Goal: Task Accomplishment & Management: Manage account settings

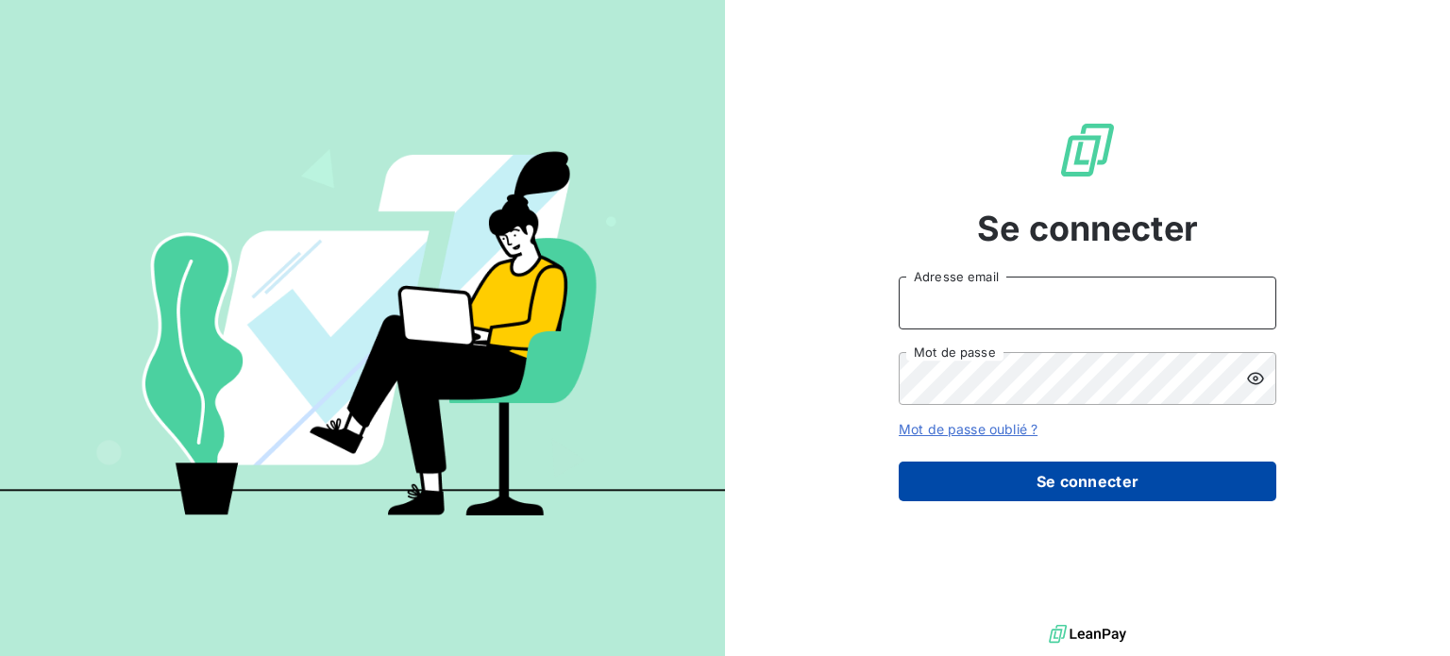
type input "[PERSON_NAME][EMAIL_ADDRESS][DOMAIN_NAME]"
click at [1017, 493] on button "Se connecter" at bounding box center [1086, 481] width 377 height 40
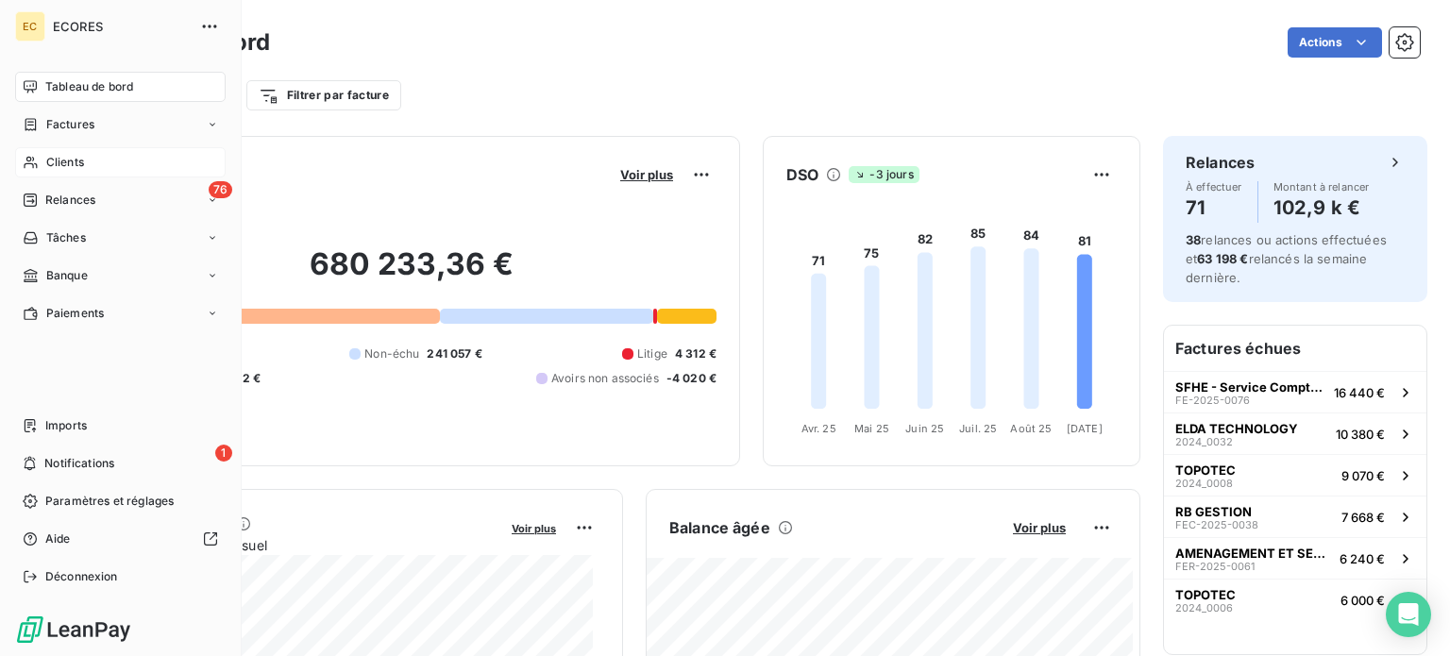
click at [67, 159] on span "Clients" at bounding box center [65, 162] width 38 height 17
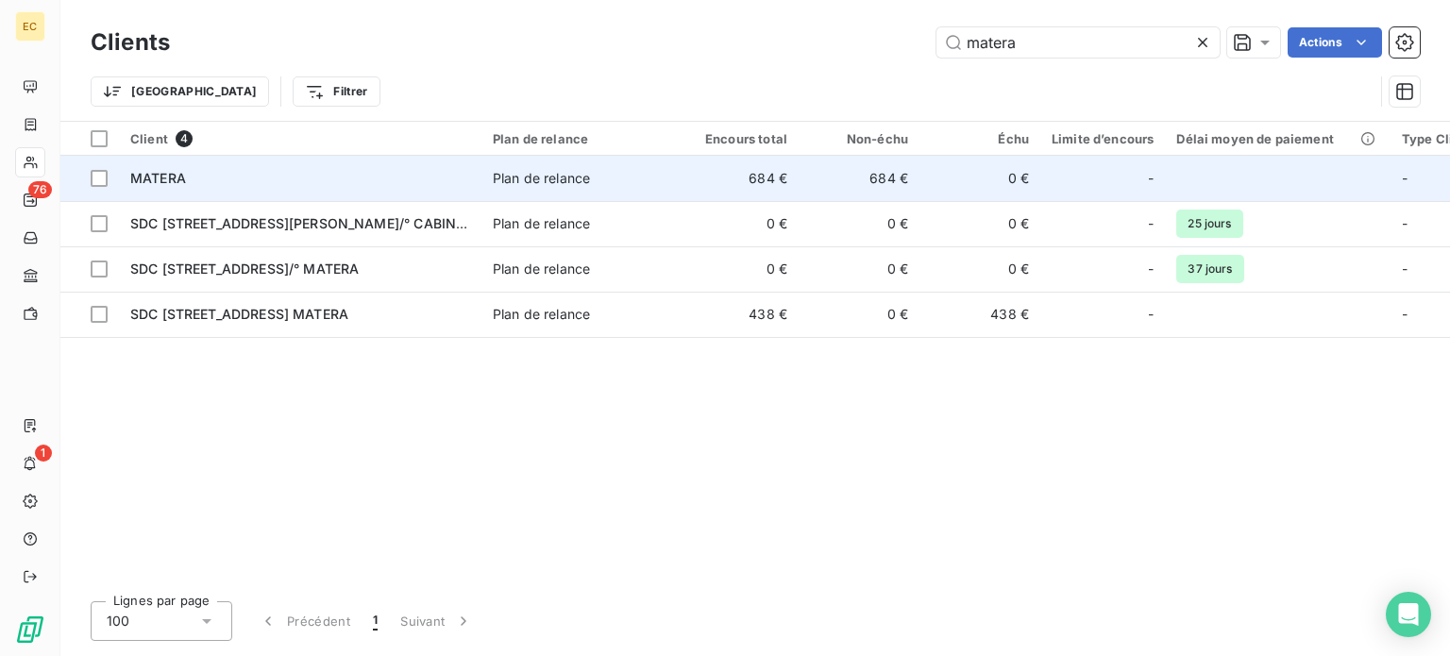
type input "matera"
click at [339, 165] on td "MATERA" at bounding box center [300, 178] width 362 height 45
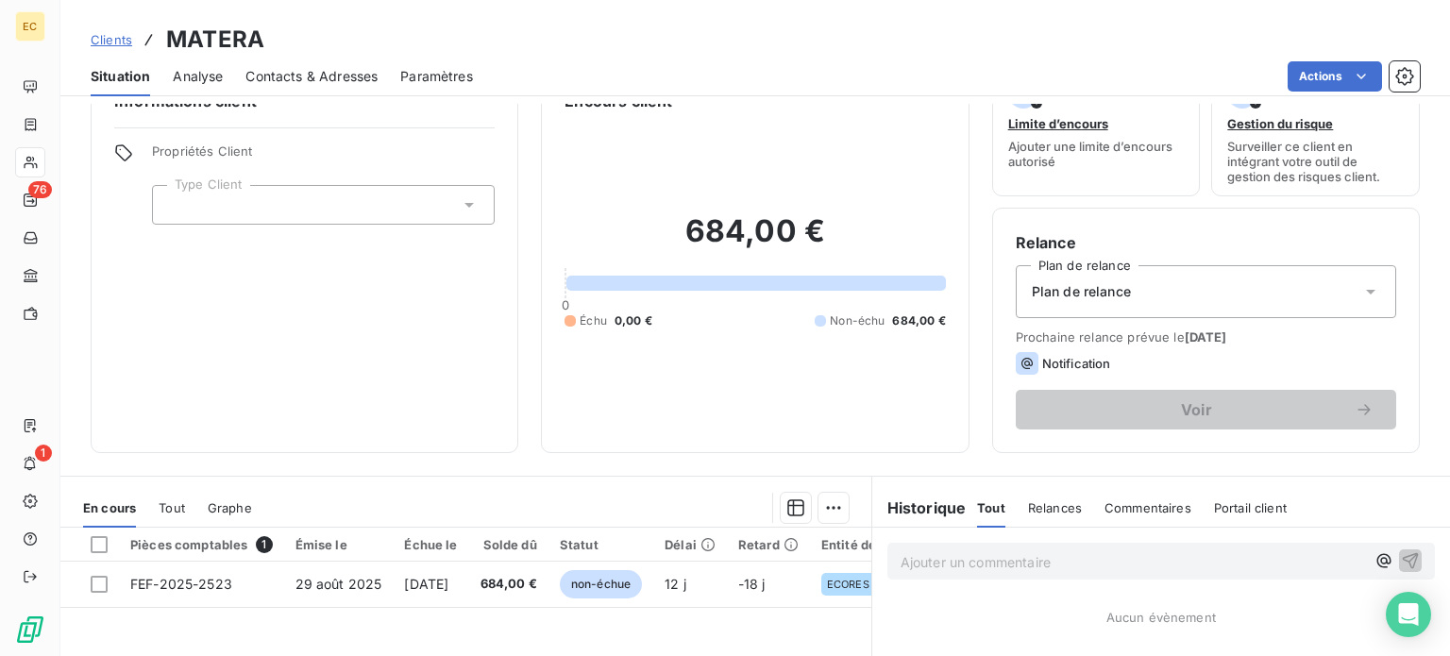
scroll to position [94, 0]
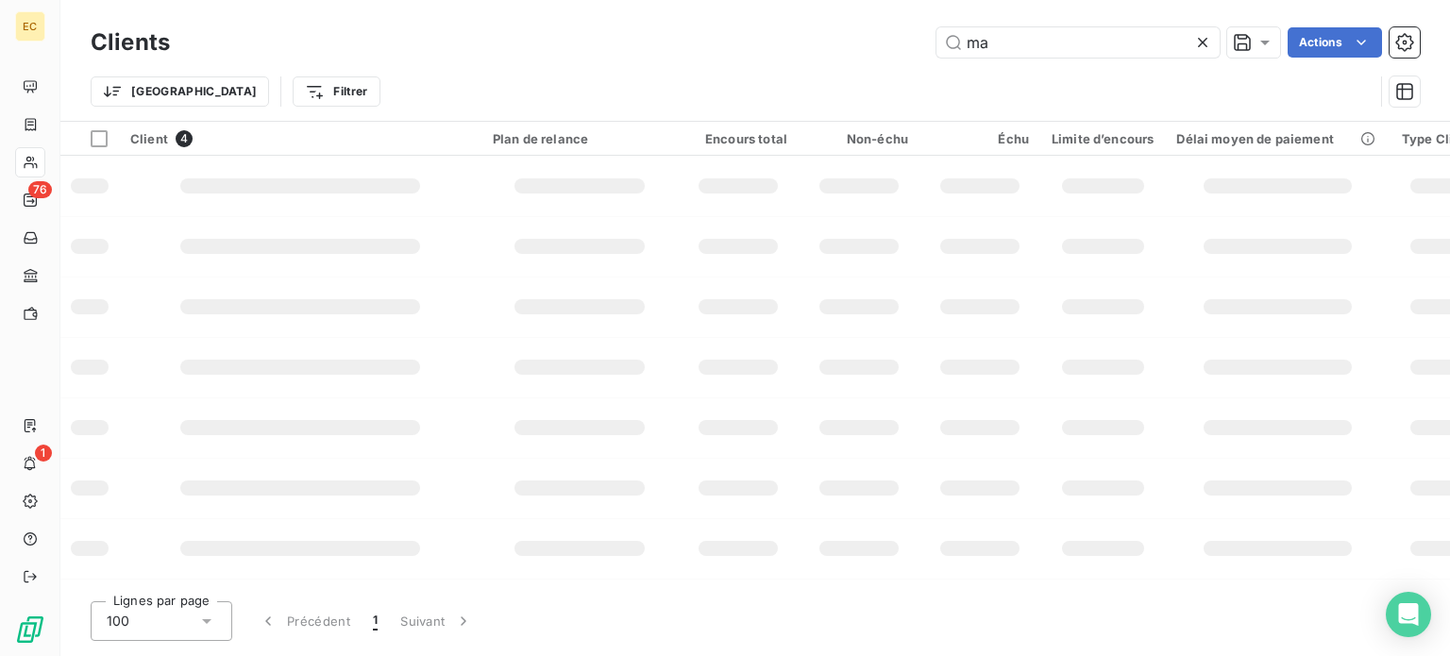
type input "m"
type input "r"
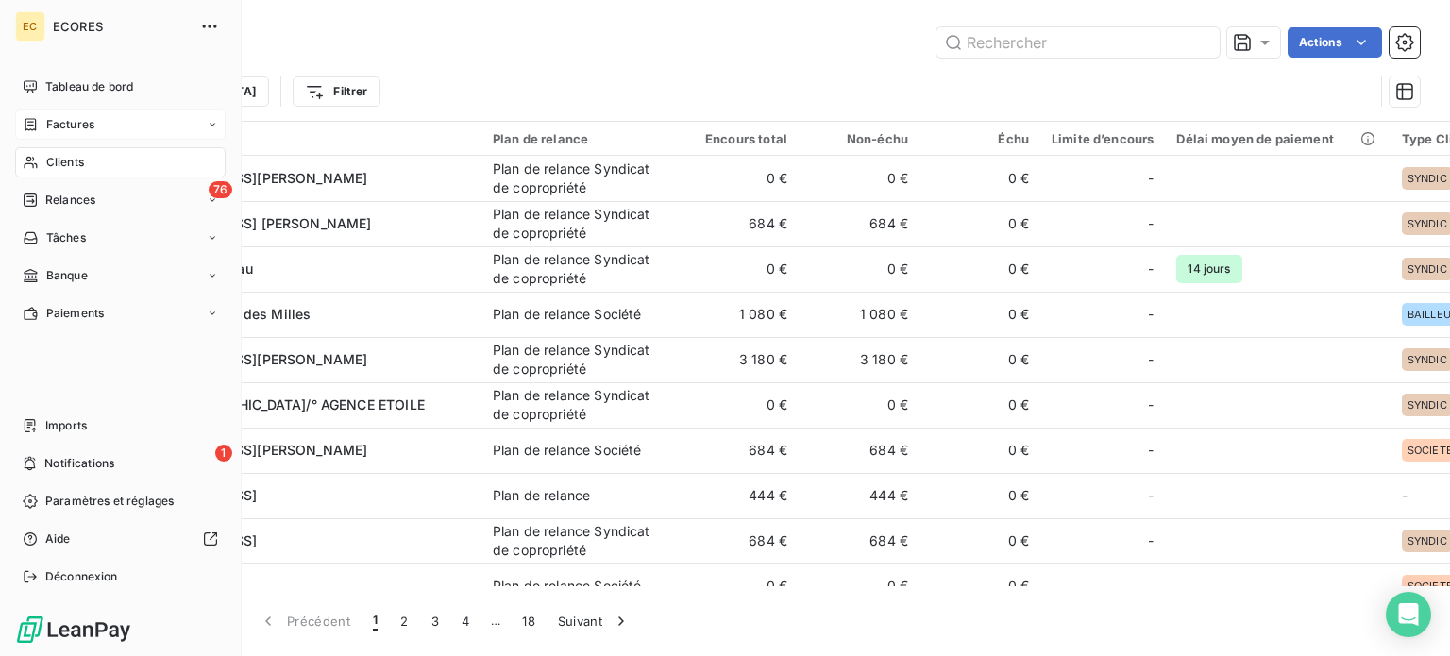
click at [62, 123] on span "Factures" at bounding box center [70, 124] width 48 height 17
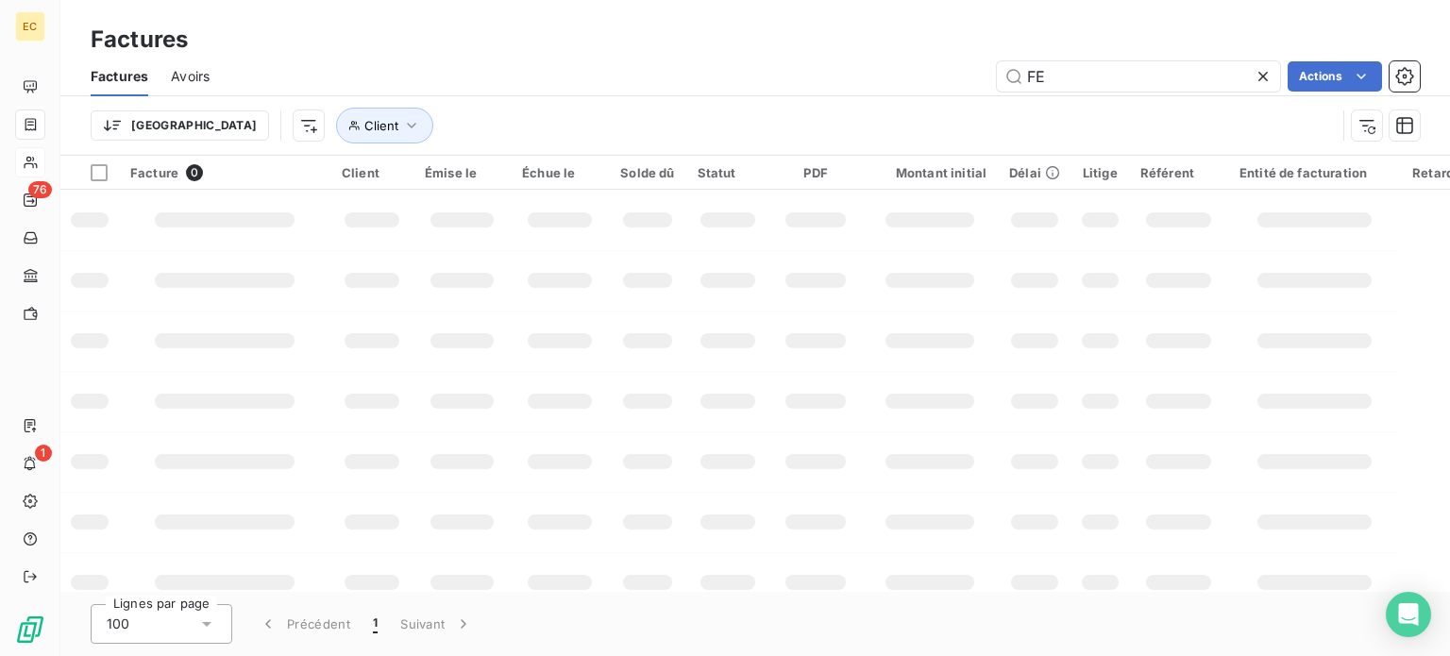
type input "F"
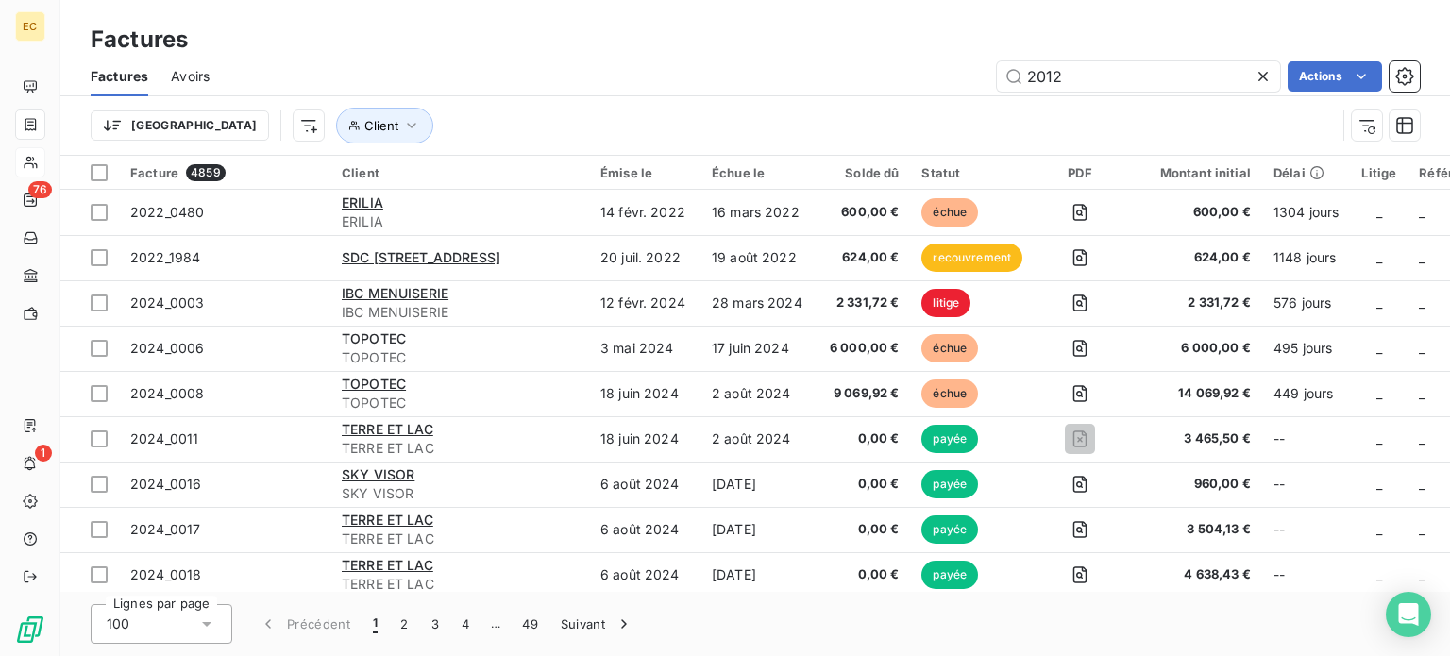
type input "2012"
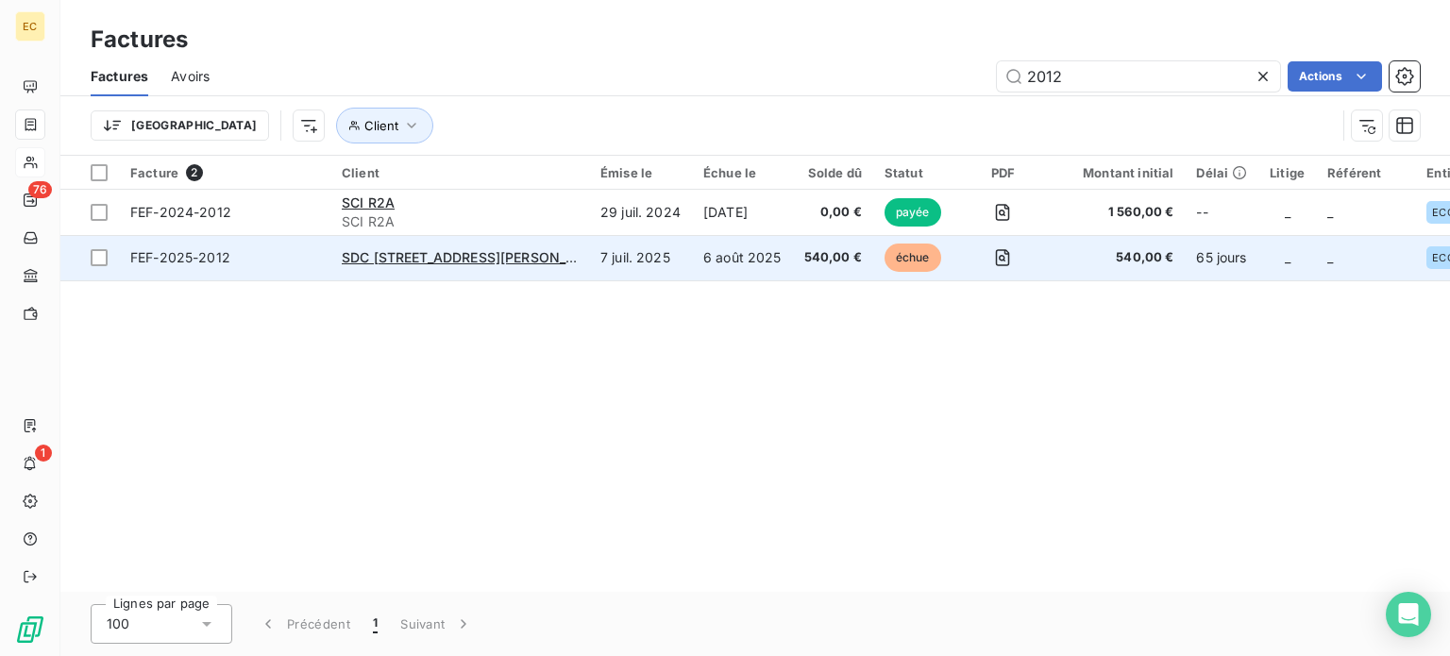
click at [472, 267] on td "SDC [STREET_ADDRESS][PERSON_NAME]" at bounding box center [459, 257] width 259 height 45
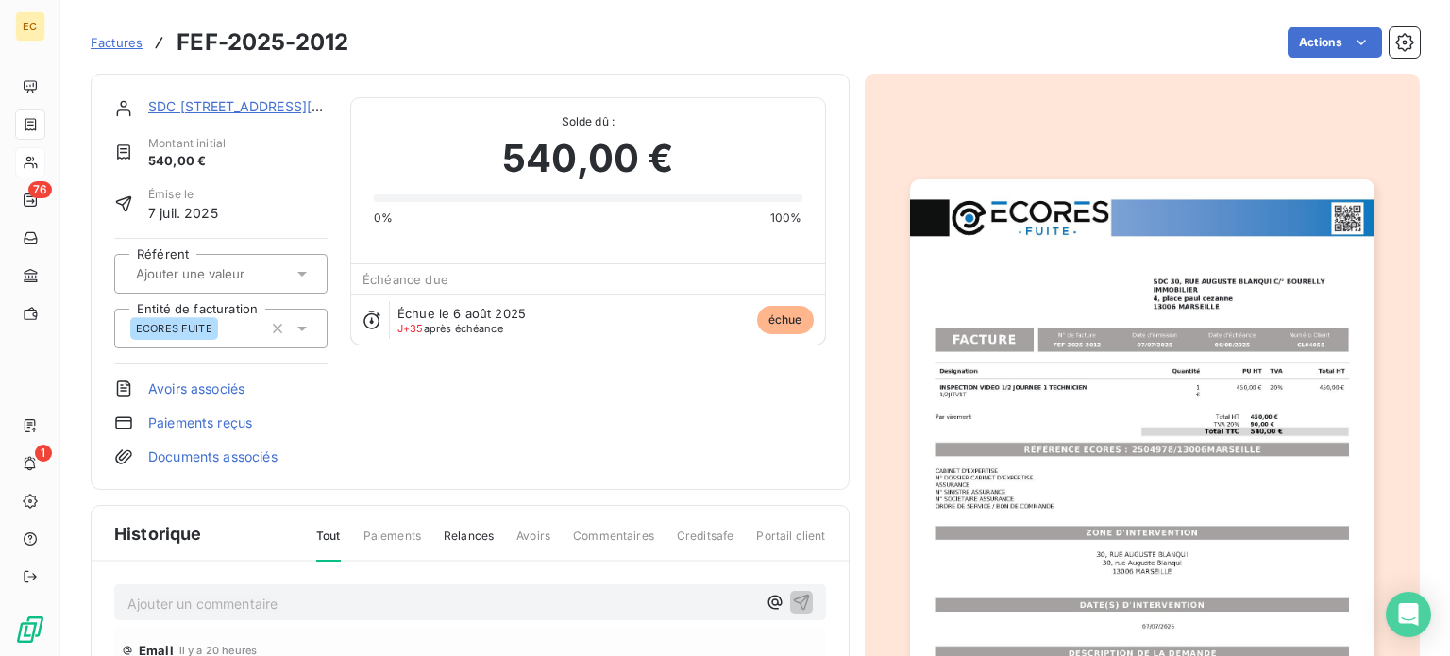
click at [238, 103] on link "SDC [STREET_ADDRESS][PERSON_NAME]" at bounding box center [282, 106] width 269 height 16
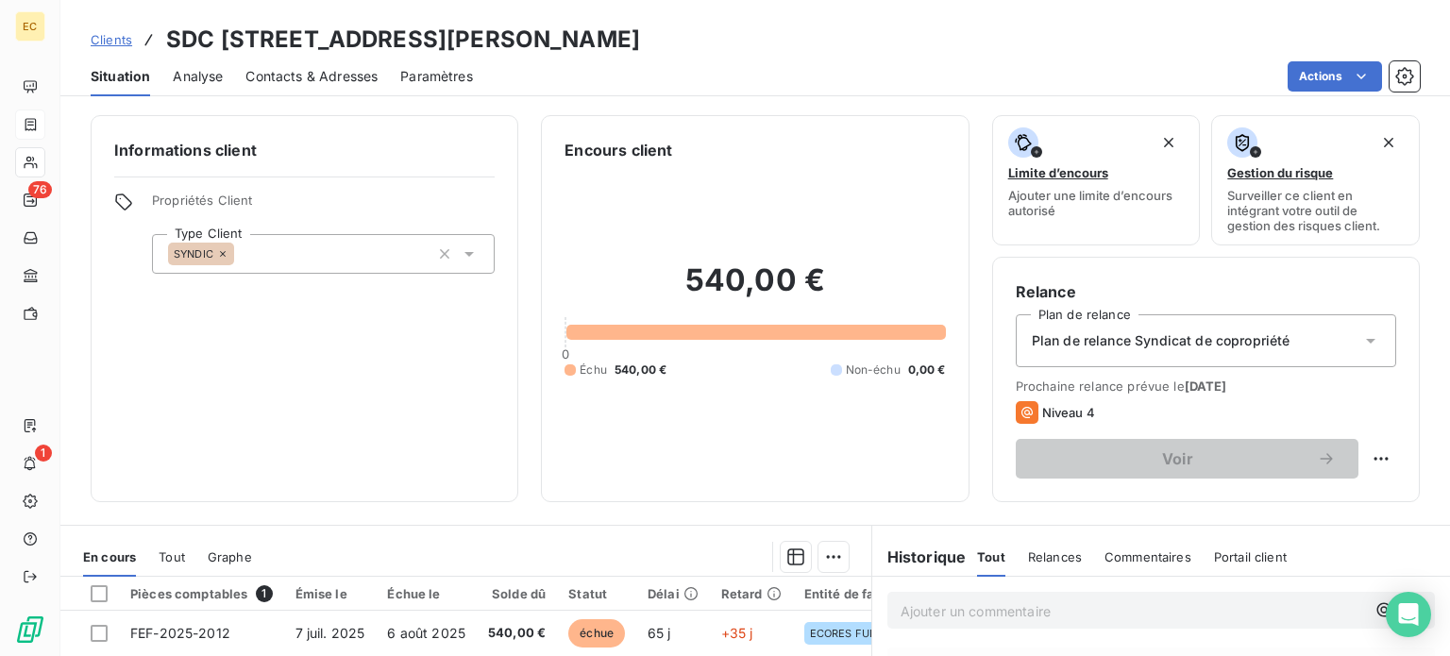
click at [313, 78] on span "Contacts & Adresses" at bounding box center [311, 76] width 132 height 19
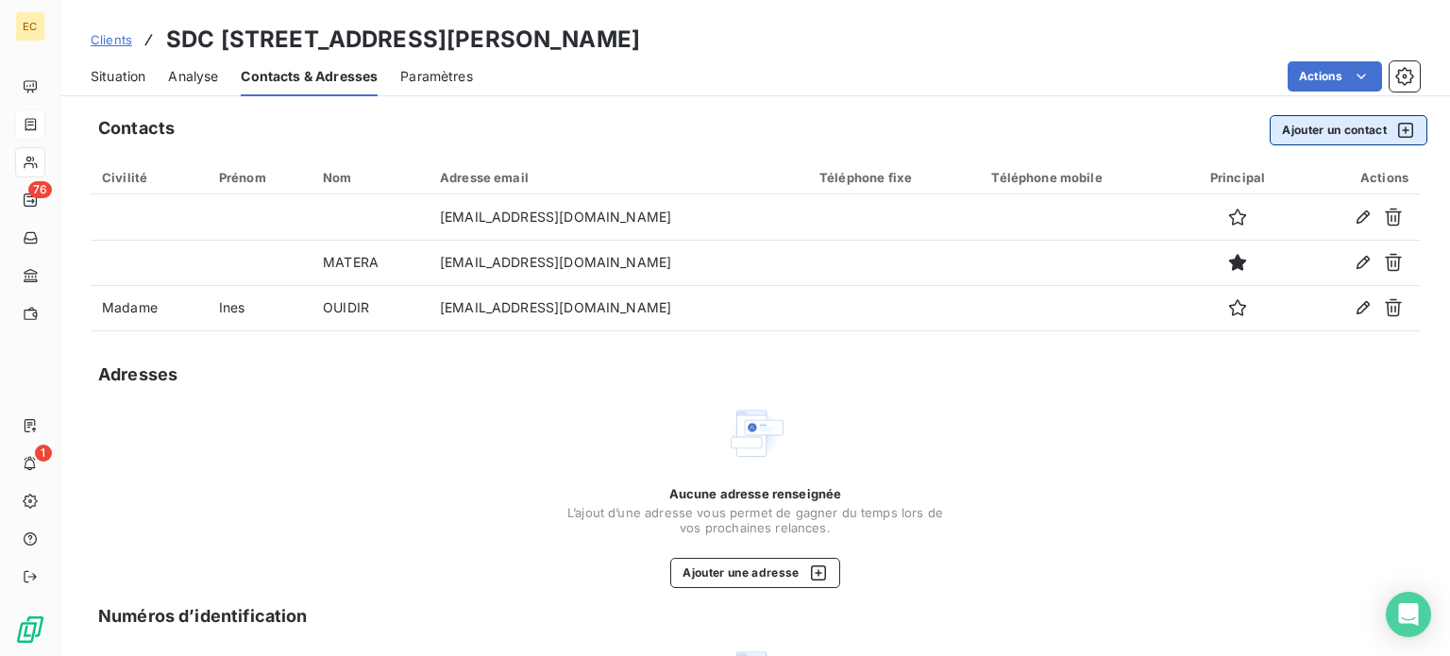
click at [1309, 140] on button "Ajouter un contact" at bounding box center [1348, 130] width 158 height 30
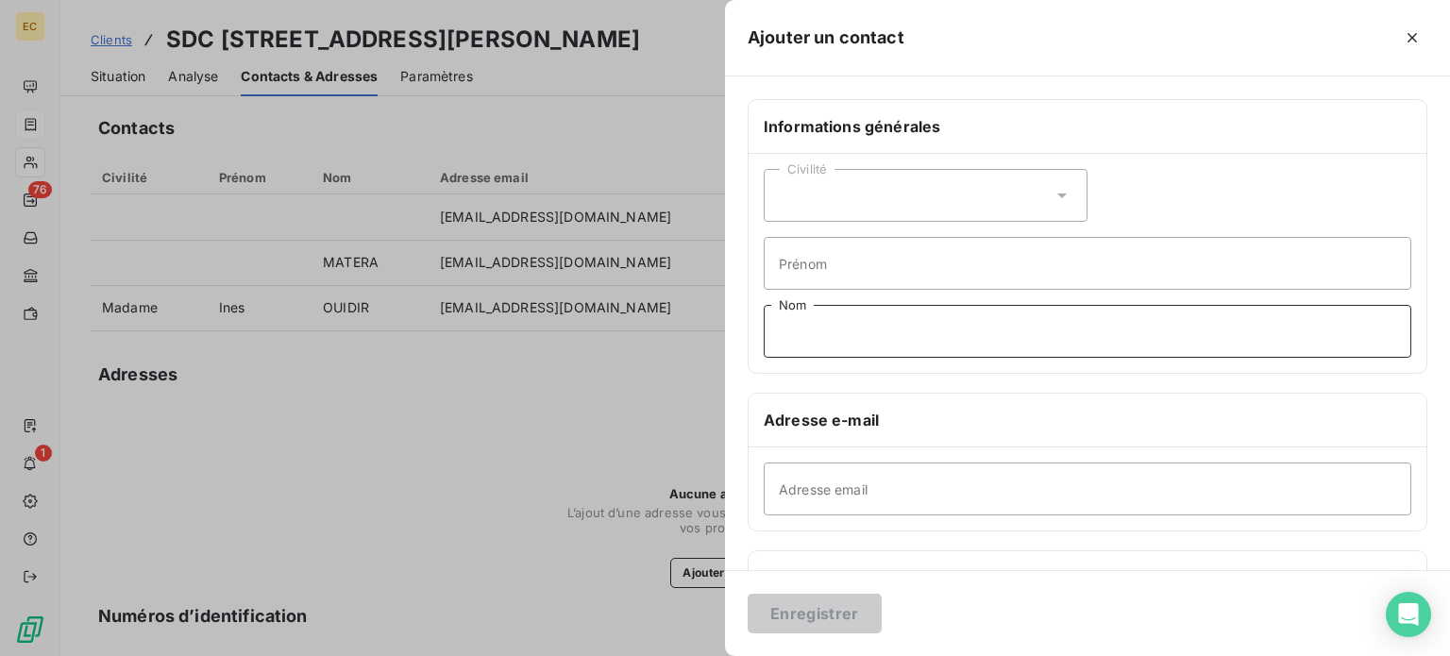
click at [874, 321] on input "Nom" at bounding box center [1086, 331] width 647 height 53
type input "syndic matera"
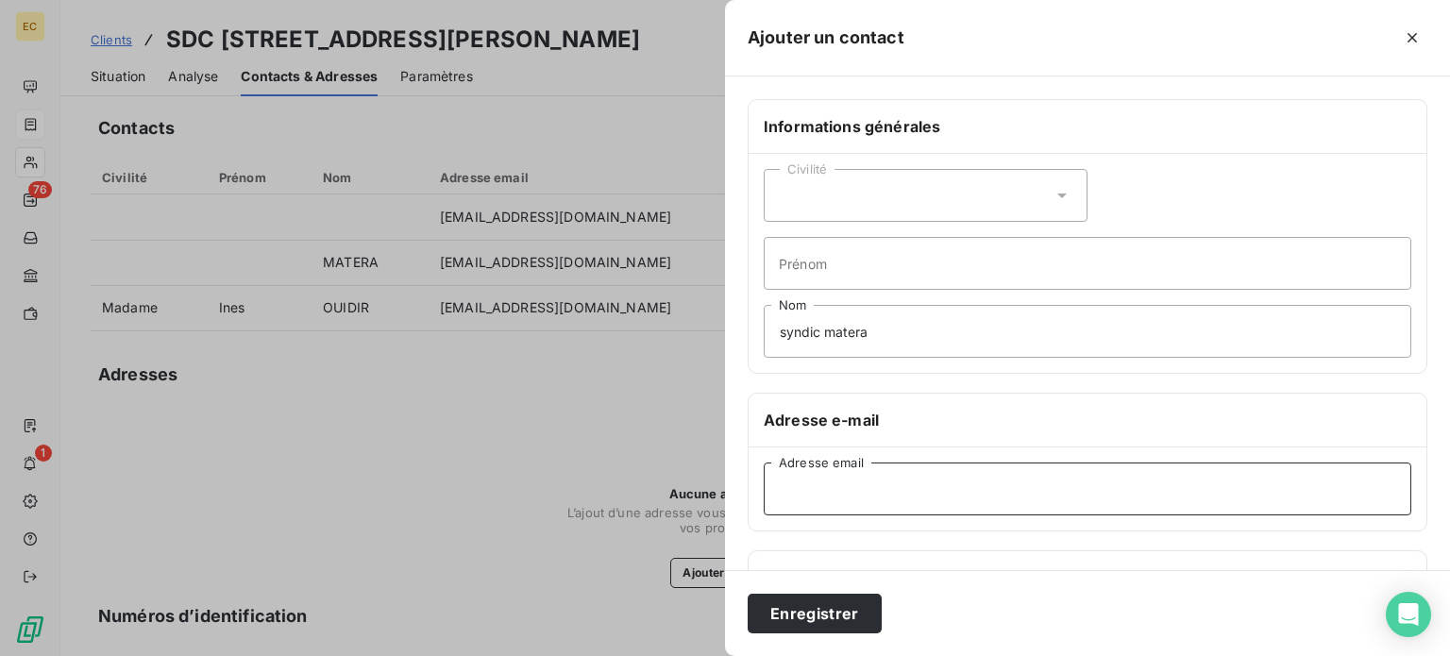
paste input "cs.30rueaugusteblanqui@mail.matera.eu"
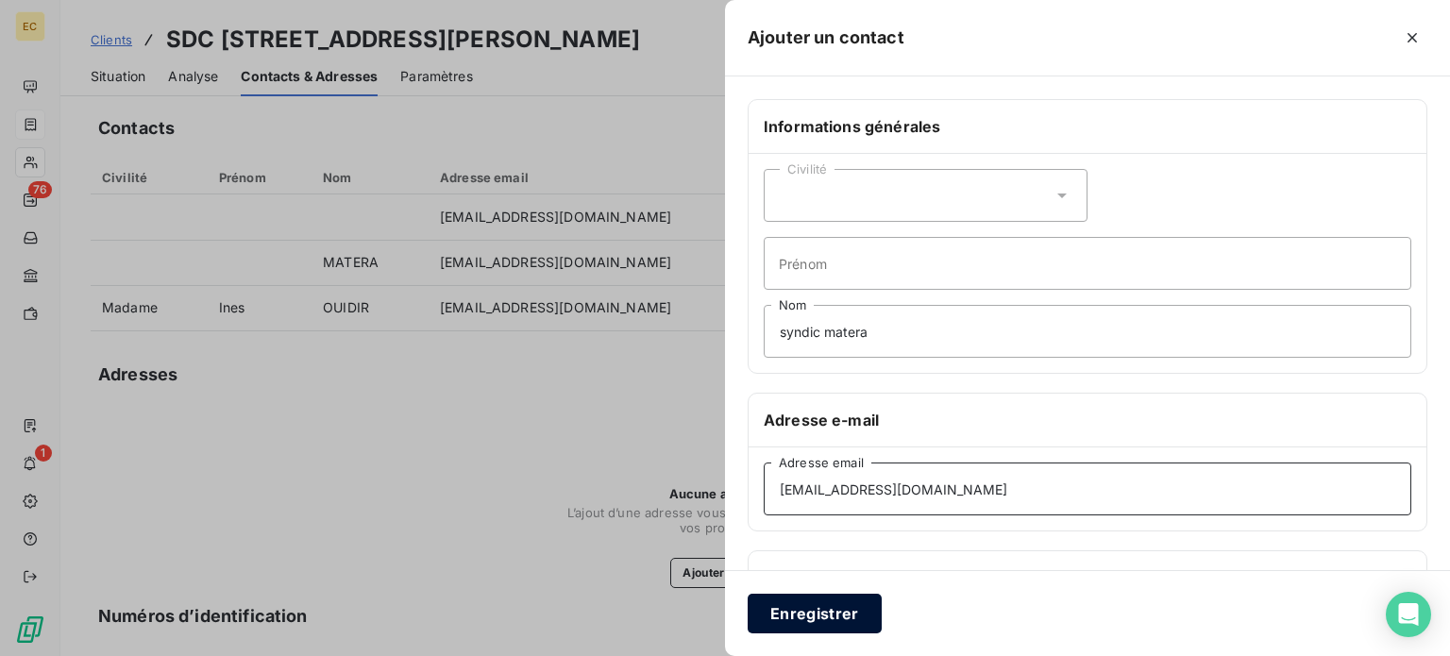
type input "cs.30rueaugusteblanqui@mail.matera.eu"
click at [825, 612] on button "Enregistrer" at bounding box center [814, 614] width 134 height 40
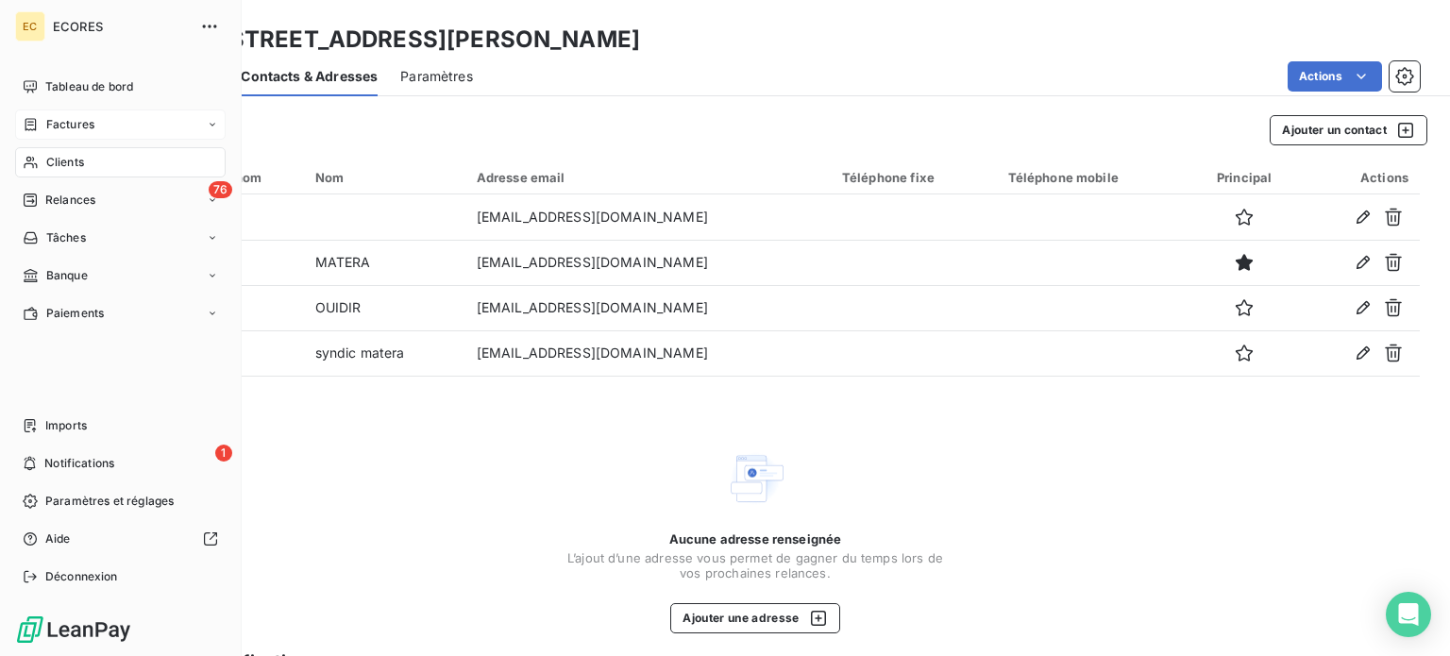
click at [75, 127] on span "Factures" at bounding box center [70, 124] width 48 height 17
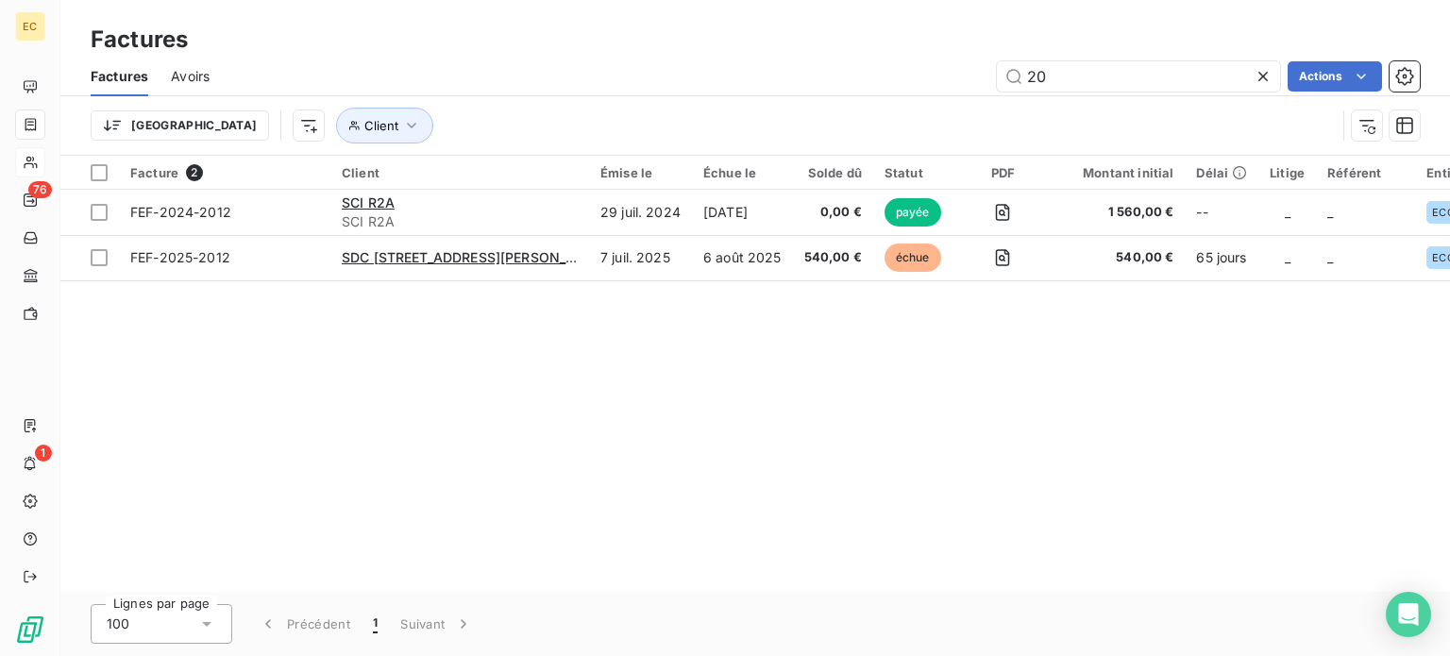
type input "2"
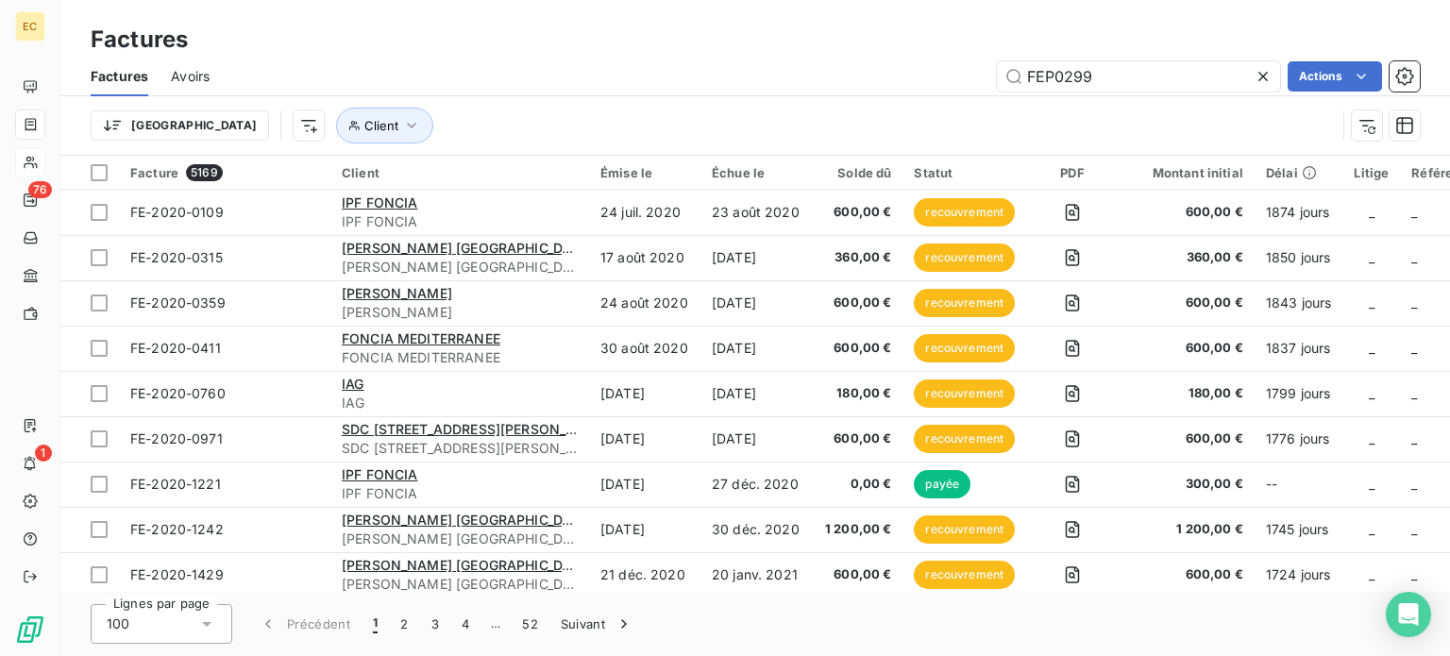
type input "FEP0299"
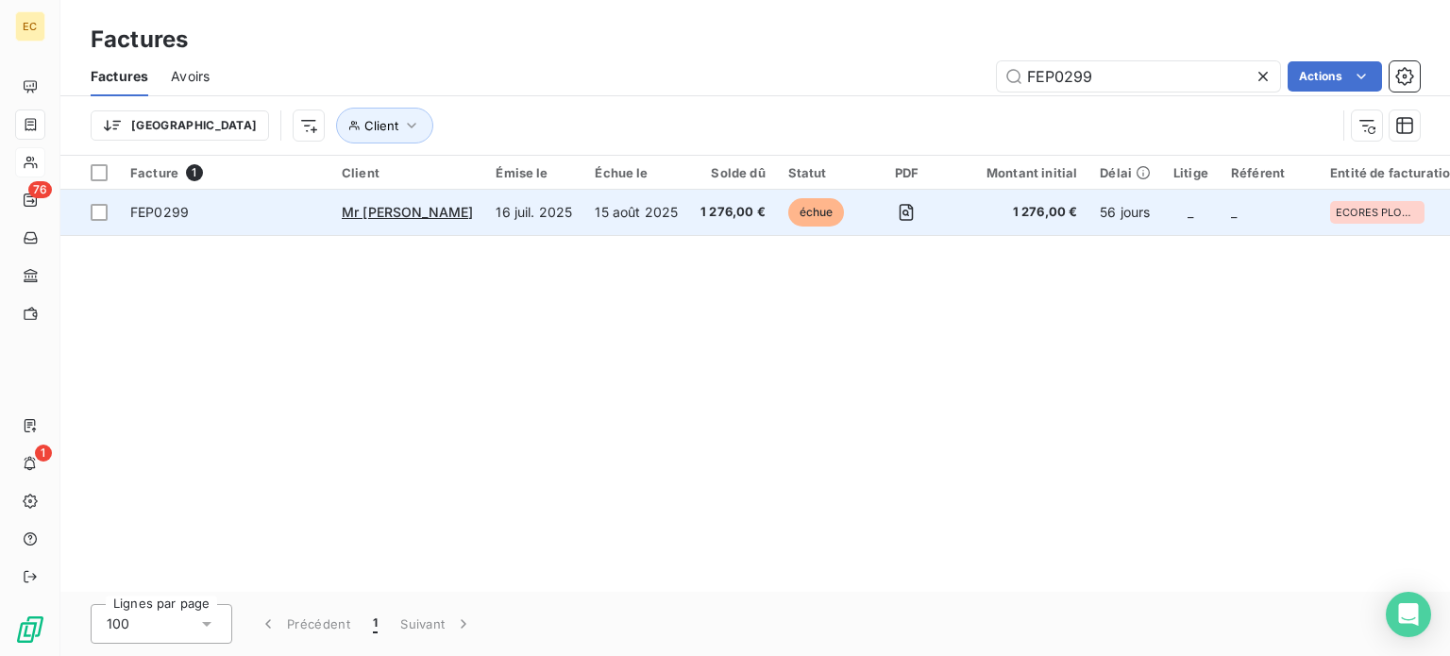
click at [583, 224] on td "15 août 2025" at bounding box center [636, 212] width 106 height 45
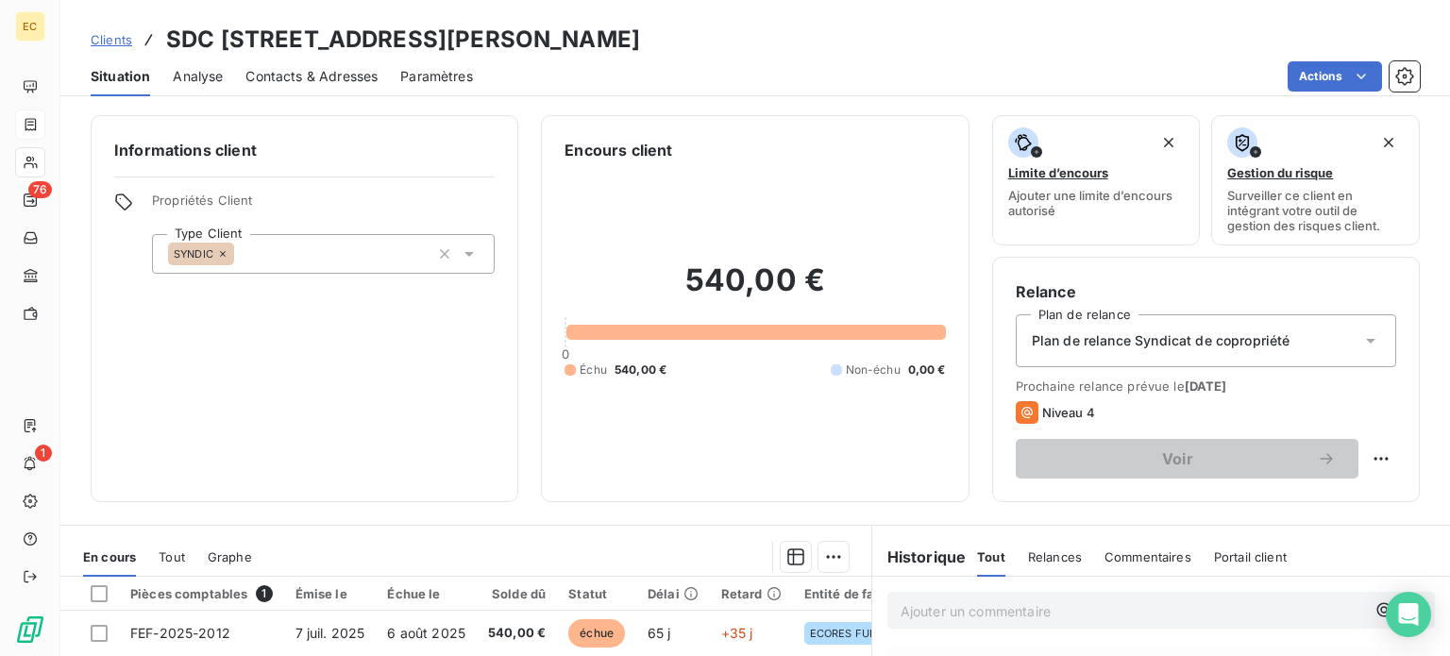
click at [310, 82] on span "Contacts & Adresses" at bounding box center [311, 76] width 132 height 19
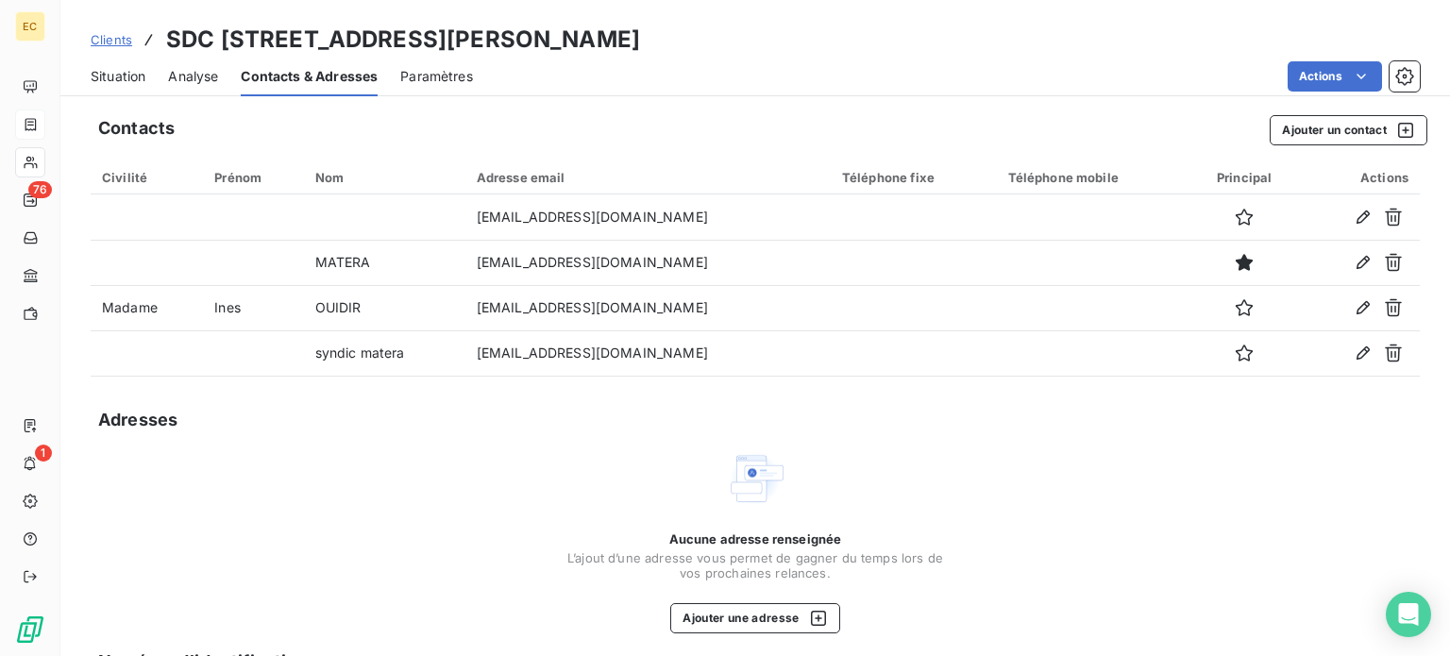
click at [121, 78] on span "Situation" at bounding box center [118, 76] width 55 height 19
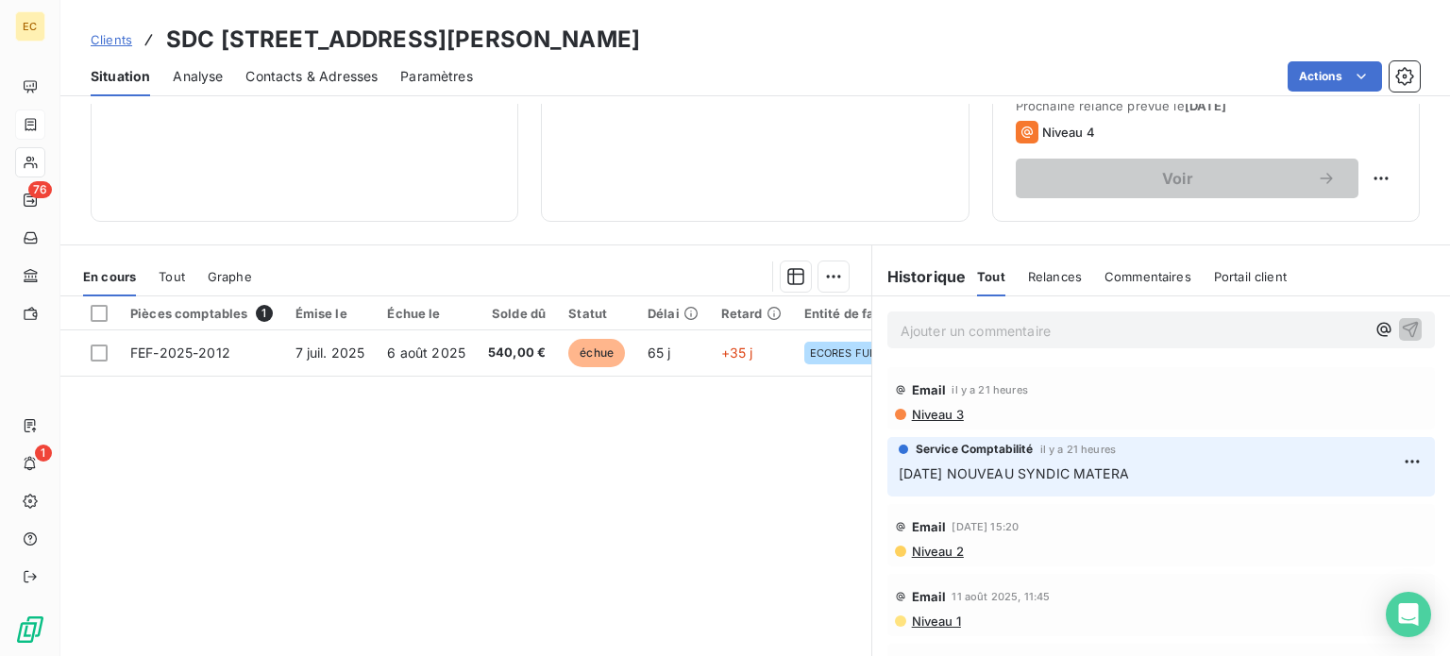
scroll to position [283, 0]
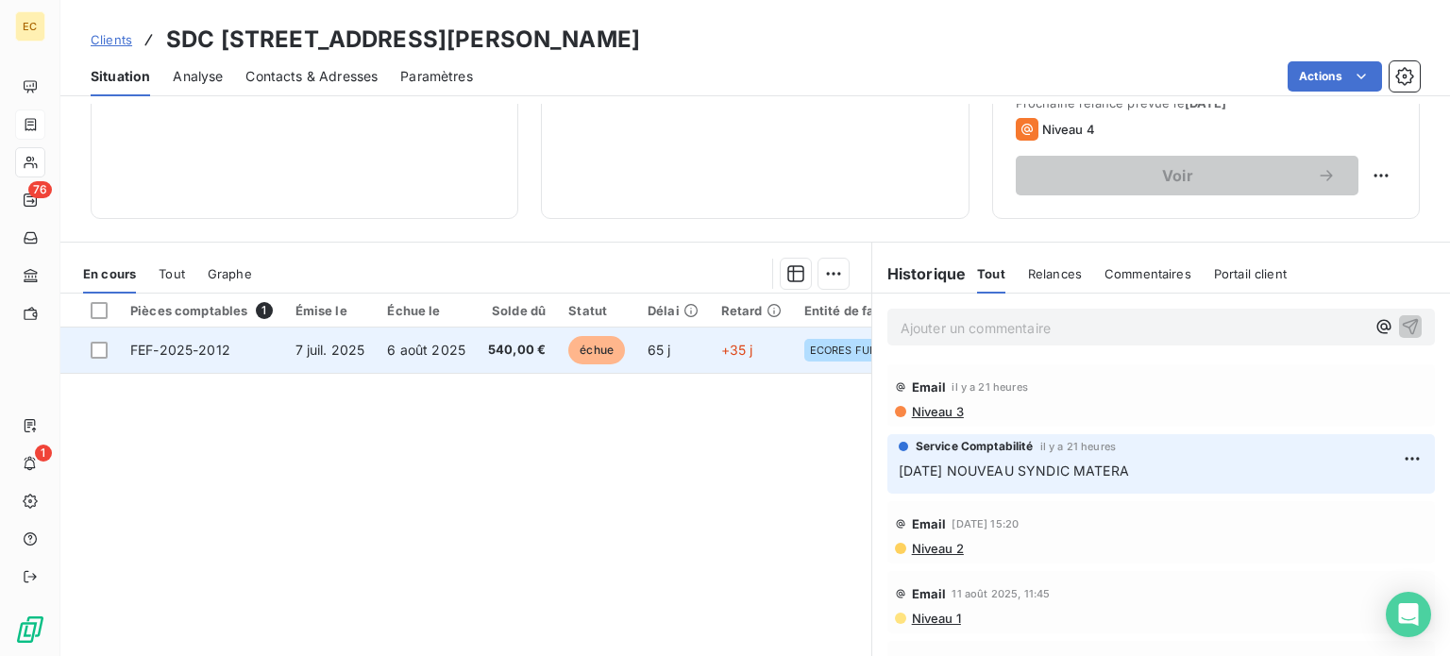
click at [320, 354] on span "7 juil. 2025" at bounding box center [330, 350] width 70 height 16
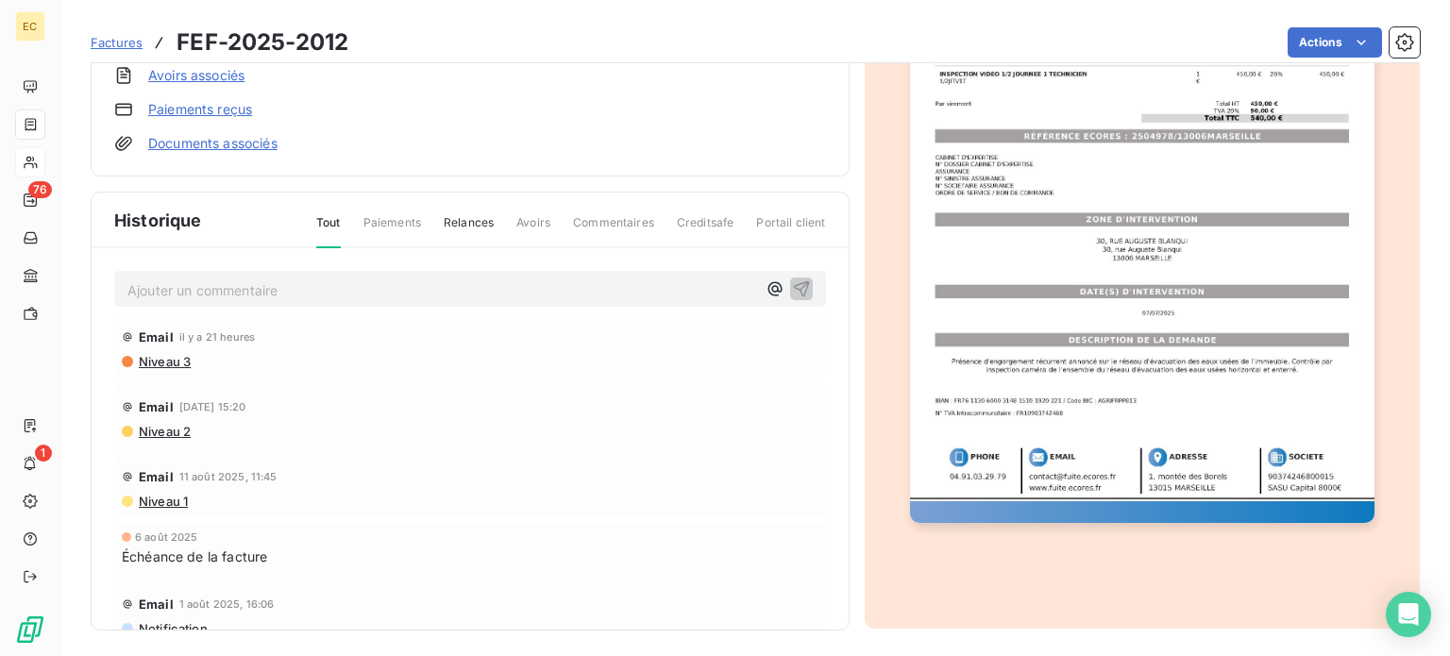
scroll to position [317, 0]
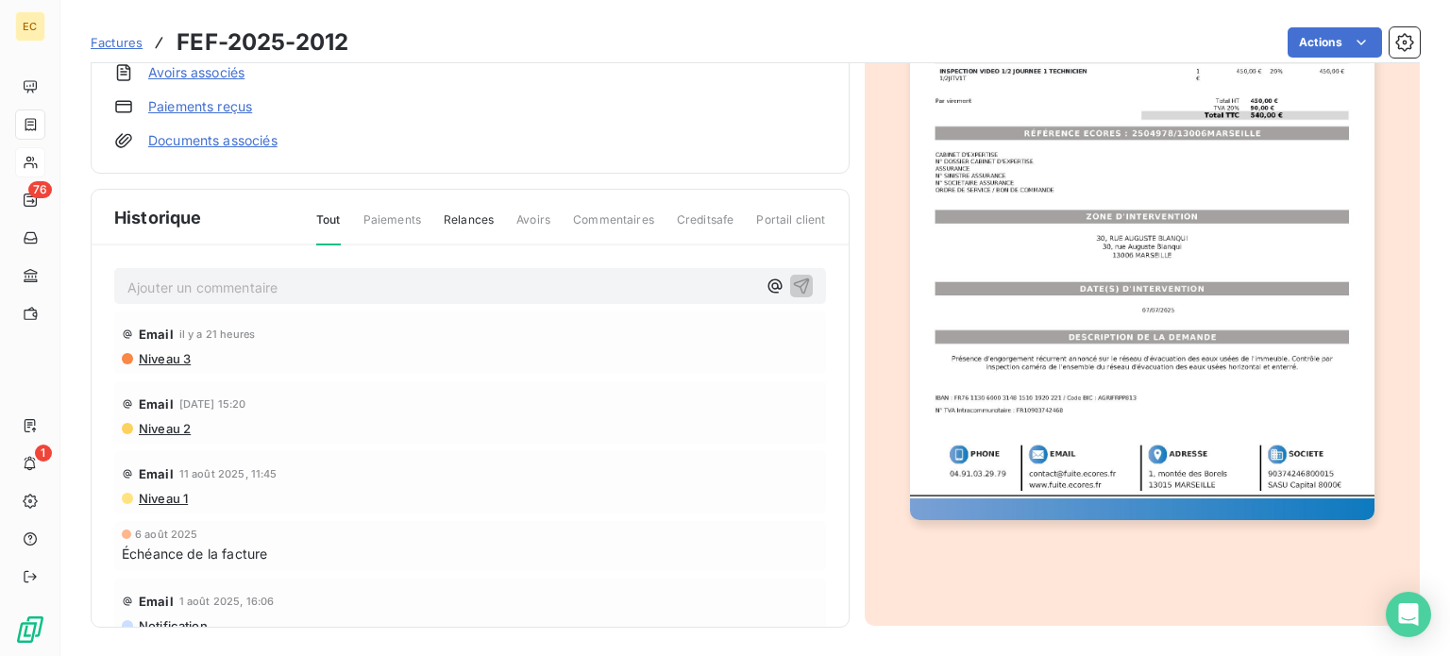
click at [170, 360] on span "Niveau 3" at bounding box center [164, 358] width 54 height 15
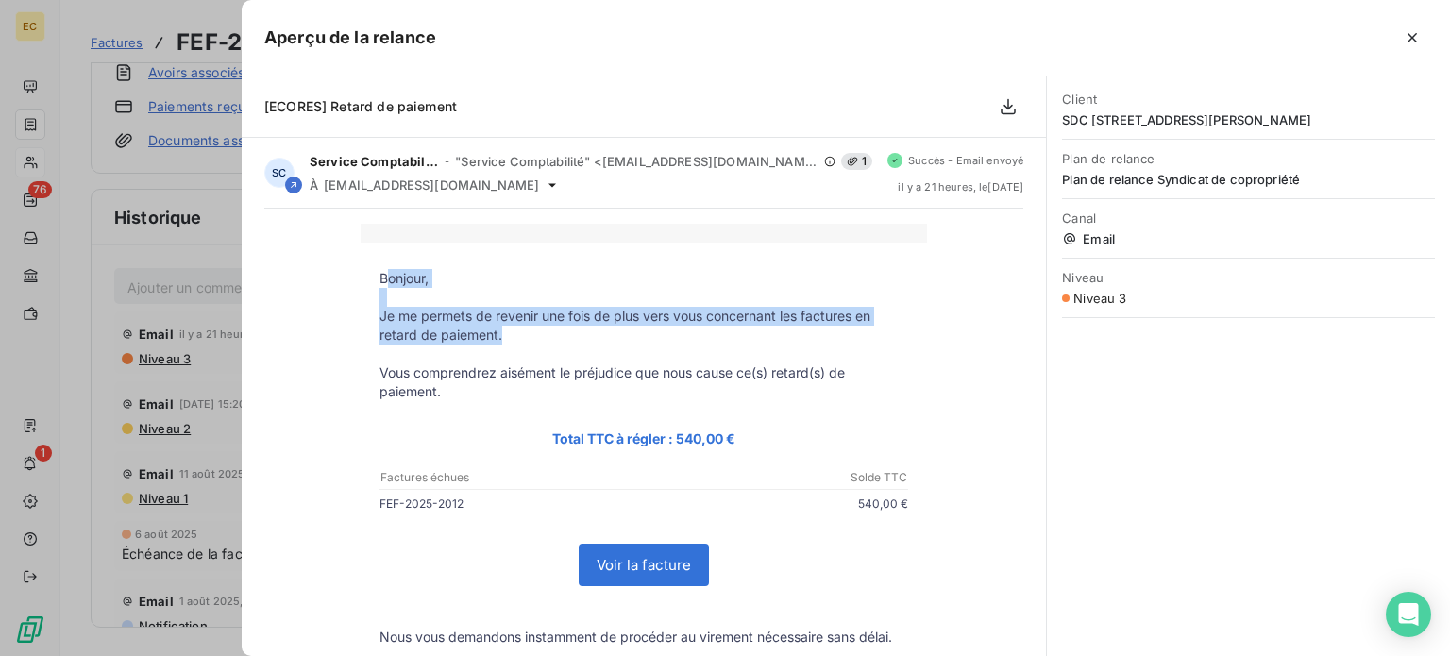
drag, startPoint x: 377, startPoint y: 275, endPoint x: 495, endPoint y: 331, distance: 130.0
click at [495, 331] on tbody "Bonjour, Je me permets de revenir une fois de plus vers vous concernant les fac…" at bounding box center [644, 584] width 566 height 630
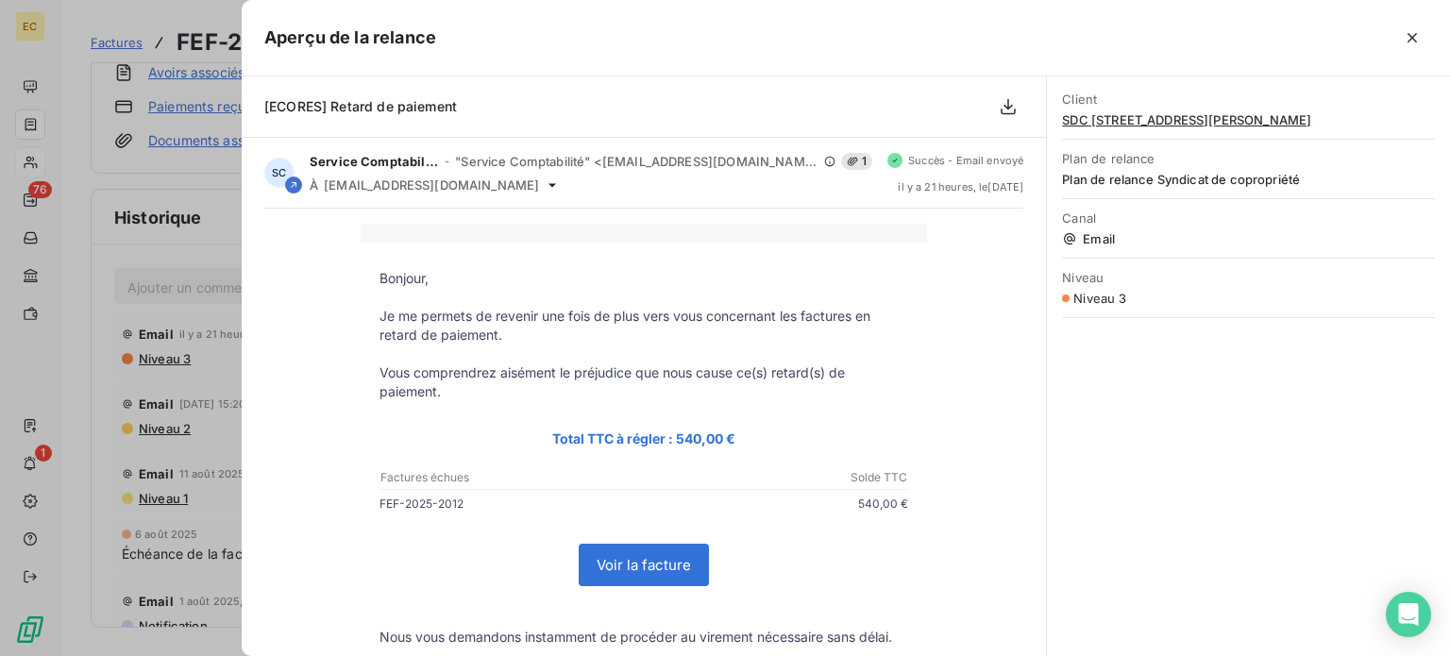
click at [368, 274] on td "Bonjour," at bounding box center [644, 278] width 566 height 19
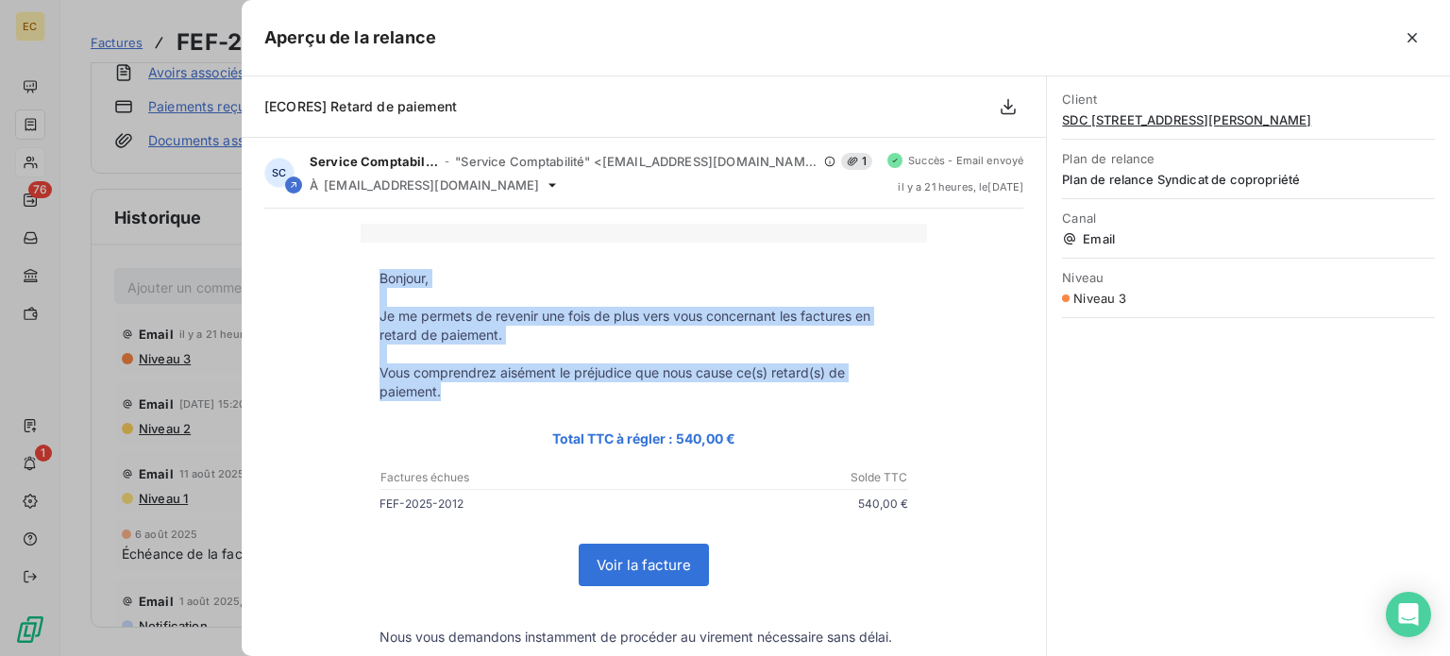
drag, startPoint x: 371, startPoint y: 274, endPoint x: 509, endPoint y: 383, distance: 176.0
click at [507, 388] on tbody "Bonjour, Je me permets de revenir une fois de plus vers vous concernant les fac…" at bounding box center [644, 584] width 566 height 630
copy tbody "Bonjour, Je me permets de revenir une fois de plus vers vous concernant les fac…"
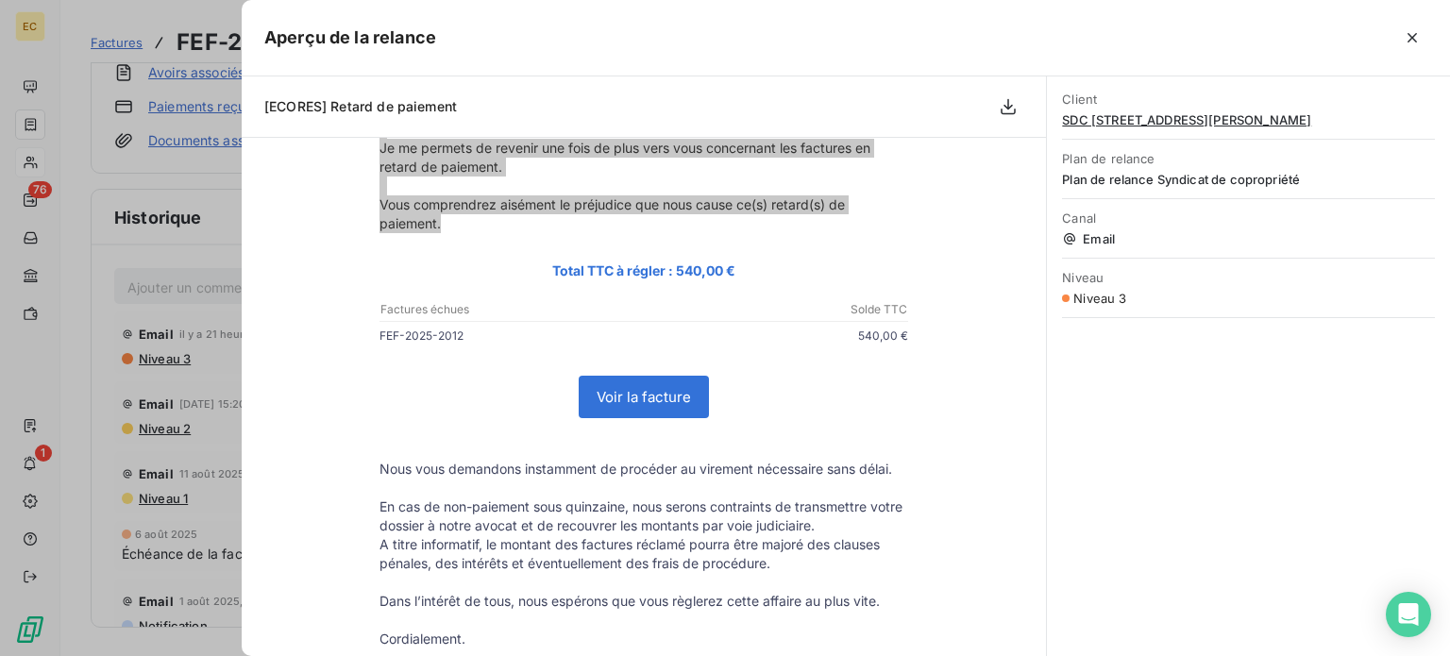
scroll to position [0, 0]
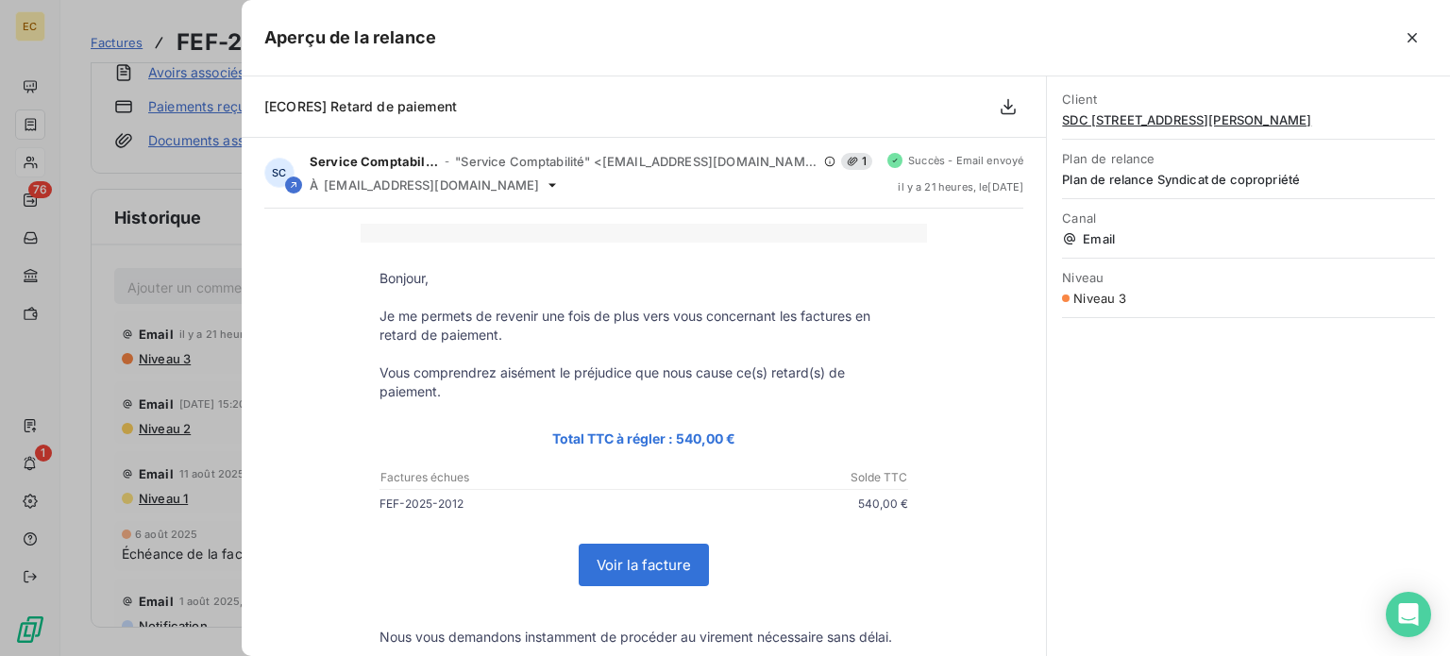
click at [38, 223] on div at bounding box center [725, 328] width 1450 height 656
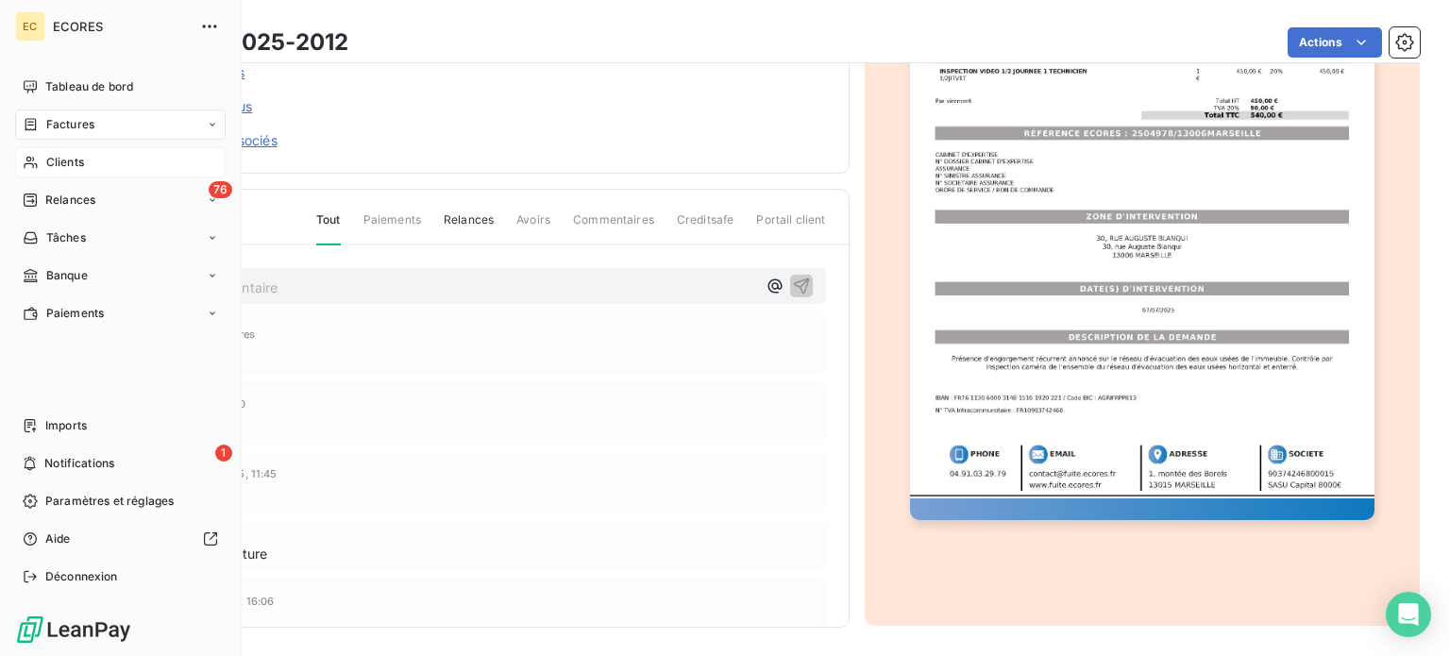
click at [53, 161] on span "Clients" at bounding box center [65, 162] width 38 height 17
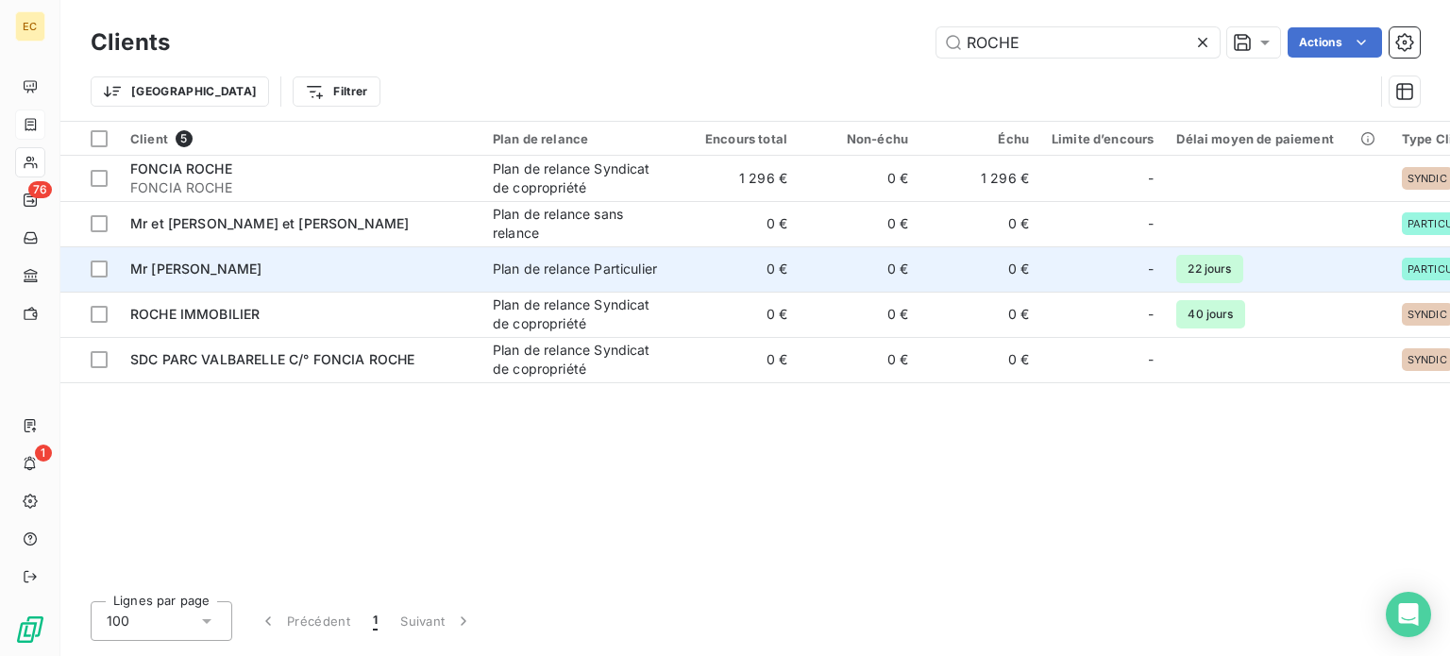
type input "ROCHE"
click at [344, 278] on td "Mr ROCHE" at bounding box center [300, 268] width 362 height 45
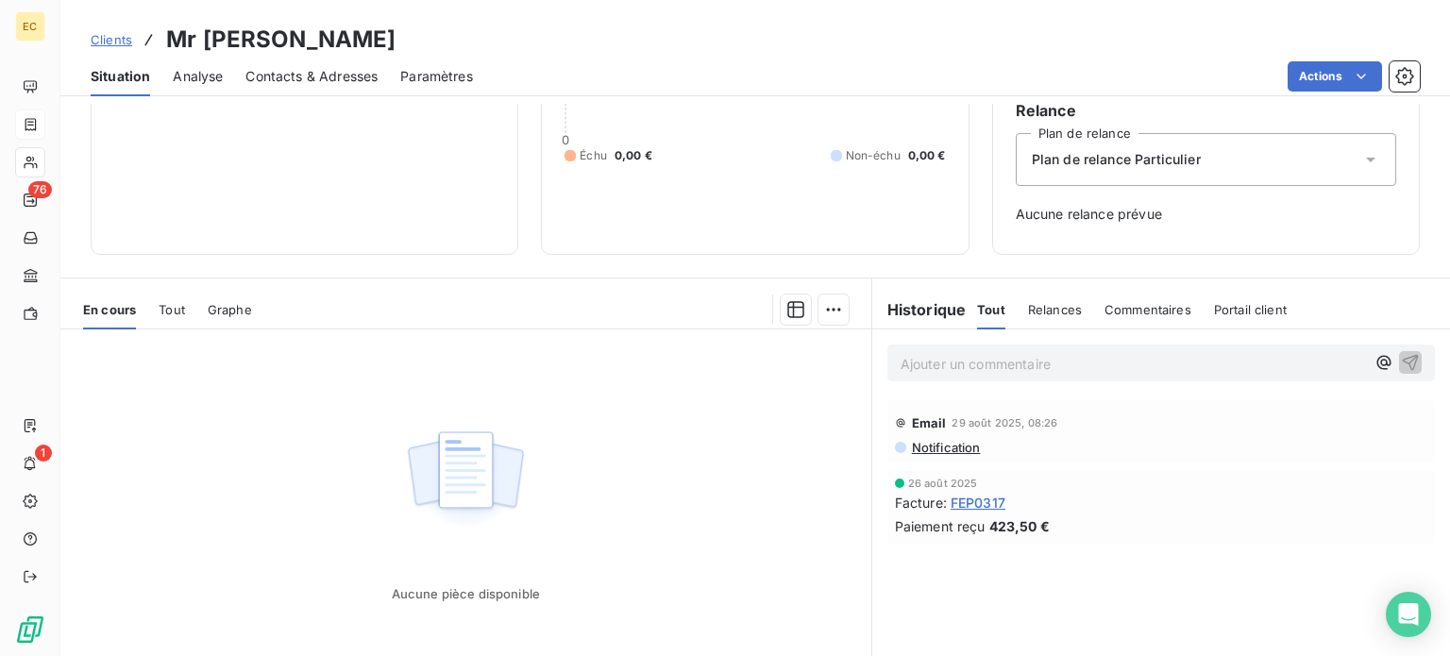
scroll to position [189, 0]
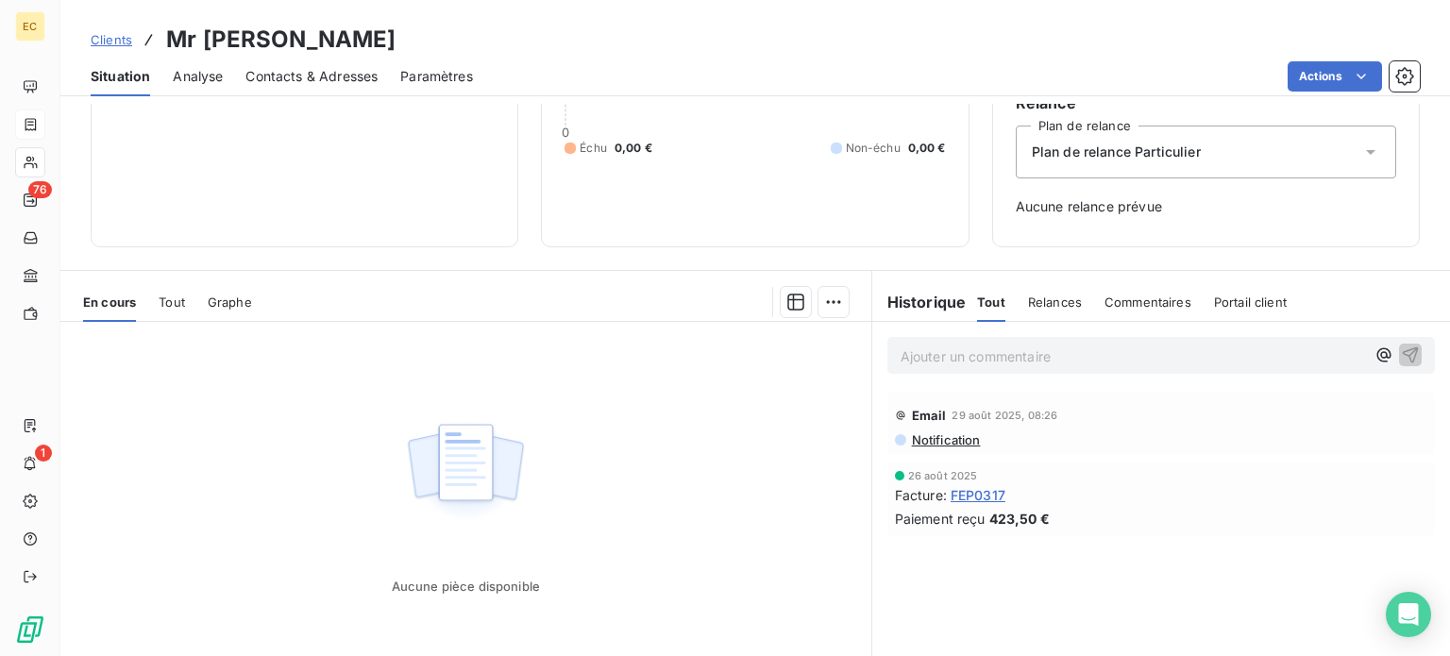
click at [974, 498] on span "FEP0317" at bounding box center [977, 495] width 55 height 20
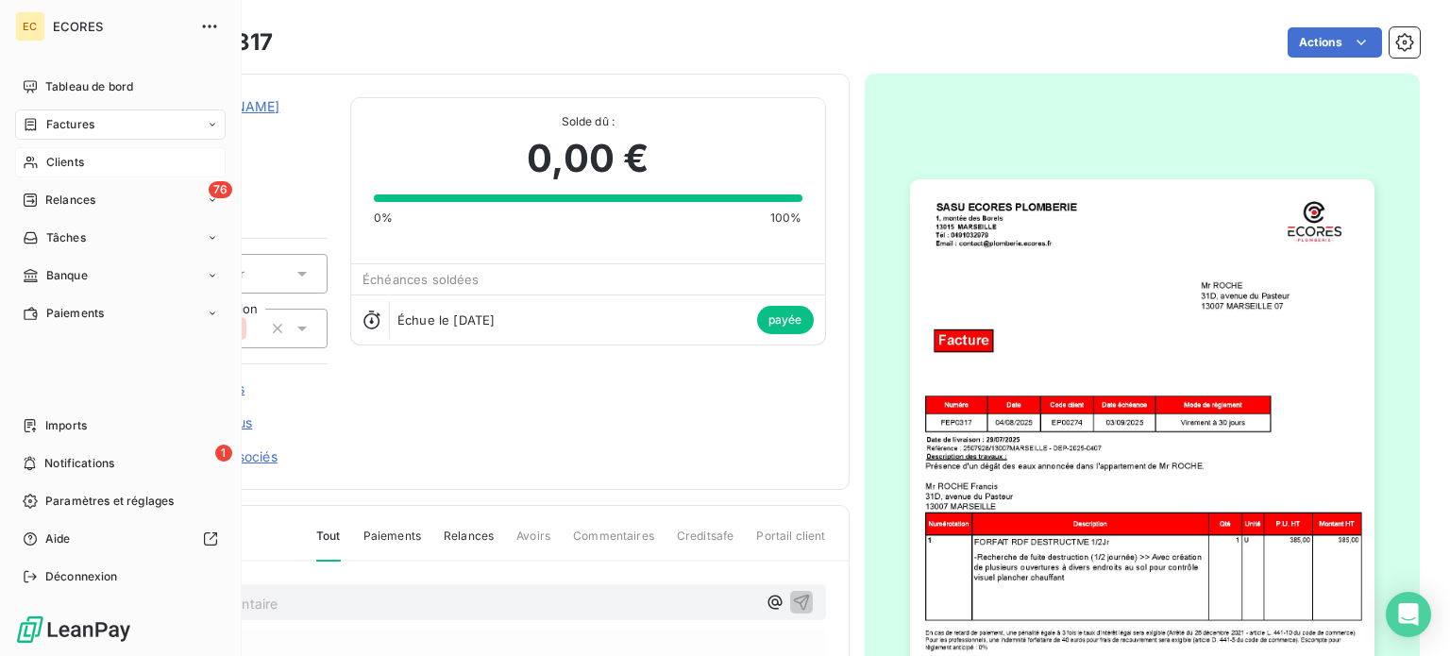
click at [59, 168] on span "Clients" at bounding box center [65, 162] width 38 height 17
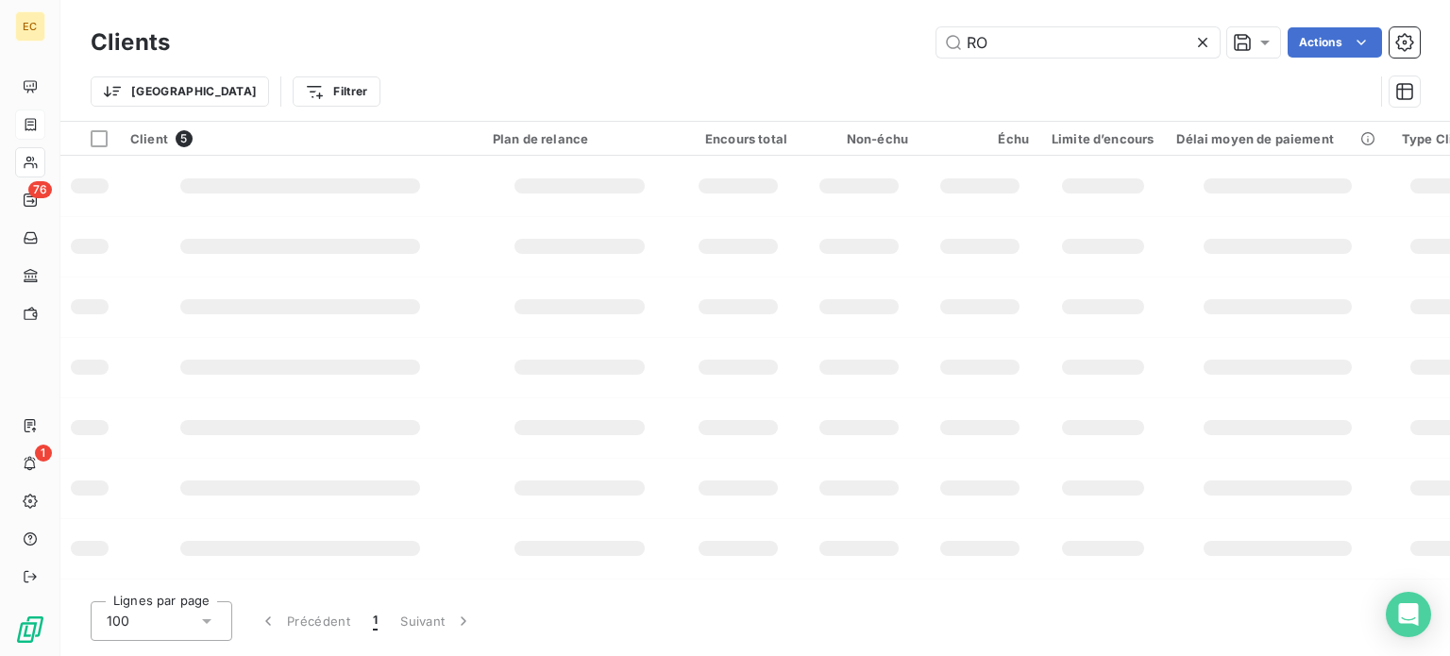
type input "R"
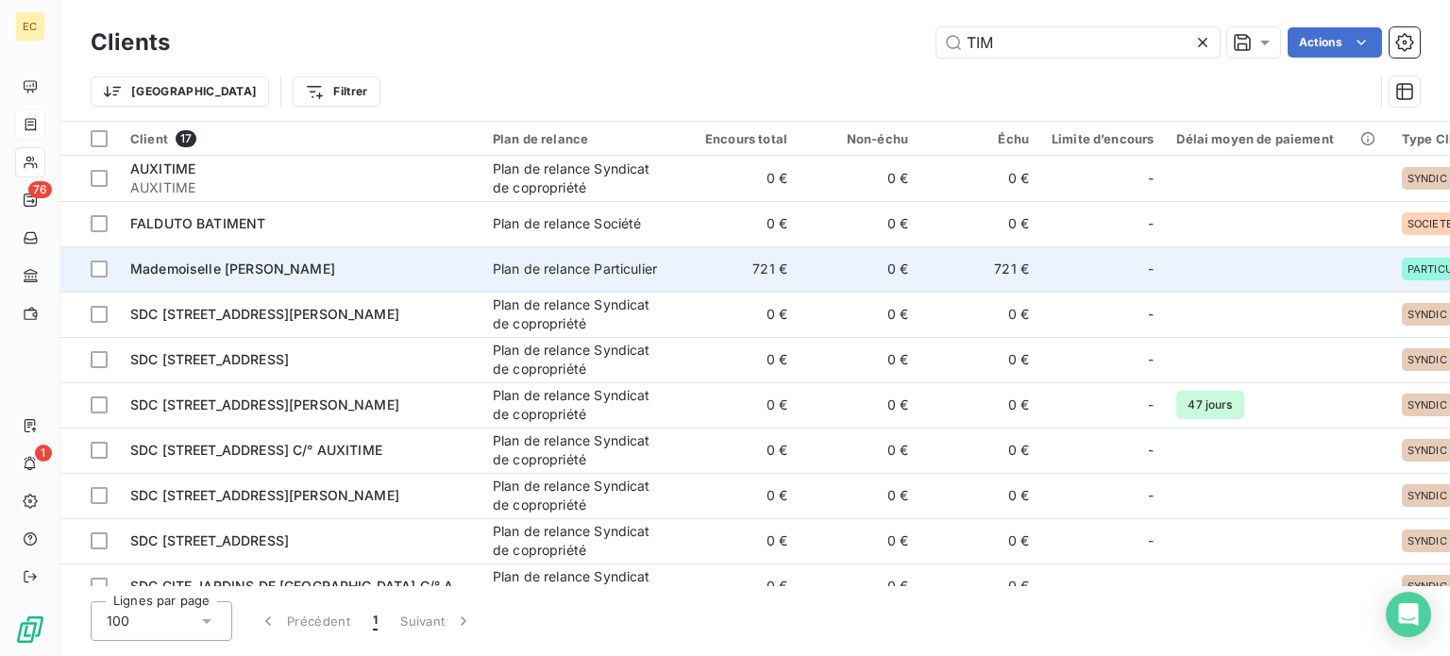
type input "TIM"
click at [288, 263] on span "Mademoiselle [PERSON_NAME]" at bounding box center [232, 268] width 205 height 16
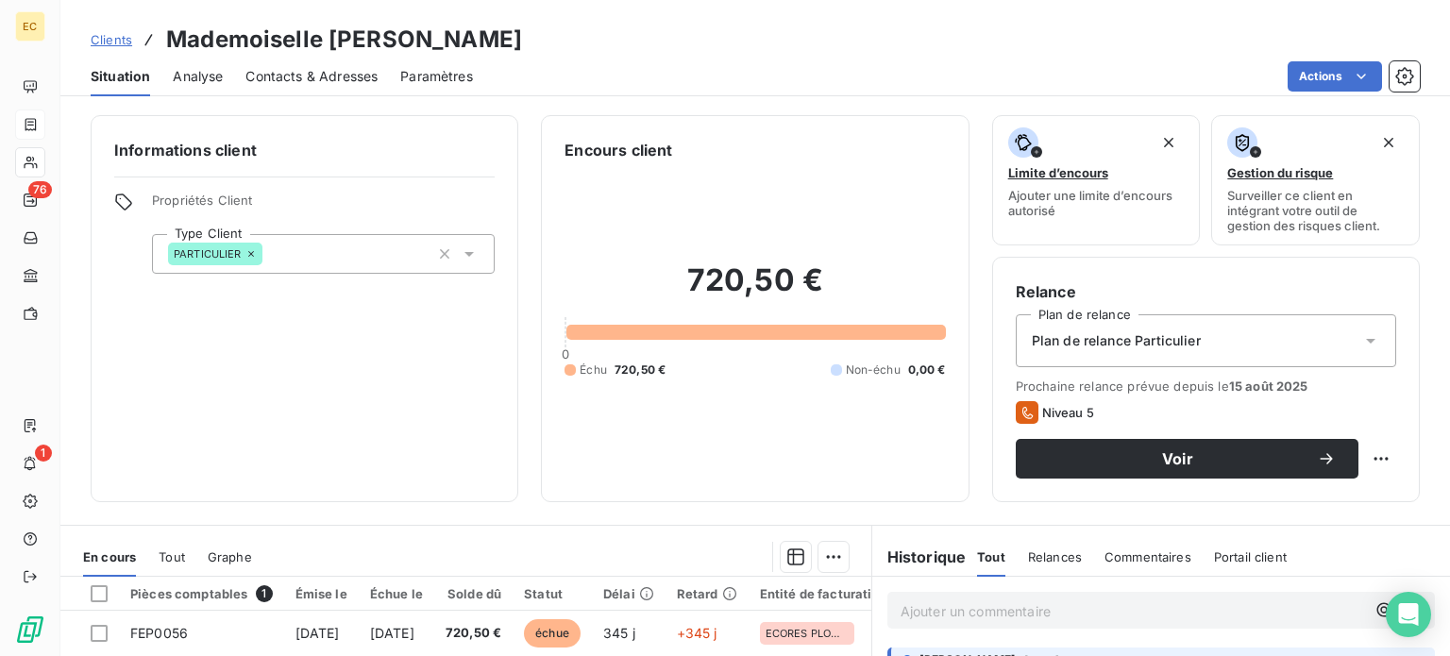
scroll to position [94, 0]
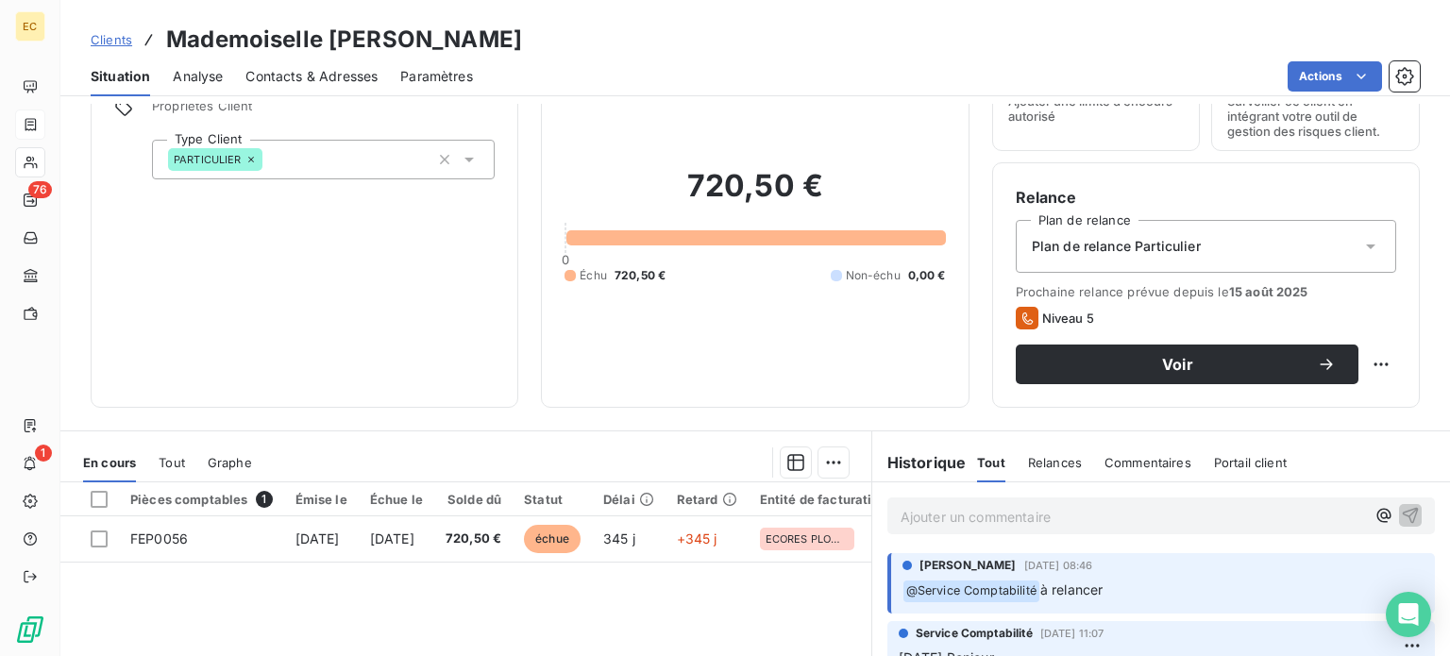
click at [283, 80] on span "Contacts & Adresses" at bounding box center [311, 76] width 132 height 19
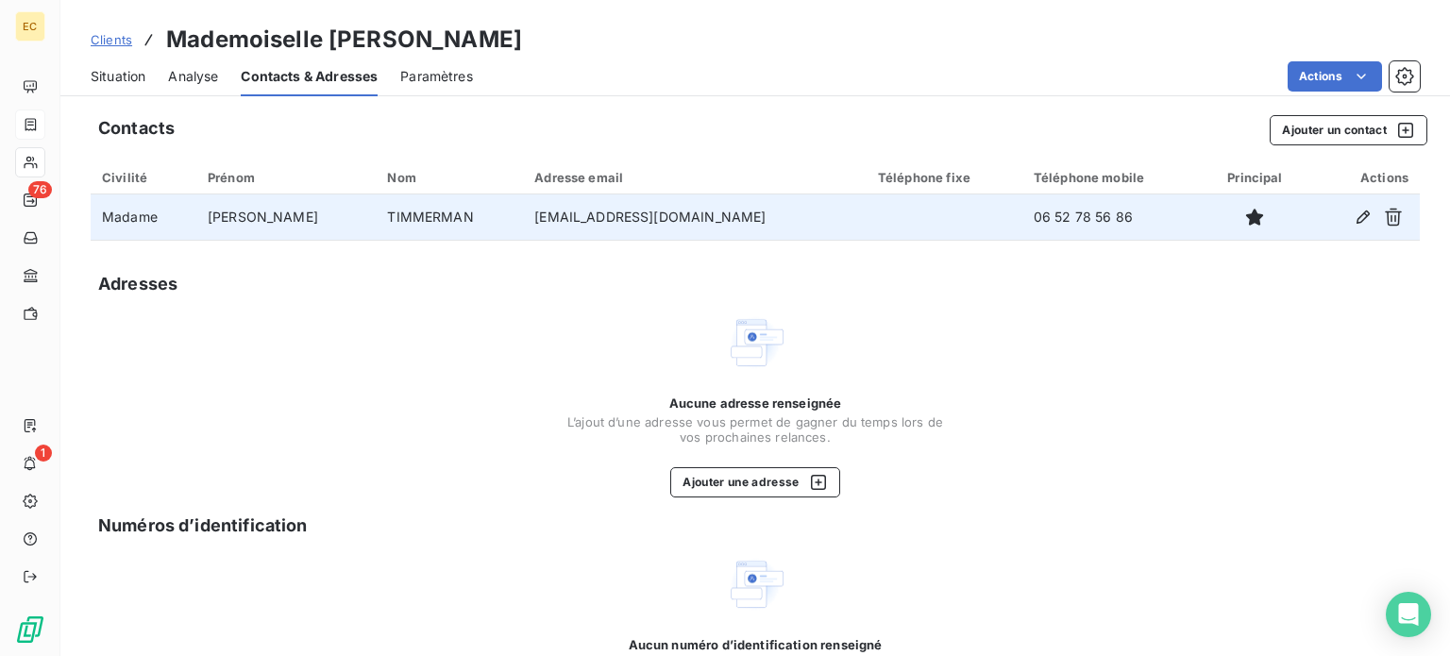
click at [389, 223] on td "TIMMERMAN" at bounding box center [449, 216] width 147 height 45
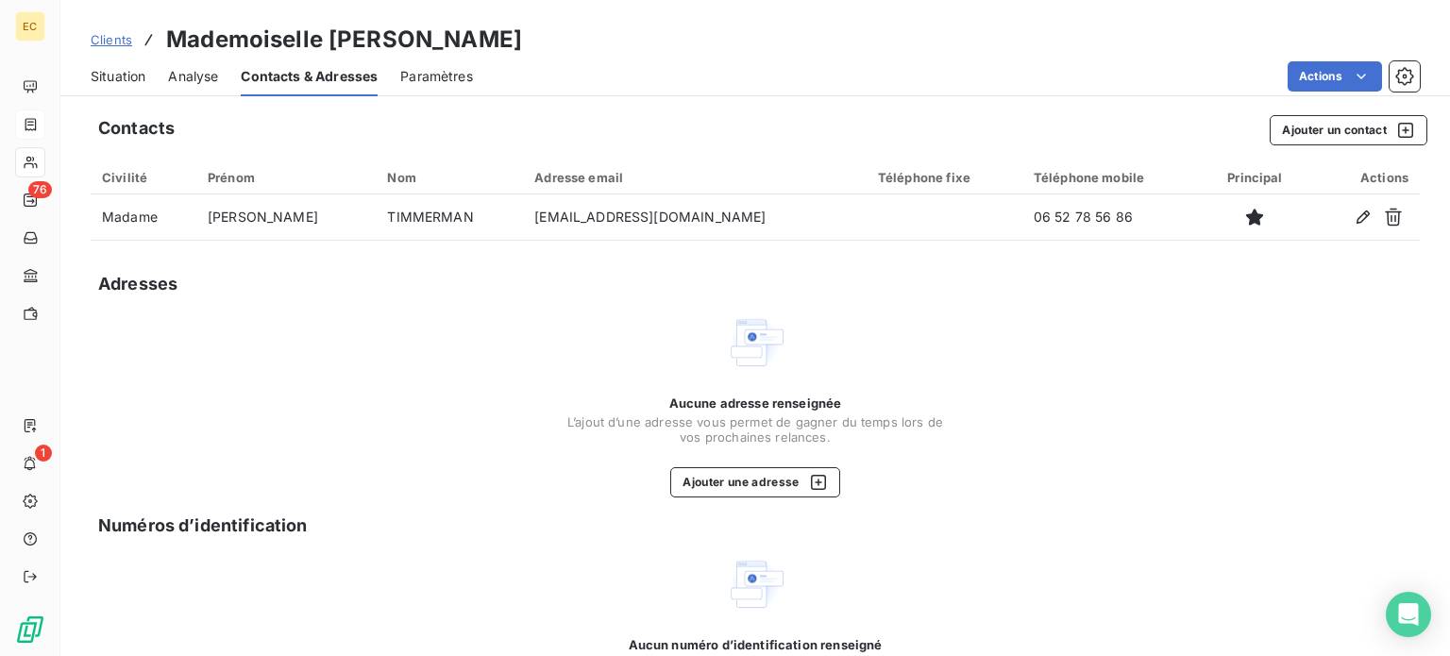
click at [121, 81] on span "Situation" at bounding box center [118, 76] width 55 height 19
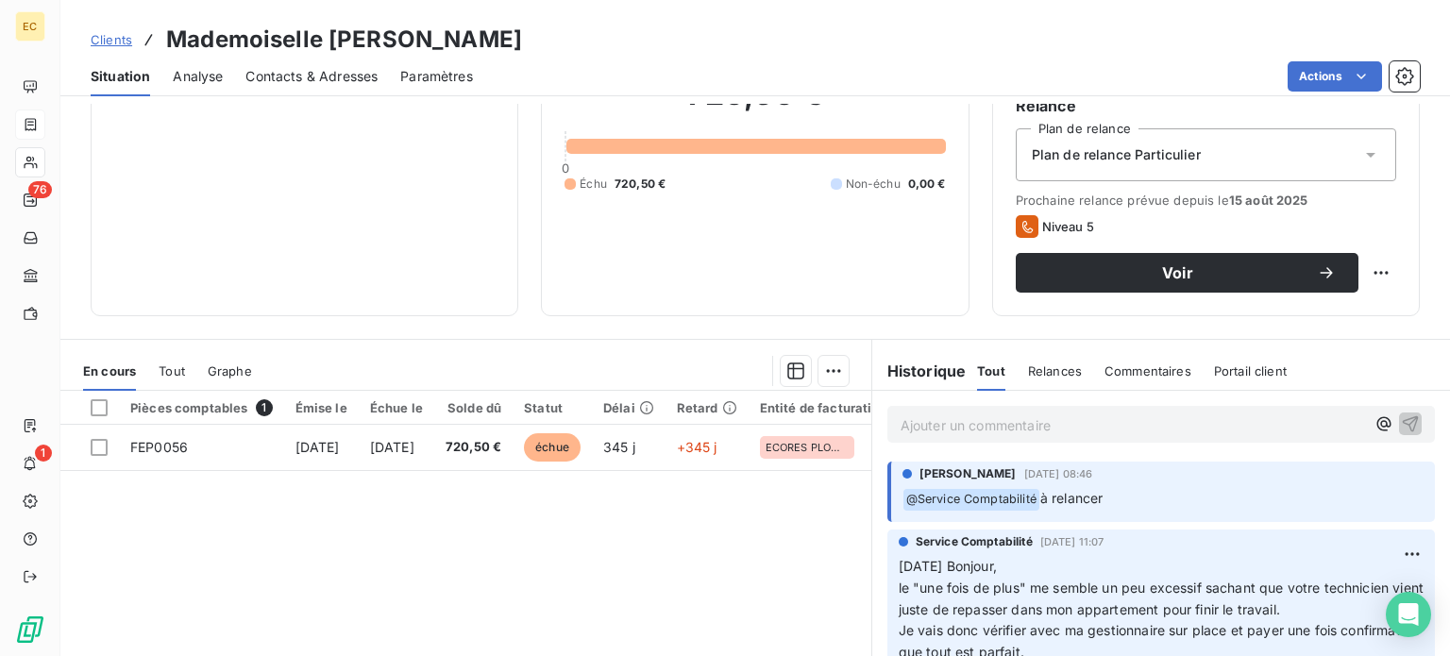
scroll to position [189, 0]
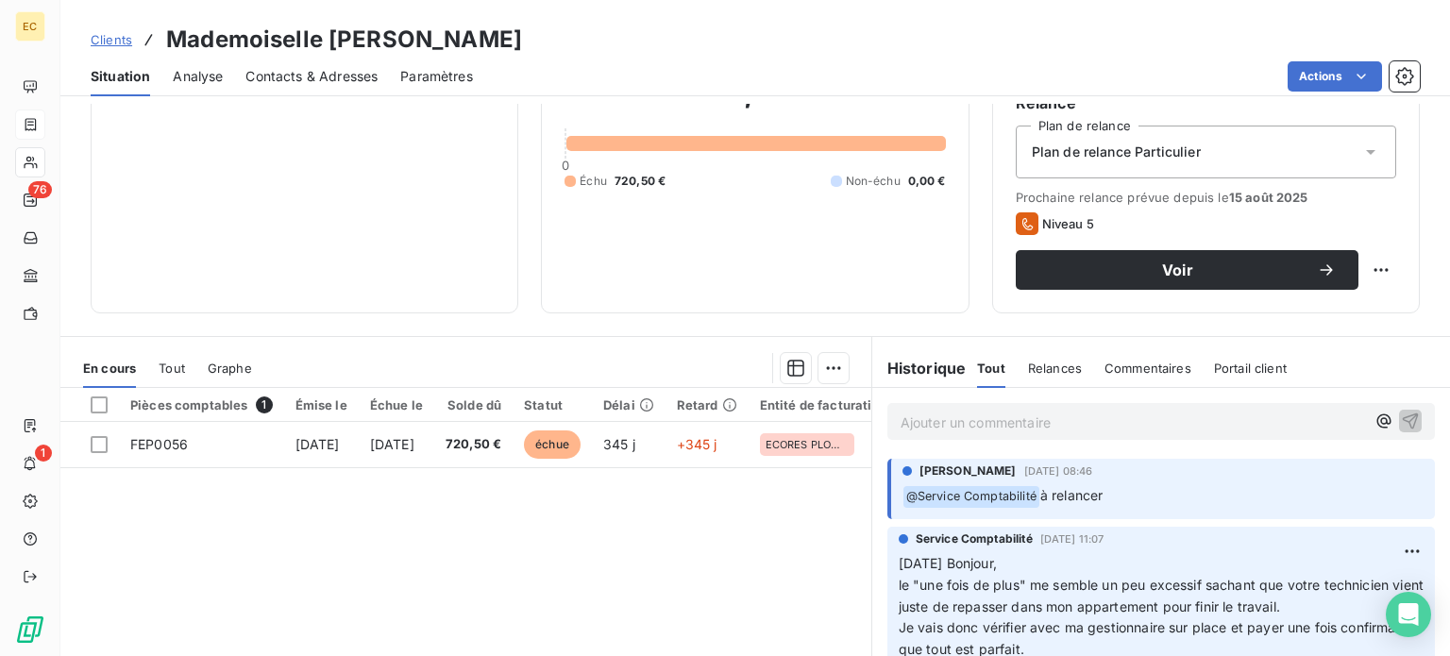
click at [329, 79] on span "Contacts & Adresses" at bounding box center [311, 76] width 132 height 19
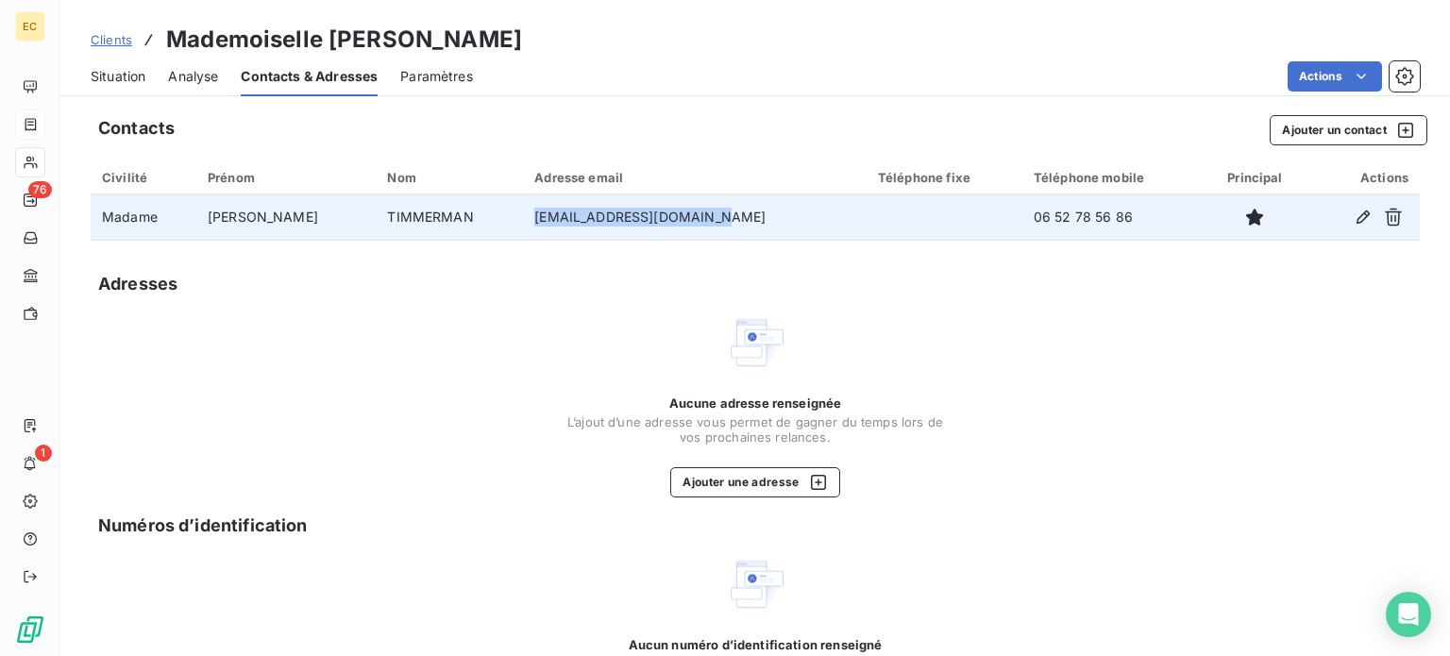
drag, startPoint x: 678, startPoint y: 219, endPoint x: 495, endPoint y: 233, distance: 182.7
click at [523, 233] on td "timmerman.jenn@gmail.com" at bounding box center [695, 216] width 344 height 45
copy td "timmerman.jenn@gmail.com"
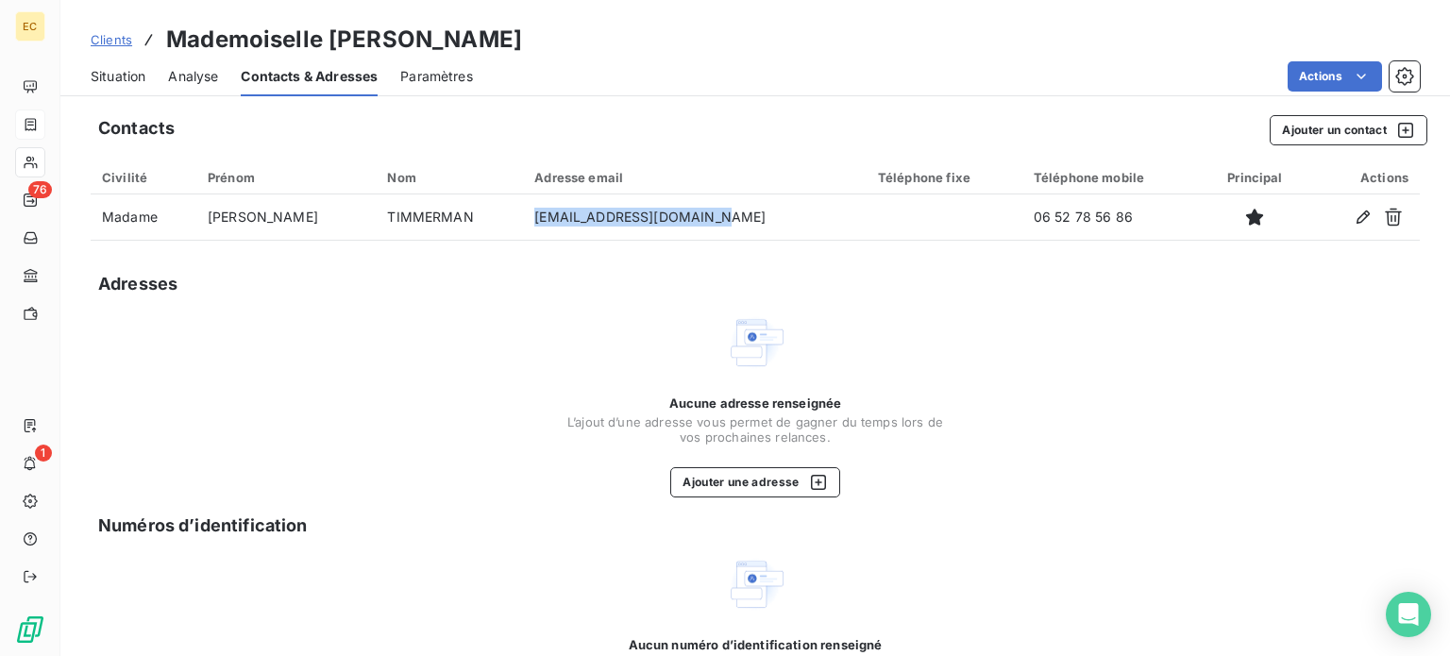
drag, startPoint x: 111, startPoint y: 72, endPoint x: 135, endPoint y: 96, distance: 34.0
click at [111, 72] on span "Situation" at bounding box center [118, 76] width 55 height 19
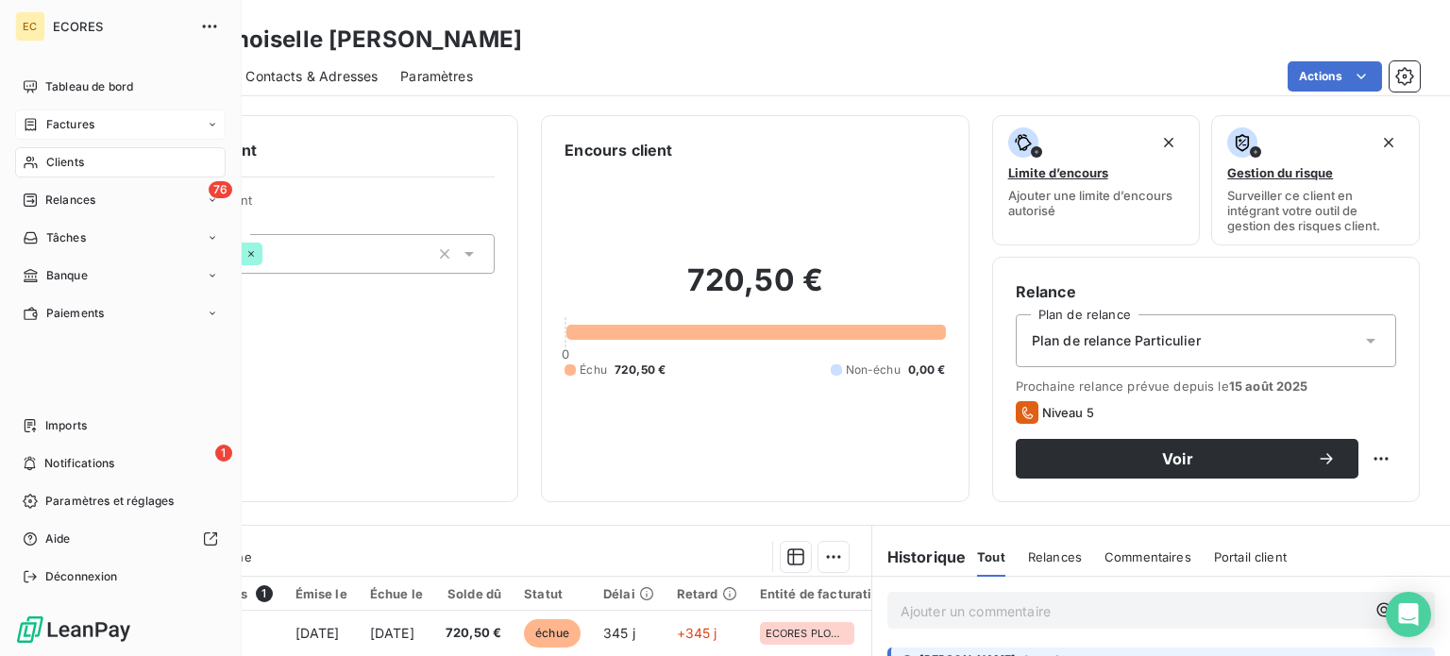
click at [67, 160] on span "Clients" at bounding box center [65, 162] width 38 height 17
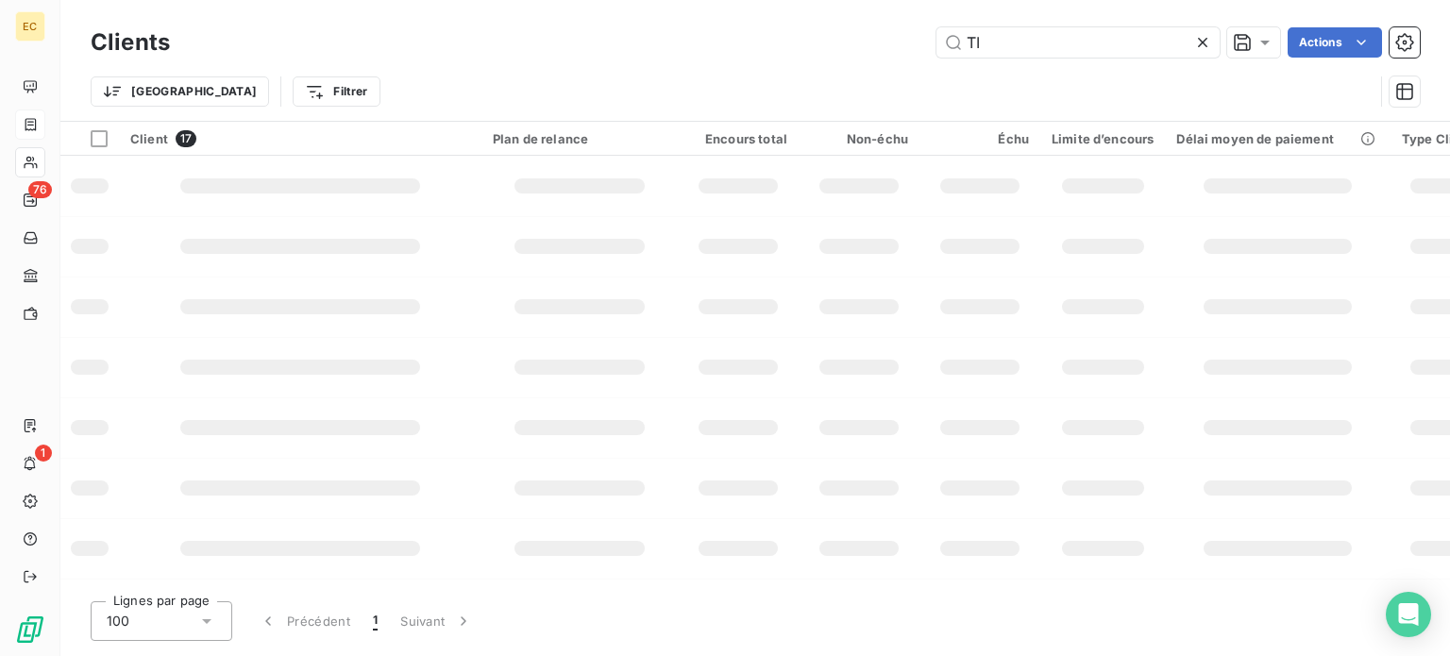
type input "T"
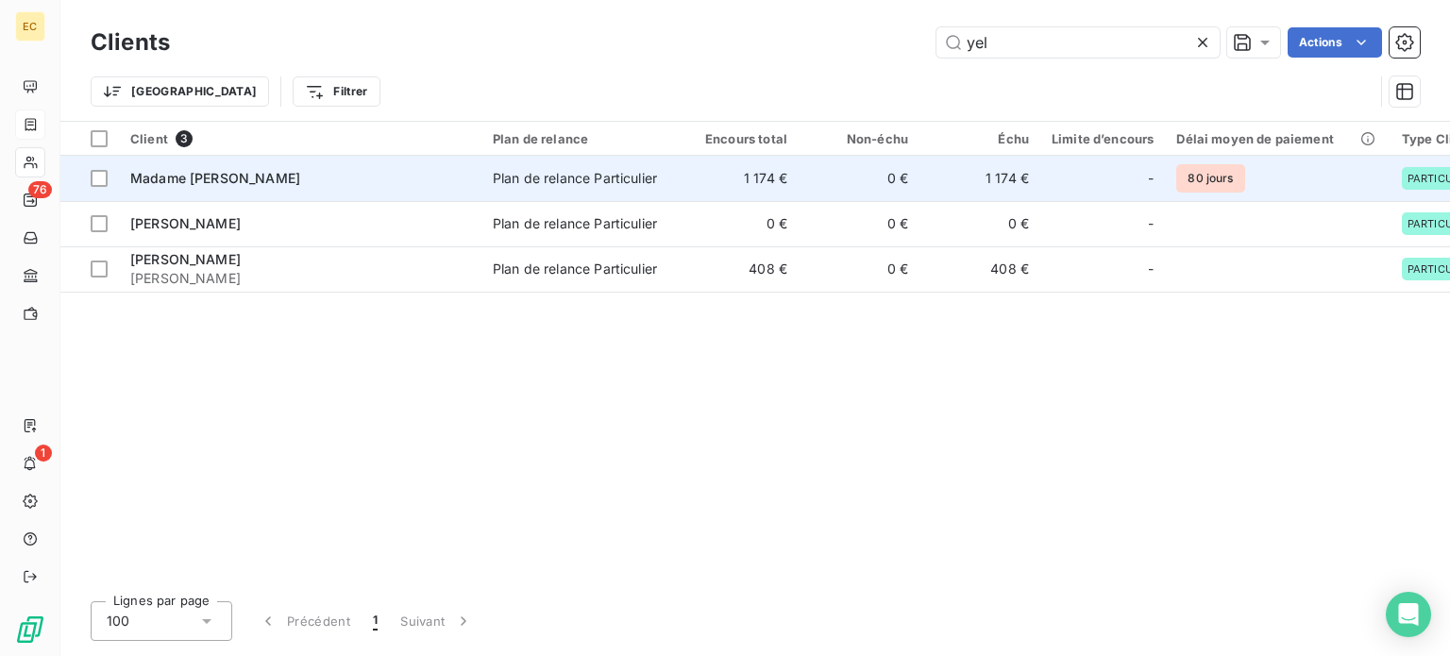
type input "yel"
click at [317, 184] on div "Madame [PERSON_NAME]" at bounding box center [300, 178] width 340 height 19
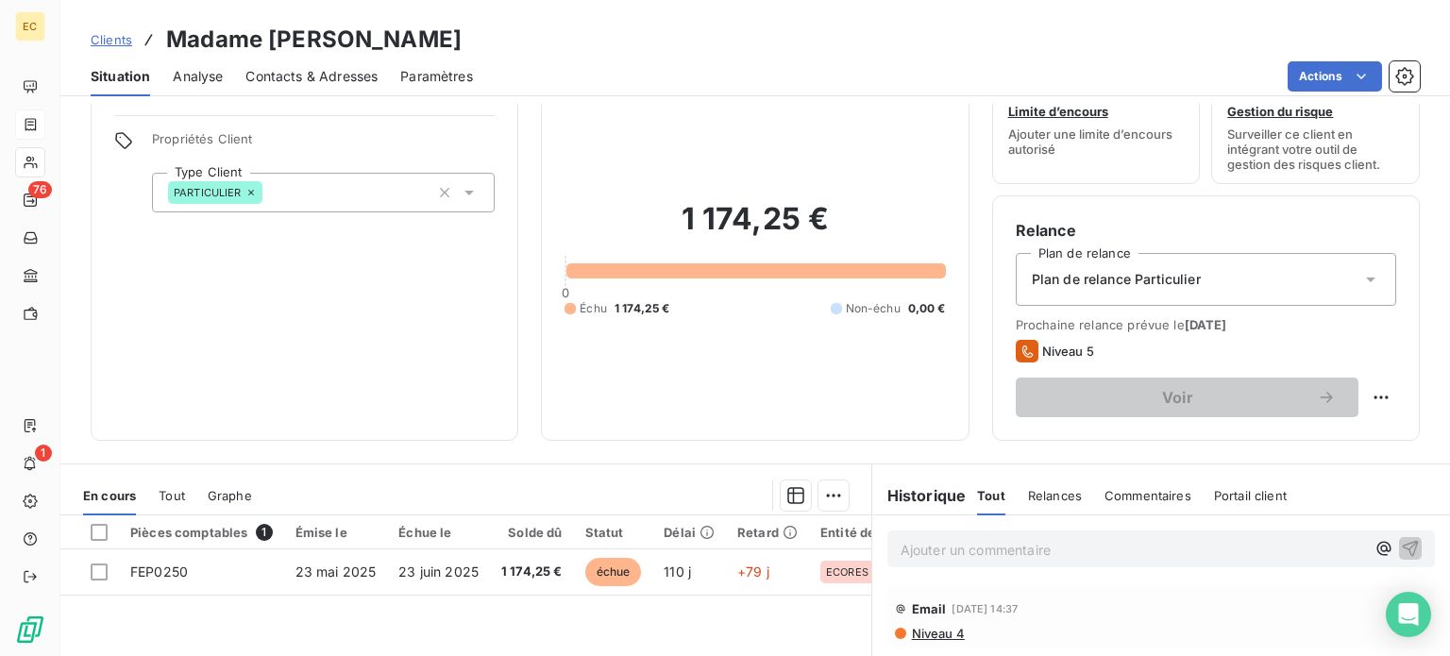
scroll to position [94, 0]
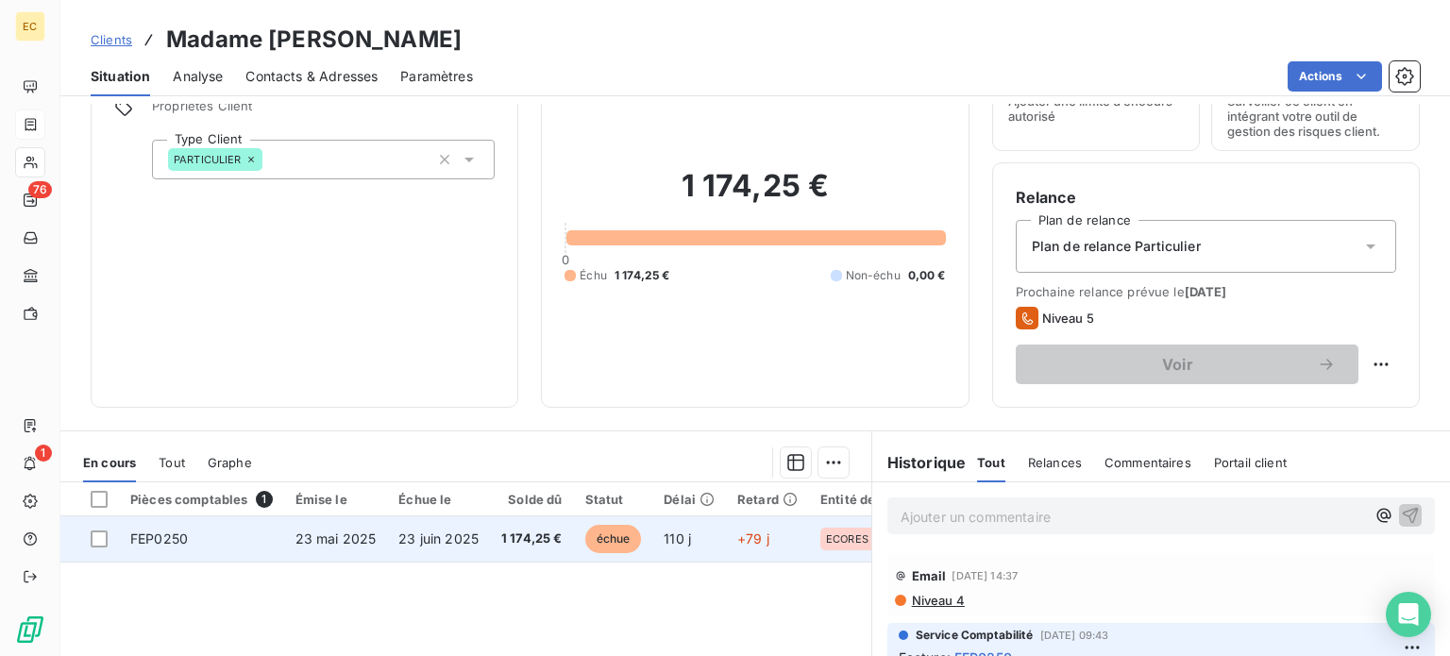
click at [317, 542] on span "23 mai 2025" at bounding box center [335, 538] width 81 height 16
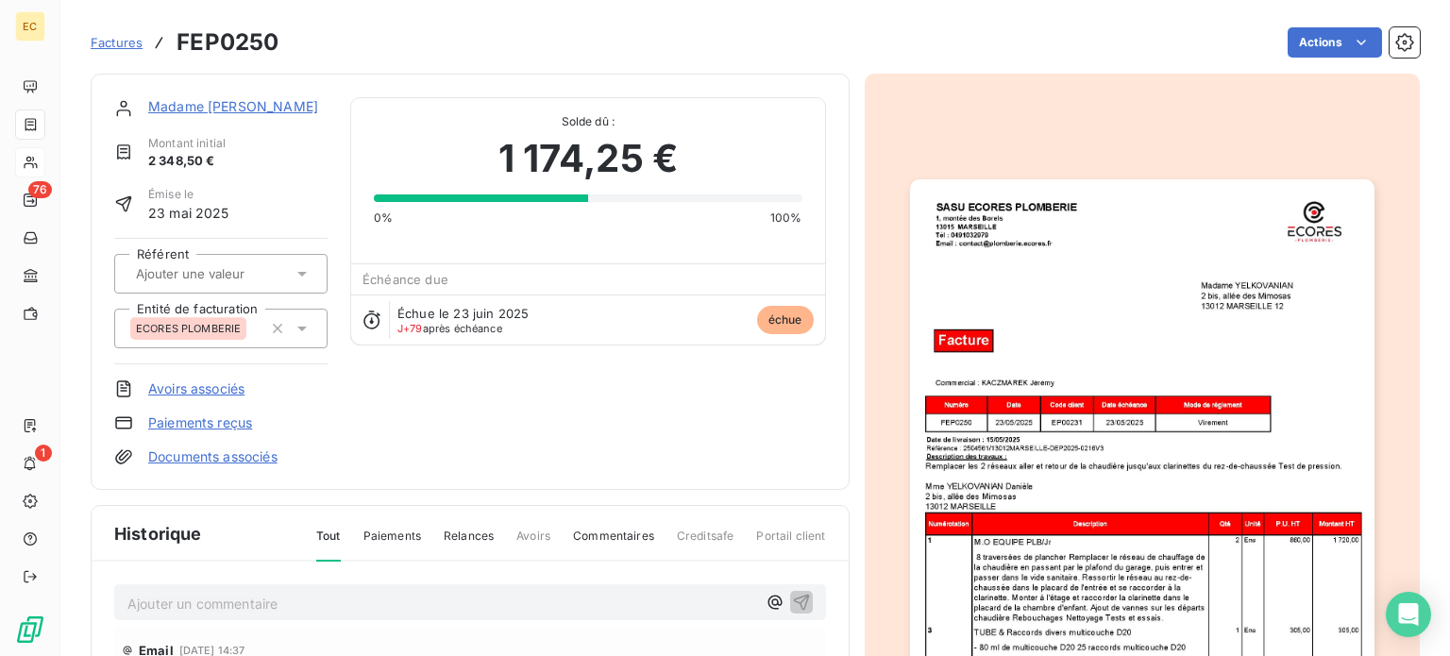
click at [207, 422] on link "Paiements reçus" at bounding box center [200, 422] width 104 height 19
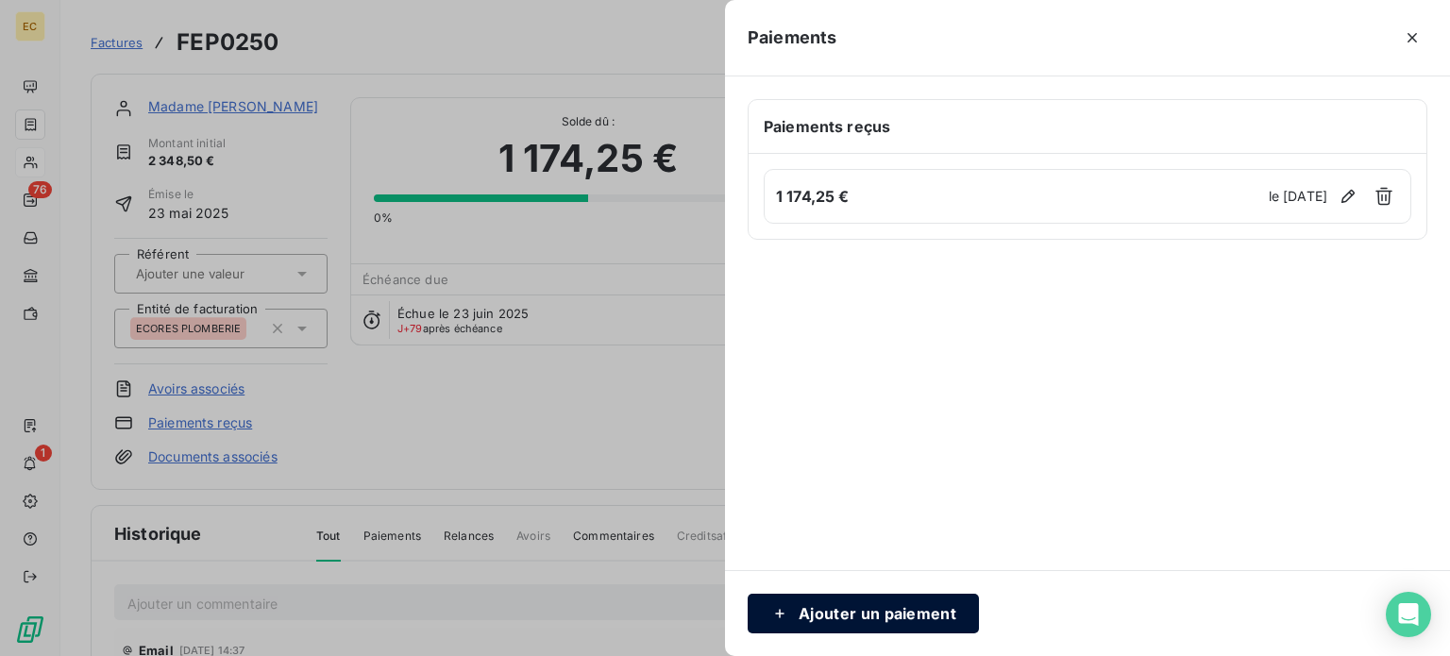
click at [877, 611] on button "Ajouter un paiement" at bounding box center [862, 614] width 231 height 40
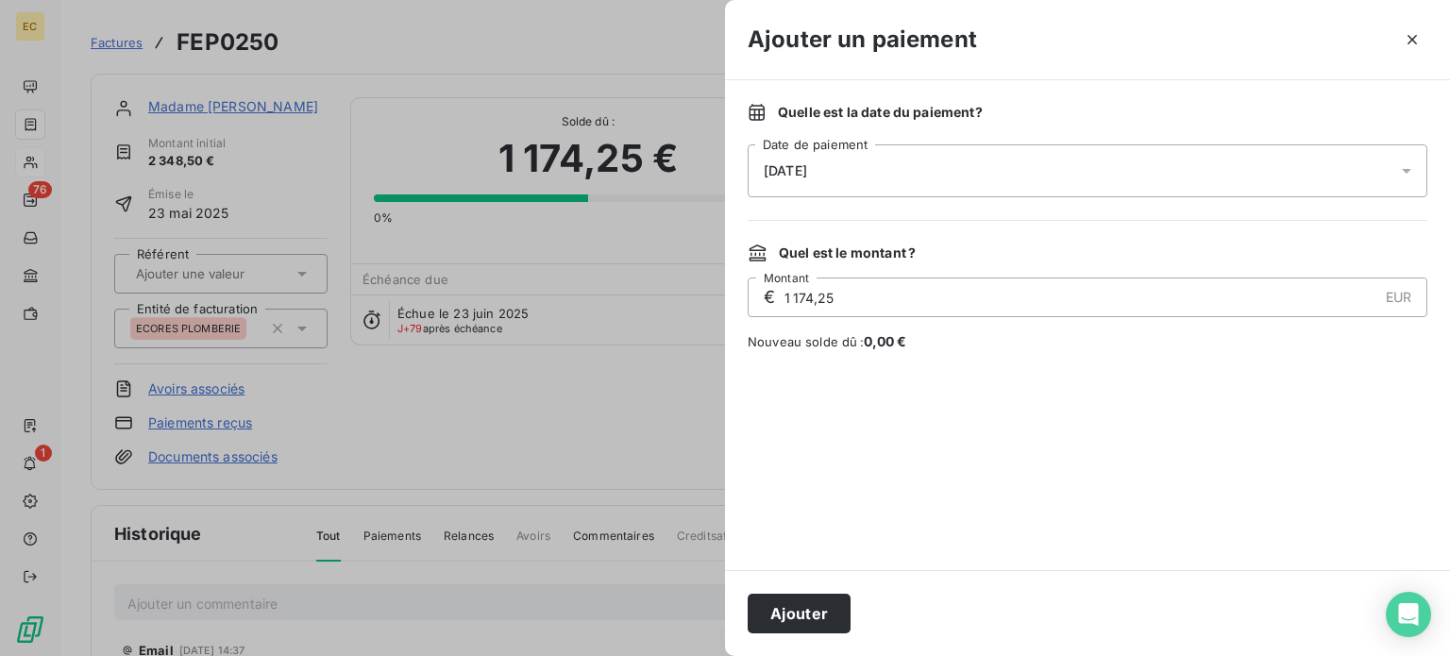
click at [807, 171] on span "10/09/2025" at bounding box center [784, 170] width 43 height 15
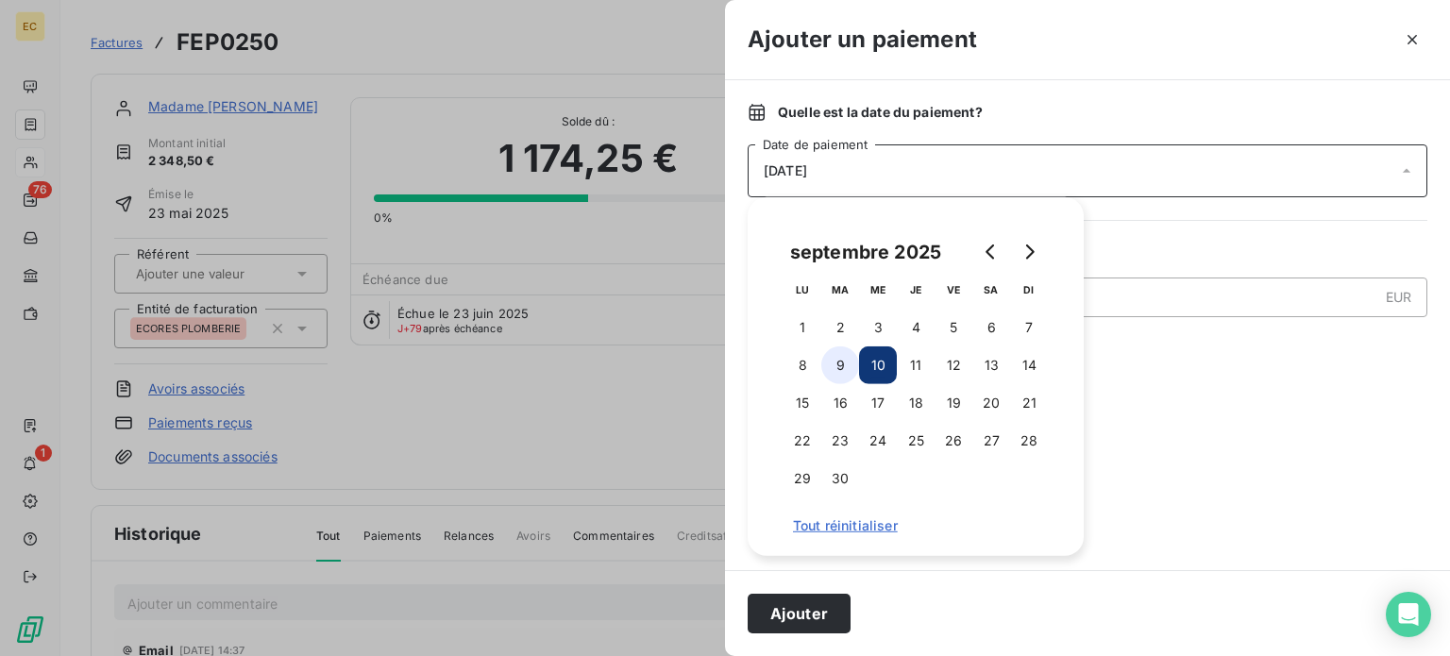
click at [844, 364] on button "9" at bounding box center [840, 365] width 38 height 38
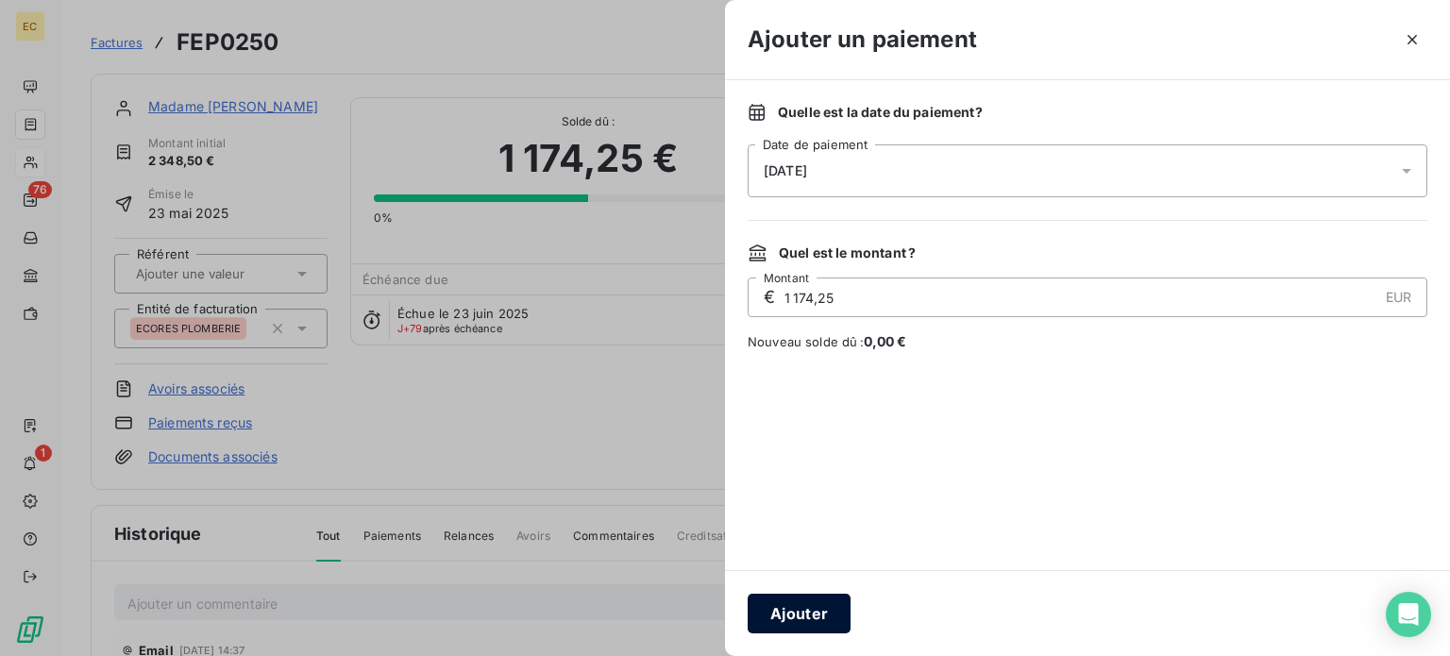
click at [824, 614] on button "Ajouter" at bounding box center [798, 614] width 103 height 40
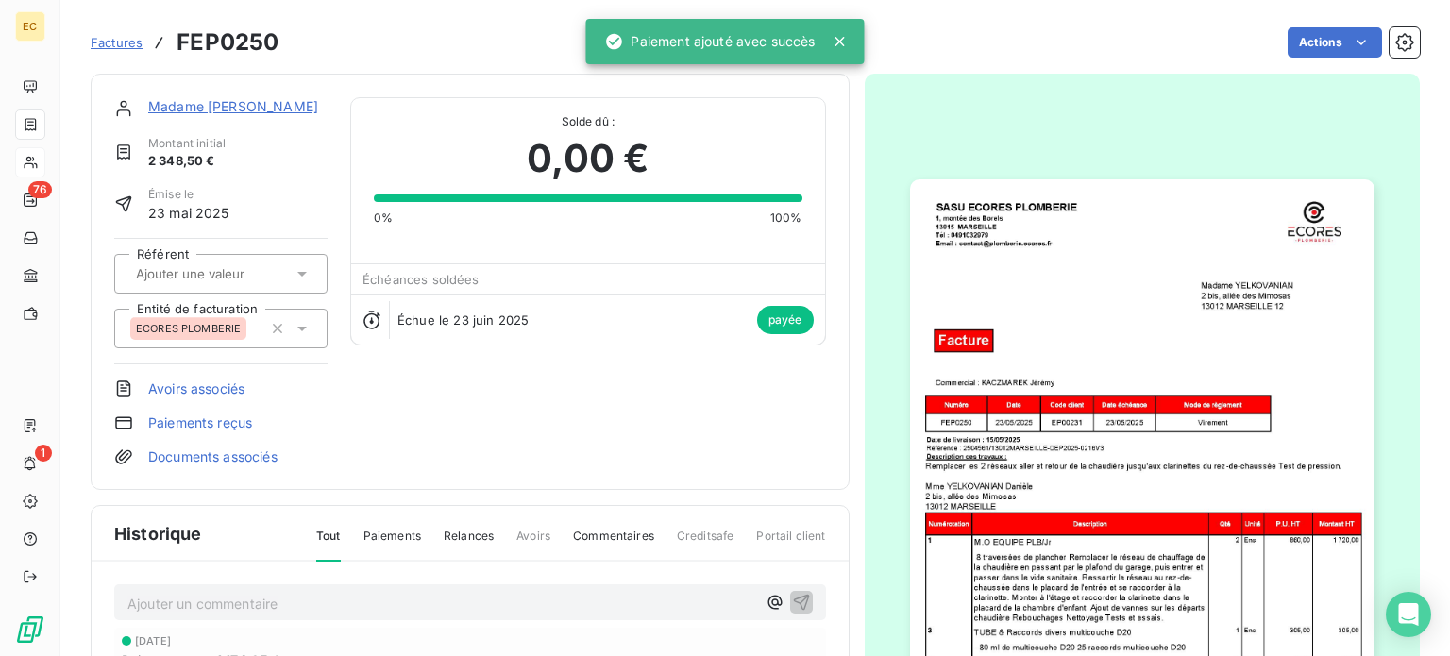
click at [113, 45] on span "Factures" at bounding box center [117, 42] width 52 height 15
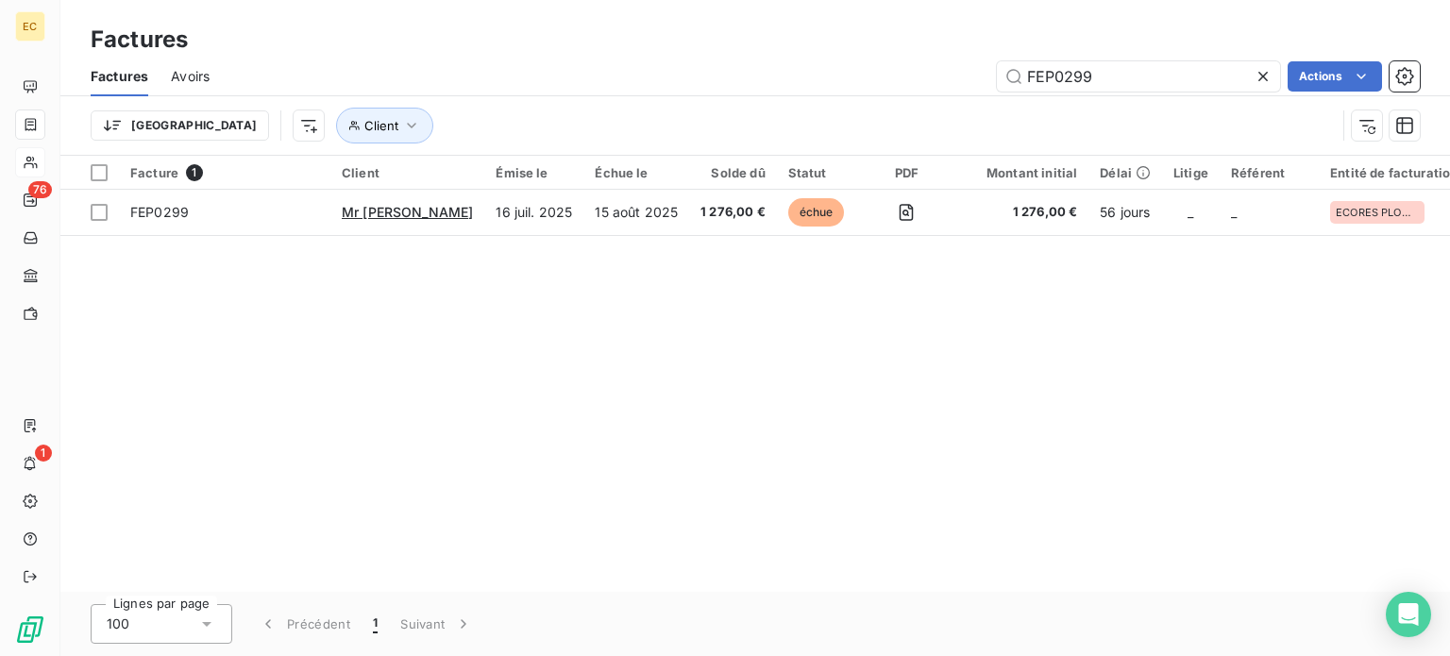
click at [1167, 528] on div "Facture 1 Client Émise le Échue le Solde dû Statut PDF Montant initial Délai Li…" at bounding box center [754, 374] width 1389 height 436
click at [1099, 74] on input "FEP0299" at bounding box center [1138, 76] width 283 height 30
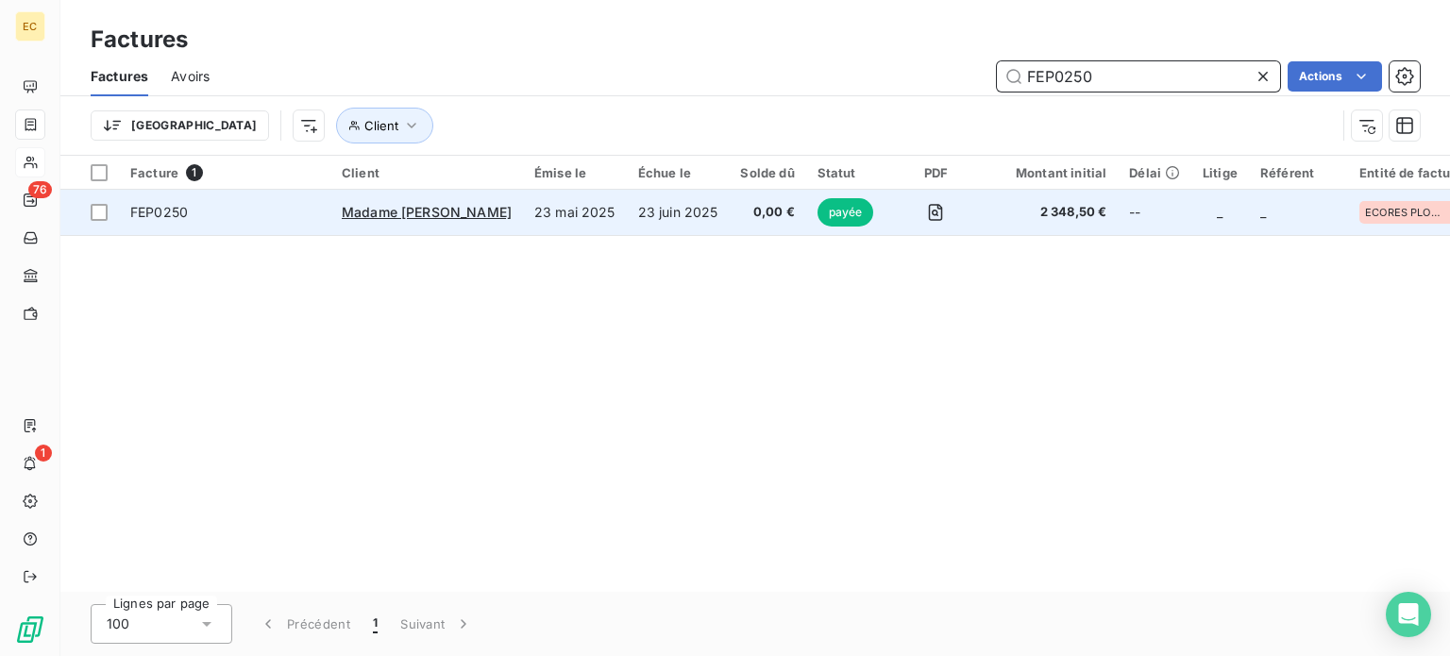
type input "FEP0250"
click at [223, 224] on td "FEP0250" at bounding box center [224, 212] width 211 height 45
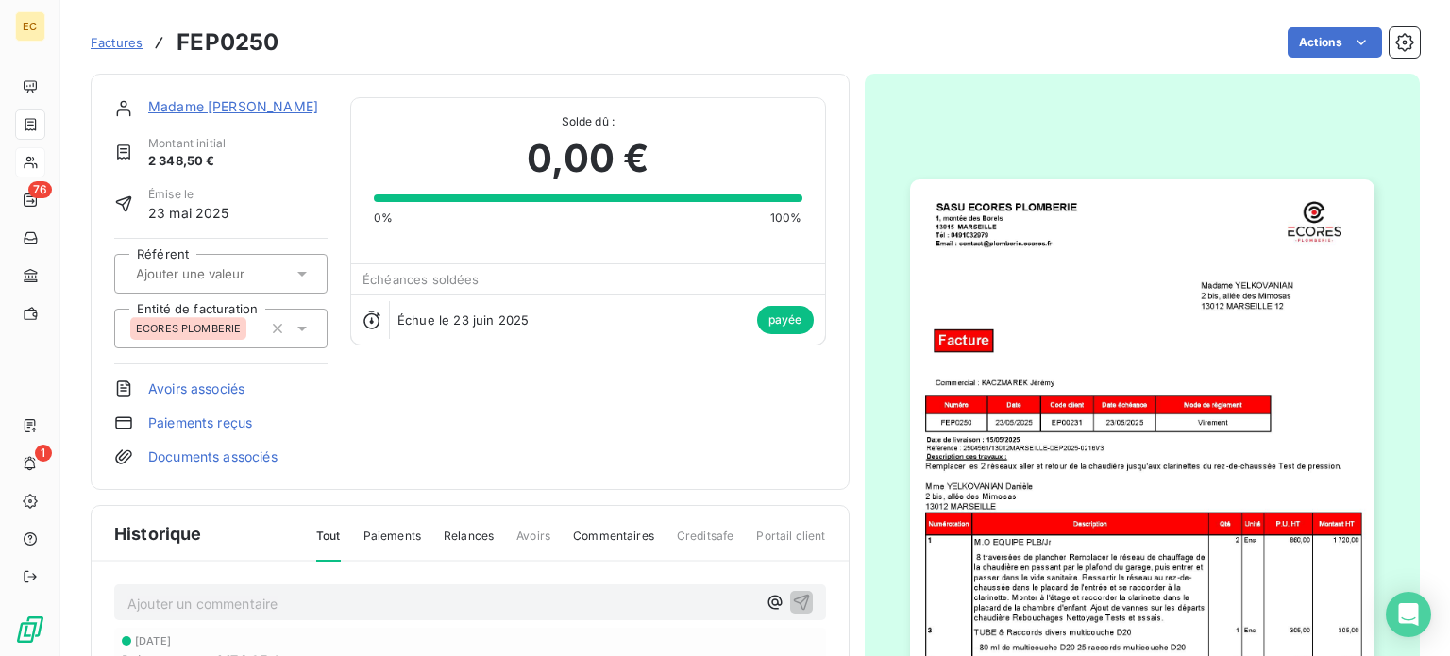
click at [230, 109] on link "Madame [PERSON_NAME]" at bounding box center [233, 106] width 170 height 16
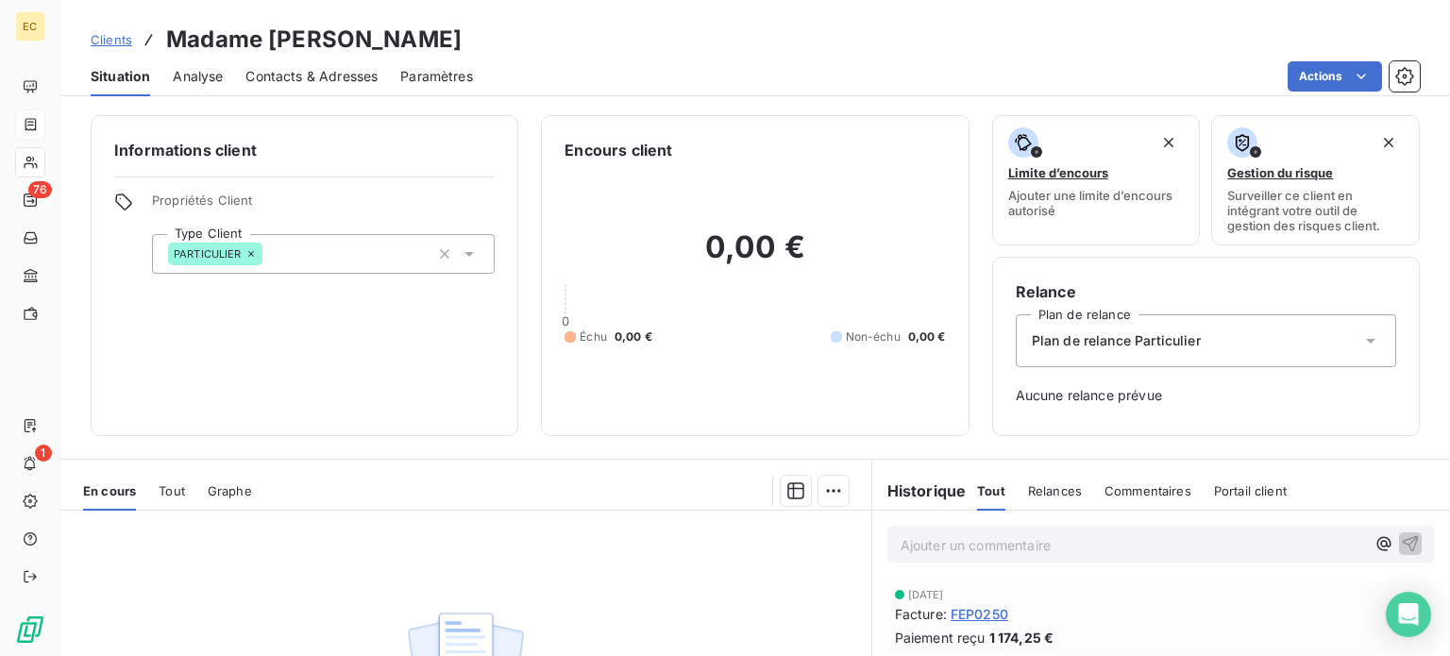
click at [291, 77] on span "Contacts & Adresses" at bounding box center [311, 76] width 132 height 19
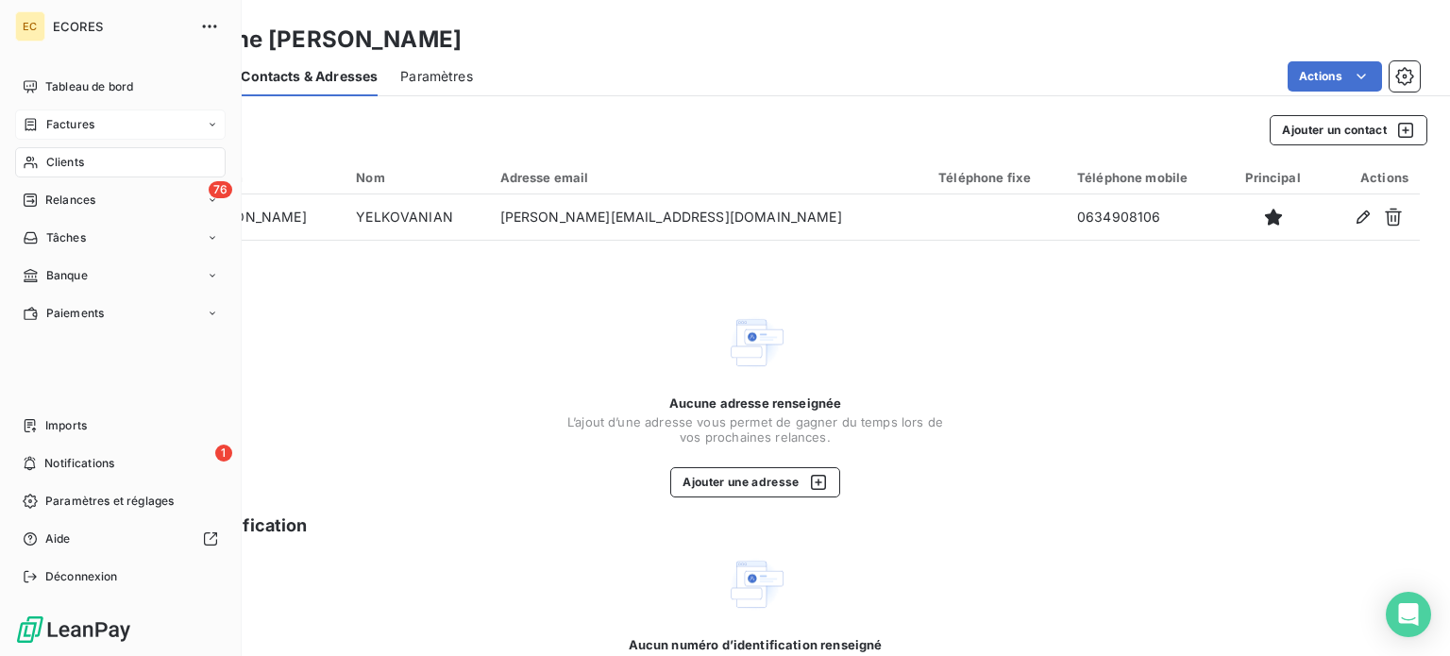
click at [53, 158] on span "Clients" at bounding box center [65, 162] width 38 height 17
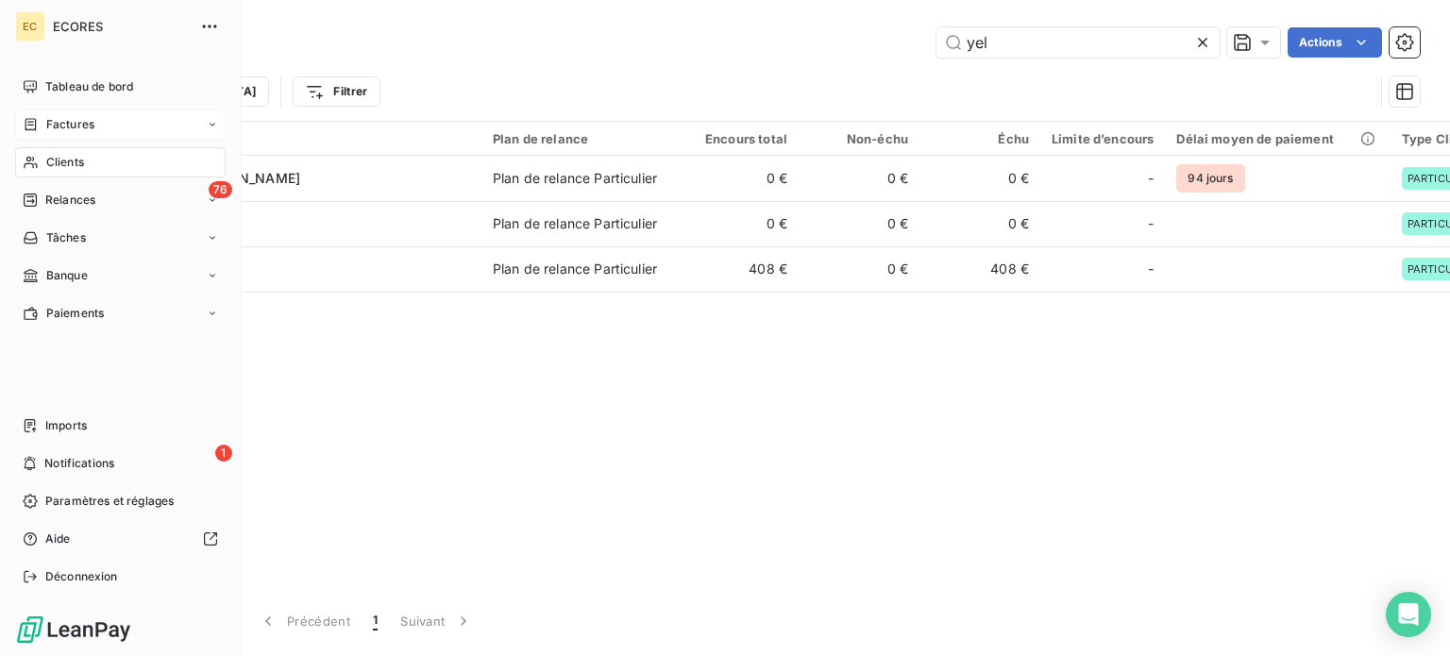
click at [61, 129] on span "Factures" at bounding box center [70, 124] width 48 height 17
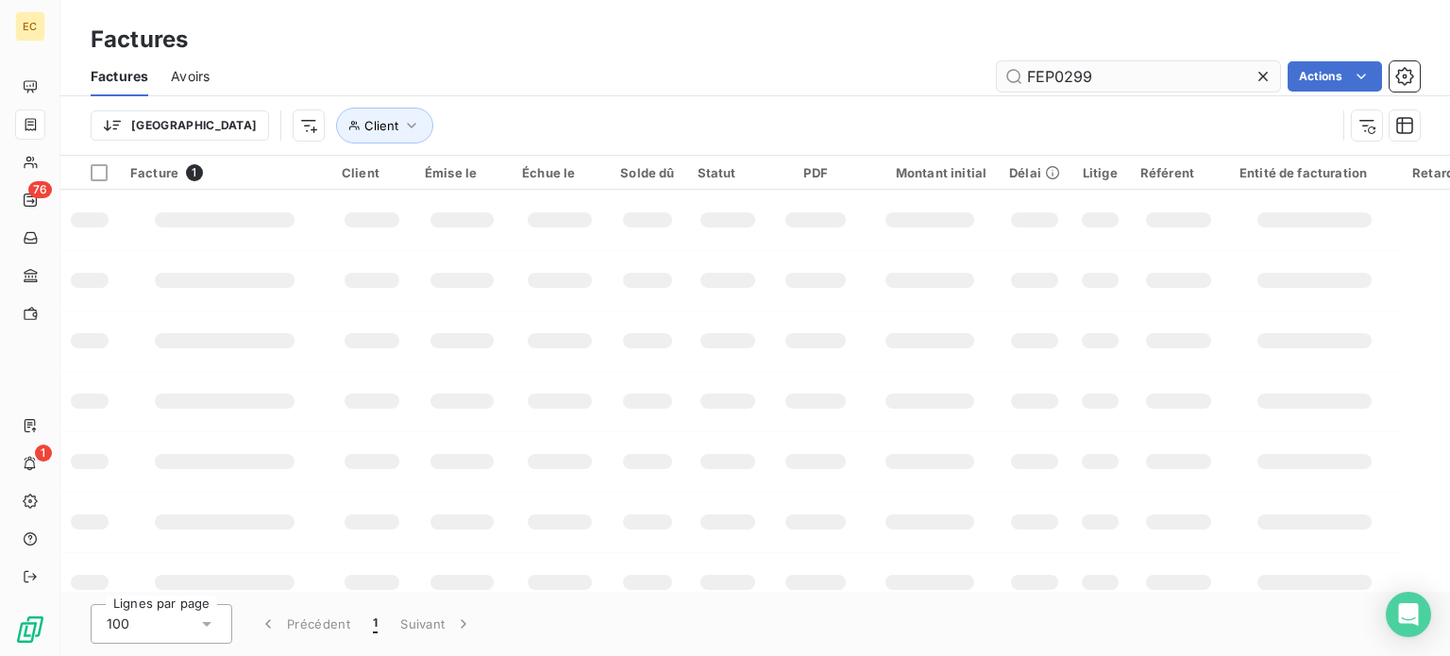
type input "FEP0299"
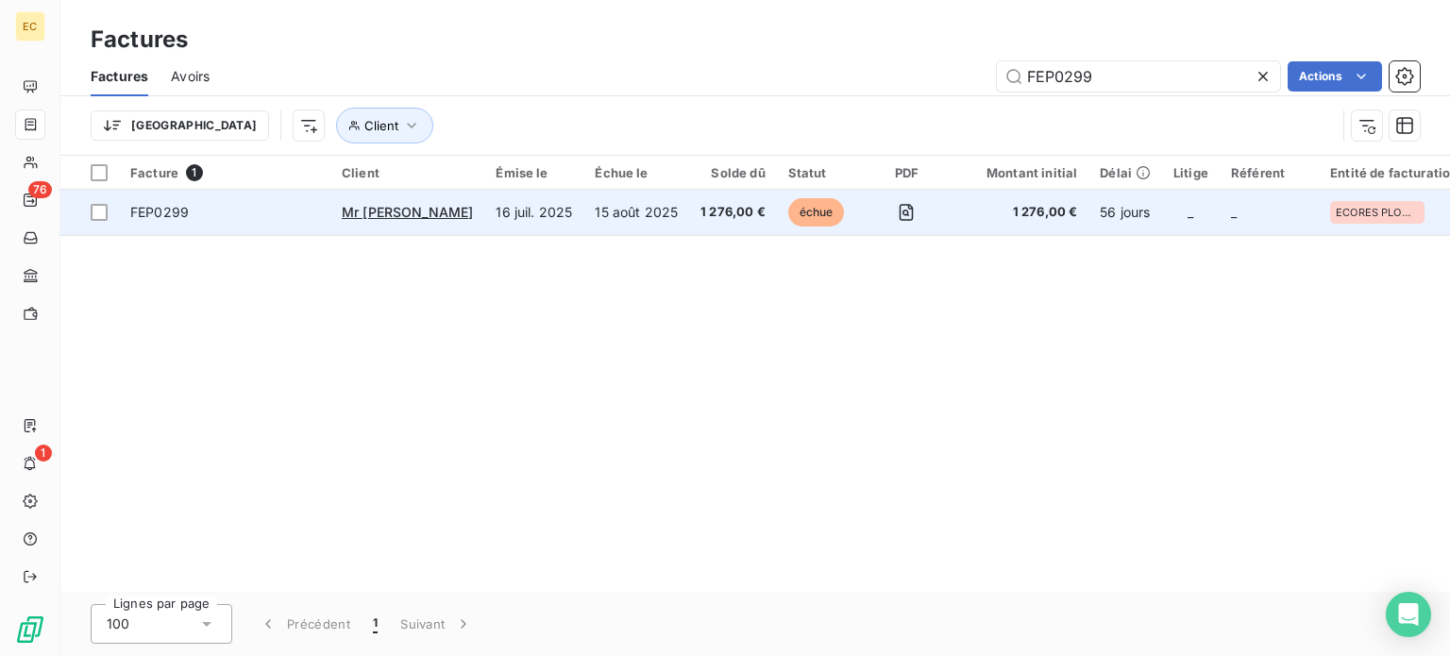
click at [257, 229] on td "FEP0299" at bounding box center [224, 212] width 211 height 45
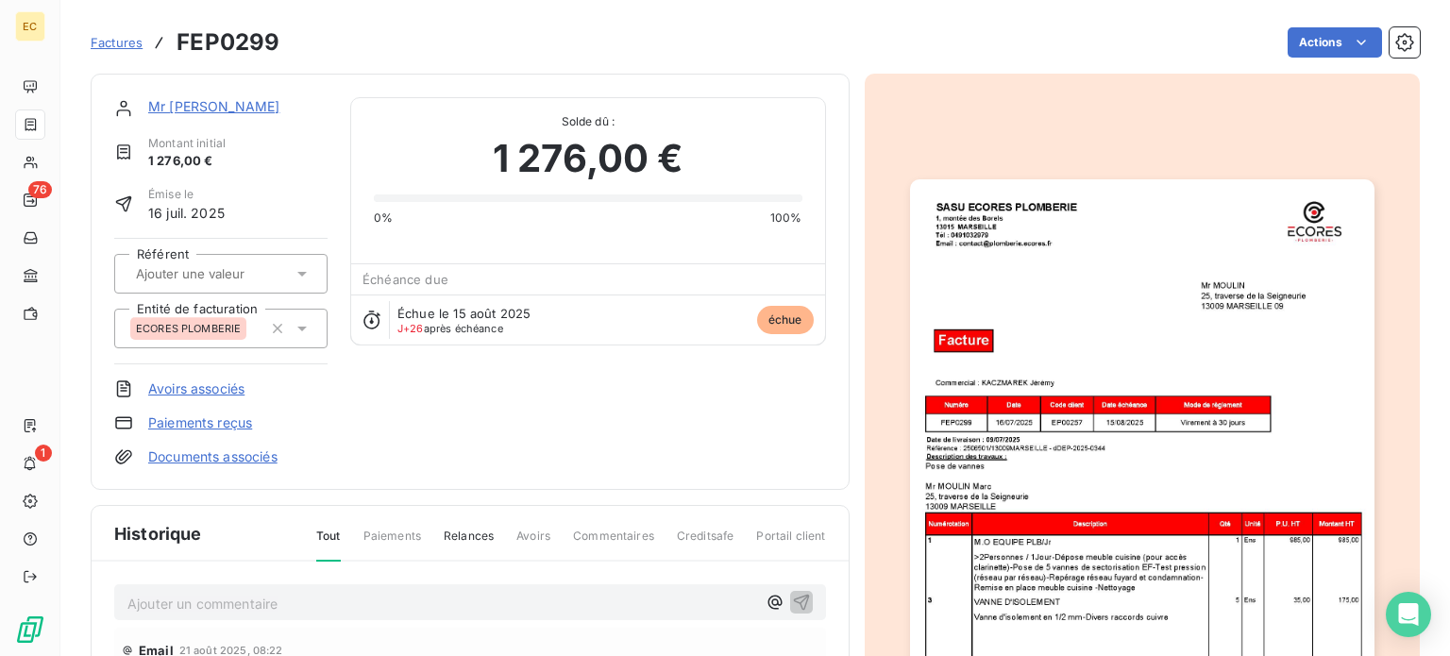
click at [1102, 423] on img "button" at bounding box center [1142, 507] width 464 height 656
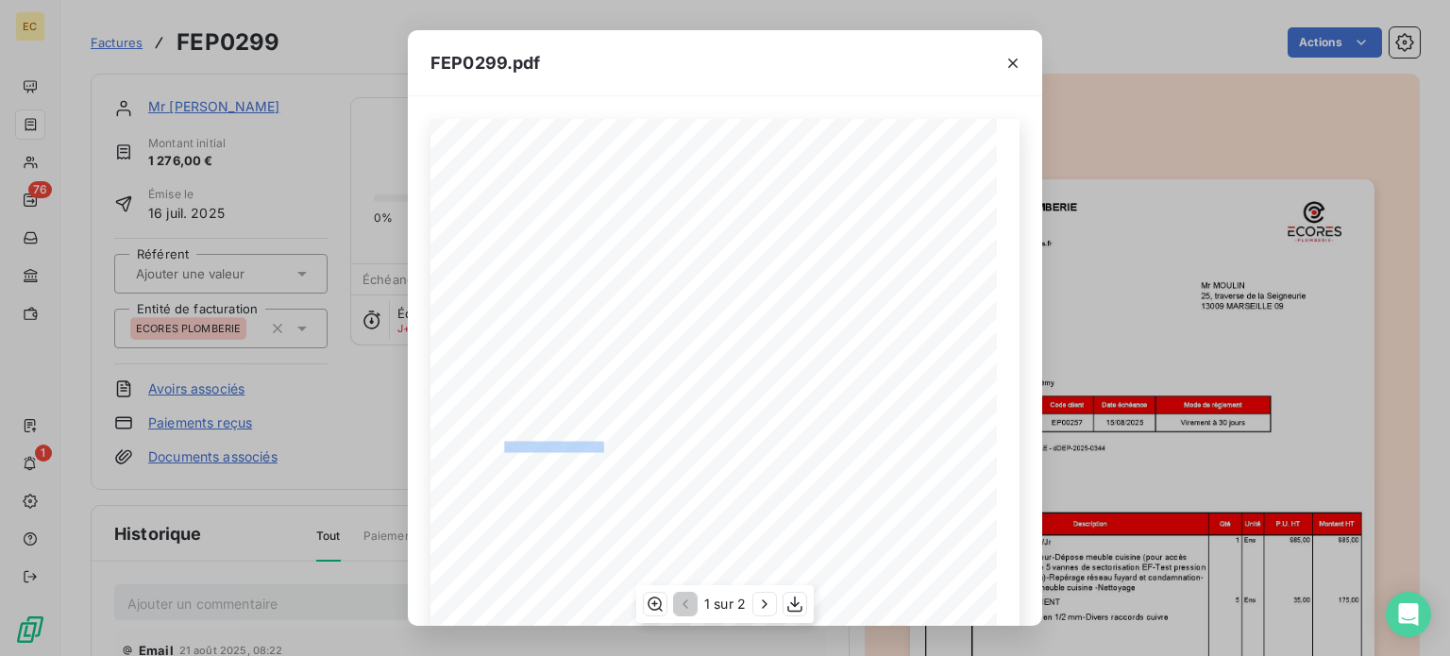
drag, startPoint x: 596, startPoint y: 448, endPoint x: 496, endPoint y: 448, distance: 100.0
click at [496, 448] on span "Référence : 2506501/13009MARSEILLE - dDEP-2025-0344" at bounding box center [568, 446] width 214 height 8
copy span "2506501/13009MARSEILLE"
click at [761, 605] on icon "button" at bounding box center [764, 604] width 19 height 19
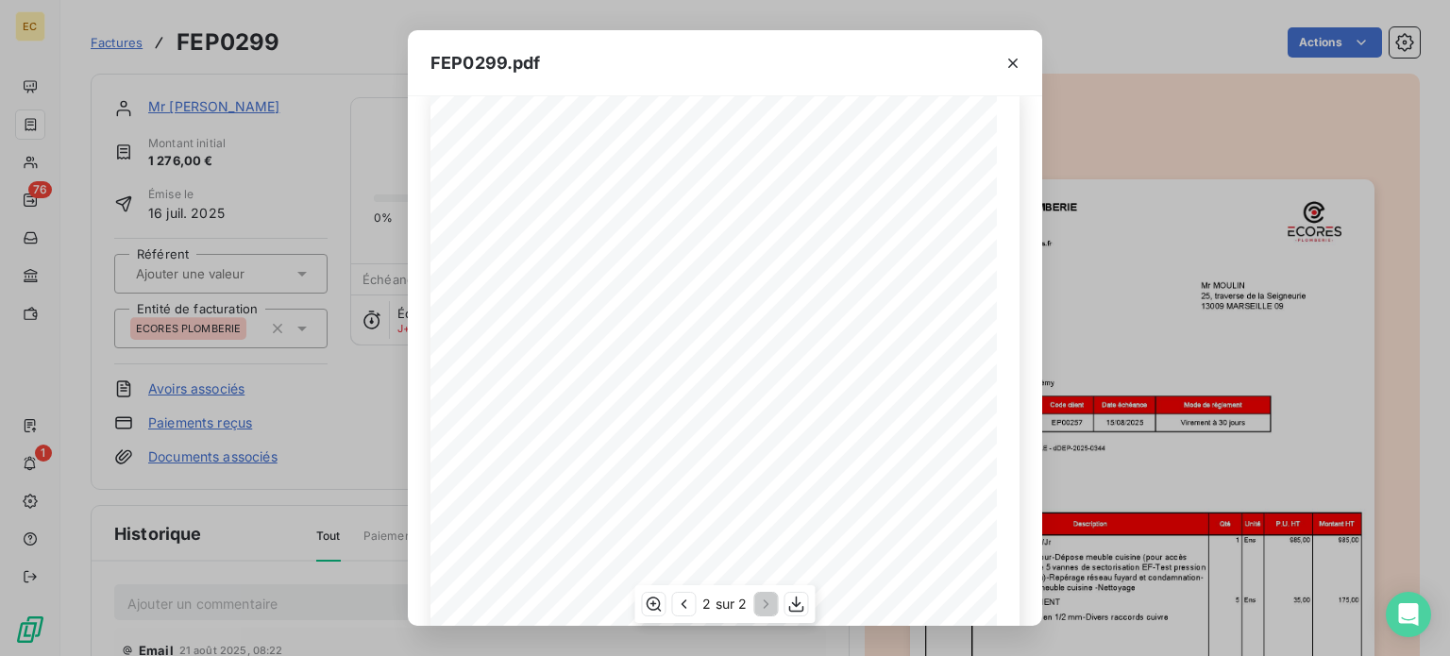
scroll to position [0, 0]
click at [685, 607] on icon "button" at bounding box center [684, 603] width 6 height 9
click at [1015, 64] on icon "button" at bounding box center [1012, 63] width 9 height 9
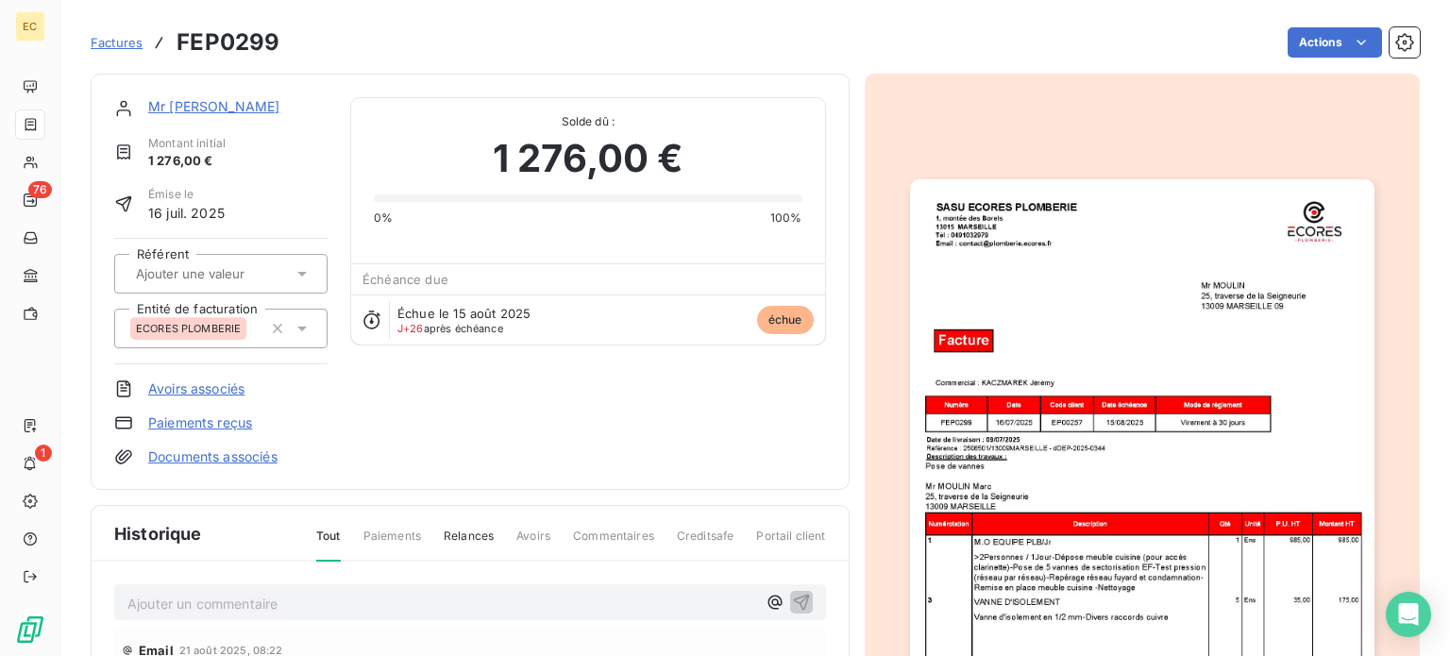
click at [121, 45] on span "Factures" at bounding box center [117, 42] width 52 height 15
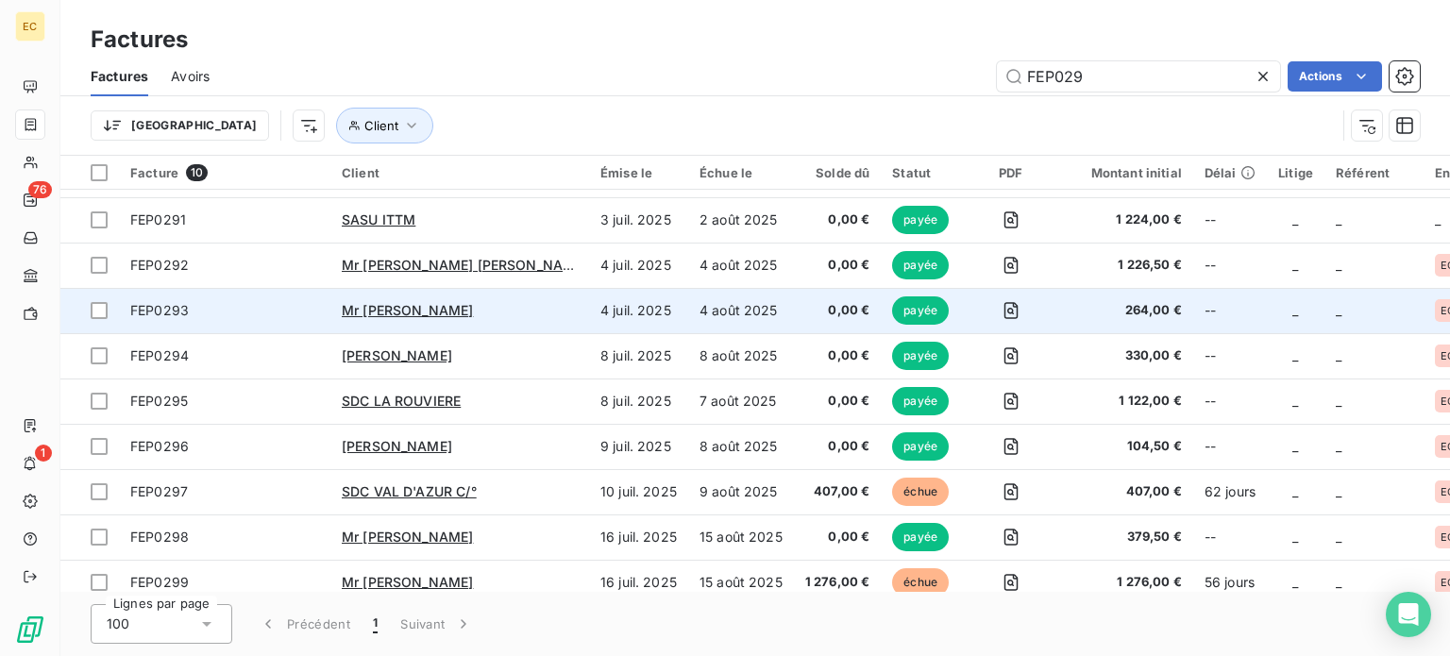
scroll to position [59, 0]
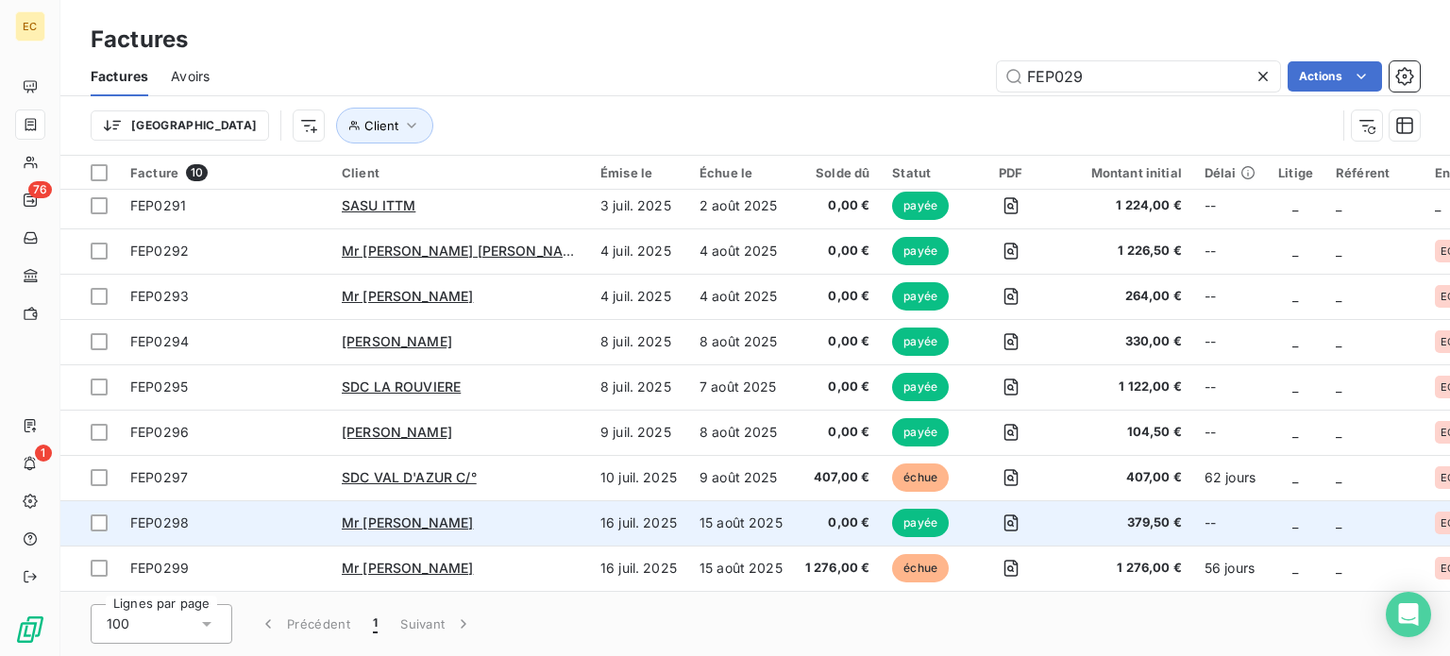
type input "FEP029"
click at [283, 521] on span "FEP0298" at bounding box center [224, 522] width 189 height 19
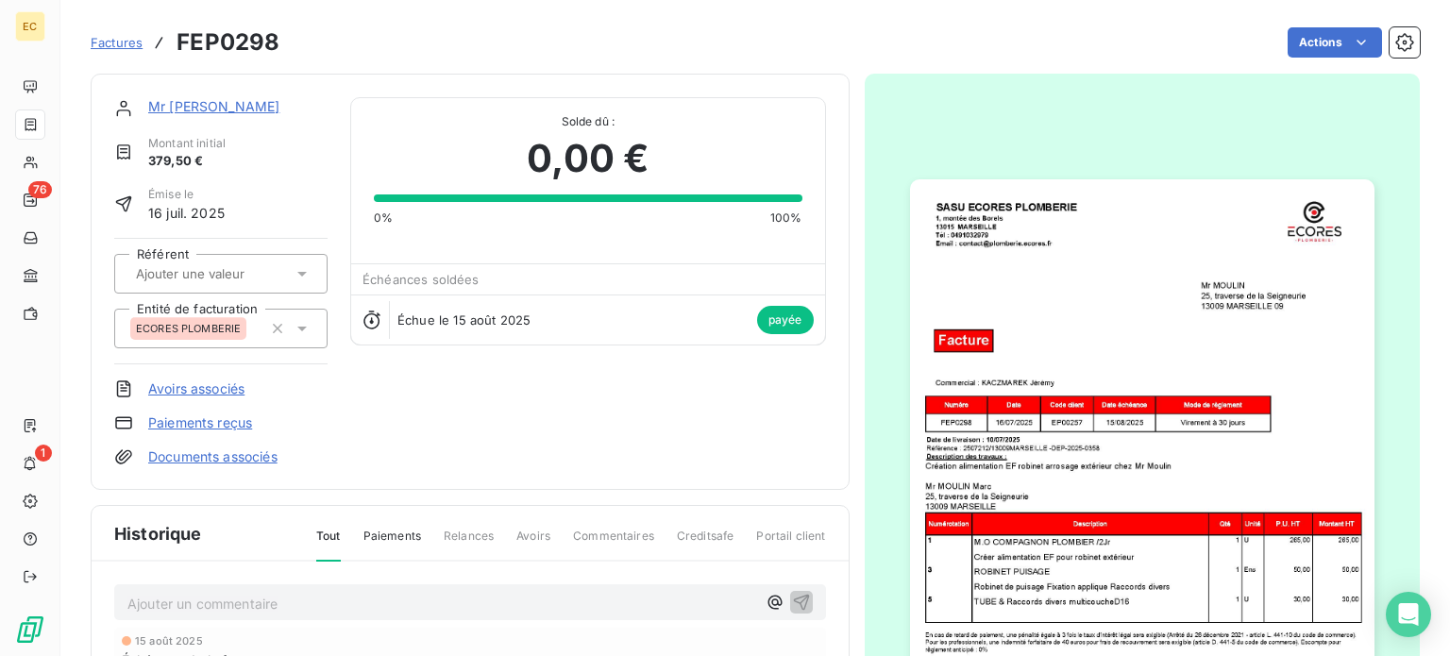
click at [1101, 468] on img "button" at bounding box center [1142, 507] width 464 height 656
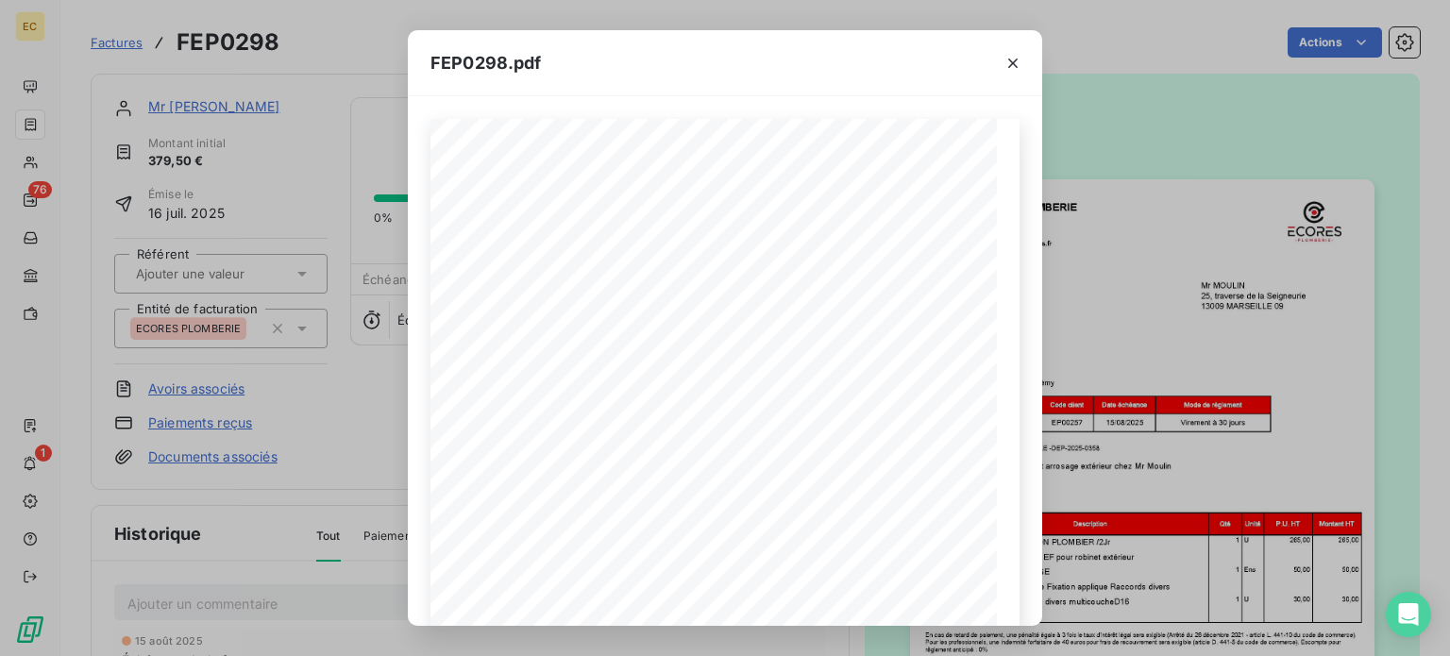
click at [108, 41] on div "FEP0298.pdf 0,00 € Siret : 90374247600018 - APE : 4322A - N° TVA intracom : FR3…" at bounding box center [725, 328] width 1450 height 656
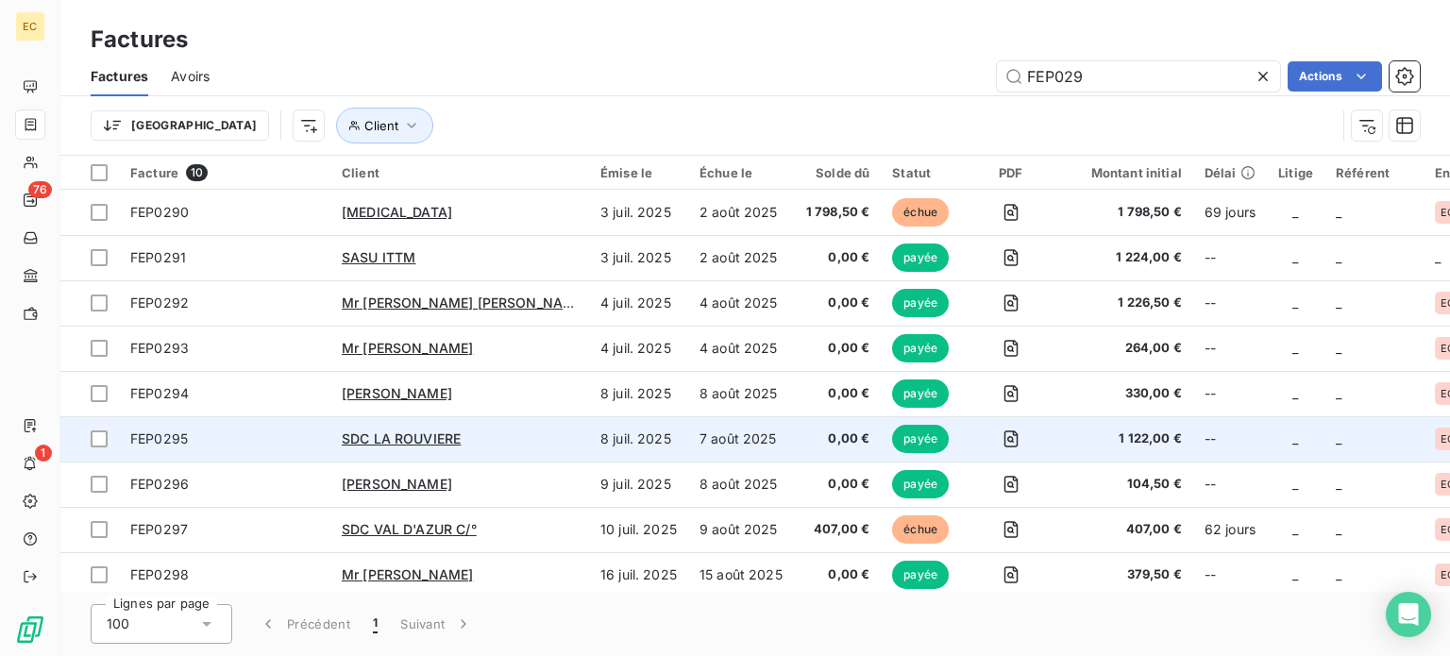
scroll to position [59, 0]
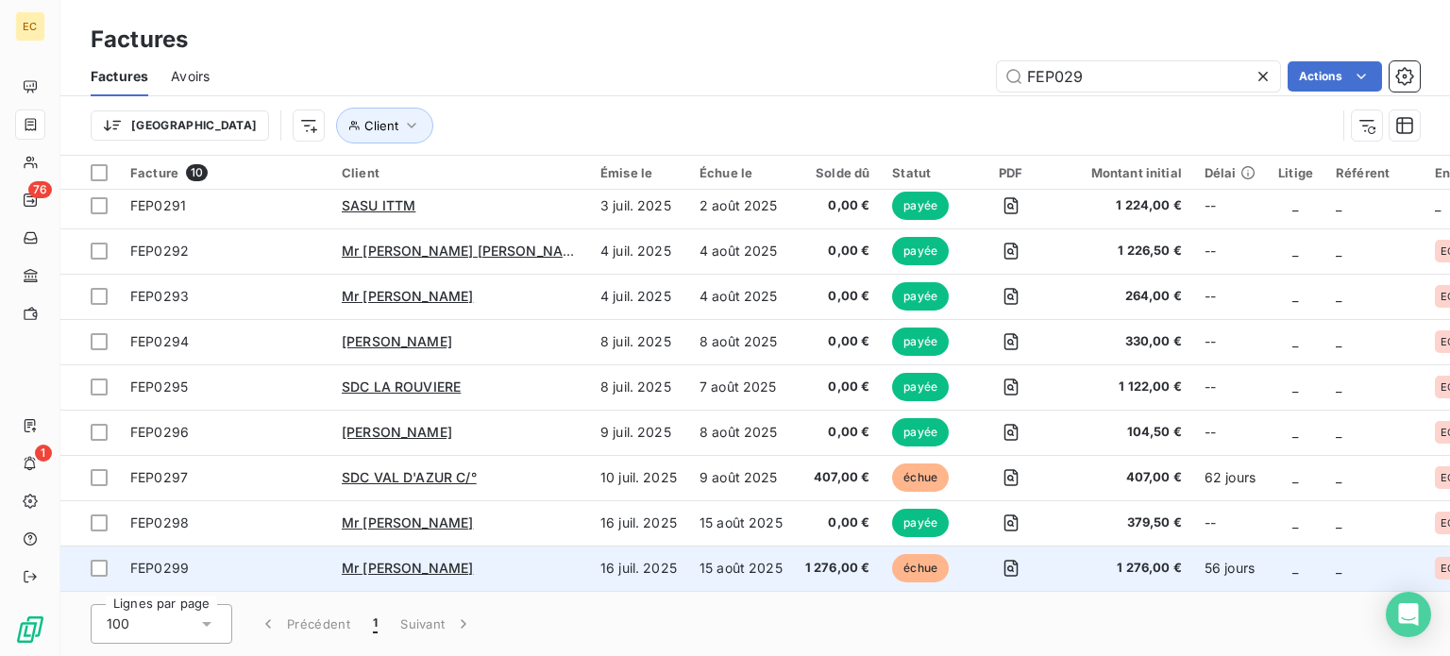
click at [279, 559] on span "FEP0299" at bounding box center [224, 568] width 189 height 19
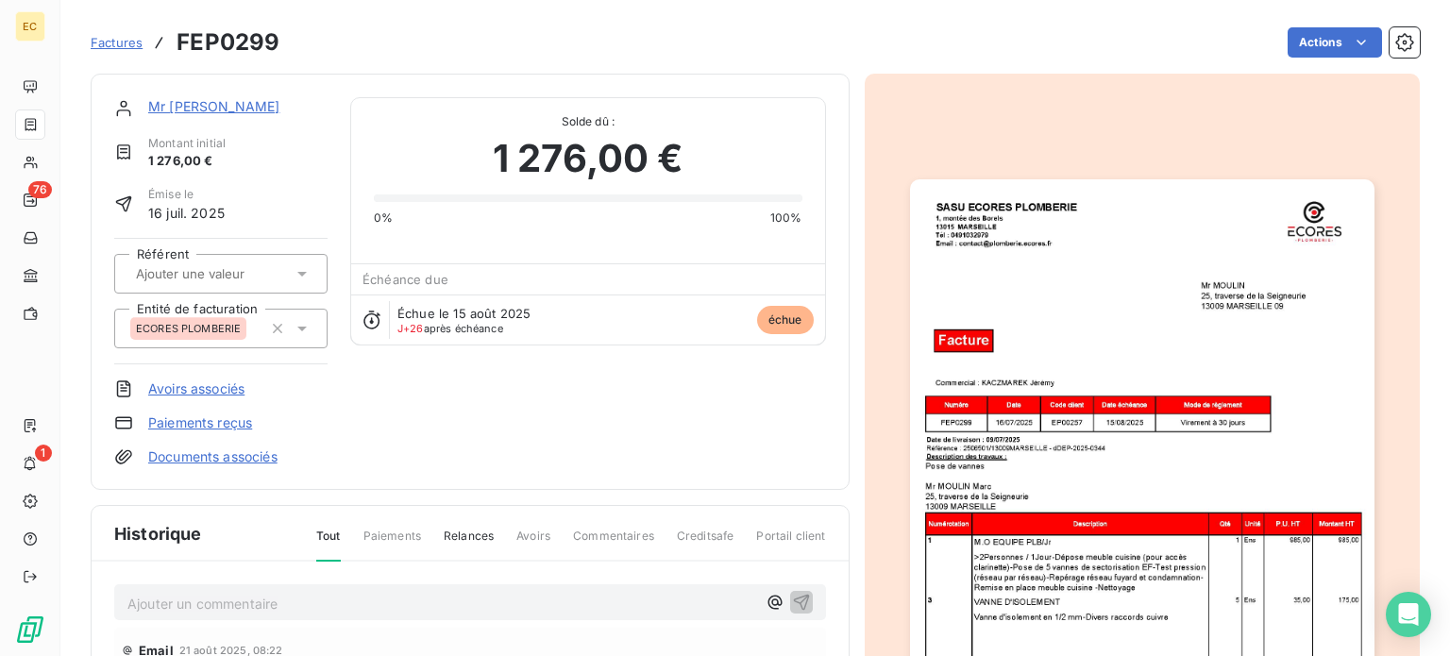
click at [1034, 403] on img "button" at bounding box center [1142, 507] width 464 height 656
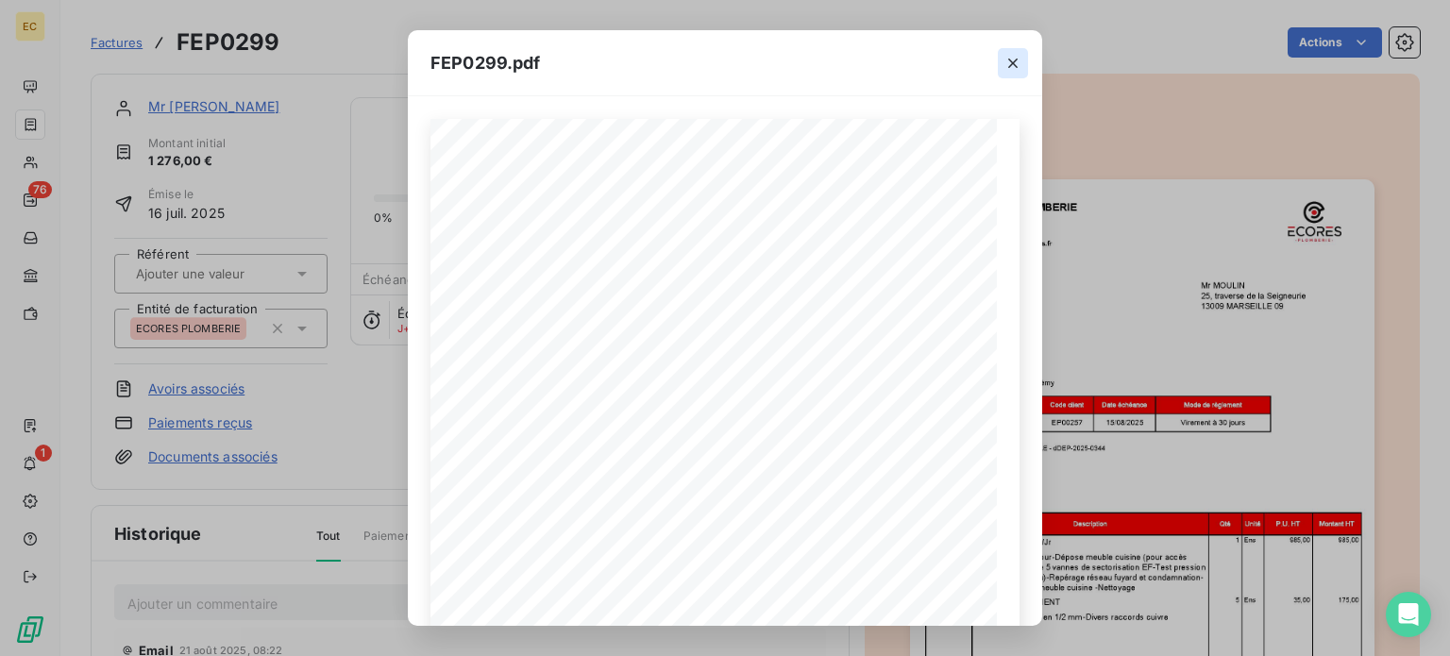
click at [1014, 67] on icon "button" at bounding box center [1012, 63] width 19 height 19
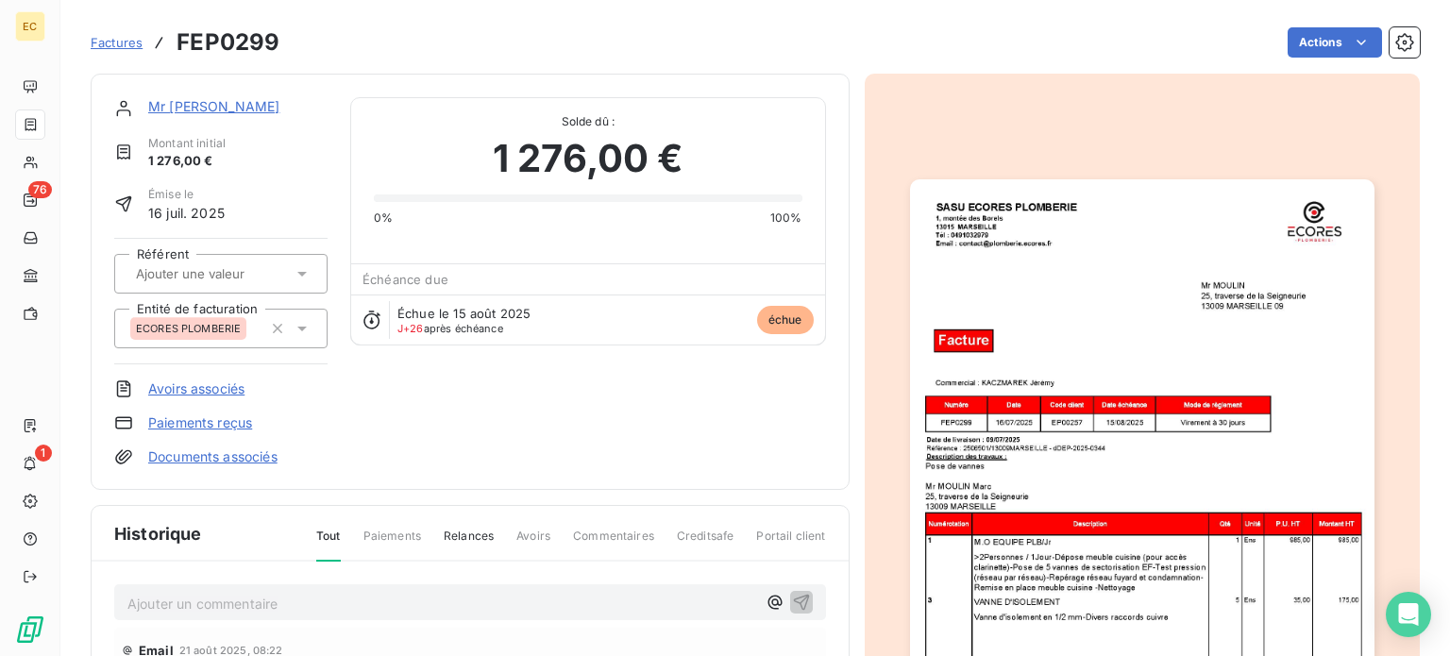
click at [128, 42] on span "Factures" at bounding box center [117, 42] width 52 height 15
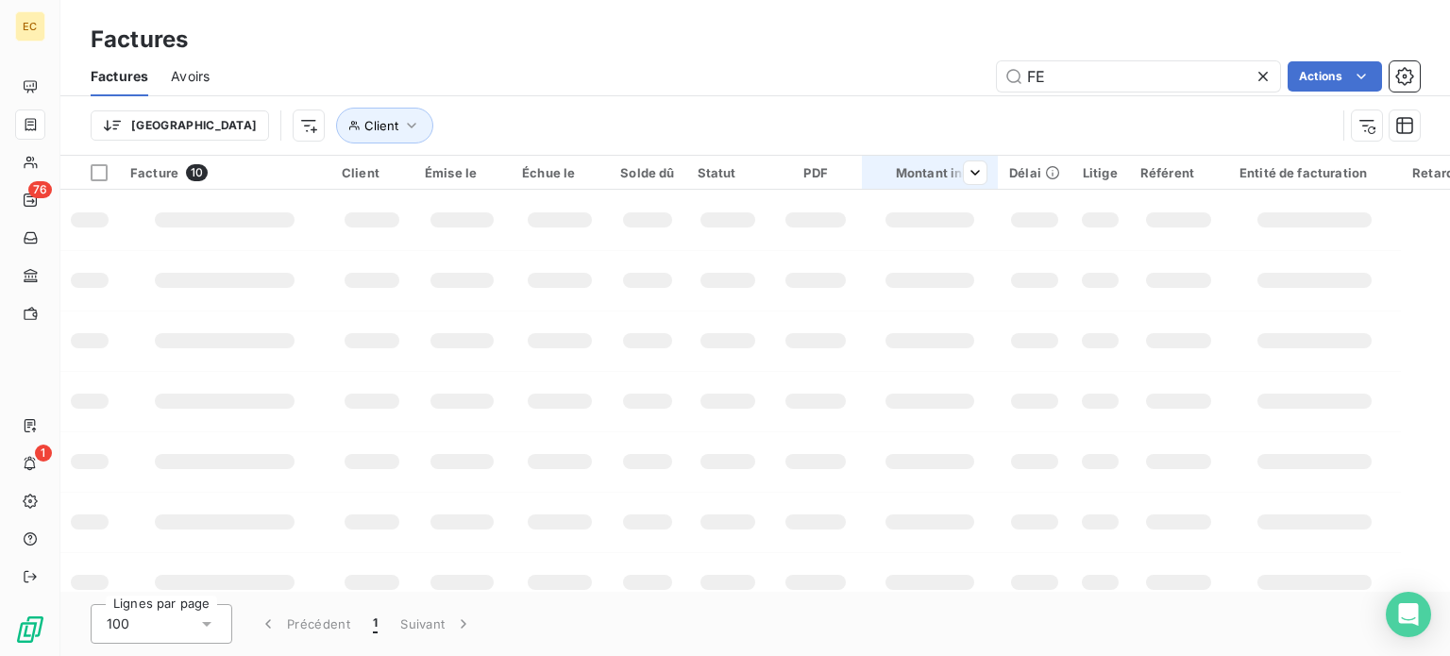
type input "F"
type input "1972"
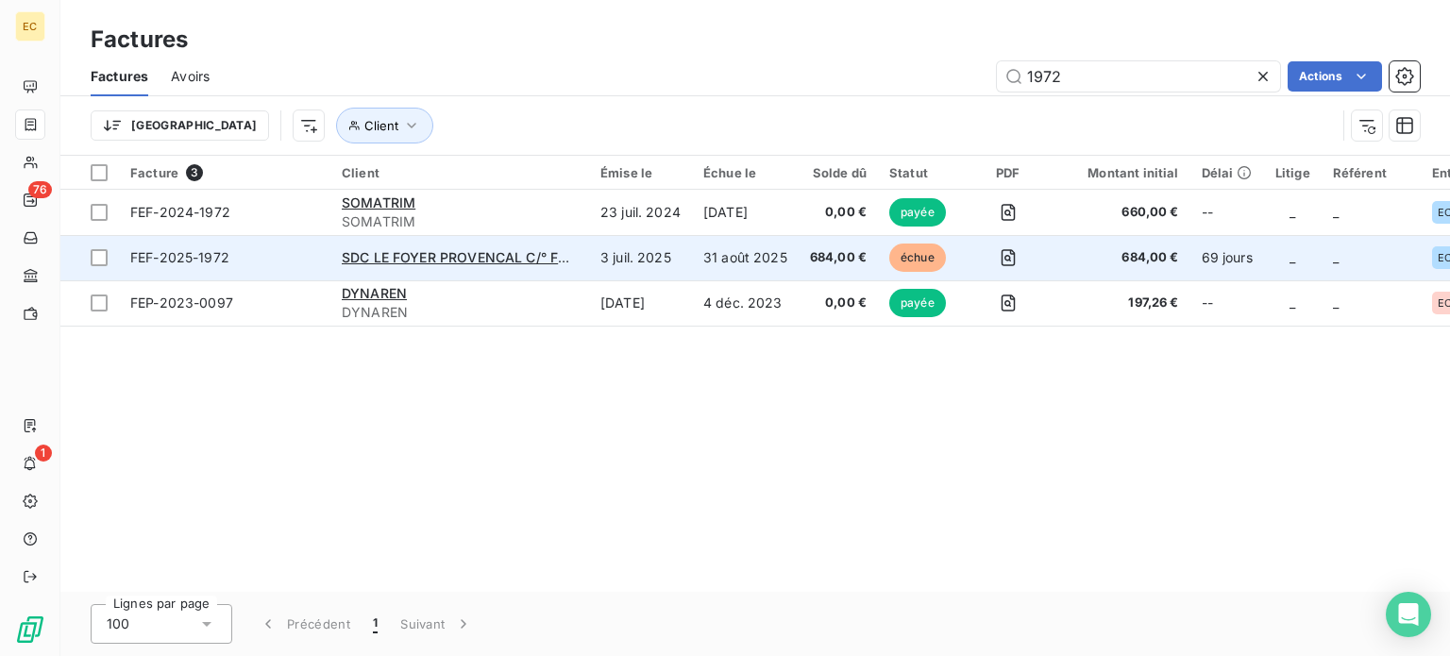
click at [263, 248] on span "FEF-2025-1972" at bounding box center [224, 257] width 189 height 19
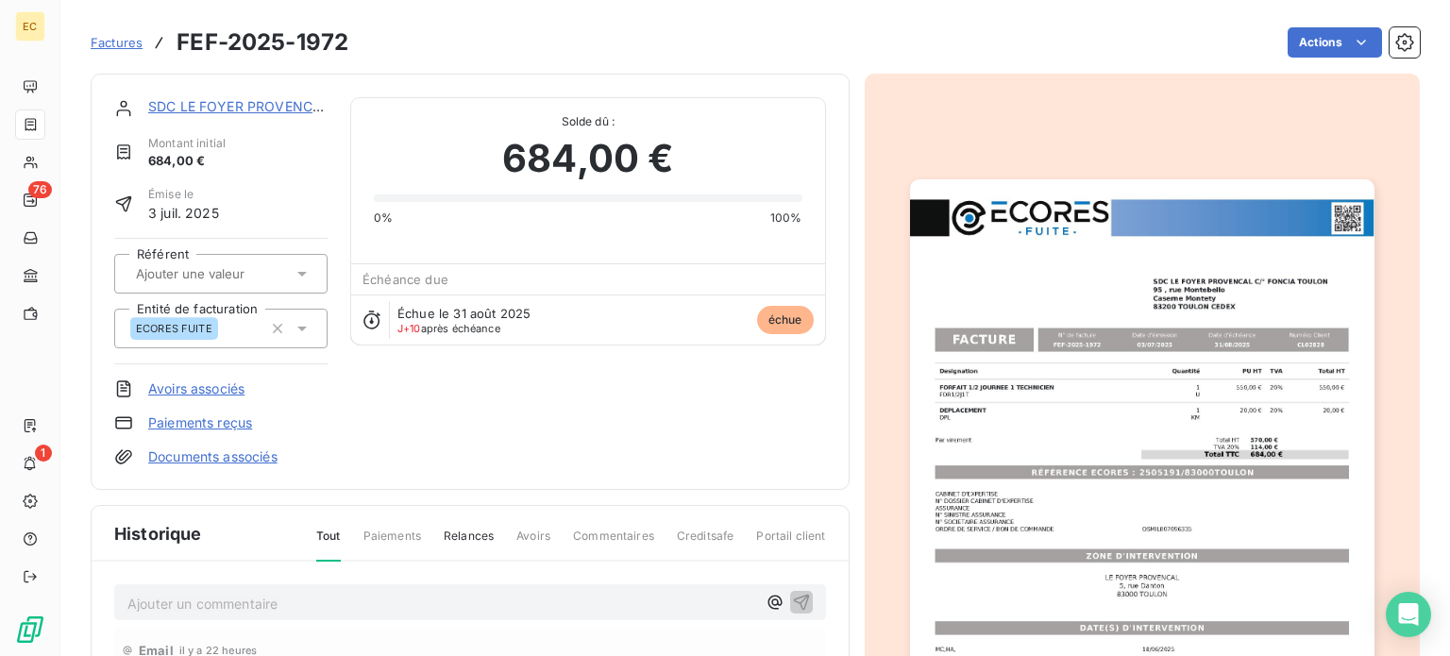
click at [282, 592] on p "Ajouter un commentaire ﻿" at bounding box center [441, 604] width 629 height 24
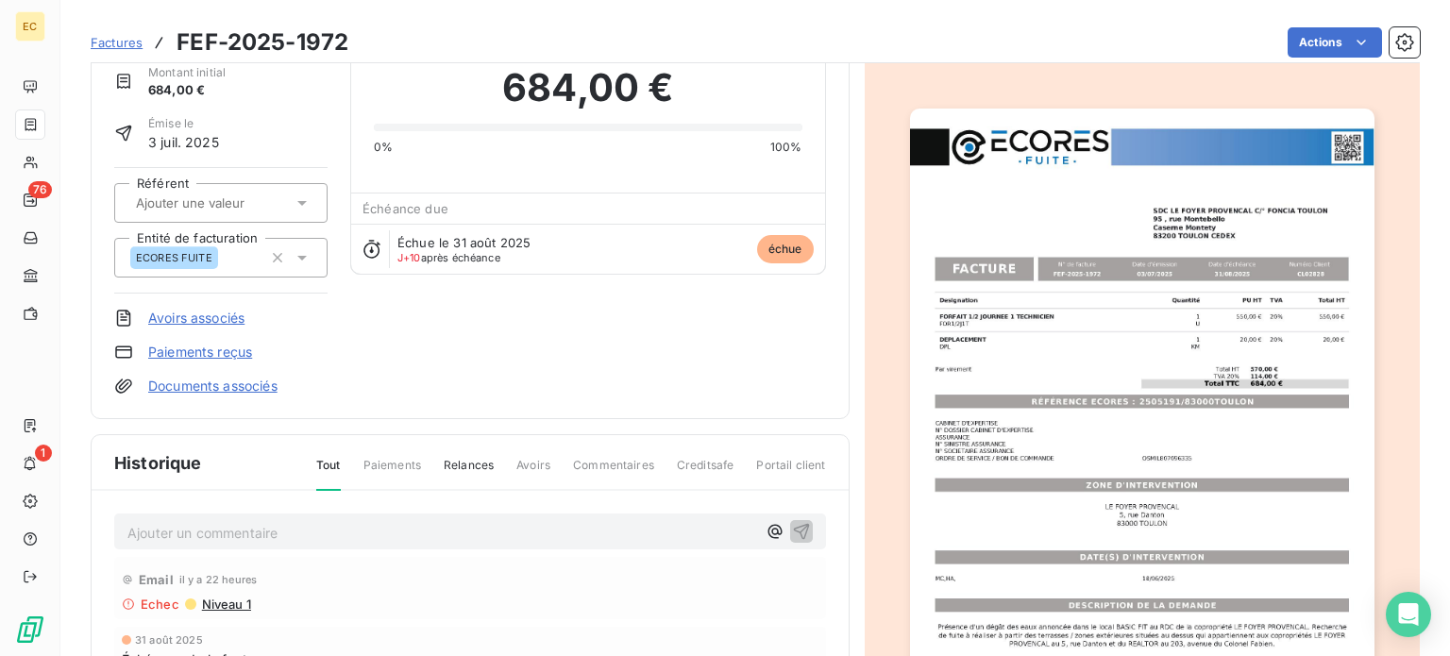
scroll to position [189, 0]
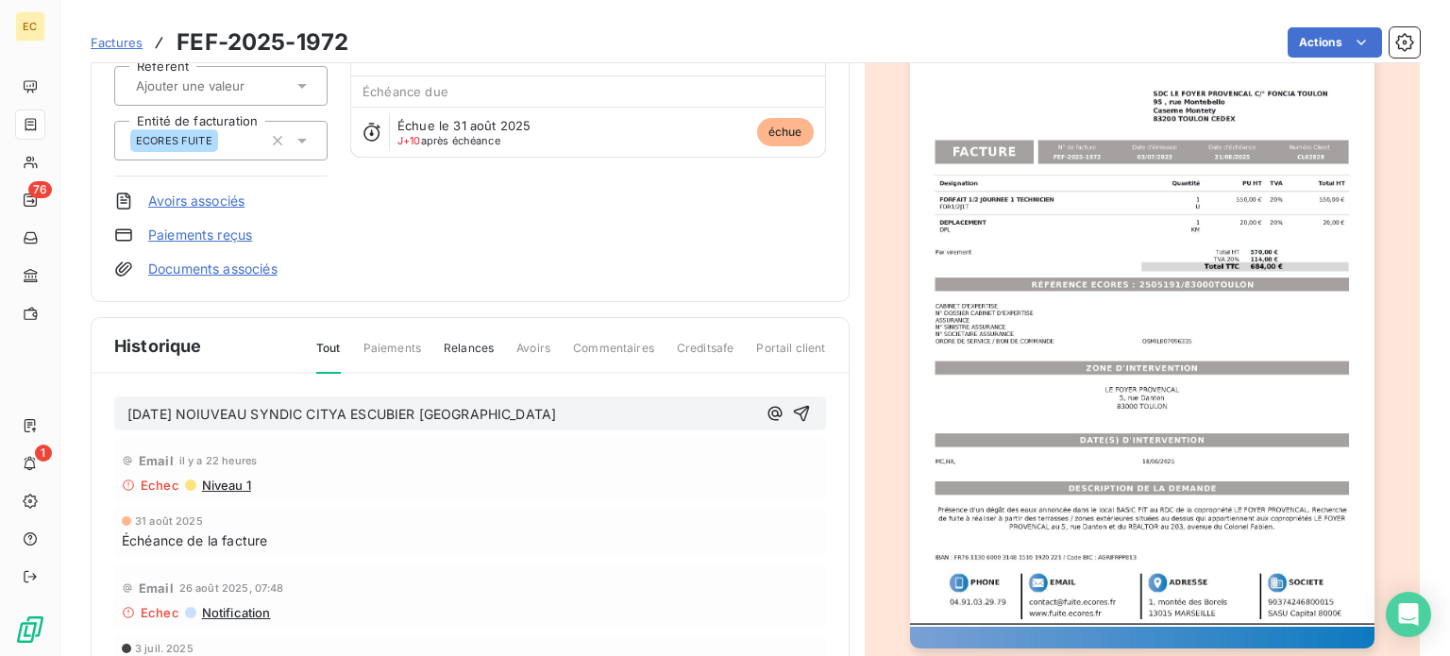
click at [1070, 374] on img "button" at bounding box center [1142, 320] width 464 height 656
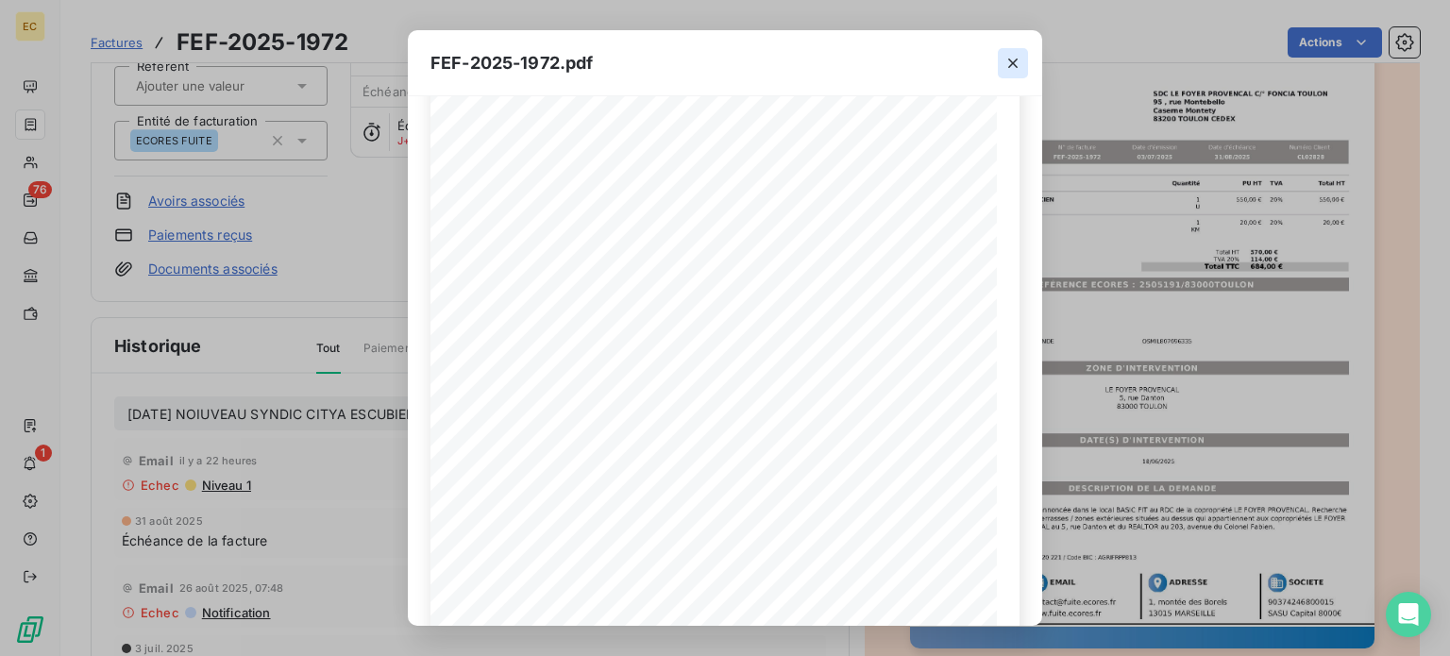
click at [1008, 61] on icon "button" at bounding box center [1012, 63] width 19 height 19
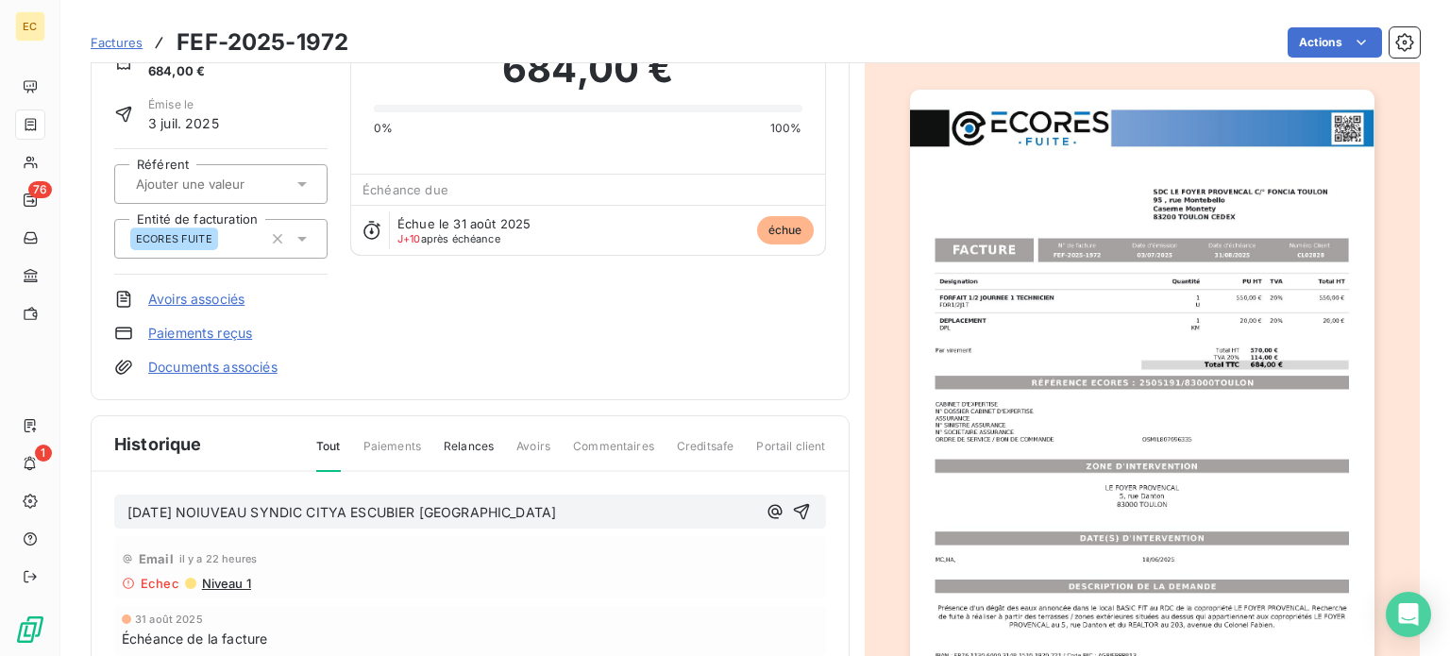
scroll to position [0, 0]
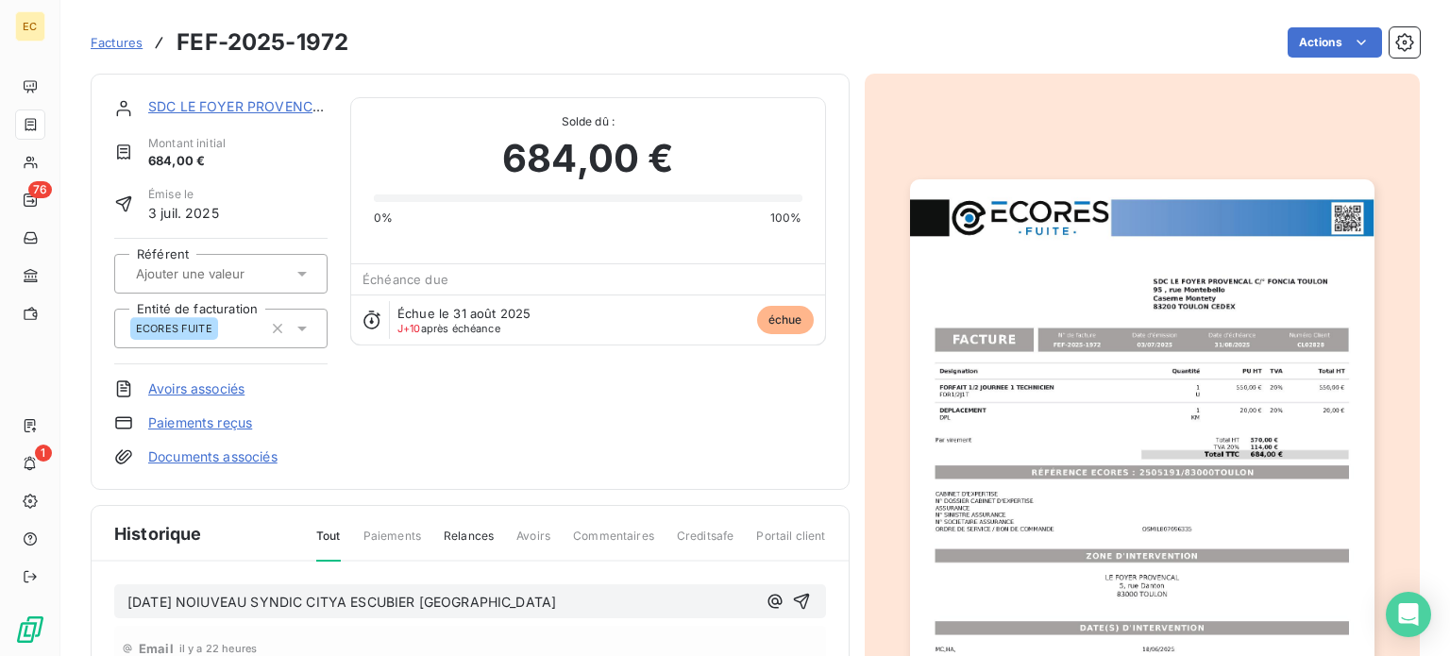
click at [212, 595] on span "09/09/25 NOIUVEAU SYNDIC CITYA ESCUBIER TOULON" at bounding box center [341, 602] width 428 height 16
click at [794, 597] on icon "button" at bounding box center [801, 601] width 19 height 19
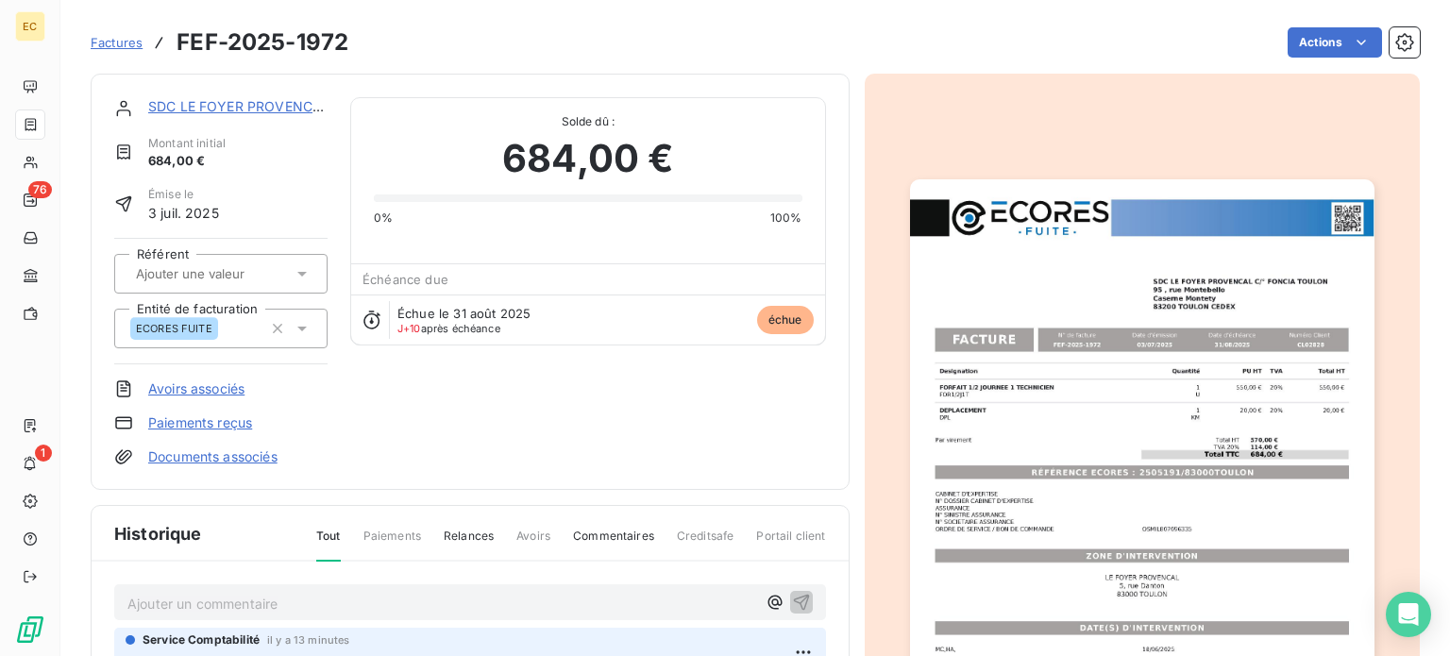
click at [245, 105] on link "SDC LE FOYER PROVENCAL C/° FONCIA [GEOGRAPHIC_DATA]" at bounding box center [349, 106] width 403 height 16
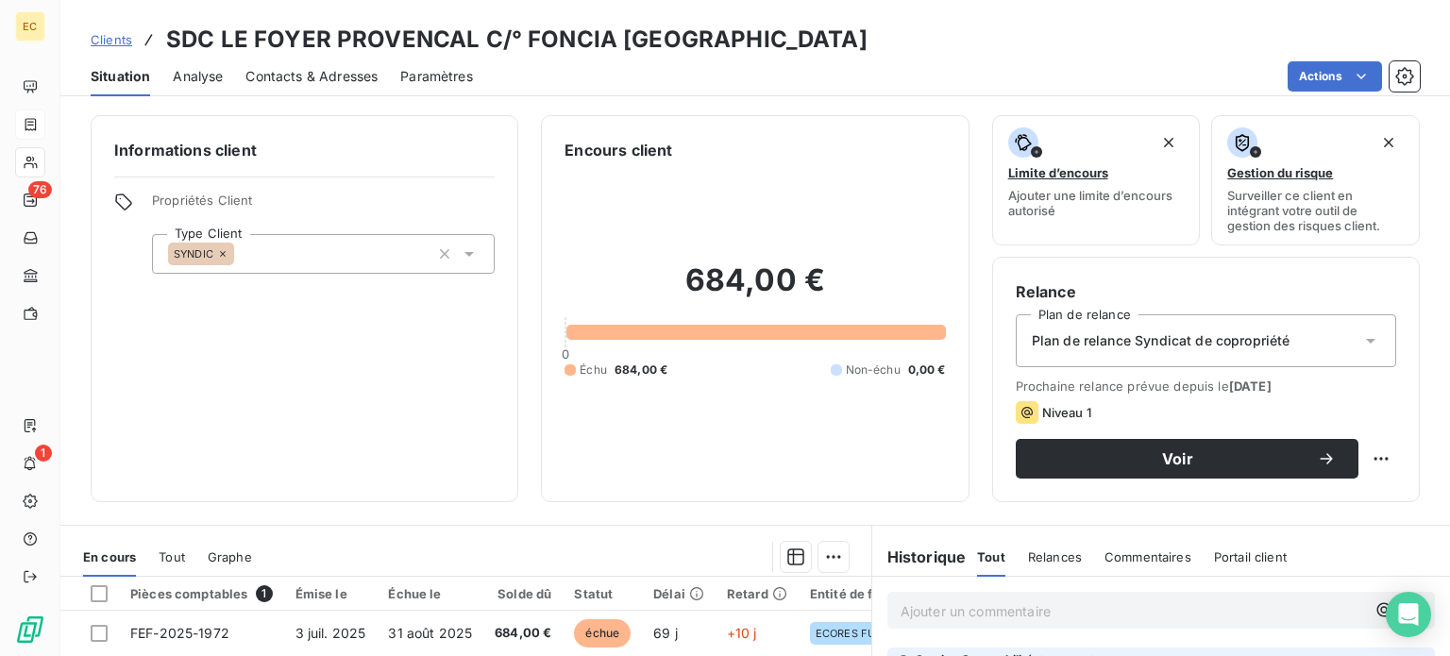
click at [294, 75] on span "Contacts & Adresses" at bounding box center [311, 76] width 132 height 19
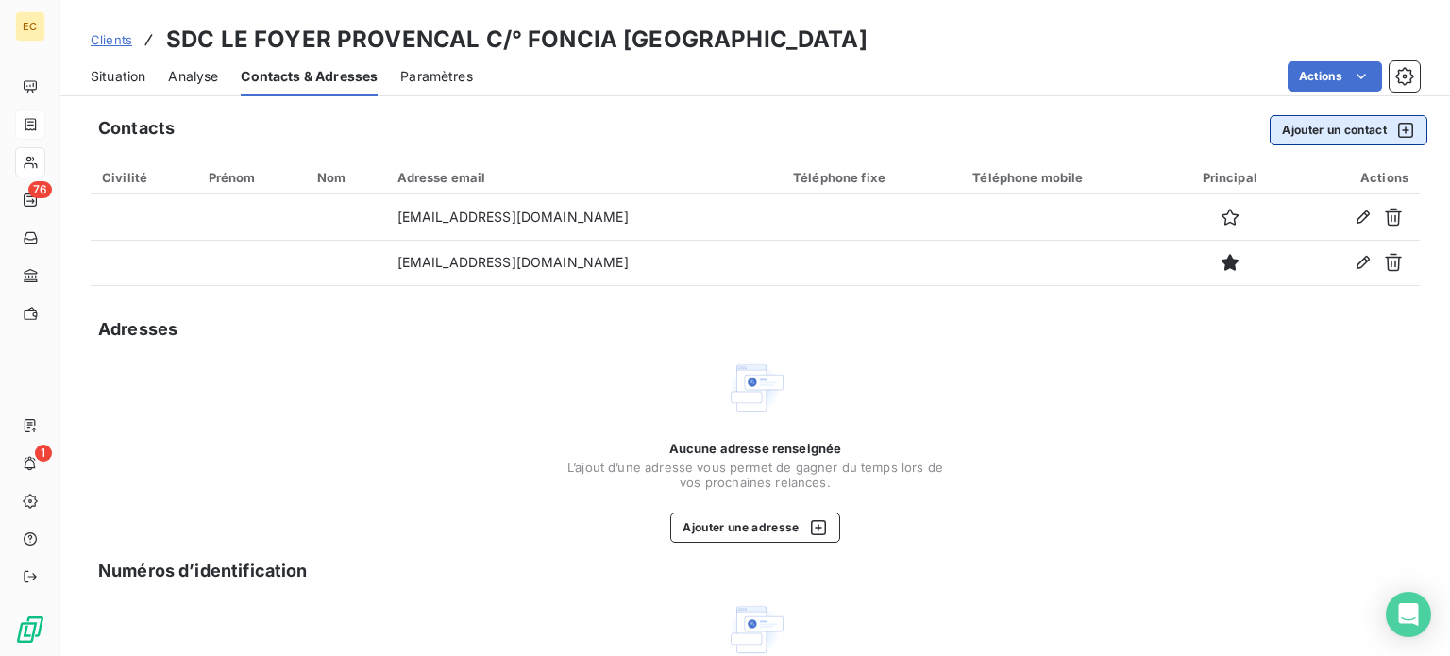
click at [1292, 135] on button "Ajouter un contact" at bounding box center [1348, 130] width 158 height 30
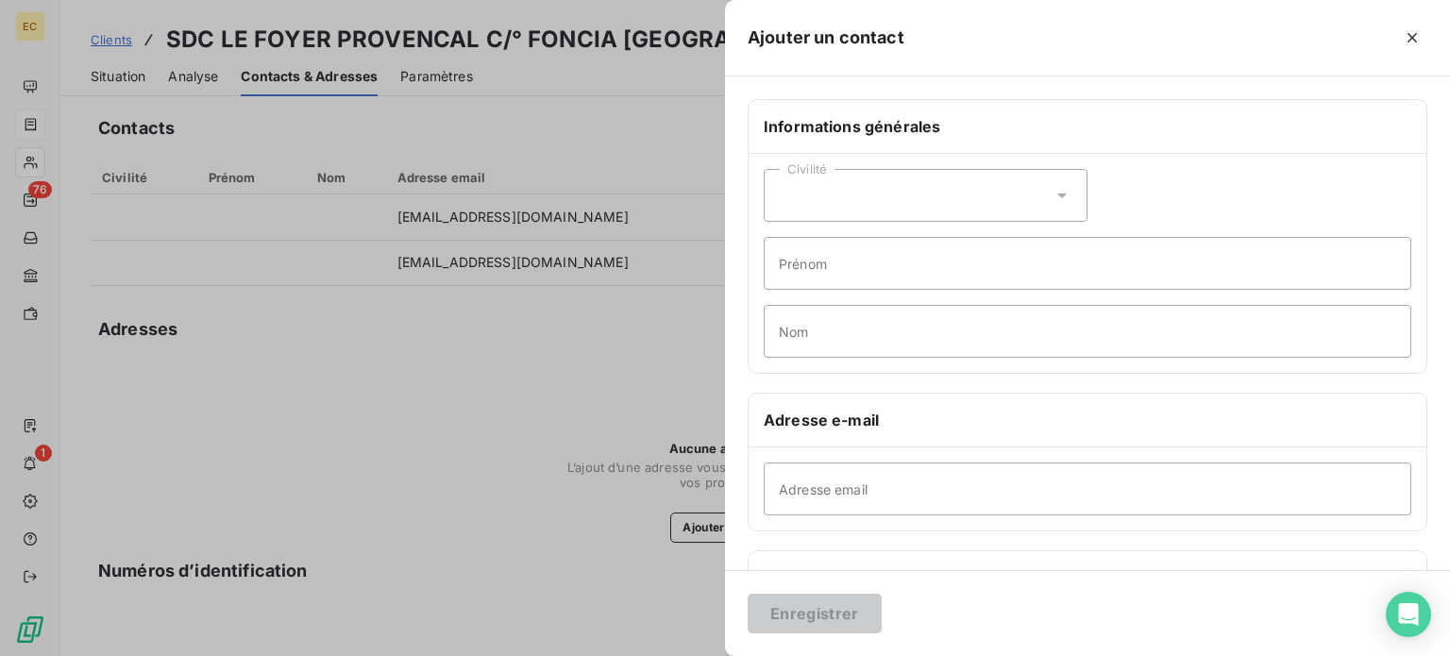
click at [823, 211] on div "Civilité" at bounding box center [925, 195] width 324 height 53
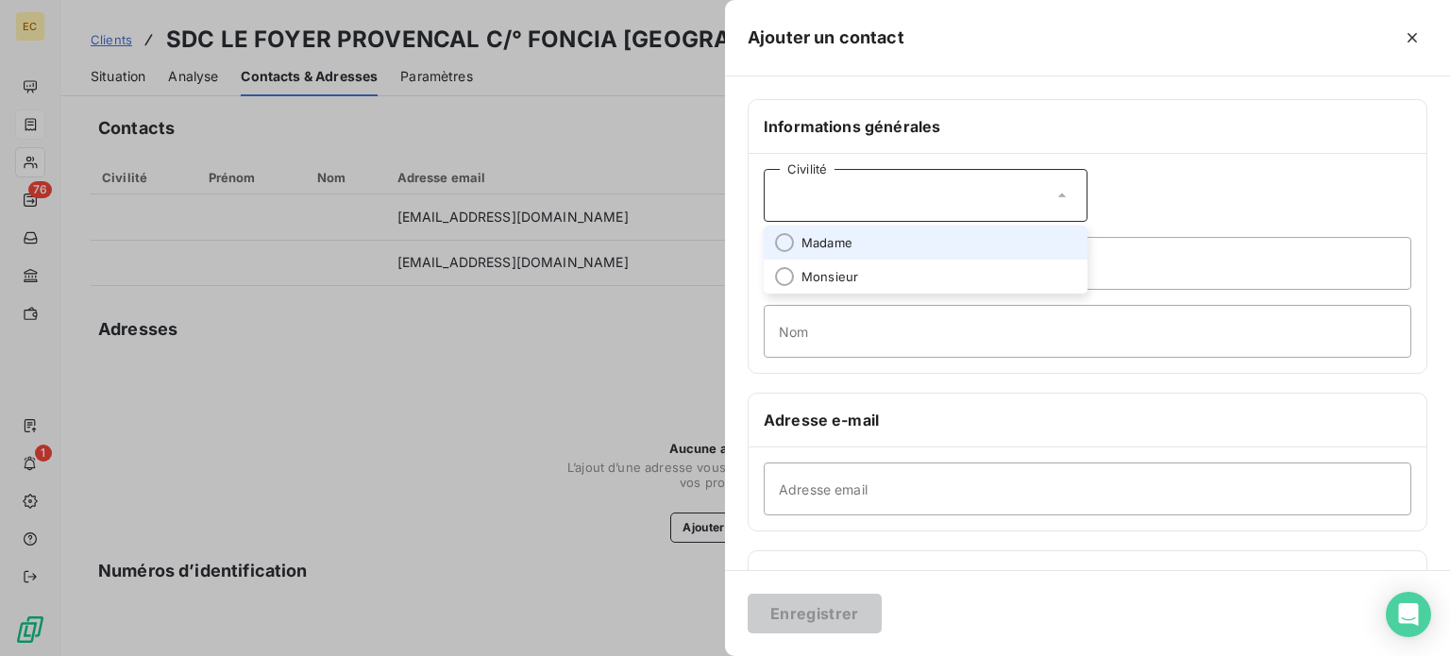
click at [830, 240] on span "Madame" at bounding box center [826, 243] width 51 height 18
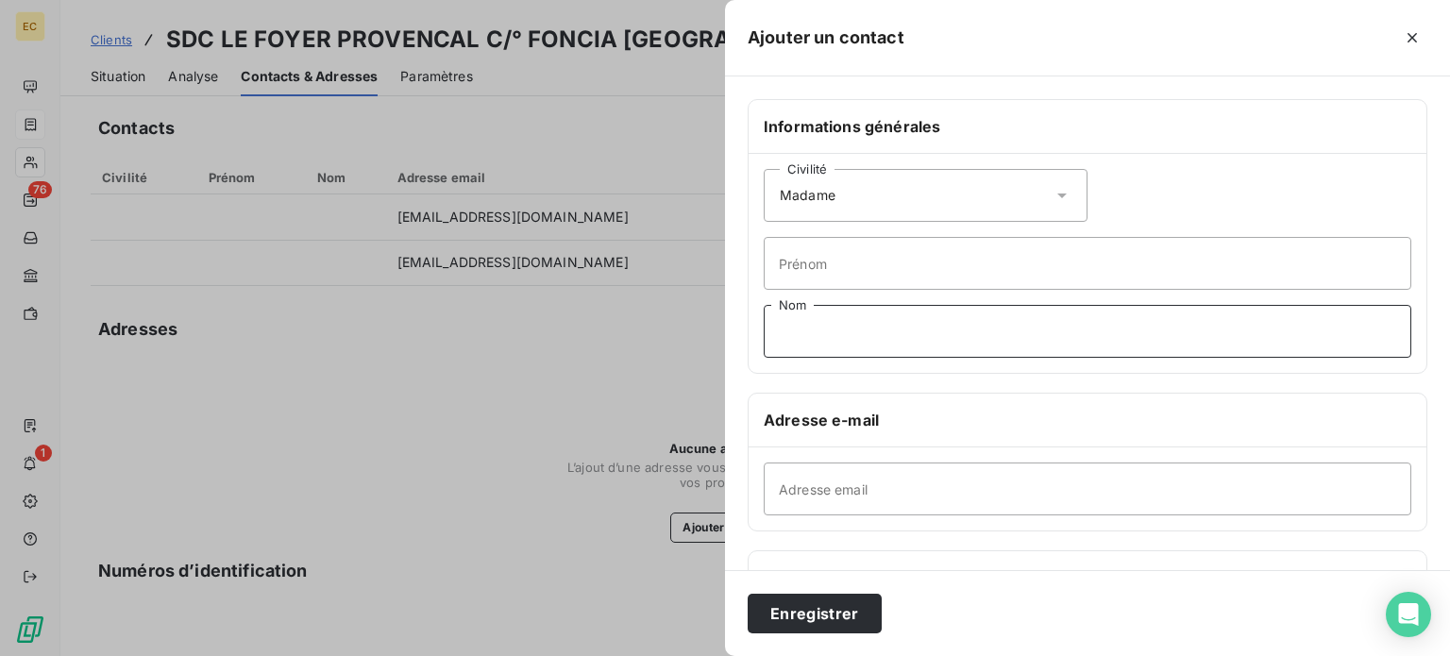
click at [827, 331] on input "Nom" at bounding box center [1086, 331] width 647 height 53
type input "ALCARAZ"
click at [808, 484] on input "Adresse email" at bounding box center [1086, 488] width 647 height 53
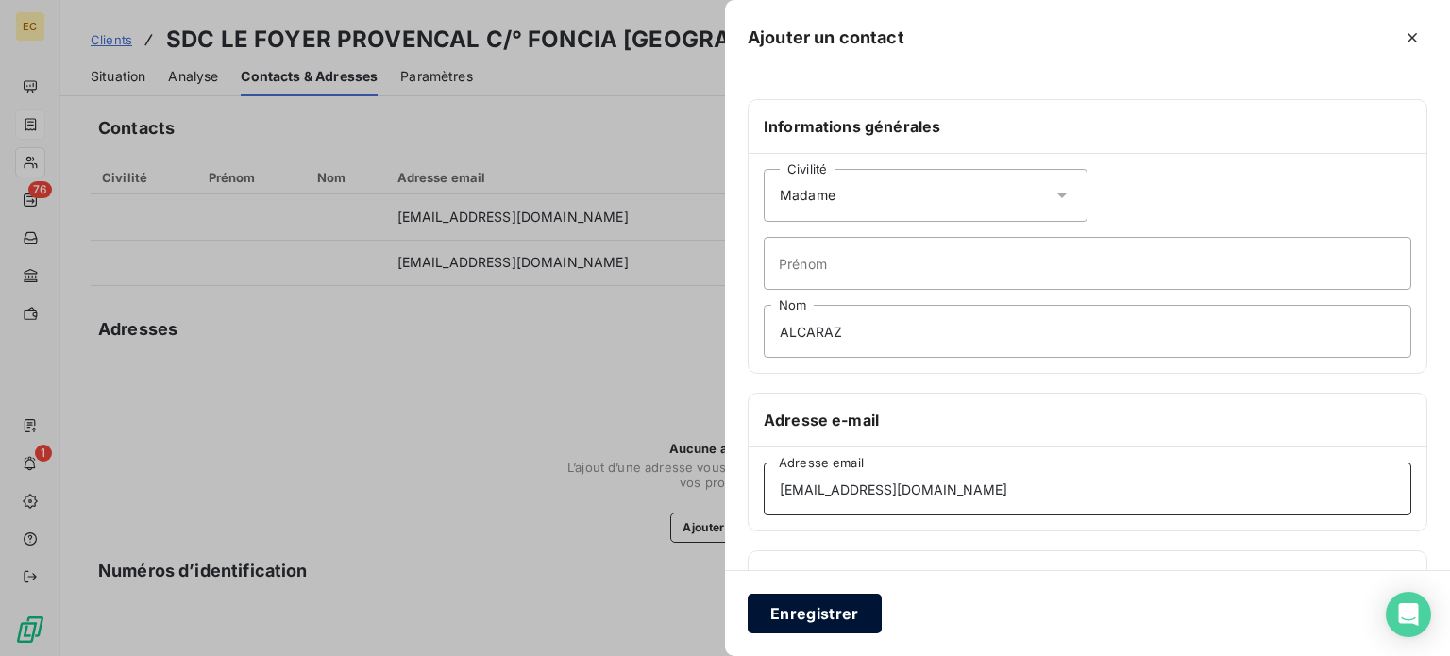
type input "ealcaraz@citya.com"
click at [791, 614] on button "Enregistrer" at bounding box center [814, 614] width 134 height 40
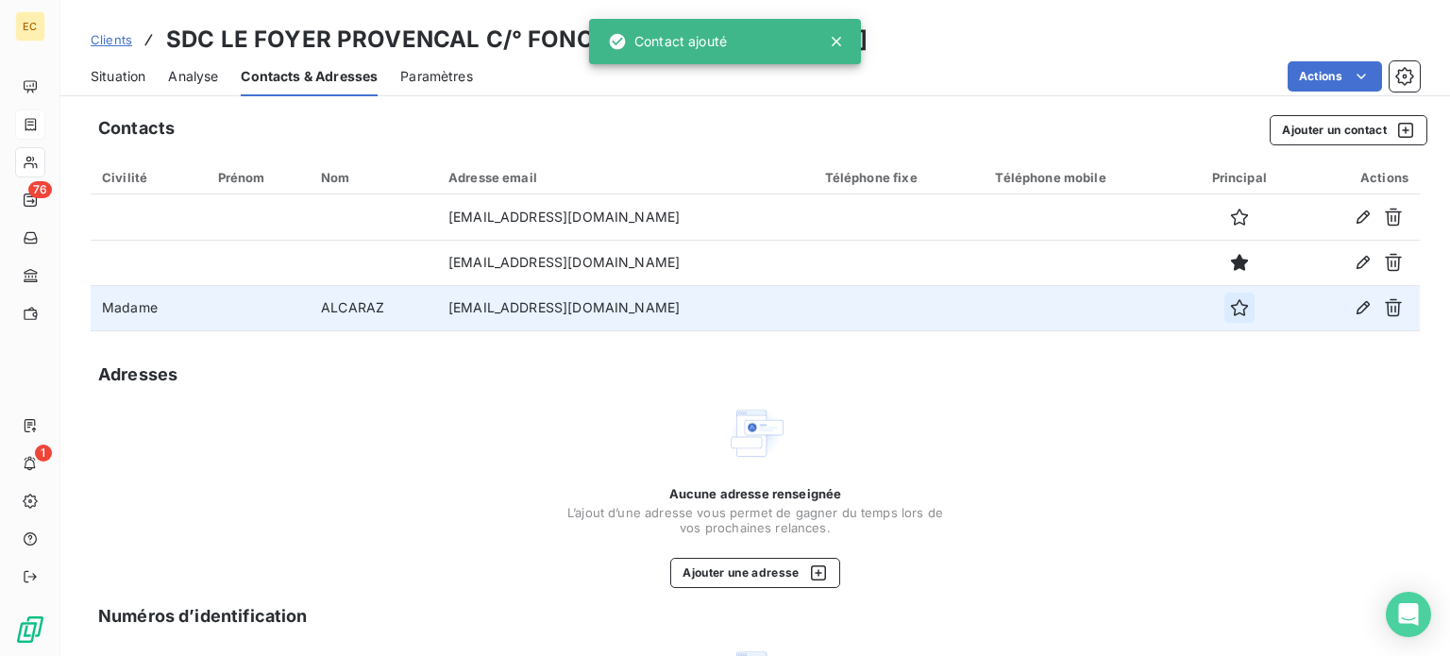
click at [1231, 309] on icon "button" at bounding box center [1239, 307] width 17 height 17
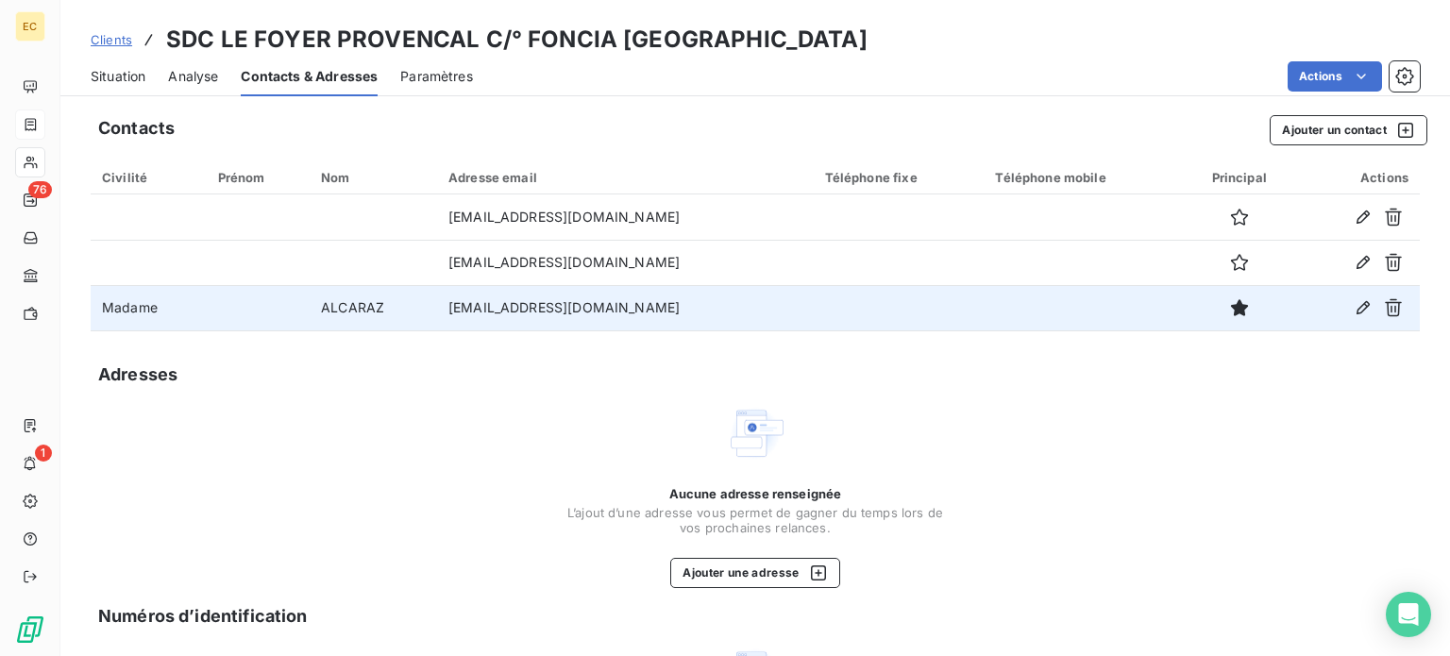
click at [113, 76] on span "Situation" at bounding box center [118, 76] width 55 height 19
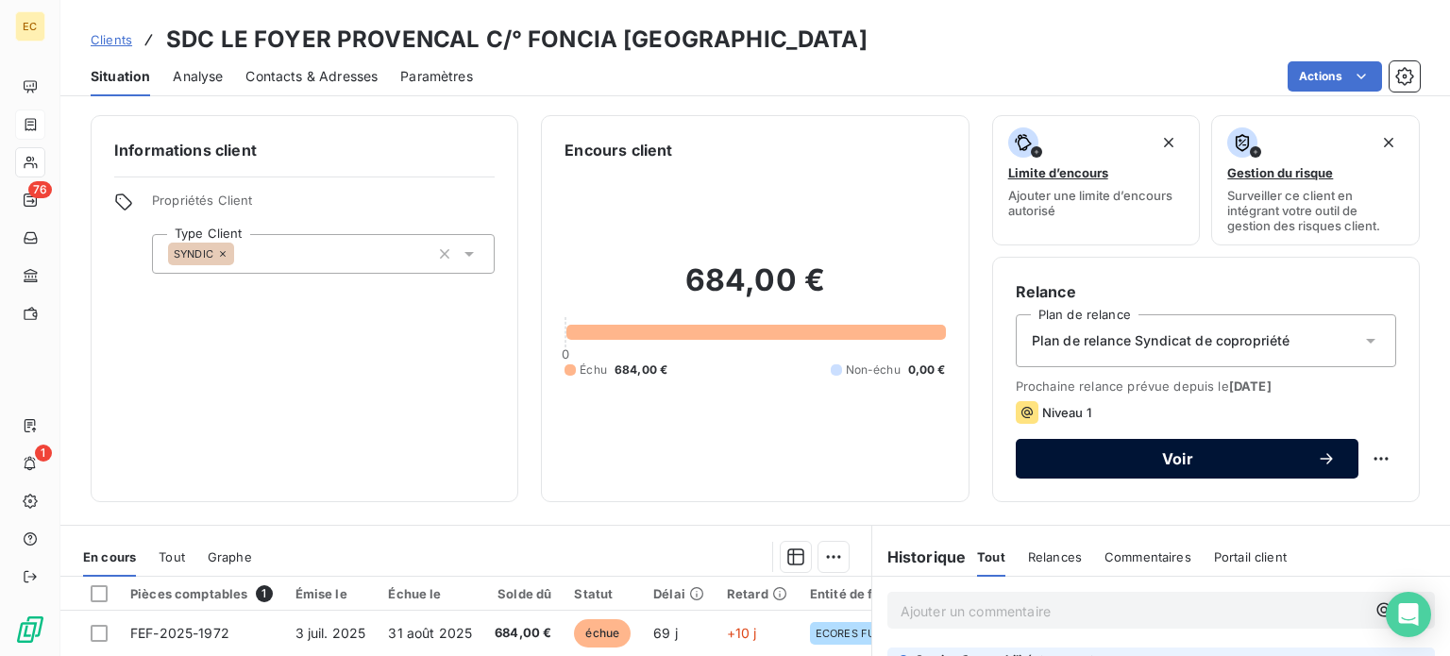
click at [1166, 461] on span "Voir" at bounding box center [1177, 458] width 278 height 15
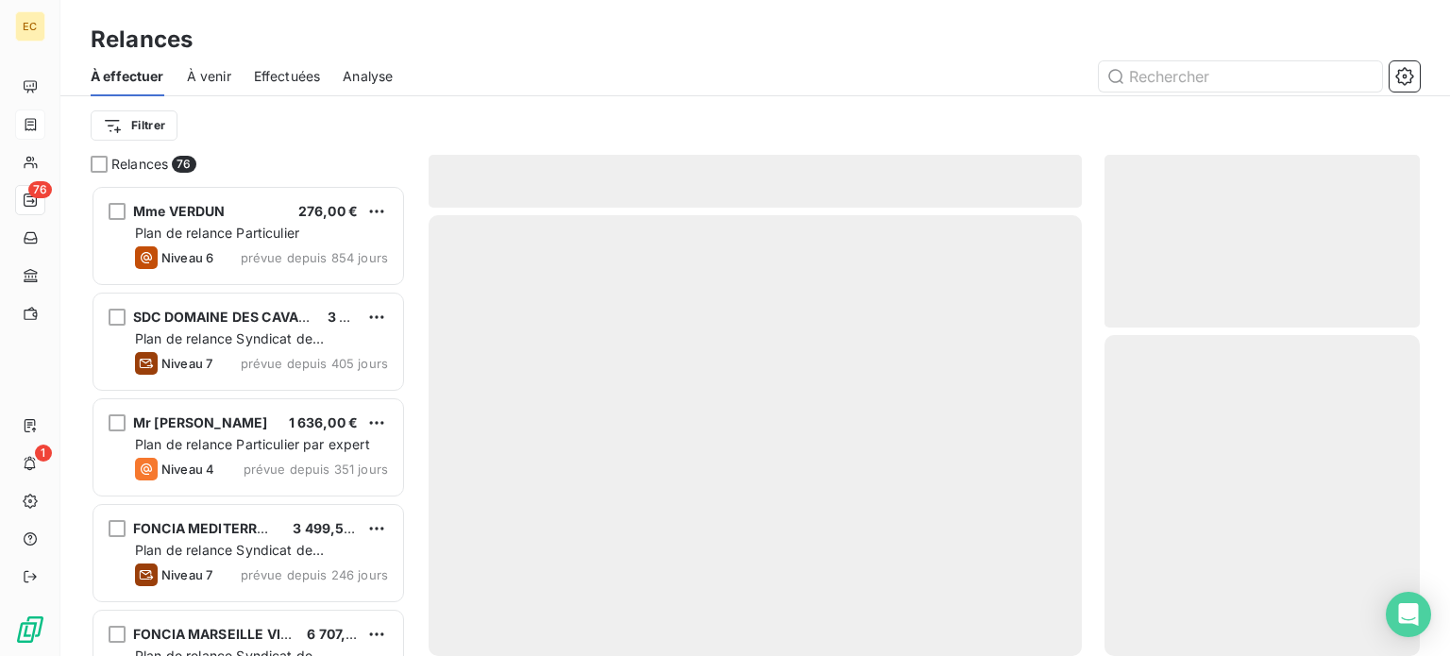
scroll to position [457, 300]
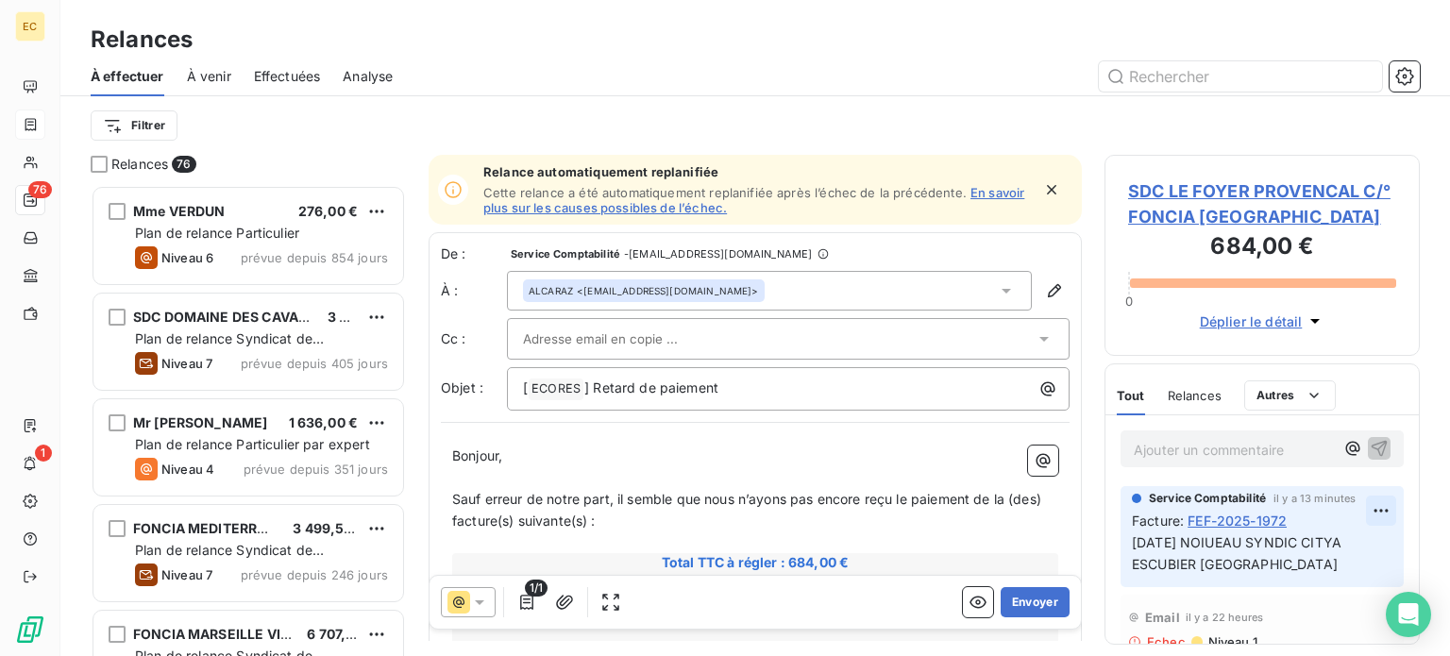
click at [1366, 509] on html "EC 76 1 Relances À effectuer À venir Effectuées Analyse Filtrer Relances 76 Mme…" at bounding box center [725, 328] width 1450 height 656
click at [1348, 550] on div "Editer" at bounding box center [1321, 552] width 106 height 30
click at [1224, 543] on span "09/09/25 NOIUEAU SYNDIC CITYA ESCUBIER TOULON" at bounding box center [1238, 553] width 213 height 38
click at [1219, 543] on span "09/09/25 NOIUEAU SYNDIC CITYA ESCUBIER TOULON" at bounding box center [1238, 553] width 213 height 38
click at [1227, 545] on span "09/09/25 NOUEAU SYNDIC CITYA ESCUBIER TOULON" at bounding box center [1237, 553] width 210 height 38
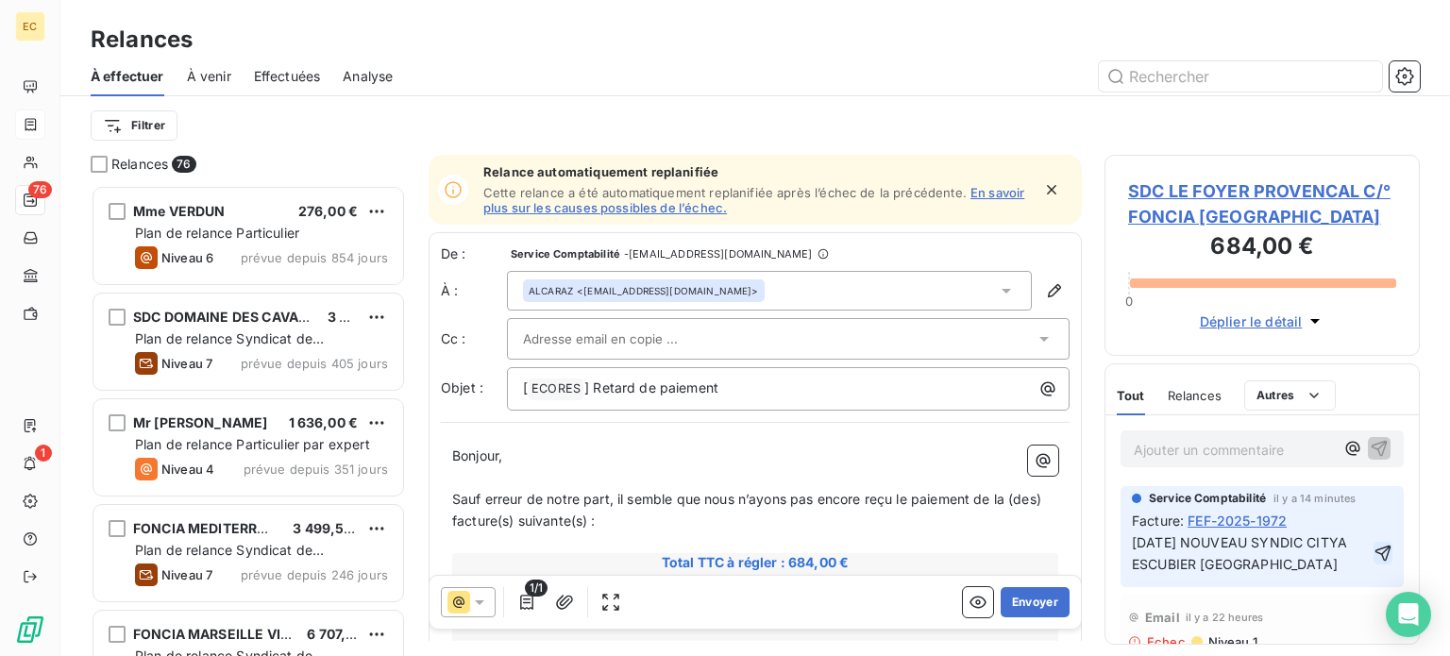
click at [1373, 548] on icon "button" at bounding box center [1382, 553] width 19 height 19
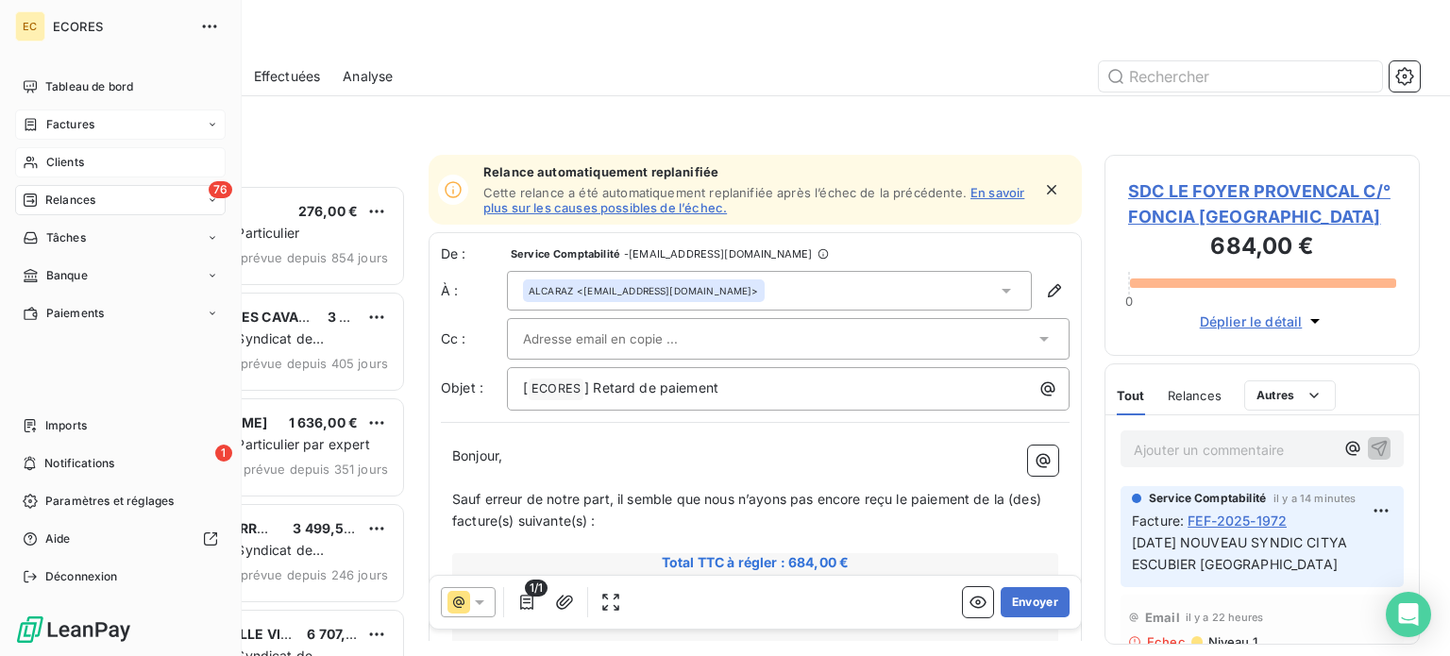
click at [57, 161] on span "Clients" at bounding box center [65, 162] width 38 height 17
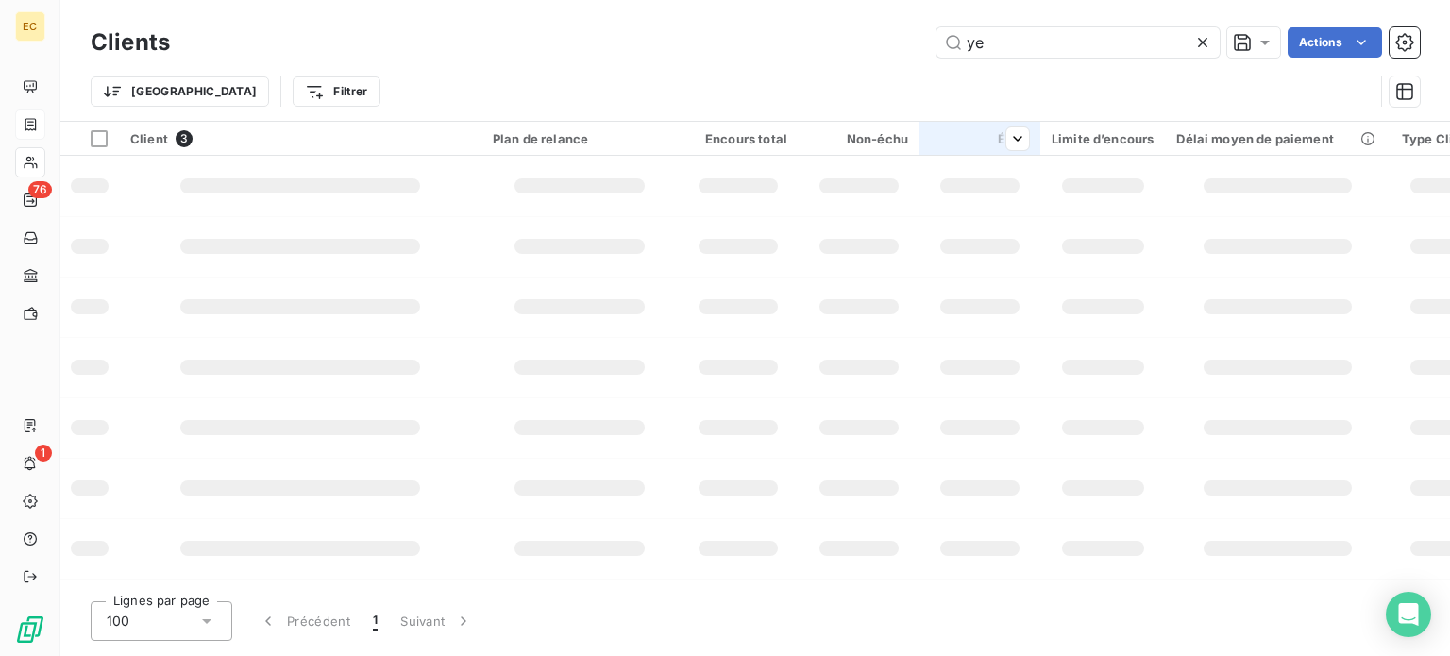
type input "y"
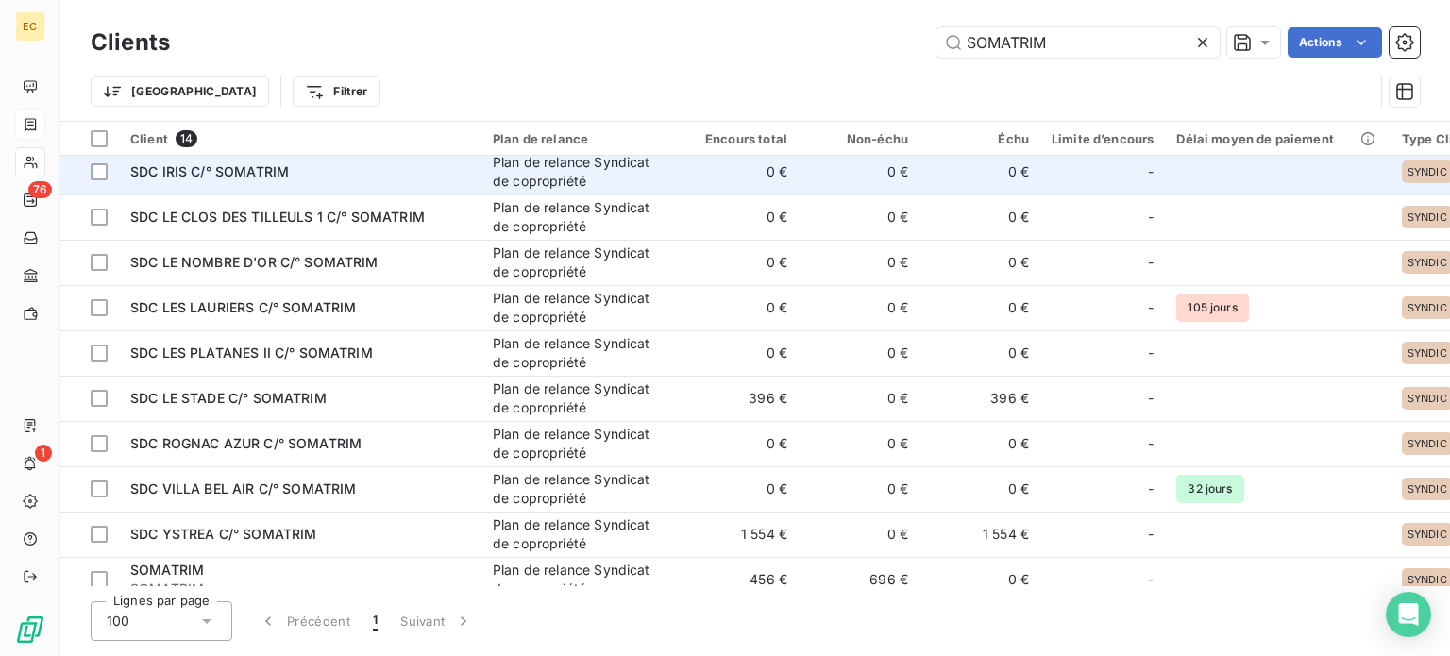
scroll to position [211, 0]
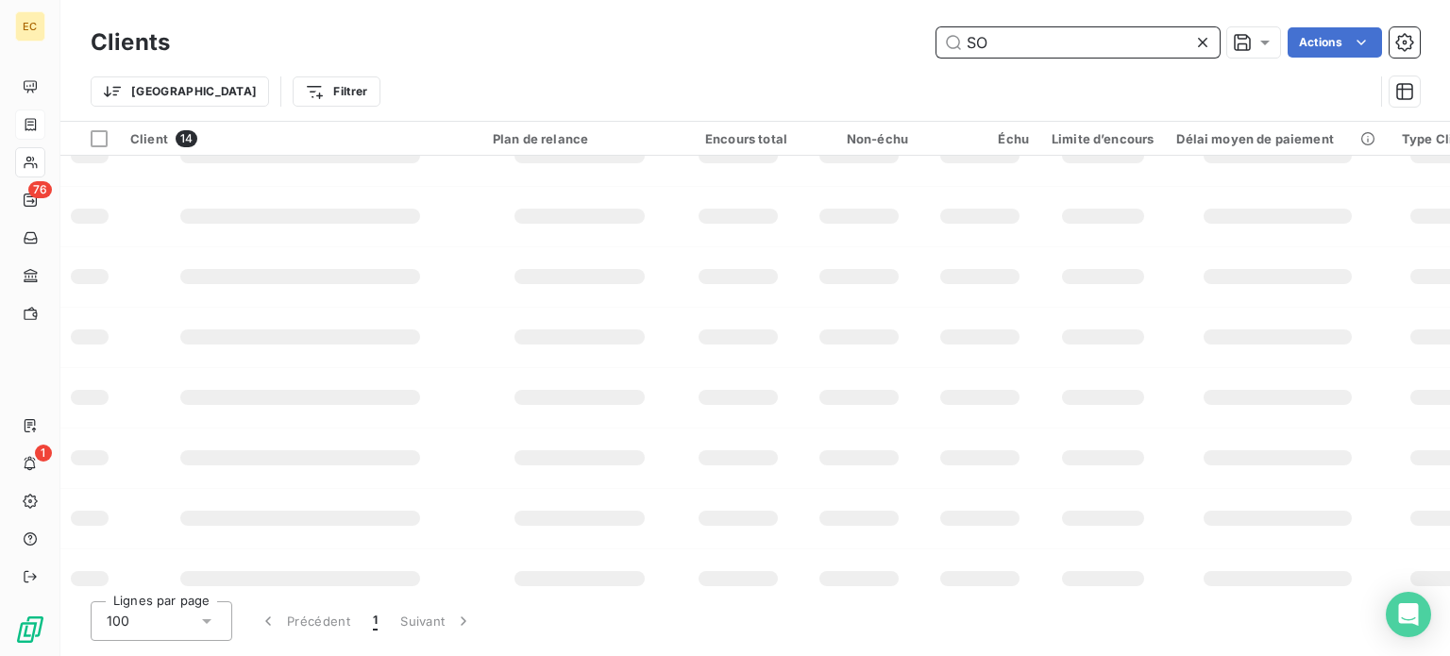
type input "S"
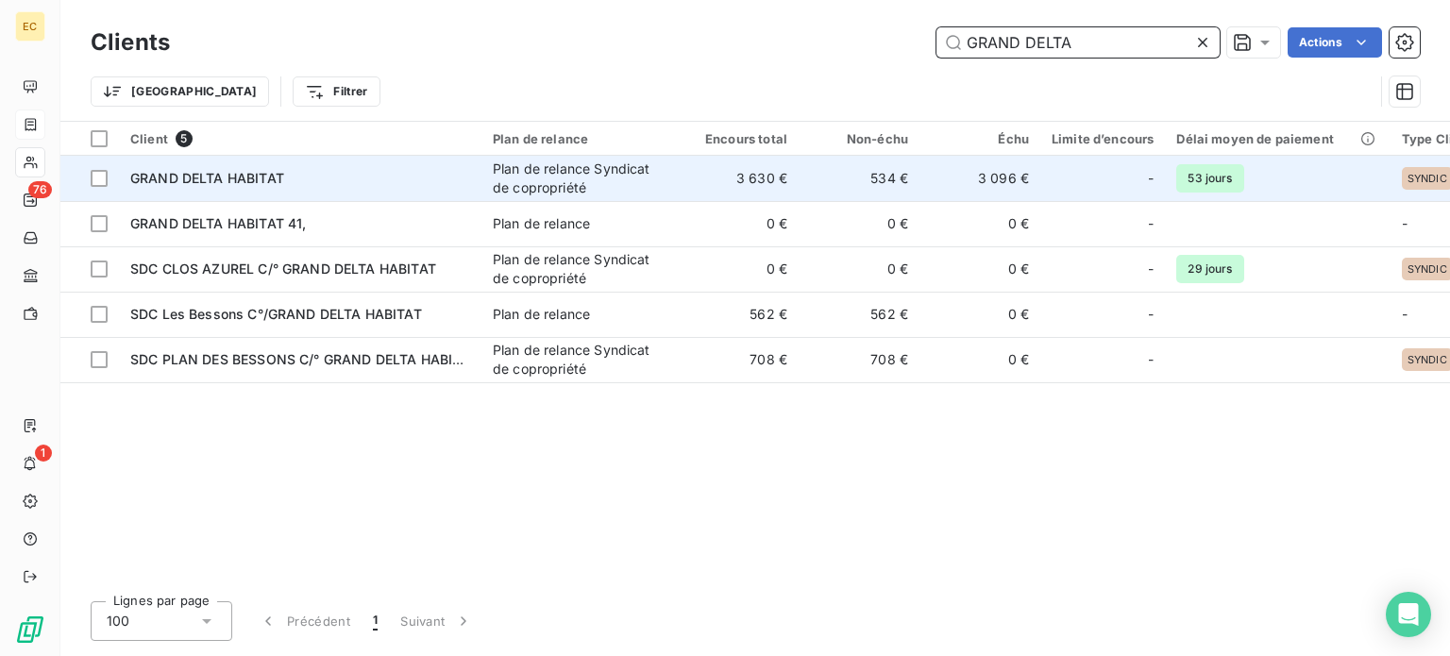
type input "GRAND DELTA"
click at [351, 193] on td "GRAND DELTA HABITAT" at bounding box center [300, 178] width 362 height 45
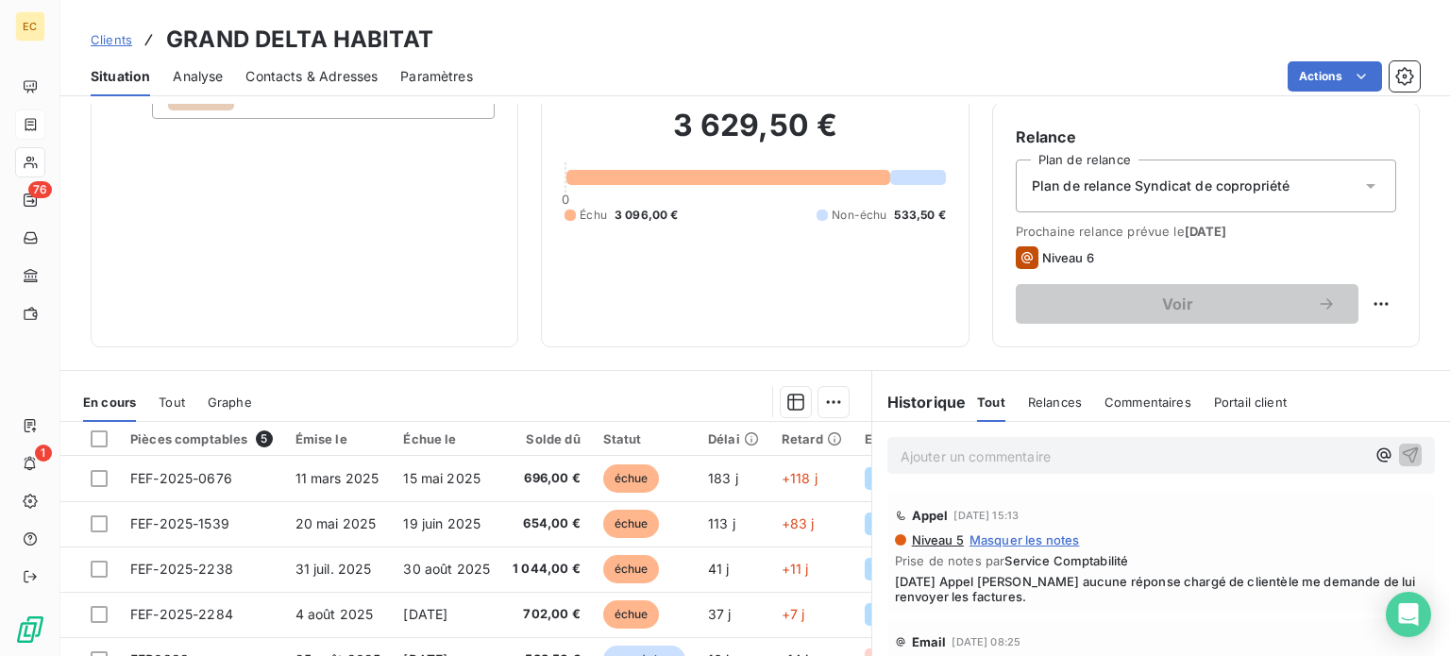
scroll to position [189, 0]
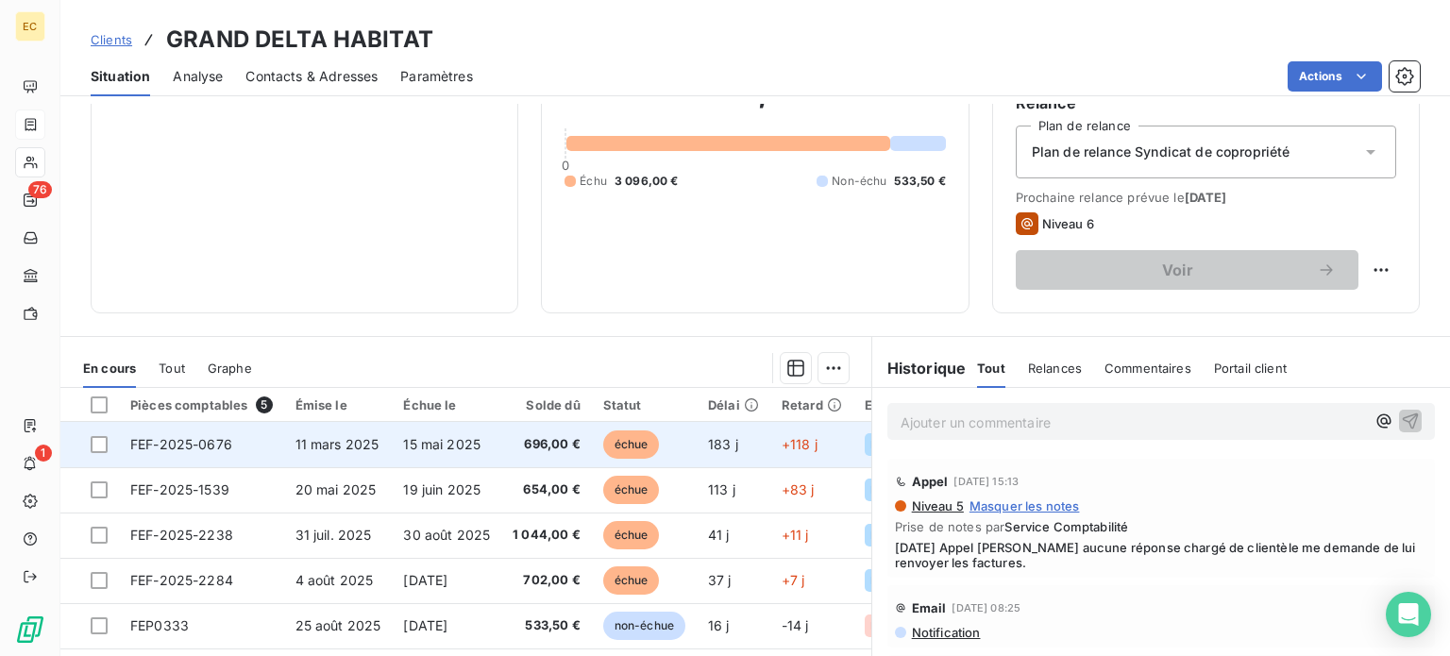
click at [257, 450] on td "FEF-2025-0676" at bounding box center [201, 444] width 165 height 45
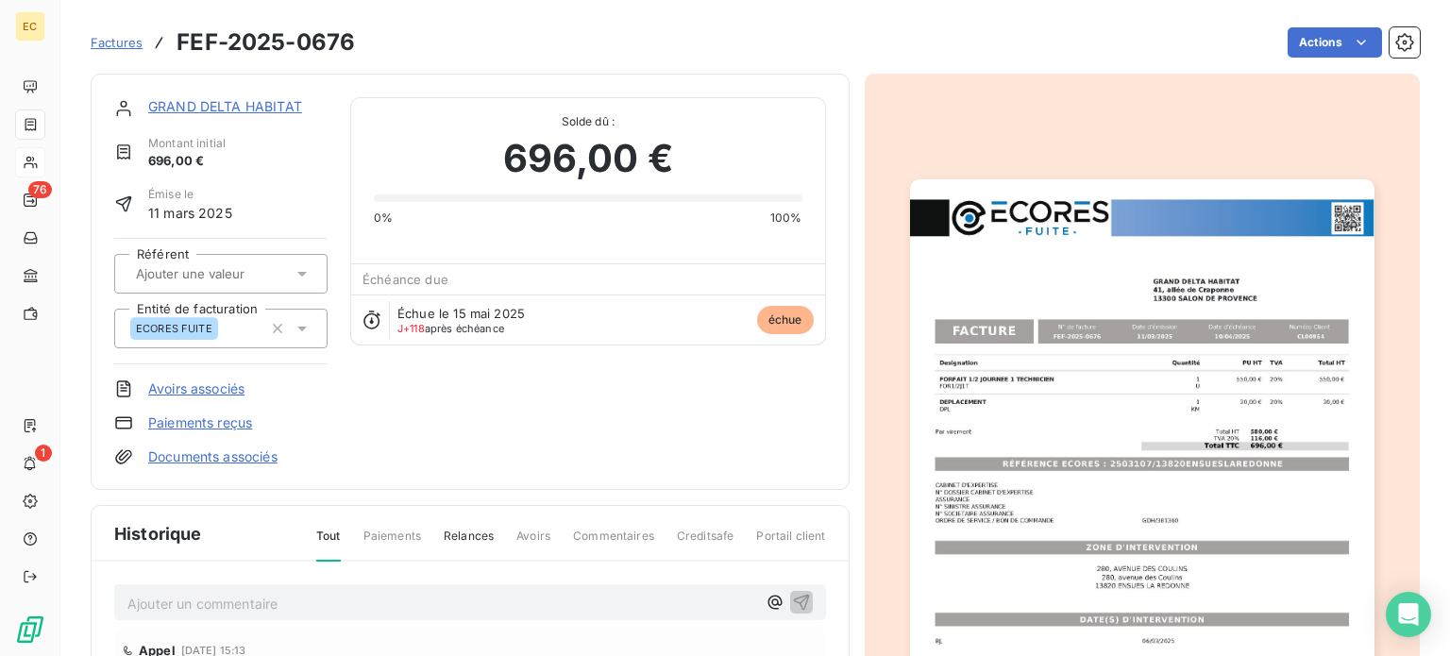
click at [223, 419] on link "Paiements reçus" at bounding box center [200, 422] width 104 height 19
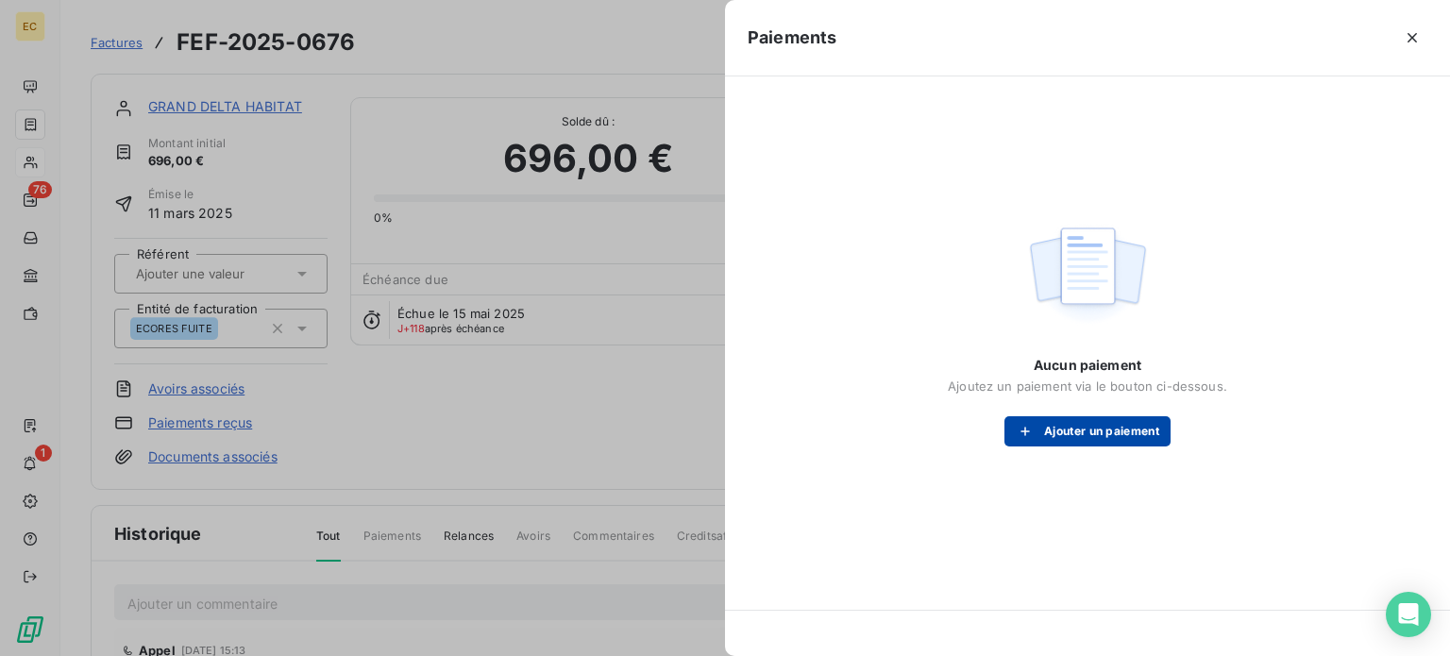
click at [1083, 436] on button "Ajouter un paiement" at bounding box center [1087, 431] width 166 height 30
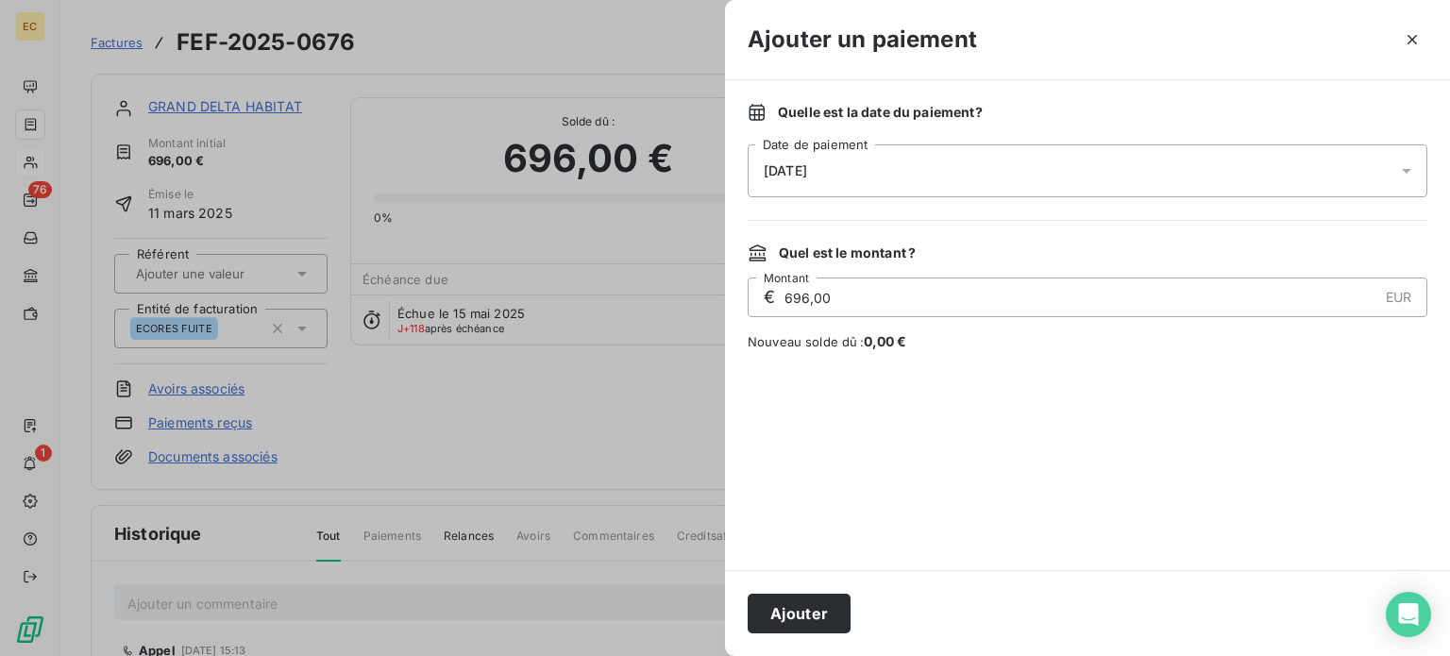
click at [900, 153] on div "10/09/2025" at bounding box center [1086, 170] width 679 height 53
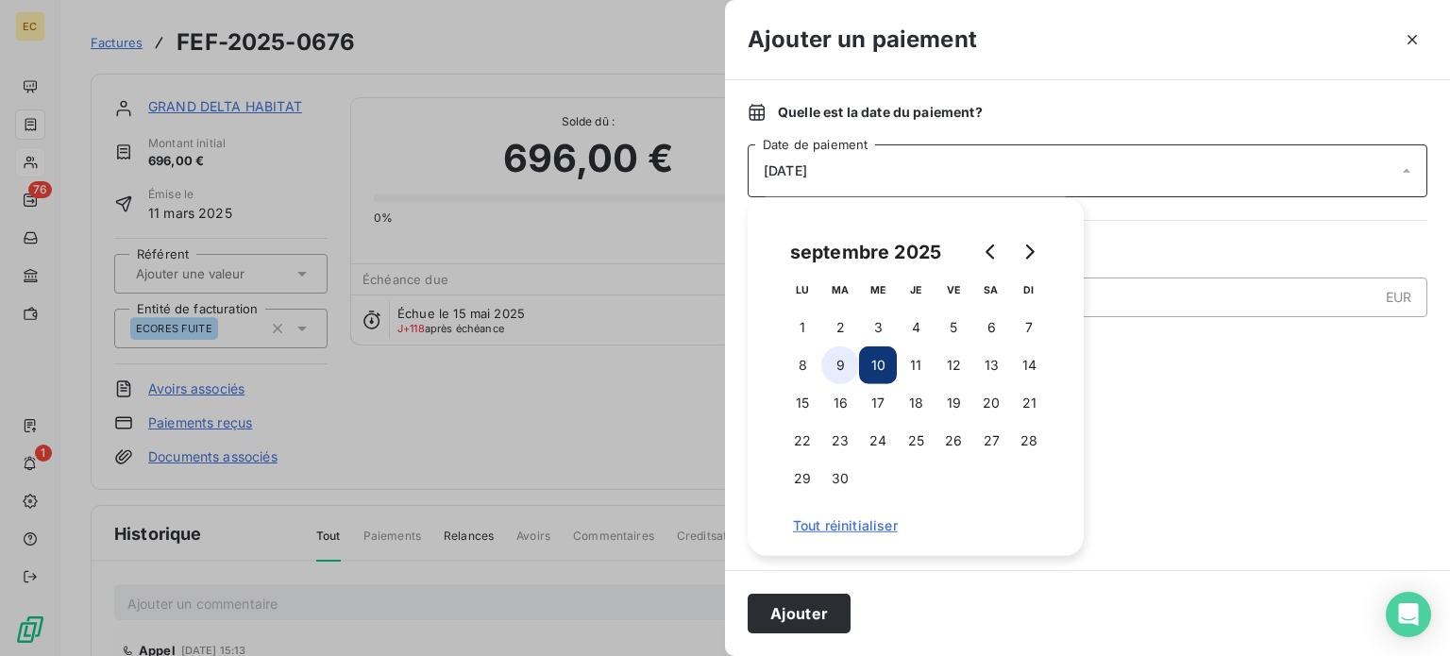
click at [839, 364] on button "9" at bounding box center [840, 365] width 38 height 38
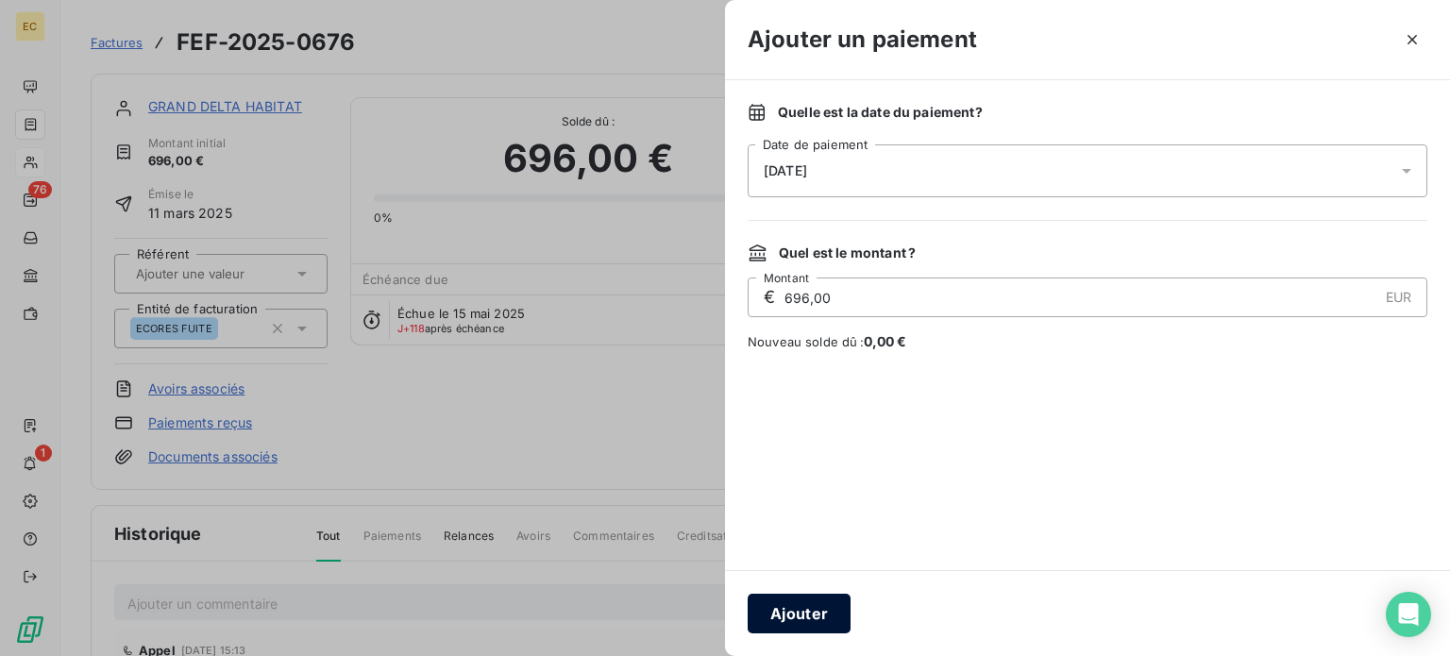
click at [809, 613] on button "Ajouter" at bounding box center [798, 614] width 103 height 40
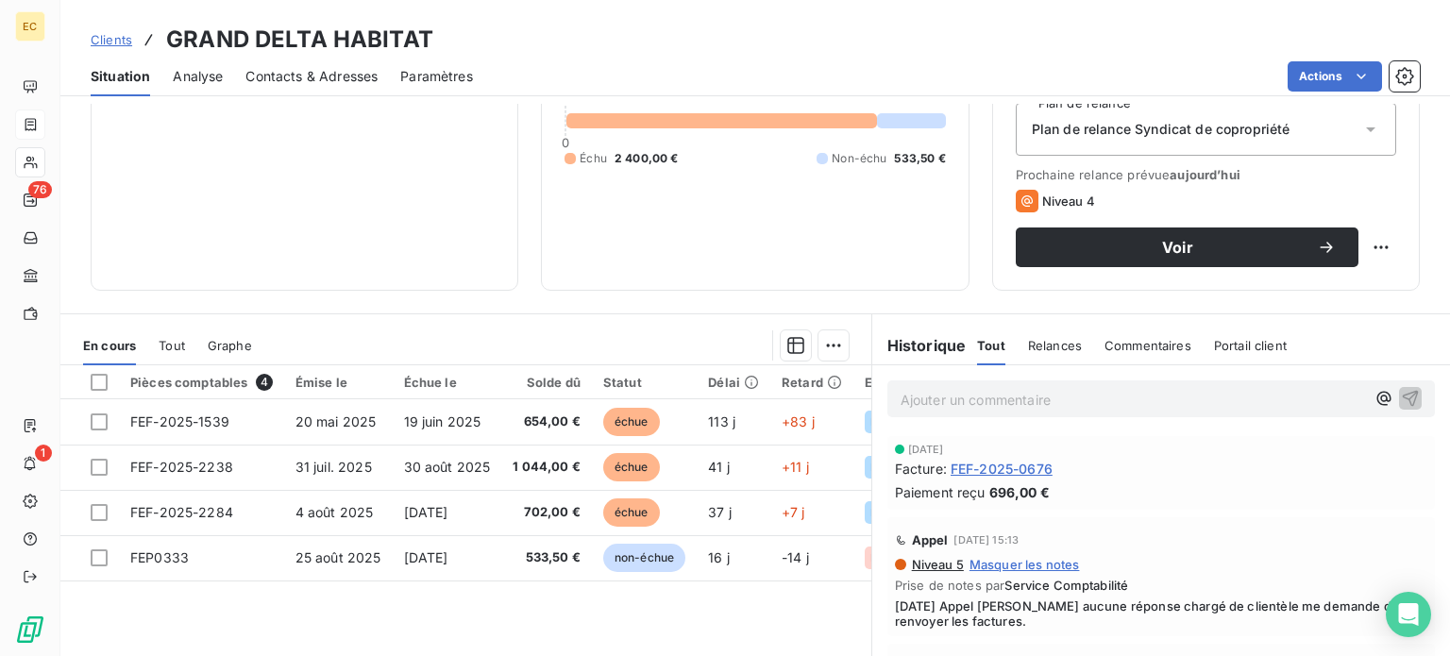
scroll to position [283, 0]
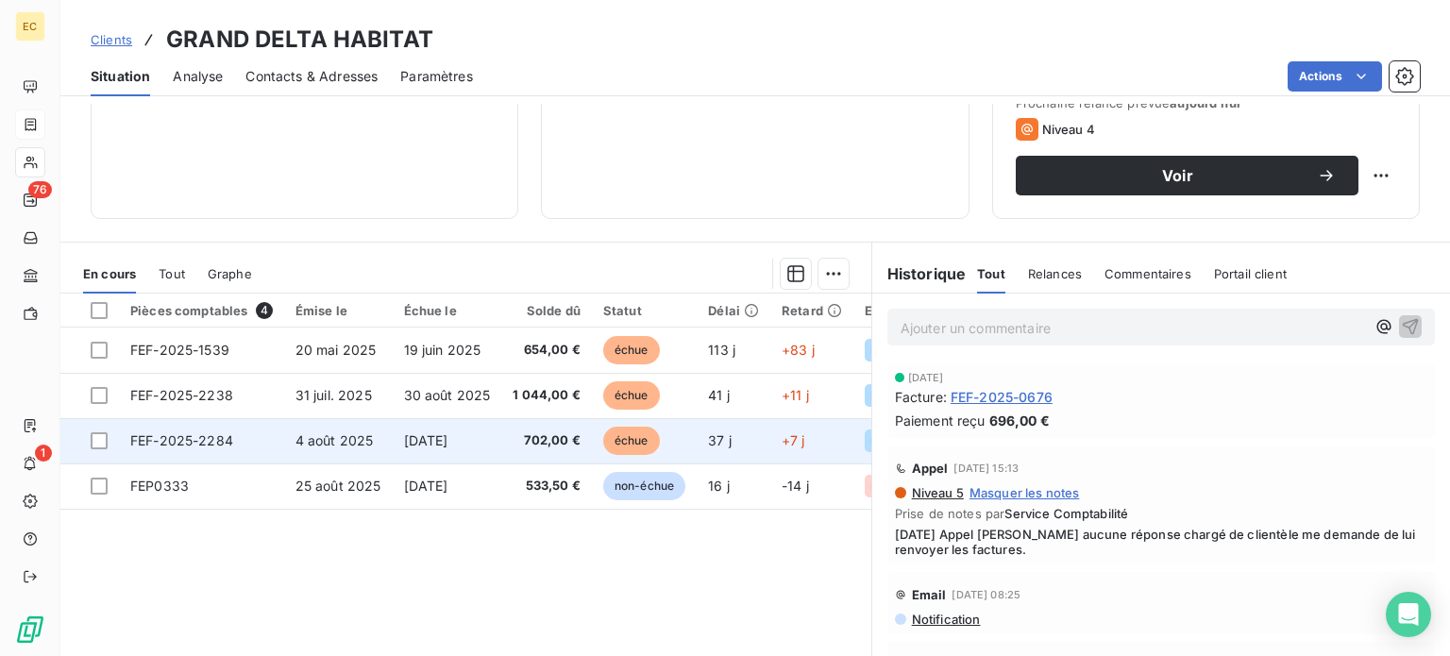
click at [213, 433] on span "FEF-2025-2284" at bounding box center [181, 440] width 103 height 16
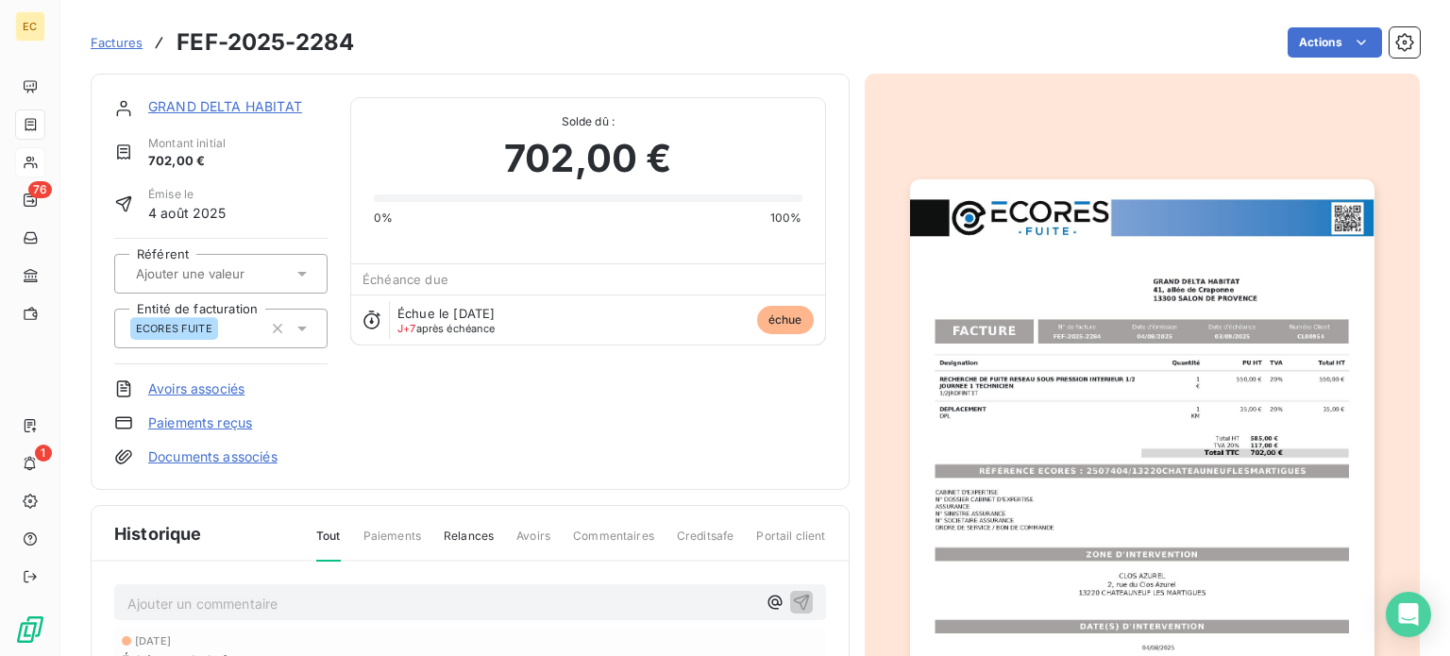
click at [210, 422] on link "Paiements reçus" at bounding box center [200, 422] width 104 height 19
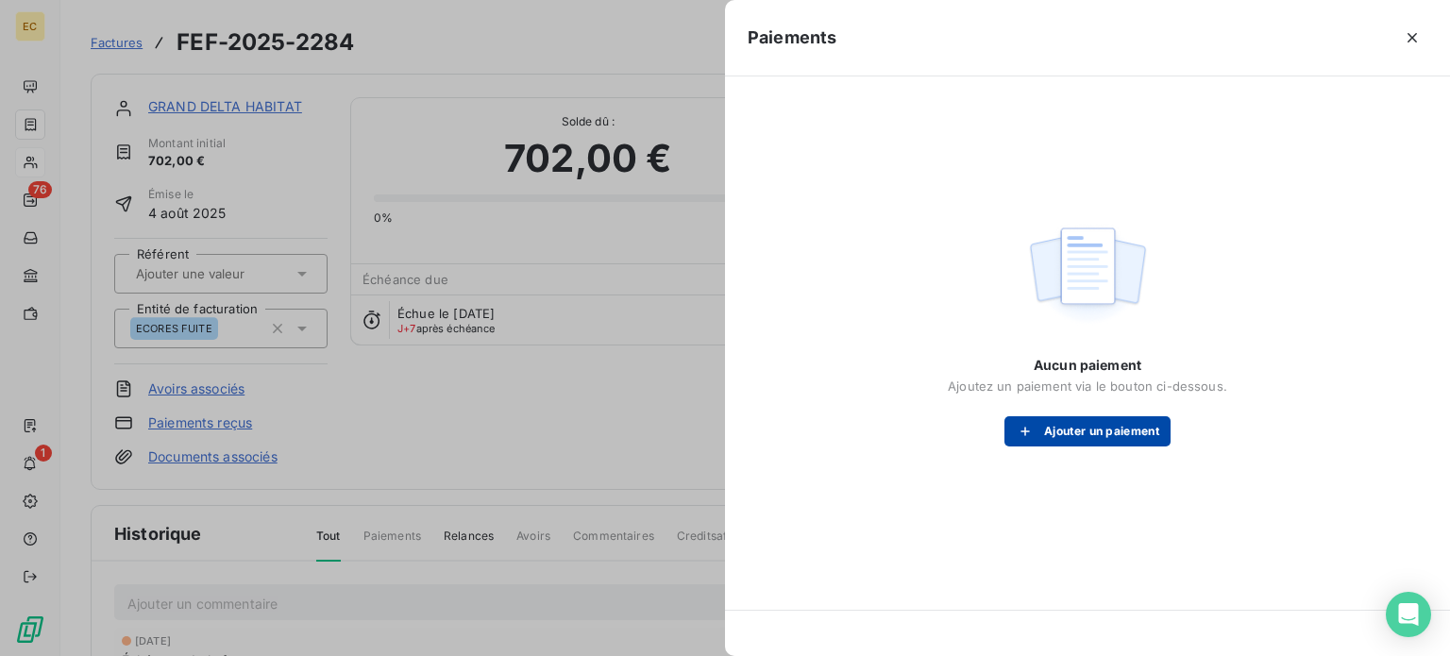
click at [1096, 429] on button "Ajouter un paiement" at bounding box center [1087, 431] width 166 height 30
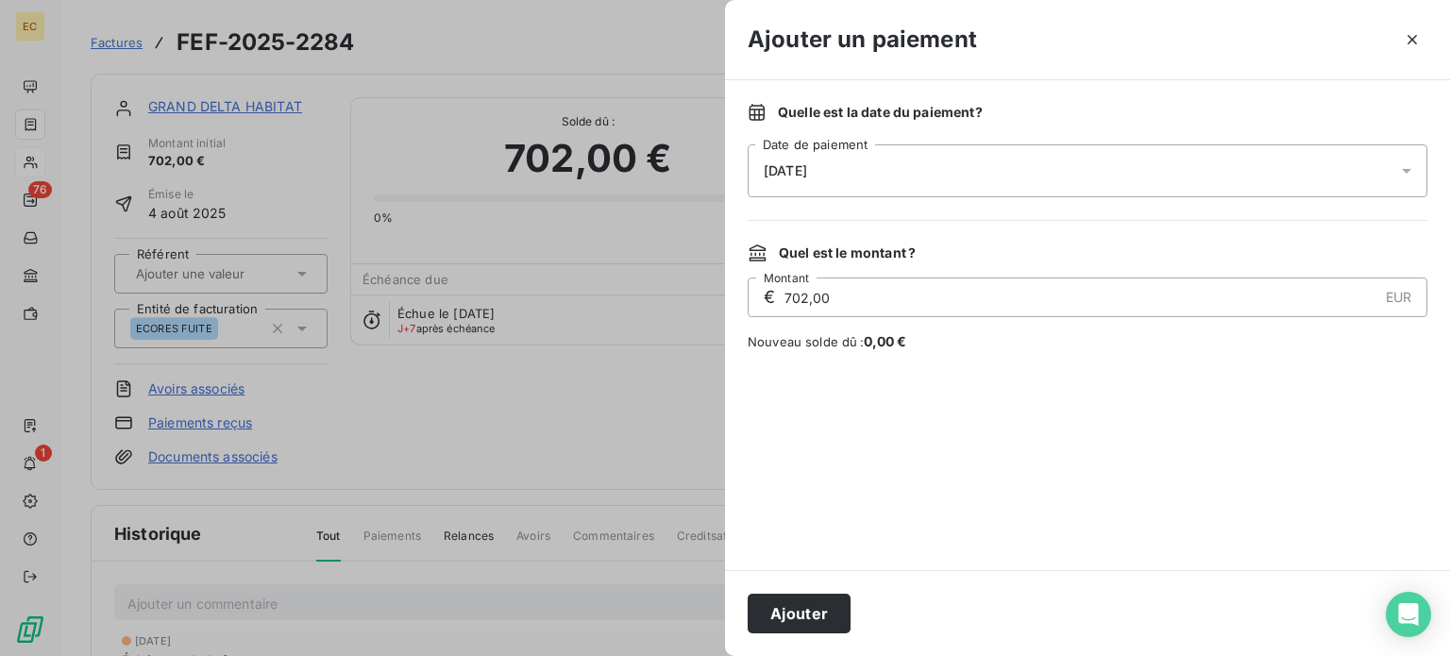
click at [904, 169] on div "10/09/2025" at bounding box center [1086, 170] width 679 height 53
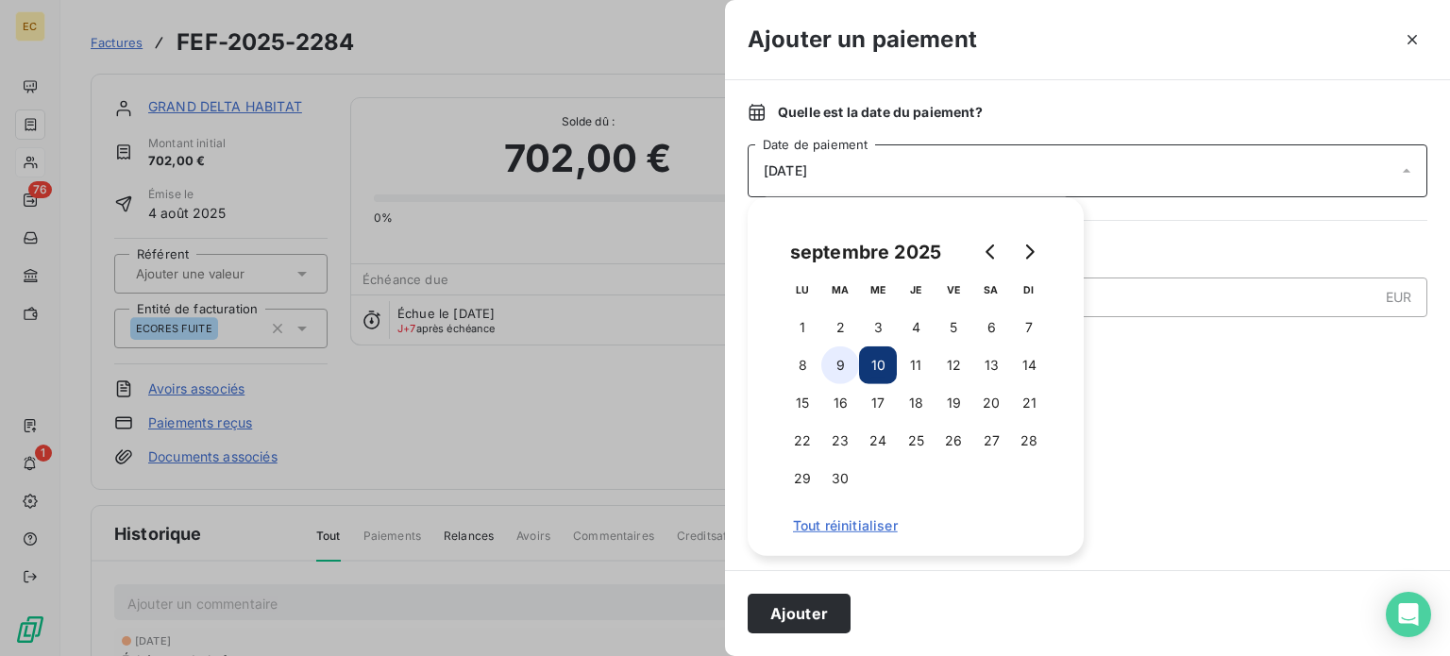
click at [841, 366] on button "9" at bounding box center [840, 365] width 38 height 38
click at [794, 614] on button "Ajouter" at bounding box center [798, 614] width 103 height 40
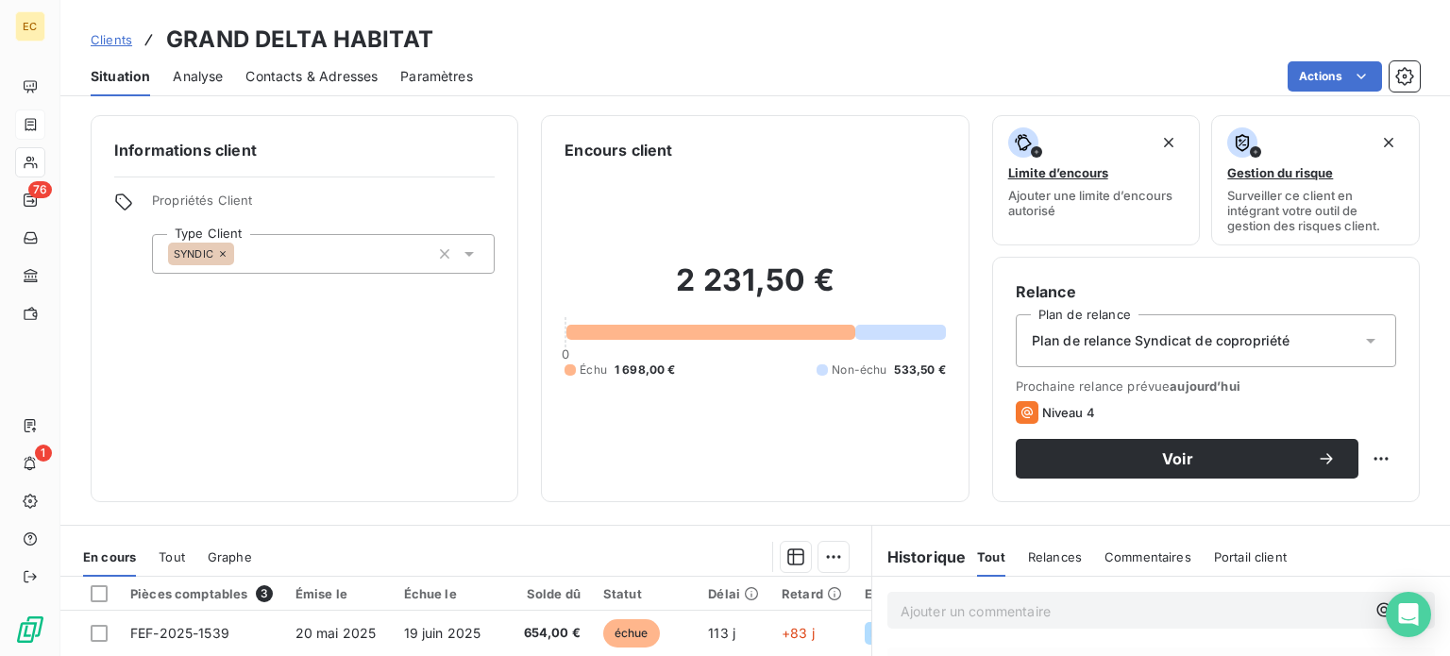
click at [119, 38] on span "Clients" at bounding box center [112, 39] width 42 height 15
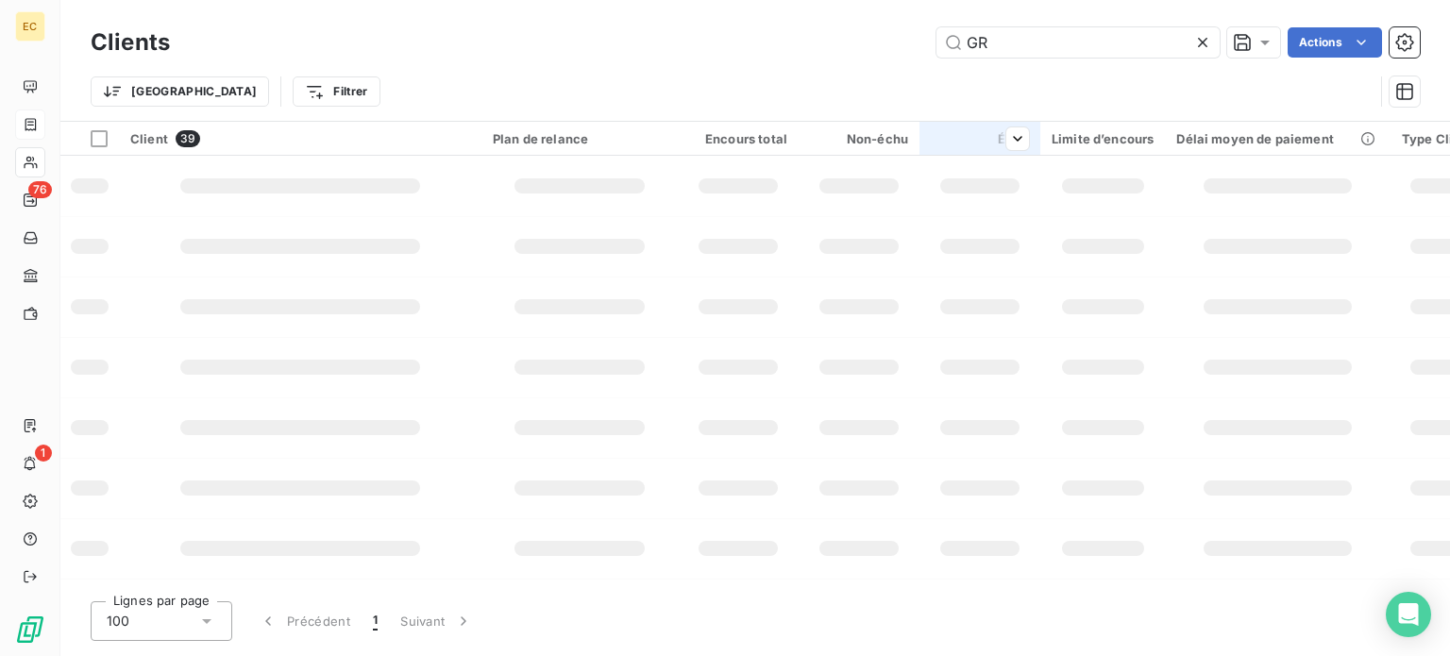
type input "G"
type input "ERILIA"
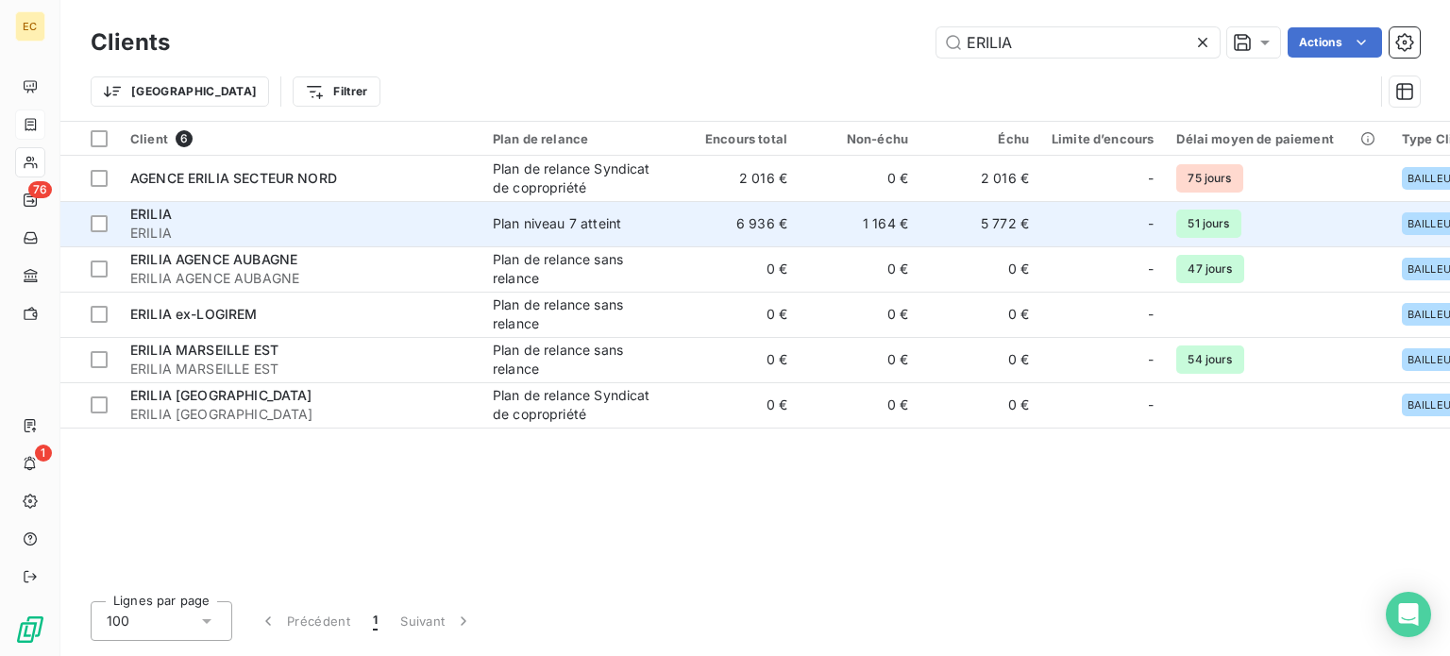
click at [426, 238] on span "ERILIA" at bounding box center [300, 233] width 340 height 19
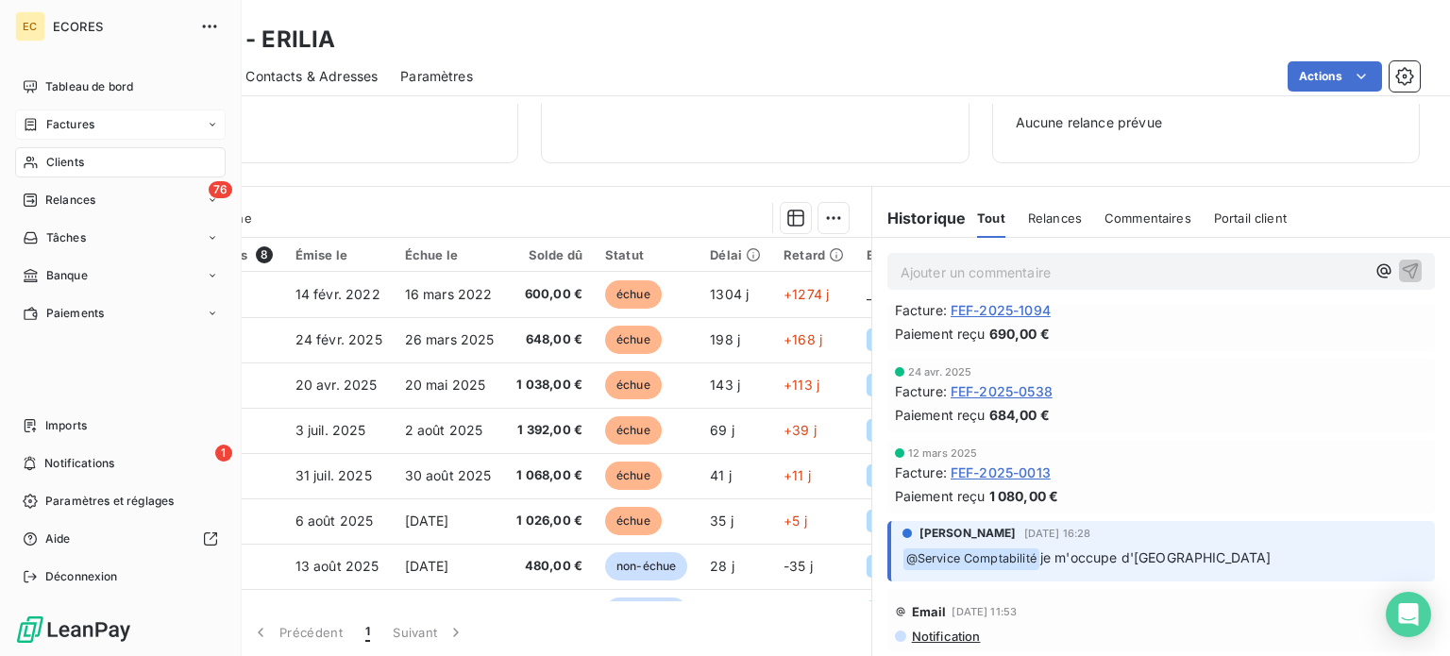
click at [63, 125] on span "Factures" at bounding box center [70, 124] width 48 height 17
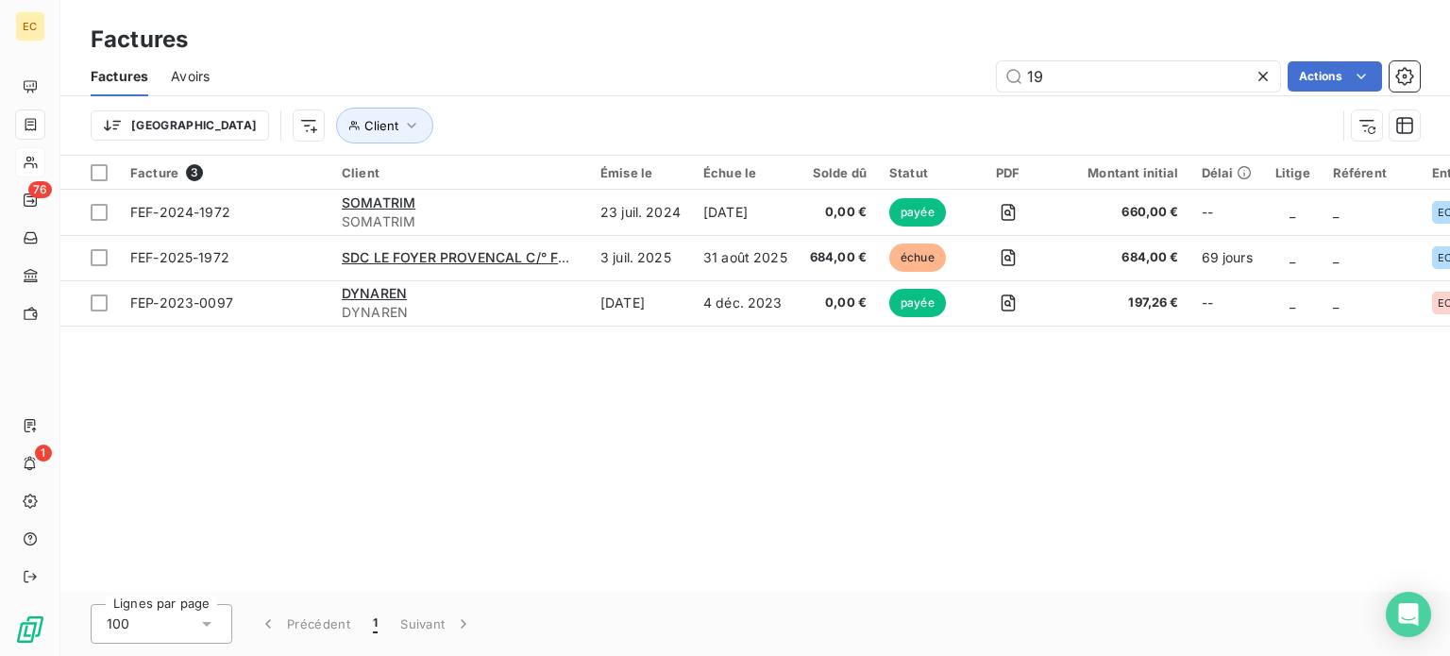
type input "1"
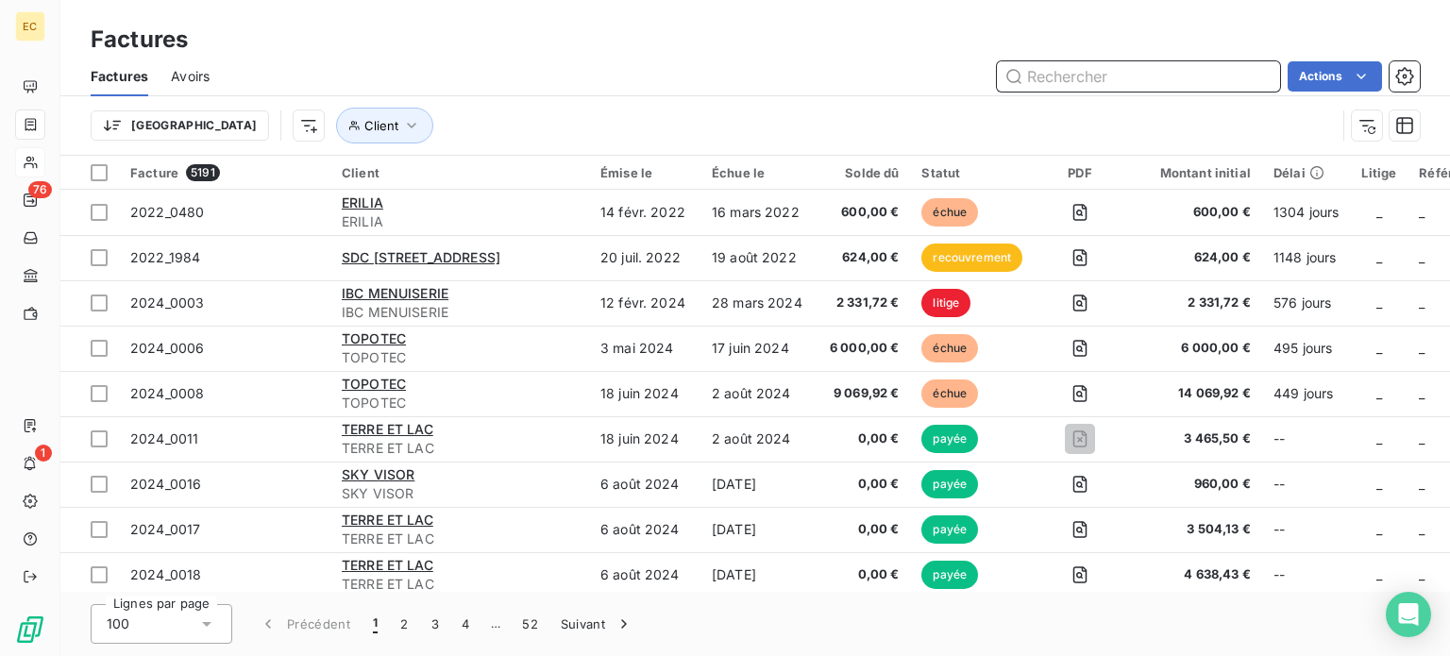
click at [1081, 70] on input "text" at bounding box center [1138, 76] width 283 height 30
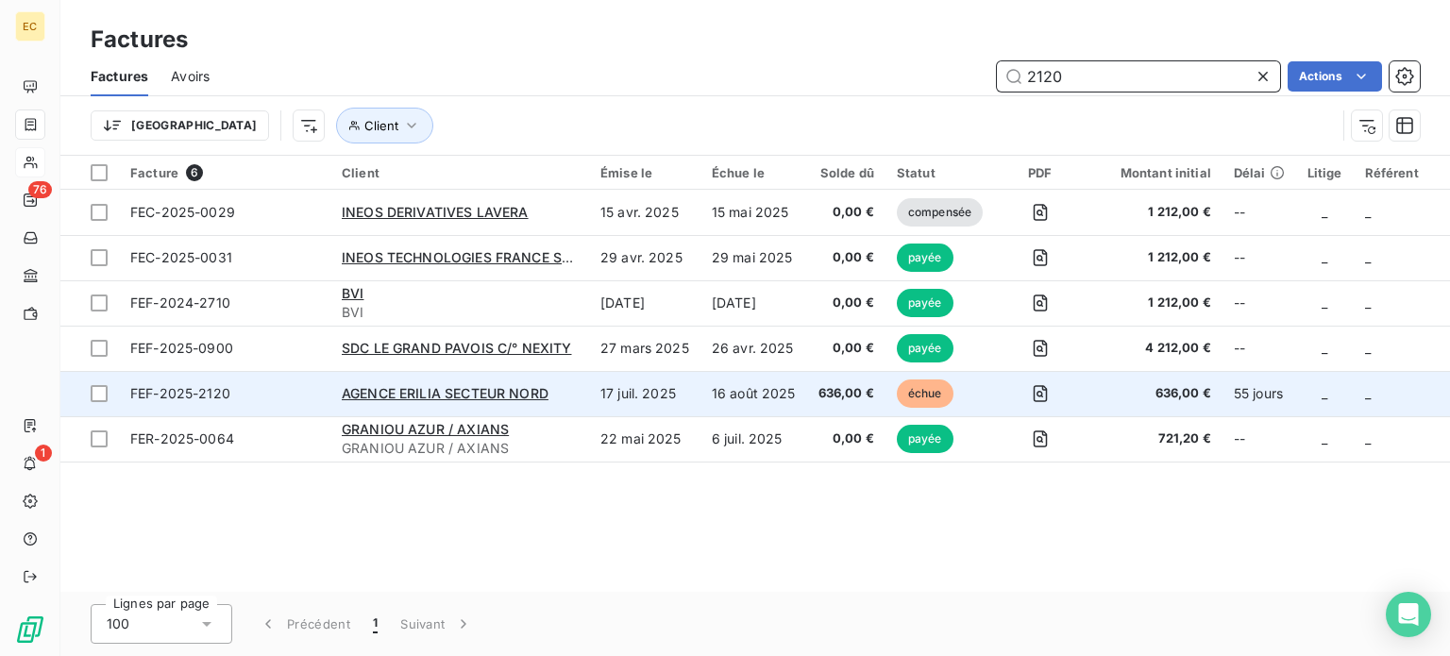
type input "2120"
click at [318, 399] on span "FEF-2025-2120" at bounding box center [224, 393] width 189 height 19
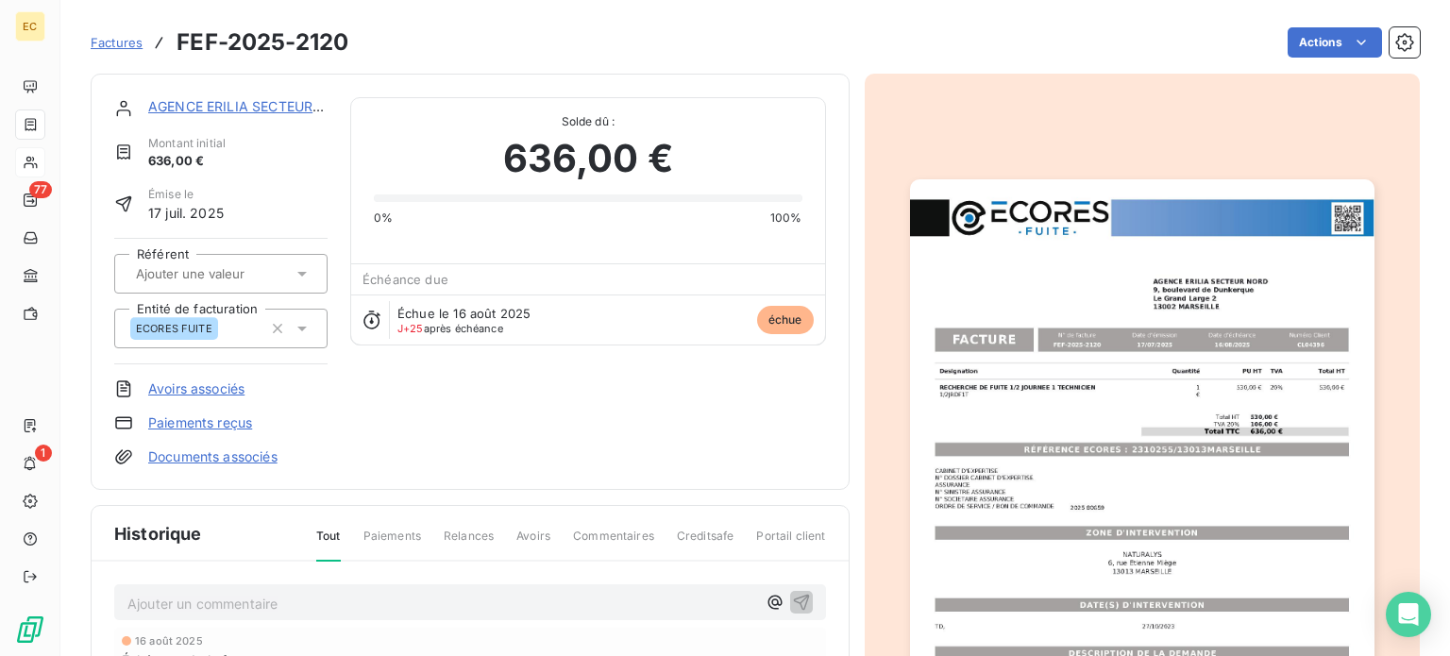
click at [219, 420] on link "Paiements reçus" at bounding box center [200, 422] width 104 height 19
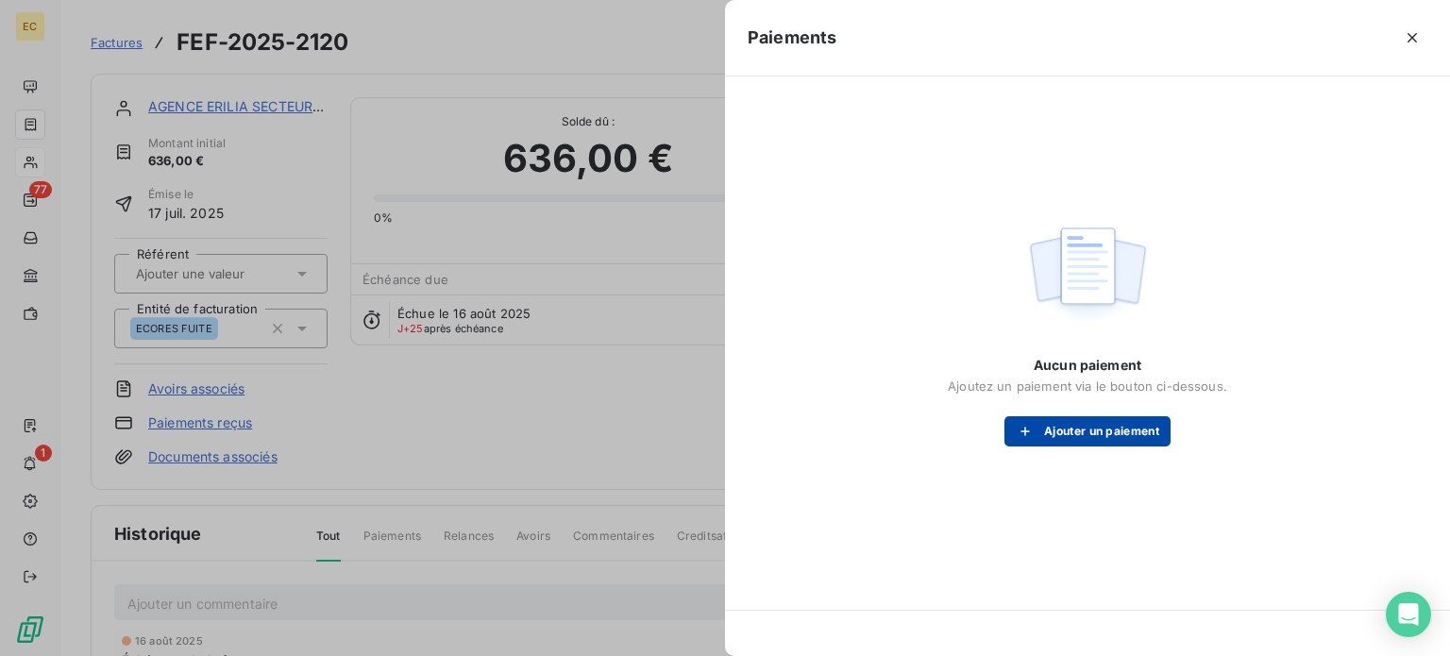
click at [1094, 437] on button "Ajouter un paiement" at bounding box center [1087, 431] width 166 height 30
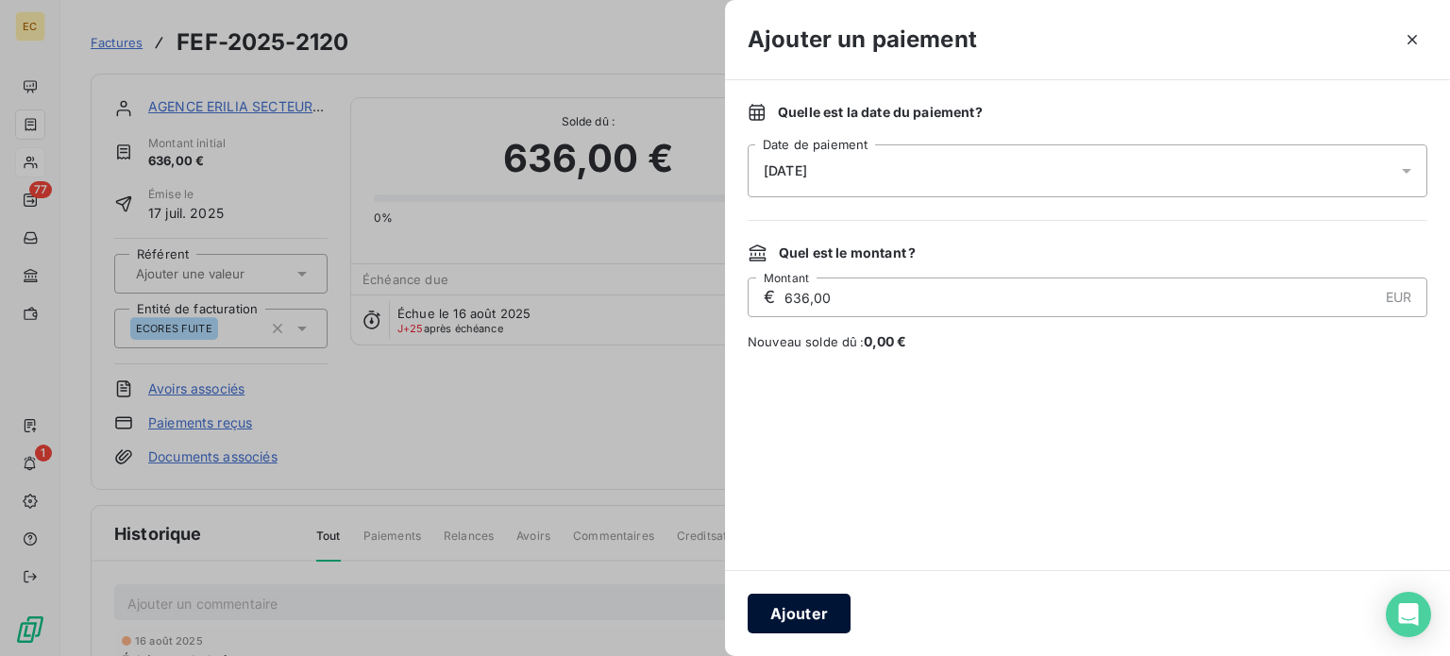
click at [799, 606] on button "Ajouter" at bounding box center [798, 614] width 103 height 40
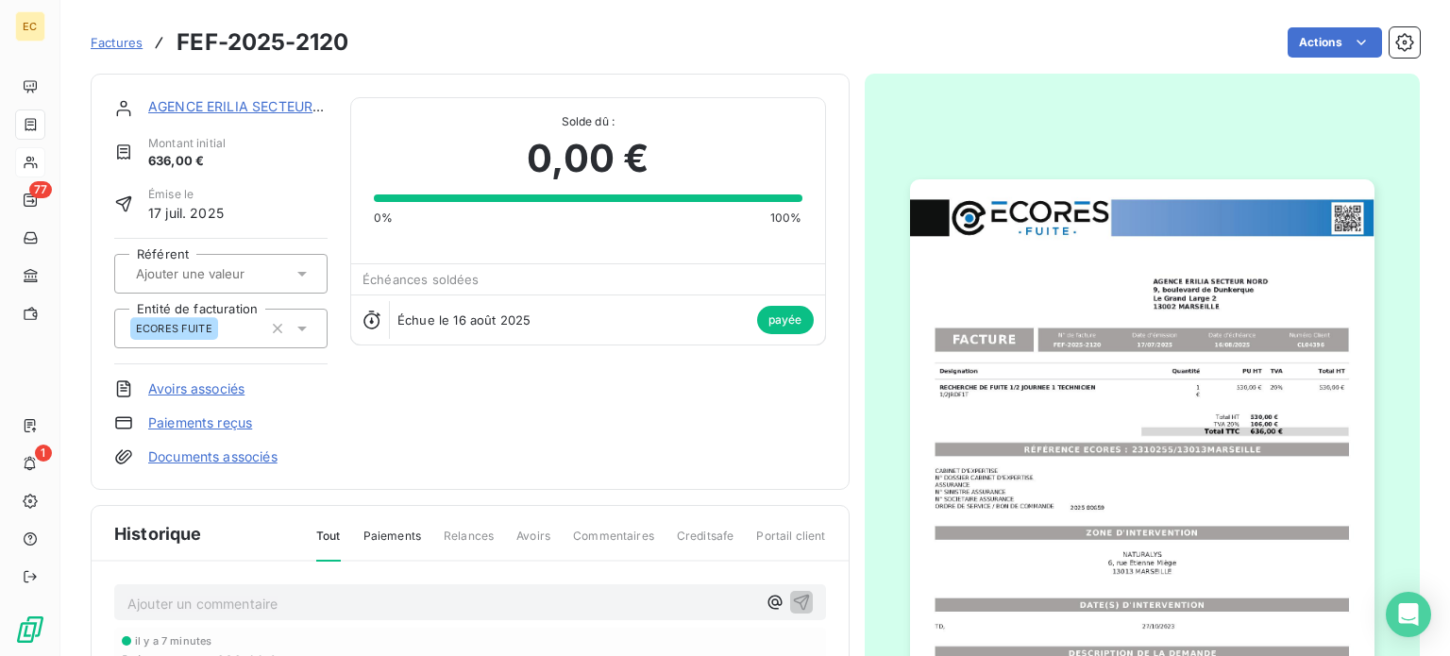
click at [107, 48] on span "Factures" at bounding box center [117, 42] width 52 height 15
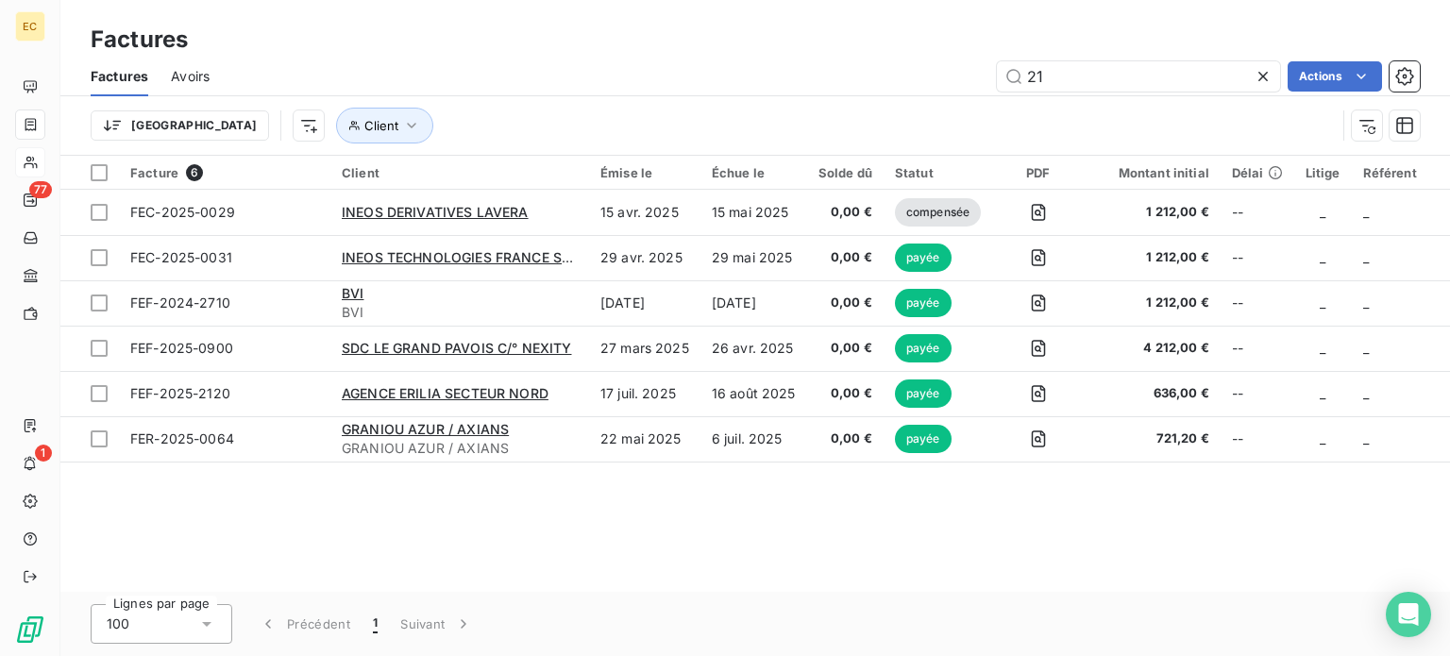
type input "2"
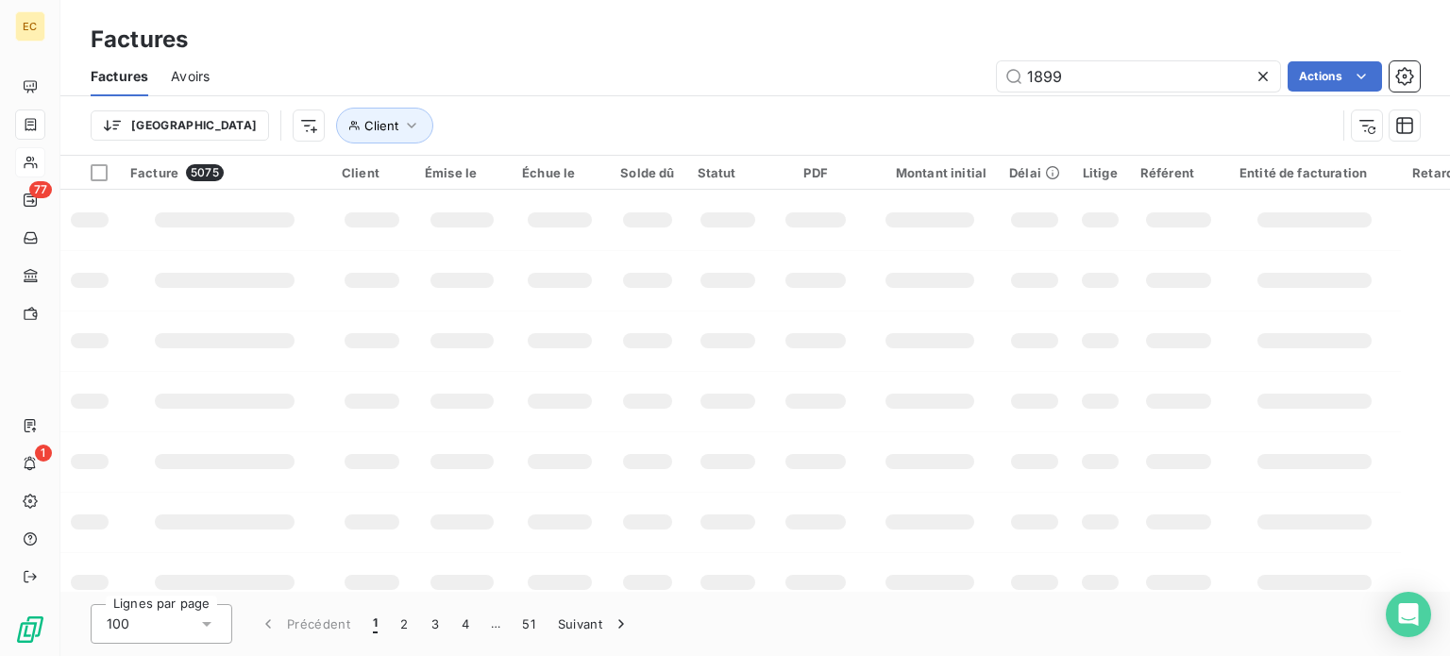
type input "1899"
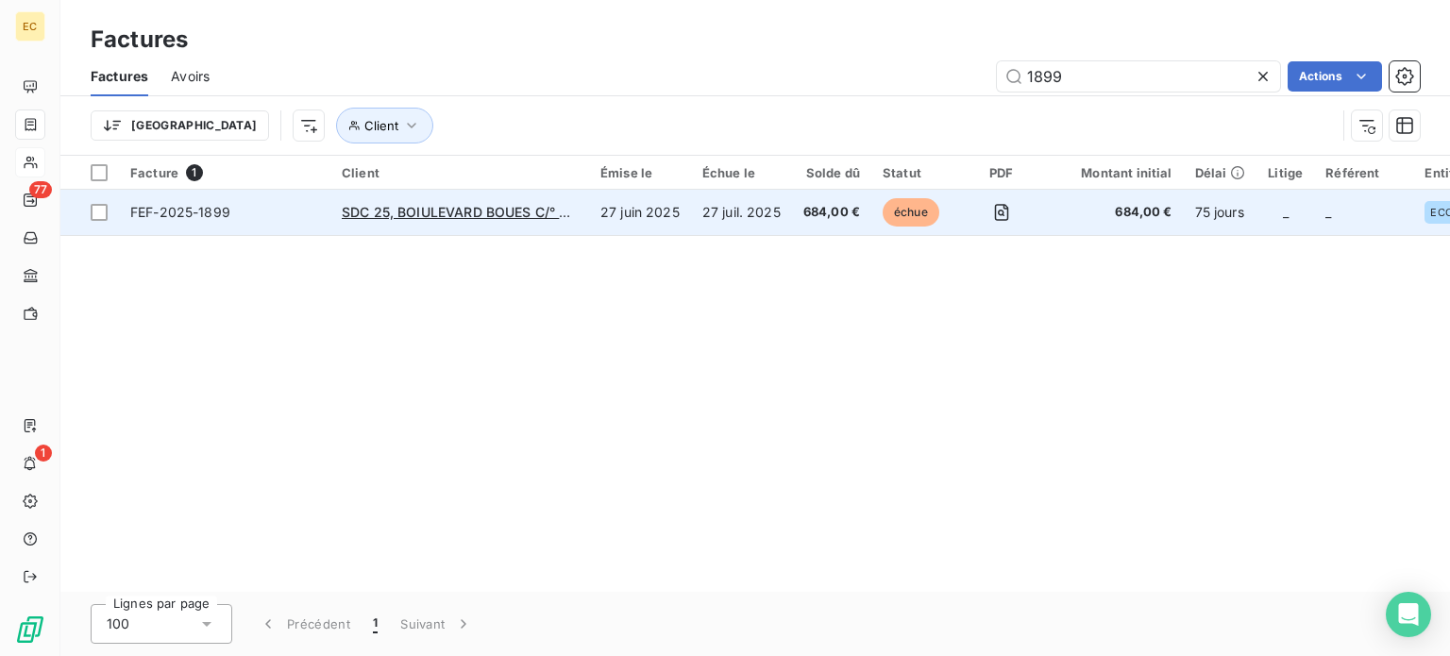
click at [270, 222] on td "FEF-2025-1899" at bounding box center [224, 212] width 211 height 45
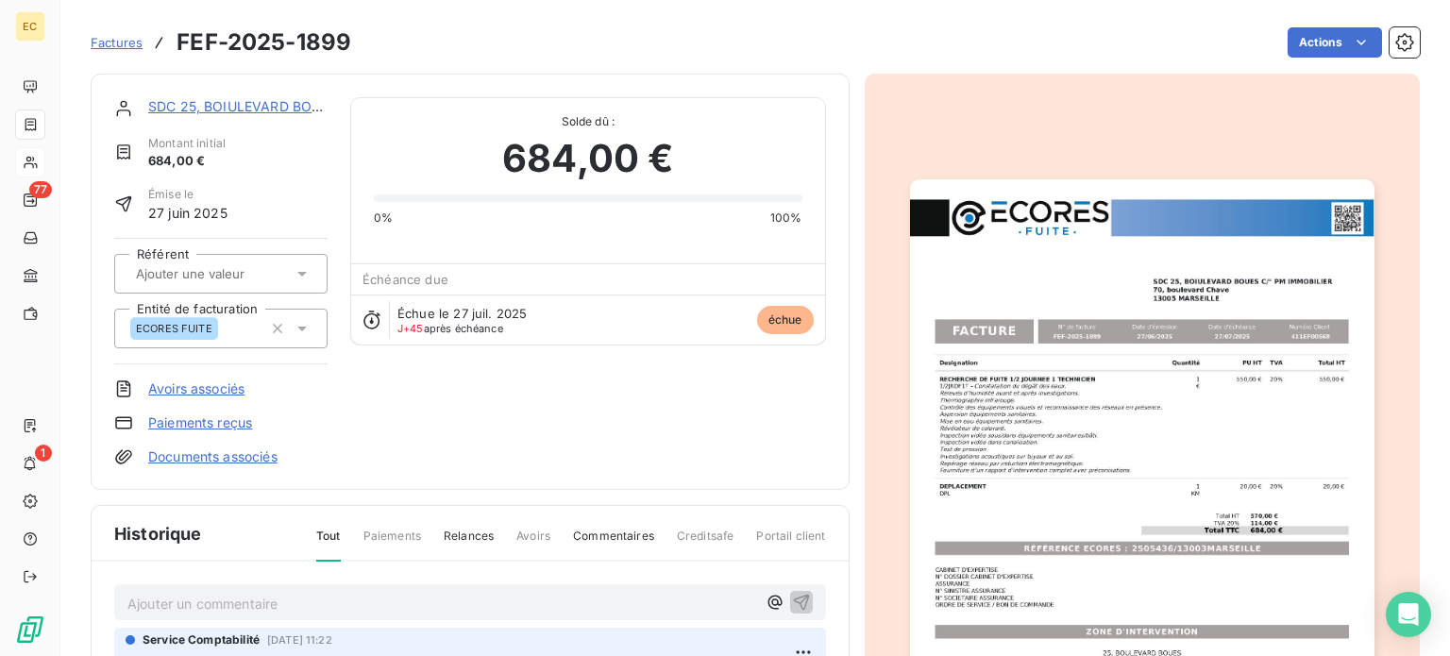
click at [200, 422] on link "Paiements reçus" at bounding box center [200, 422] width 104 height 19
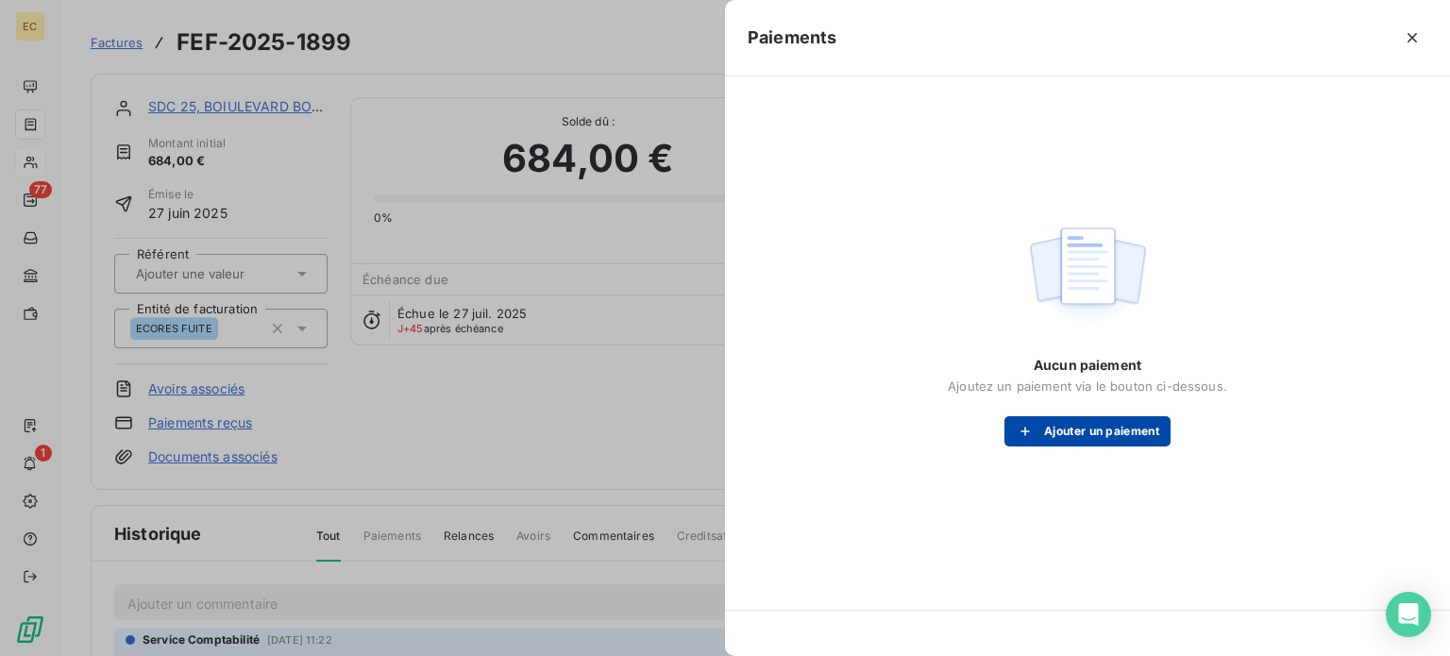
click at [1015, 443] on button "Ajouter un paiement" at bounding box center [1087, 431] width 166 height 30
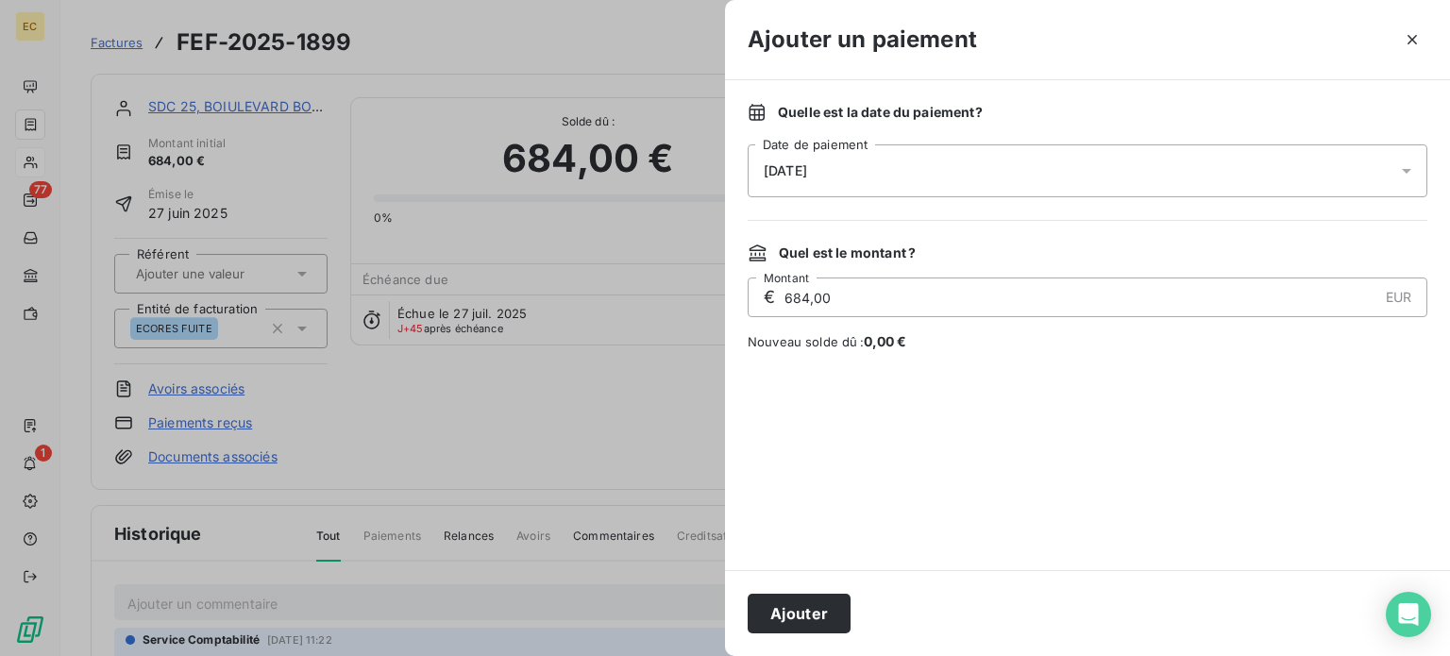
drag, startPoint x: 805, startPoint y: 618, endPoint x: 755, endPoint y: 377, distance: 245.8
click at [805, 613] on button "Ajouter" at bounding box center [798, 614] width 103 height 40
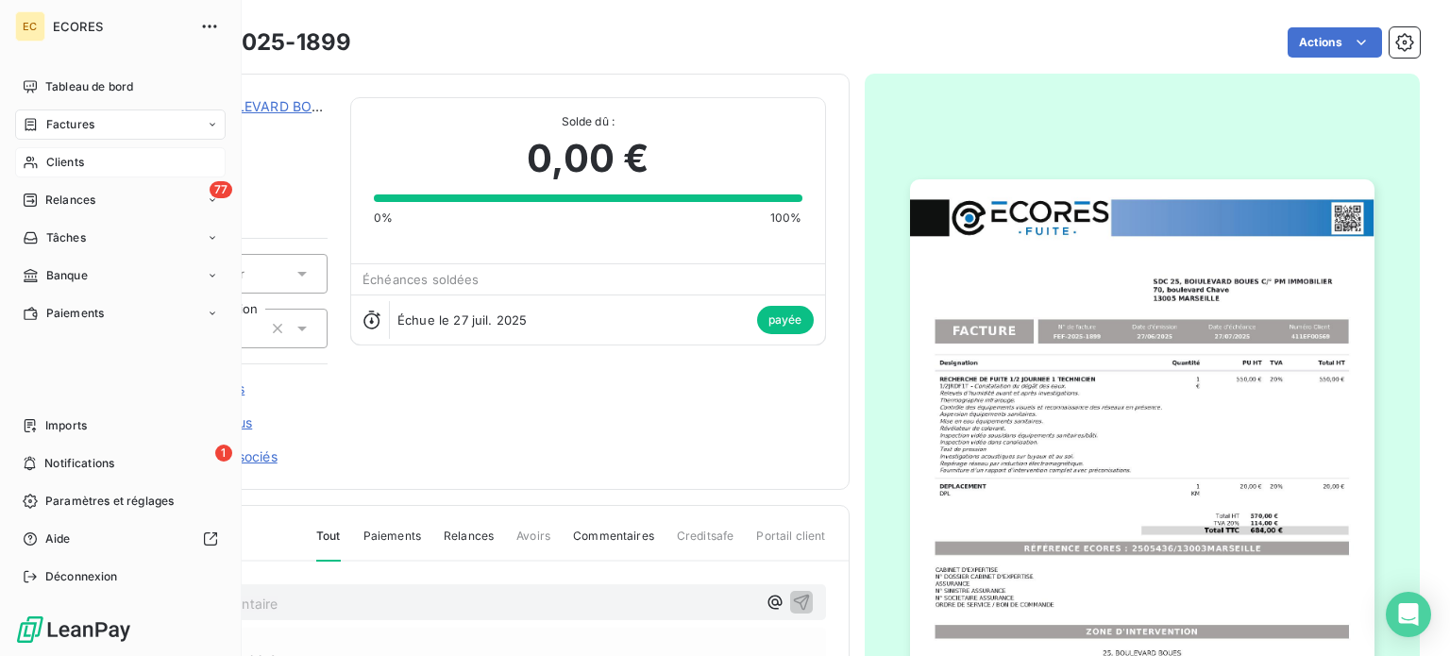
click at [69, 132] on span "Factures" at bounding box center [70, 124] width 48 height 17
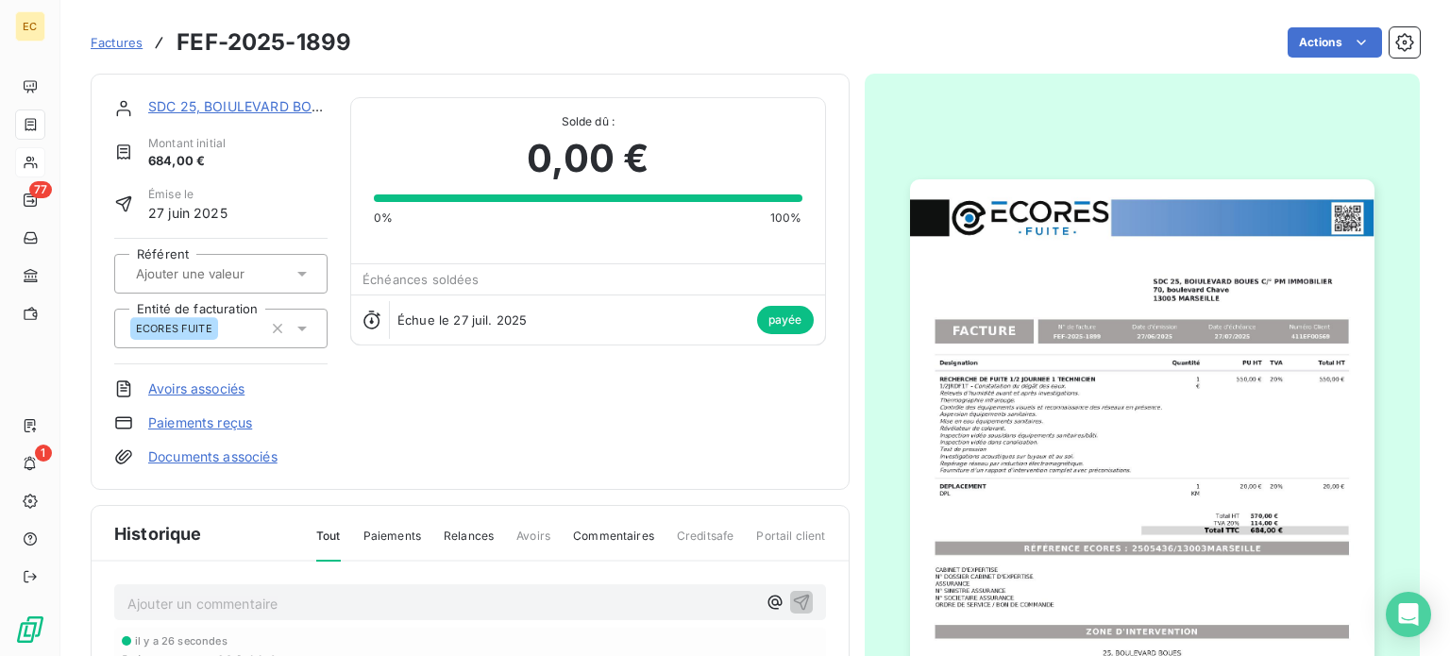
click at [98, 50] on span "Factures" at bounding box center [117, 42] width 52 height 15
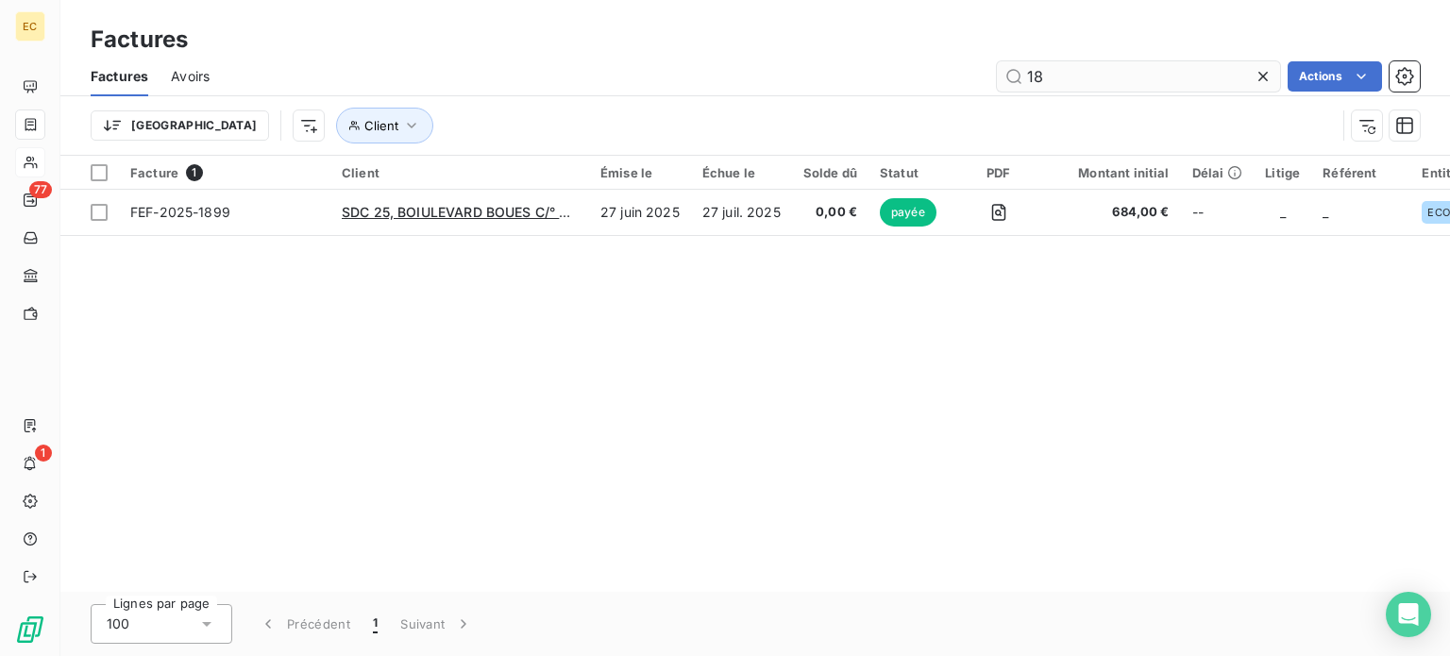
type input "1"
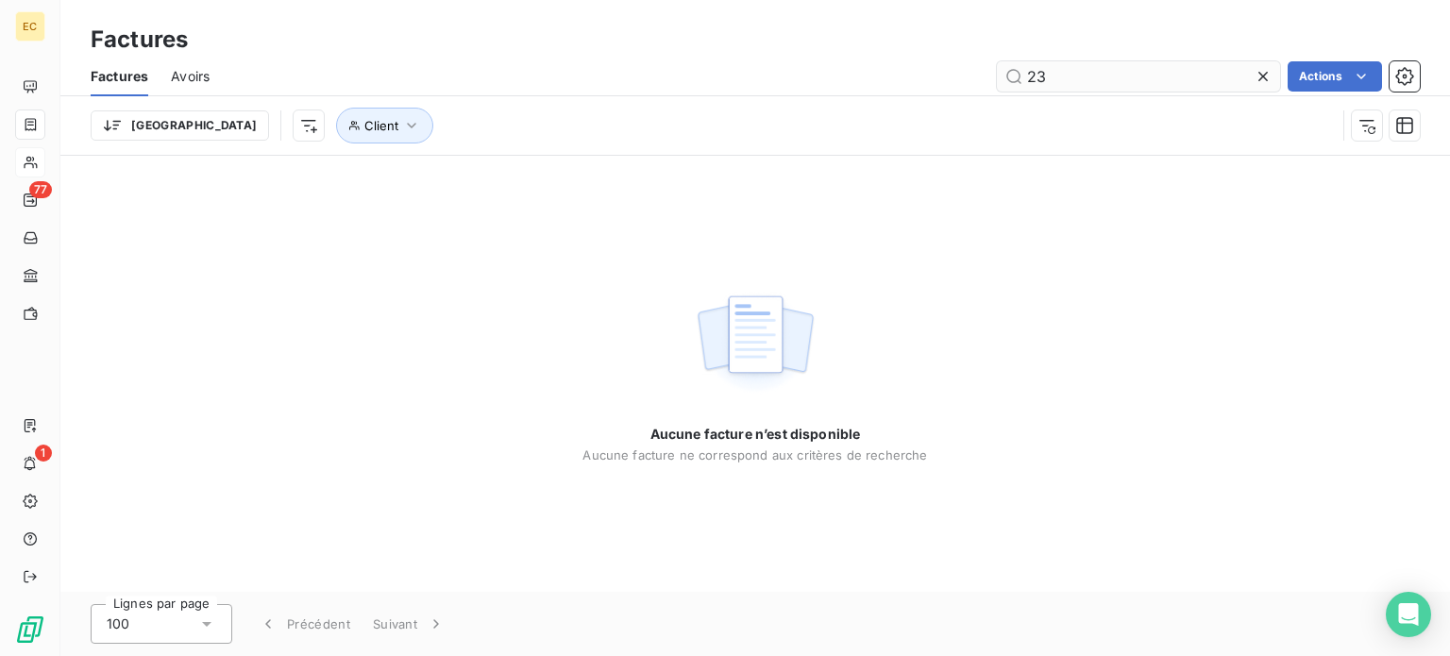
type input "2"
click at [1060, 71] on input "SDC MARX" at bounding box center [1138, 76] width 283 height 30
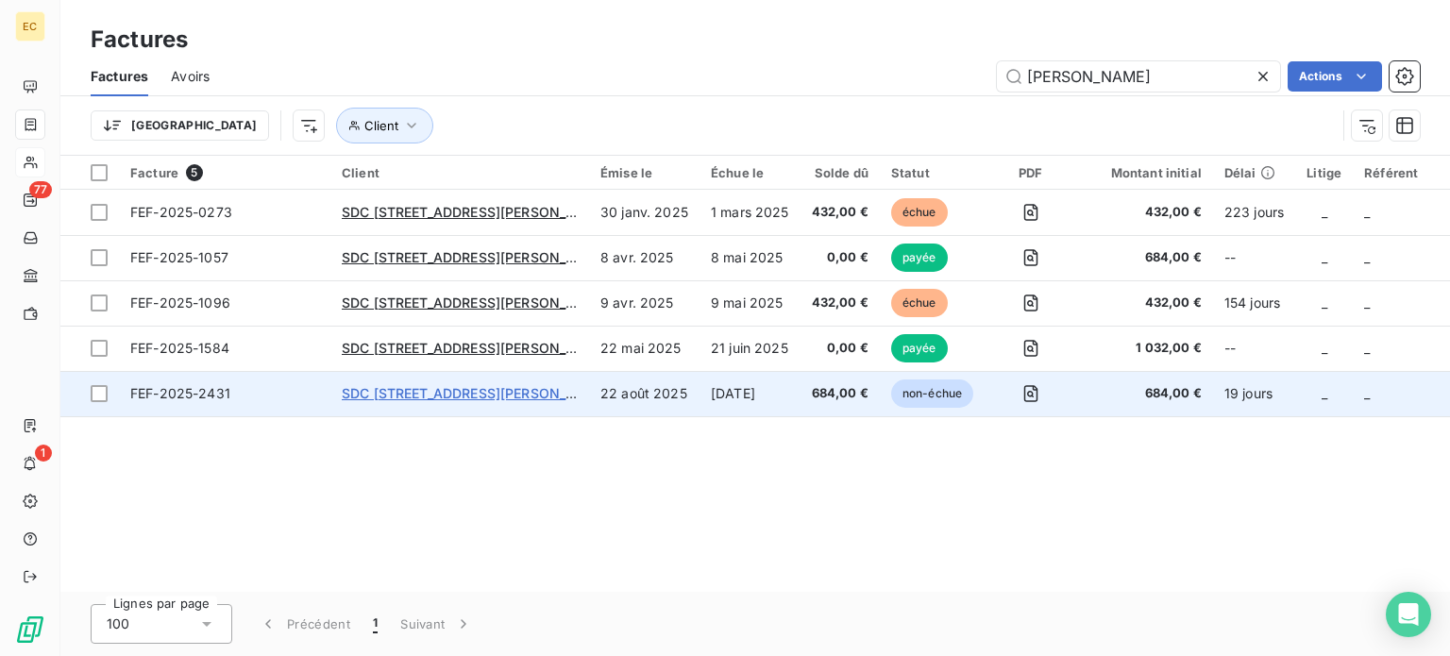
type input "MARX"
click at [396, 398] on span "SDC 53, RUE MARX DORMOY C/° SPH IMMOBILIER" at bounding box center [518, 393] width 353 height 16
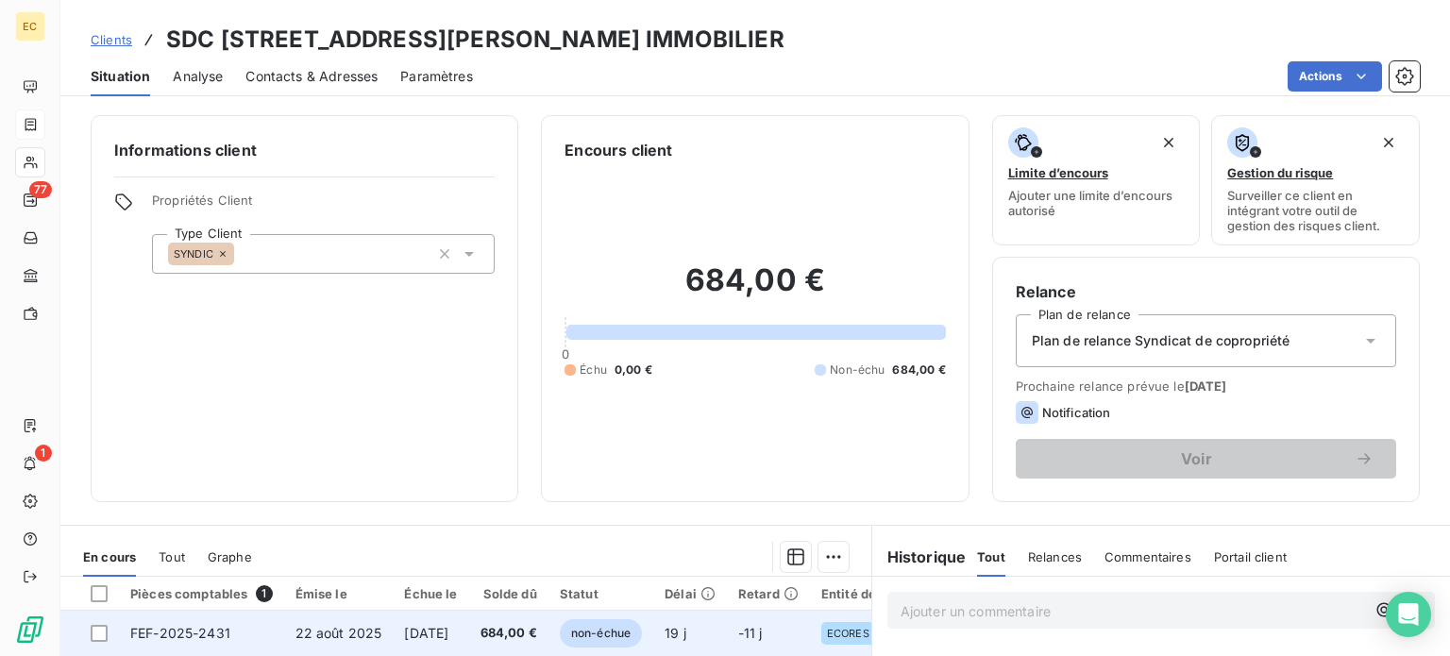
click at [407, 634] on span "21 sept. 2025" at bounding box center [426, 633] width 44 height 16
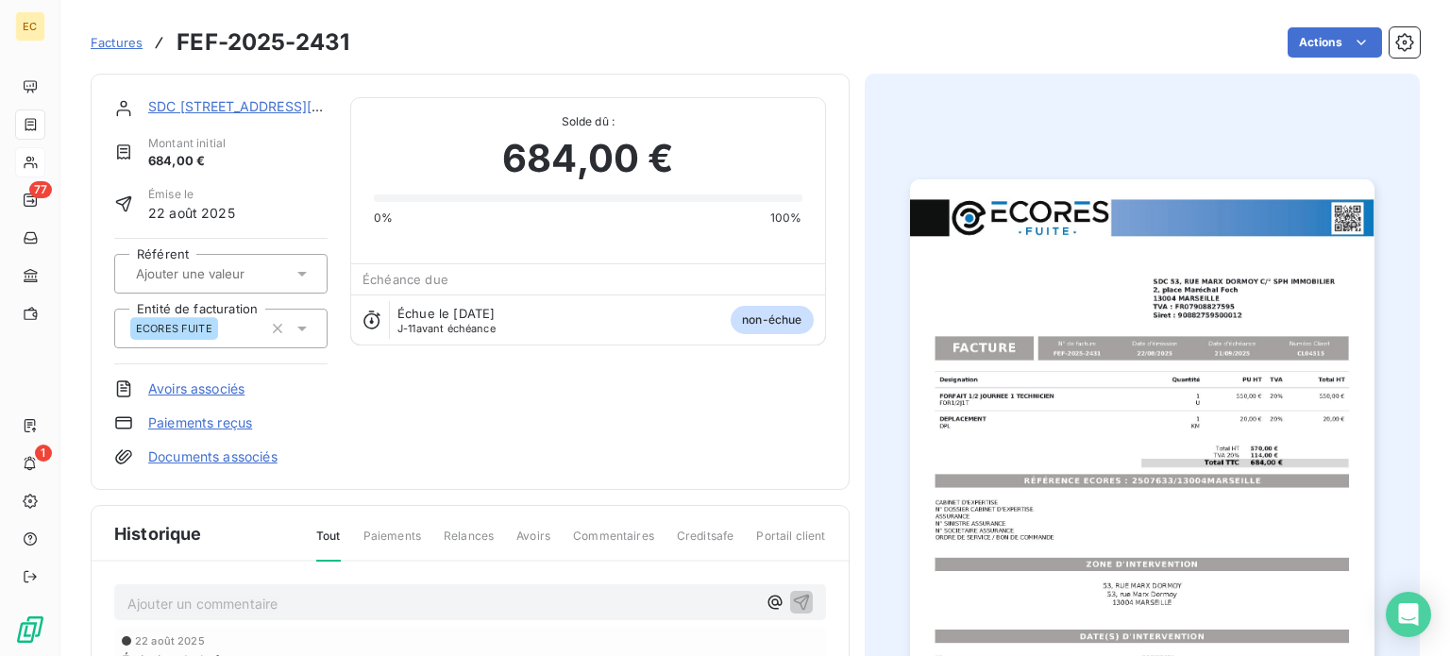
click at [226, 421] on link "Paiements reçus" at bounding box center [200, 422] width 104 height 19
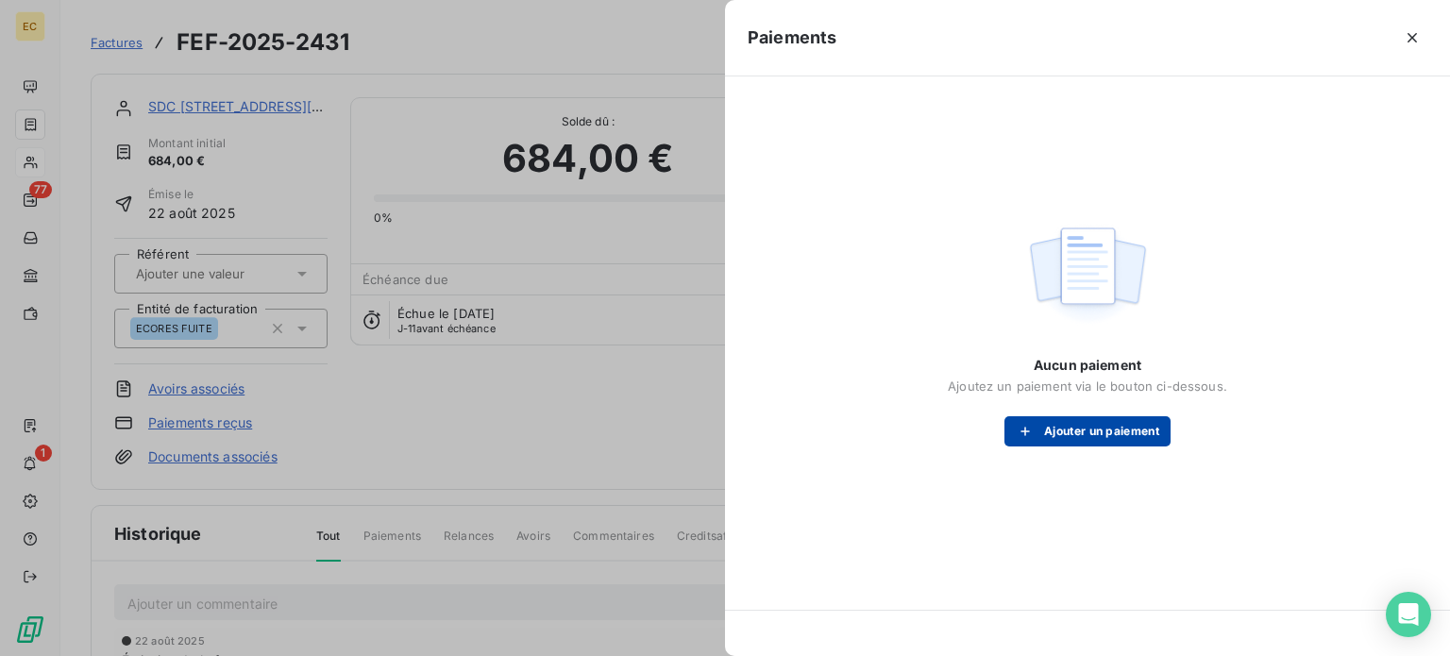
click at [1089, 437] on button "Ajouter un paiement" at bounding box center [1087, 431] width 166 height 30
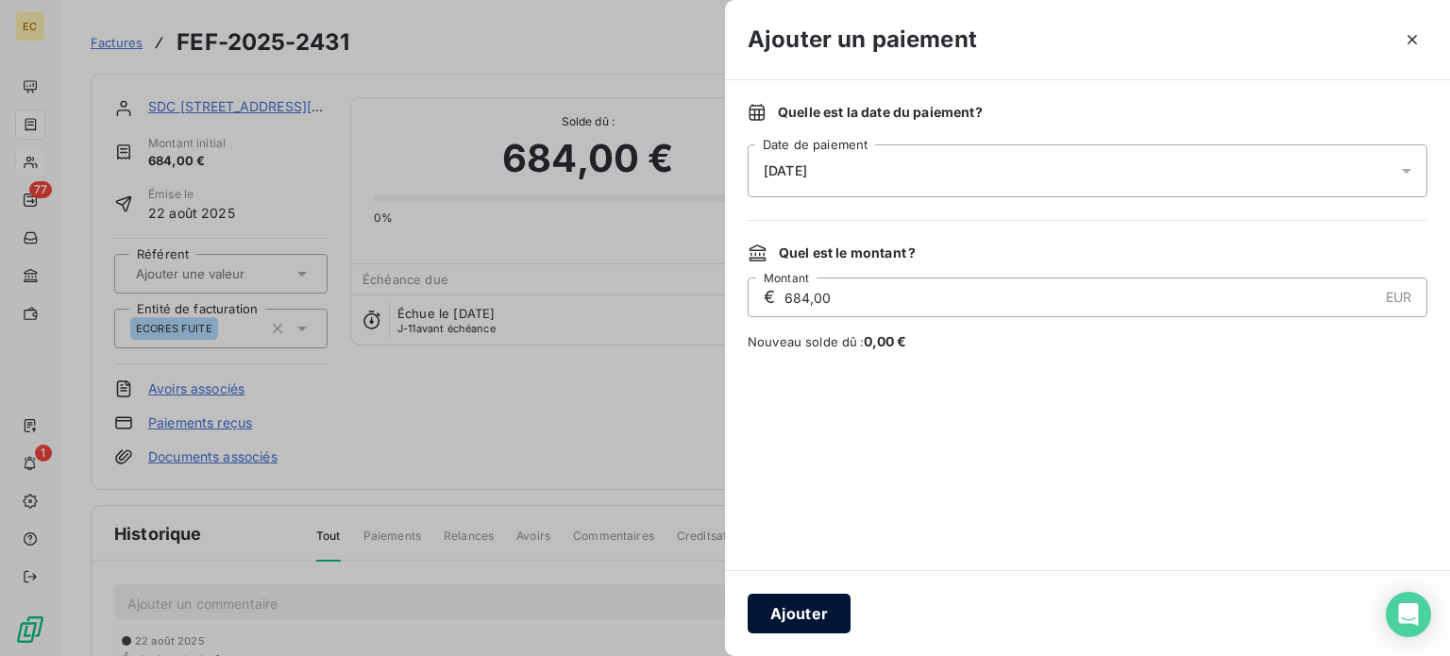
click at [802, 603] on button "Ajouter" at bounding box center [798, 614] width 103 height 40
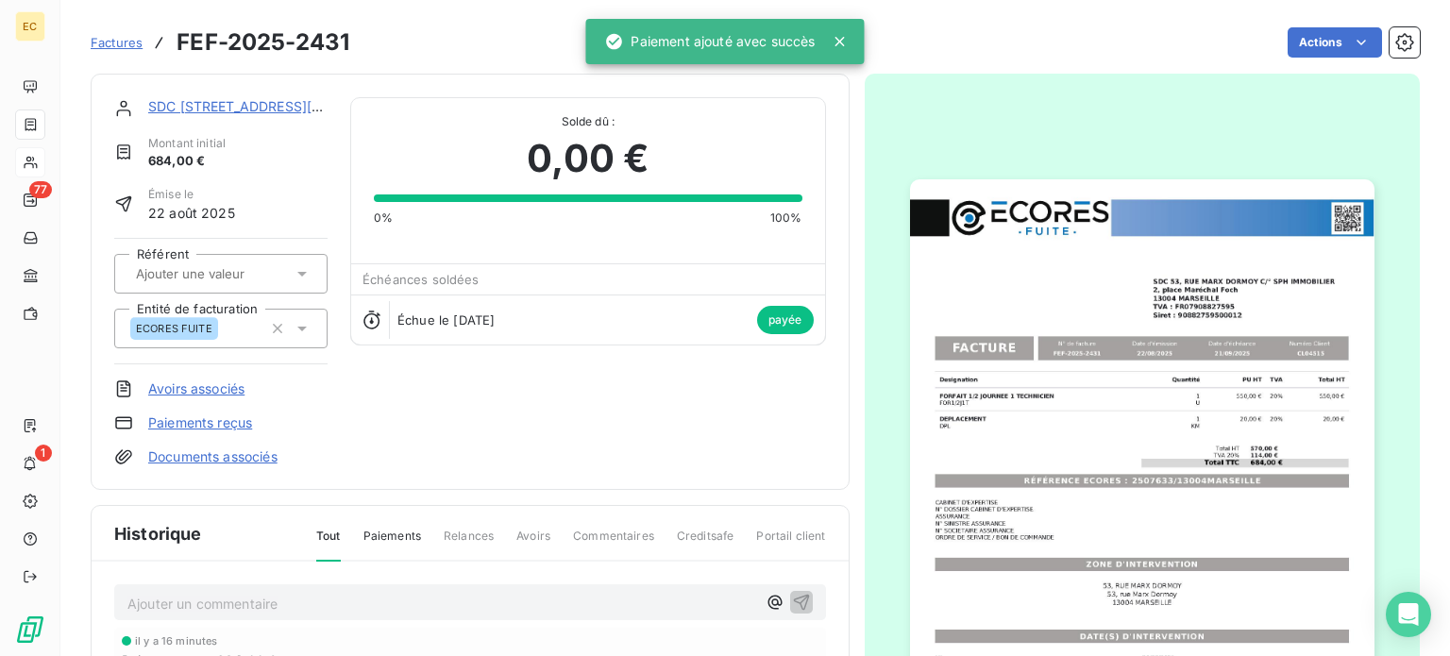
click at [117, 38] on span "Factures" at bounding box center [117, 42] width 52 height 15
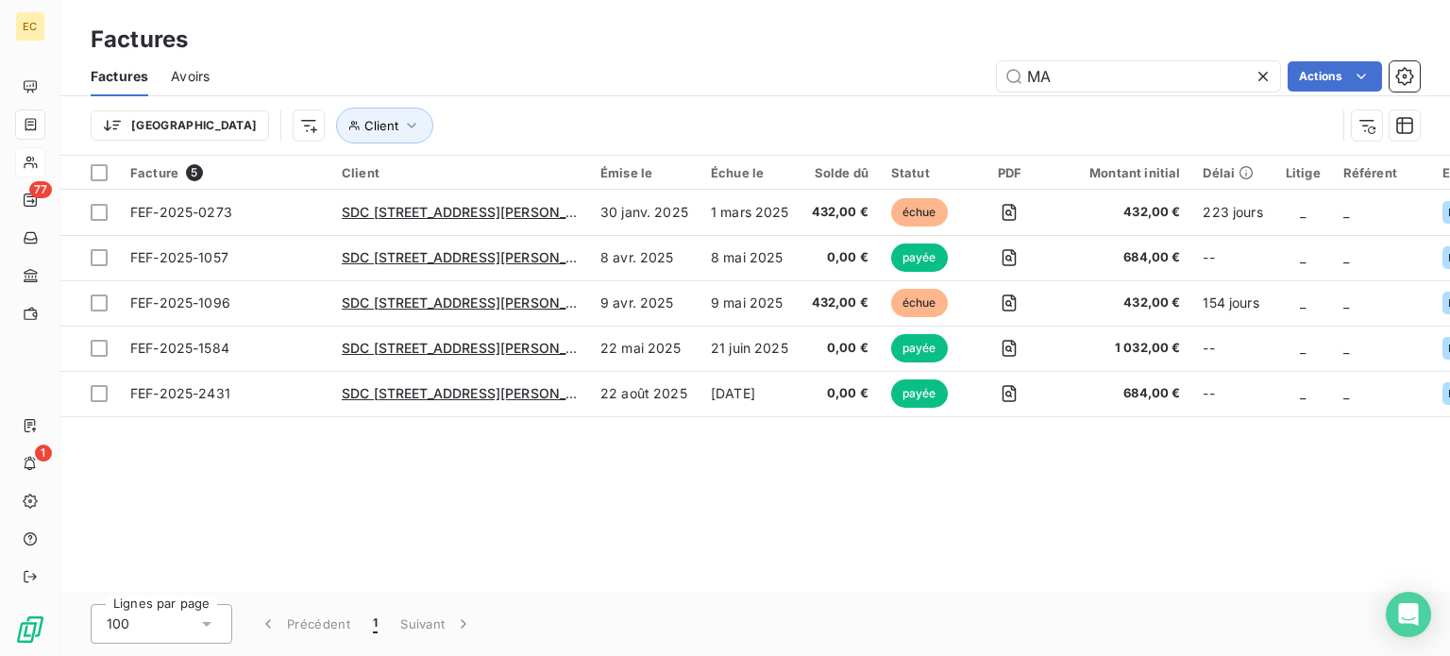
type input "M"
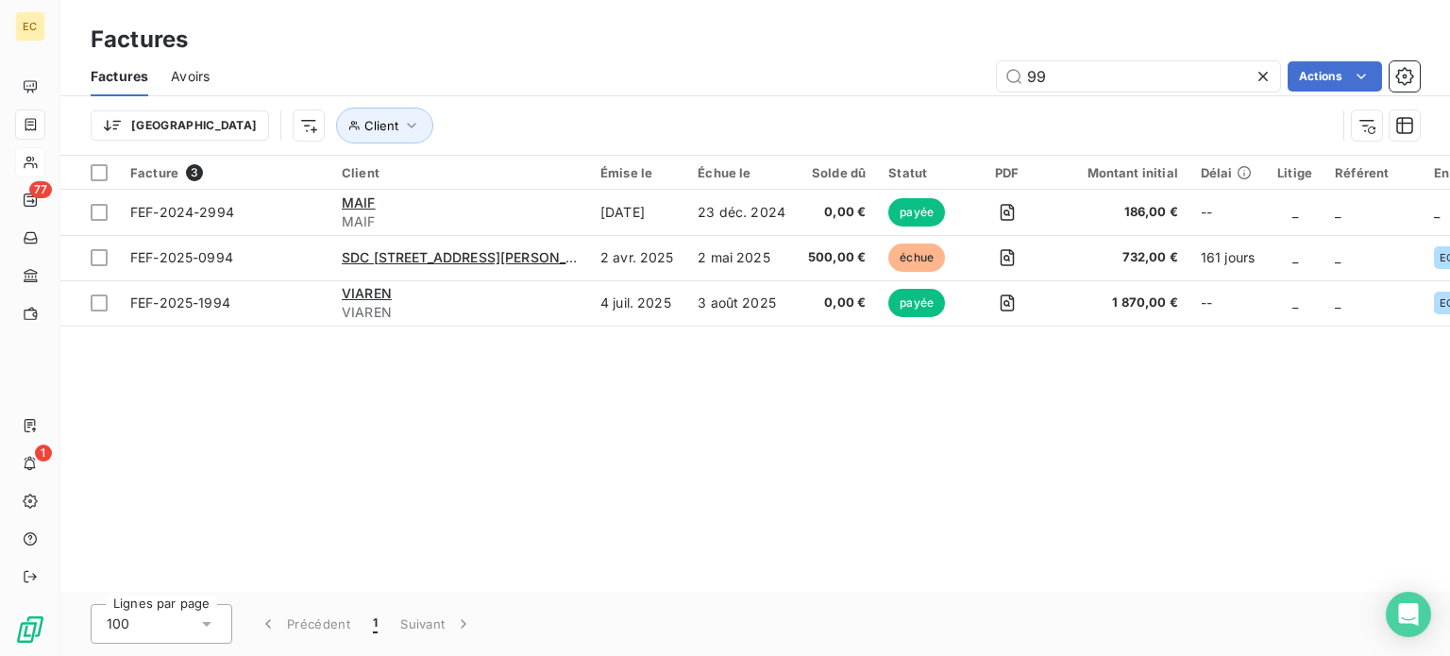
type input "9"
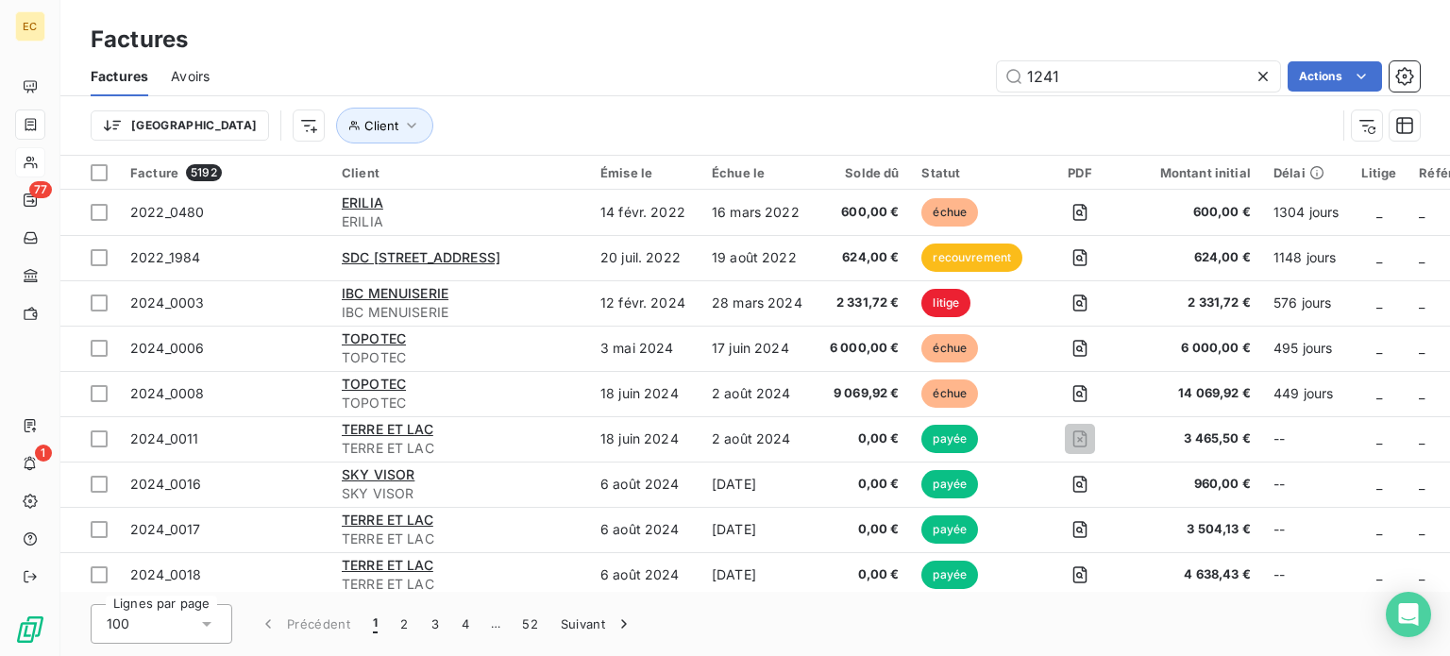
type input "1241"
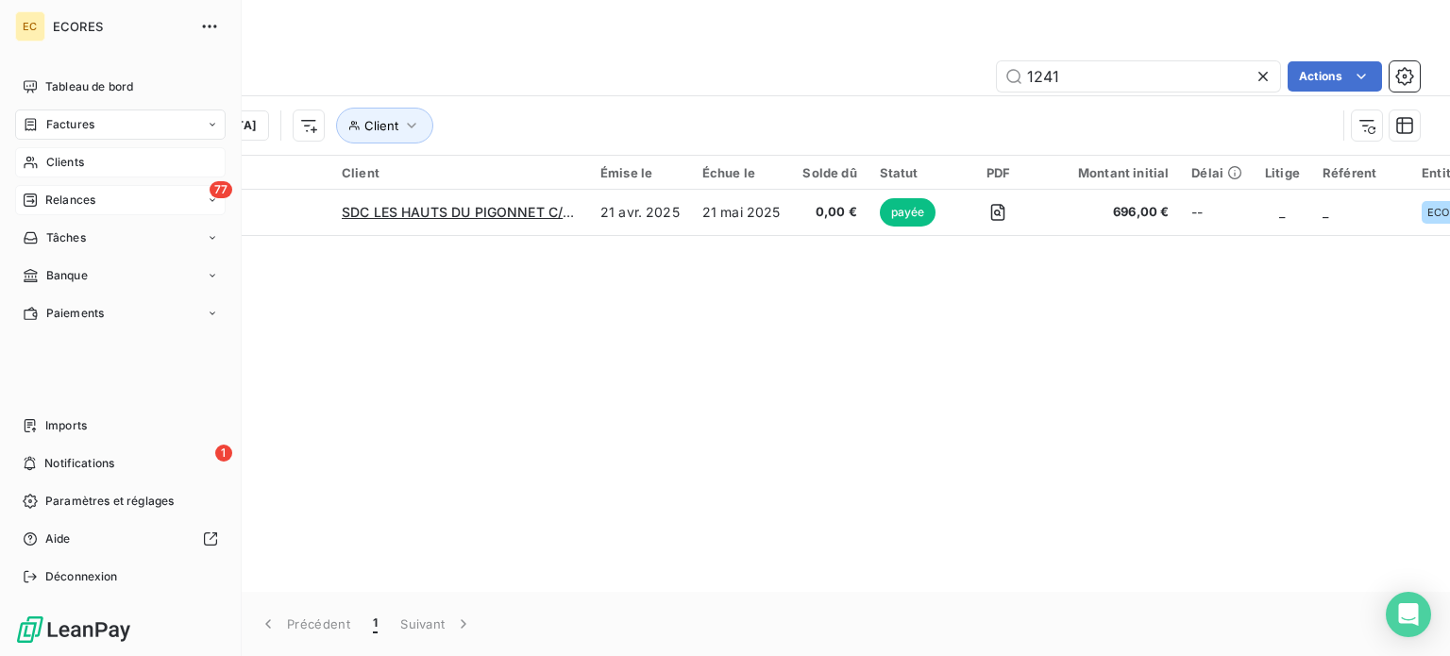
click at [61, 201] on span "Relances" at bounding box center [70, 200] width 50 height 17
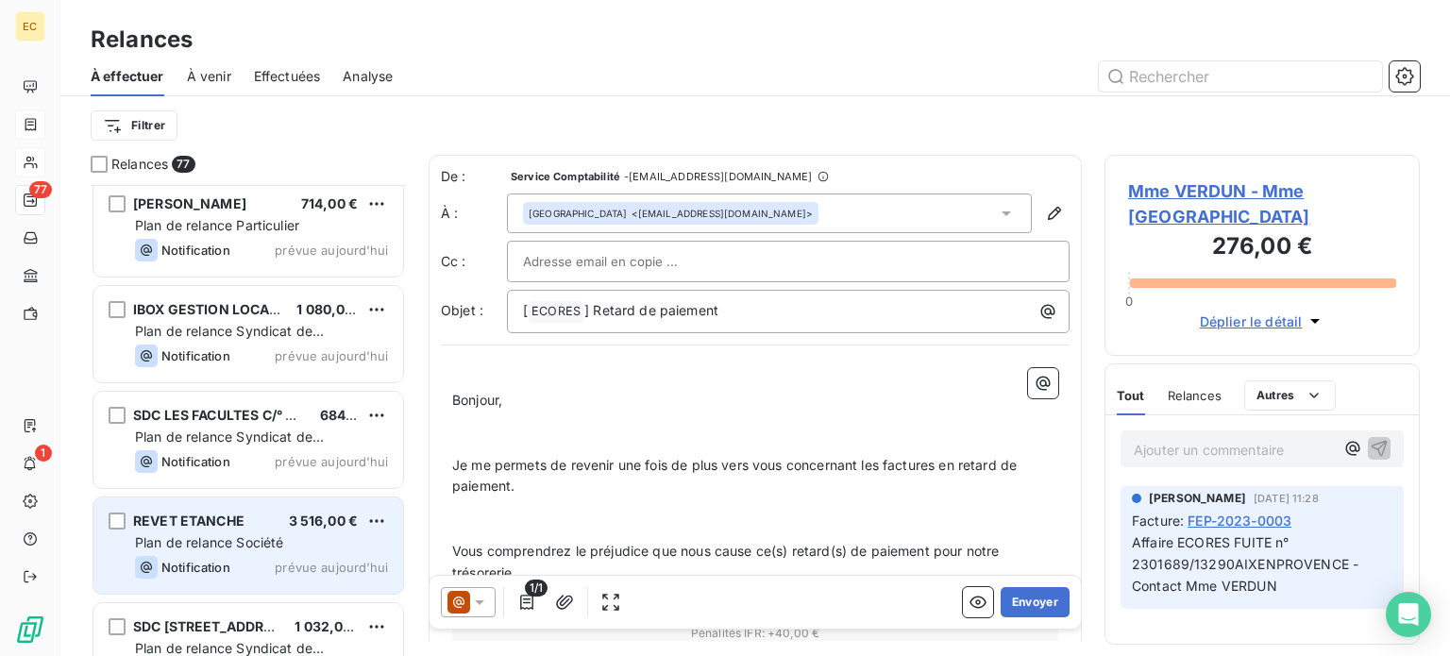
scroll to position [7290, 0]
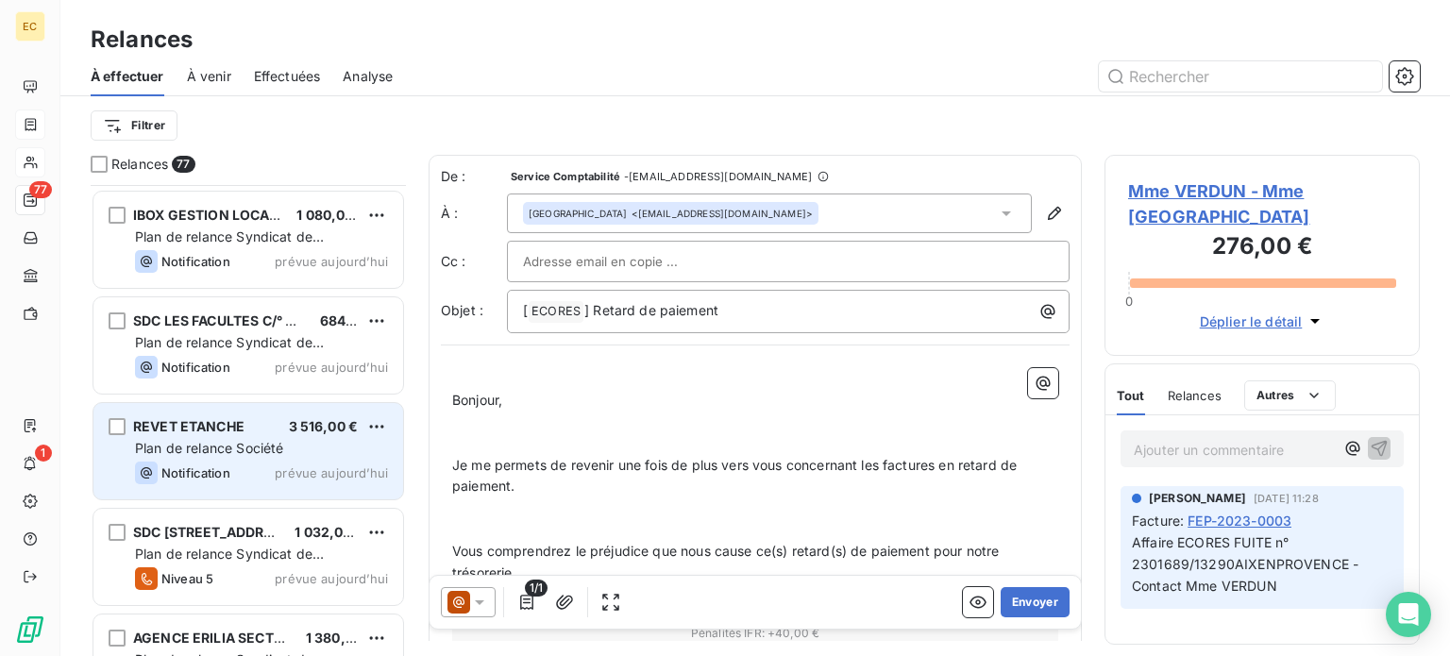
click at [261, 449] on span "Plan de relance Société" at bounding box center [209, 448] width 148 height 16
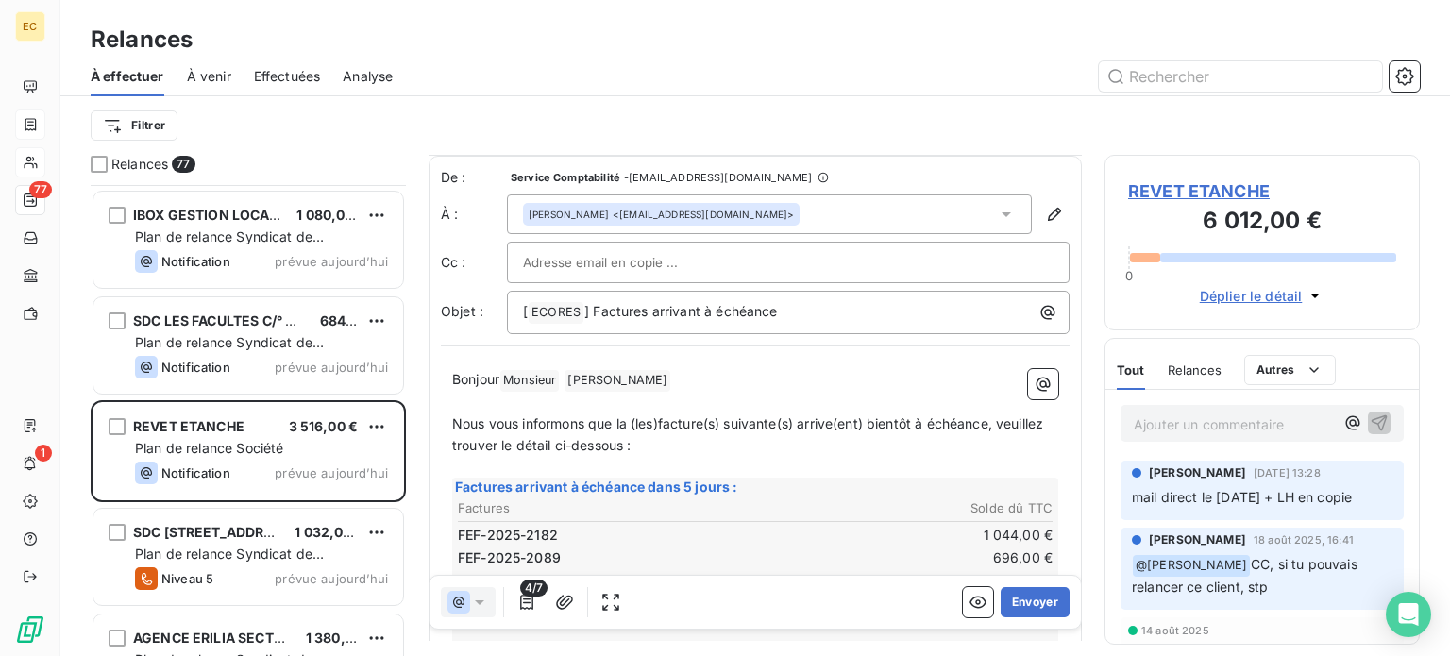
scroll to position [94, 0]
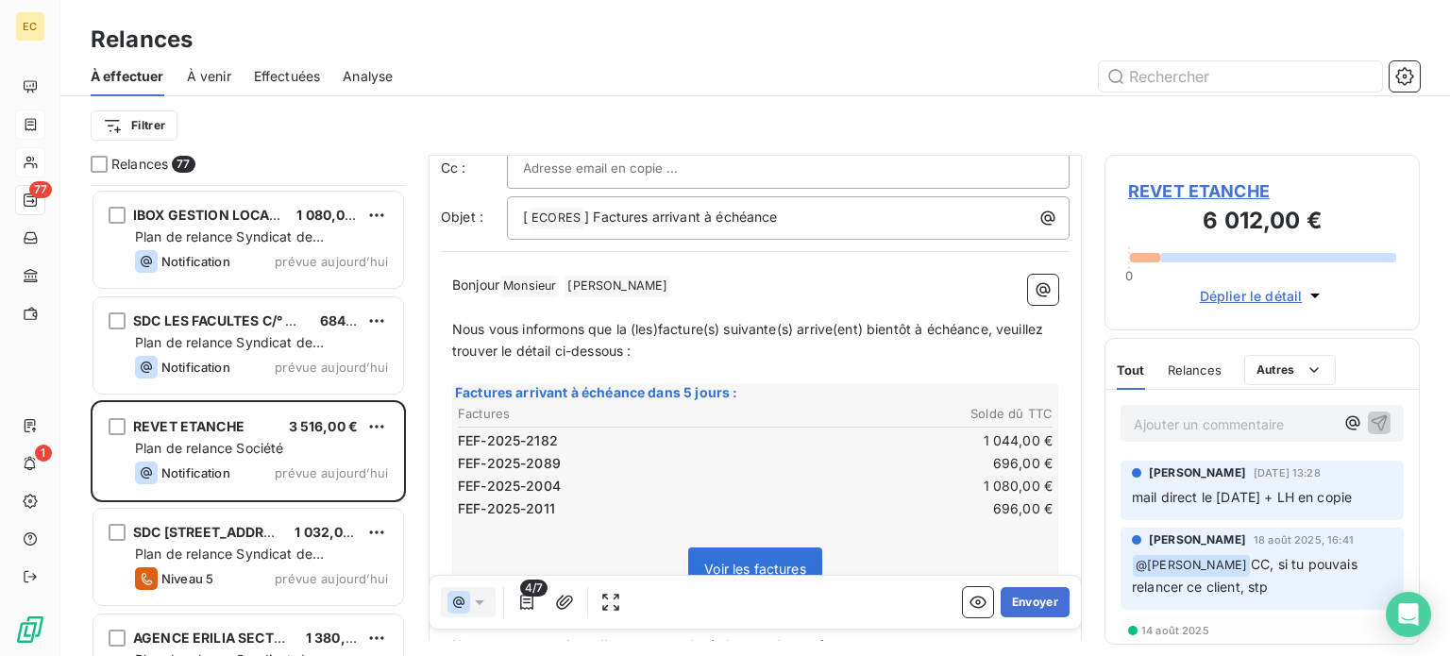
click at [1158, 192] on span "REVET ETANCHE" at bounding box center [1262, 190] width 268 height 25
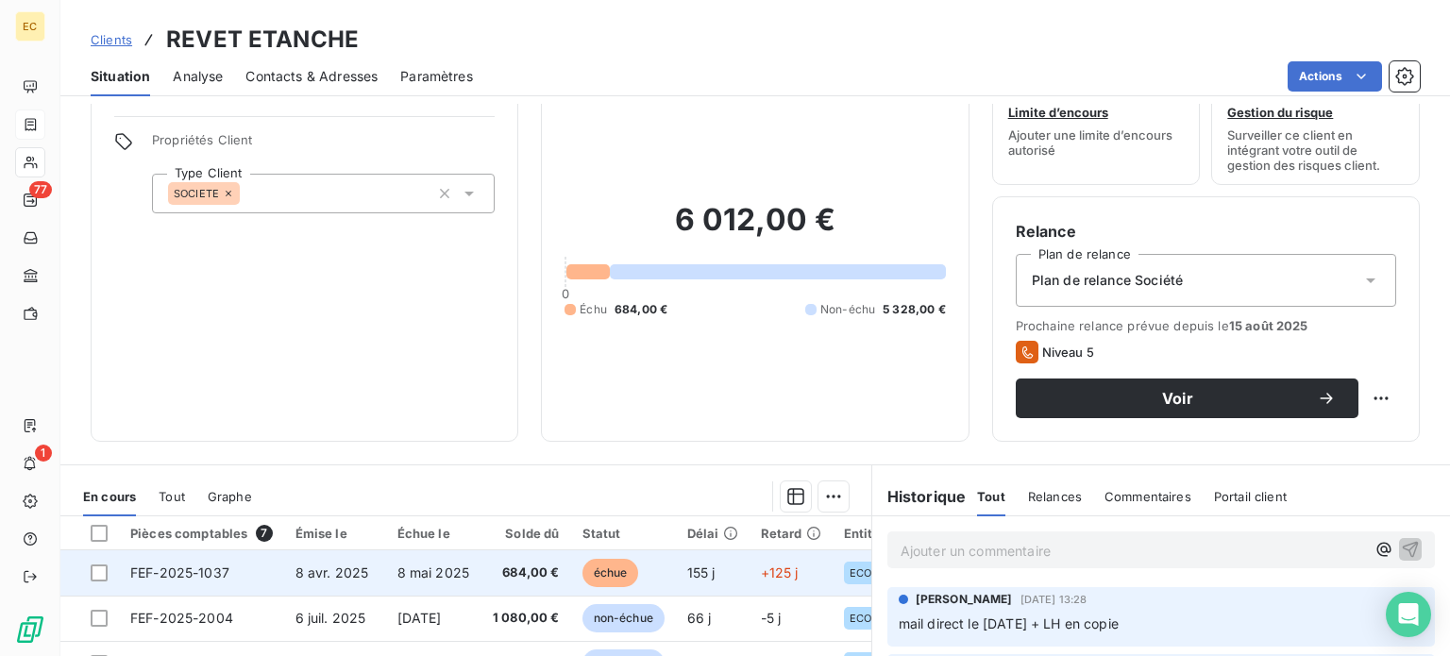
scroll to position [57, 0]
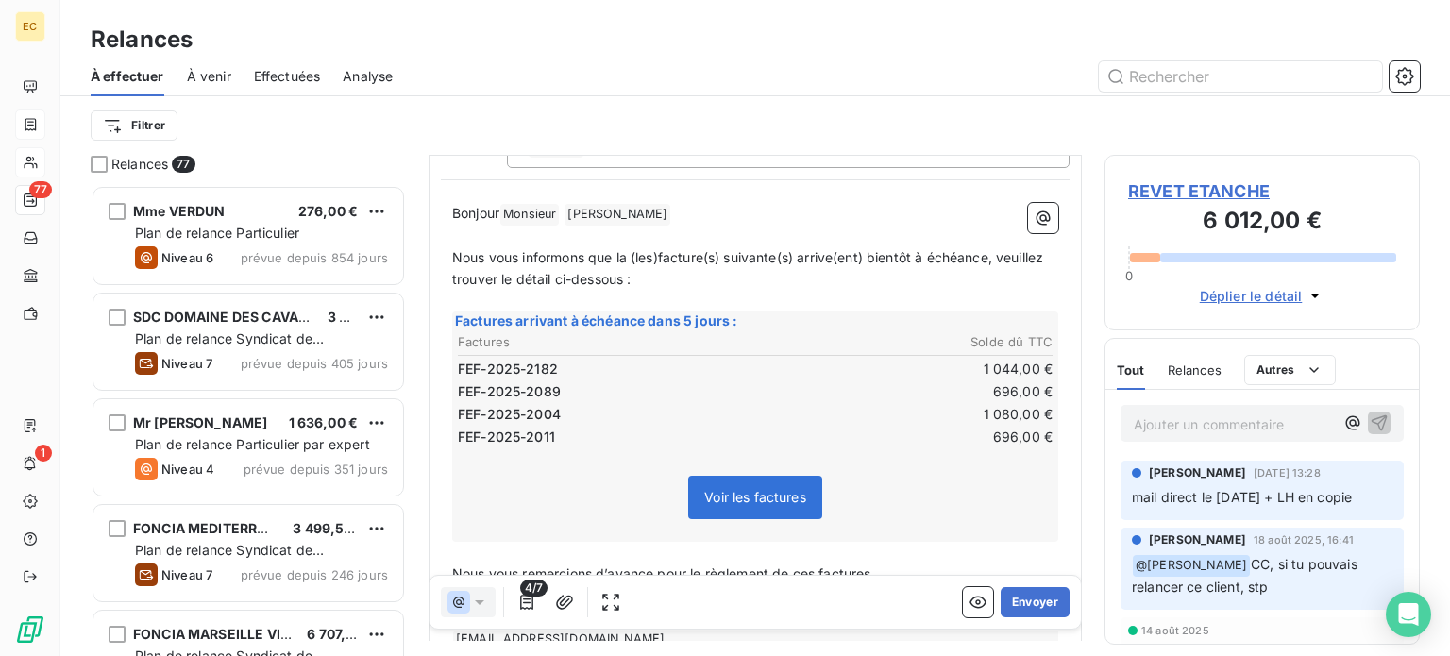
scroll to position [189, 0]
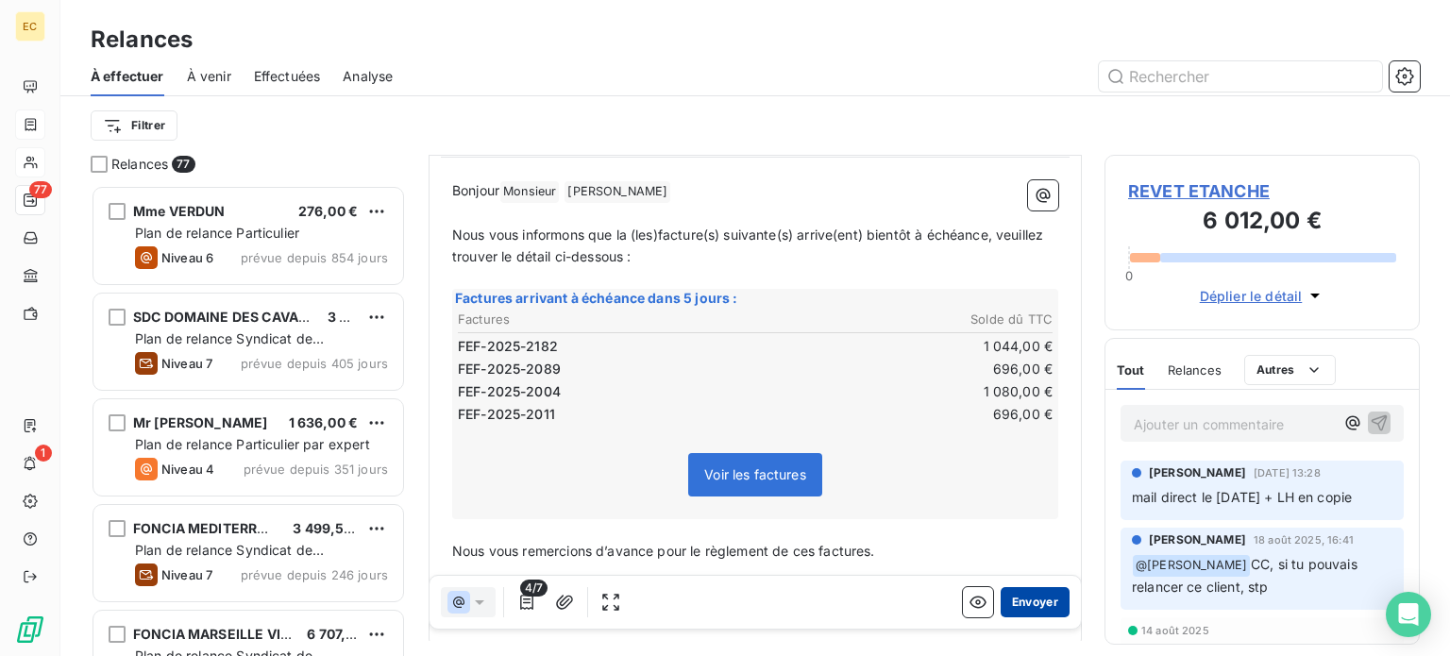
click at [1002, 607] on button "Envoyer" at bounding box center [1034, 602] width 69 height 30
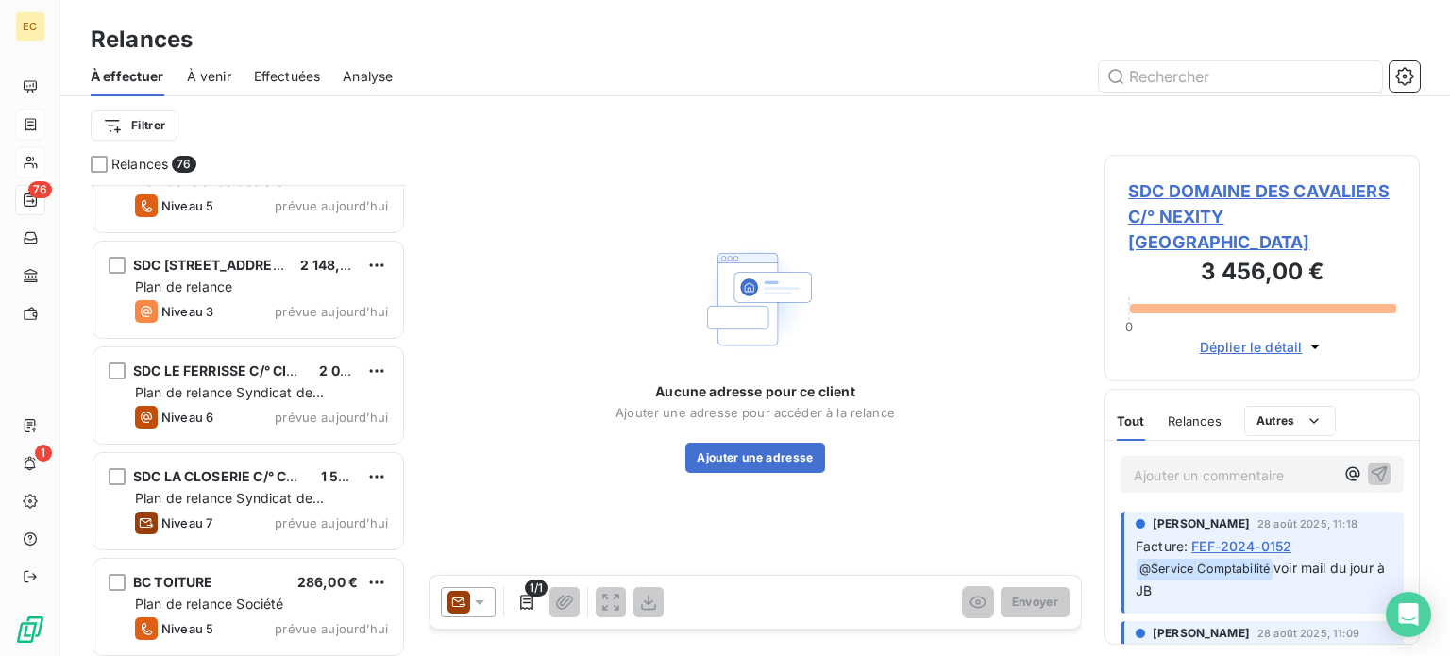
scroll to position [6984, 0]
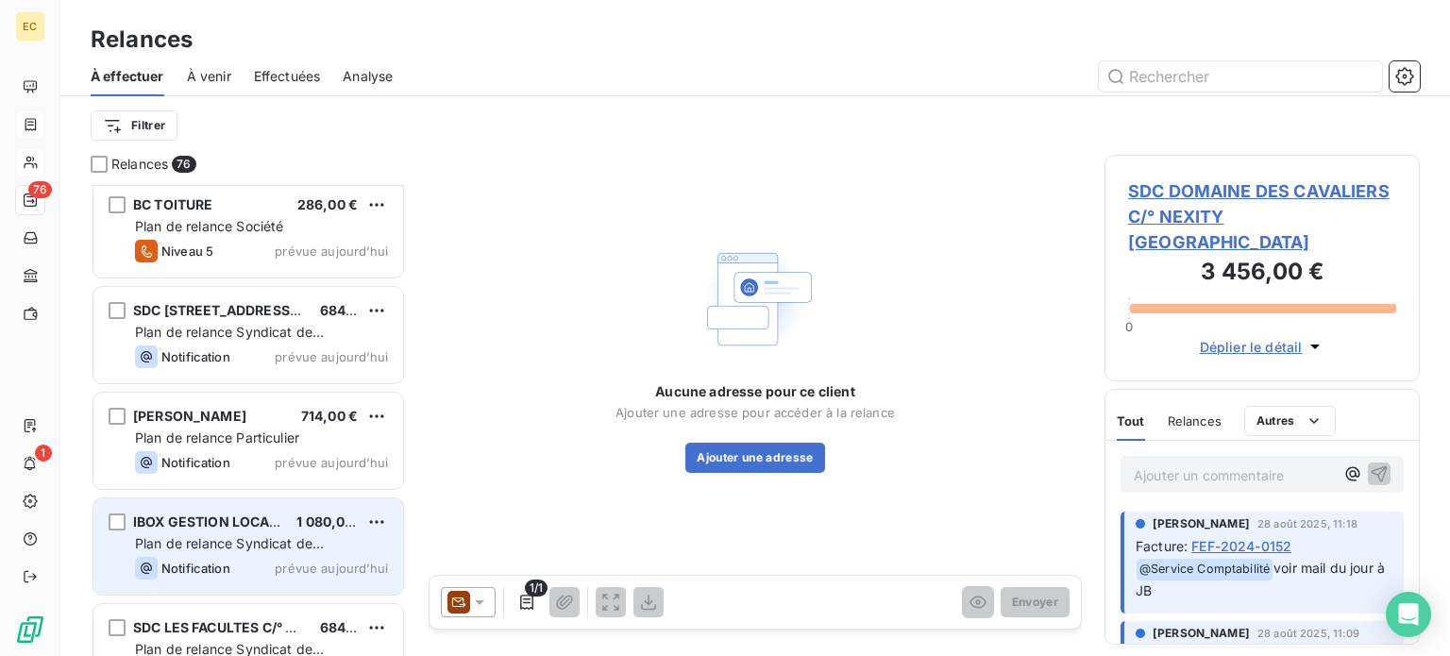
click at [238, 543] on span "Plan de relance Syndicat de copropriété" at bounding box center [229, 552] width 189 height 35
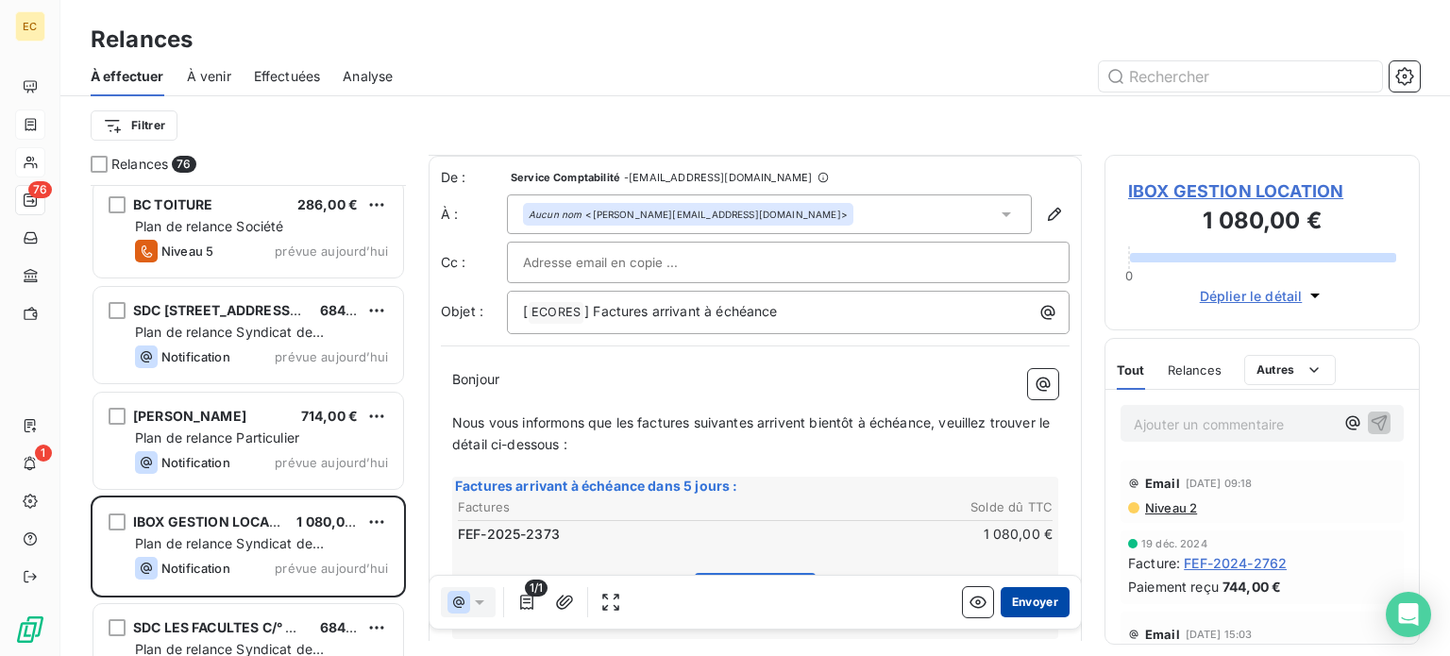
click at [1013, 607] on button "Envoyer" at bounding box center [1034, 602] width 69 height 30
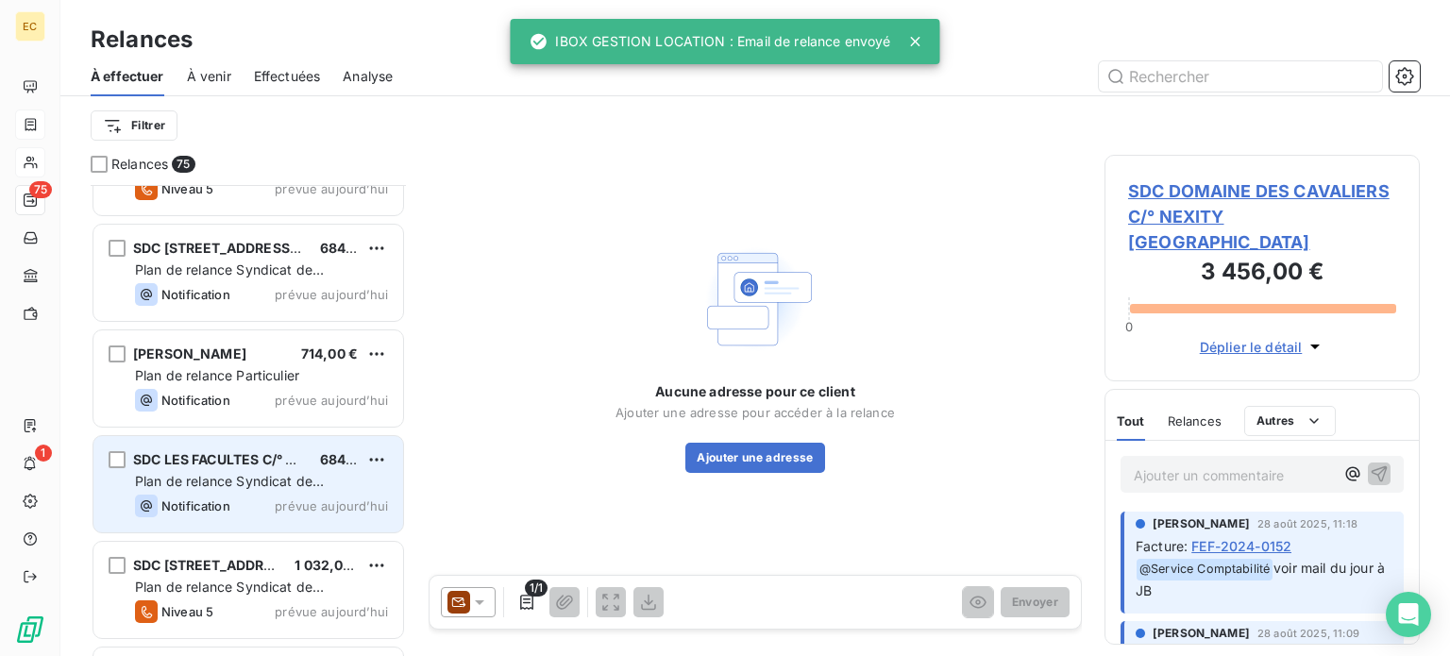
scroll to position [7078, 0]
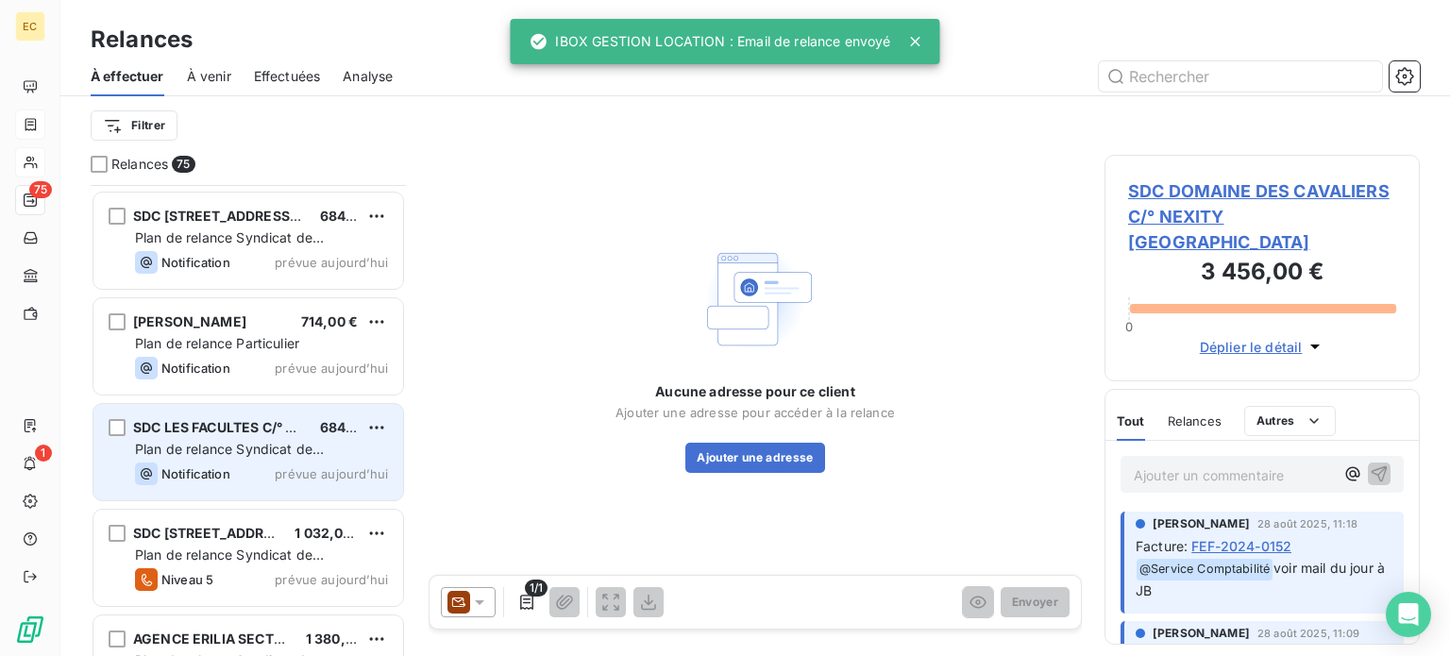
click at [248, 457] on div "Plan de relance Syndicat de copropriété" at bounding box center [261, 449] width 253 height 19
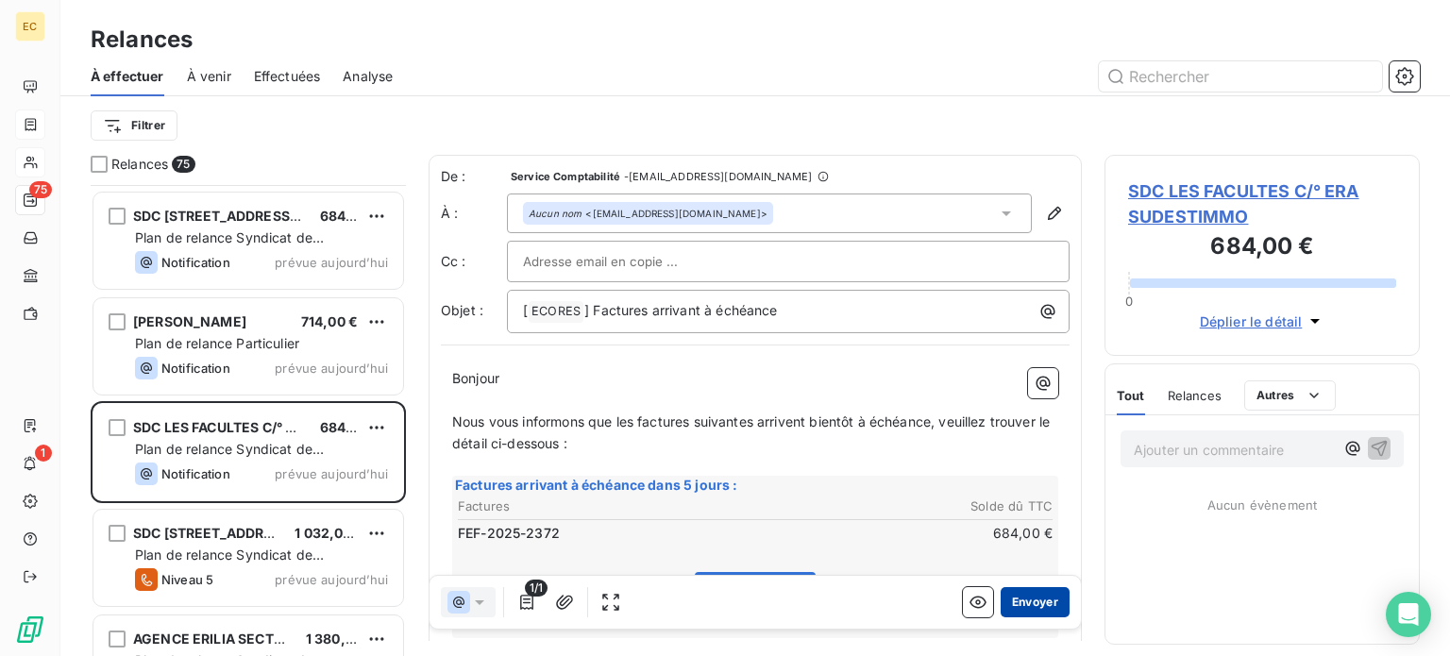
click at [1025, 610] on button "Envoyer" at bounding box center [1034, 602] width 69 height 30
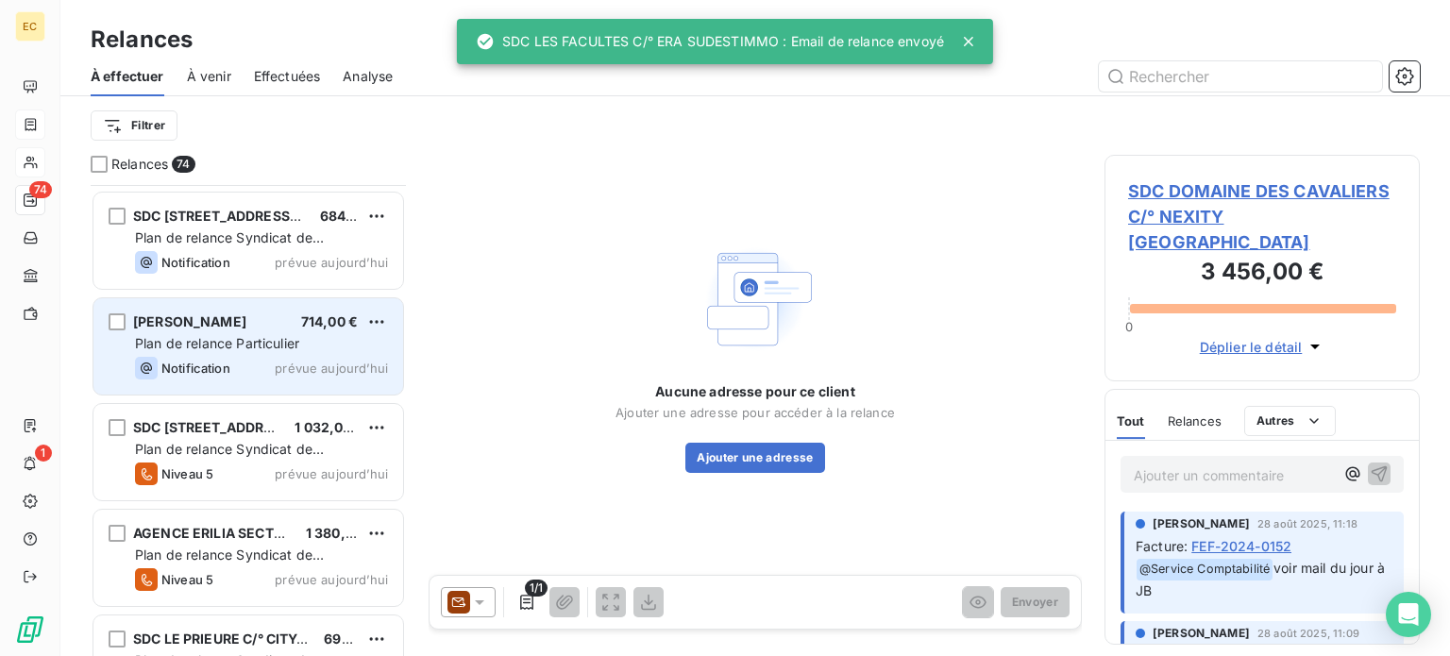
click at [229, 343] on span "Plan de relance Particulier" at bounding box center [217, 343] width 164 height 16
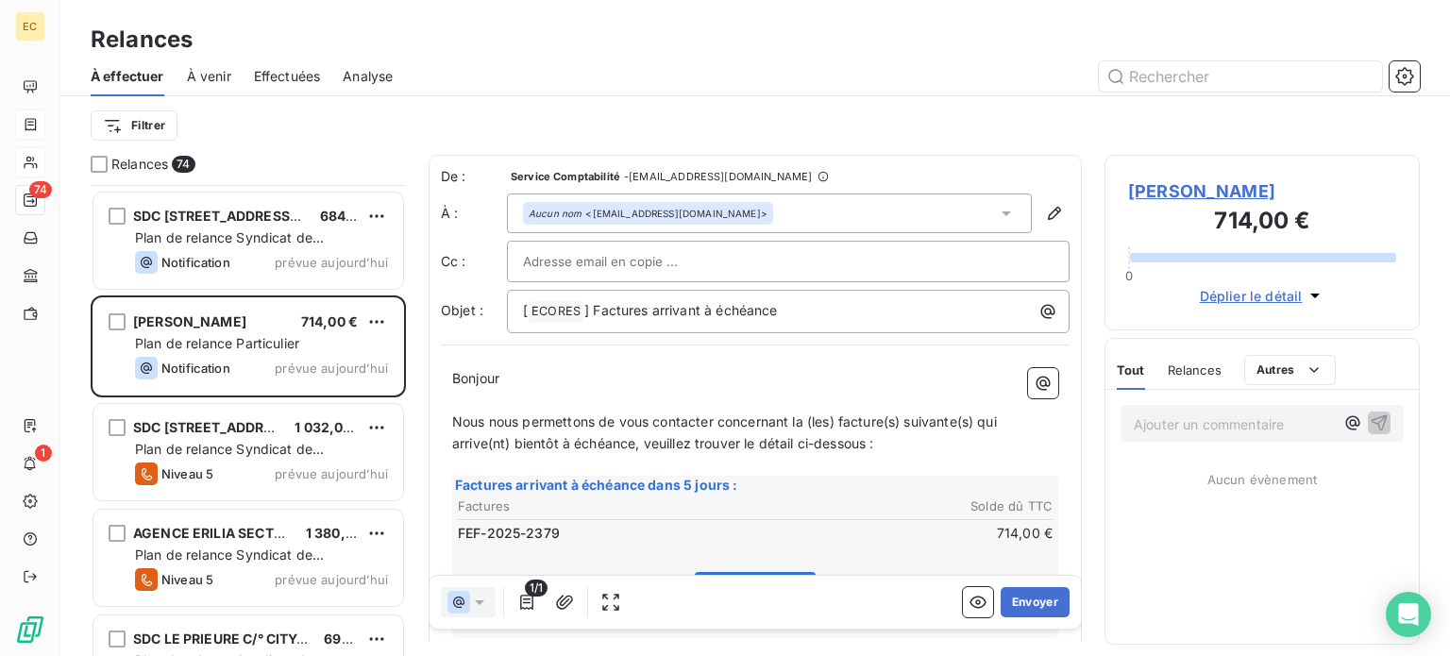
click at [1182, 191] on span "[PERSON_NAME]" at bounding box center [1262, 190] width 268 height 25
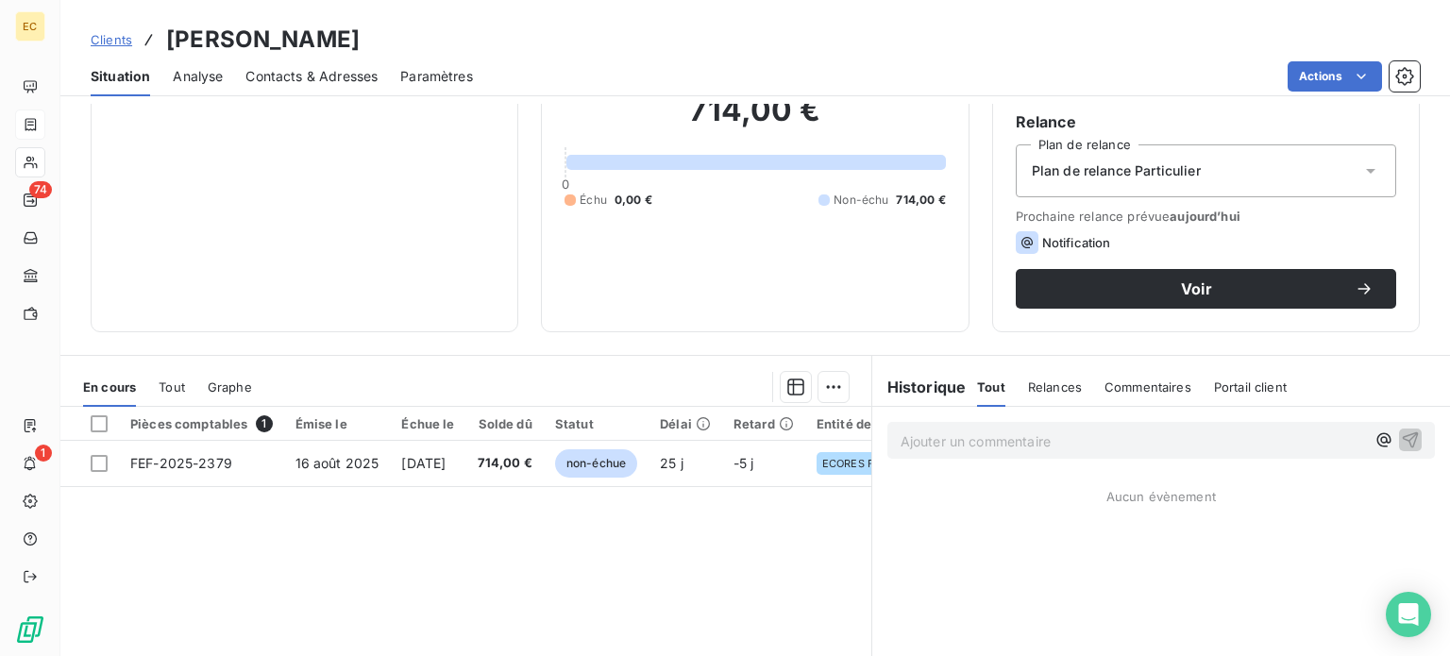
scroll to position [189, 0]
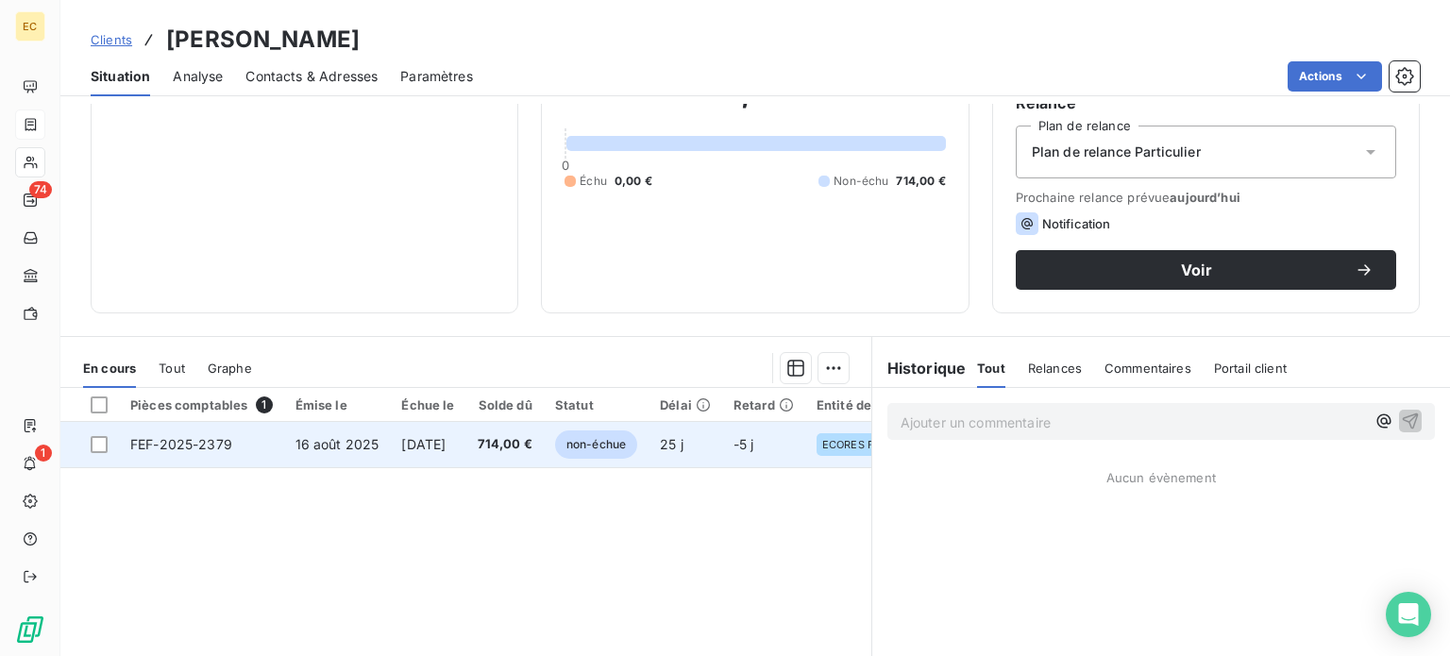
click at [415, 444] on span "15 sept. 2025" at bounding box center [423, 444] width 44 height 16
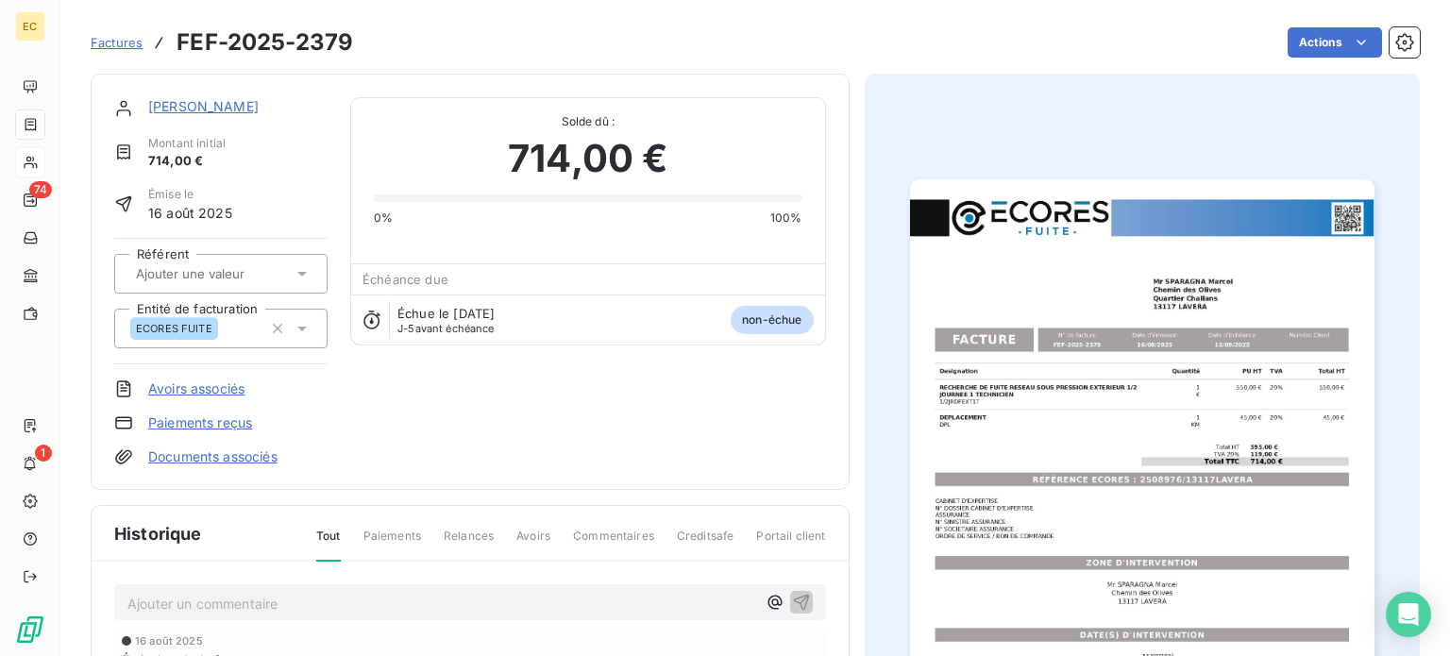
click at [1032, 451] on img "button" at bounding box center [1142, 507] width 464 height 656
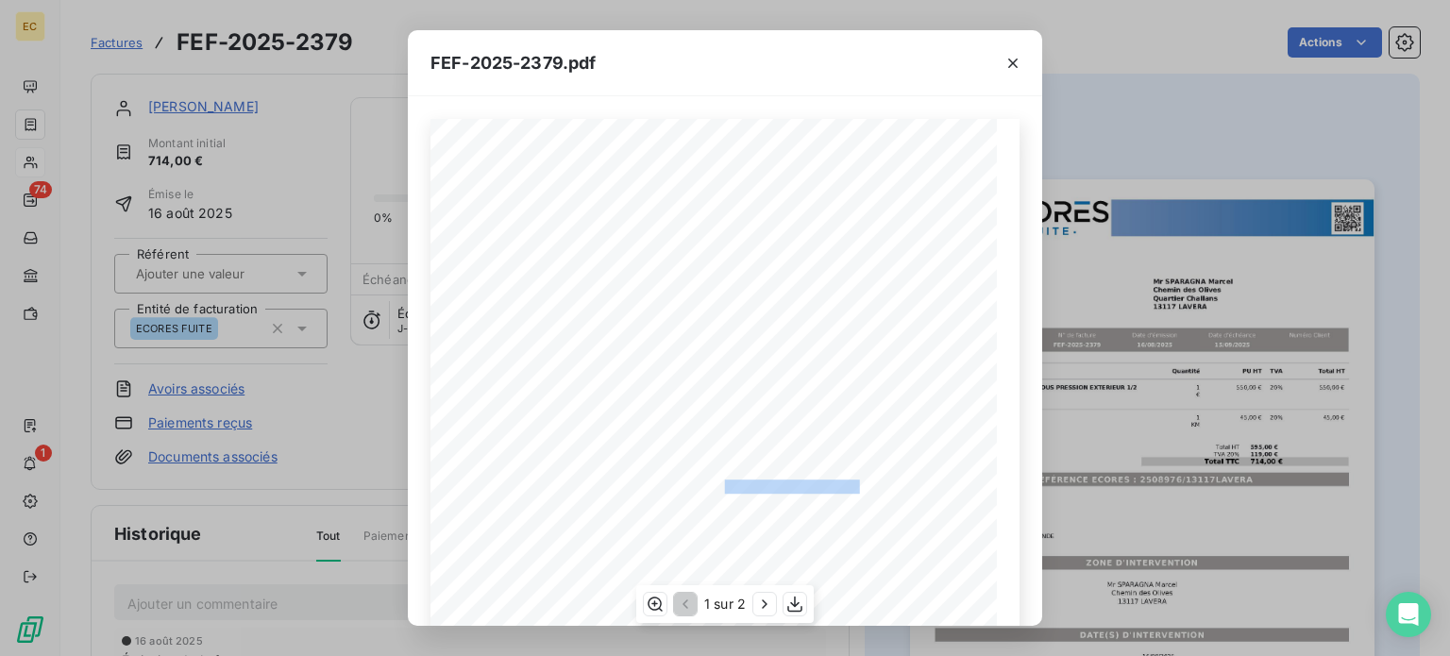
drag, startPoint x: 850, startPoint y: 482, endPoint x: 714, endPoint y: 486, distance: 136.0
click at [714, 486] on span "RÉFÉRENCE ECORES : 2508976/13117LAVERA" at bounding box center [725, 483] width 268 height 9
copy span "2508976/13117LAVERA"
click at [1013, 63] on icon "button" at bounding box center [1012, 63] width 9 height 9
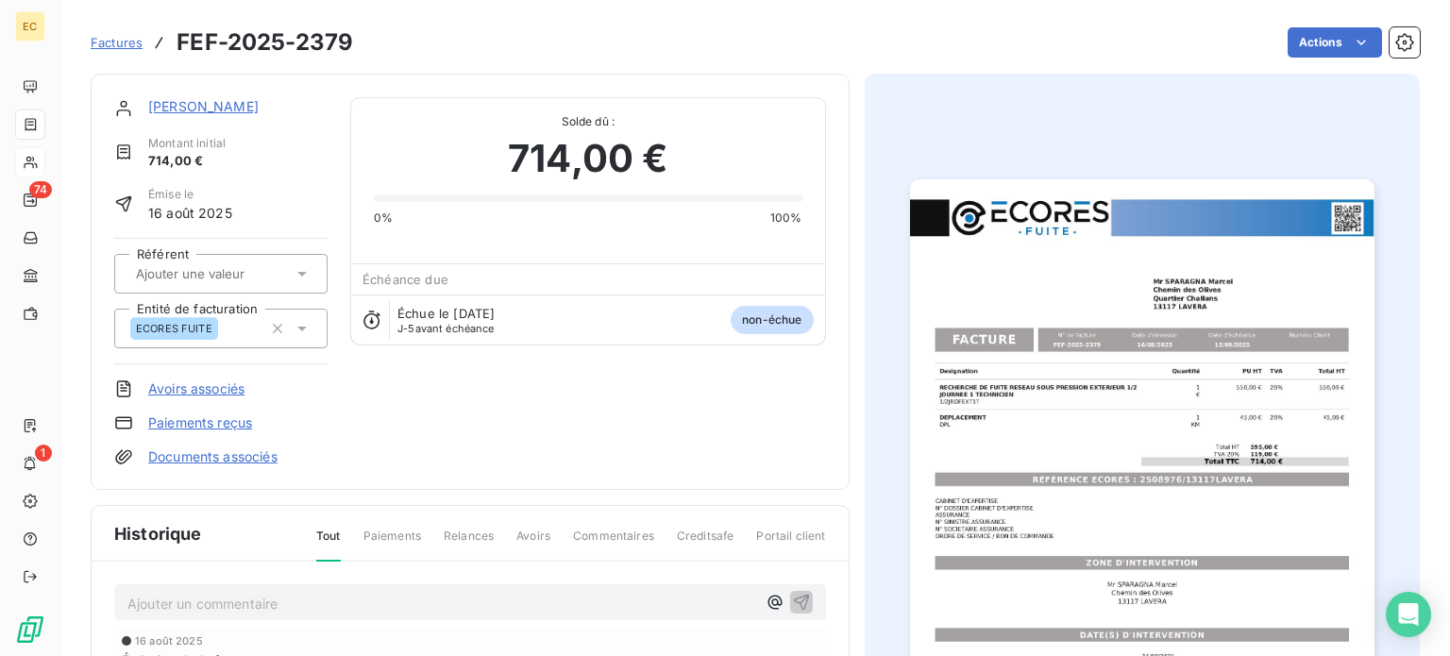
click at [190, 108] on link "[PERSON_NAME]" at bounding box center [203, 106] width 110 height 16
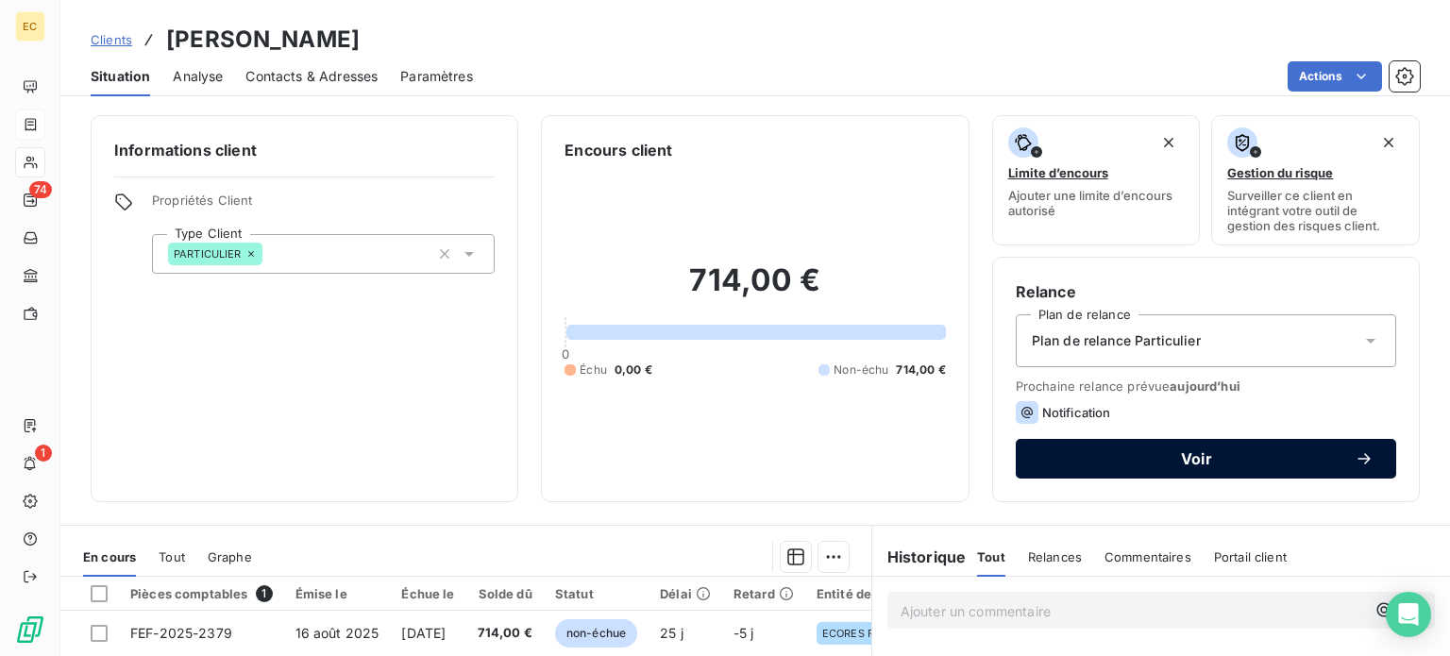
click at [1124, 469] on button "Voir" at bounding box center [1205, 459] width 380 height 40
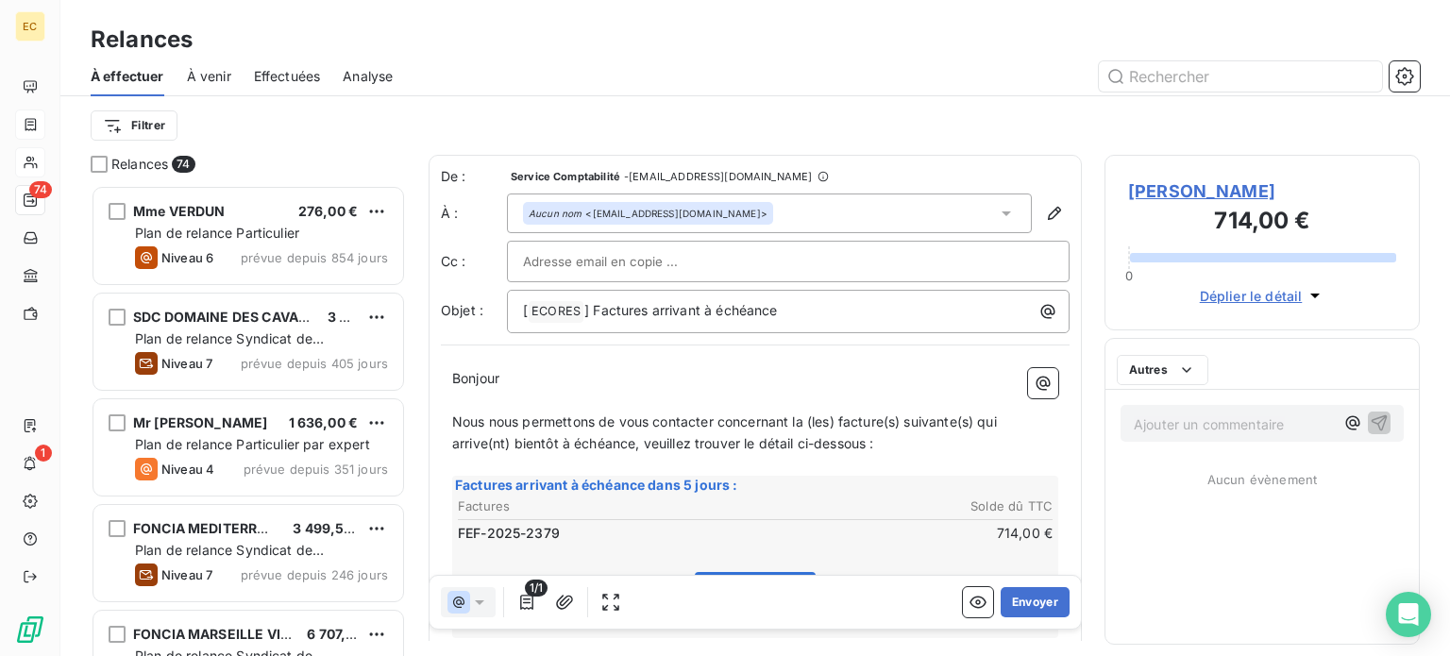
scroll to position [457, 300]
click at [1012, 603] on button "Envoyer" at bounding box center [1034, 602] width 69 height 30
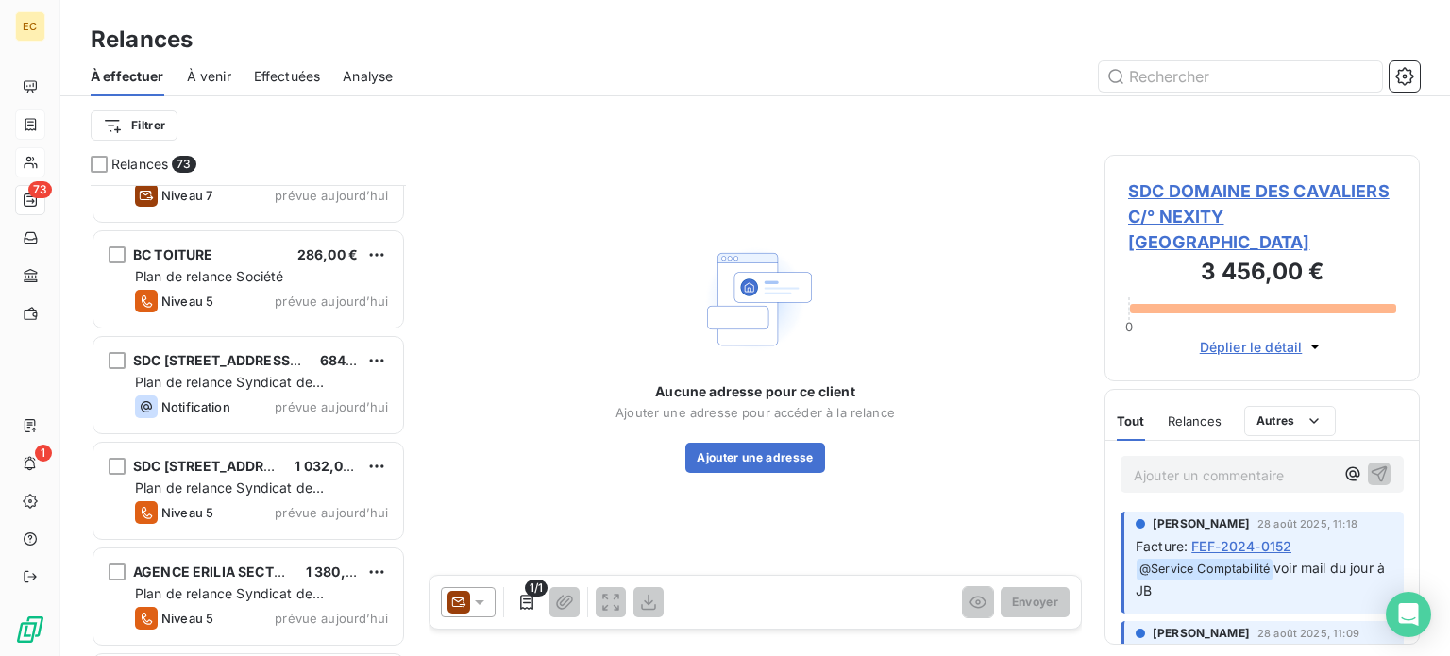
scroll to position [6868, 0]
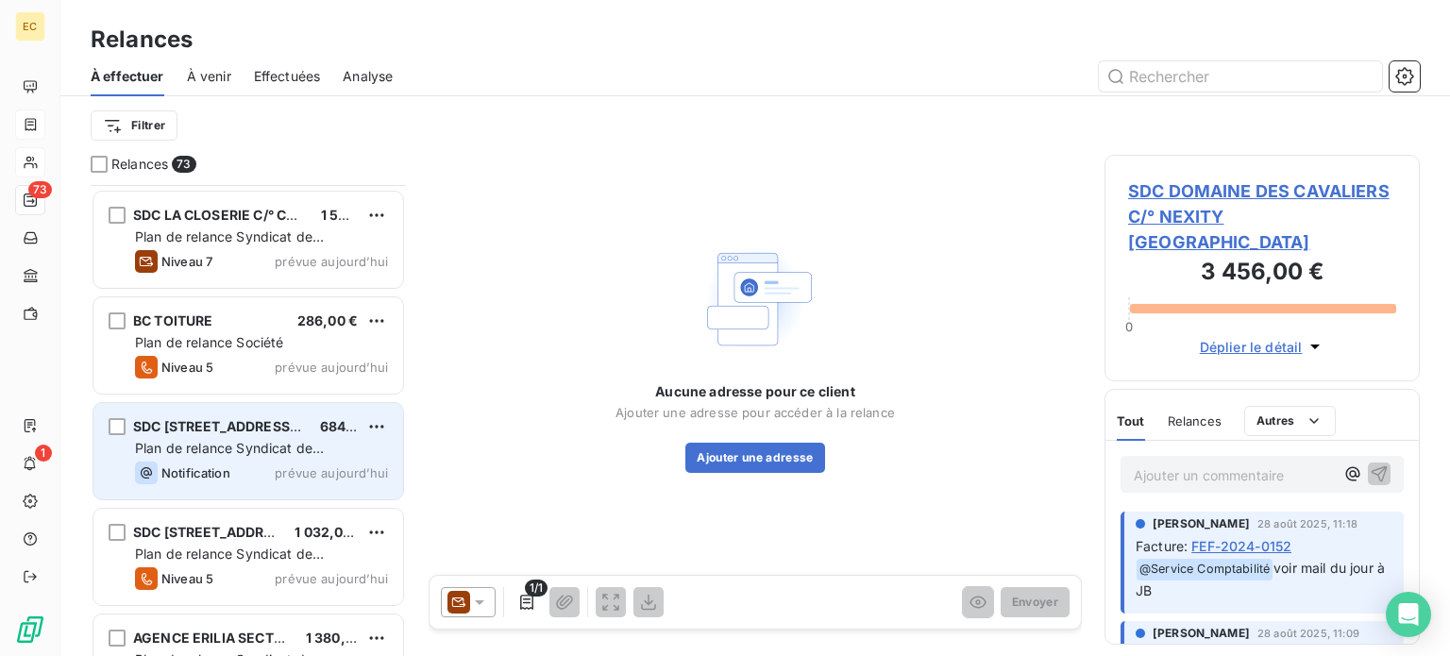
click at [227, 448] on span "Plan de relance Syndicat de copropriété" at bounding box center [229, 457] width 189 height 35
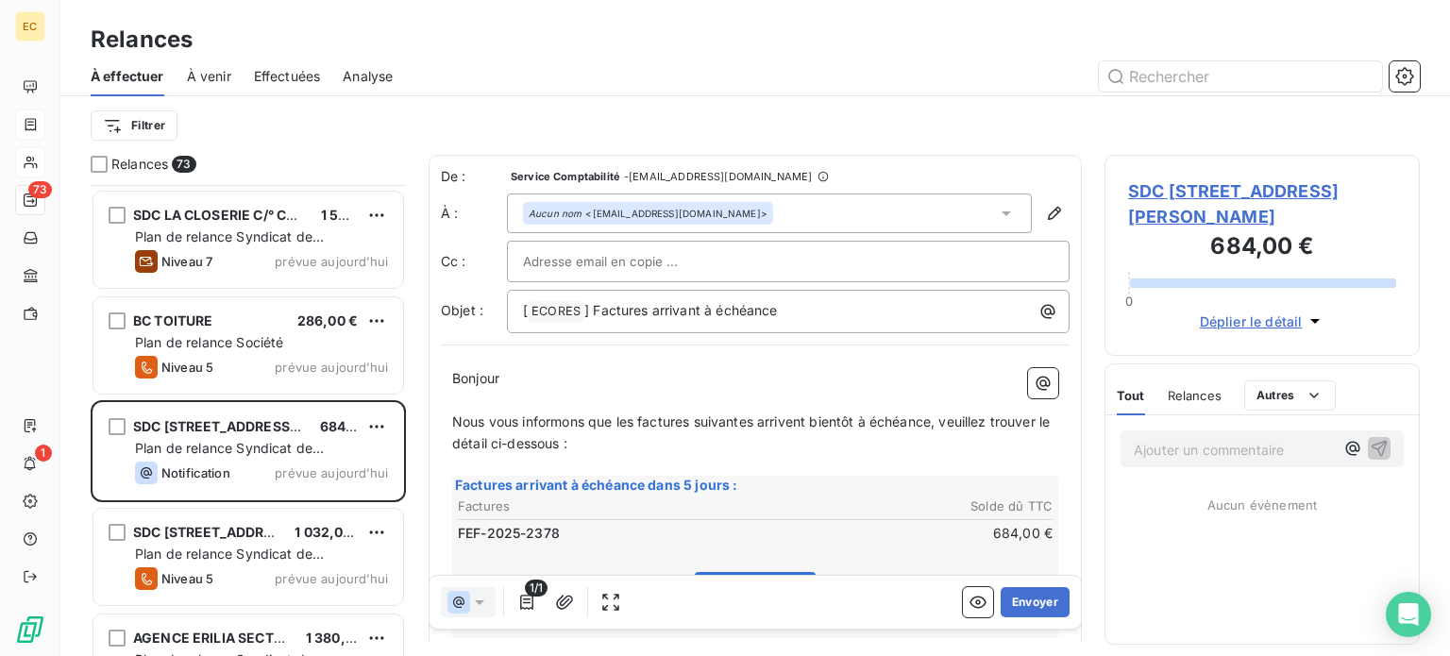
click at [1184, 212] on span "SDC [STREET_ADDRESS][PERSON_NAME]" at bounding box center [1262, 203] width 268 height 51
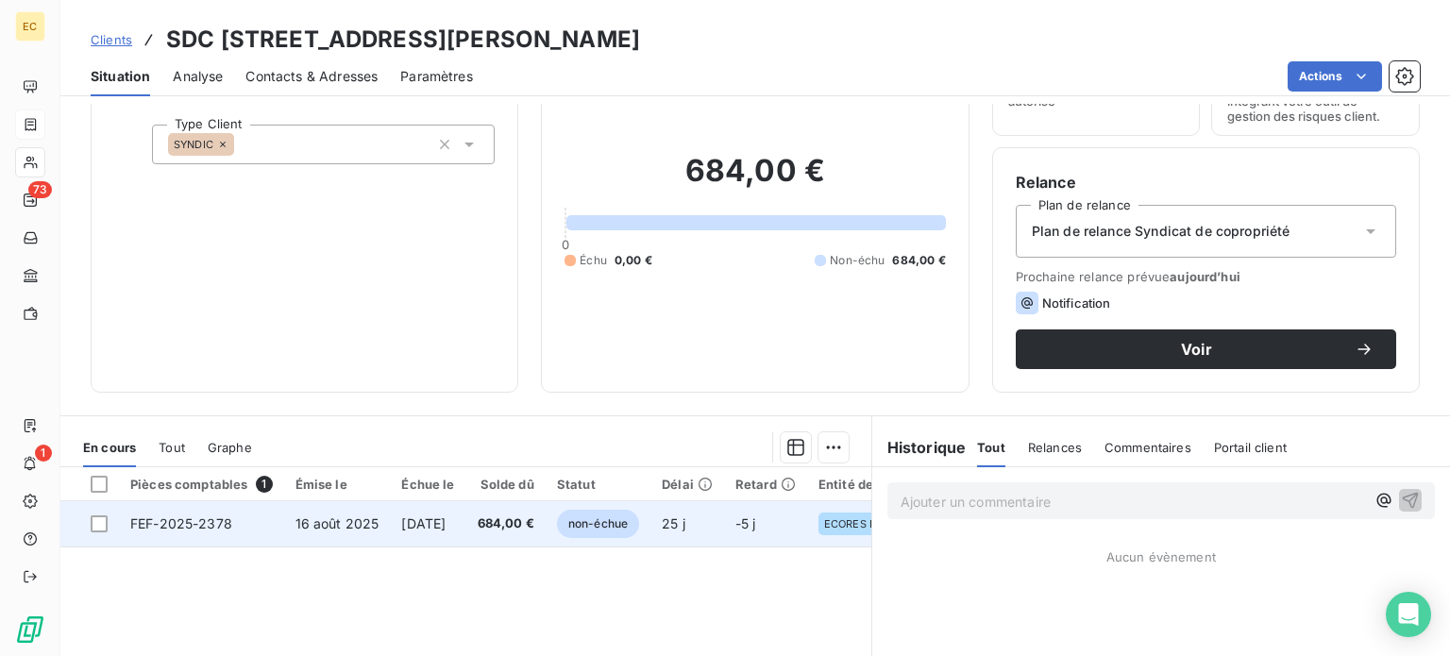
scroll to position [189, 0]
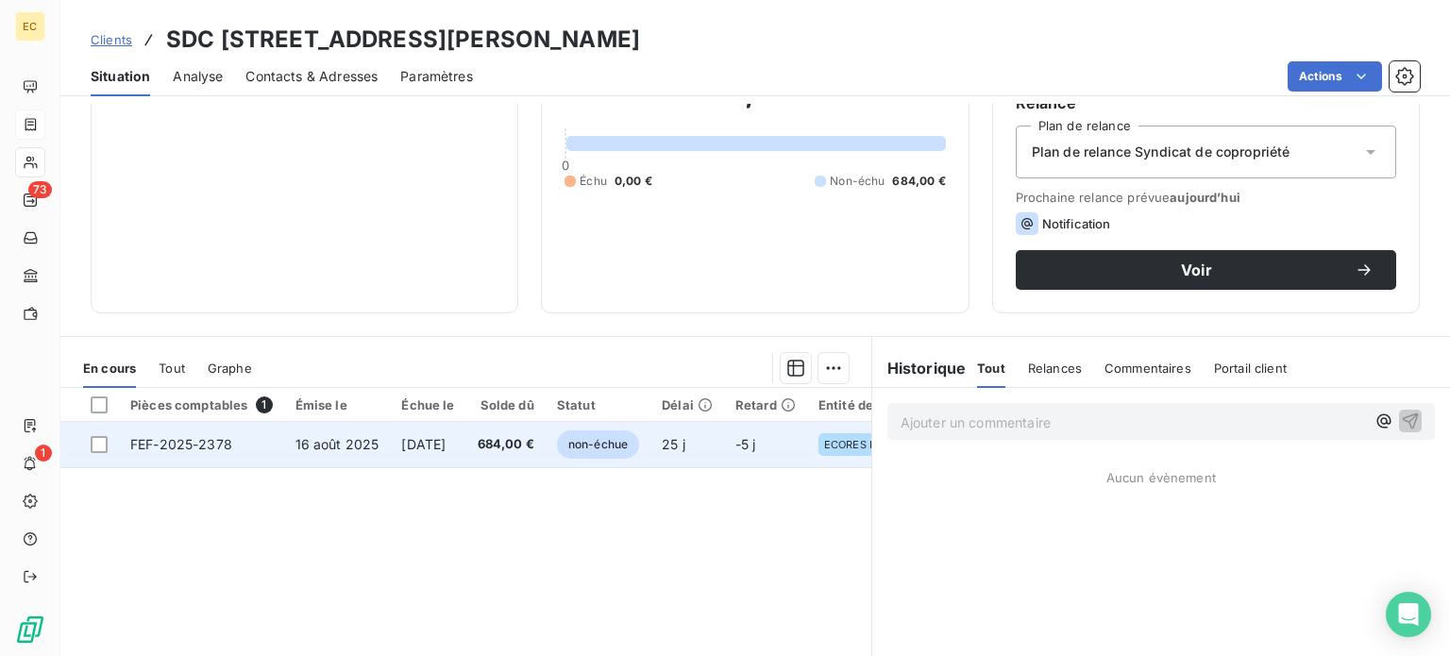
click at [445, 442] on span "15 sept. 2025" at bounding box center [423, 444] width 44 height 16
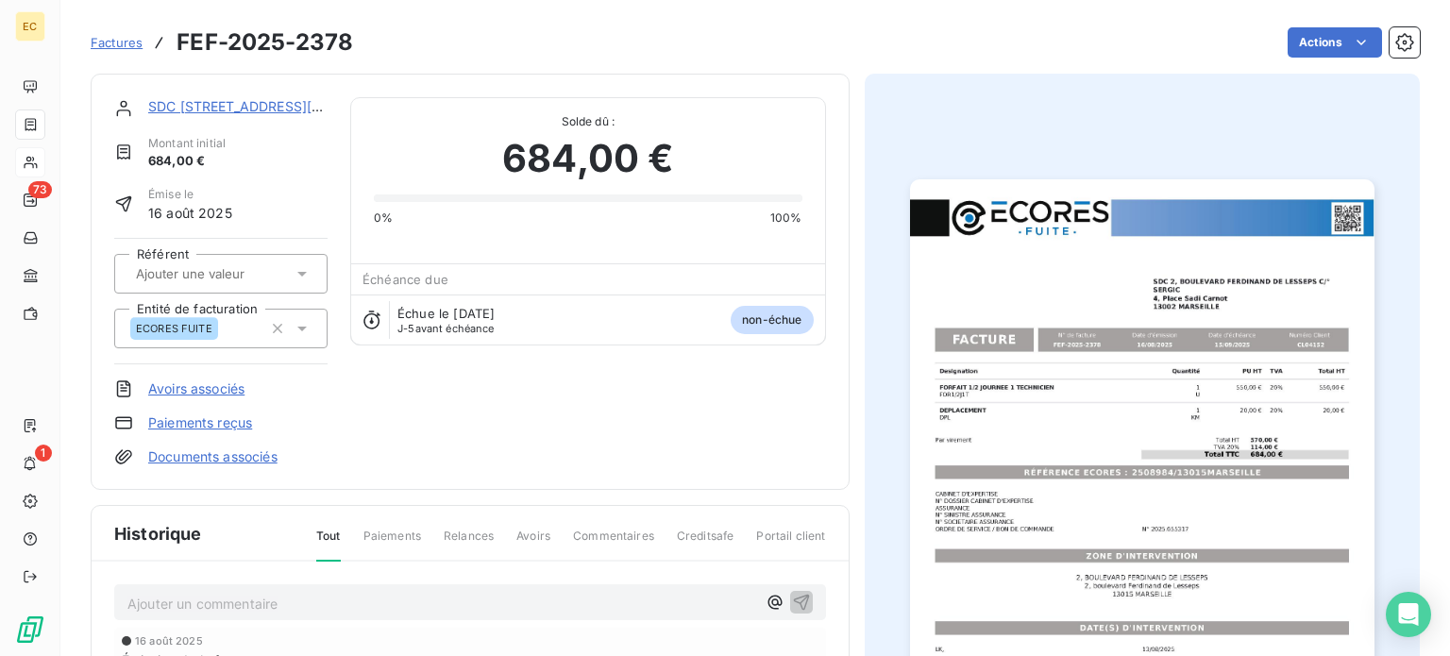
click at [1043, 474] on img "button" at bounding box center [1142, 507] width 464 height 656
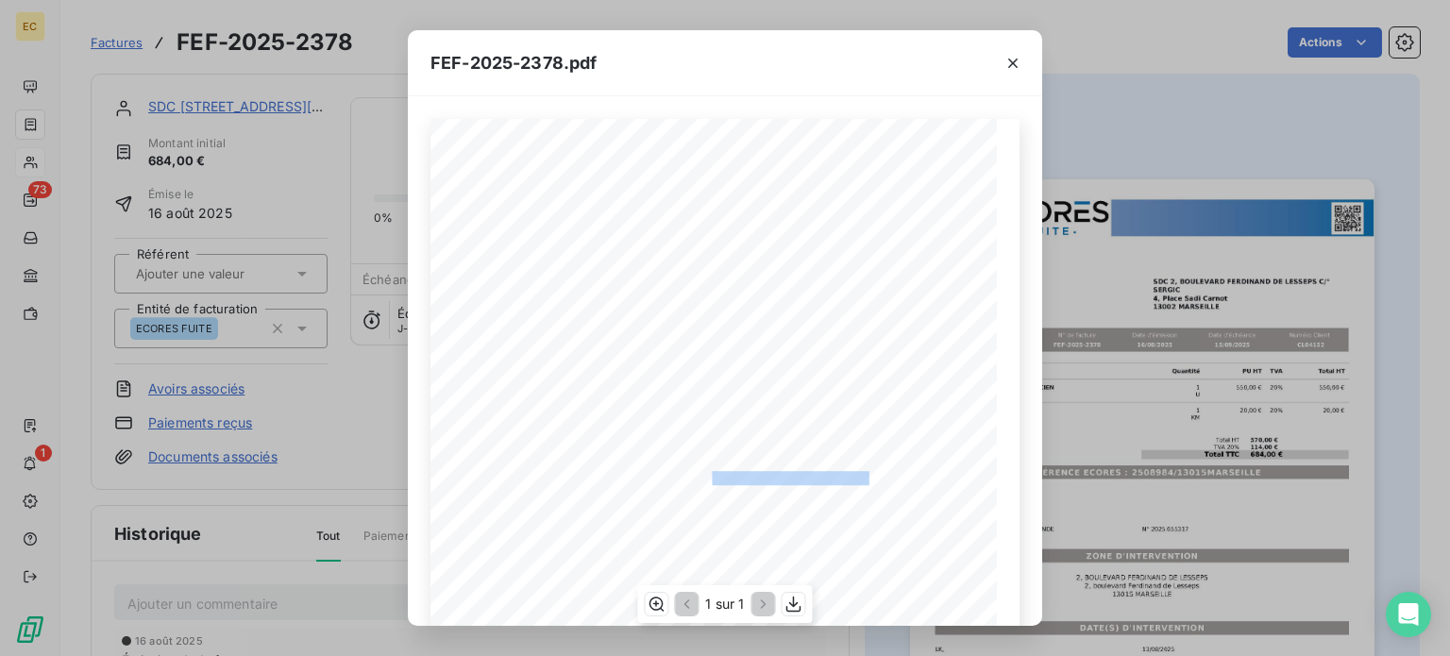
drag, startPoint x: 860, startPoint y: 476, endPoint x: 701, endPoint y: 476, distance: 158.5
click at [701, 476] on span "RÉFÉRENCE ECORES : 2508984/13015MARSEILLE" at bounding box center [724, 475] width 289 height 9
copy span "2508984/13015MARSEILLE"
click at [1015, 67] on icon "button" at bounding box center [1012, 63] width 19 height 19
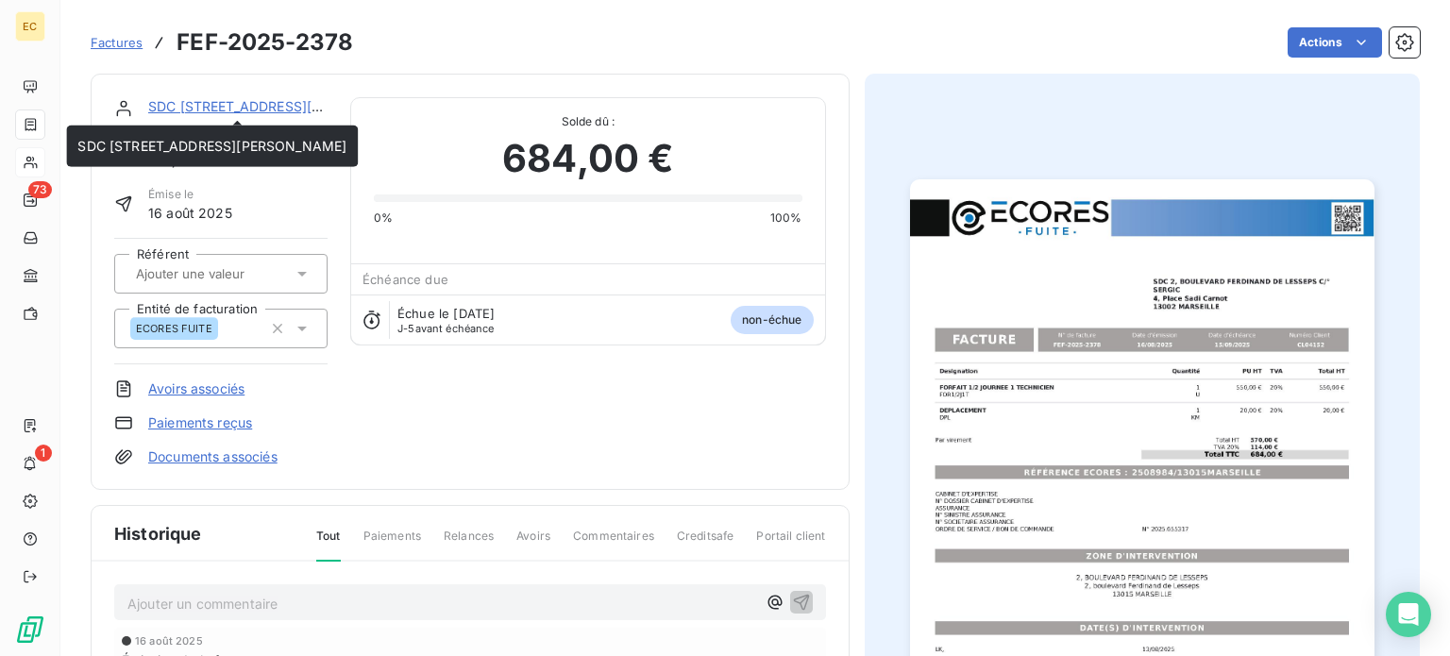
click at [218, 109] on link "SDC [STREET_ADDRESS][PERSON_NAME]" at bounding box center [282, 106] width 269 height 16
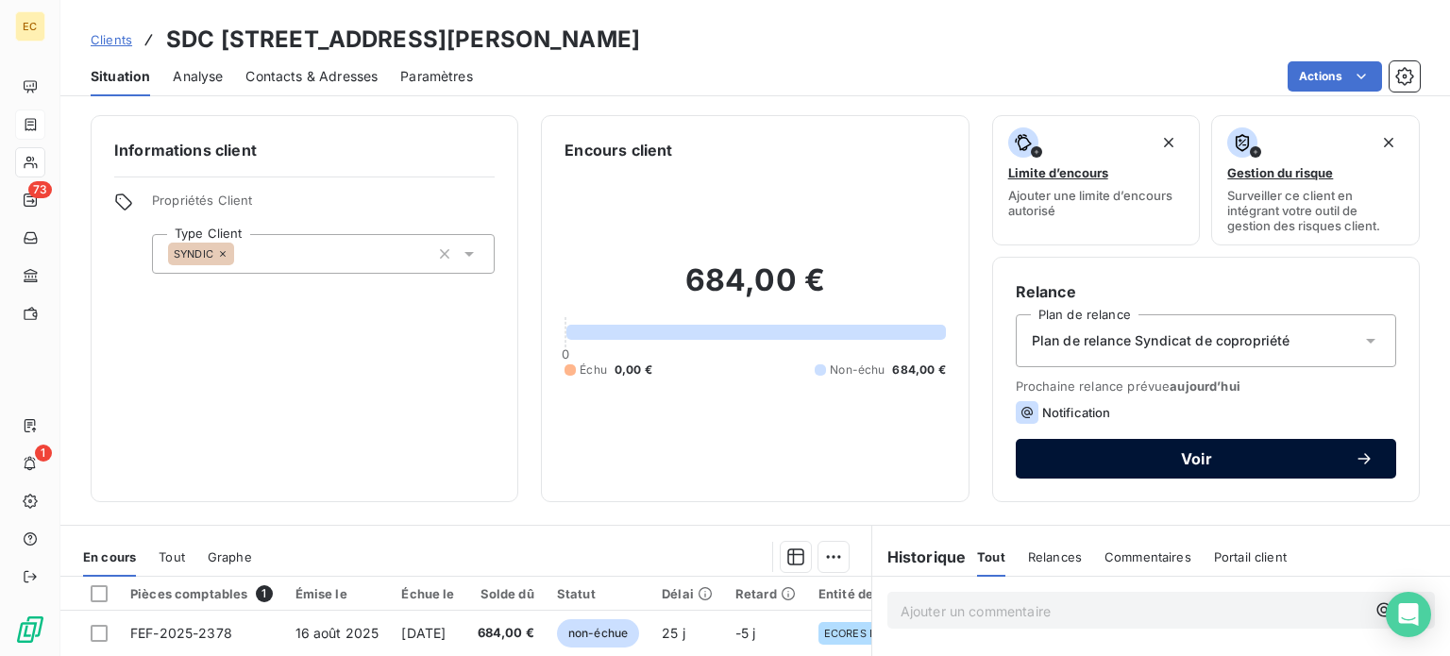
click at [1124, 478] on button "Voir" at bounding box center [1205, 459] width 380 height 40
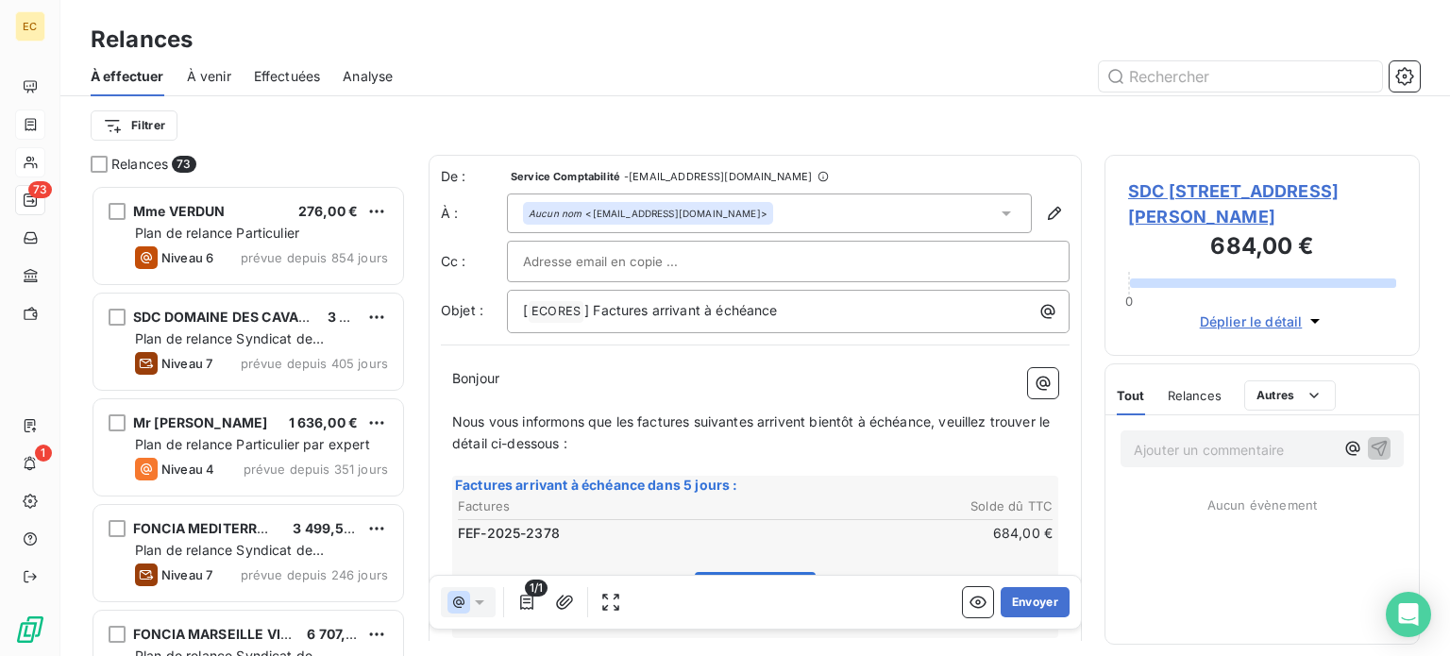
scroll to position [457, 300]
click at [1019, 607] on button "Envoyer" at bounding box center [1034, 602] width 69 height 30
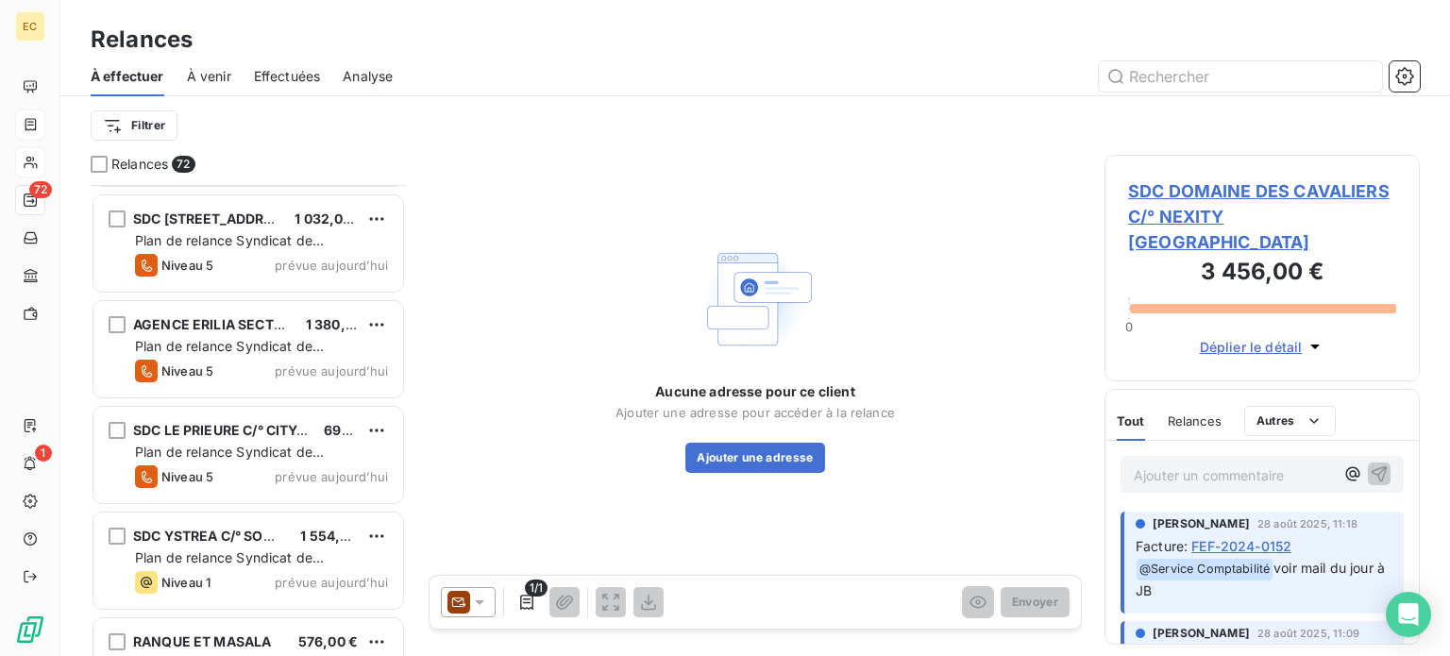
scroll to position [7139, 0]
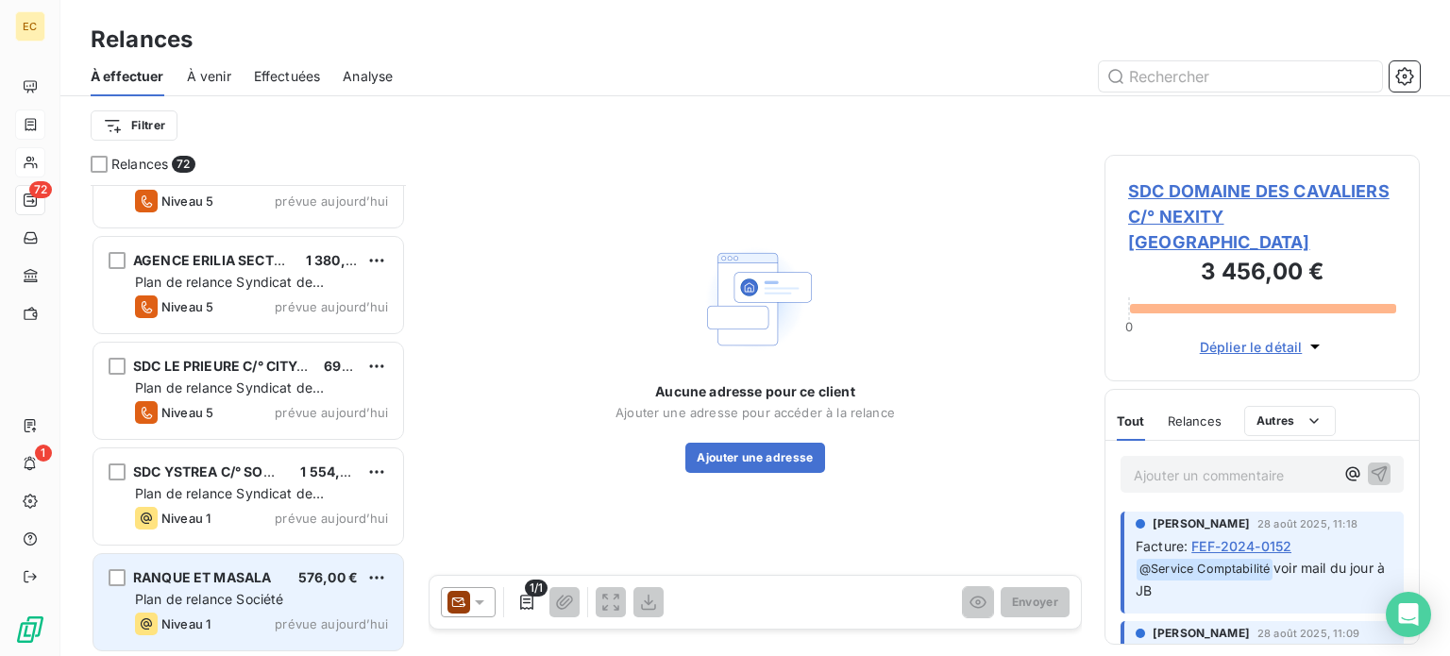
click at [226, 604] on span "Plan de relance Société" at bounding box center [209, 599] width 148 height 16
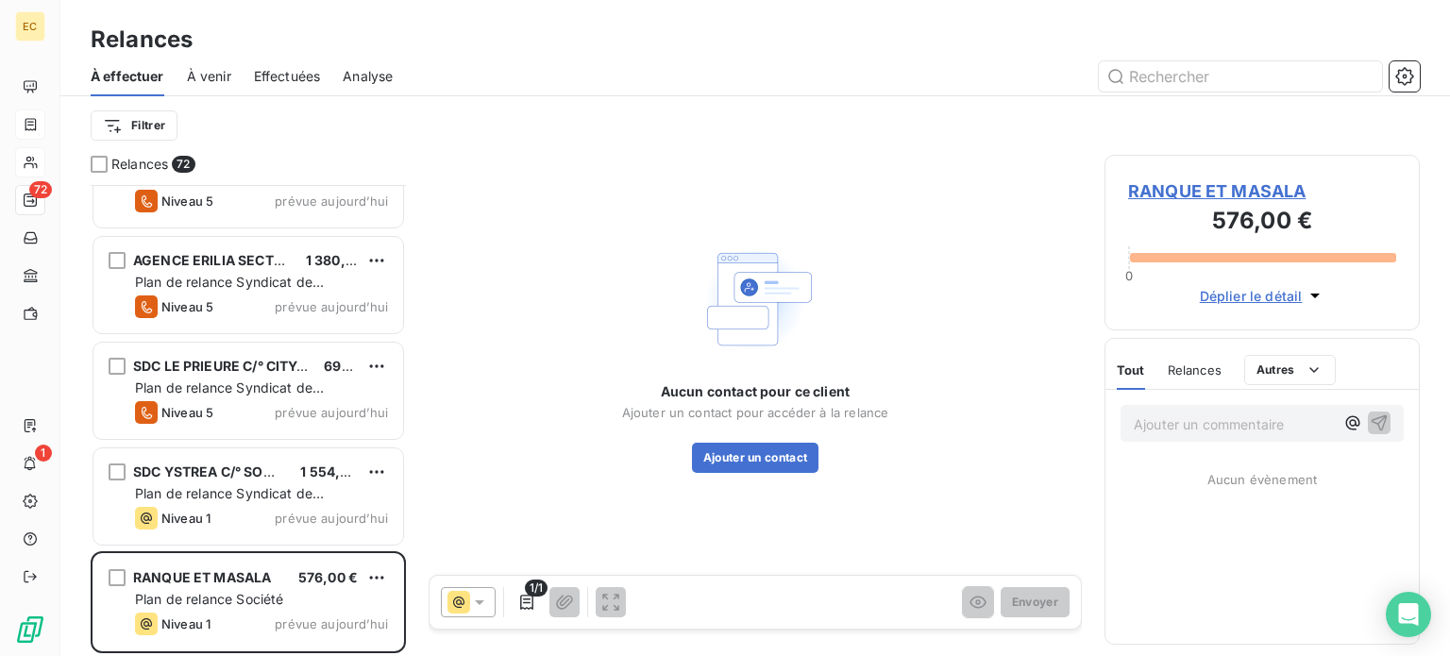
click at [1193, 184] on span "RANQUE ET MASALA" at bounding box center [1262, 190] width 268 height 25
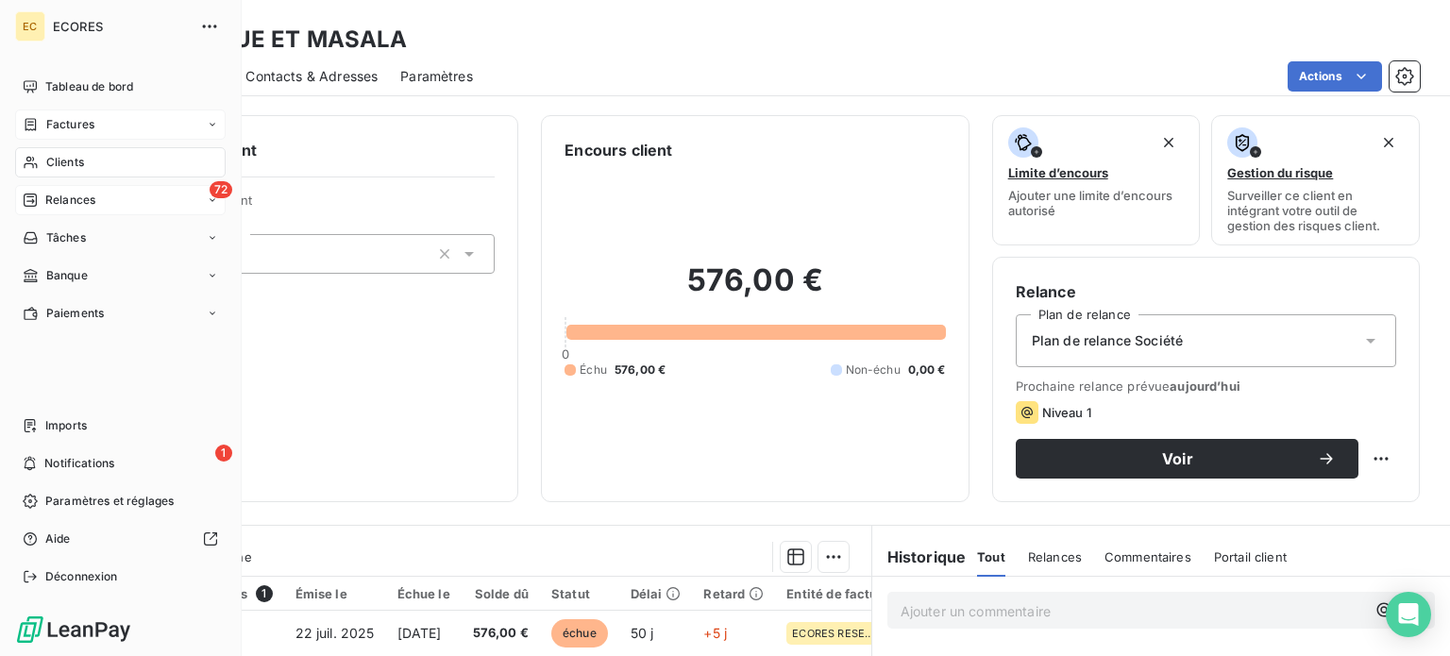
click at [38, 197] on div "Relances" at bounding box center [59, 200] width 73 height 17
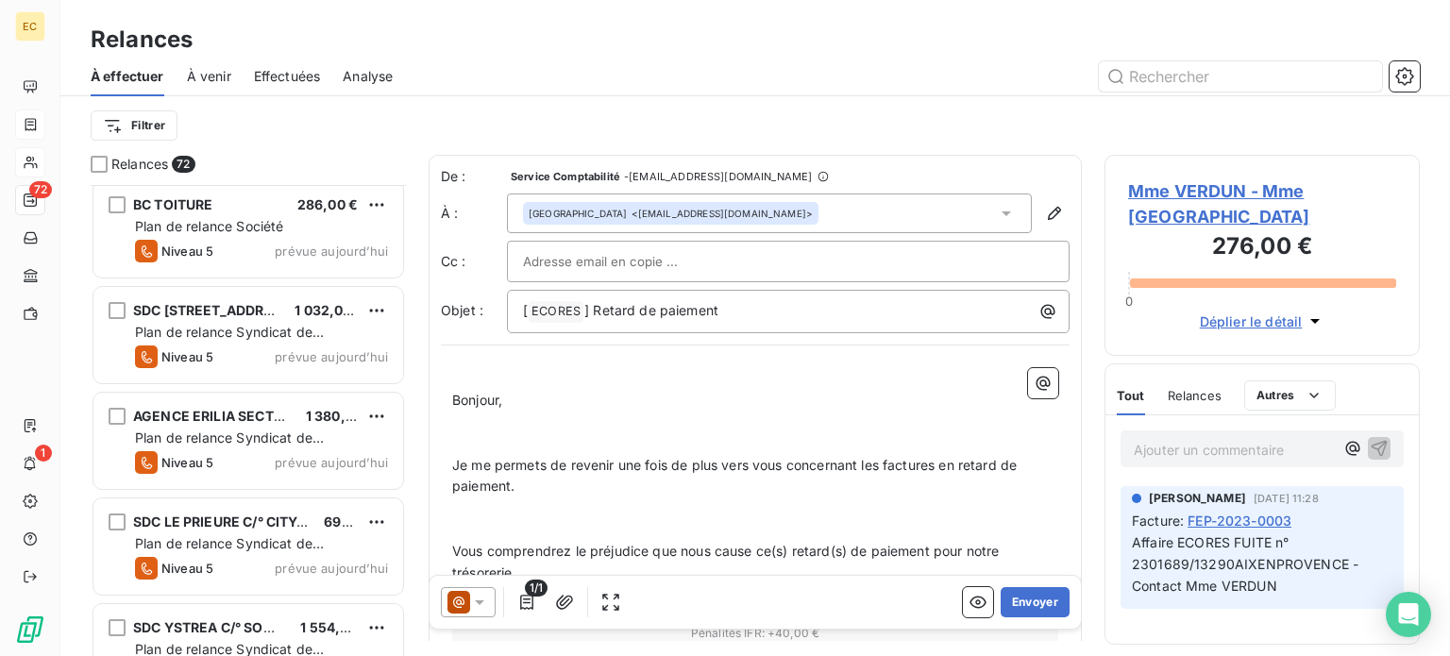
scroll to position [7139, 0]
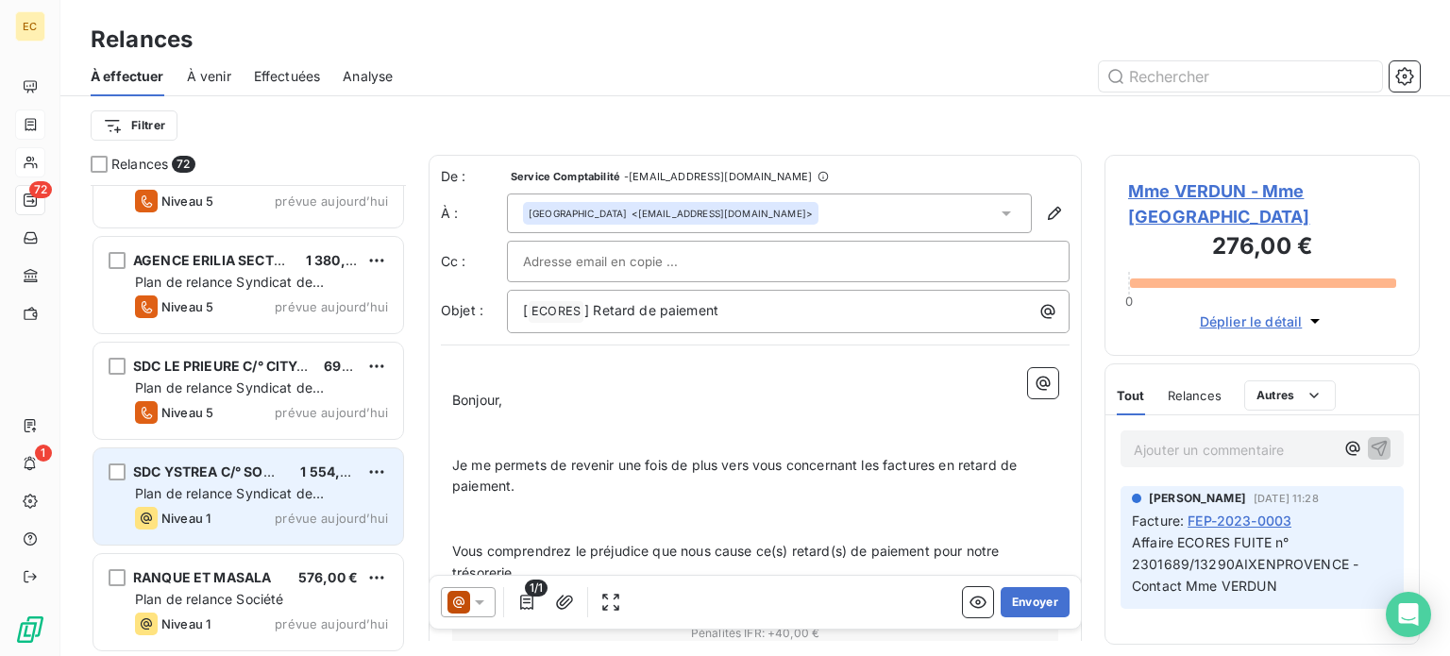
click at [196, 494] on span "Plan de relance Syndicat de copropriété" at bounding box center [229, 502] width 189 height 35
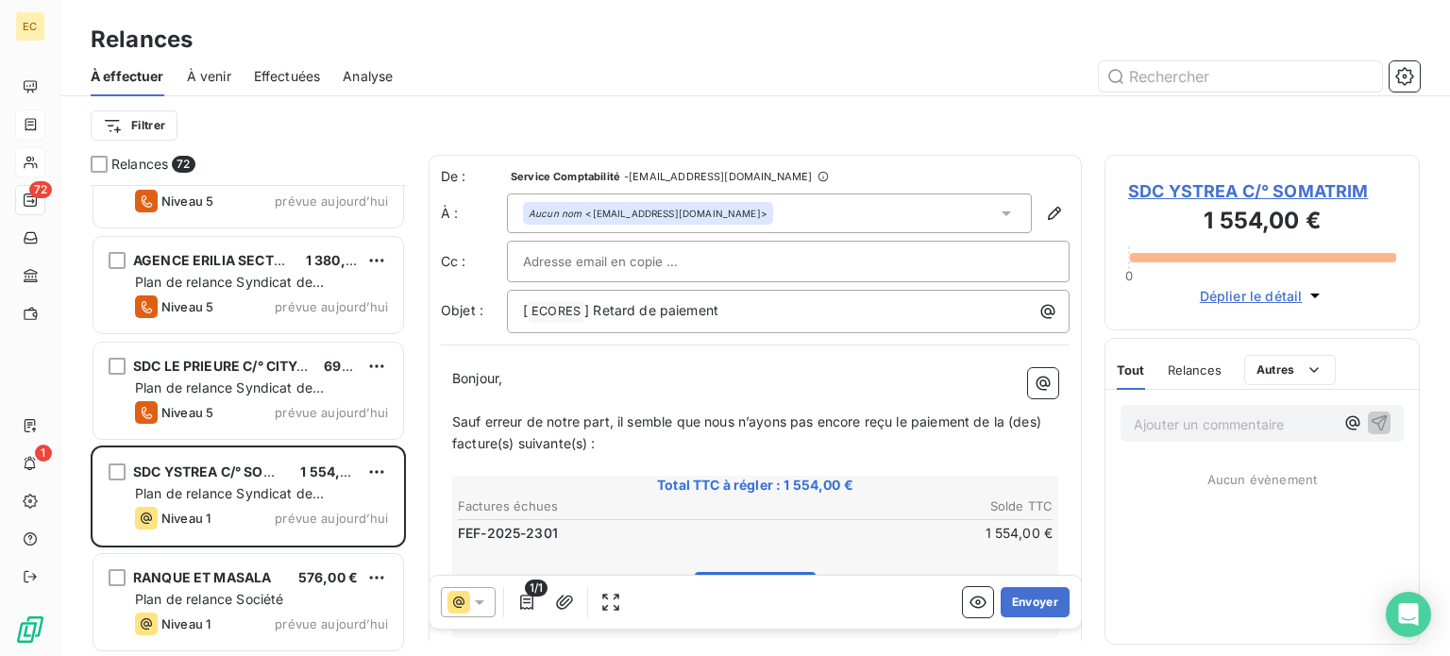
click at [1170, 190] on span "SDC YSTREA C/° SOMATRIM" at bounding box center [1262, 190] width 268 height 25
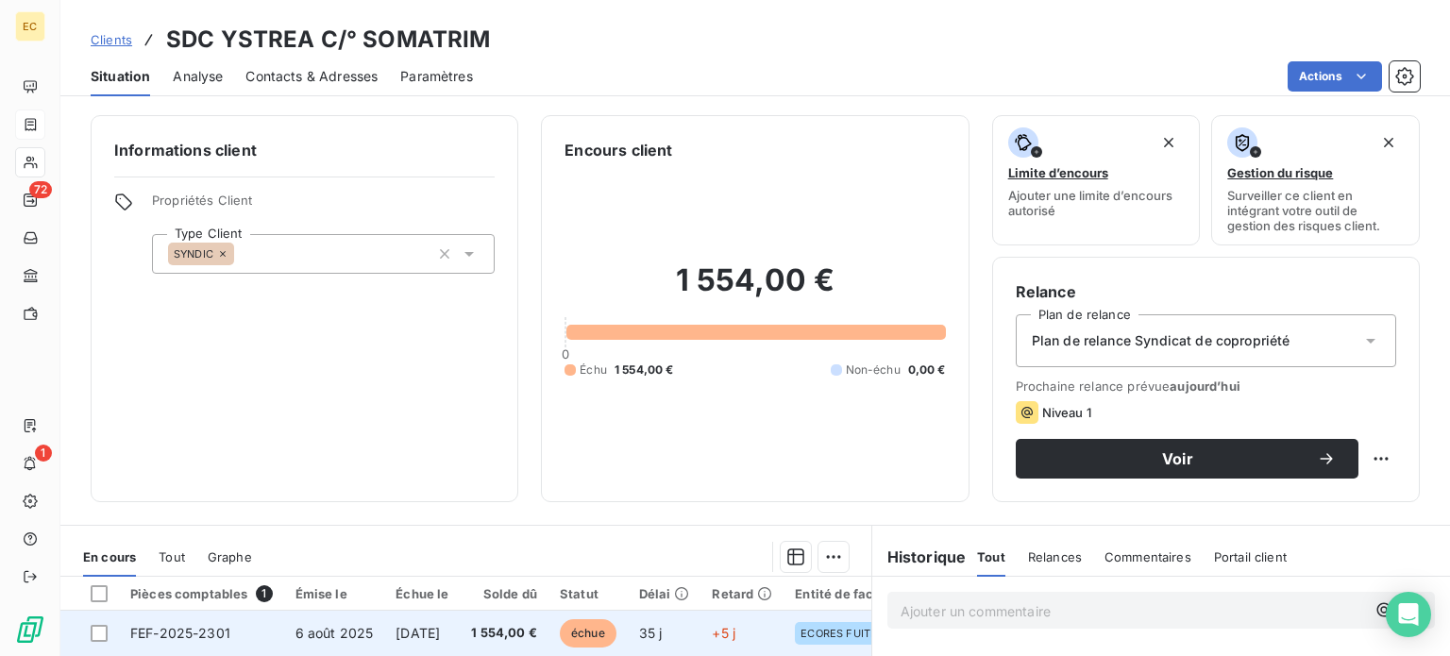
click at [350, 635] on span "6 août 2025" at bounding box center [334, 633] width 78 height 16
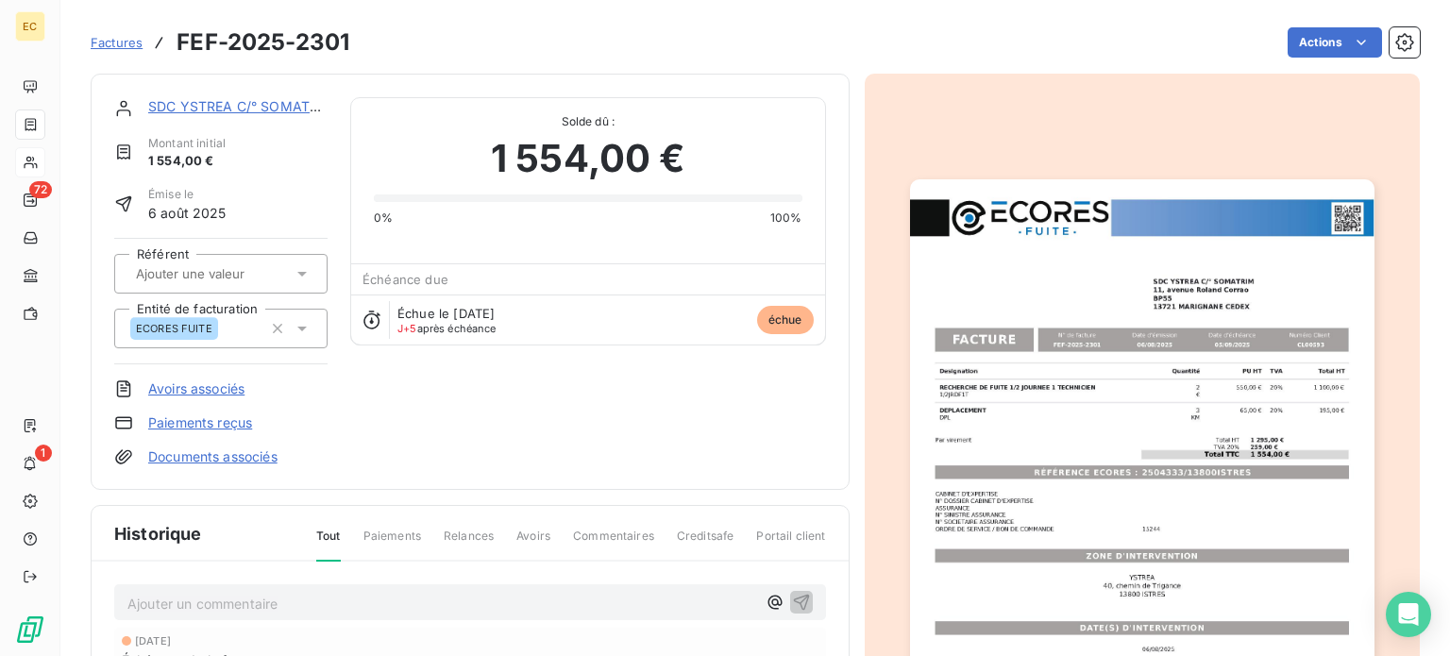
click at [1047, 470] on img "button" at bounding box center [1142, 507] width 464 height 656
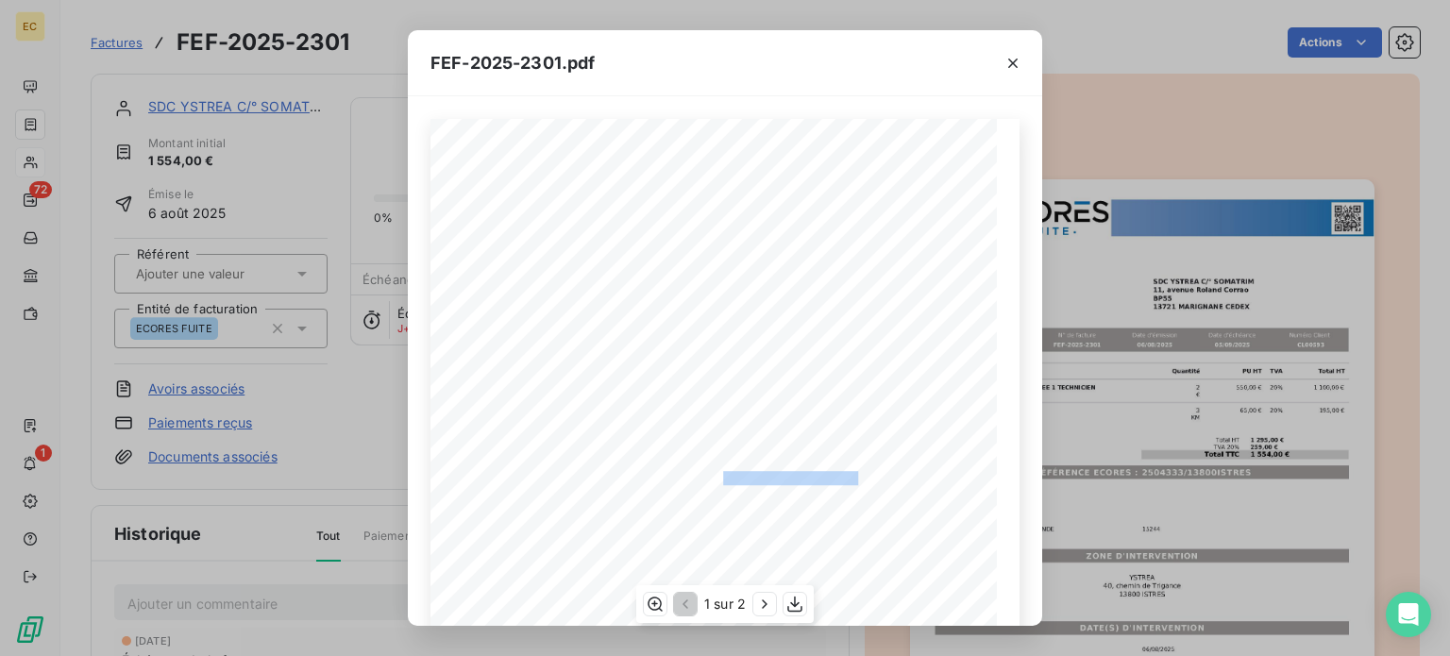
drag, startPoint x: 847, startPoint y: 475, endPoint x: 713, endPoint y: 475, distance: 134.0
click at [713, 475] on span "RÉFÉRENCE ECORES : 2504333/13800ISTRES" at bounding box center [725, 475] width 265 height 9
copy span "2504333/13800ISTRES"
click at [1008, 62] on icon "button" at bounding box center [1012, 63] width 19 height 19
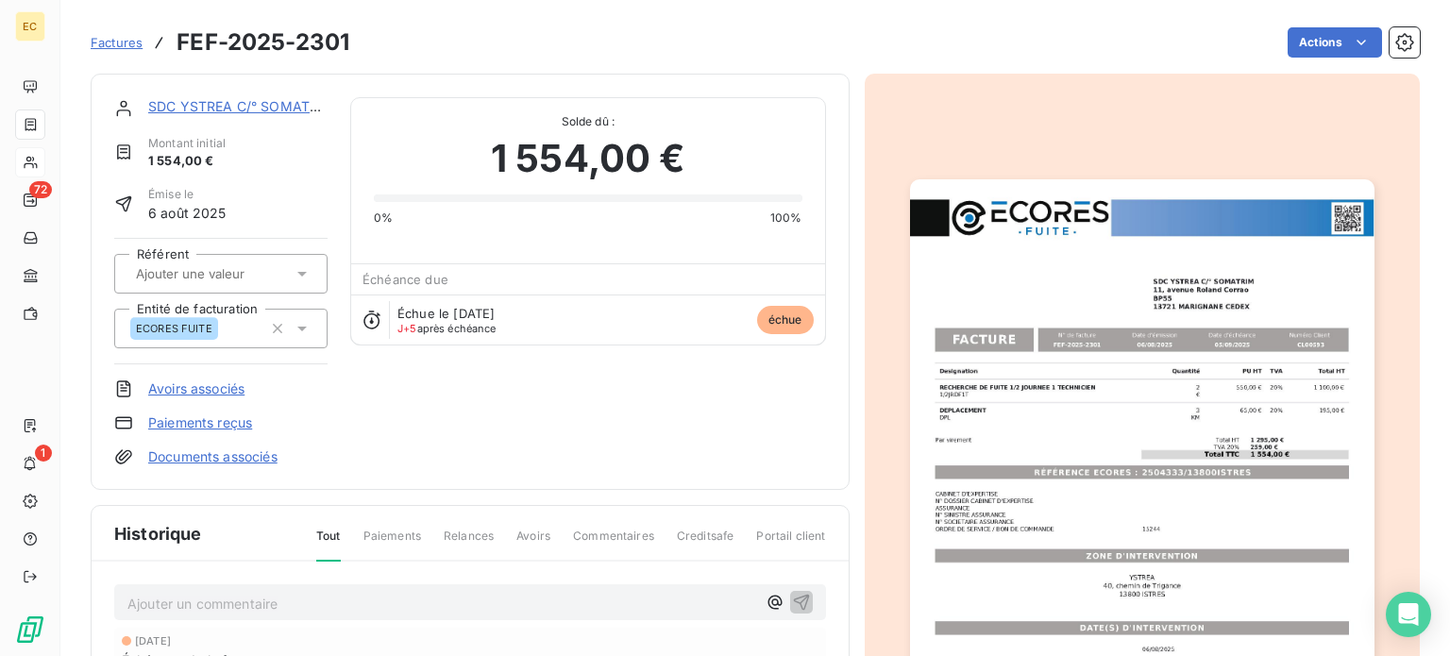
click at [256, 111] on link "SDC YSTREA C/° SOMATRIM" at bounding box center [241, 106] width 186 height 16
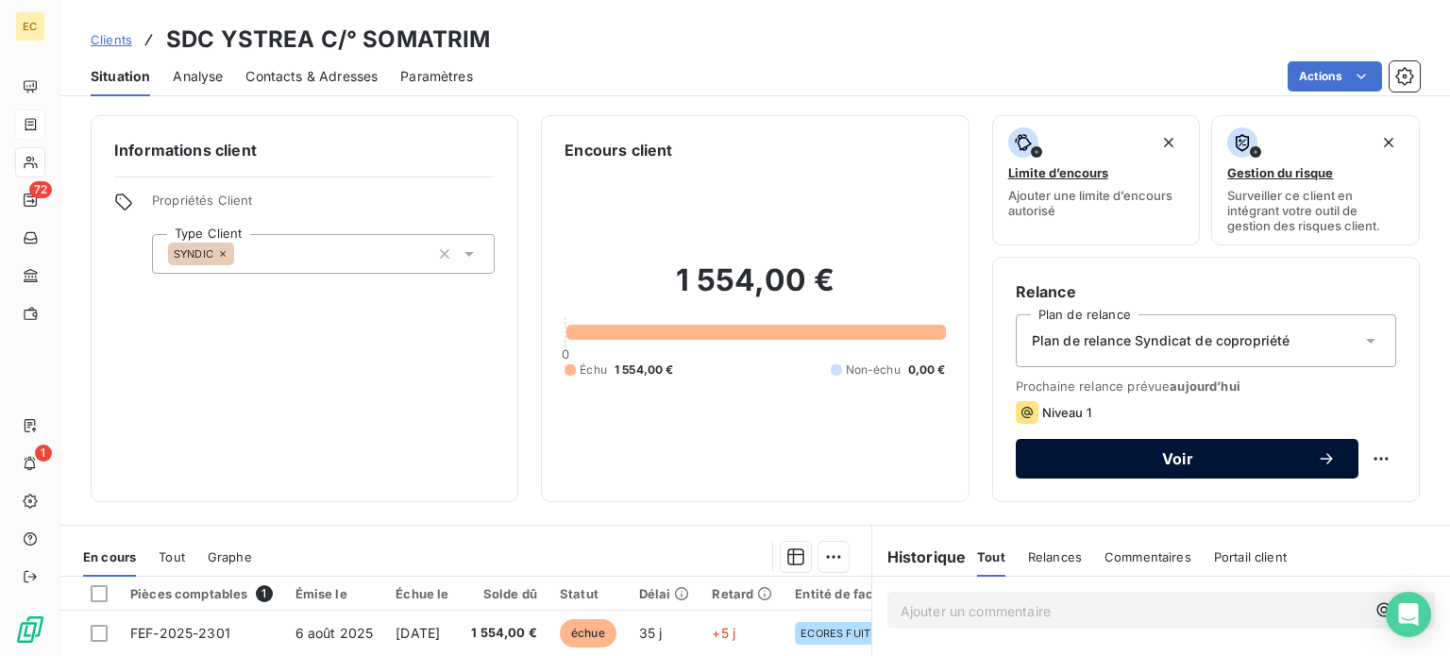
click at [1123, 447] on button "Voir" at bounding box center [1186, 459] width 343 height 40
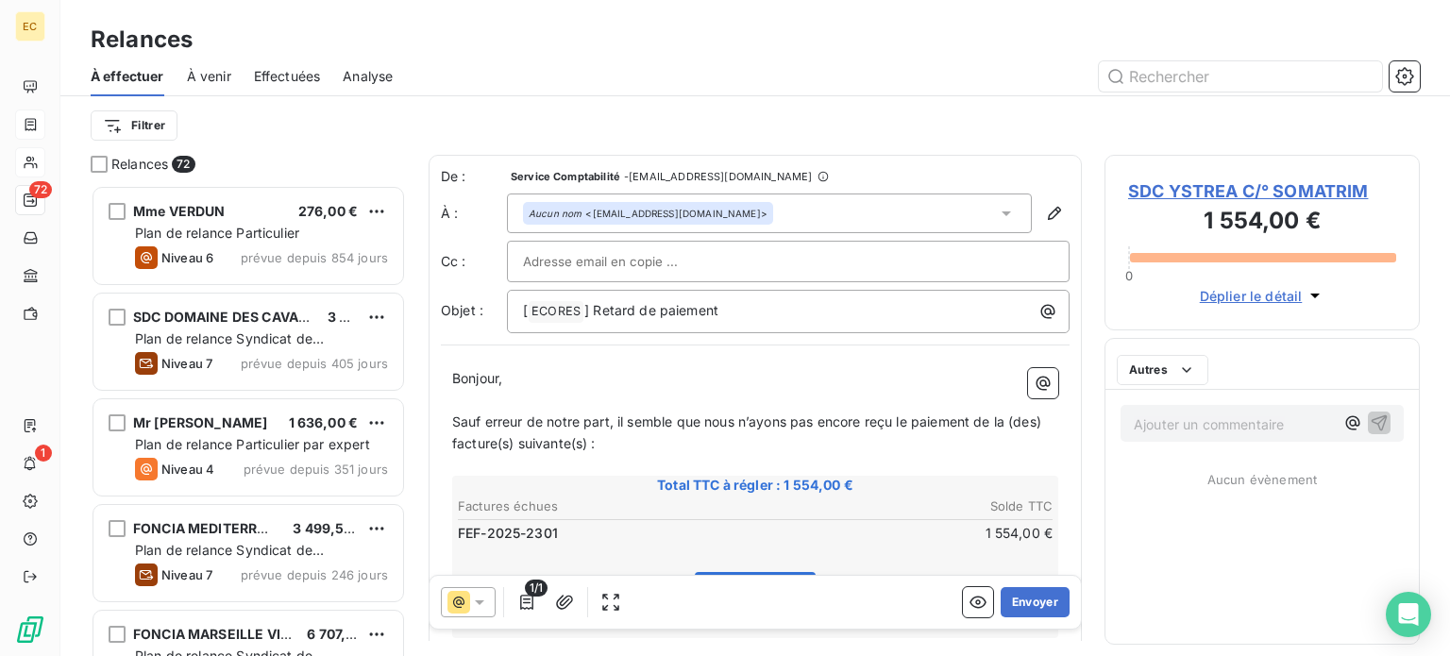
scroll to position [457, 300]
click at [611, 252] on input "text" at bounding box center [624, 261] width 203 height 28
click at [1144, 193] on span "SDC YSTREA C/° SOMATRIM" at bounding box center [1262, 190] width 268 height 25
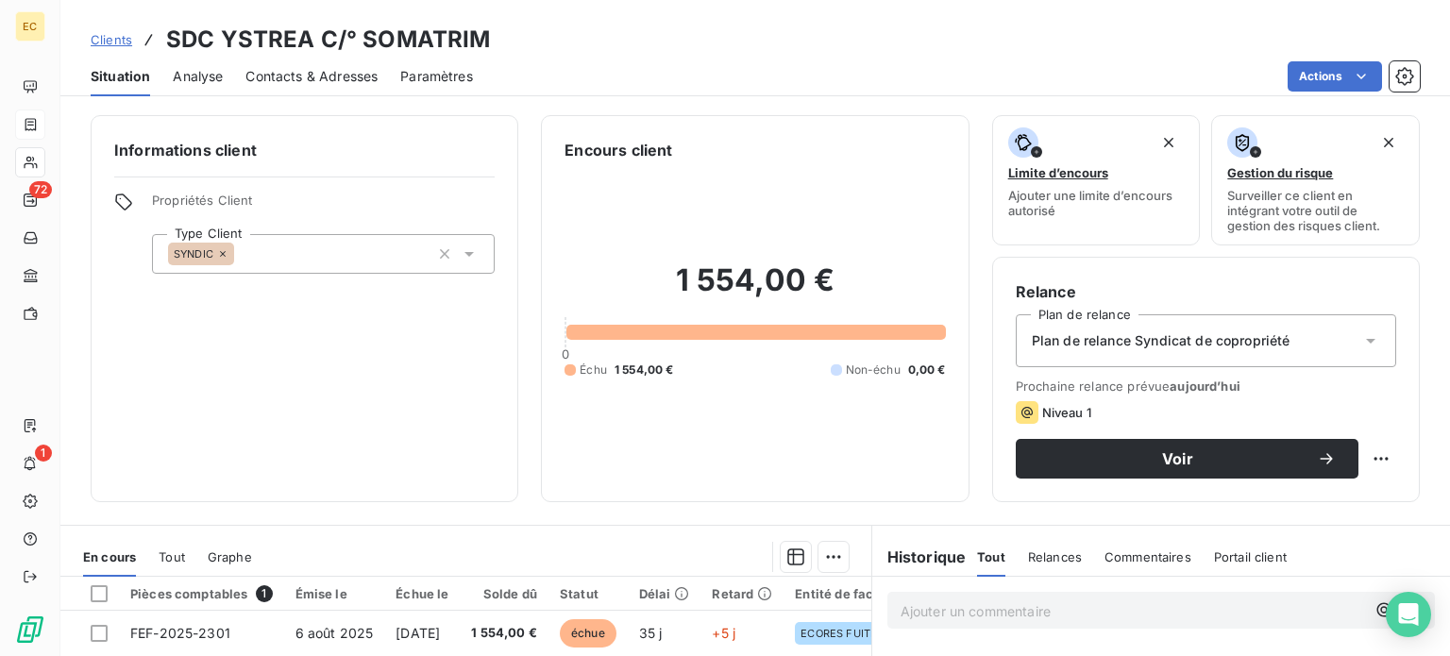
click at [321, 81] on span "Contacts & Adresses" at bounding box center [311, 76] width 132 height 19
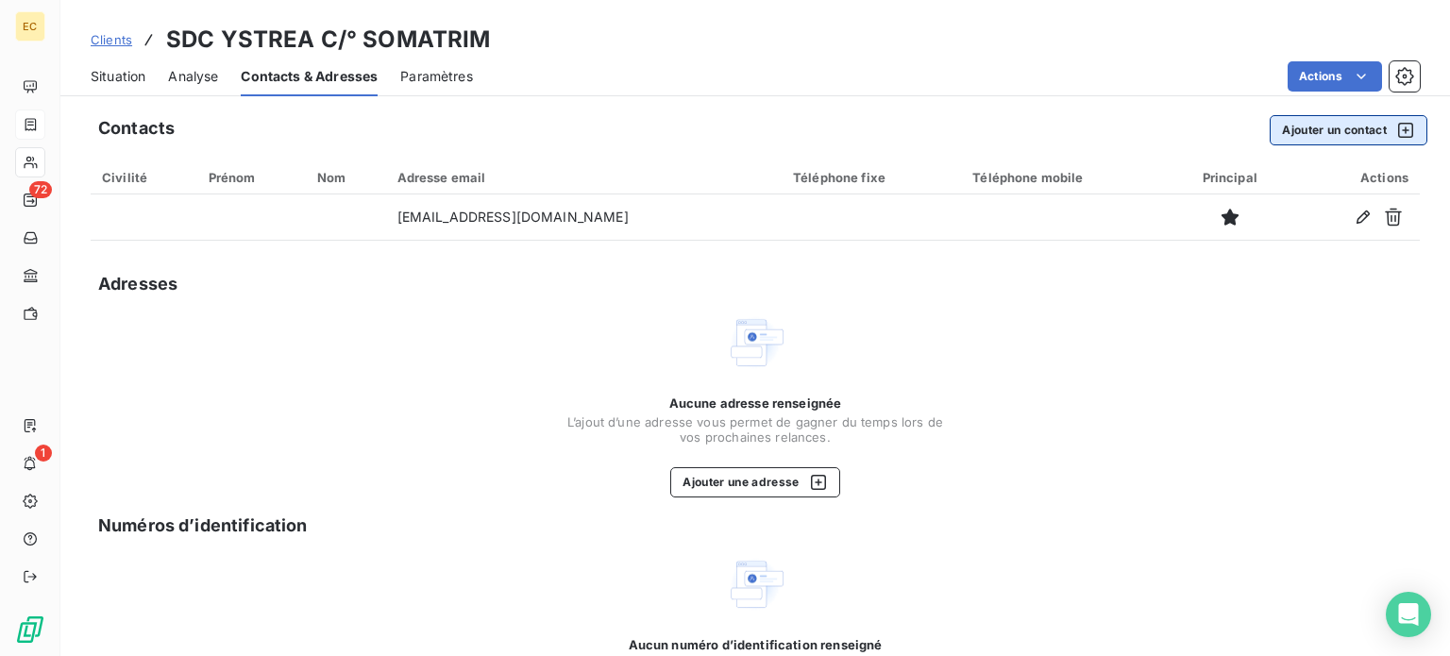
click at [1270, 139] on button "Ajouter un contact" at bounding box center [1348, 130] width 158 height 30
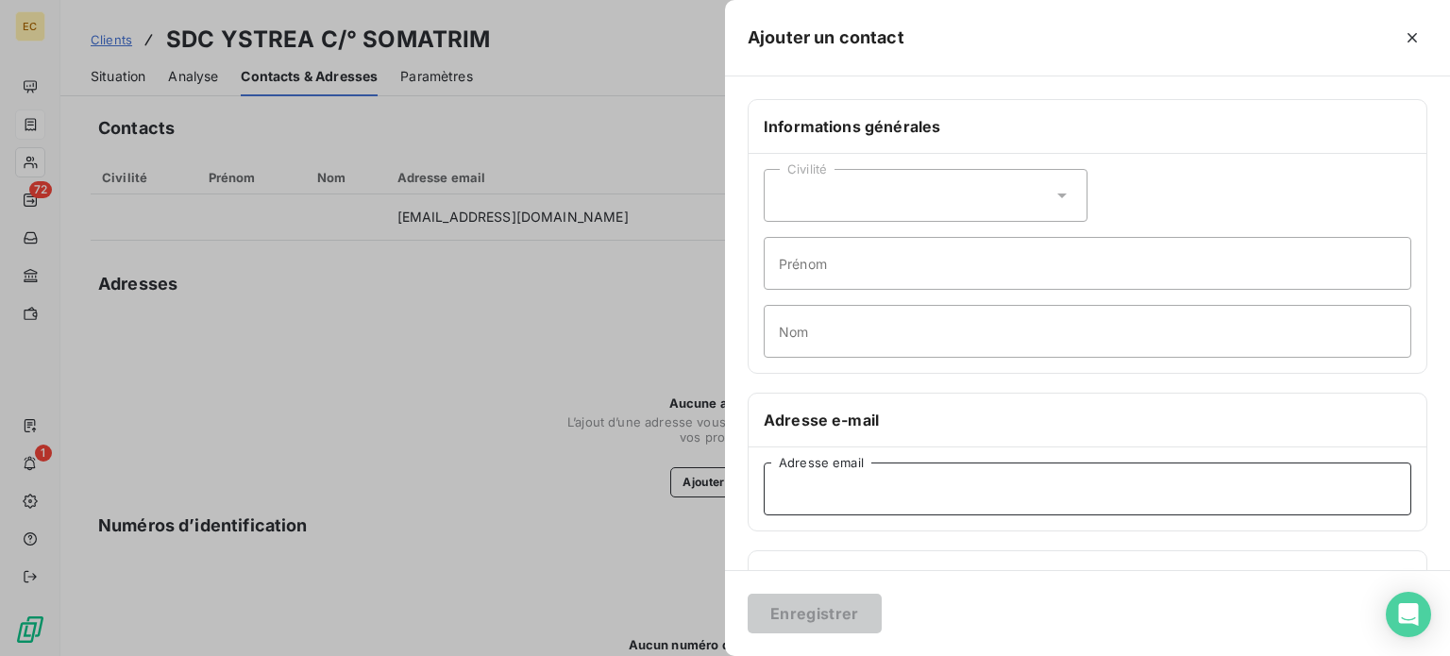
paste input "mailto:l.alvarez@somatrim.fr"
click at [820, 487] on input "mailto:l.alvarez@somatrim.fr" at bounding box center [1086, 488] width 647 height 53
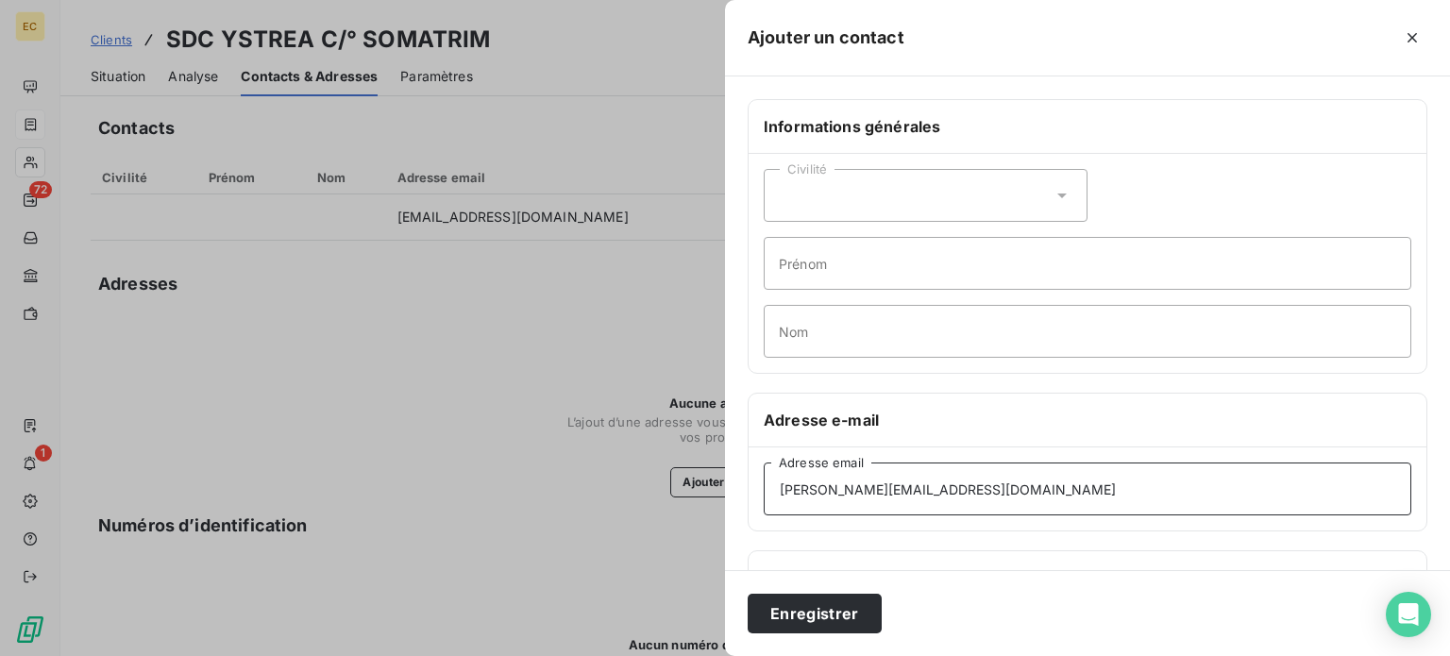
type input "l.alvarez@somatrim.fr"
click at [842, 316] on input "Nom" at bounding box center [1086, 331] width 647 height 53
type input "ALVAREZ"
click at [878, 193] on div "Civilité" at bounding box center [925, 195] width 324 height 53
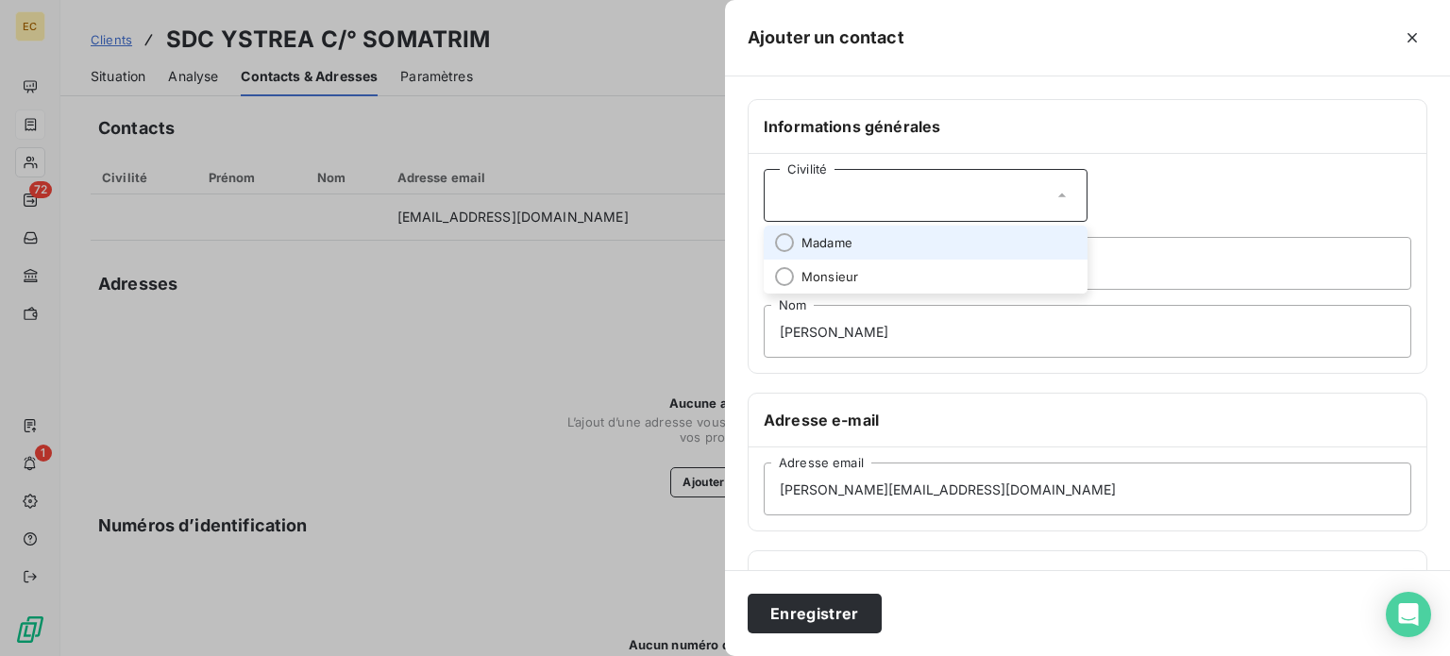
click at [851, 234] on span "Madame" at bounding box center [826, 243] width 51 height 18
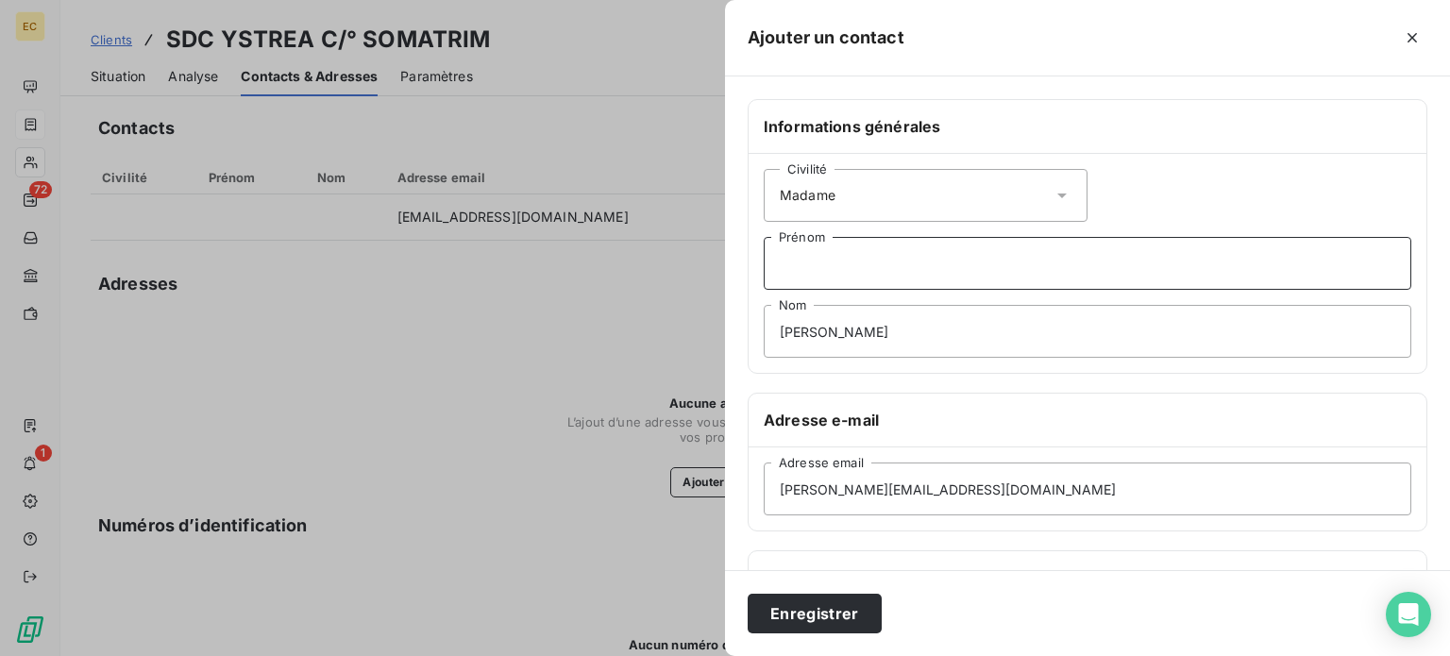
click at [837, 264] on input "Prénom" at bounding box center [1086, 263] width 647 height 53
type input "Laura"
click at [827, 616] on button "Enregistrer" at bounding box center [814, 614] width 134 height 40
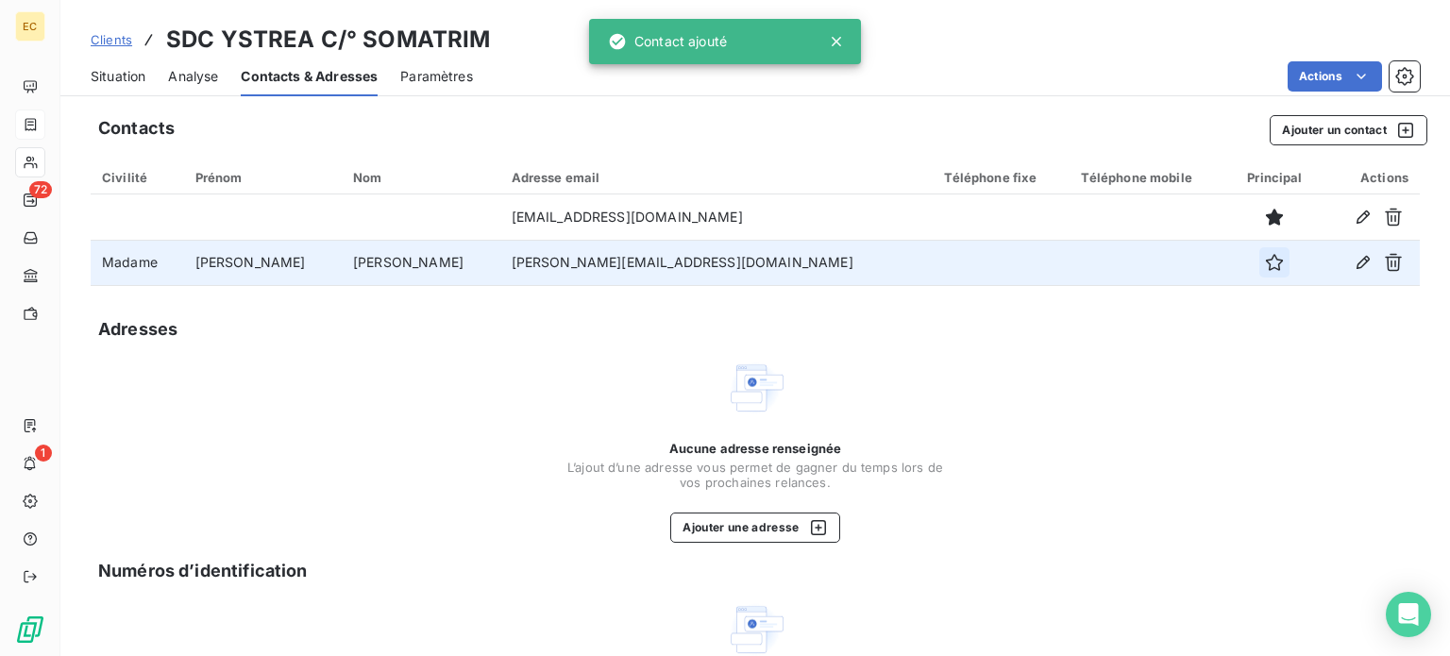
click at [1266, 265] on icon "button" at bounding box center [1274, 262] width 17 height 17
click at [117, 74] on span "Situation" at bounding box center [118, 76] width 55 height 19
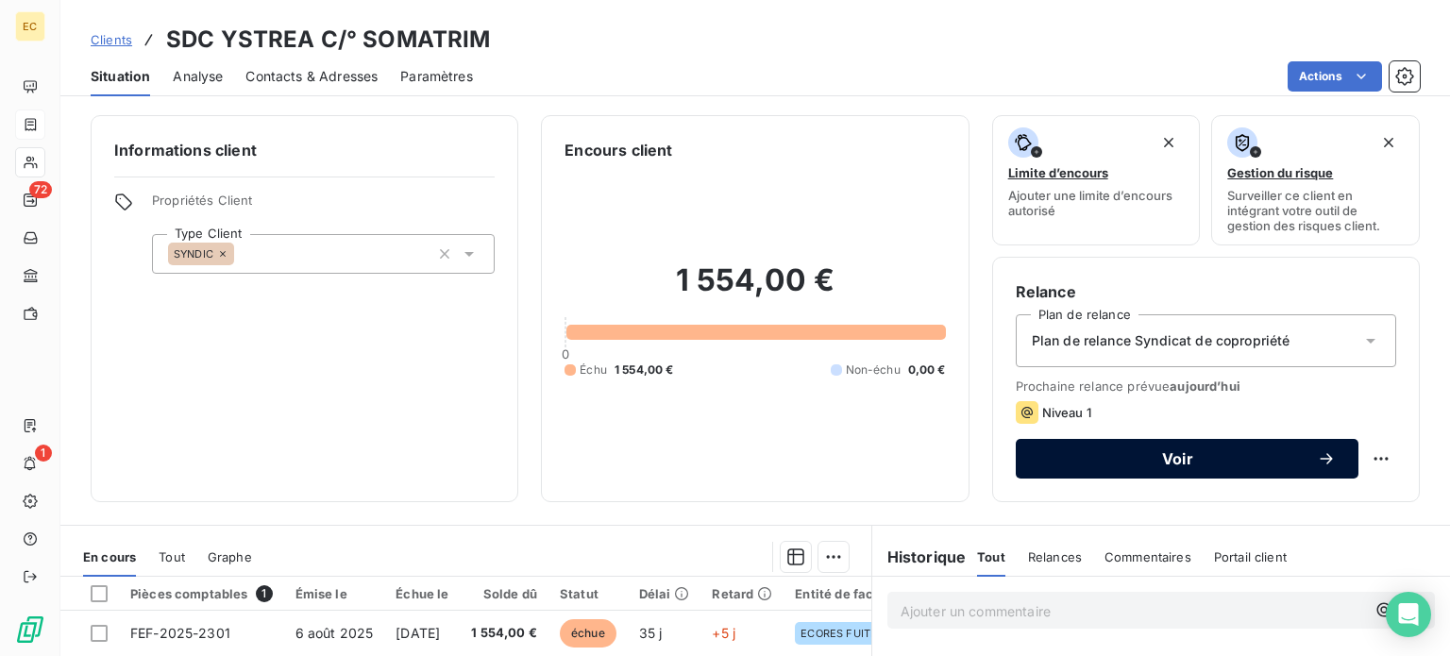
click at [1038, 463] on span "Voir" at bounding box center [1177, 458] width 278 height 15
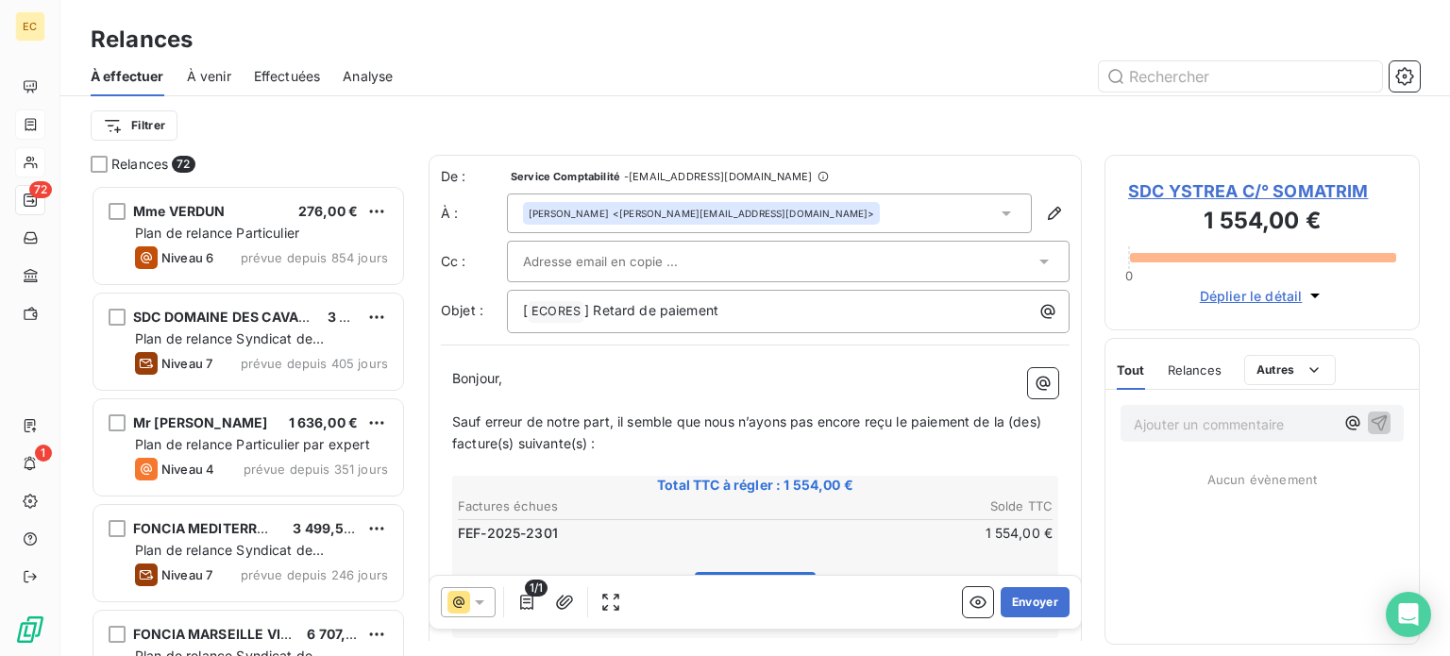
scroll to position [457, 300]
click at [1015, 611] on button "Envoyer" at bounding box center [1034, 602] width 69 height 30
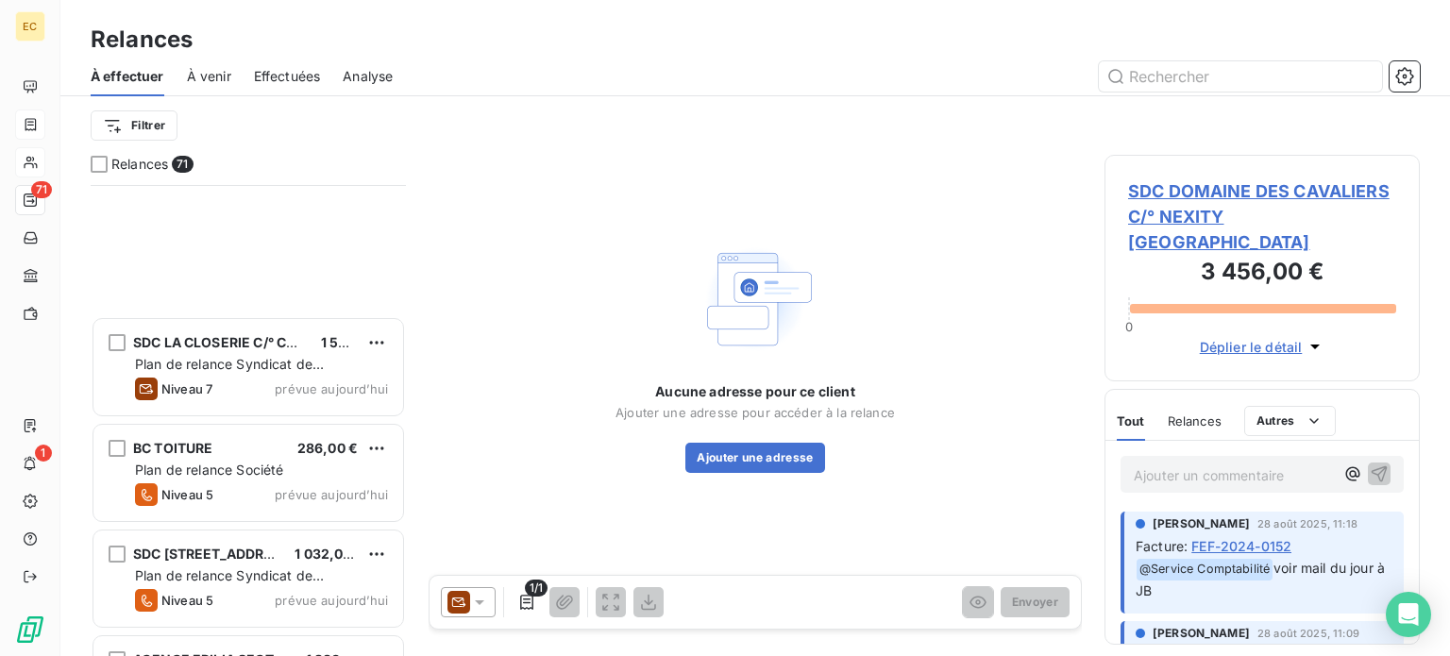
scroll to position [7034, 0]
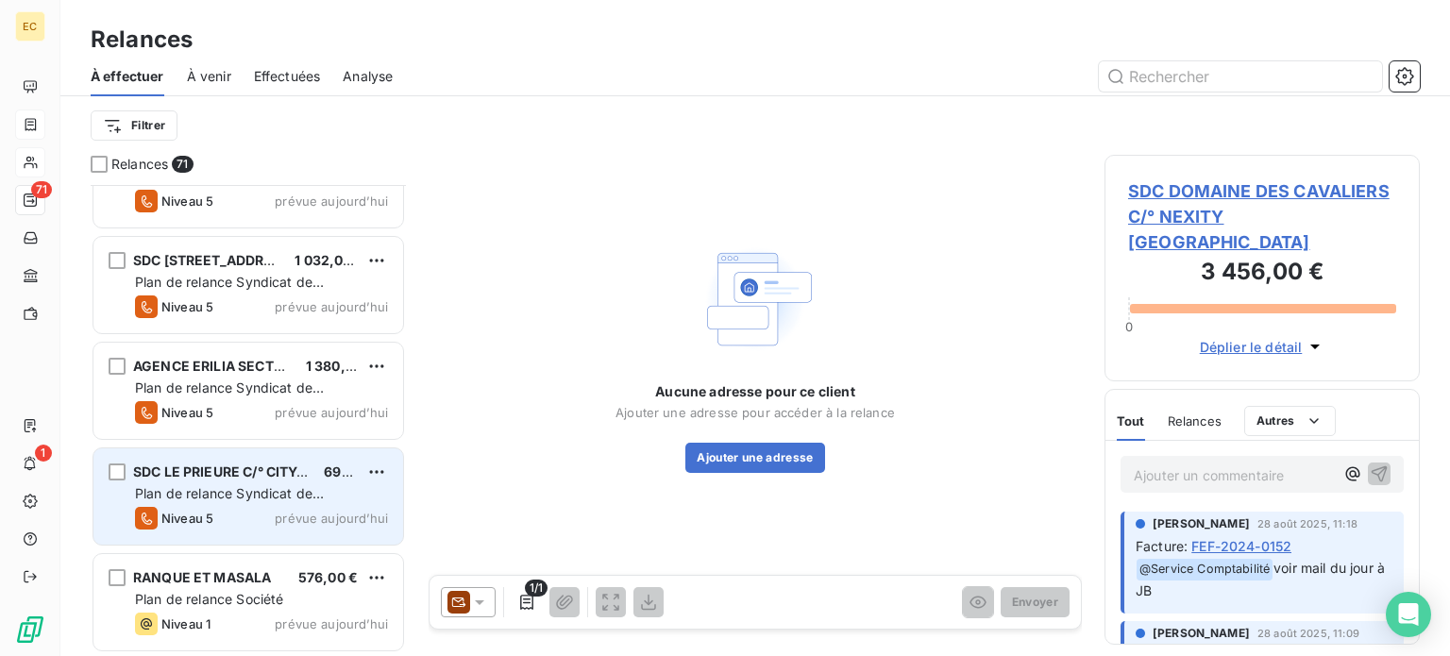
click at [228, 499] on span "Plan de relance Syndicat de copropriété" at bounding box center [229, 502] width 189 height 35
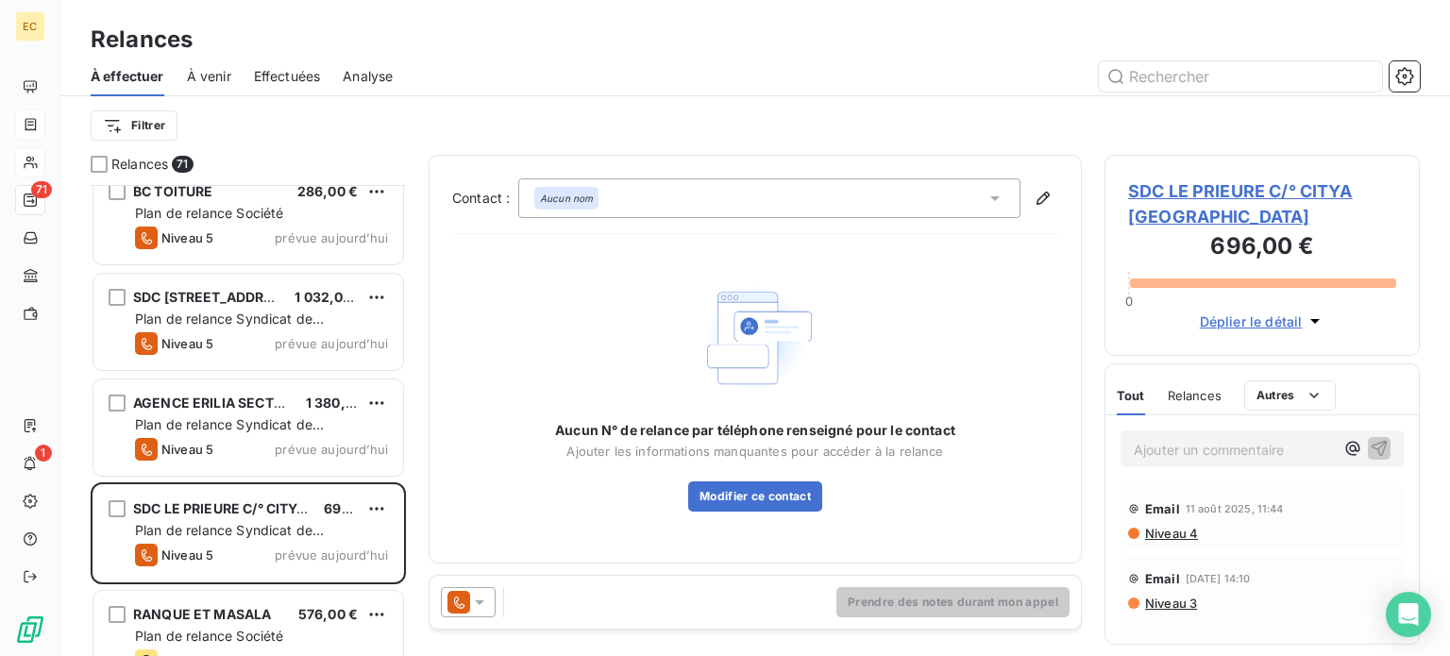
scroll to position [6939, 0]
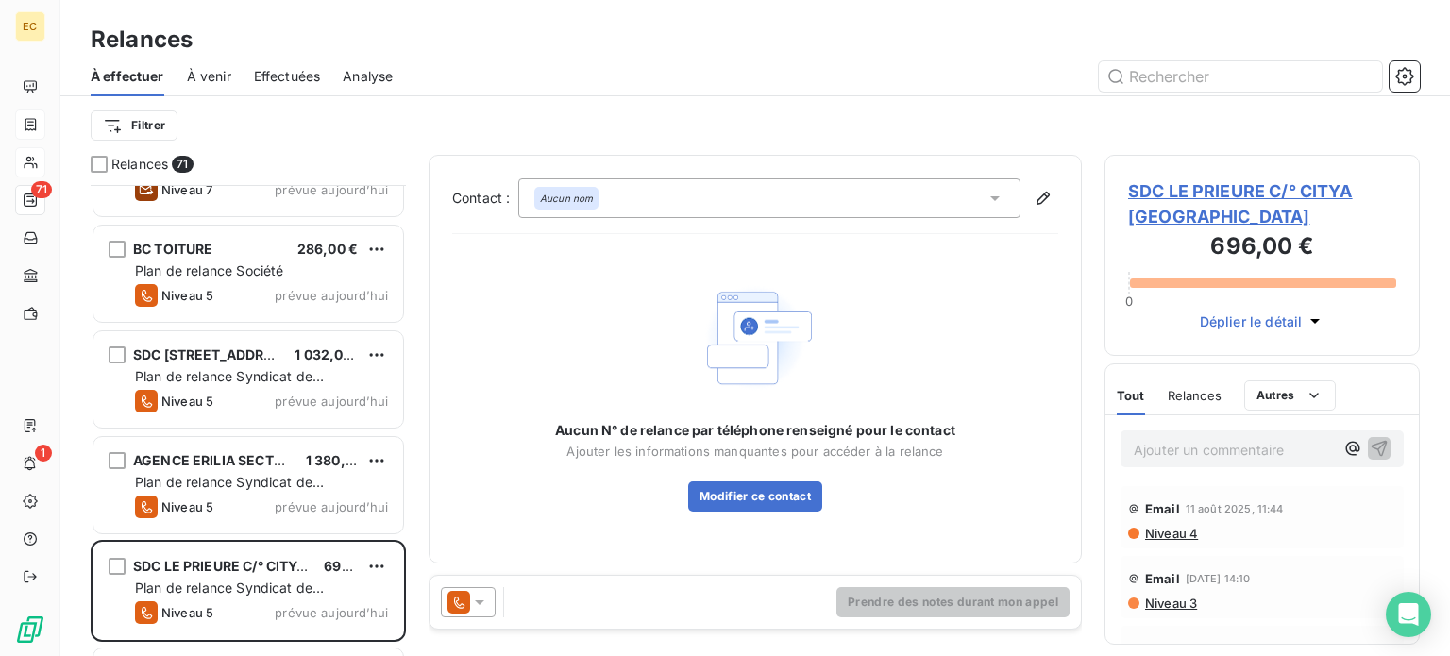
click at [1173, 187] on span "SDC LE PRIEURE C/° CITYA [GEOGRAPHIC_DATA]" at bounding box center [1262, 203] width 268 height 51
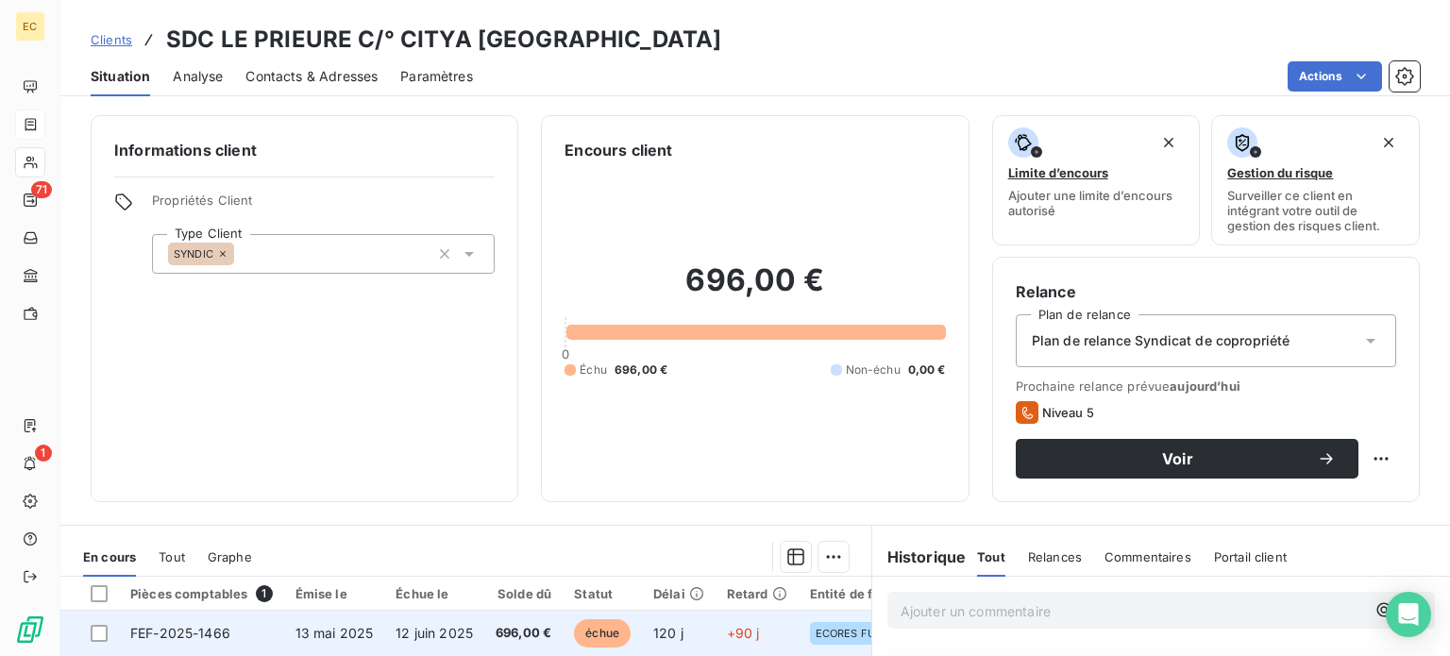
click at [430, 629] on span "12 juin 2025" at bounding box center [433, 633] width 77 height 16
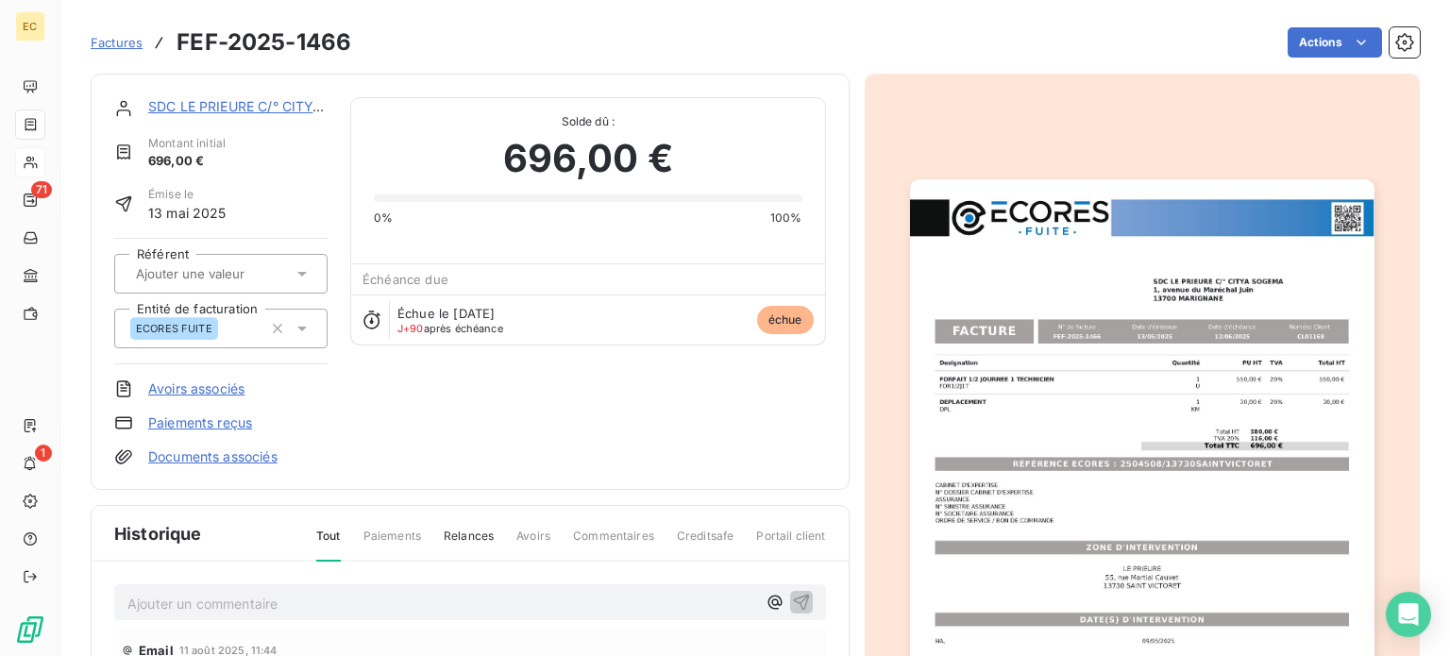
click at [1072, 453] on img "button" at bounding box center [1142, 507] width 464 height 656
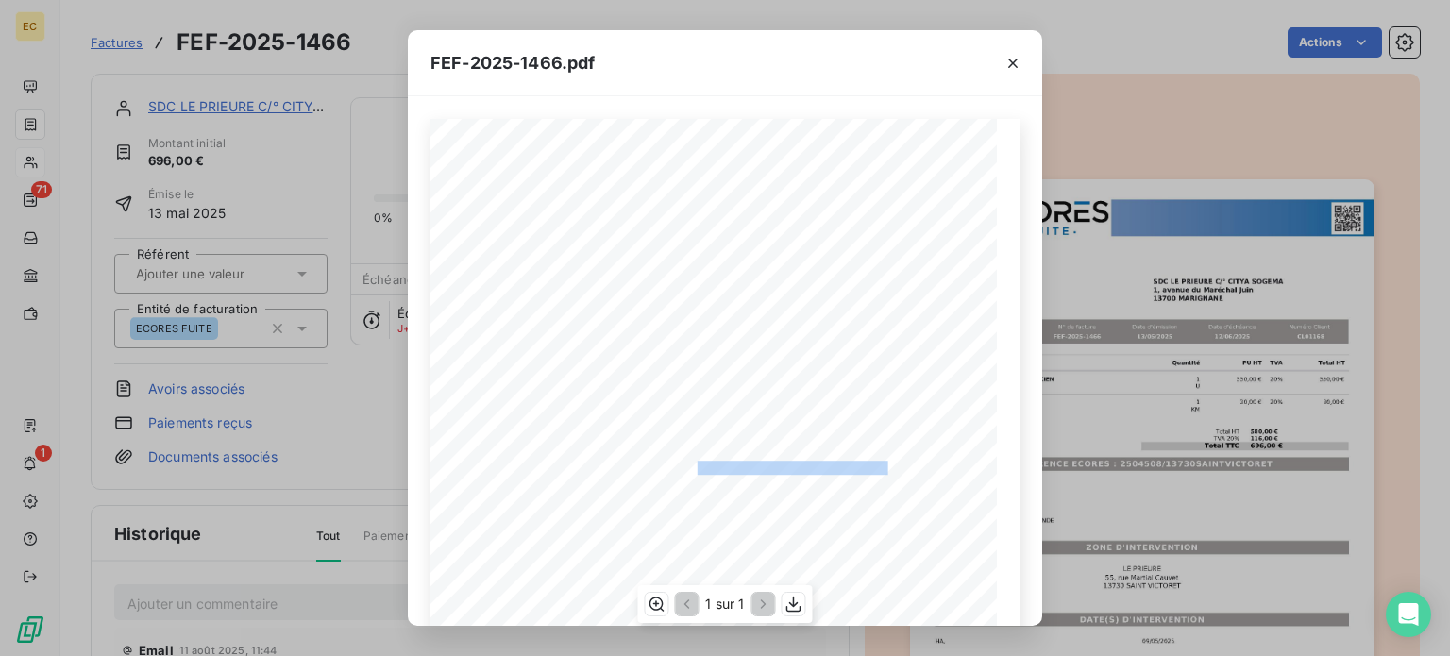
drag, startPoint x: 874, startPoint y: 463, endPoint x: 686, endPoint y: 469, distance: 187.9
click at [686, 469] on span "RÉFÉRENCE ECORES : 2504508/13730SAINTVICTORET" at bounding box center [727, 465] width 320 height 9
copy span "2504508/13730SAINTVICTORET"
click at [1012, 63] on icon "button" at bounding box center [1012, 63] width 9 height 9
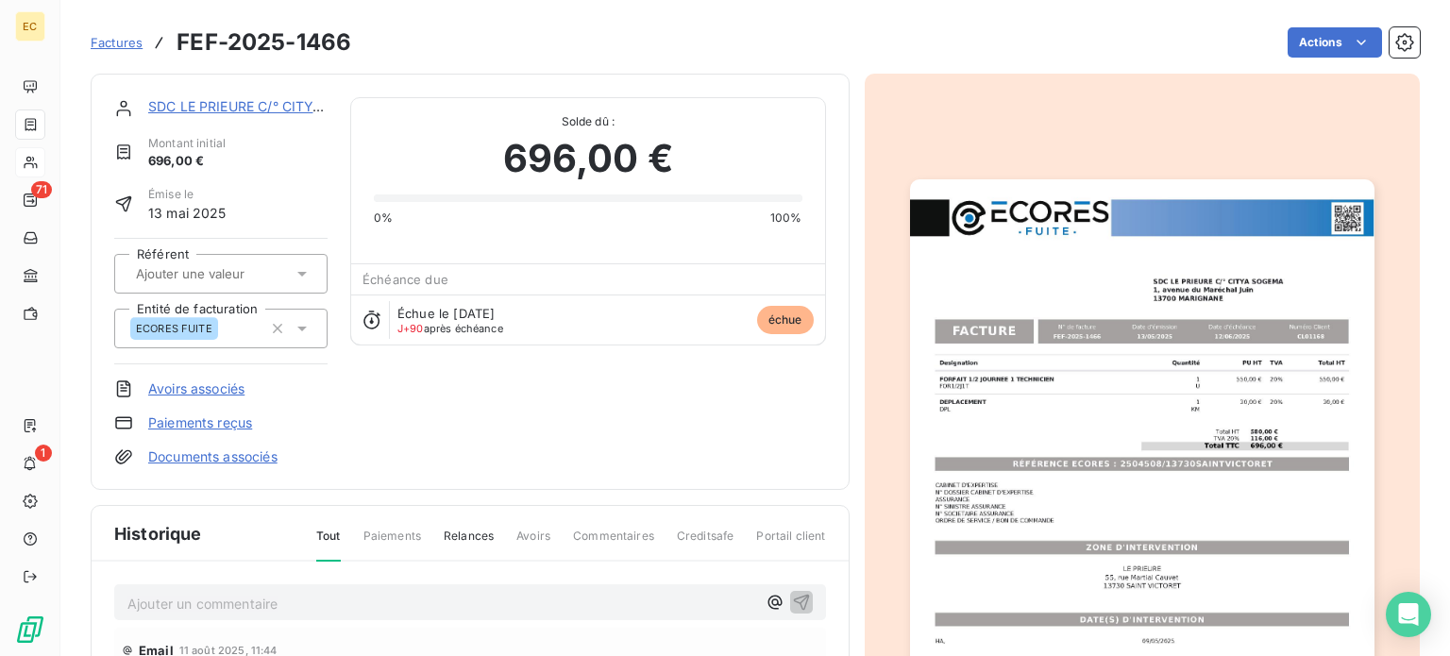
click at [245, 112] on link "SDC LE PRIEURE C/° CITYA [GEOGRAPHIC_DATA]" at bounding box center [305, 106] width 315 height 16
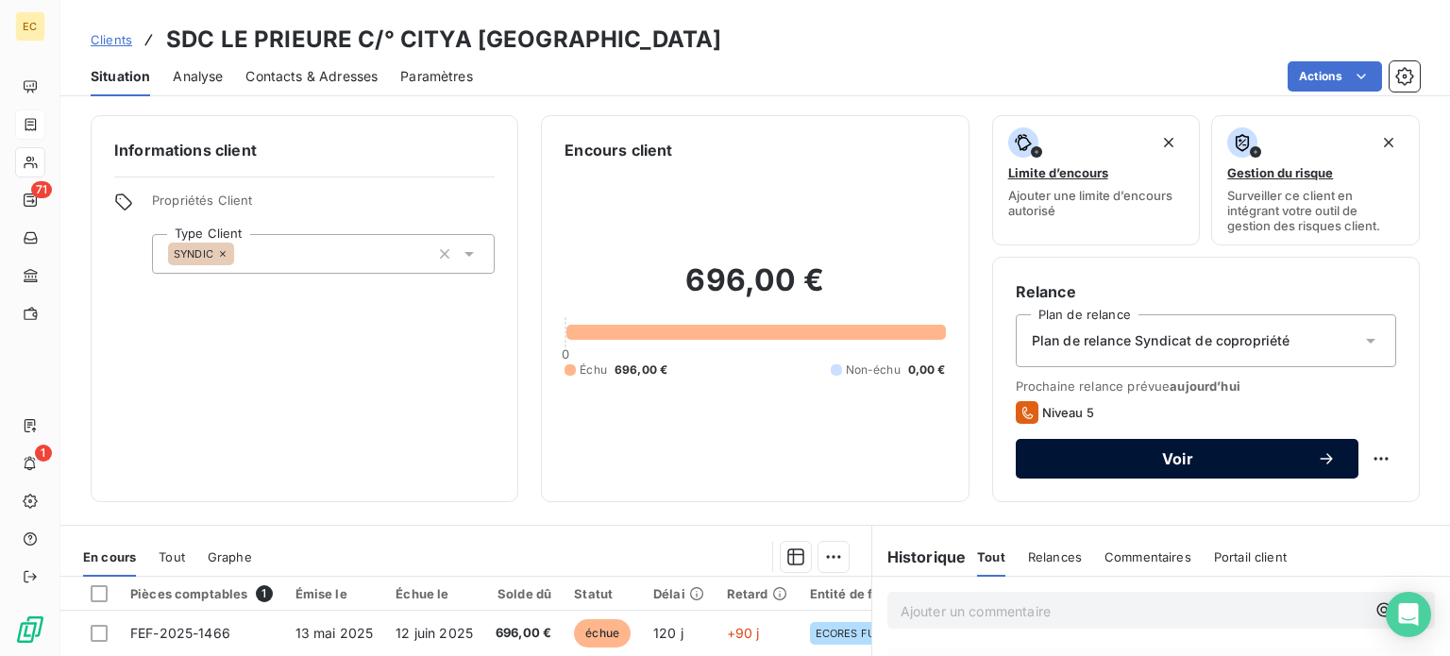
click at [1100, 458] on span "Voir" at bounding box center [1177, 458] width 278 height 15
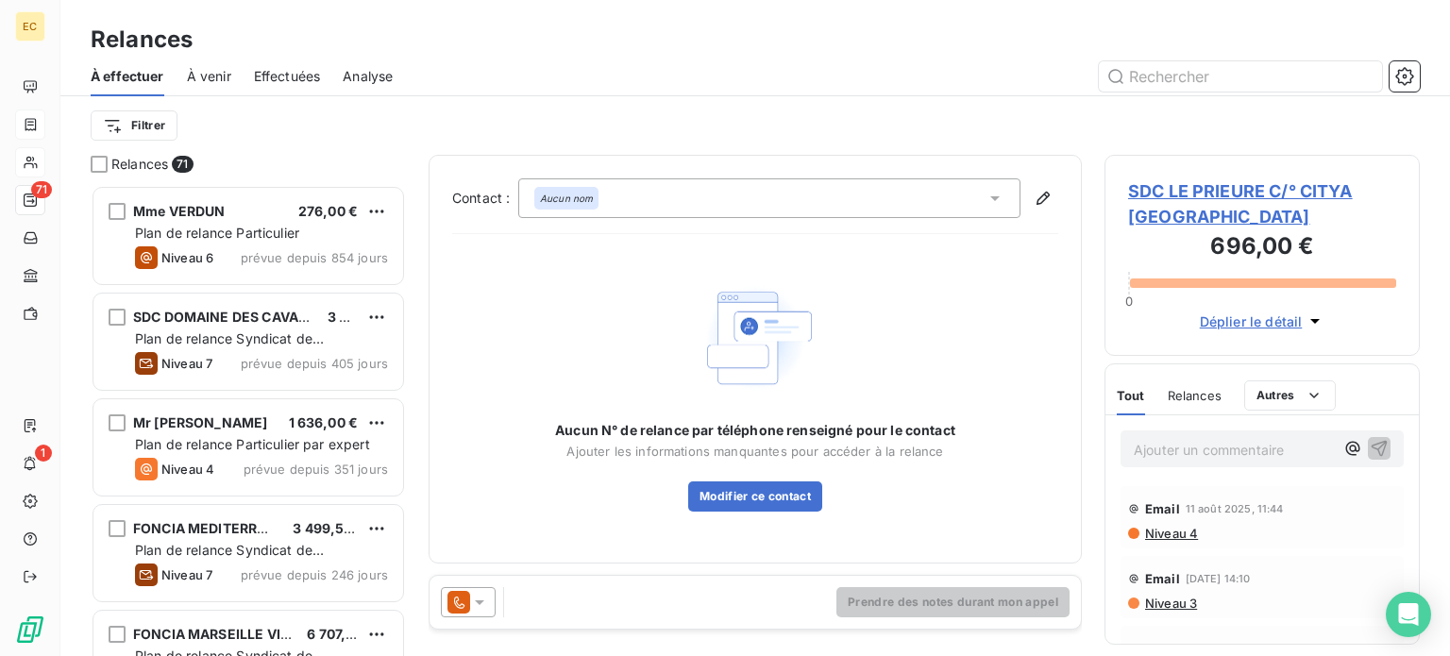
scroll to position [457, 300]
click at [998, 197] on icon at bounding box center [994, 198] width 9 height 5
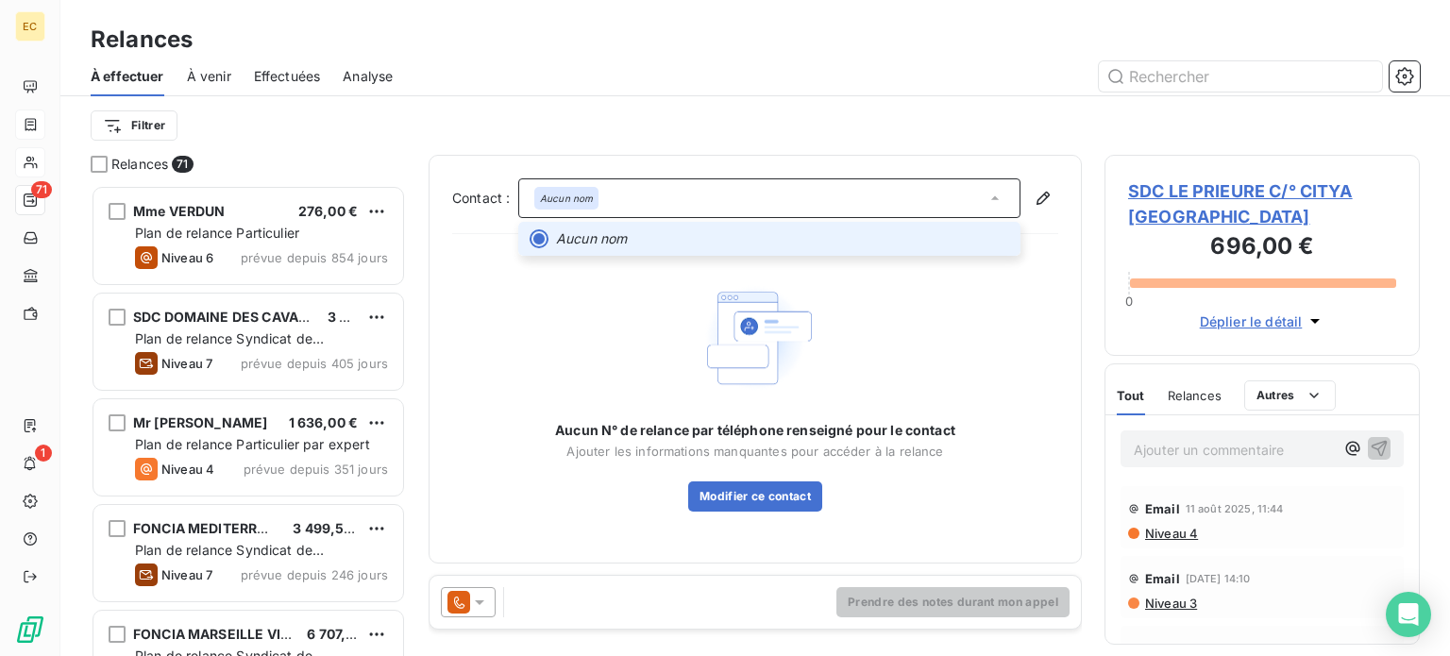
click at [991, 202] on icon at bounding box center [994, 198] width 19 height 19
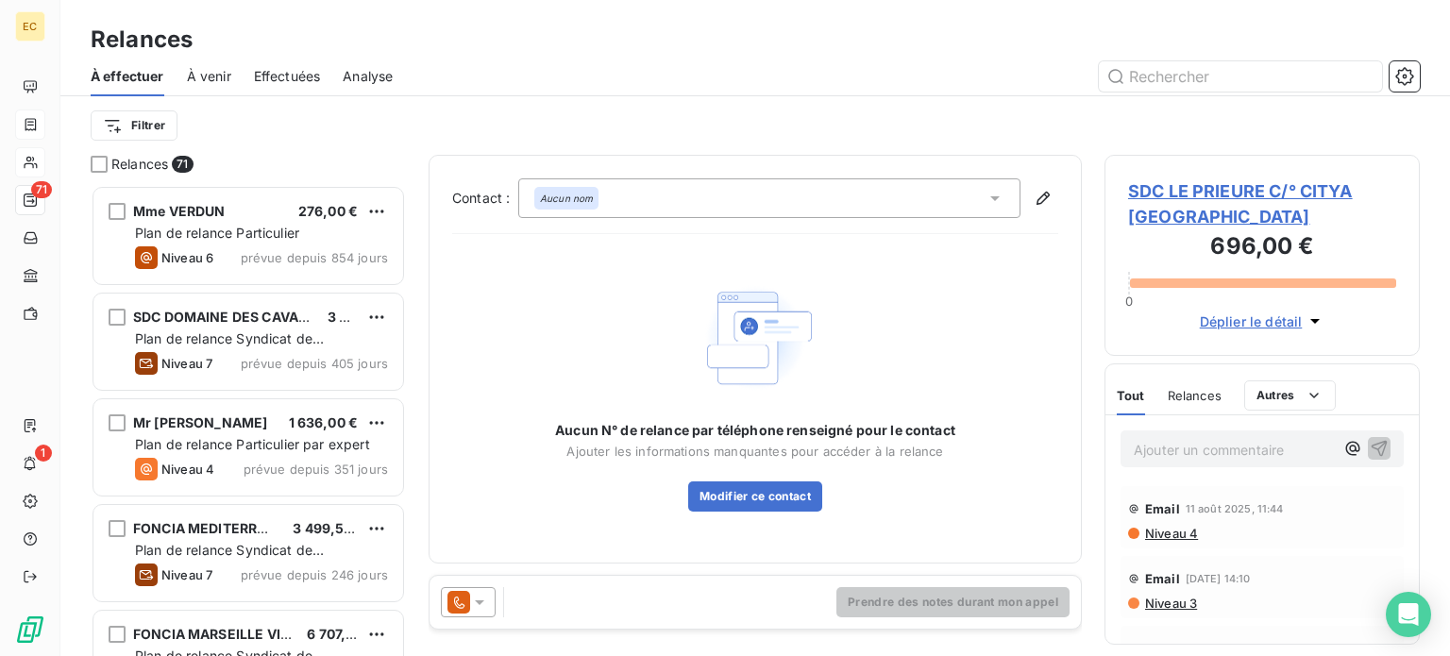
click at [1164, 210] on span "SDC LE PRIEURE C/° CITYA [GEOGRAPHIC_DATA]" at bounding box center [1262, 203] width 268 height 51
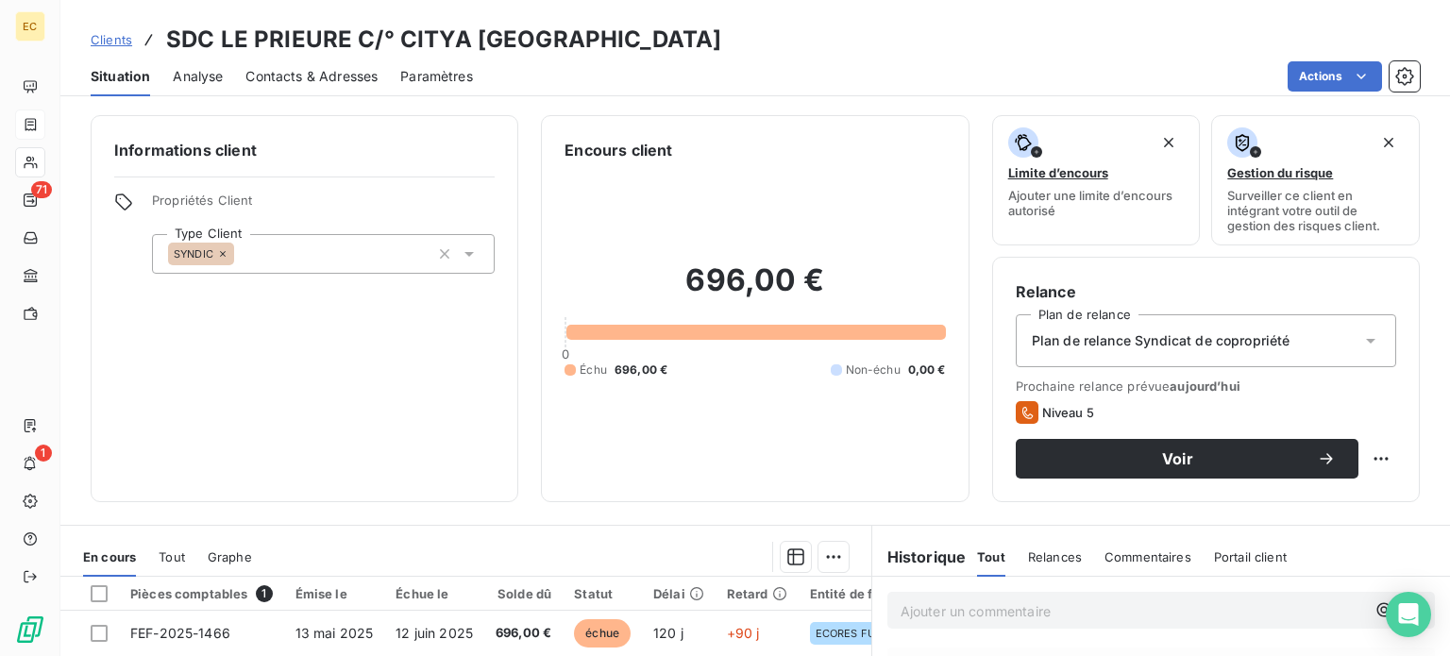
click at [314, 77] on span "Contacts & Adresses" at bounding box center [311, 76] width 132 height 19
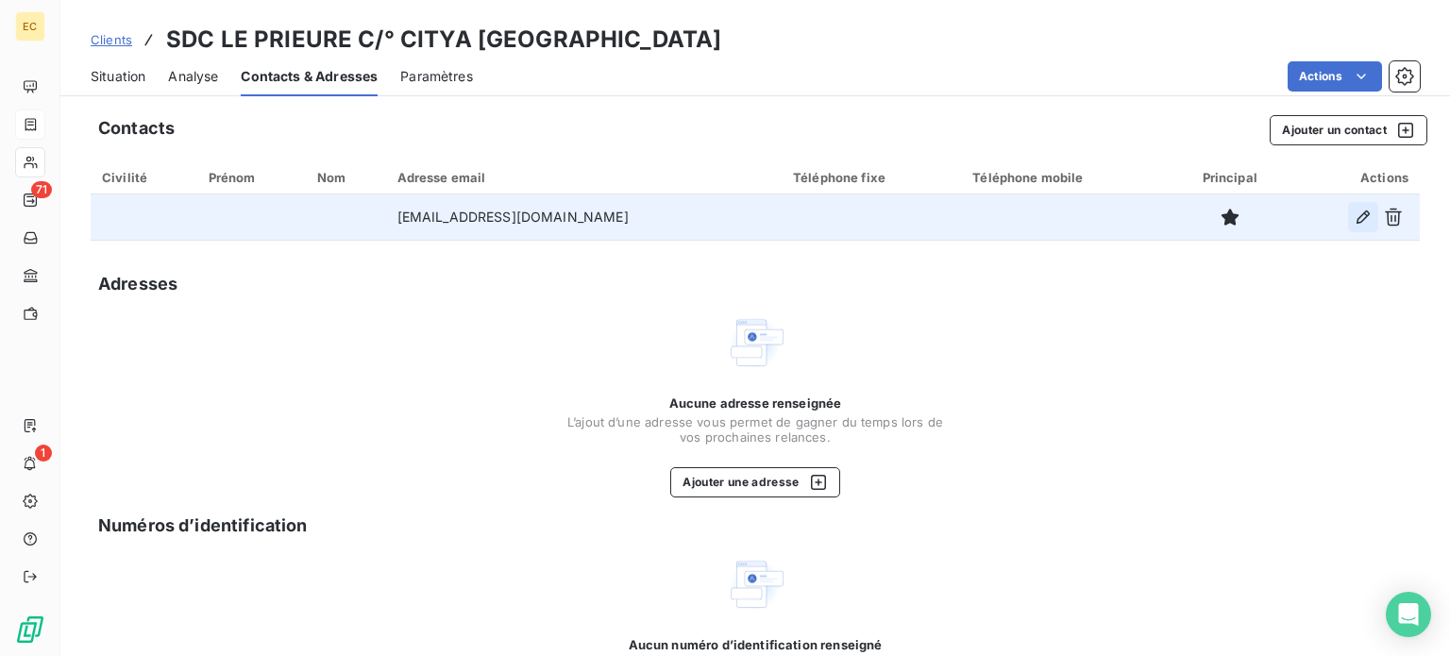
click at [1356, 218] on icon "button" at bounding box center [1362, 216] width 13 height 13
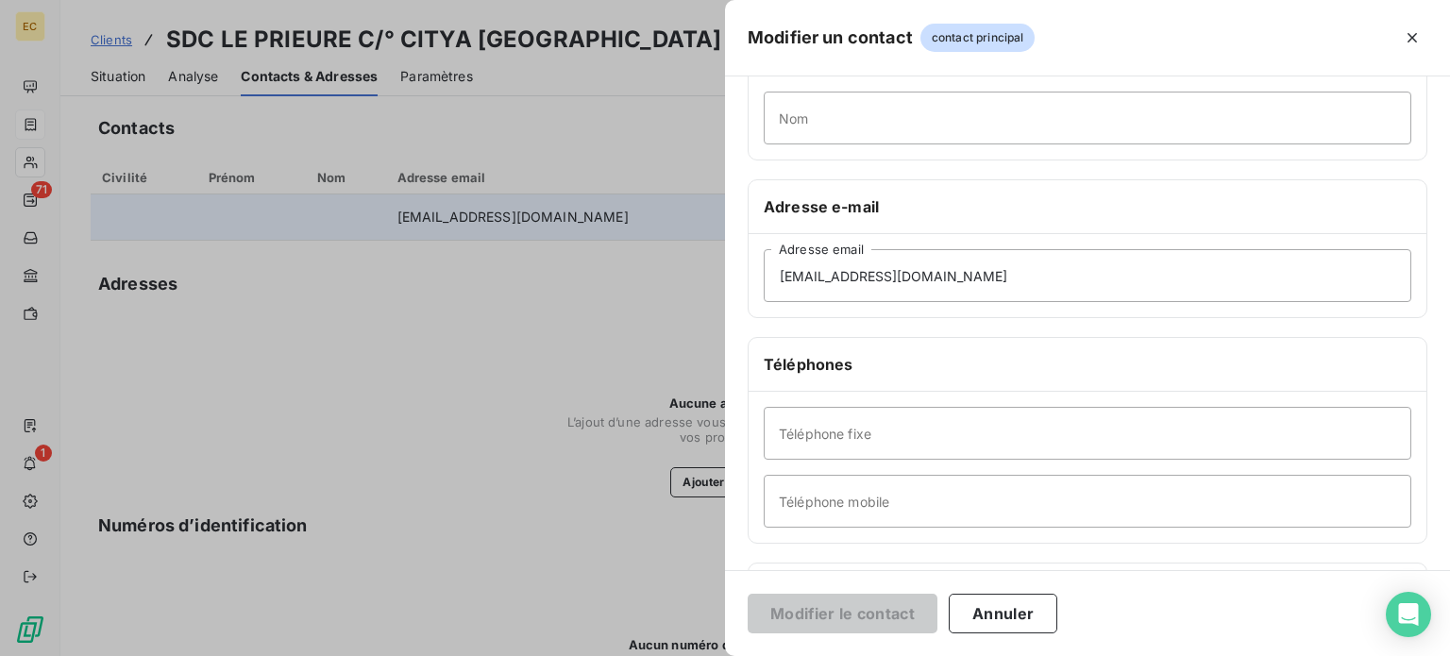
scroll to position [283, 0]
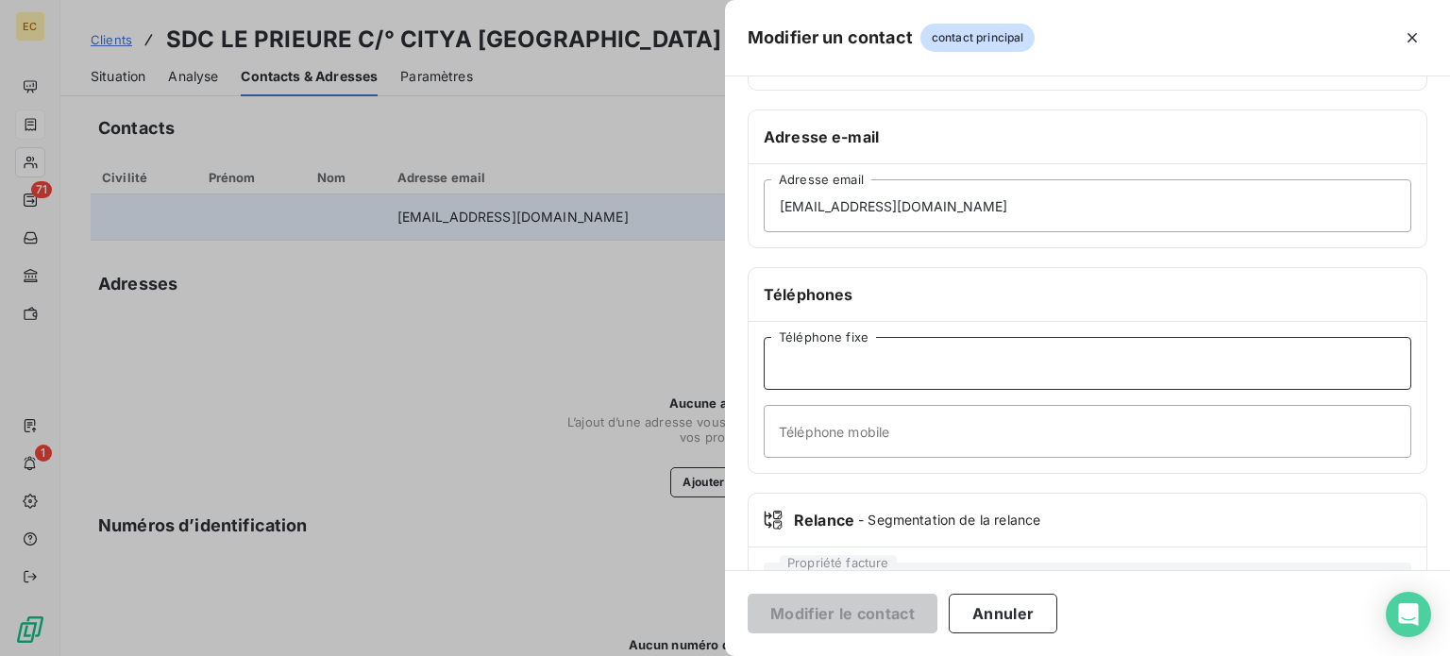
drag, startPoint x: 857, startPoint y: 354, endPoint x: 853, endPoint y: 372, distance: 18.3
click at [857, 354] on input "Téléphone fixe" at bounding box center [1086, 363] width 647 height 53
click at [816, 429] on input "Téléphone mobile" at bounding box center [1086, 431] width 647 height 53
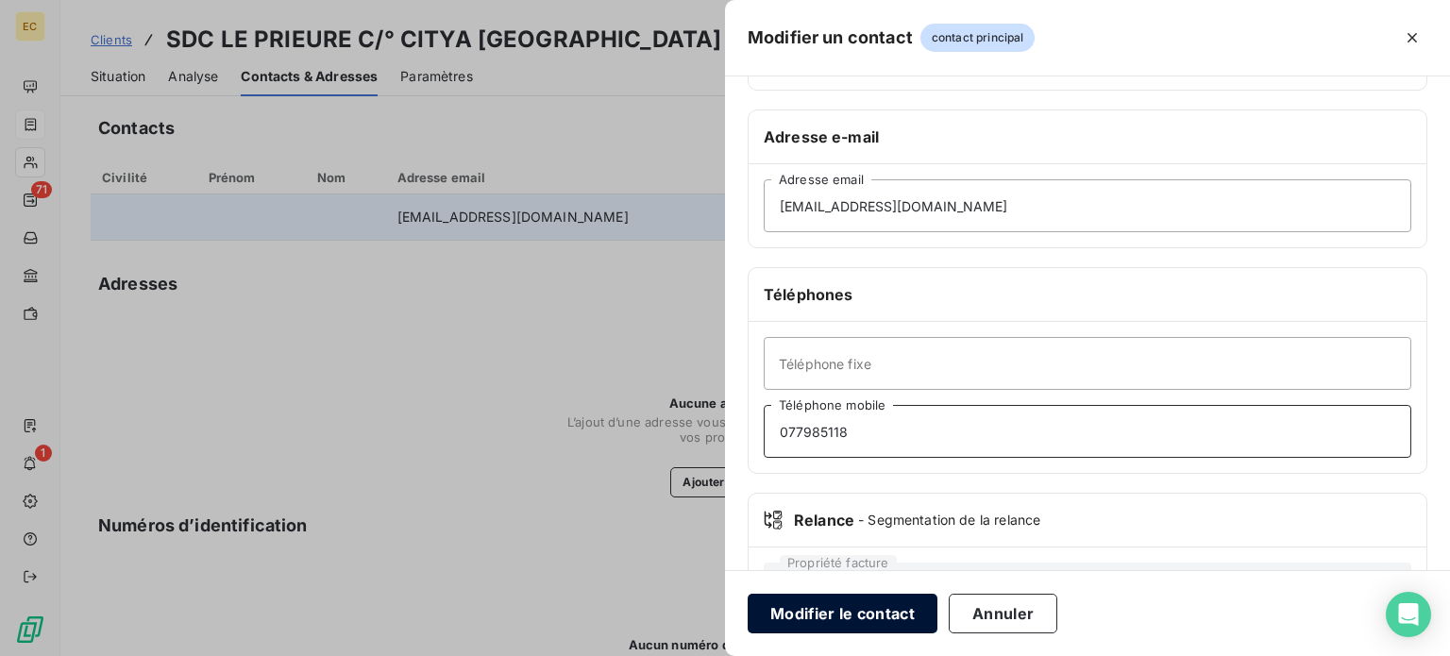
type input "077985118"
click at [855, 625] on button "Modifier le contact" at bounding box center [842, 614] width 190 height 40
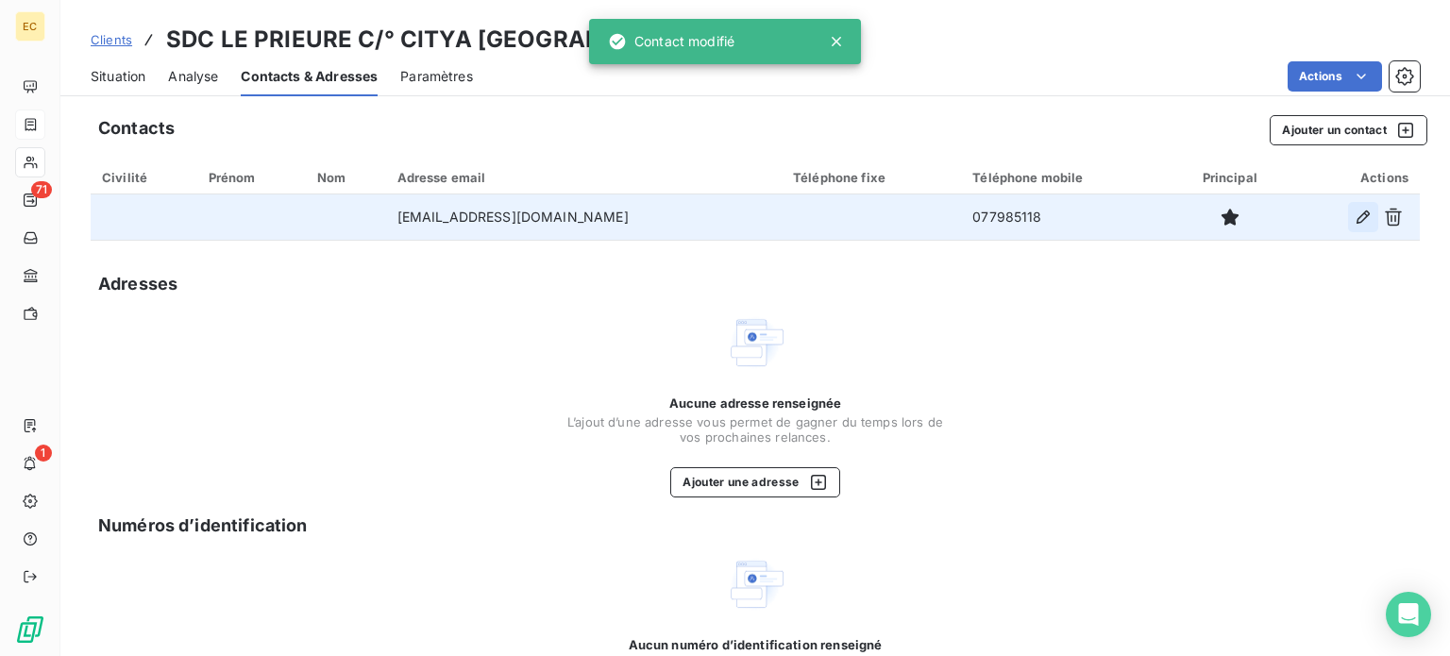
click at [1353, 220] on icon "button" at bounding box center [1362, 217] width 19 height 19
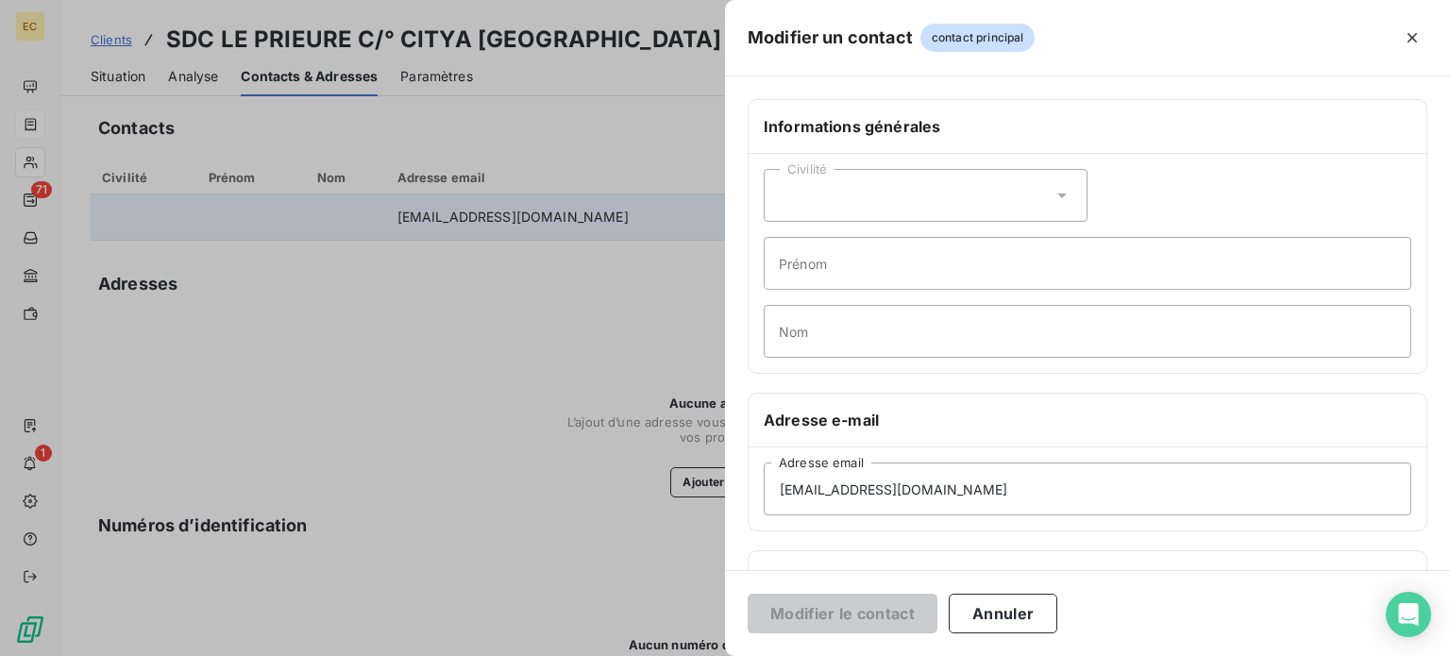
scroll to position [189, 0]
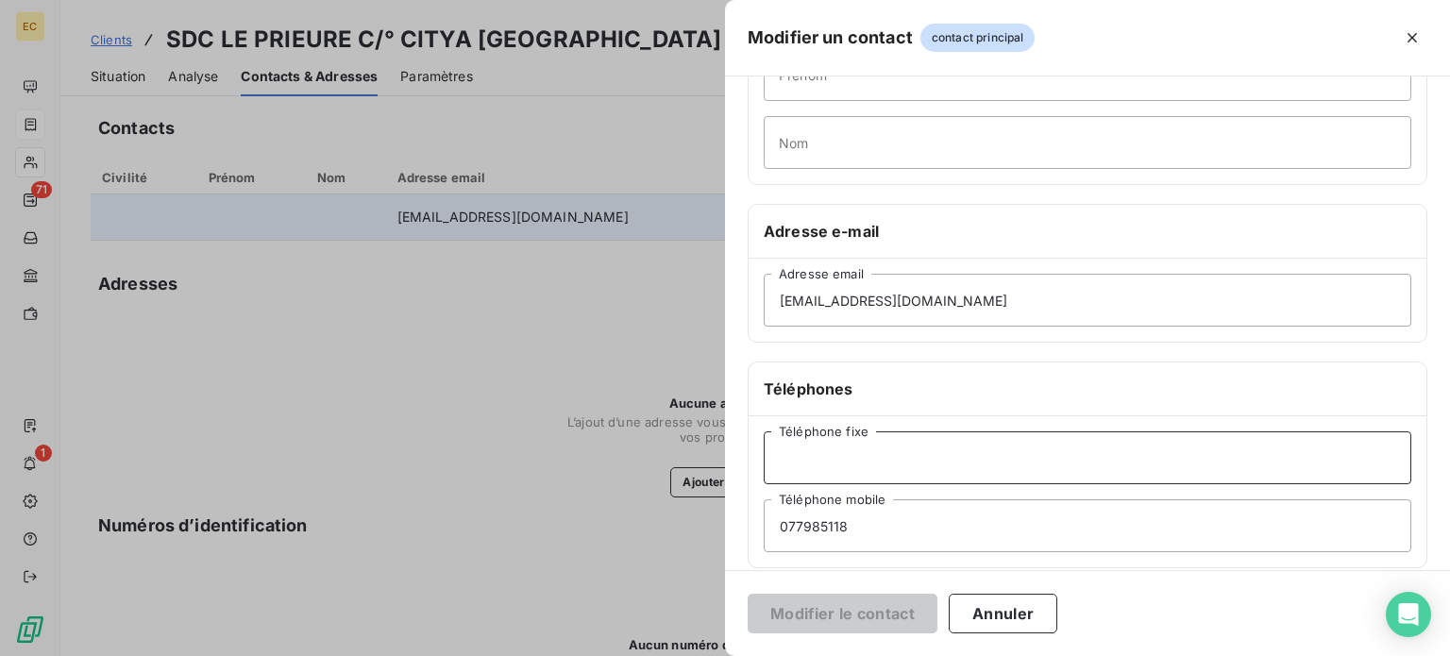
click at [890, 456] on input "Téléphone fixe" at bounding box center [1086, 457] width 647 height 53
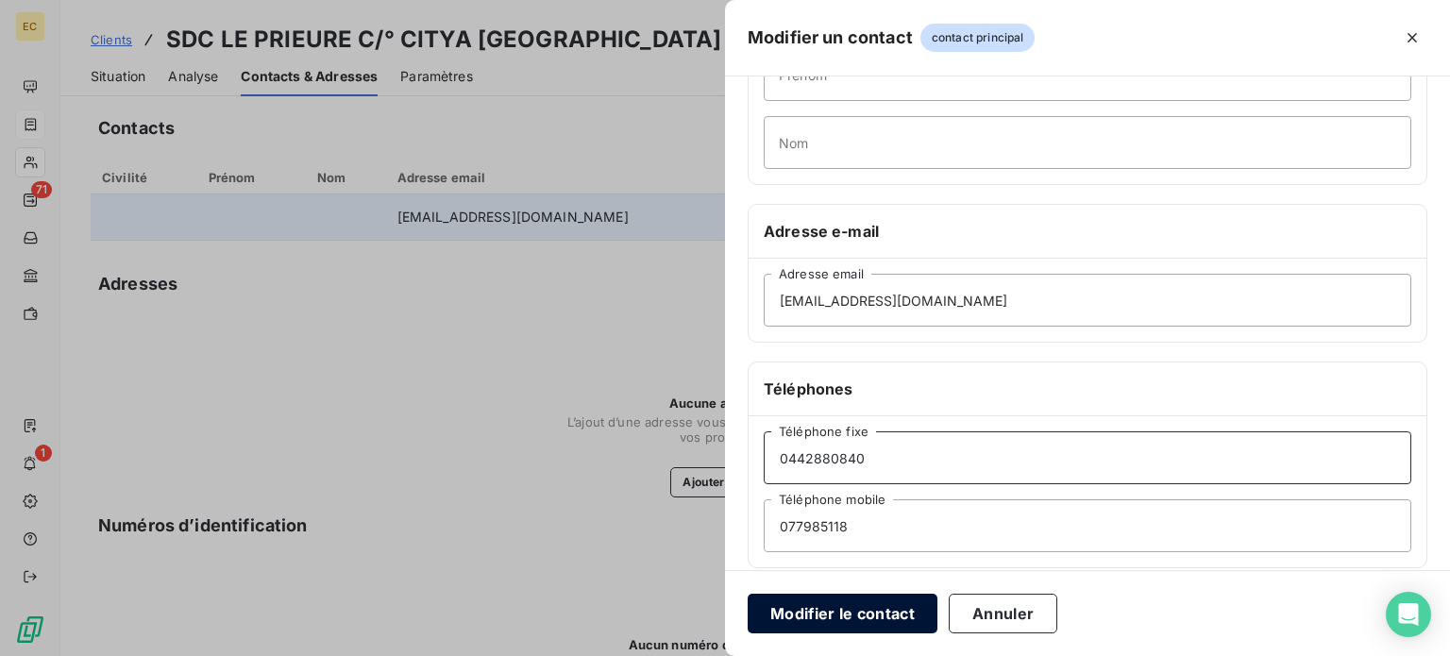
type input "0442880840"
click at [868, 612] on button "Modifier le contact" at bounding box center [842, 614] width 190 height 40
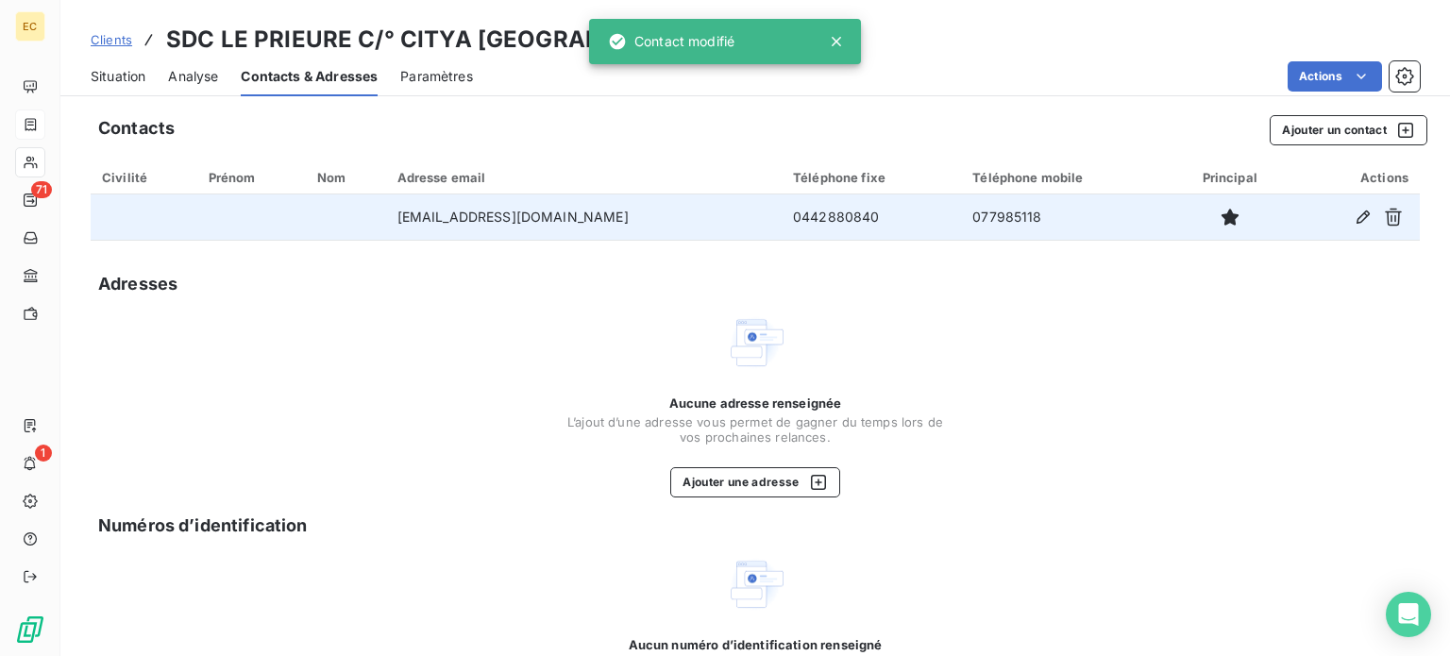
click at [131, 77] on span "Situation" at bounding box center [118, 76] width 55 height 19
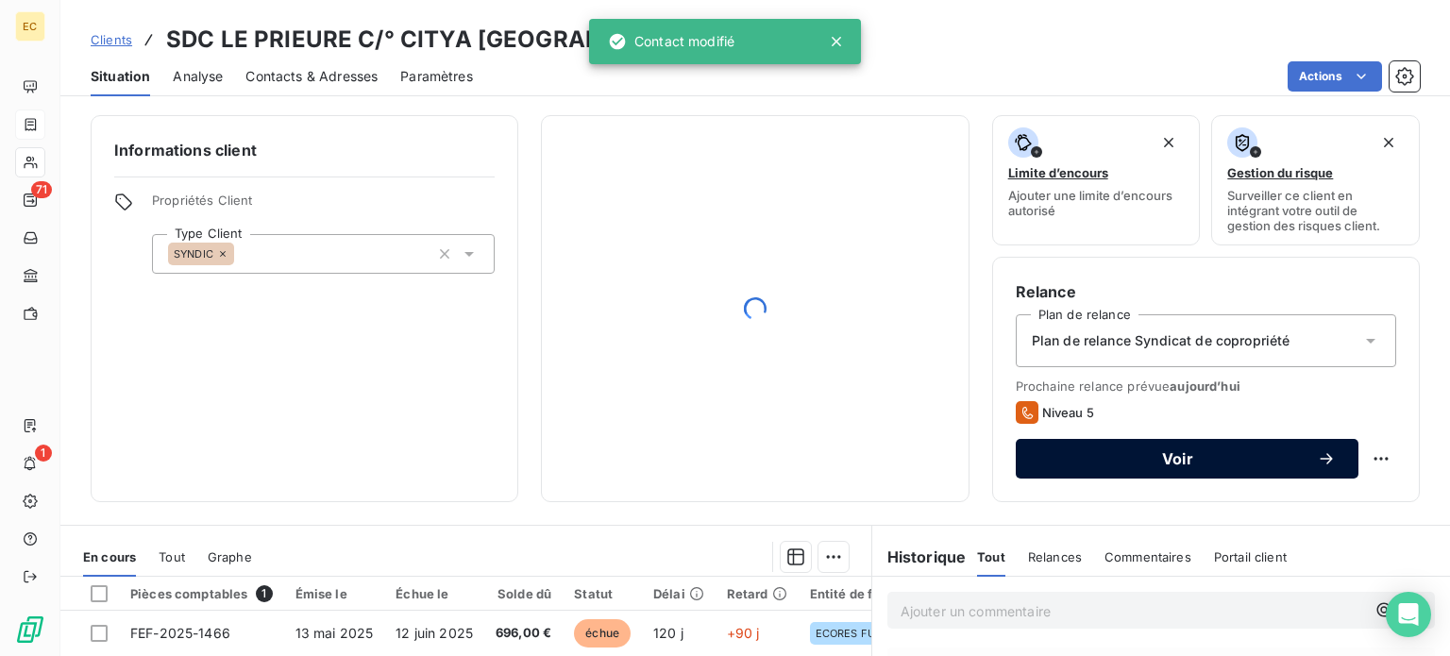
click at [1179, 449] on div "Voir" at bounding box center [1186, 458] width 297 height 19
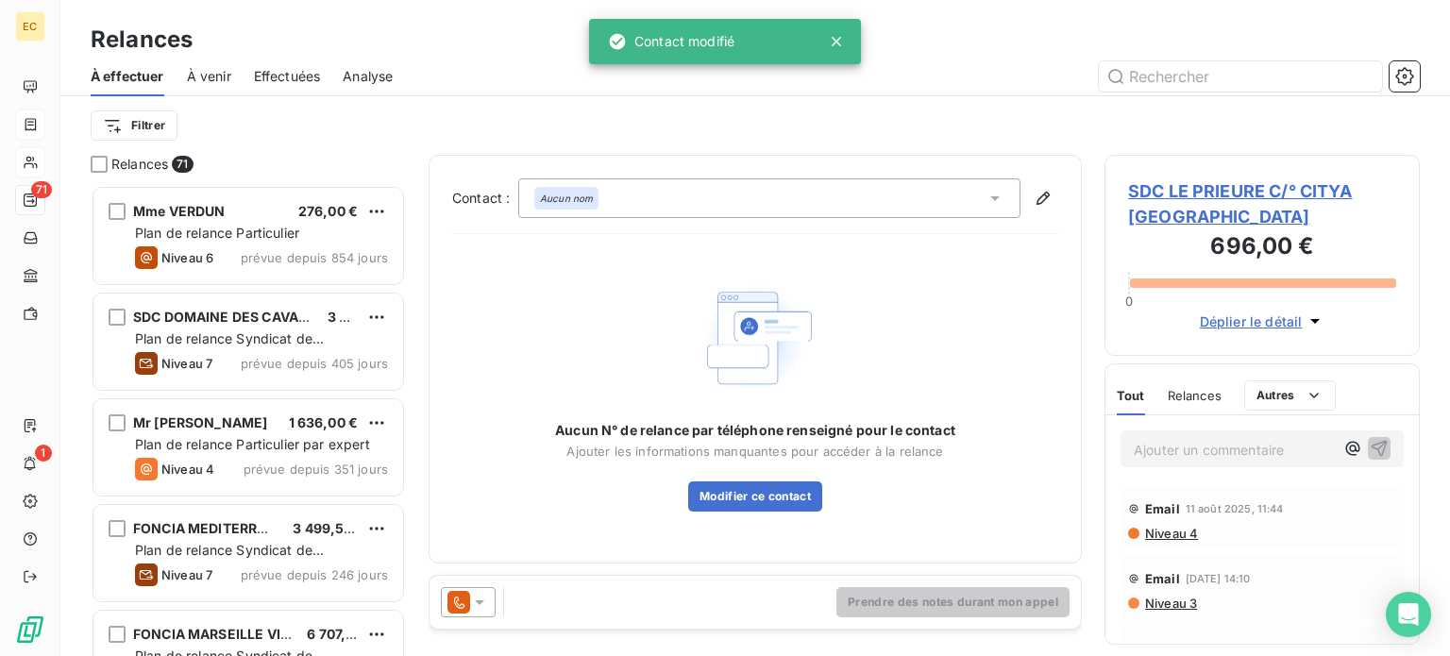
scroll to position [457, 300]
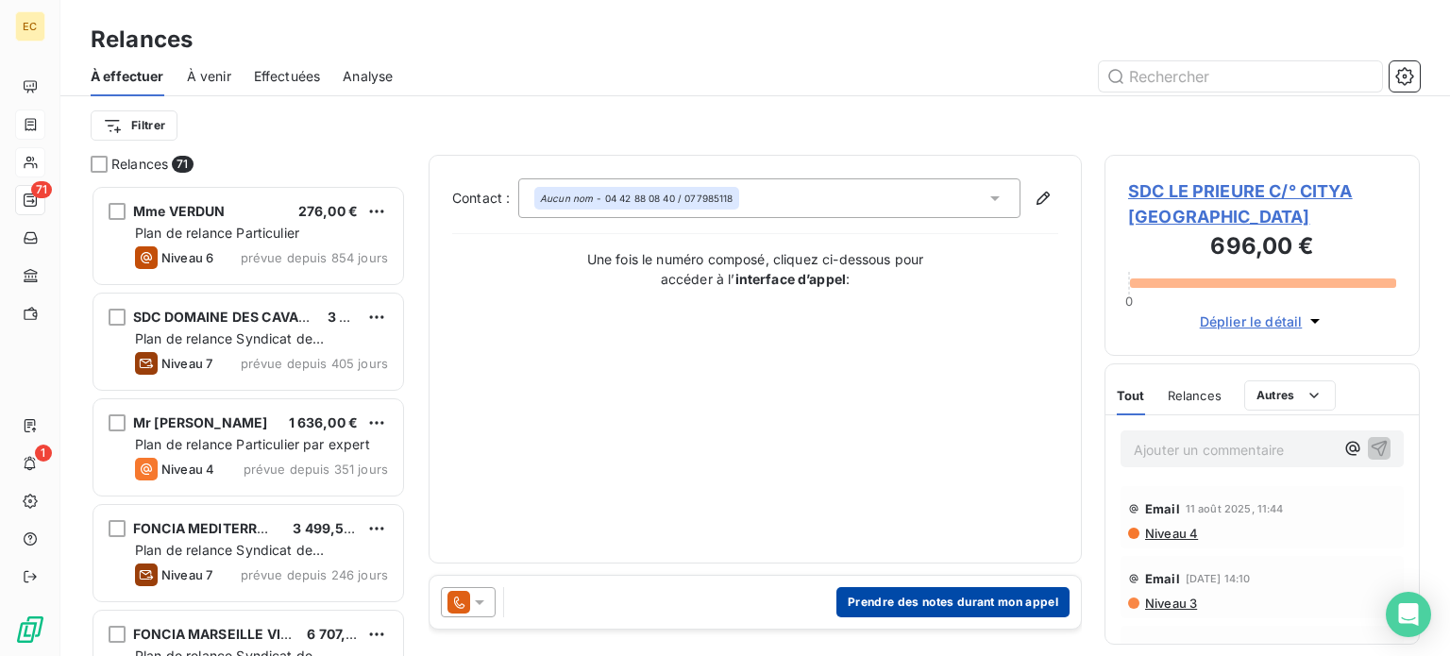
click at [948, 605] on button "Prendre des notes durant mon appel" at bounding box center [952, 602] width 233 height 30
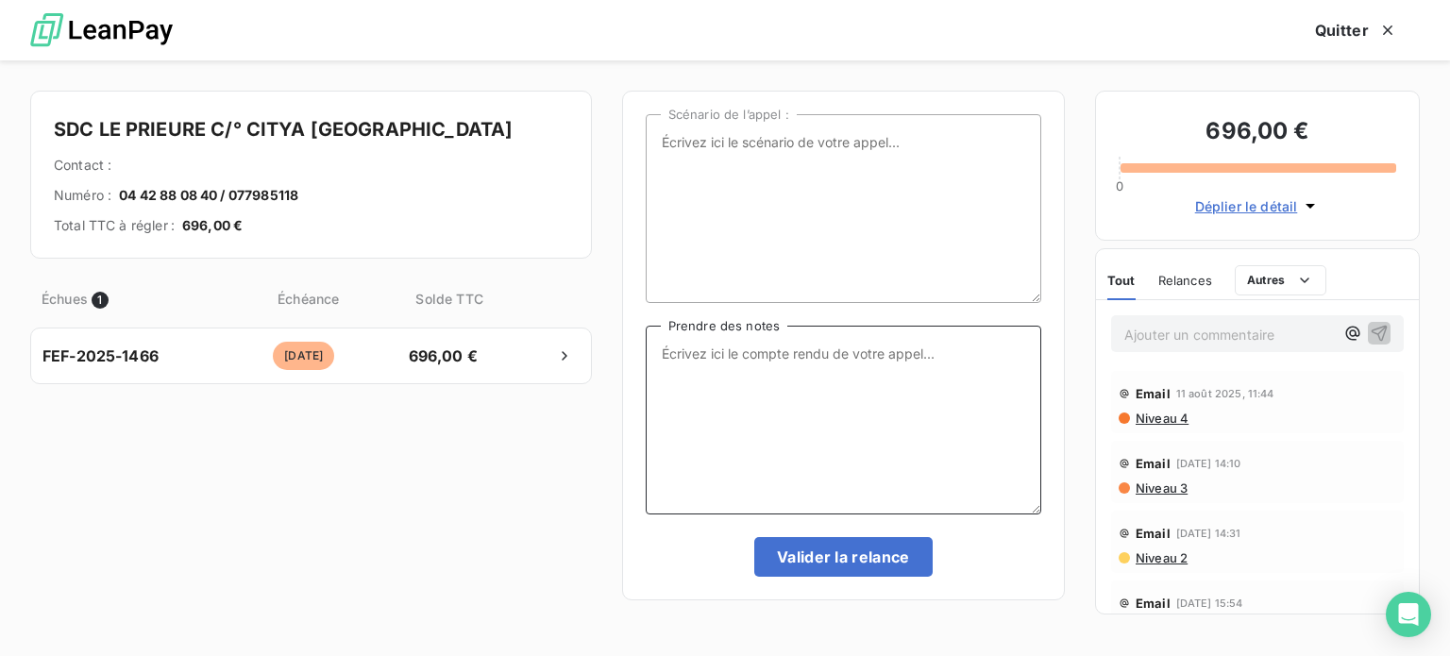
click at [761, 361] on textarea "Prendre des notes" at bounding box center [843, 420] width 395 height 189
click at [914, 354] on textarea "10/09/25 APPEL Gestionnaire répondeur Appel agence :" at bounding box center [843, 420] width 395 height 189
click at [653, 377] on textarea "10/09/25 APPEL Gestionnaire répondeur / Appel agence :" at bounding box center [843, 420] width 395 height 189
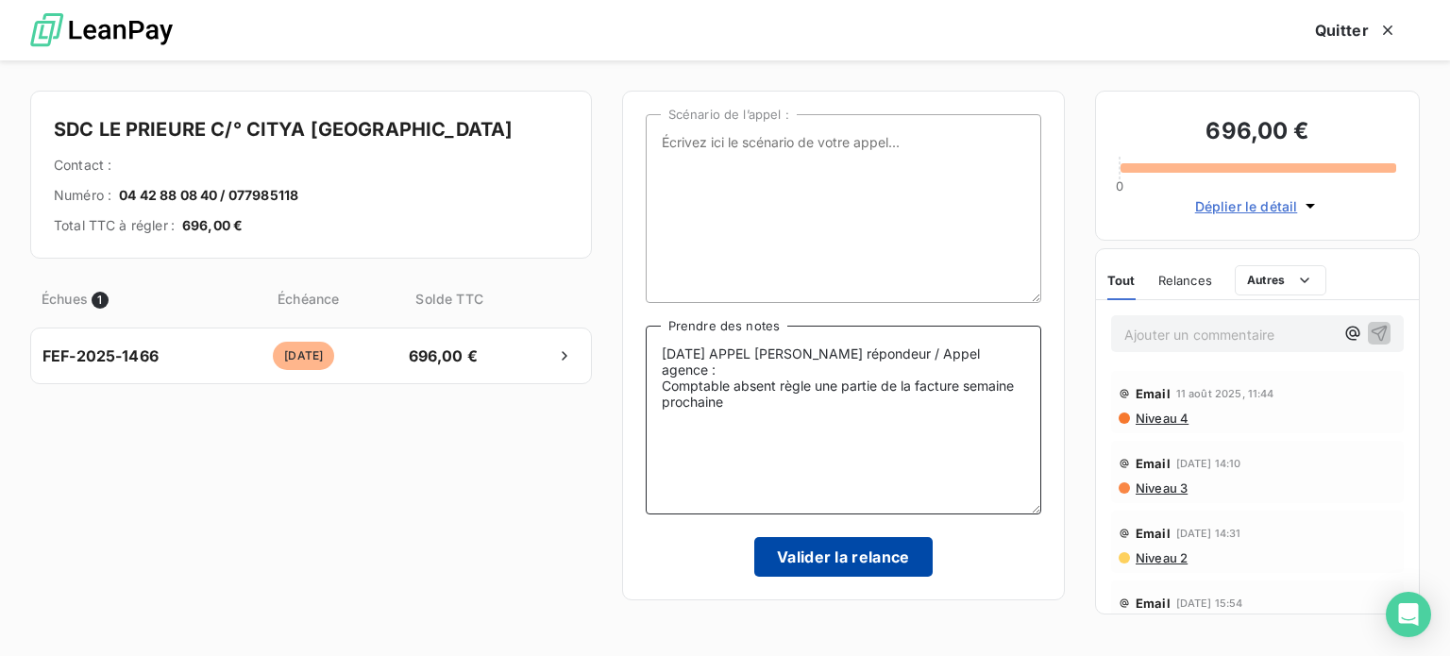
type textarea "10/09/25 APPEL Gestionnaire répondeur / Appel agence : Comptable absent règle u…"
click at [834, 558] on button "Valider la relance" at bounding box center [843, 557] width 178 height 40
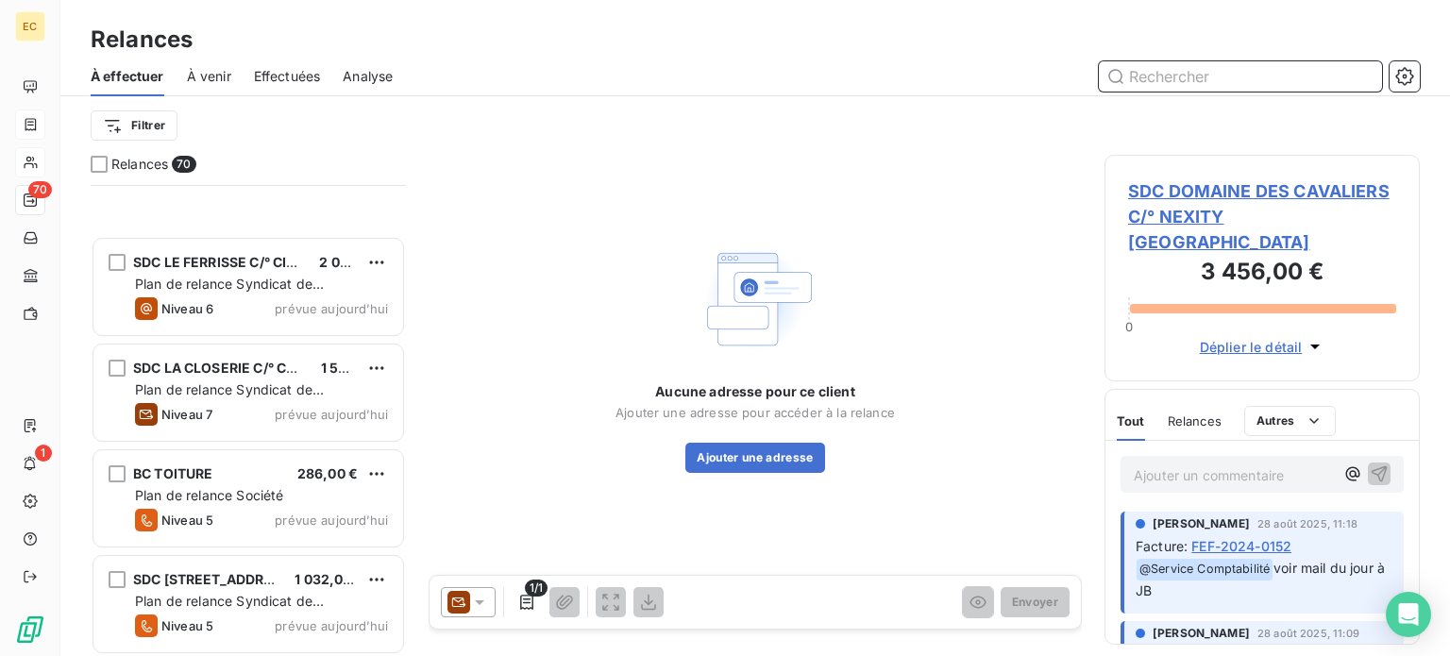
scroll to position [6928, 0]
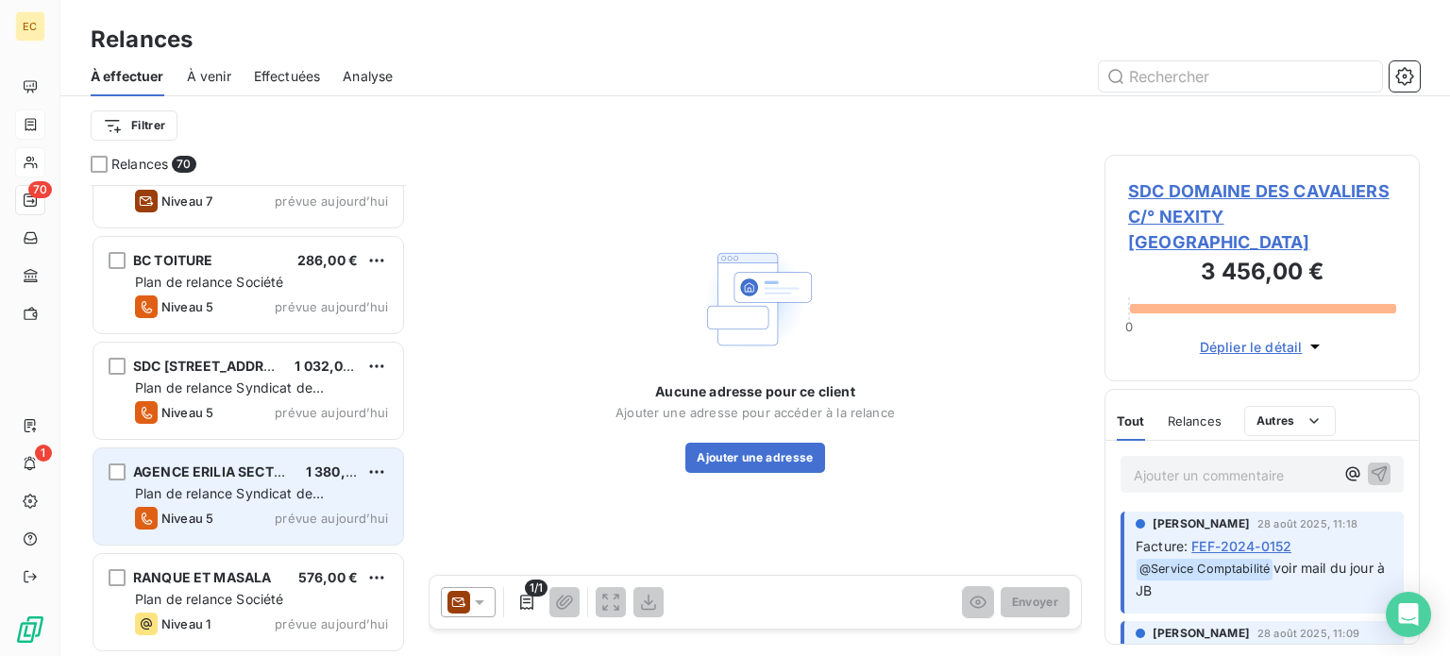
click at [256, 494] on span "Plan de relance Syndicat de copropriété" at bounding box center [229, 502] width 189 height 35
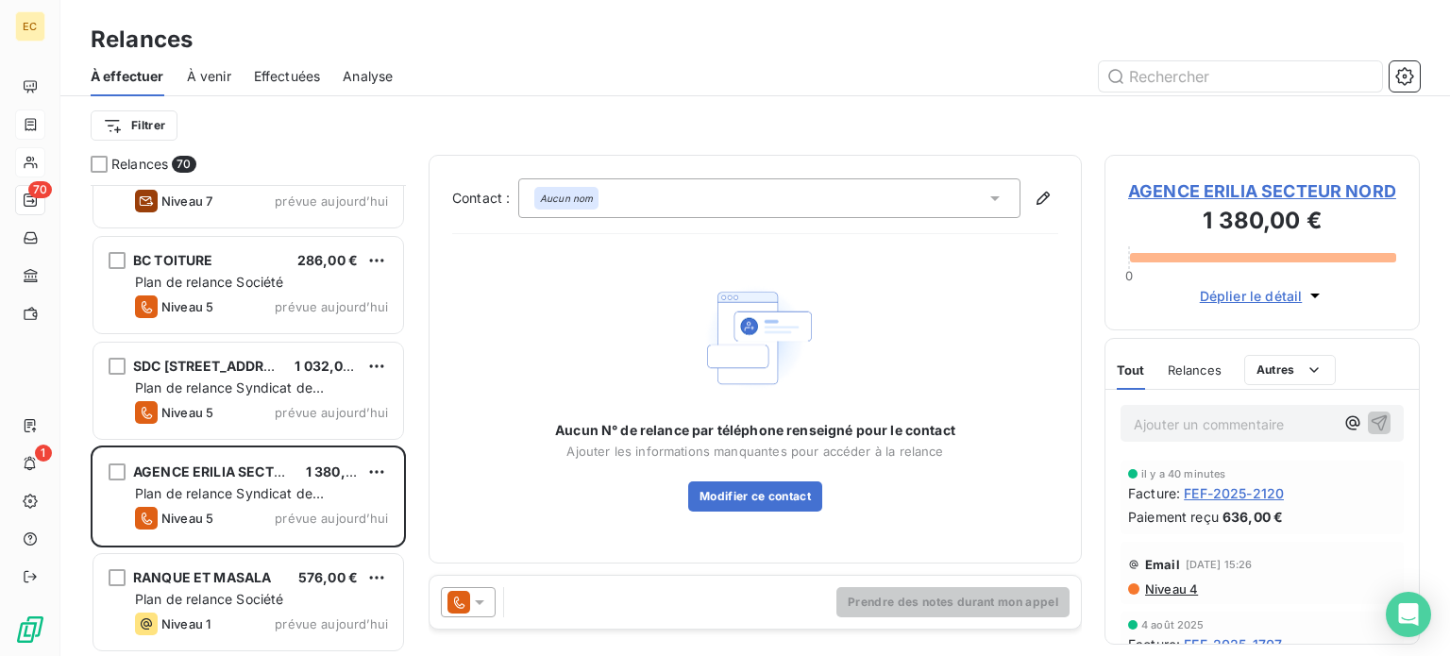
click at [1159, 189] on span "AGENCE ERILIA SECTEUR NORD" at bounding box center [1262, 190] width 268 height 25
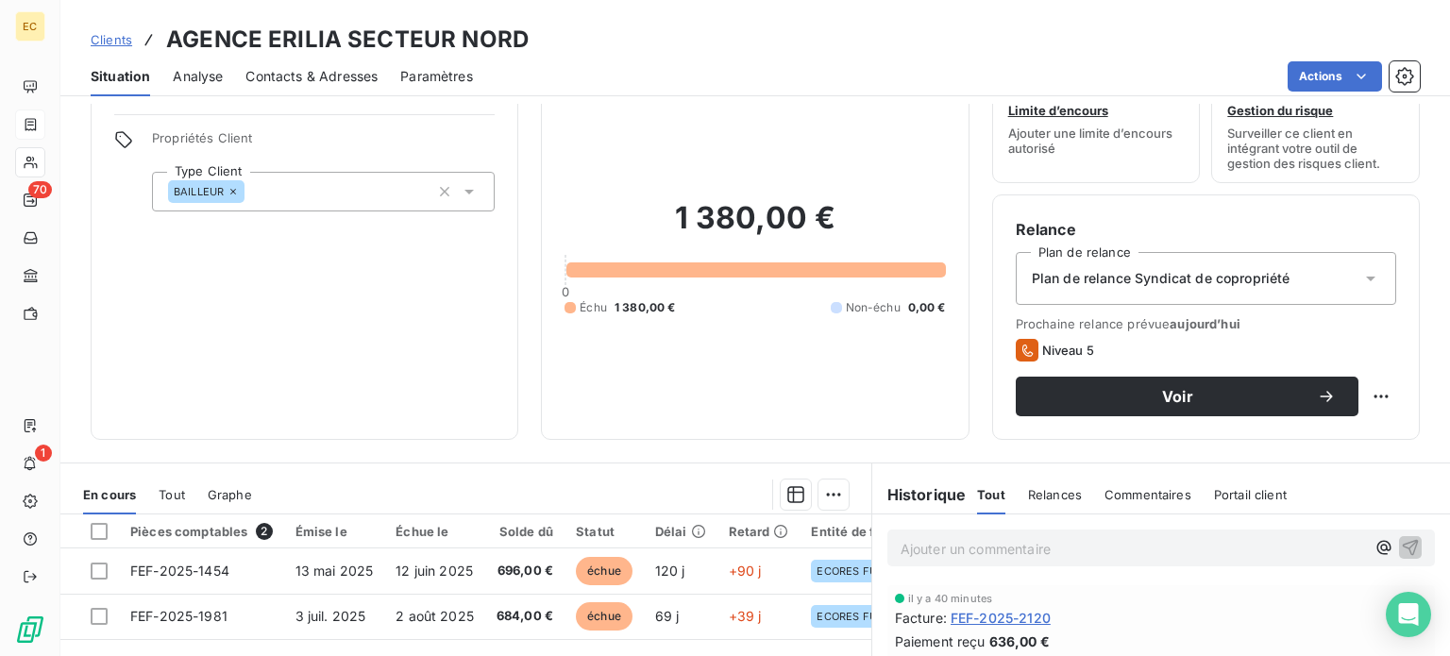
scroll to position [94, 0]
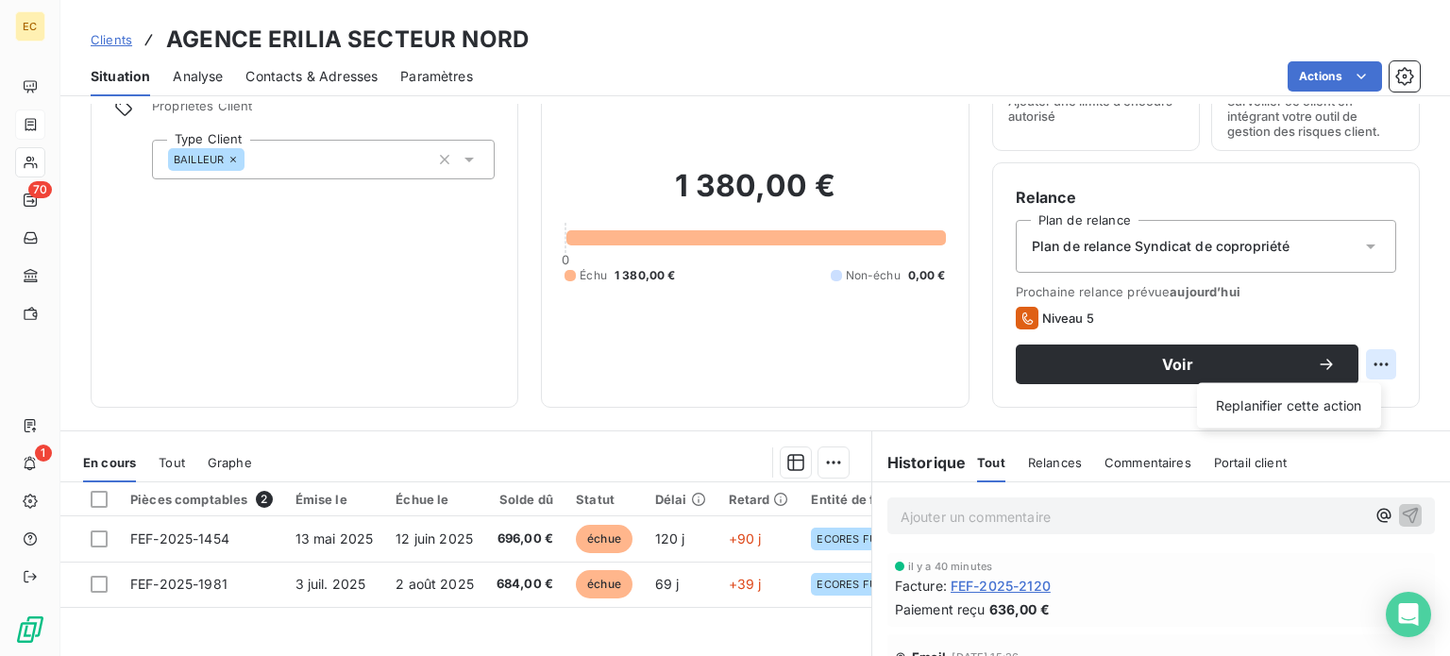
click at [1365, 366] on html "EC 70 1 Clients AGENCE ERILIA SECTEUR NORD Situation Analyse Contacts & Adresse…" at bounding box center [725, 328] width 1450 height 656
click at [1321, 415] on div "Replanifier cette action" at bounding box center [1288, 406] width 169 height 30
select select "8"
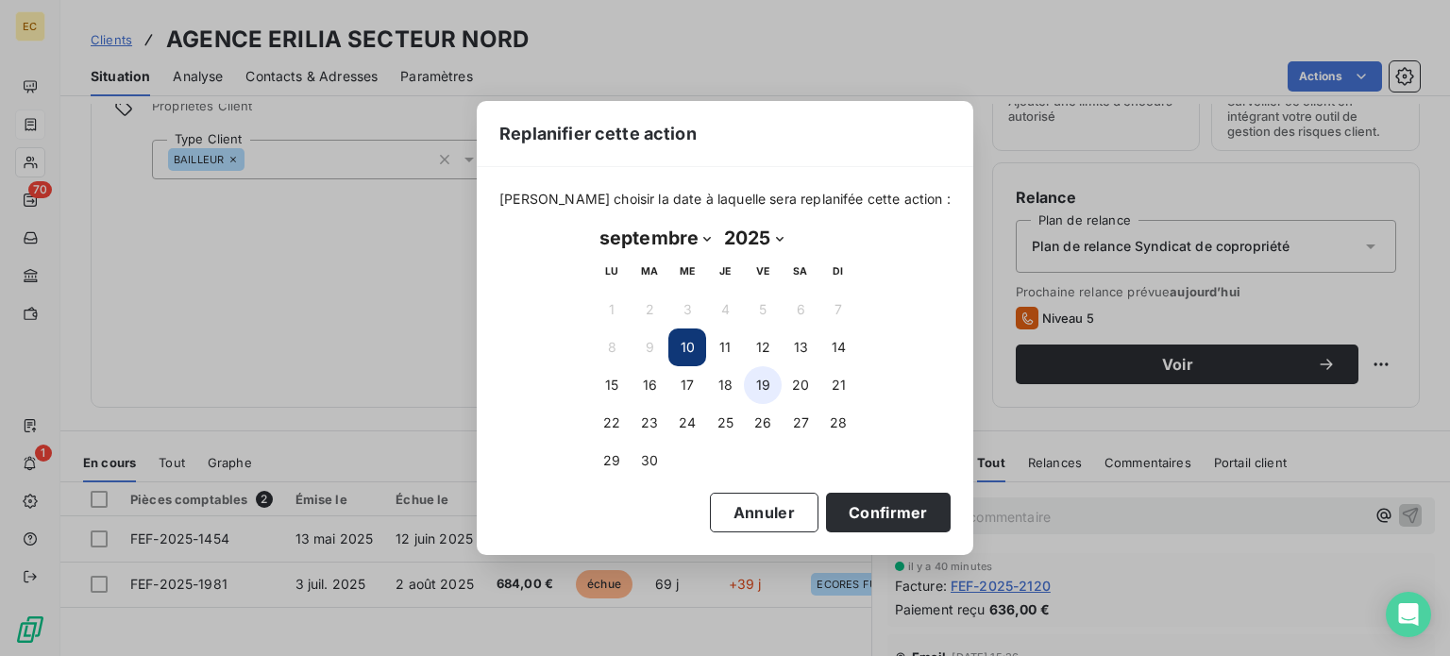
click at [765, 386] on button "19" at bounding box center [763, 385] width 38 height 38
click at [826, 508] on button "Confirmer" at bounding box center [888, 513] width 125 height 40
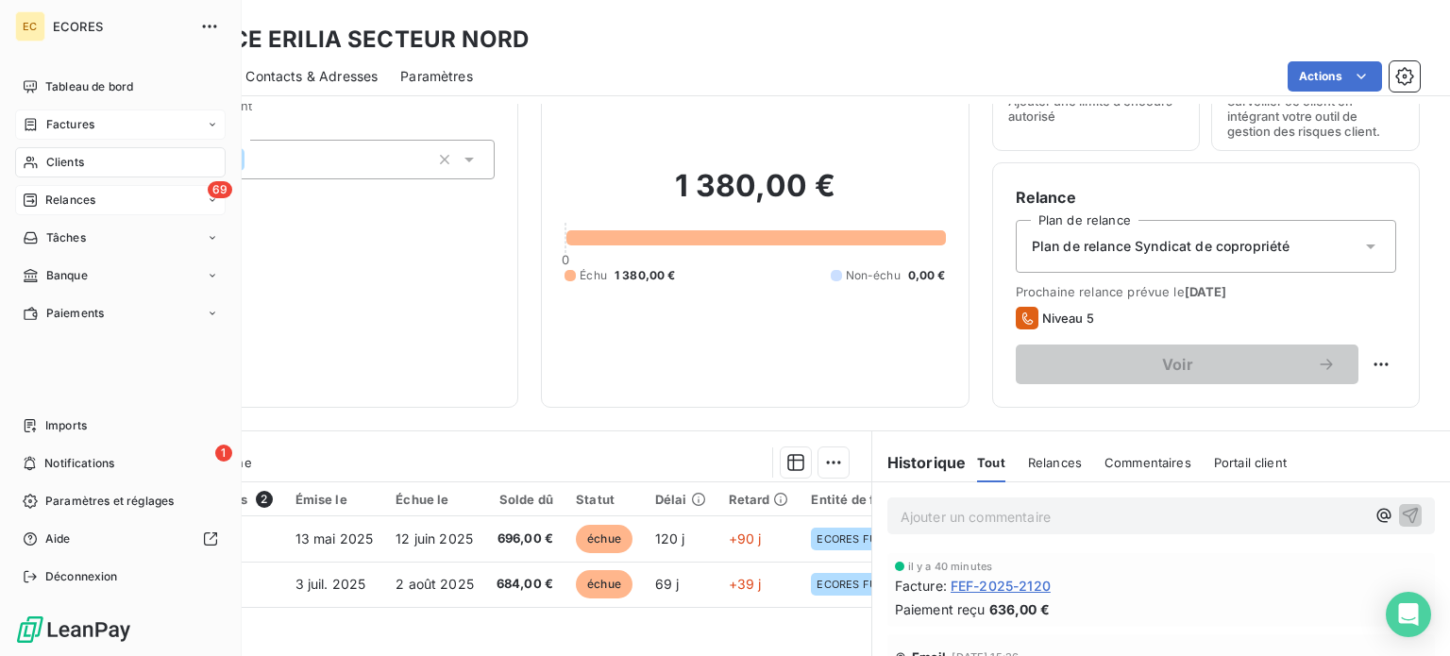
click at [77, 199] on span "Relances" at bounding box center [70, 200] width 50 height 17
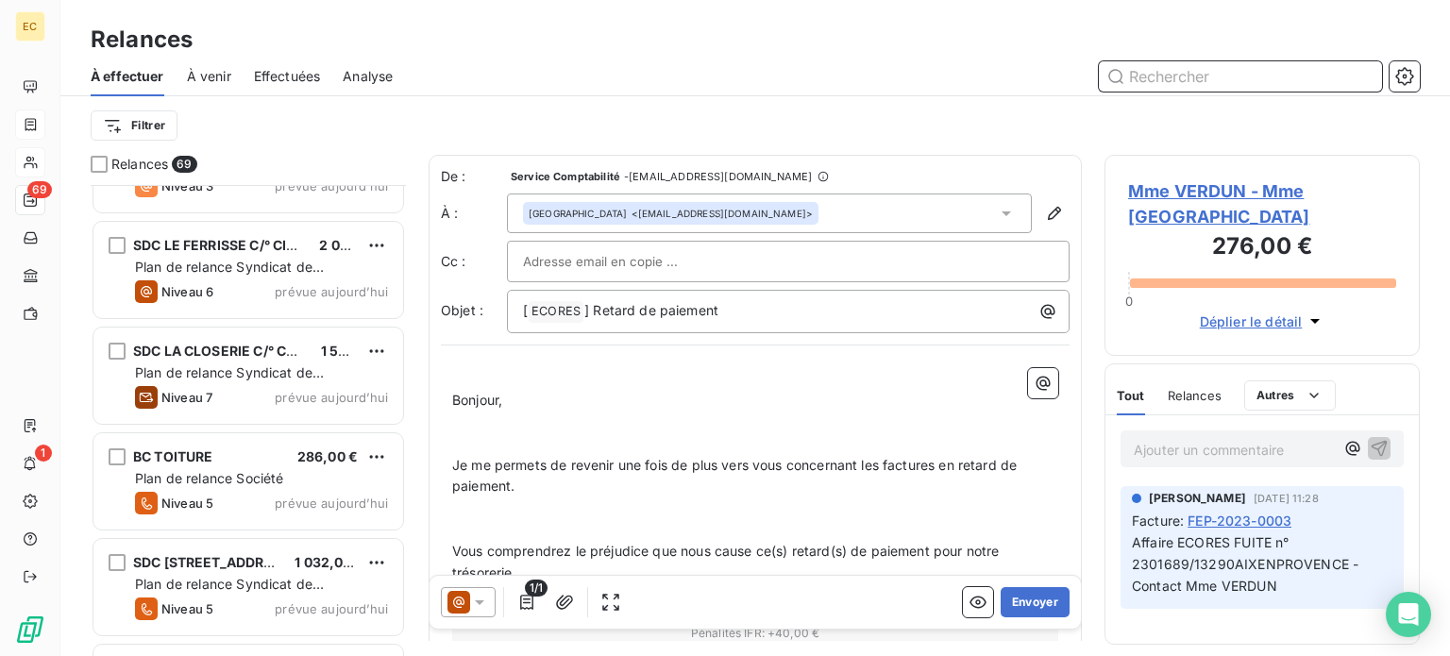
scroll to position [6822, 0]
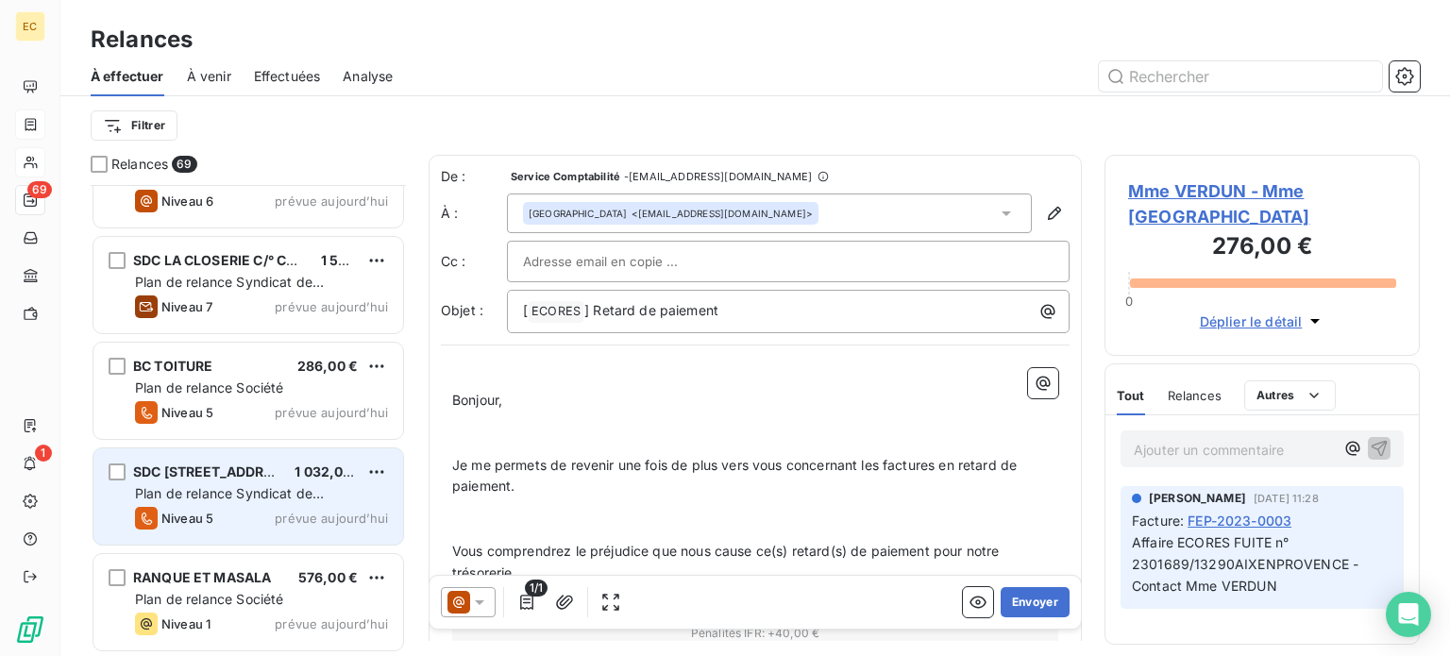
click at [192, 494] on span "Plan de relance Syndicat de copropriété" at bounding box center [229, 502] width 189 height 35
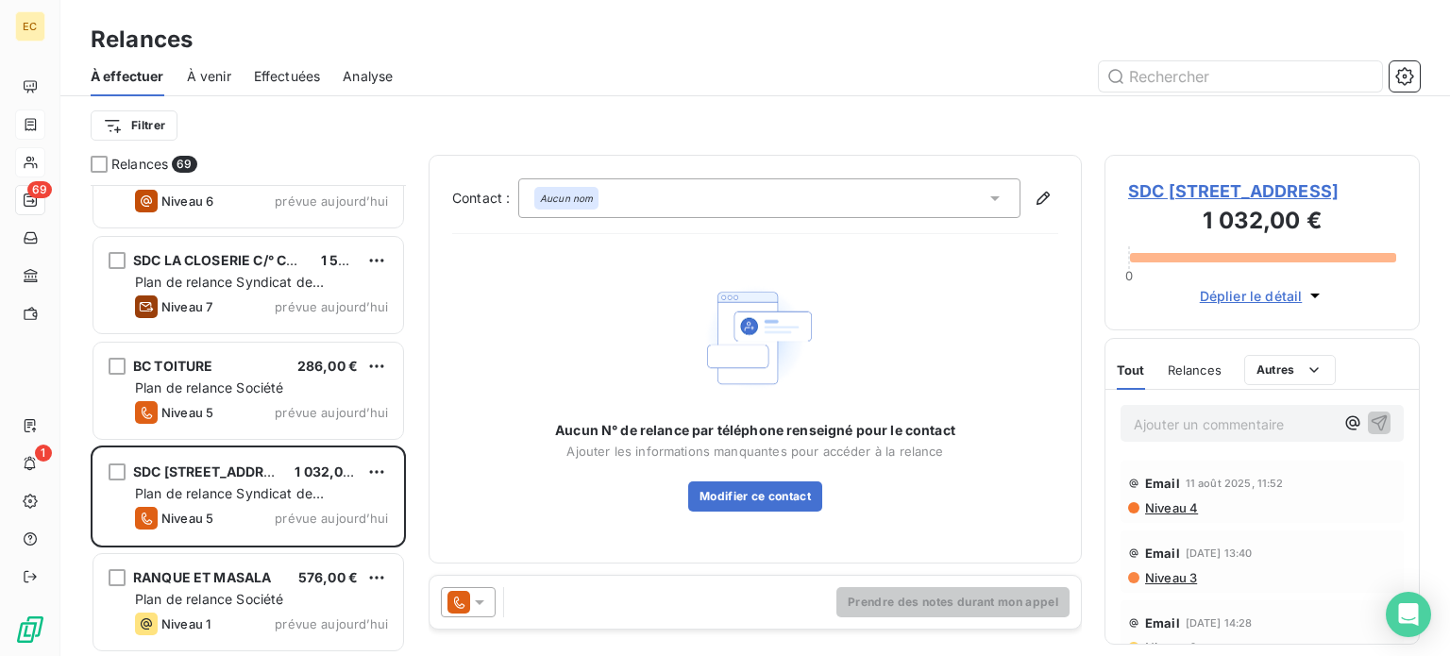
click at [1172, 204] on span "SDC [STREET_ADDRESS]" at bounding box center [1262, 190] width 268 height 25
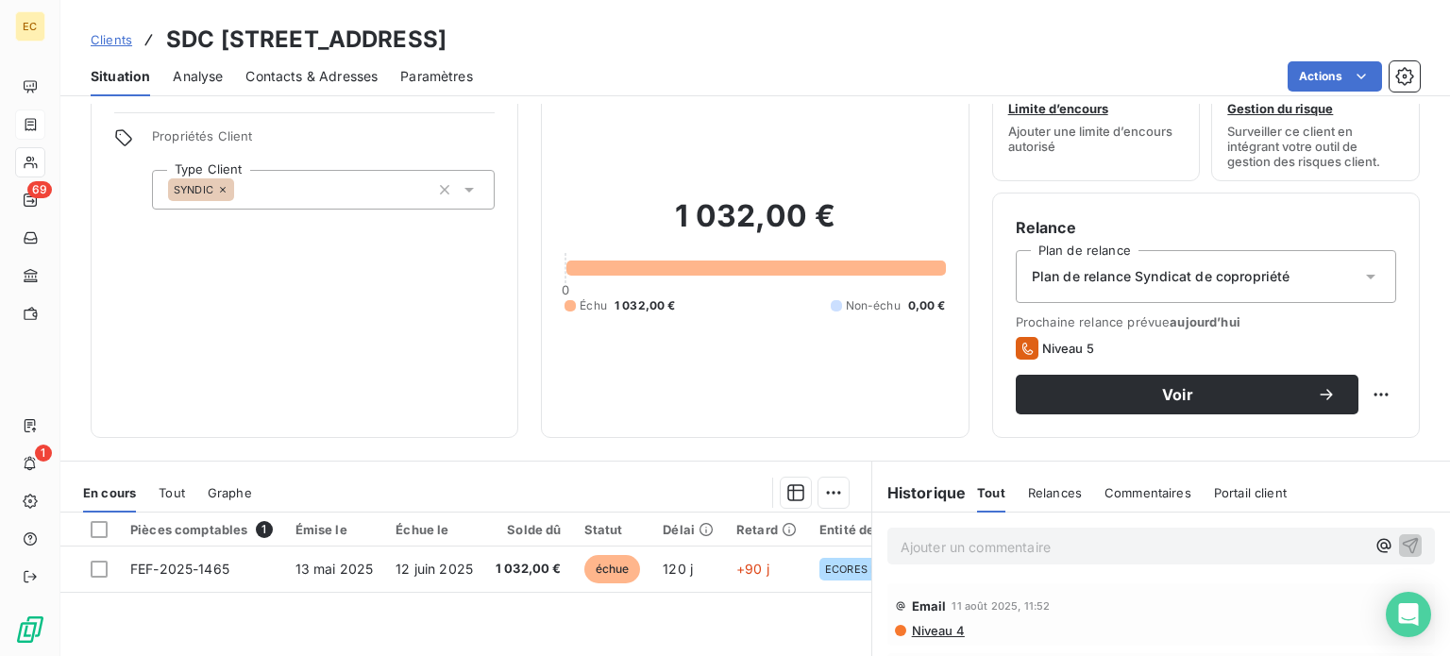
scroll to position [94, 0]
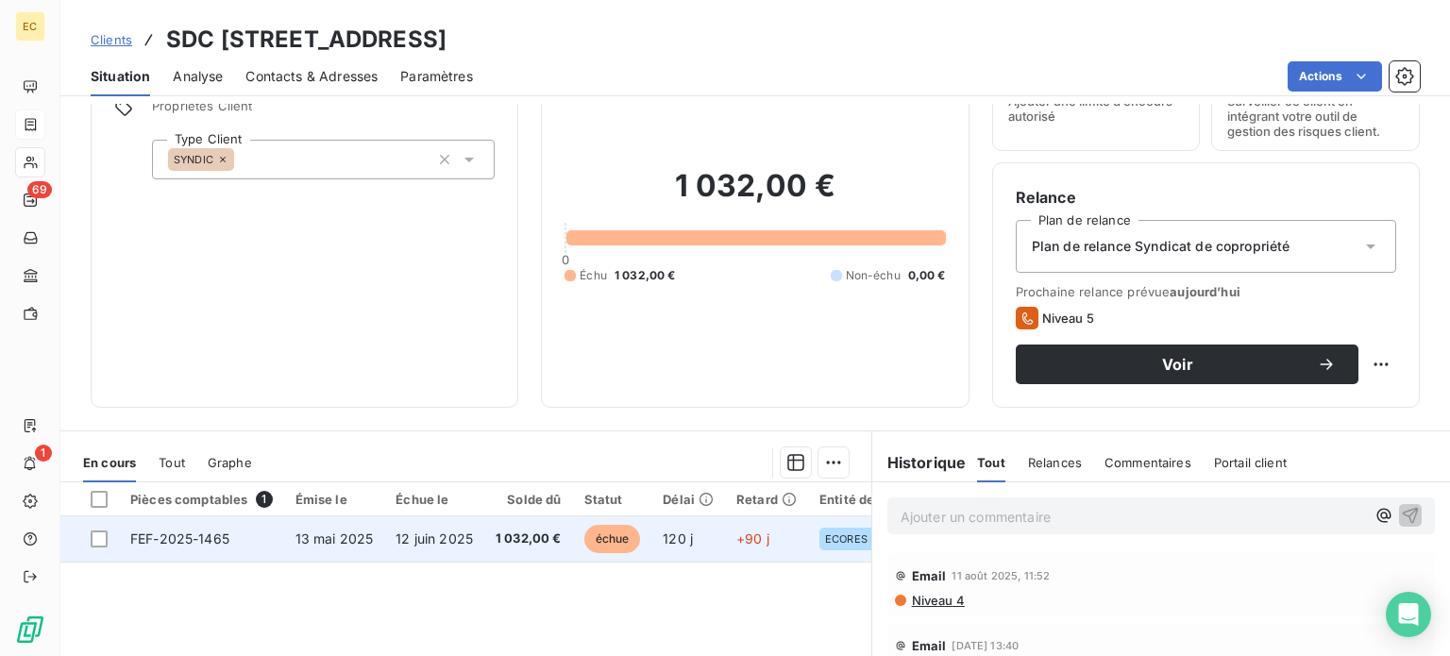
click at [384, 540] on td "12 juin 2025" at bounding box center [434, 538] width 100 height 45
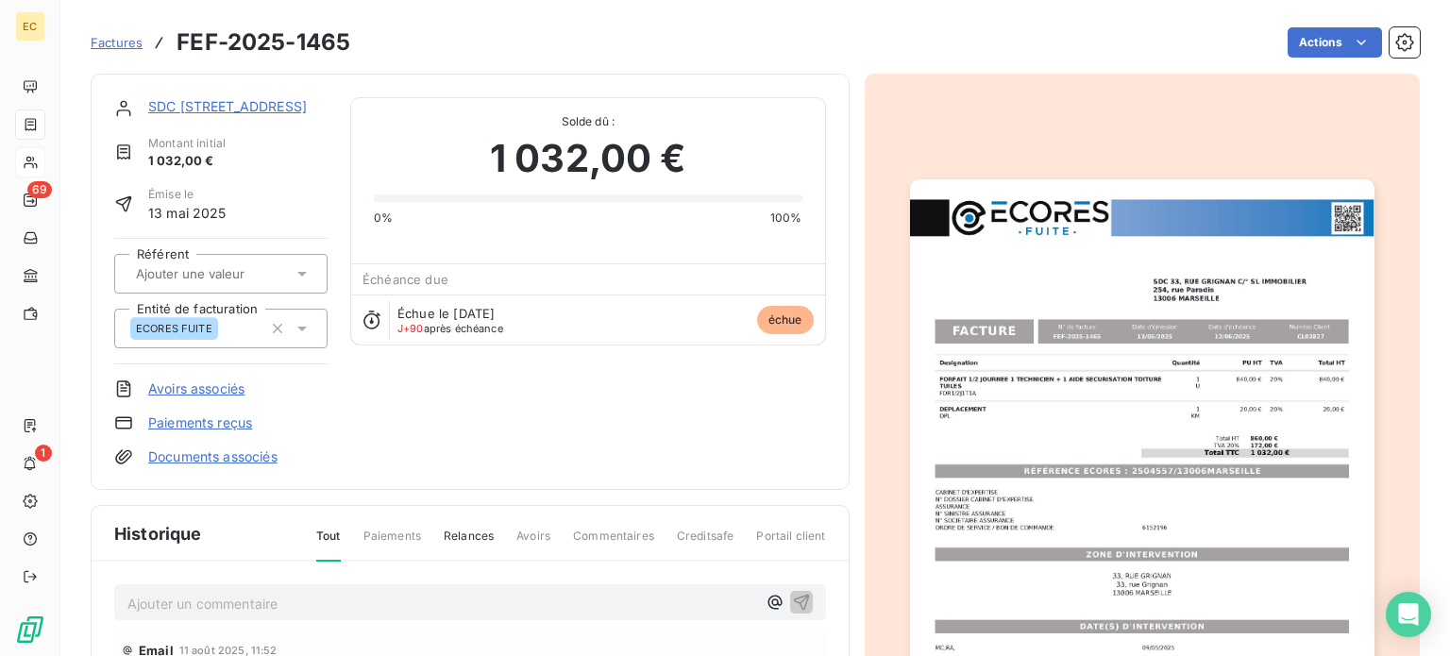
click at [1106, 445] on img "button" at bounding box center [1142, 507] width 464 height 656
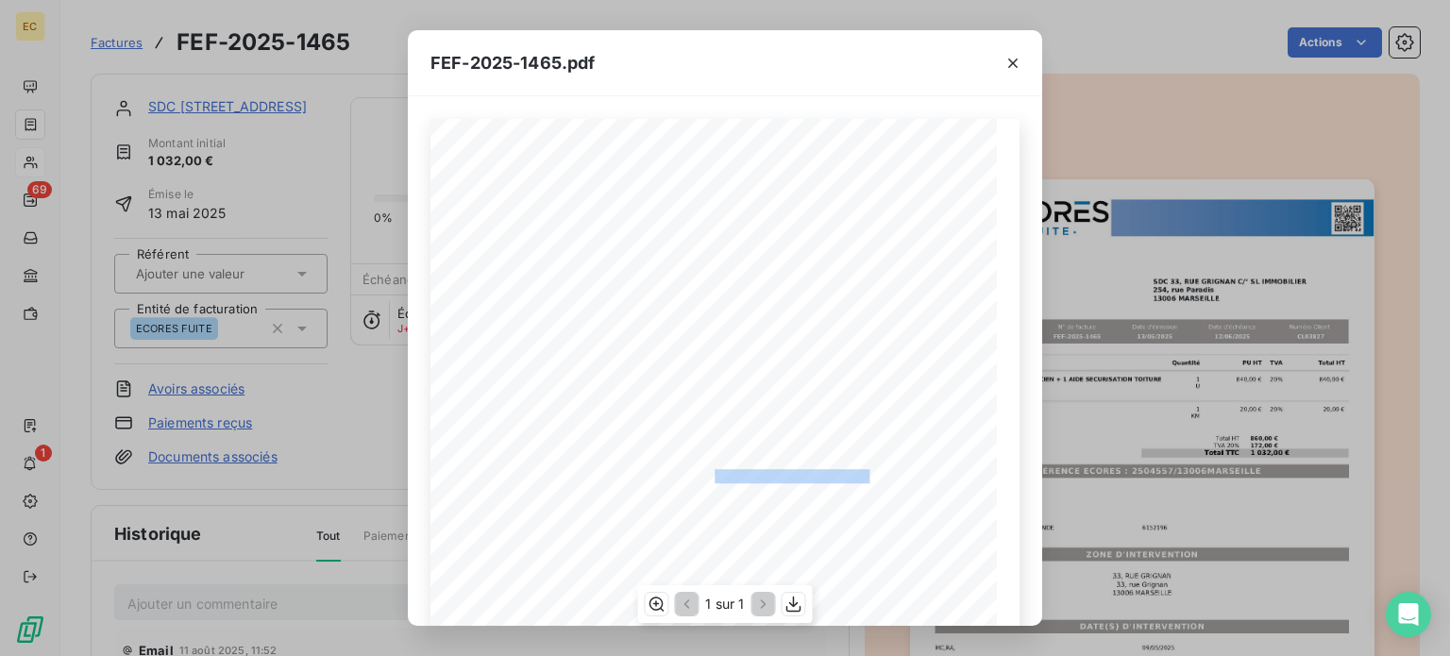
drag, startPoint x: 861, startPoint y: 477, endPoint x: 706, endPoint y: 476, distance: 154.8
click at [706, 476] on span "RÉFÉRENCE ECORES : 2504557/13006MARSEILLE" at bounding box center [725, 473] width 290 height 9
copy span "2504557/13006MARSEILLE"
click at [1017, 63] on icon "button" at bounding box center [1012, 63] width 19 height 19
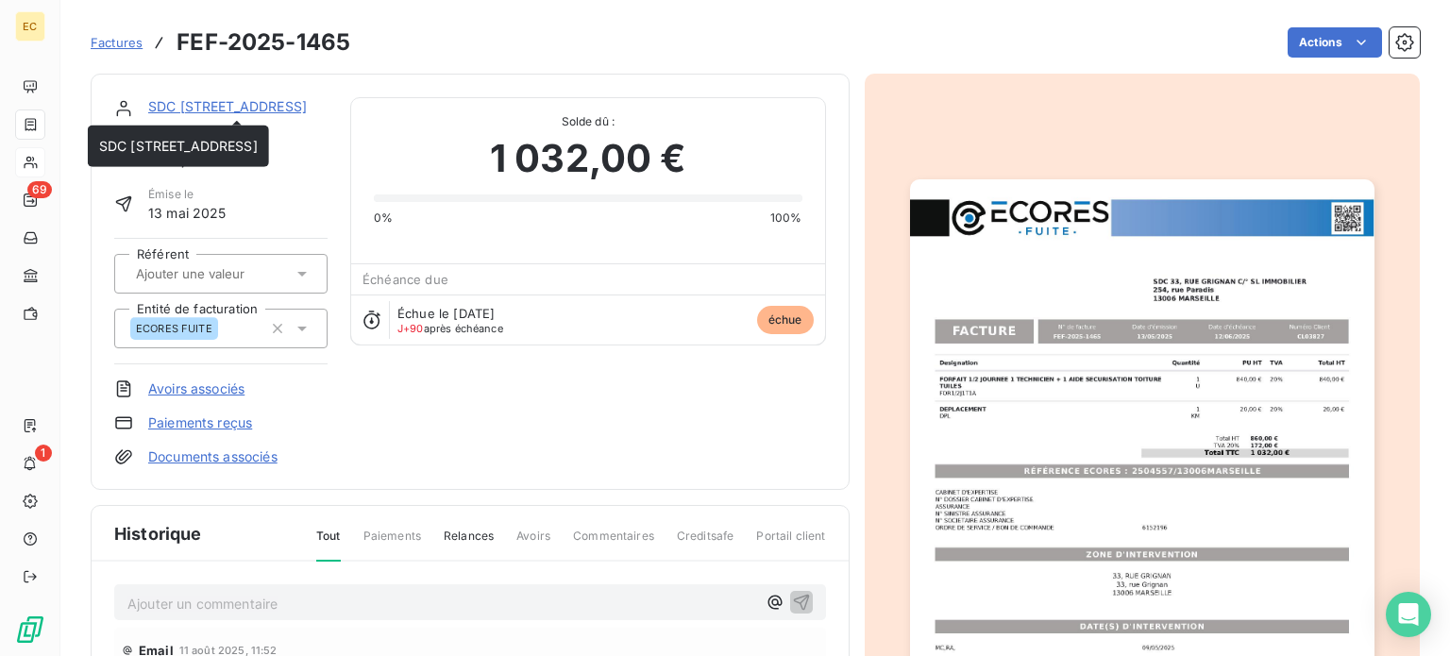
click at [243, 103] on link "SDC [STREET_ADDRESS]" at bounding box center [227, 106] width 159 height 16
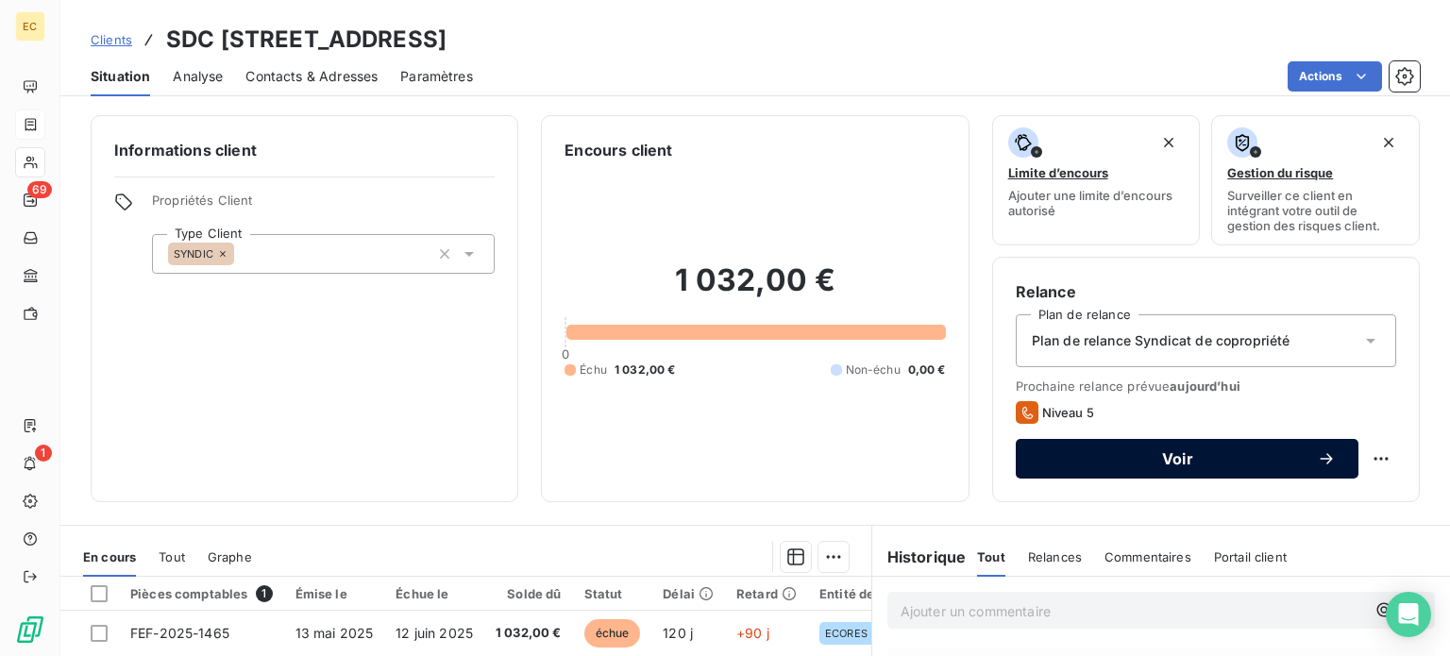
click at [1167, 467] on button "Voir" at bounding box center [1186, 459] width 343 height 40
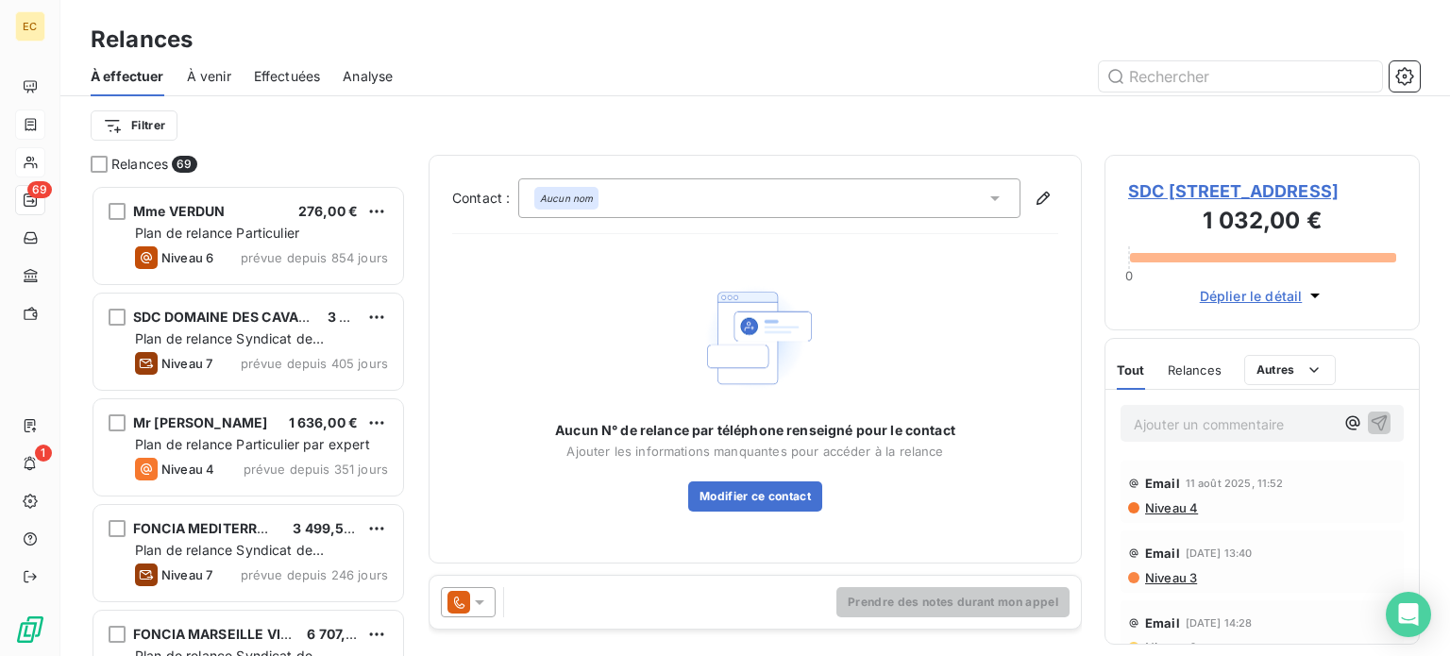
scroll to position [457, 300]
click at [993, 193] on icon at bounding box center [994, 198] width 19 height 19
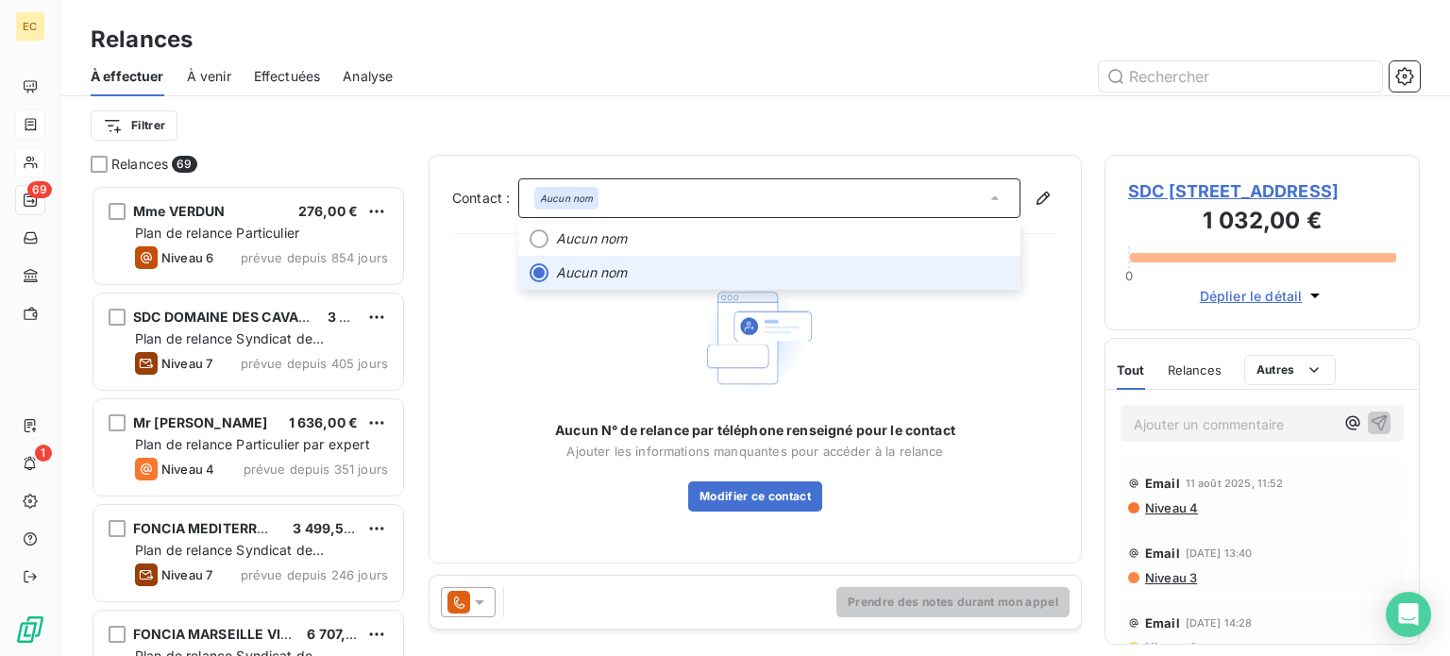
click at [1156, 201] on span "SDC [STREET_ADDRESS]" at bounding box center [1262, 190] width 268 height 25
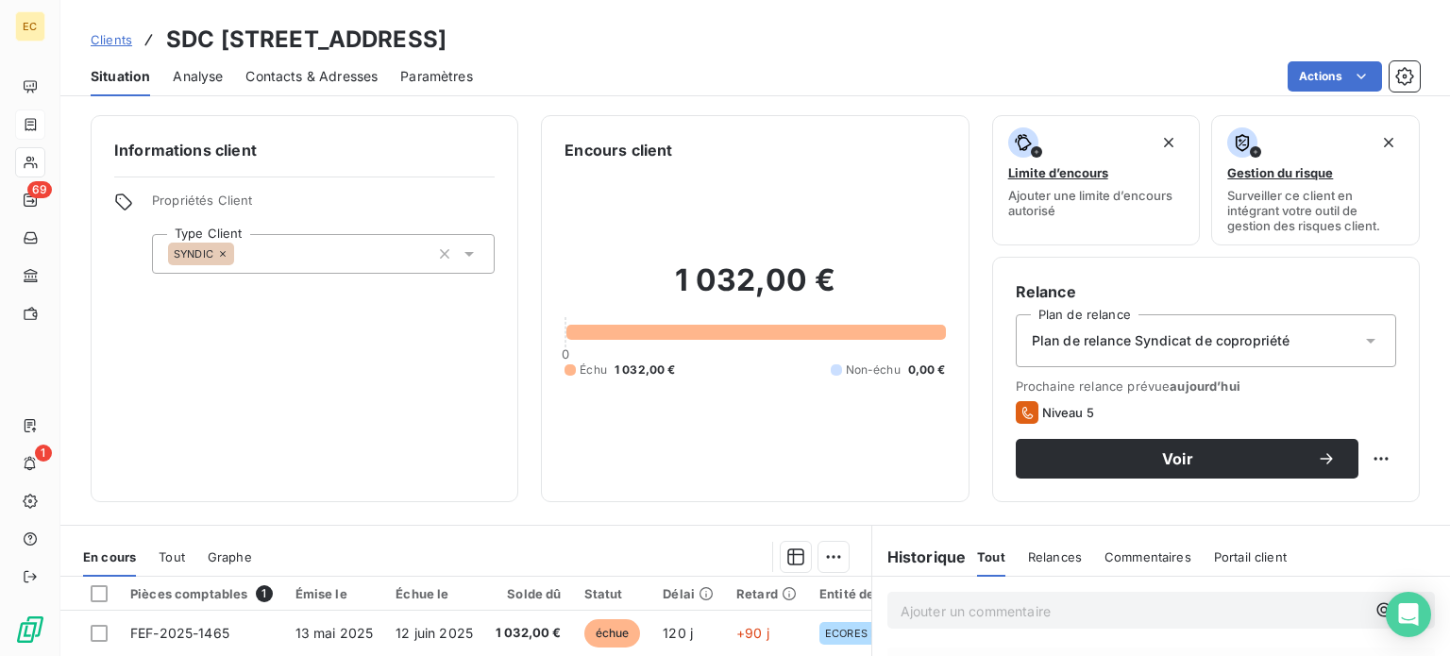
click at [324, 72] on span "Contacts & Adresses" at bounding box center [311, 76] width 132 height 19
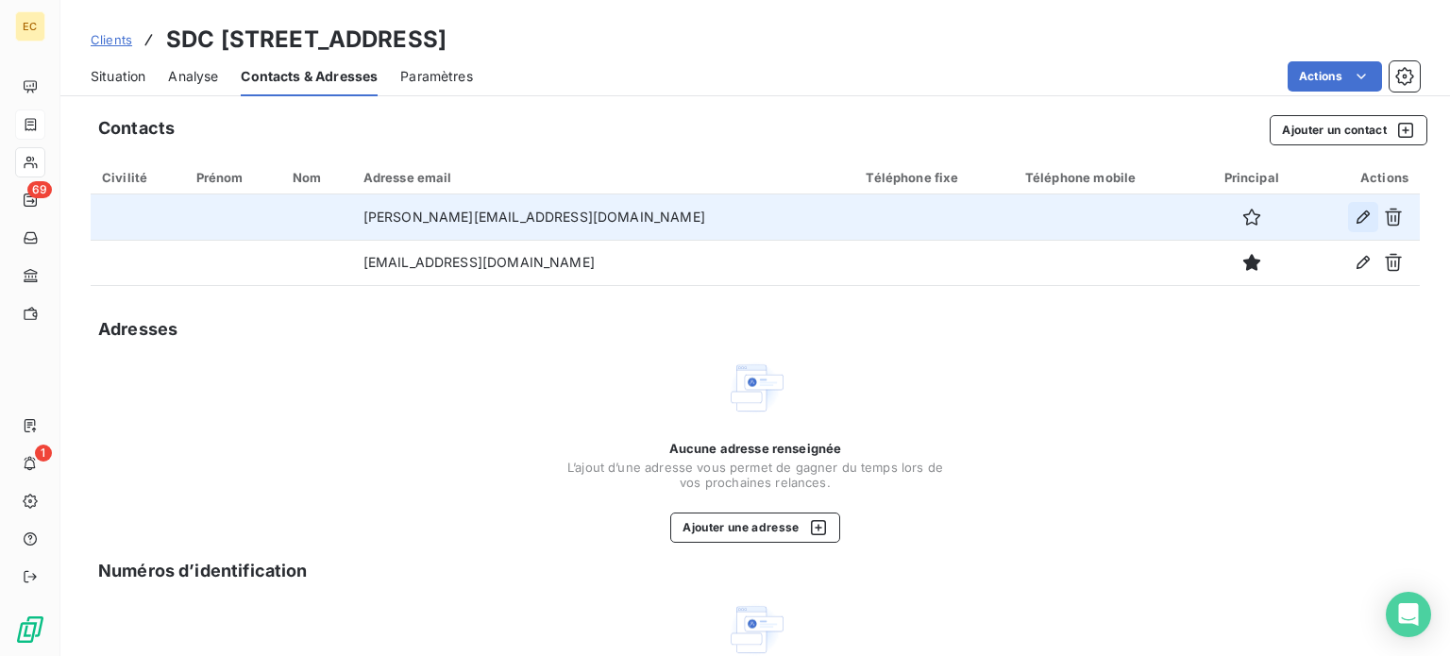
click at [1353, 217] on icon "button" at bounding box center [1362, 217] width 19 height 19
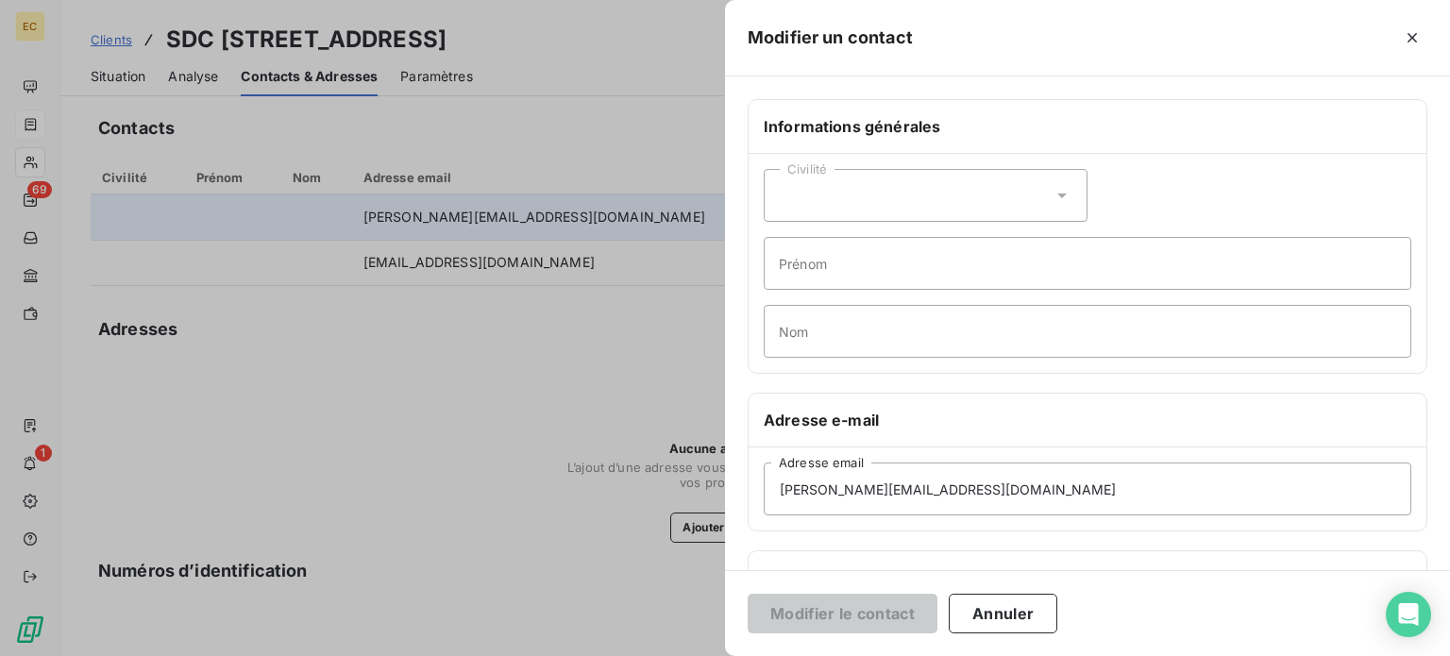
scroll to position [363, 0]
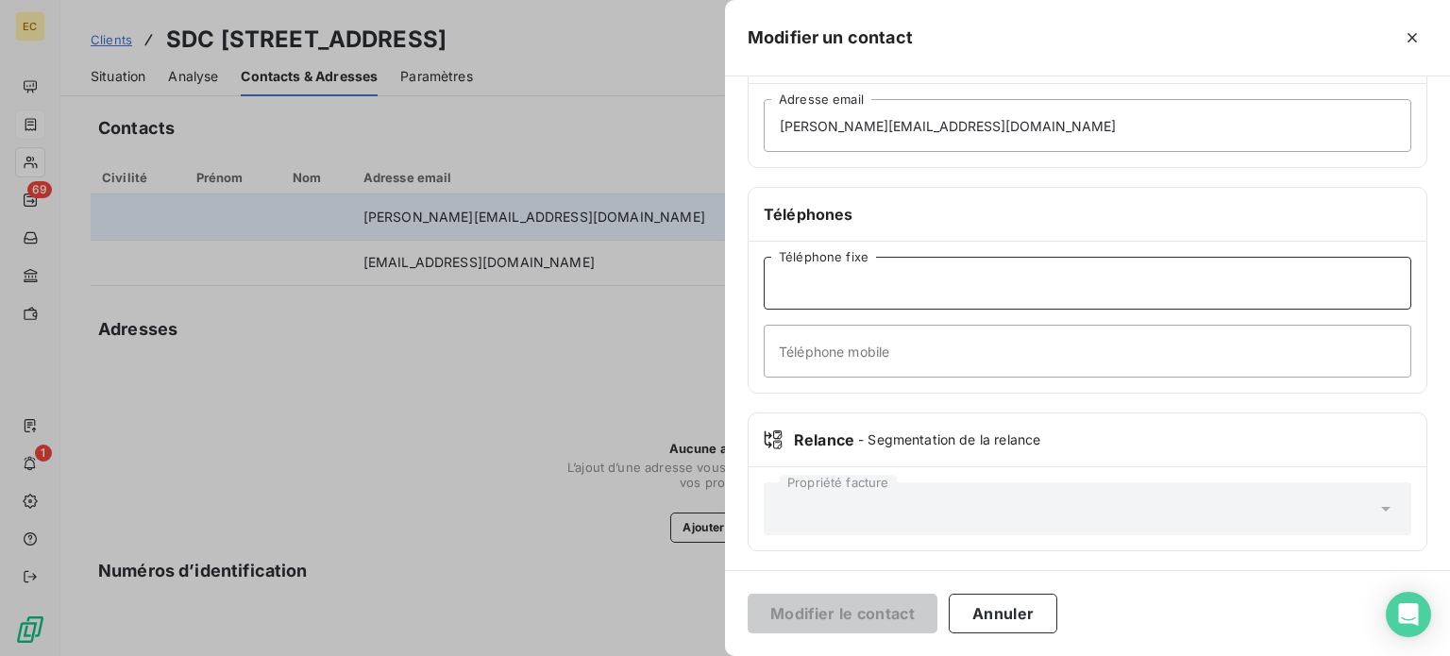
paste input "04 91 67 61 20"
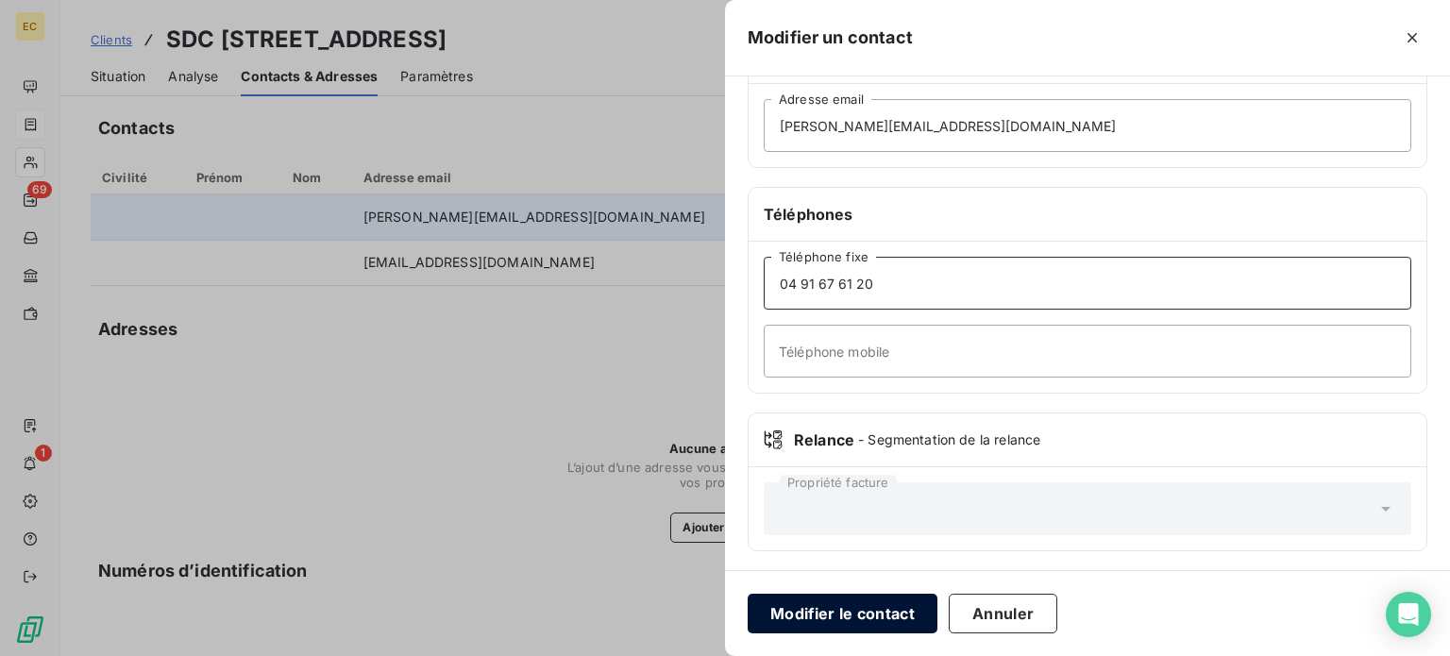
type input "04 91 67 61 20"
click at [811, 621] on button "Modifier le contact" at bounding box center [842, 614] width 190 height 40
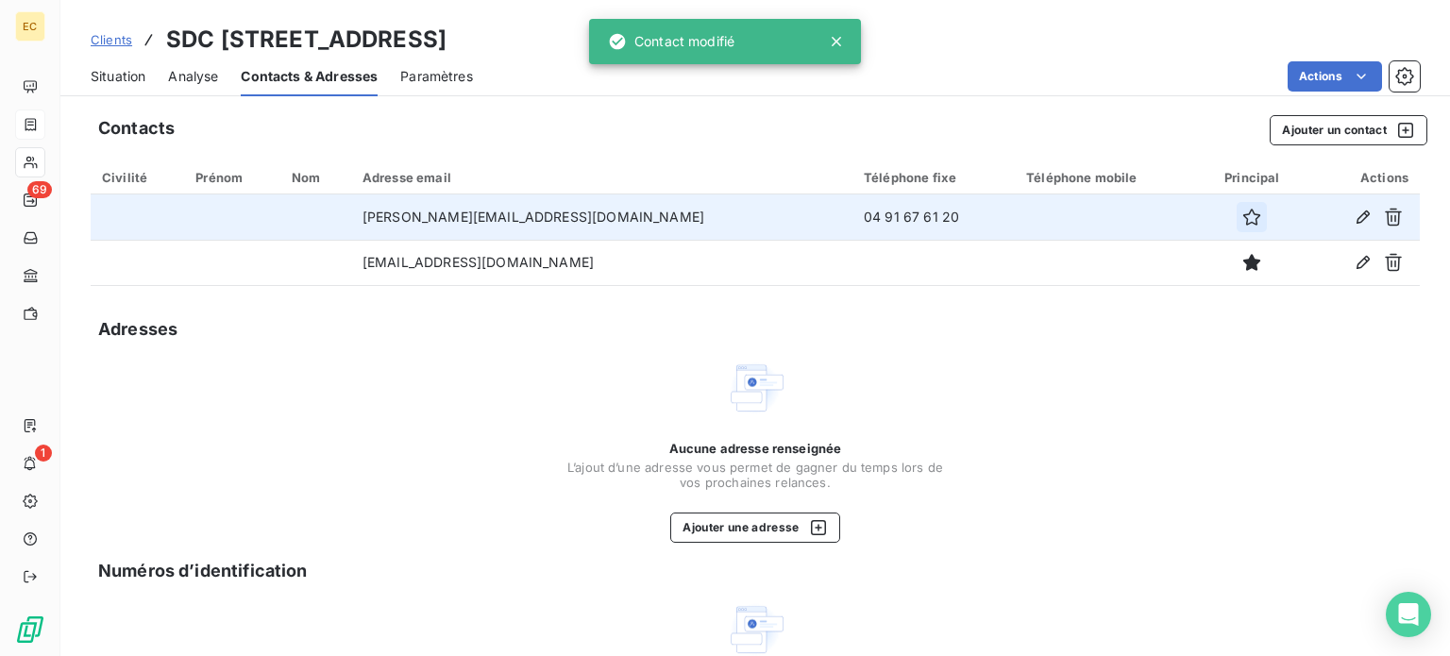
click at [1242, 222] on icon "button" at bounding box center [1251, 217] width 19 height 19
click at [96, 82] on span "Situation" at bounding box center [118, 76] width 55 height 19
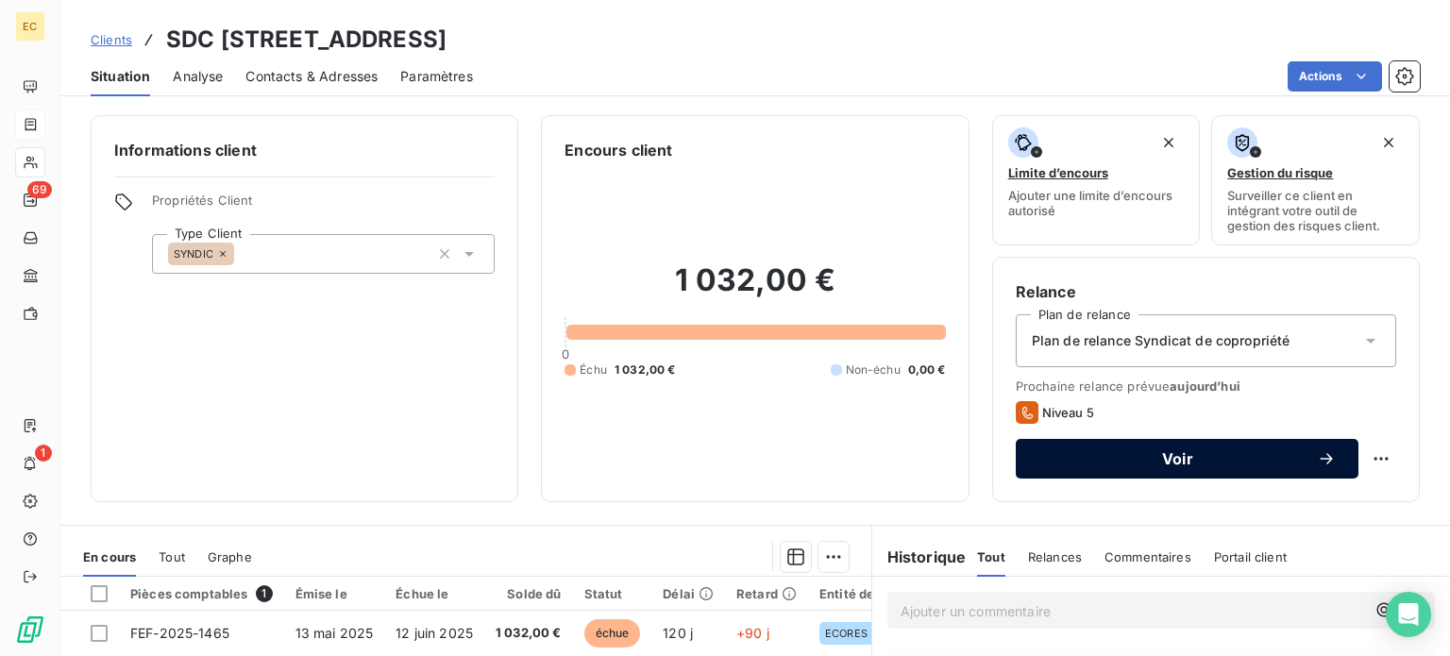
click at [1106, 465] on div "Voir" at bounding box center [1186, 458] width 297 height 19
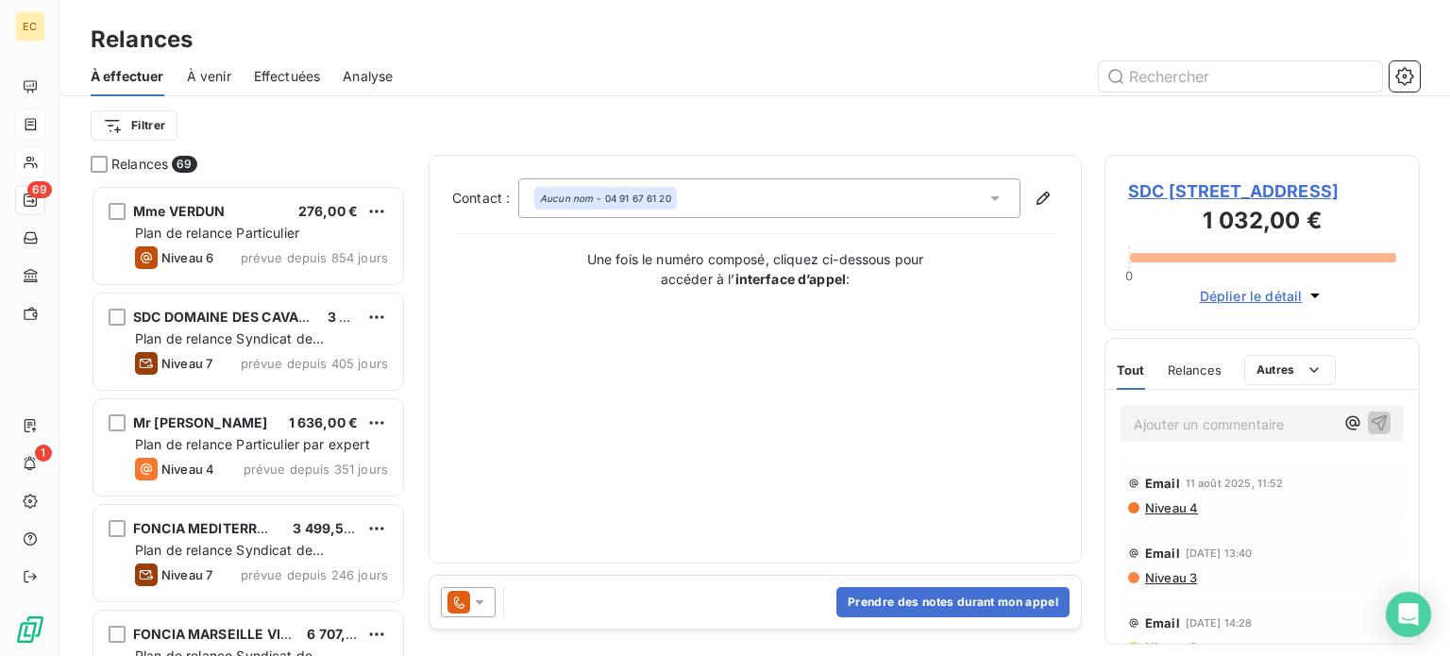
scroll to position [457, 300]
click at [937, 595] on button "Prendre des notes durant mon appel" at bounding box center [952, 602] width 233 height 30
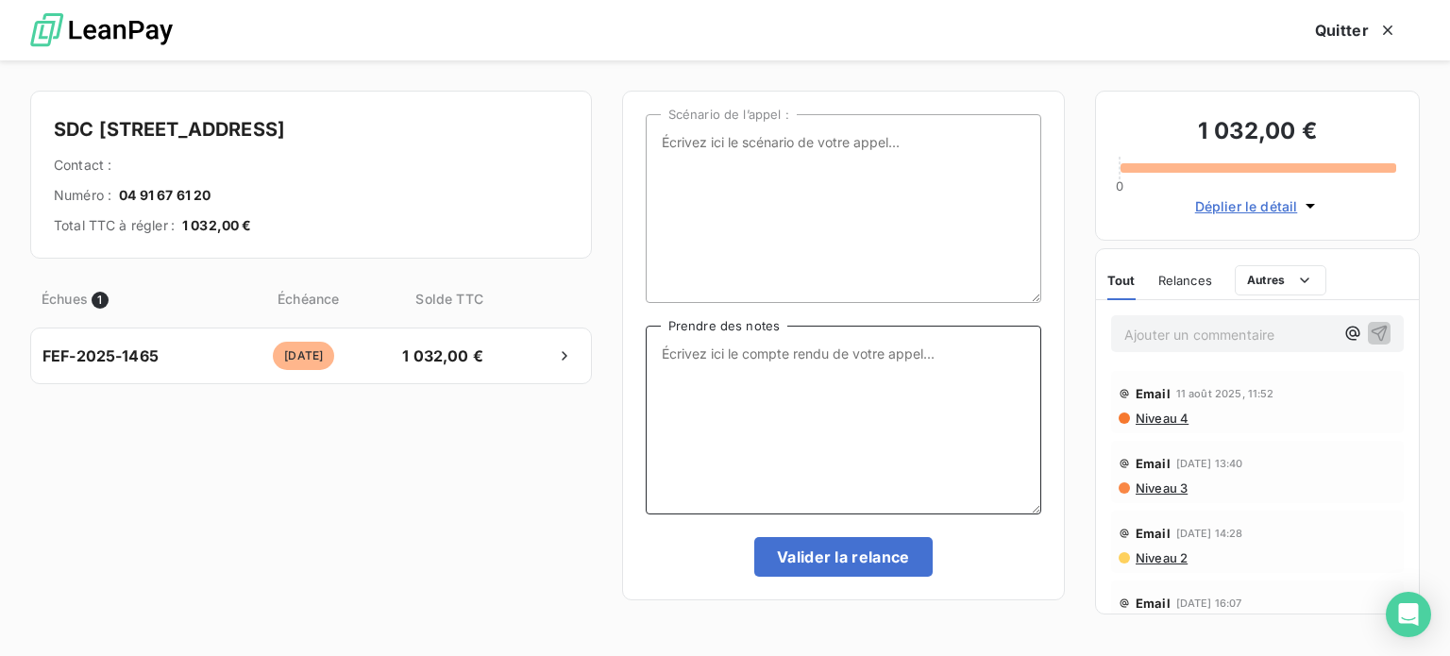
click at [710, 350] on textarea "Prendre des notes" at bounding box center [843, 420] width 395 height 189
type textarea "[DATE] Appel"
click at [1382, 32] on icon "button" at bounding box center [1387, 30] width 19 height 19
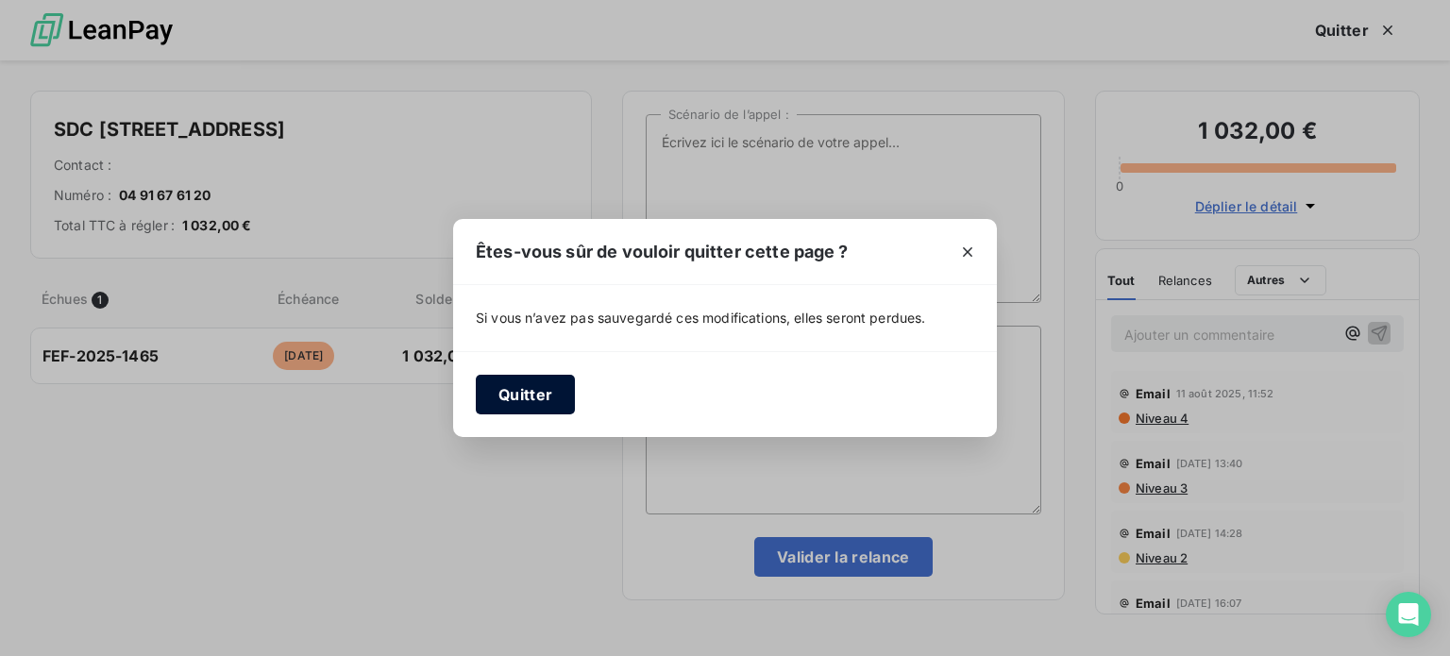
click at [516, 399] on button "Quitter" at bounding box center [525, 395] width 99 height 40
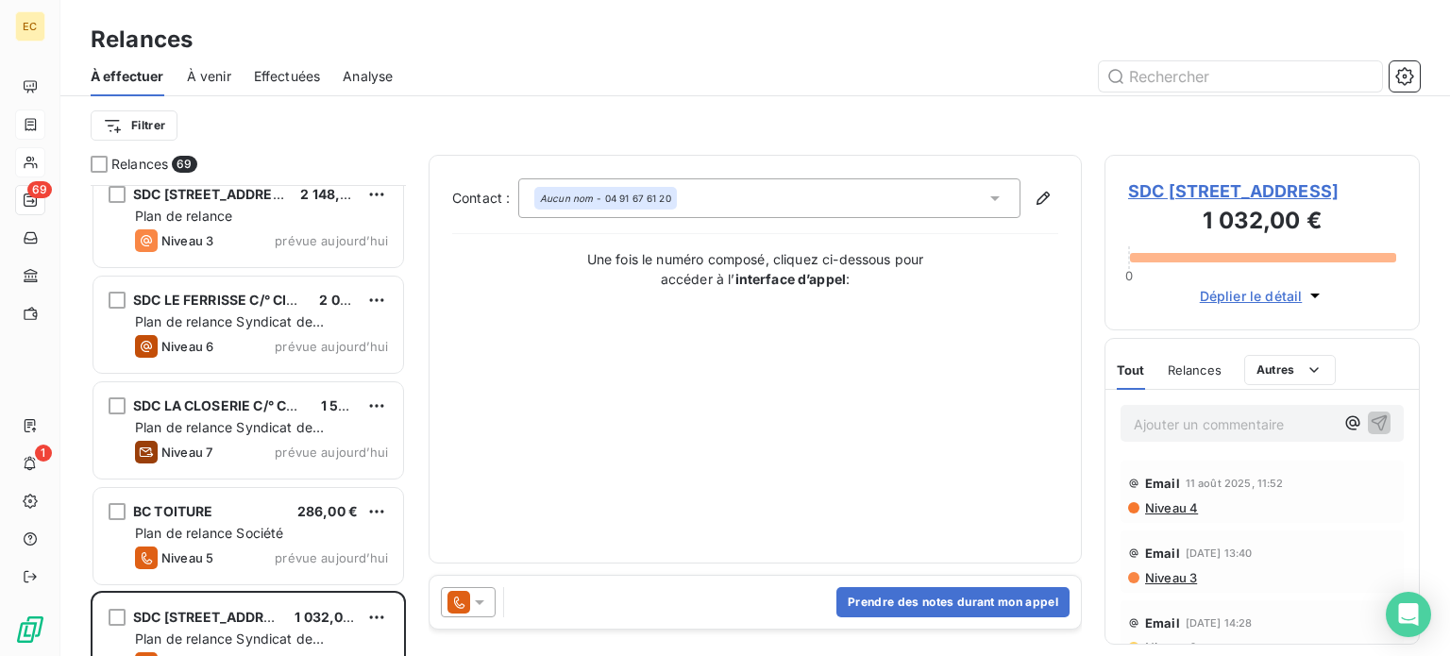
scroll to position [6822, 0]
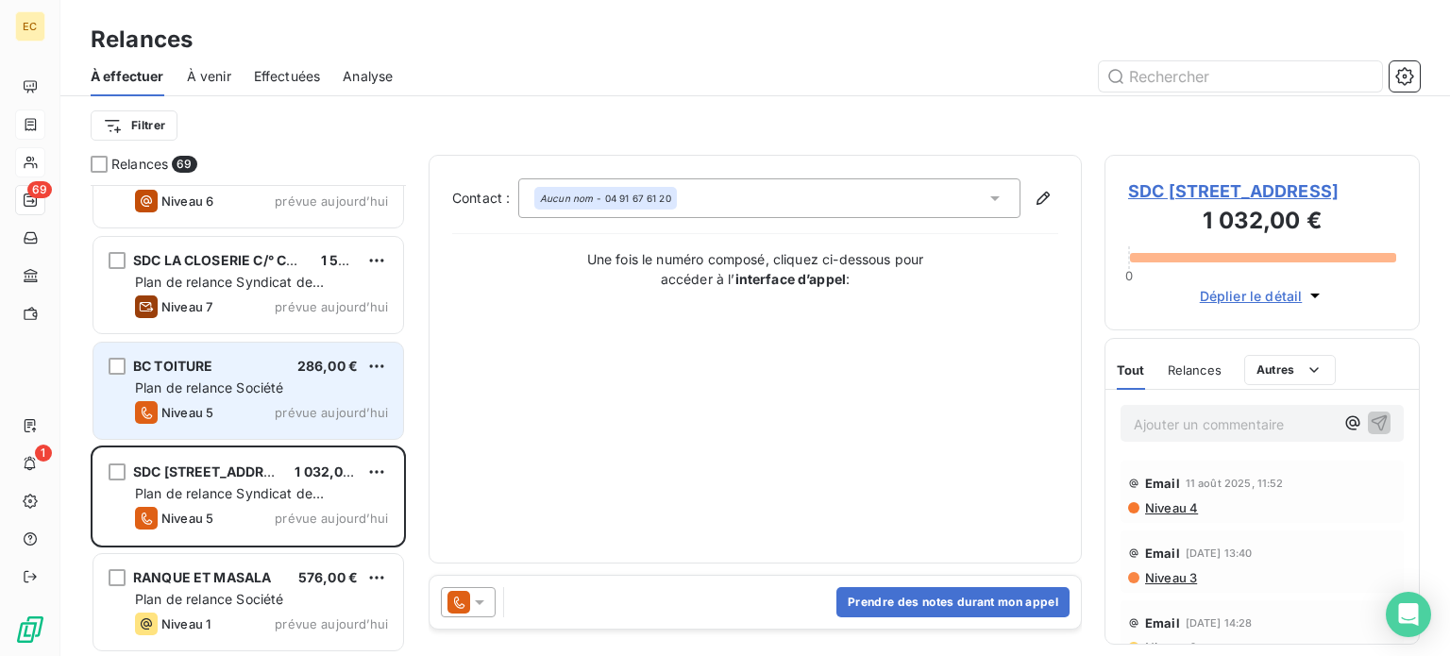
click at [204, 382] on span "Plan de relance Société" at bounding box center [209, 387] width 148 height 16
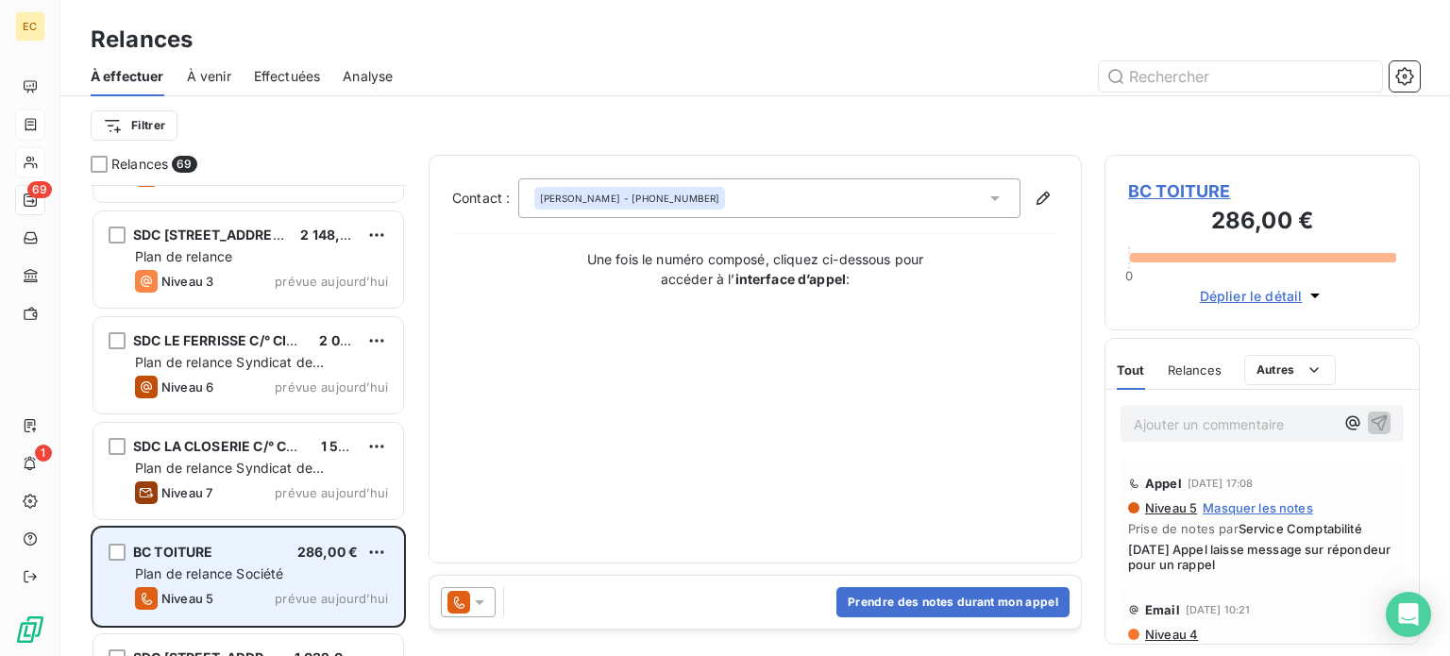
scroll to position [6539, 0]
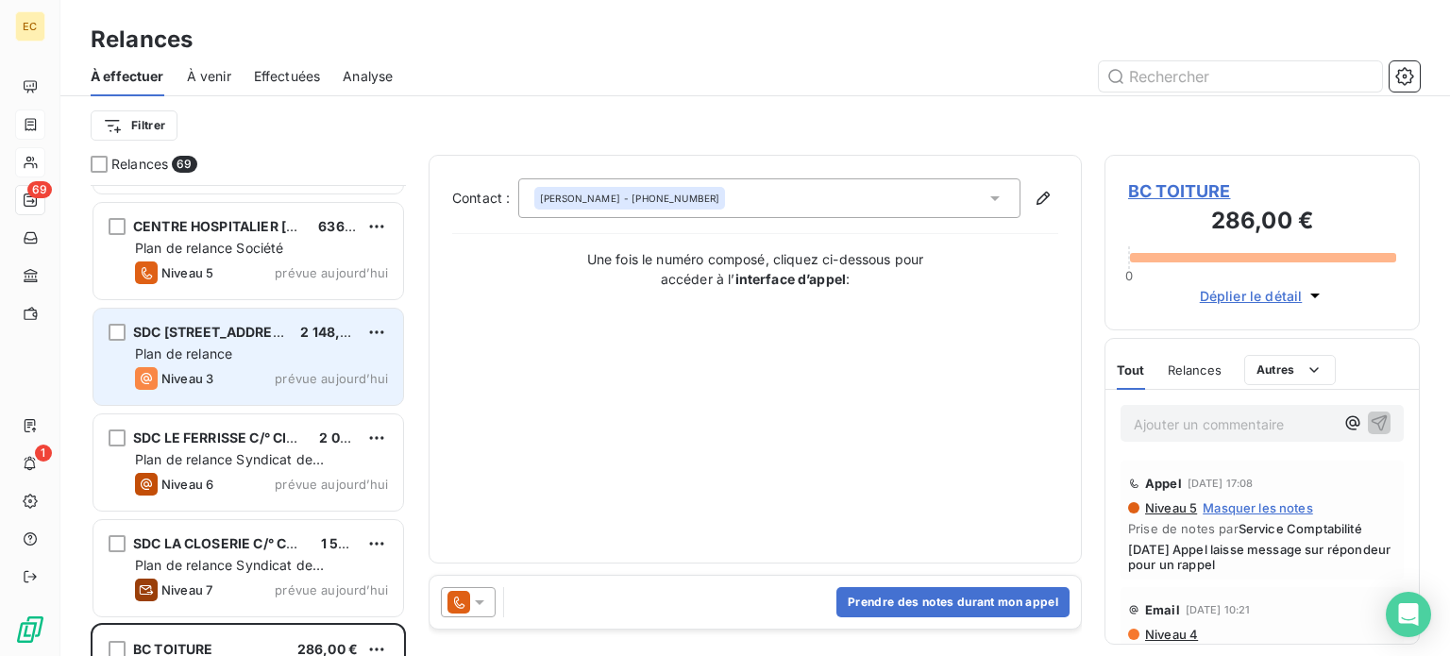
click at [205, 358] on span "Plan de relance" at bounding box center [183, 353] width 97 height 16
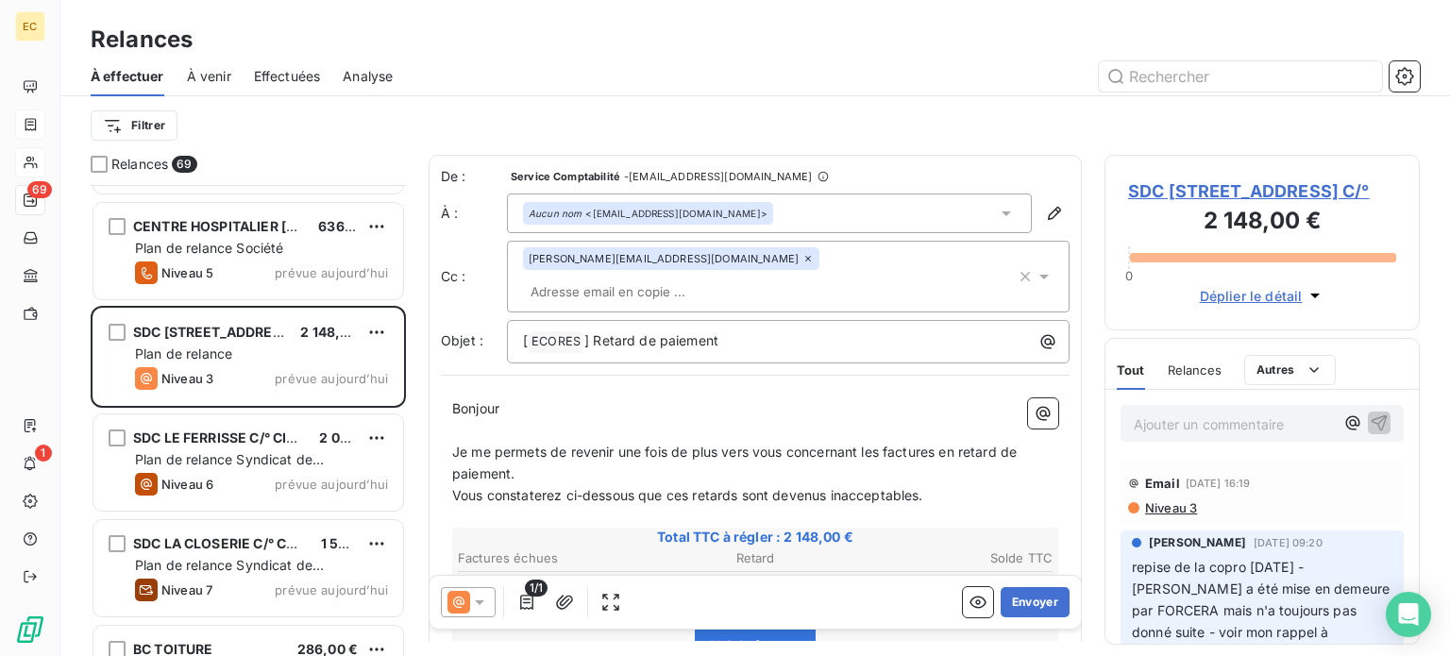
scroll to position [60, 0]
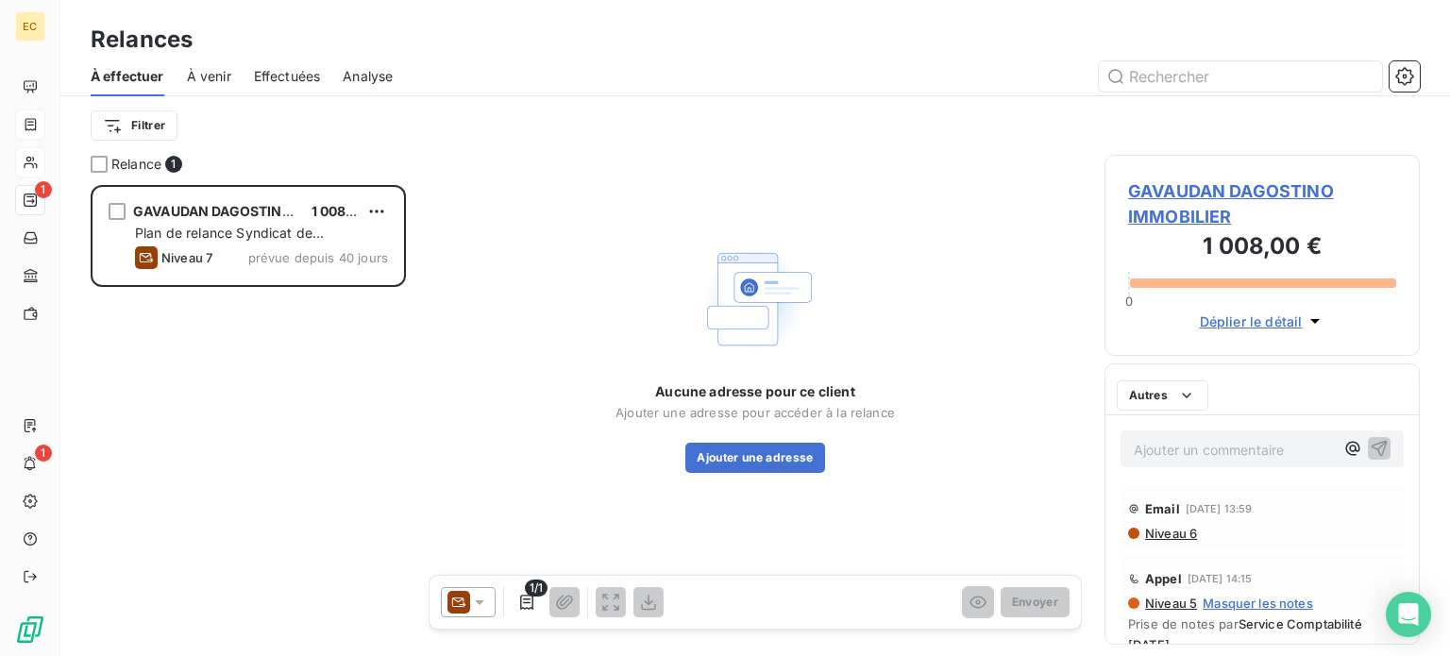
scroll to position [15, 15]
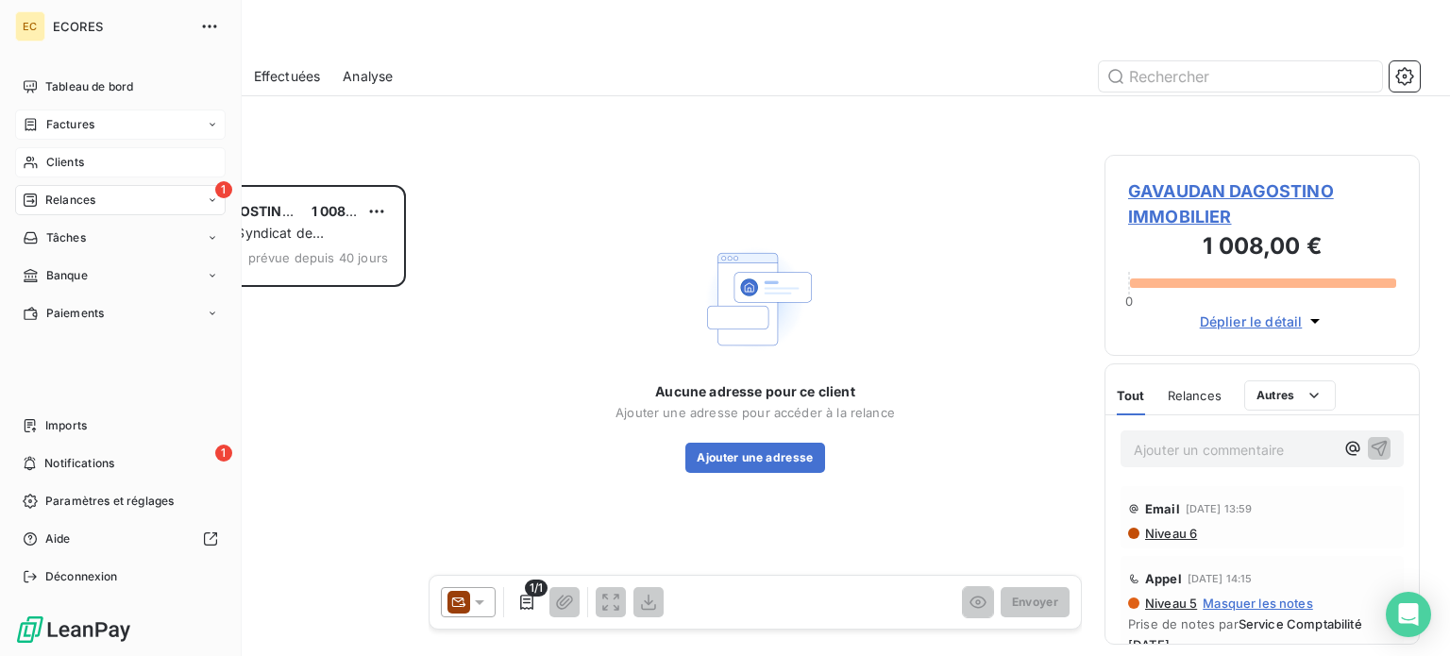
click at [64, 196] on span "Relances" at bounding box center [70, 200] width 50 height 17
click at [70, 119] on span "Factures" at bounding box center [70, 124] width 48 height 17
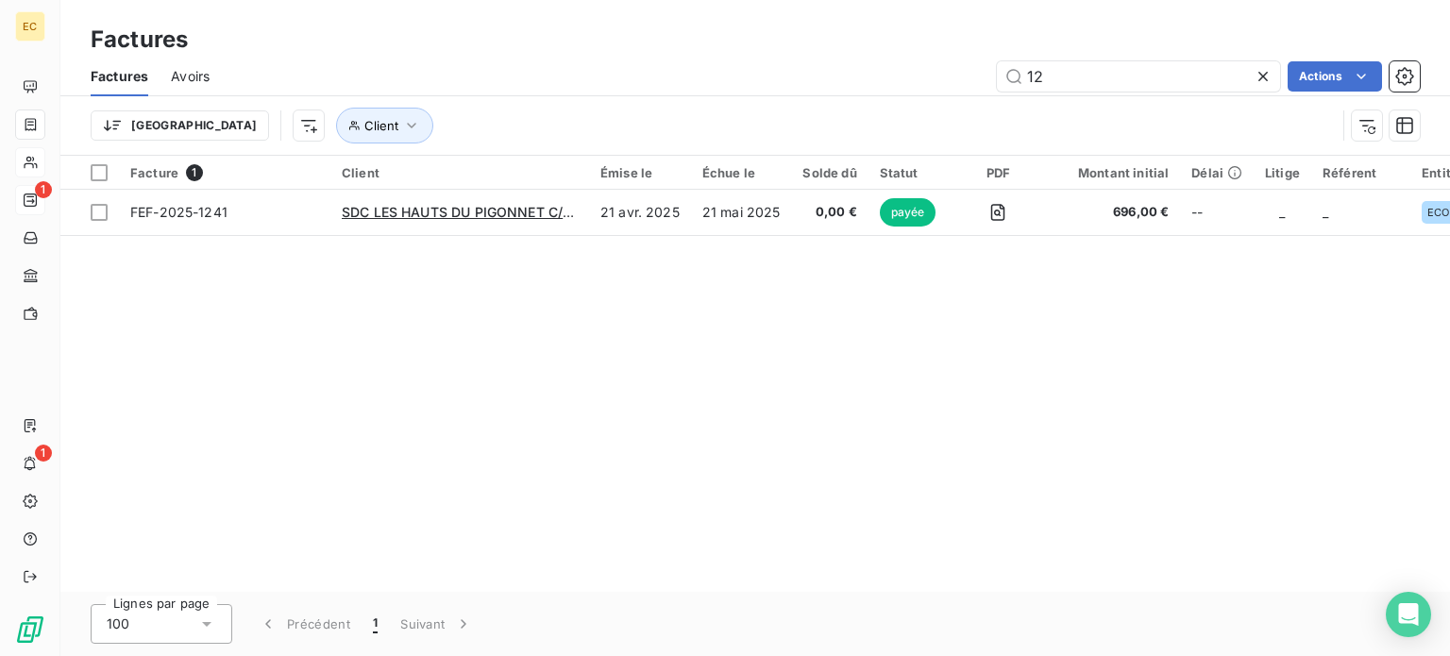
type input "1"
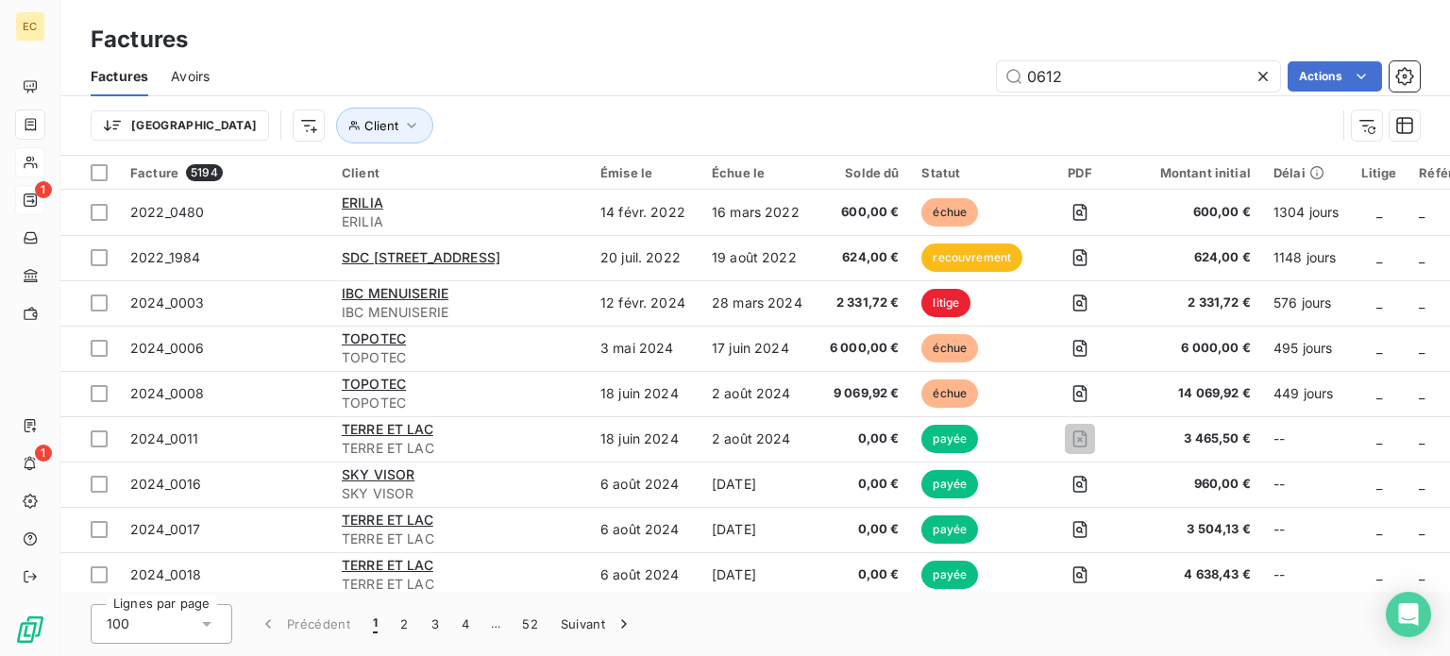
type input "0612"
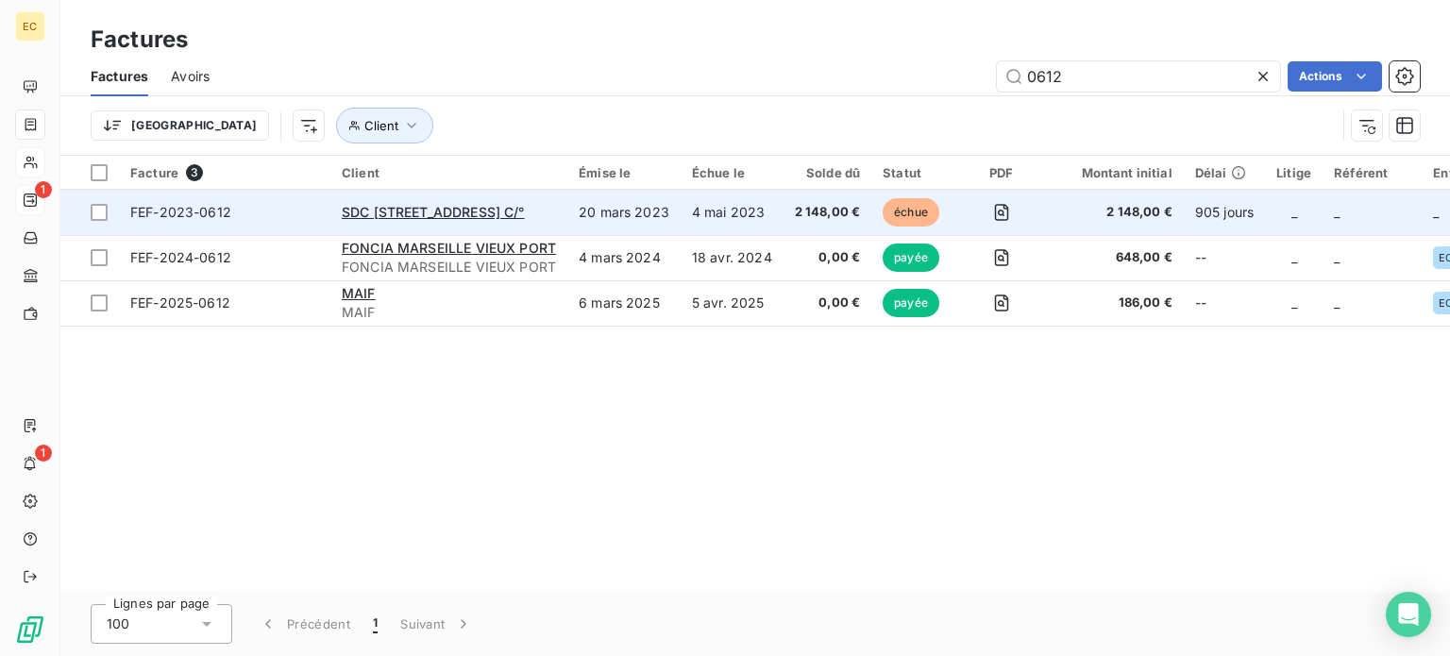
click at [261, 225] on td "FEF-2023-0612" at bounding box center [224, 212] width 211 height 45
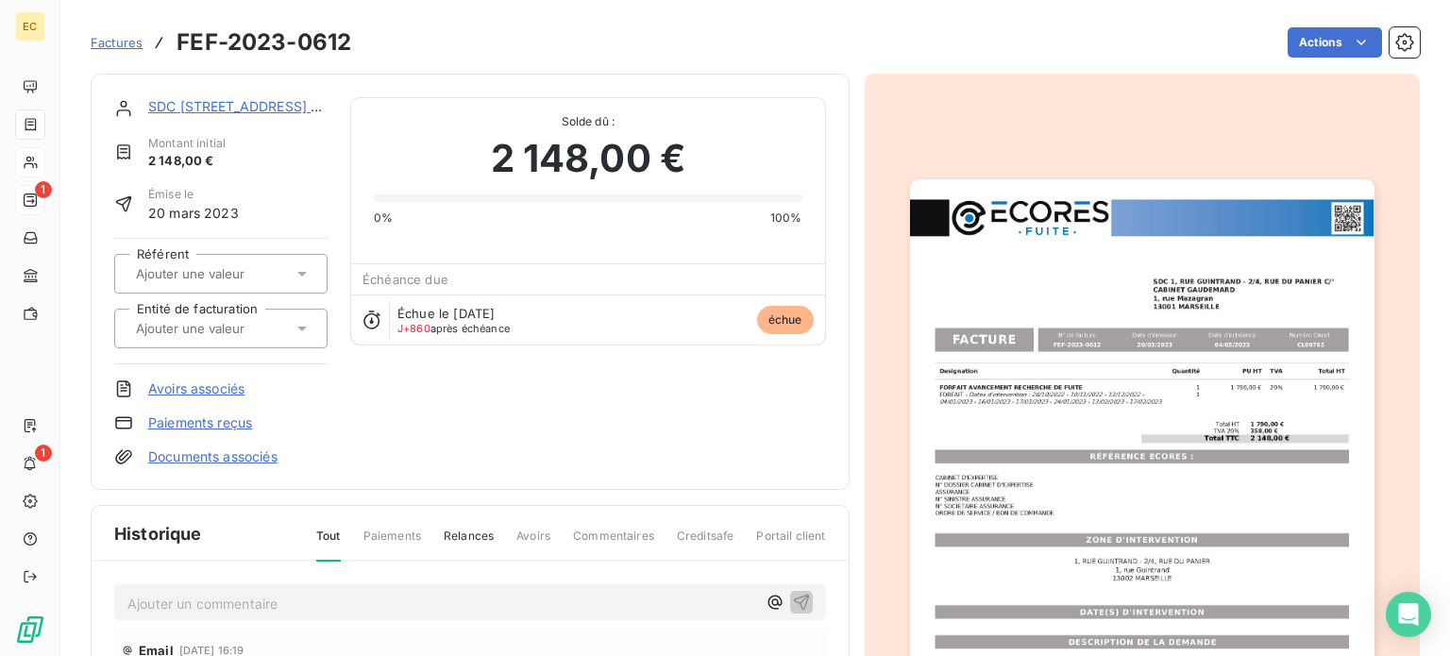
click at [215, 112] on link "SDC [STREET_ADDRESS] C/°" at bounding box center [239, 106] width 183 height 16
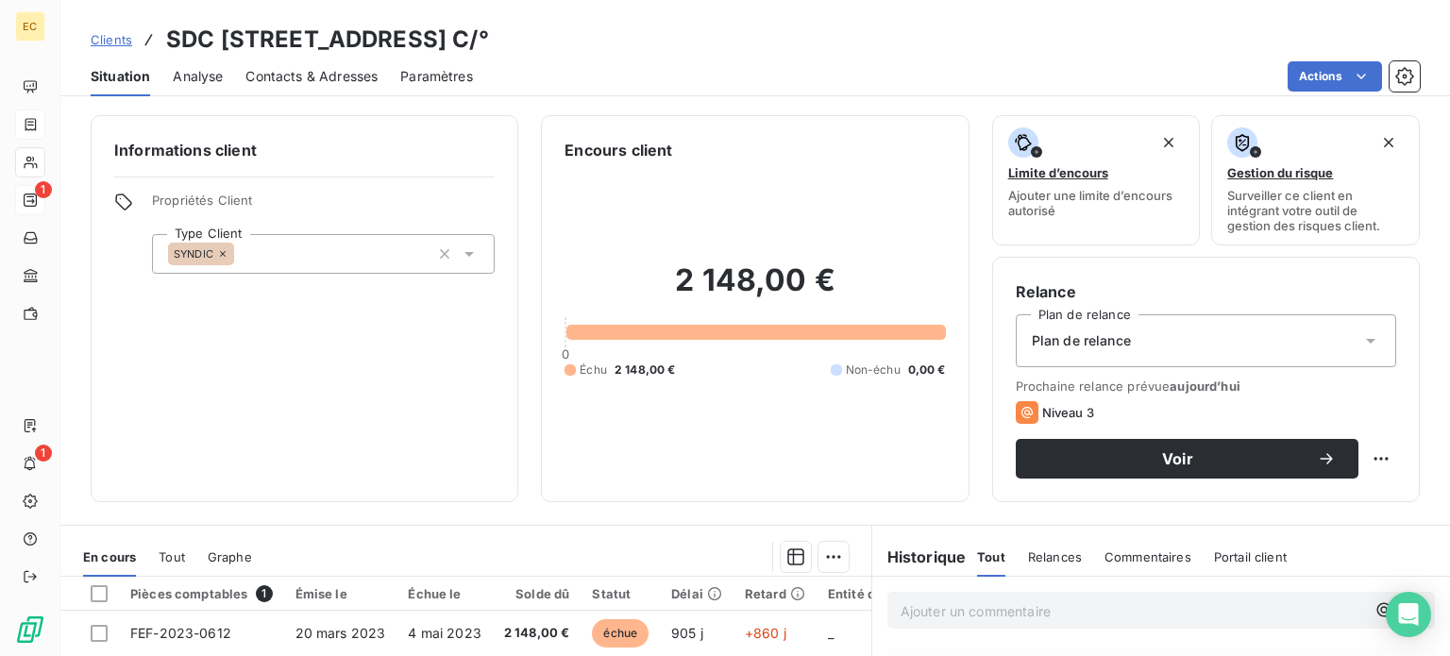
scroll to position [340, 0]
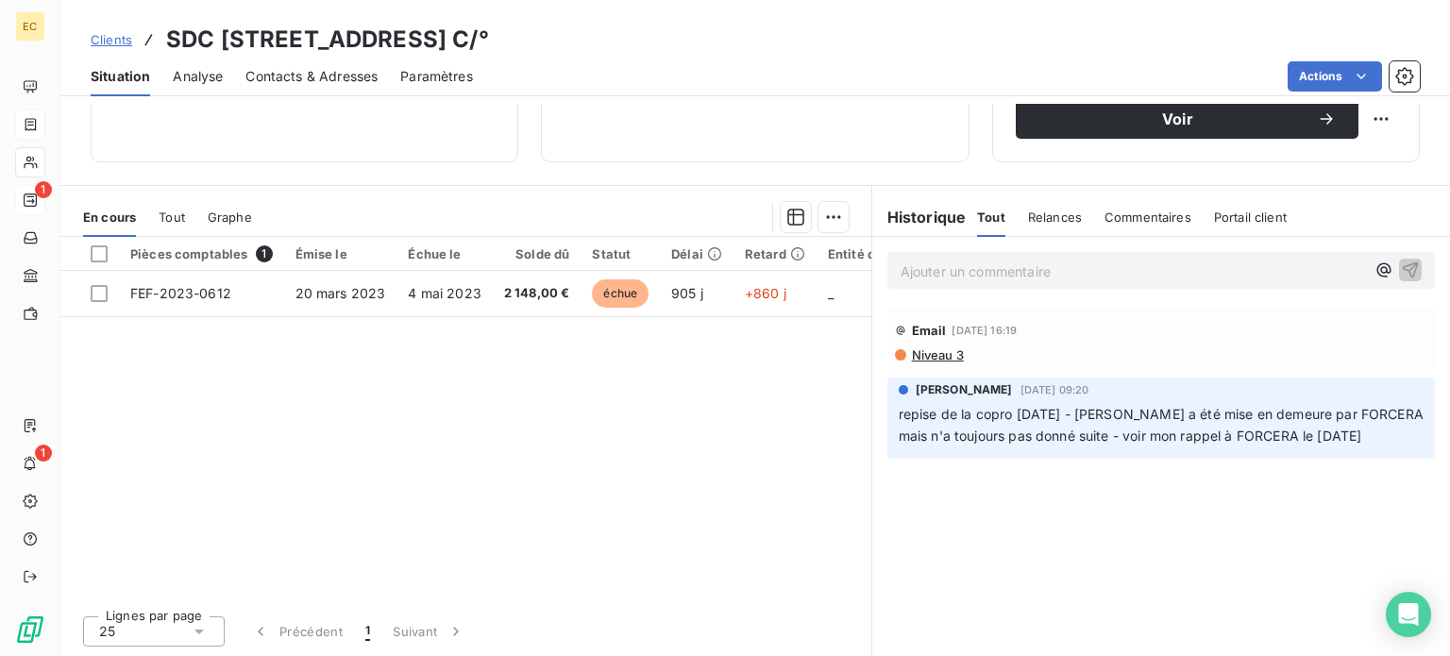
click at [929, 264] on p "Ajouter un commentaire ﻿" at bounding box center [1132, 272] width 464 height 24
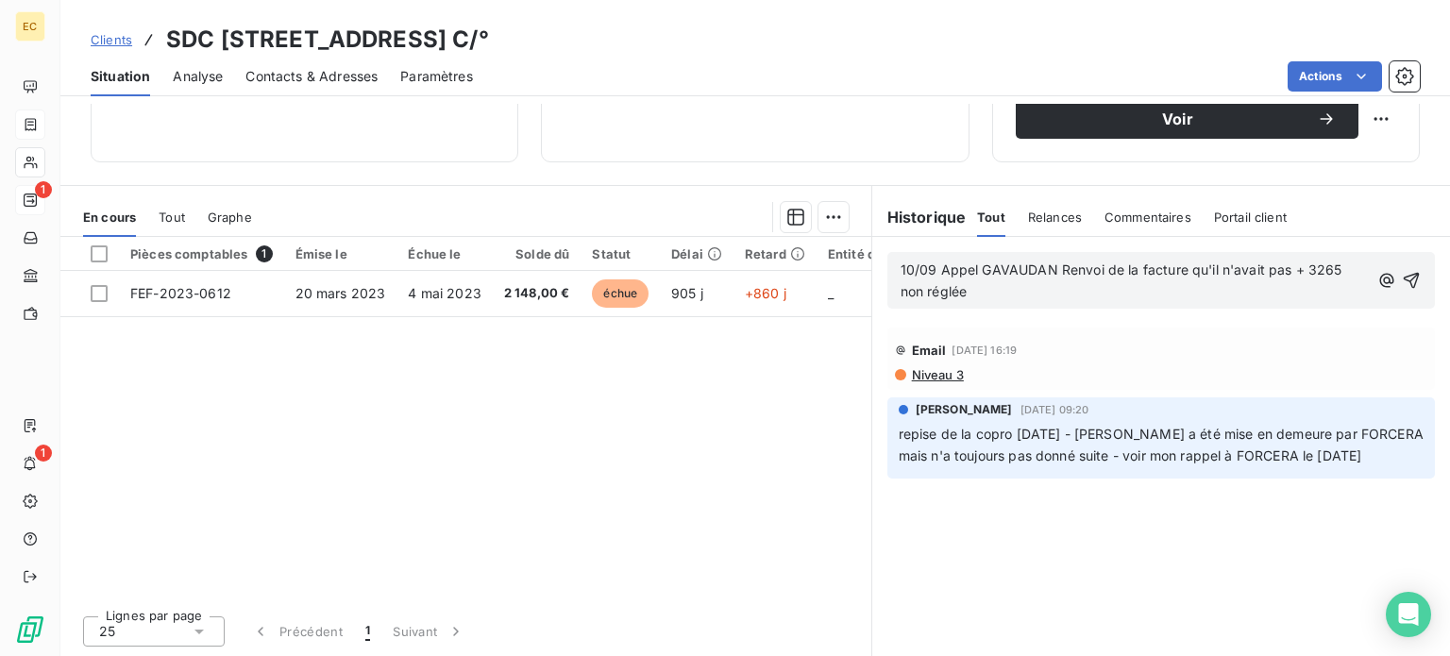
click at [1185, 271] on span "10/09 Appel GAVAUDAN Renvoi de la facture qu'il n'avait pas + 3265 non réglée" at bounding box center [1122, 280] width 445 height 38
click at [1007, 293] on p "10/09 Appel GAVAUDAN Renvoi de la facture 0612 qu'il n'avait pas + 3265 non rég…" at bounding box center [1135, 281] width 471 height 43
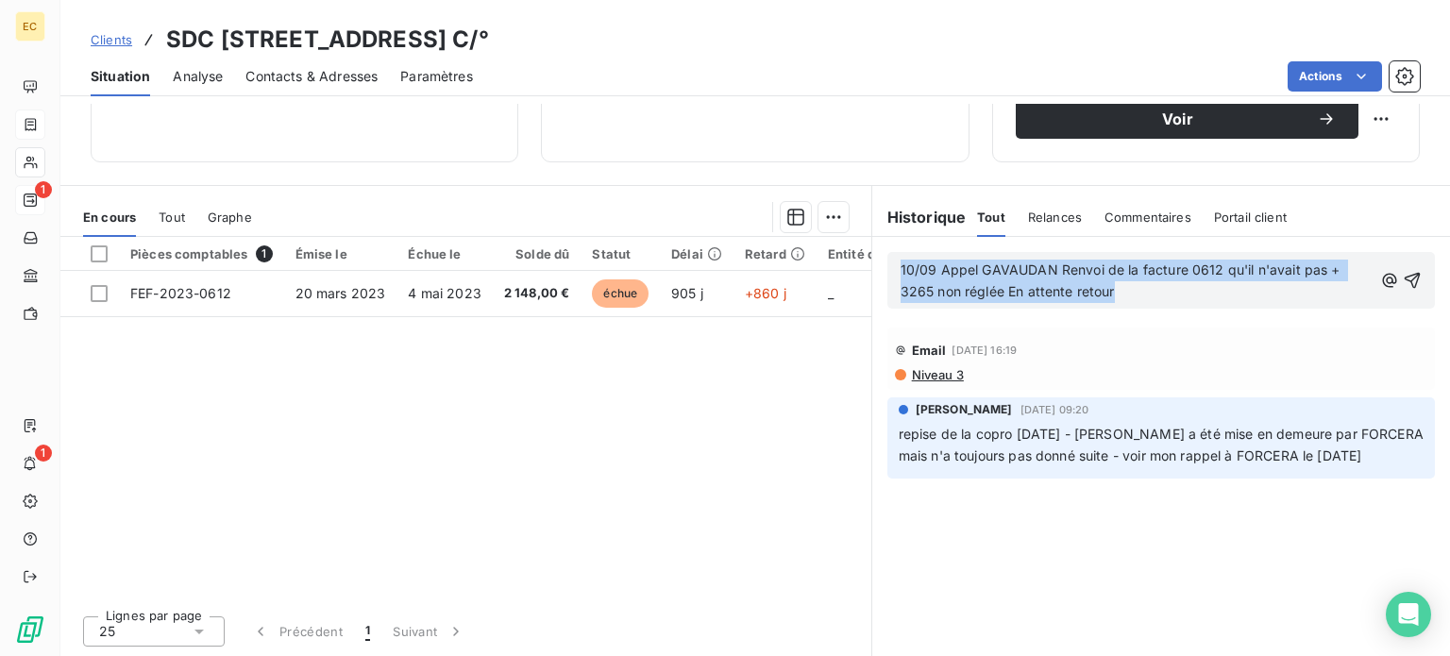
drag, startPoint x: 1125, startPoint y: 290, endPoint x: 891, endPoint y: 271, distance: 234.8
click at [900, 271] on p "10/09 Appel GAVAUDAN Renvoi de la facture 0612 qu'il n'avait pas + 3265 non rég…" at bounding box center [1136, 281] width 472 height 43
copy span "10/09 Appel GAVAUDAN Renvoi de la facture 0612 qu'il n'avait pas + 3265 non rég…"
click at [1404, 277] on icon "button" at bounding box center [1412, 281] width 16 height 16
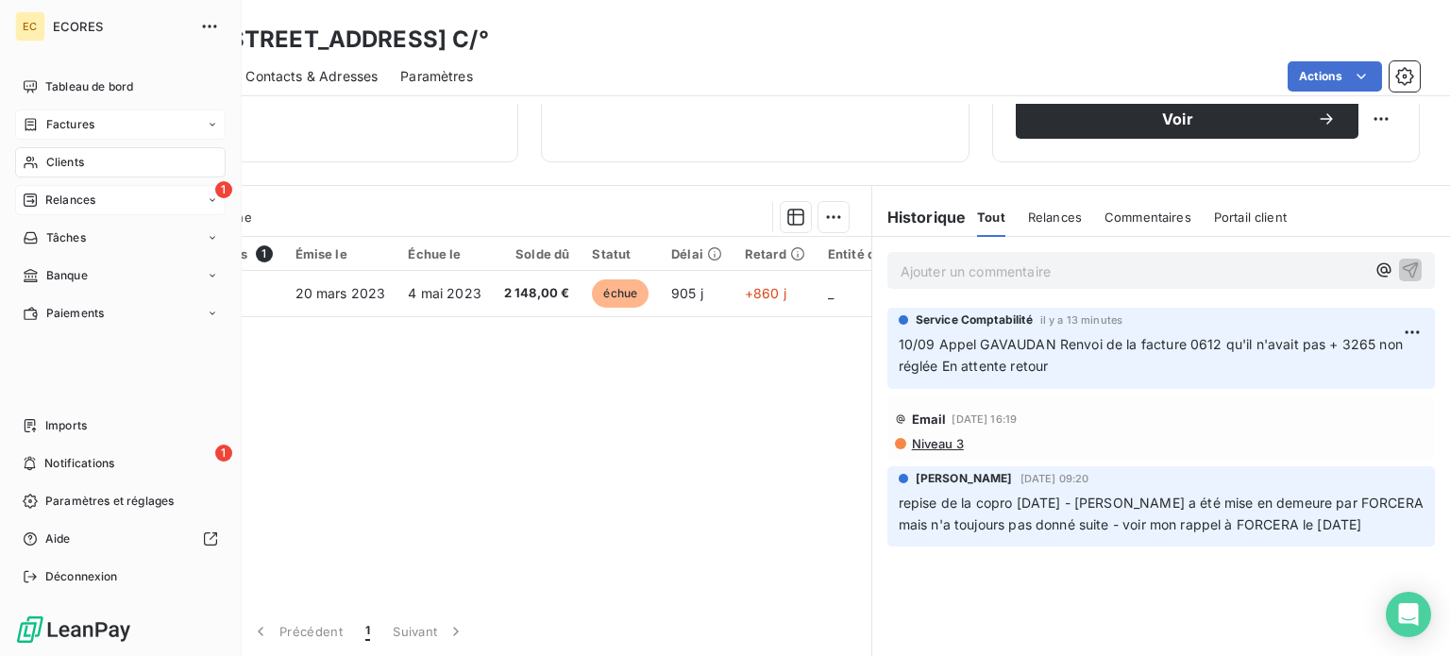
click at [70, 124] on span "Factures" at bounding box center [70, 124] width 48 height 17
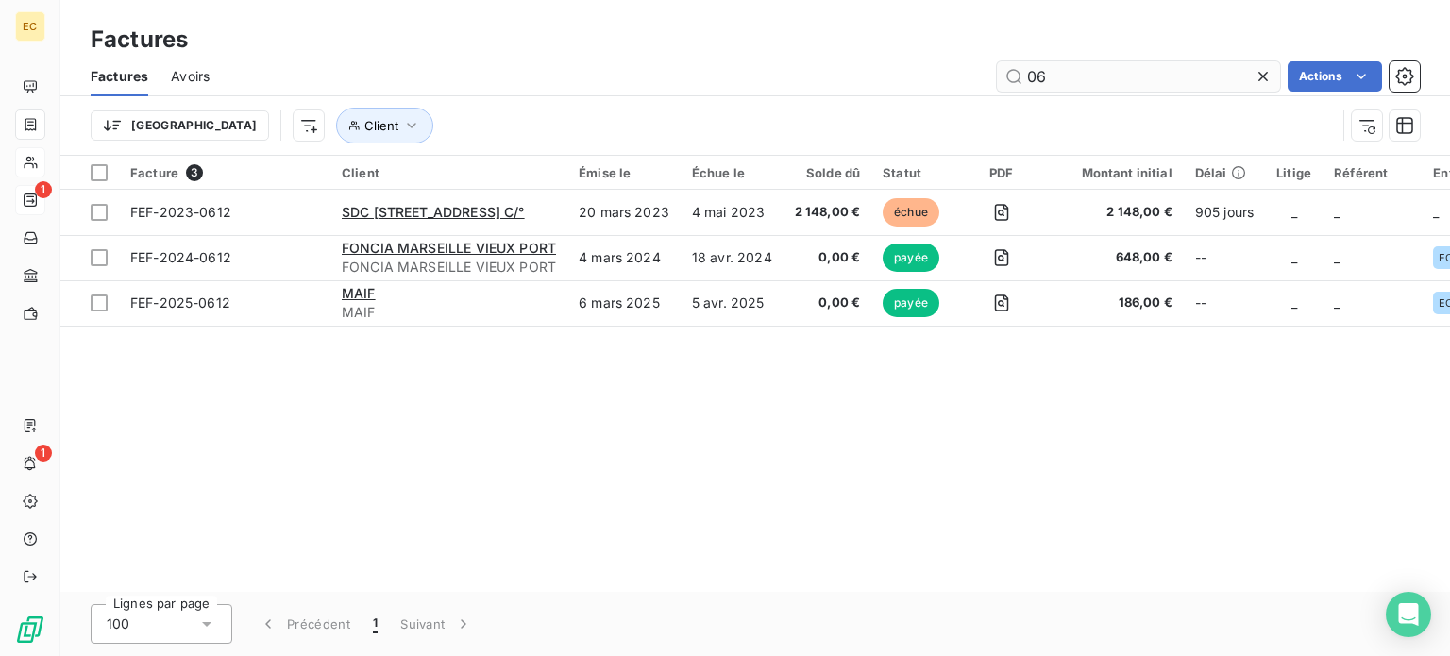
type input "0"
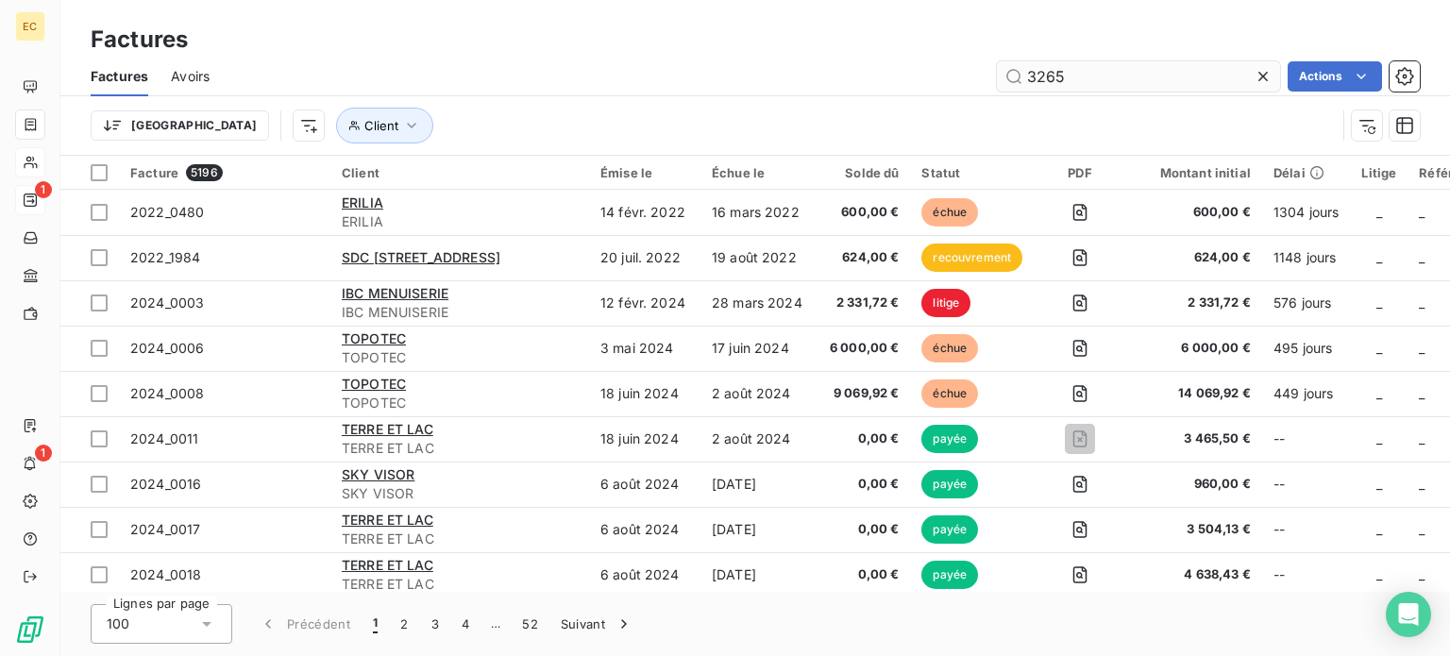
type input "3265"
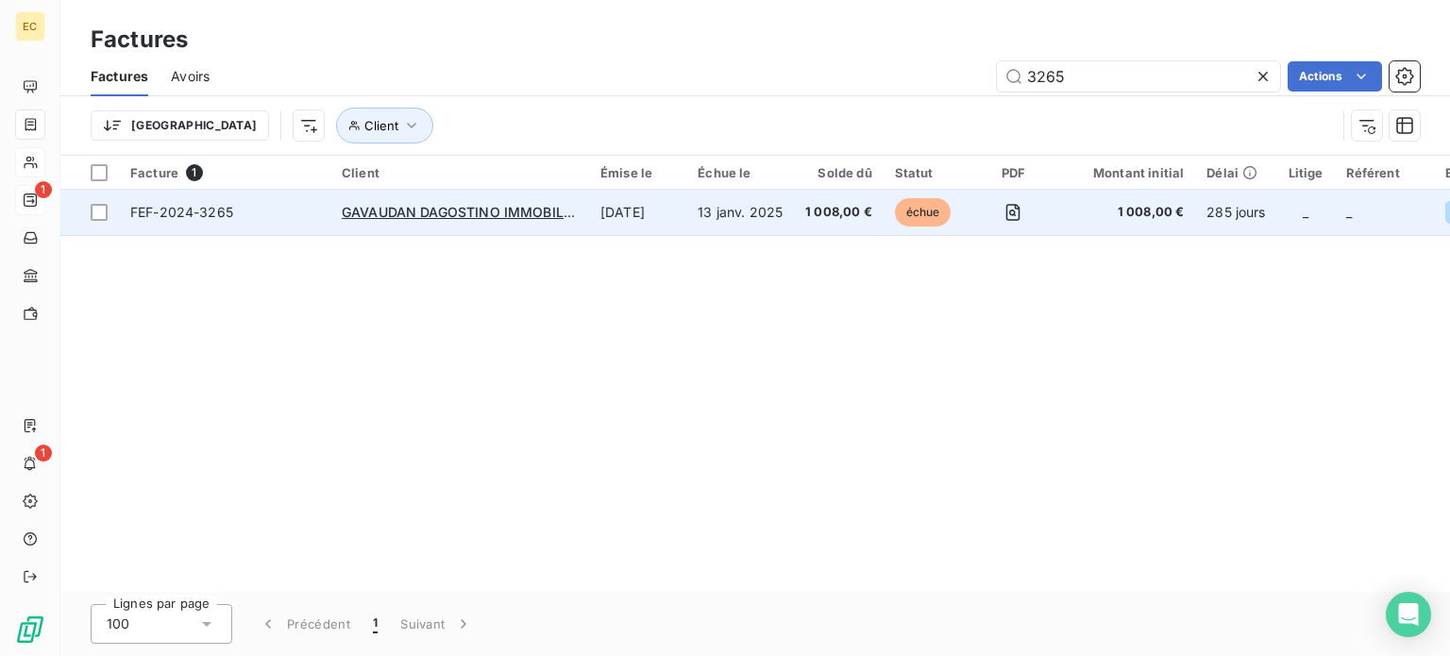
click at [507, 222] on td "GAVAUDAN DAGOSTINO IMMOBILIER" at bounding box center [459, 212] width 259 height 45
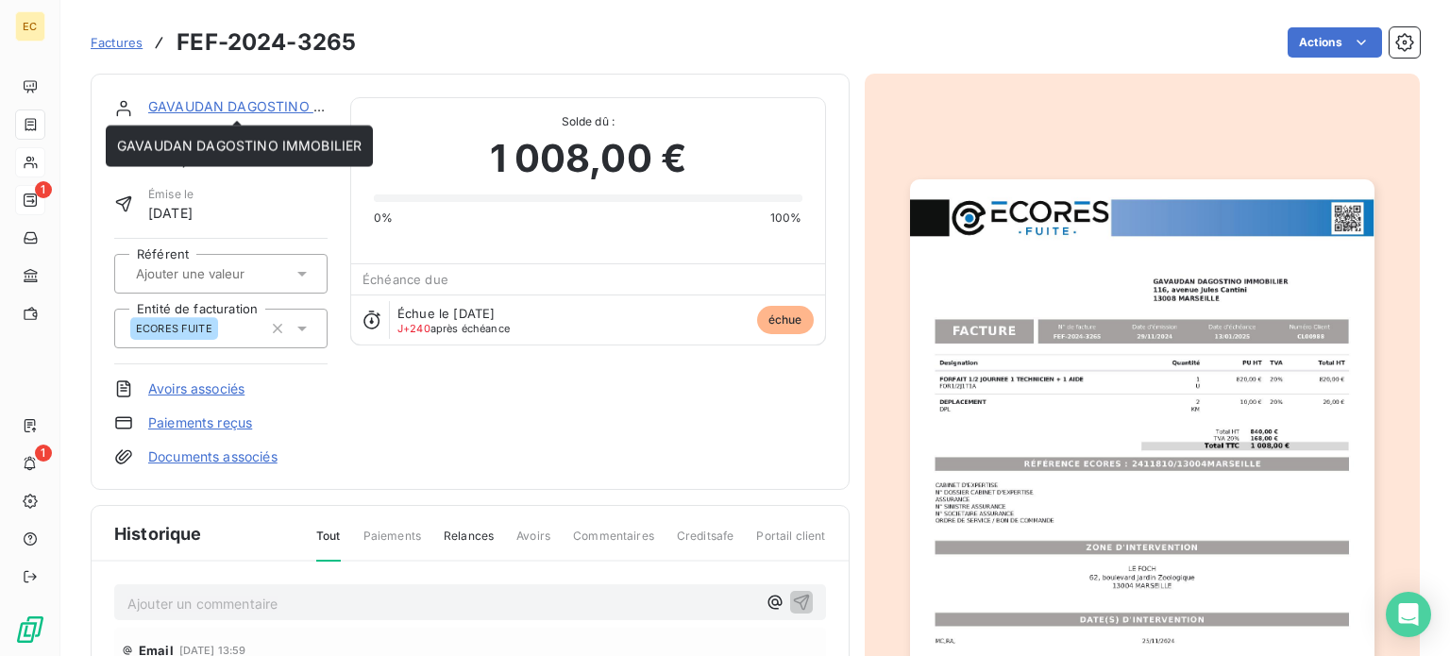
click at [226, 104] on link "GAVAUDAN DAGOSTINO IMMOBILIER" at bounding box center [270, 106] width 244 height 16
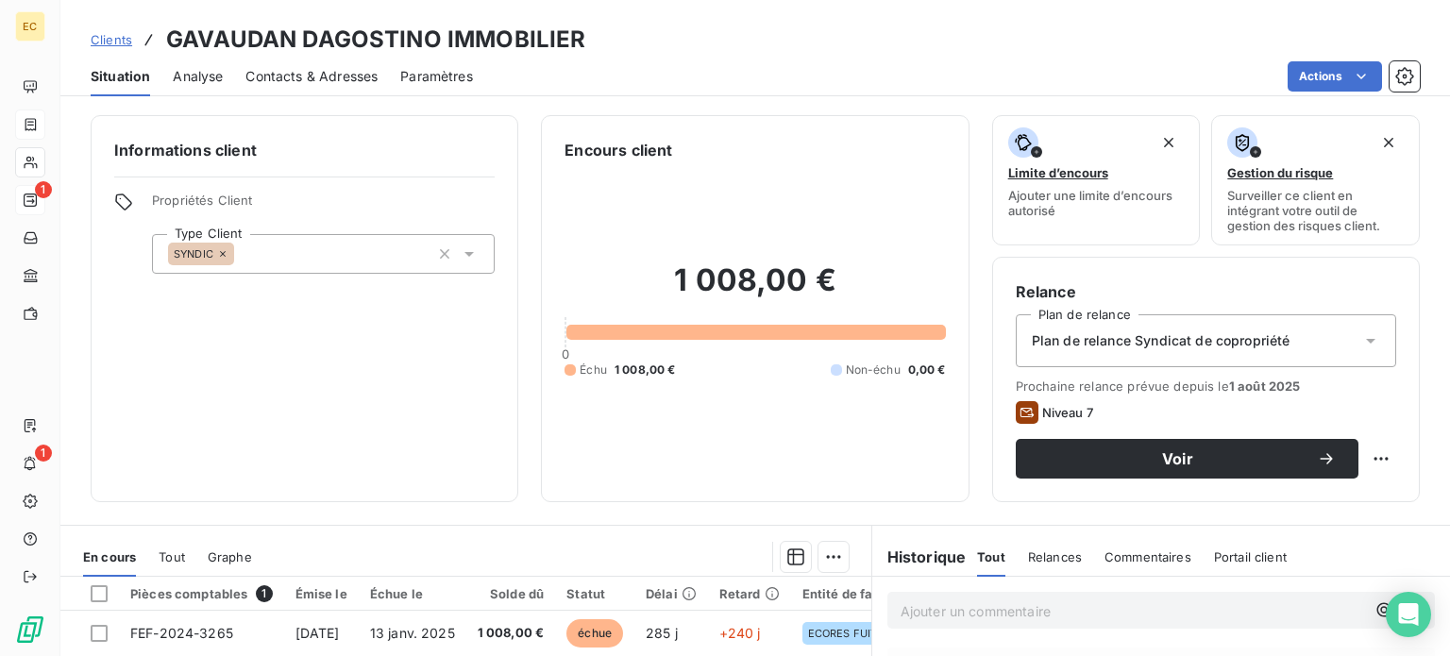
click at [954, 612] on p "Ajouter un commentaire ﻿" at bounding box center [1132, 611] width 464 height 24
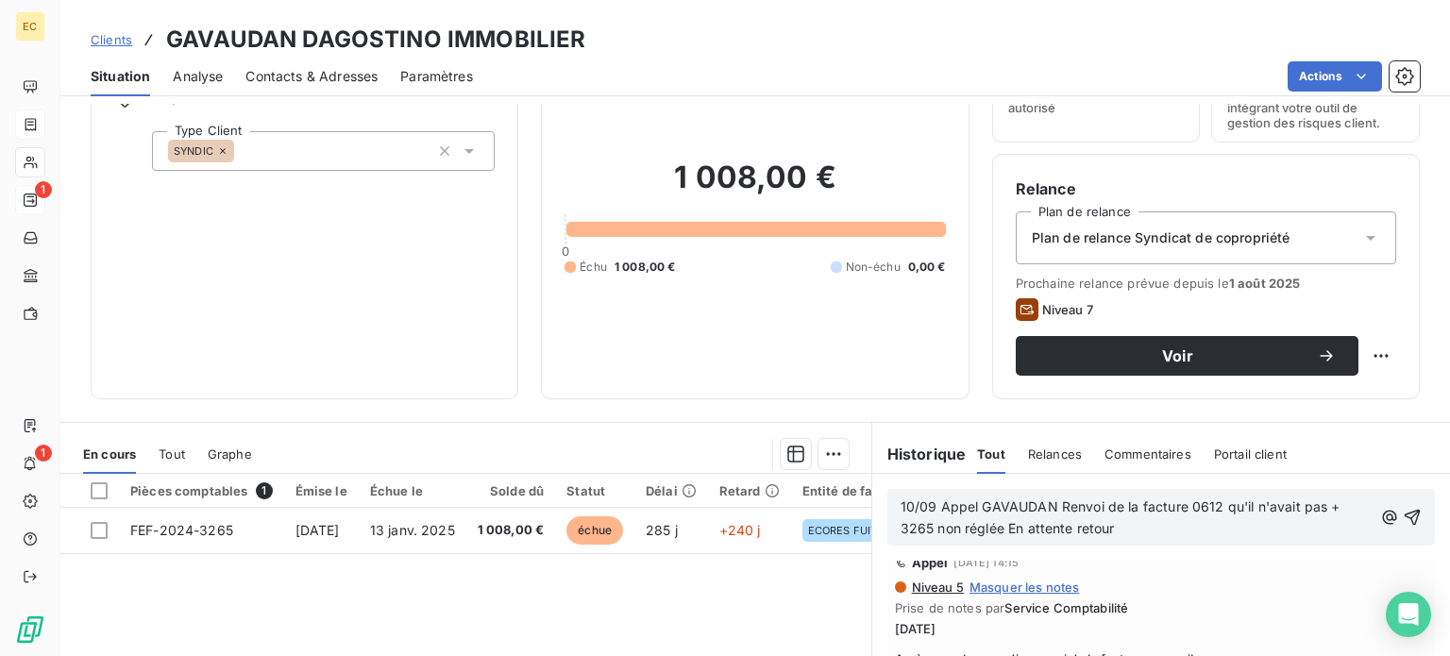
scroll to position [104, 0]
drag, startPoint x: 1179, startPoint y: 508, endPoint x: 1207, endPoint y: 508, distance: 28.3
click at [1207, 508] on span "10/09 Appel GAVAUDAN Renvoi de la facture 0612 qu'il n'avait pas + 3265 non rég…" at bounding box center [1122, 516] width 444 height 38
drag, startPoint x: 920, startPoint y: 524, endPoint x: 893, endPoint y: 527, distance: 27.5
click at [900, 527] on span "10/09 Appel GAVAUDAN Renvoi de la facture 3265 qu'il n'avait pas + 3265 non rég…" at bounding box center [1136, 516] width 472 height 38
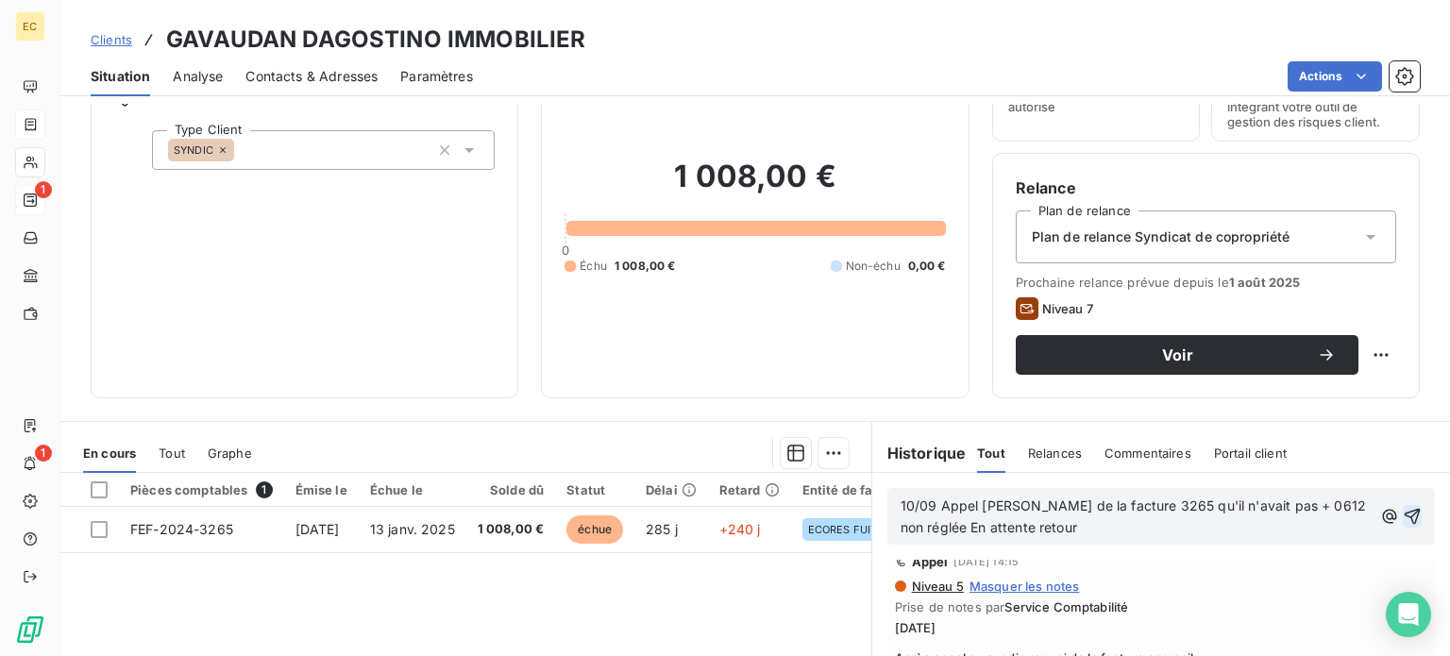
click at [1404, 512] on icon "button" at bounding box center [1412, 517] width 16 height 16
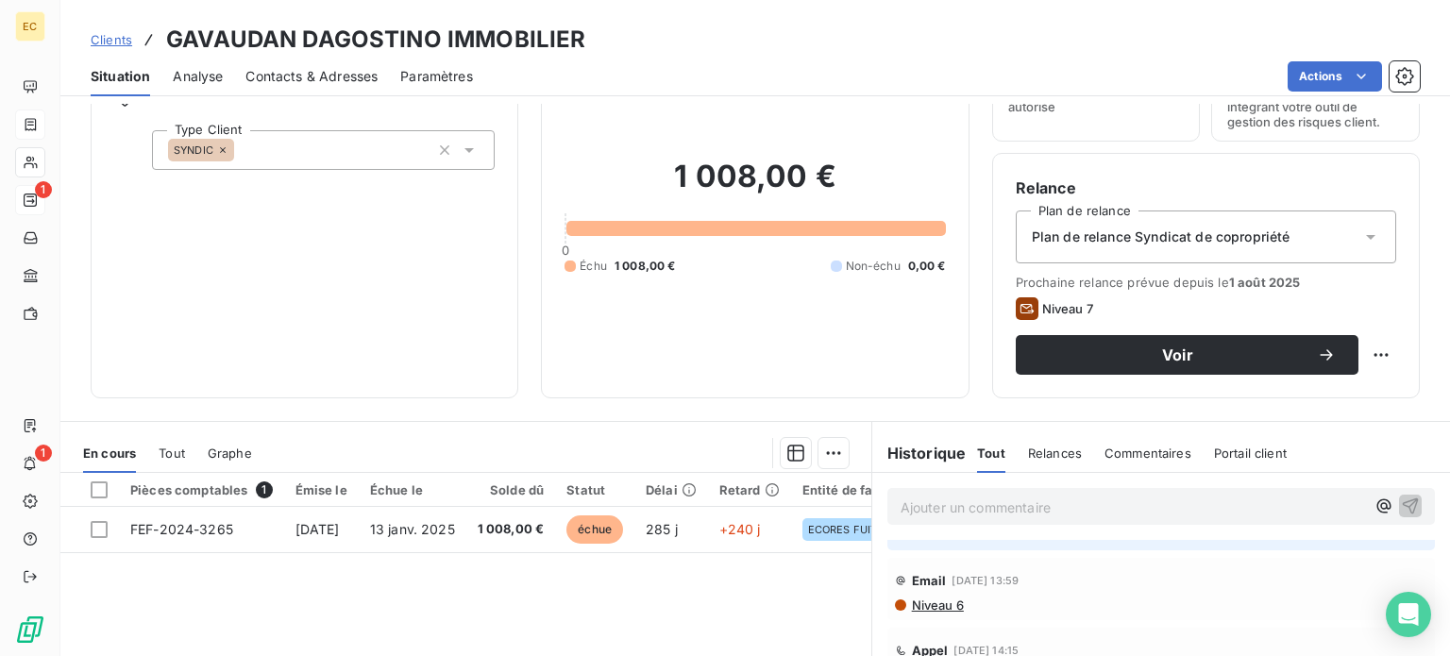
scroll to position [162, 0]
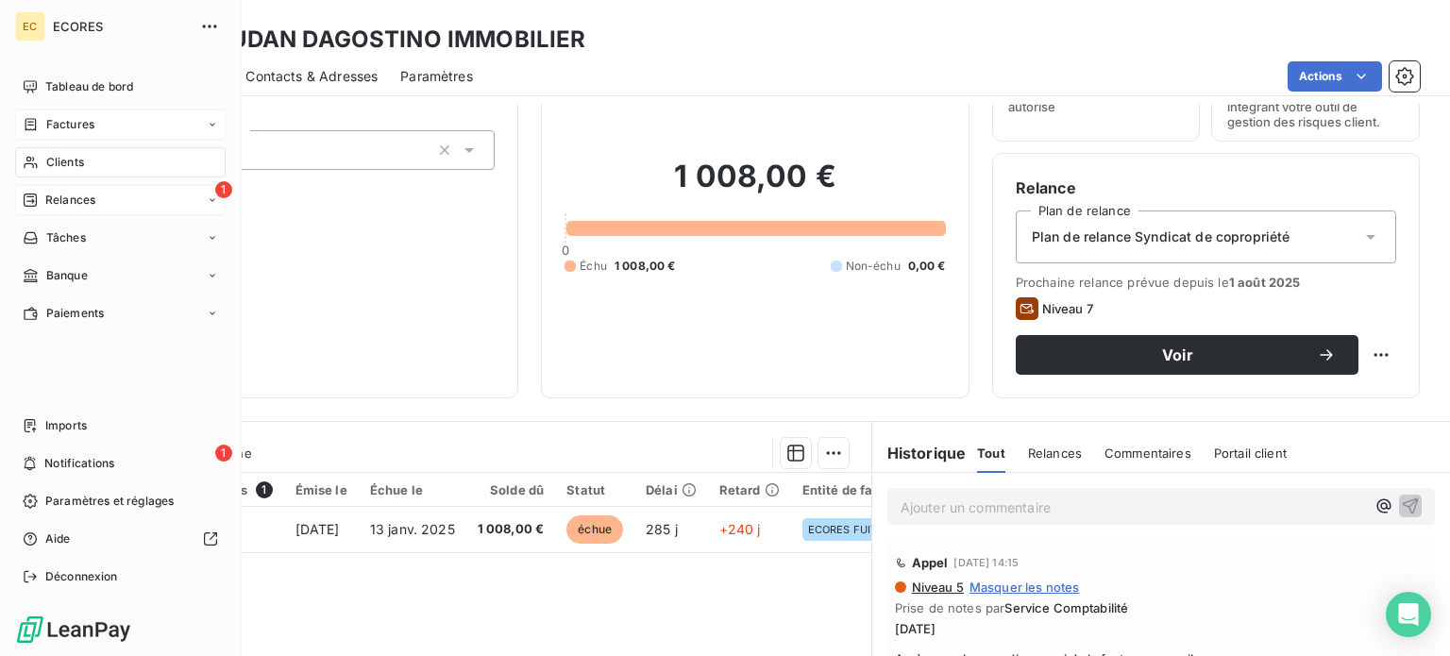
click at [73, 201] on span "Relances" at bounding box center [70, 200] width 50 height 17
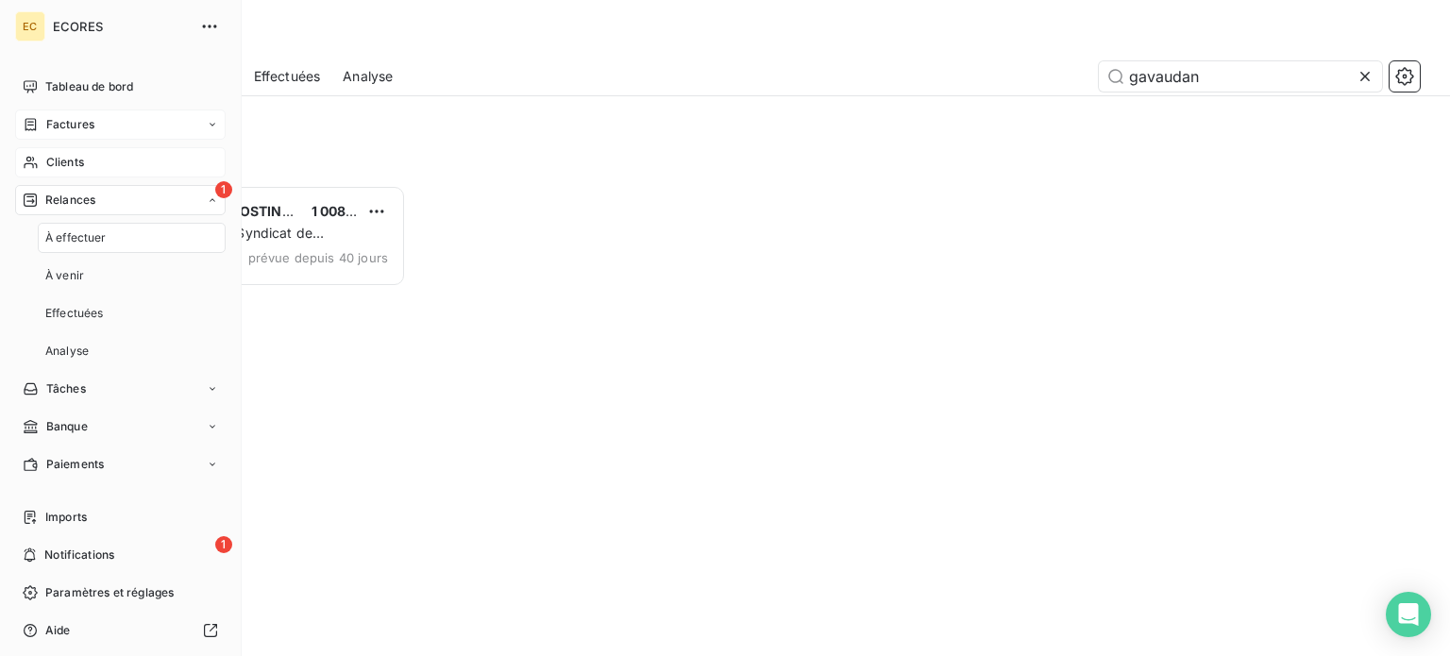
scroll to position [457, 300]
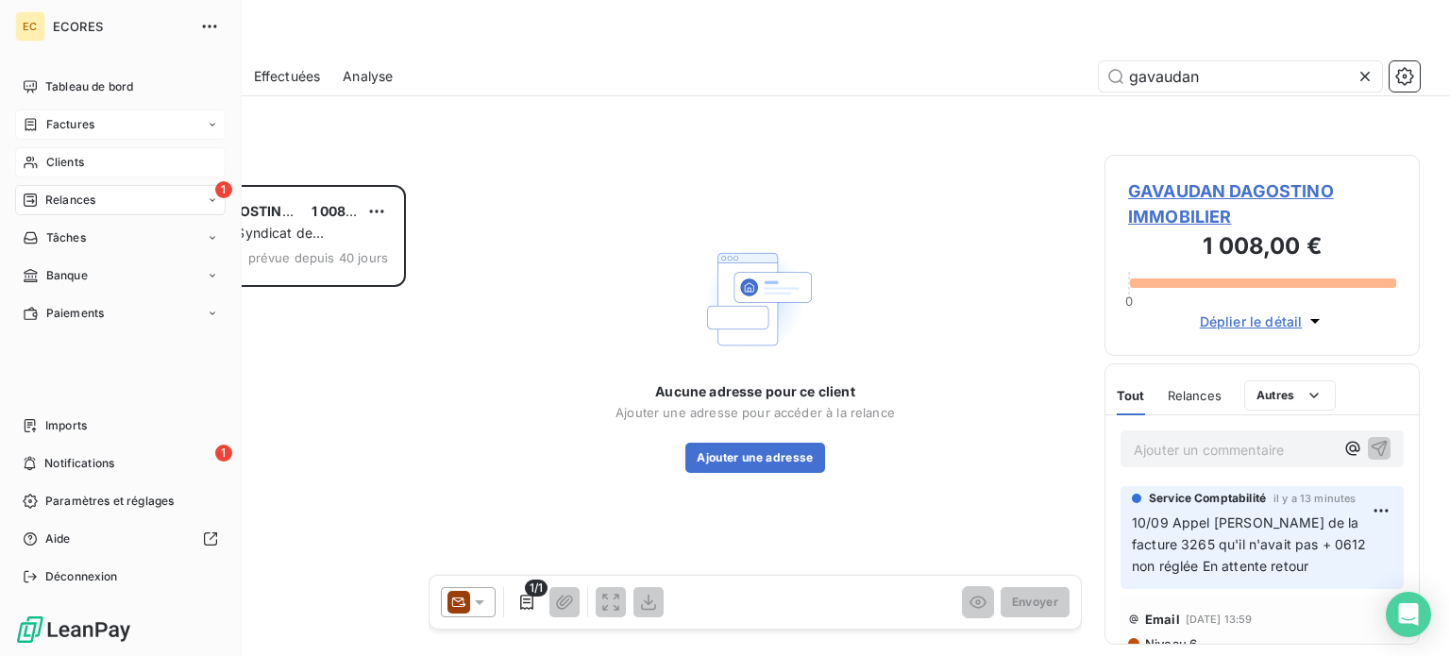
click at [53, 202] on span "Relances" at bounding box center [70, 200] width 50 height 17
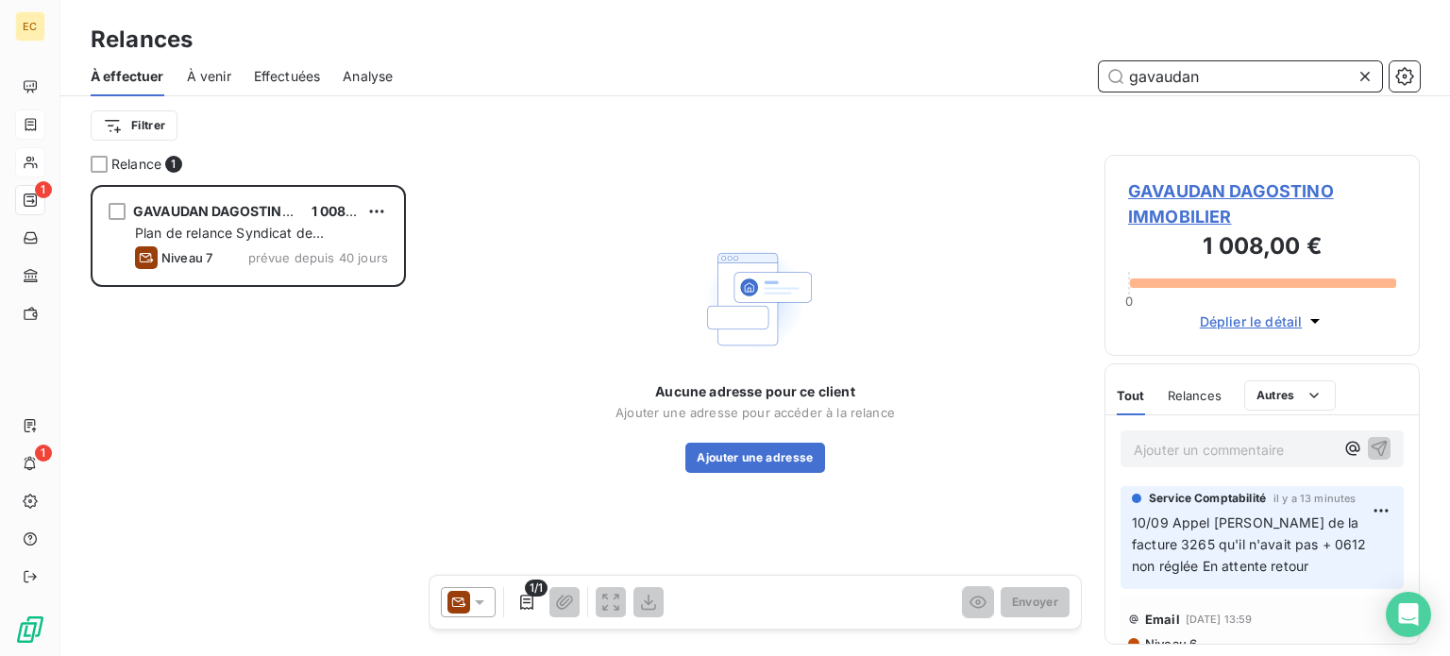
click at [1206, 78] on input "gavaudan" at bounding box center [1240, 76] width 283 height 30
type input "g"
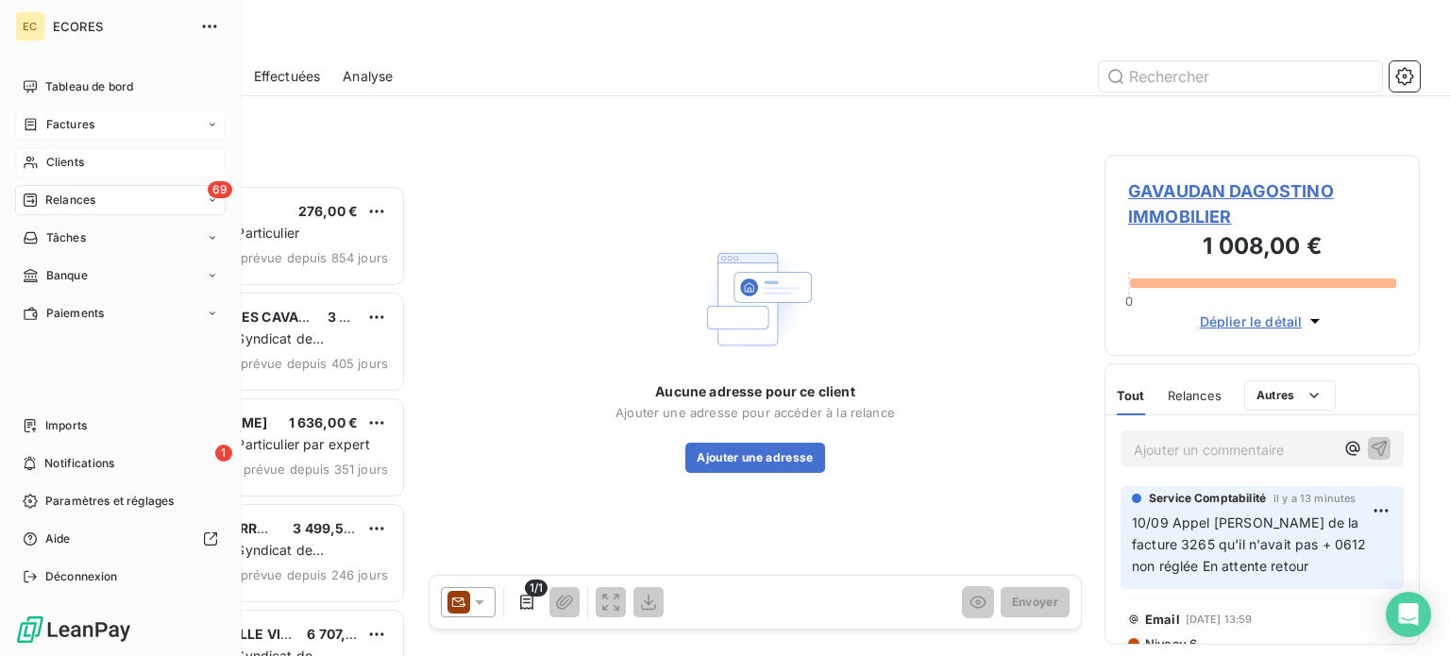
click at [53, 198] on span "Relances" at bounding box center [70, 200] width 50 height 17
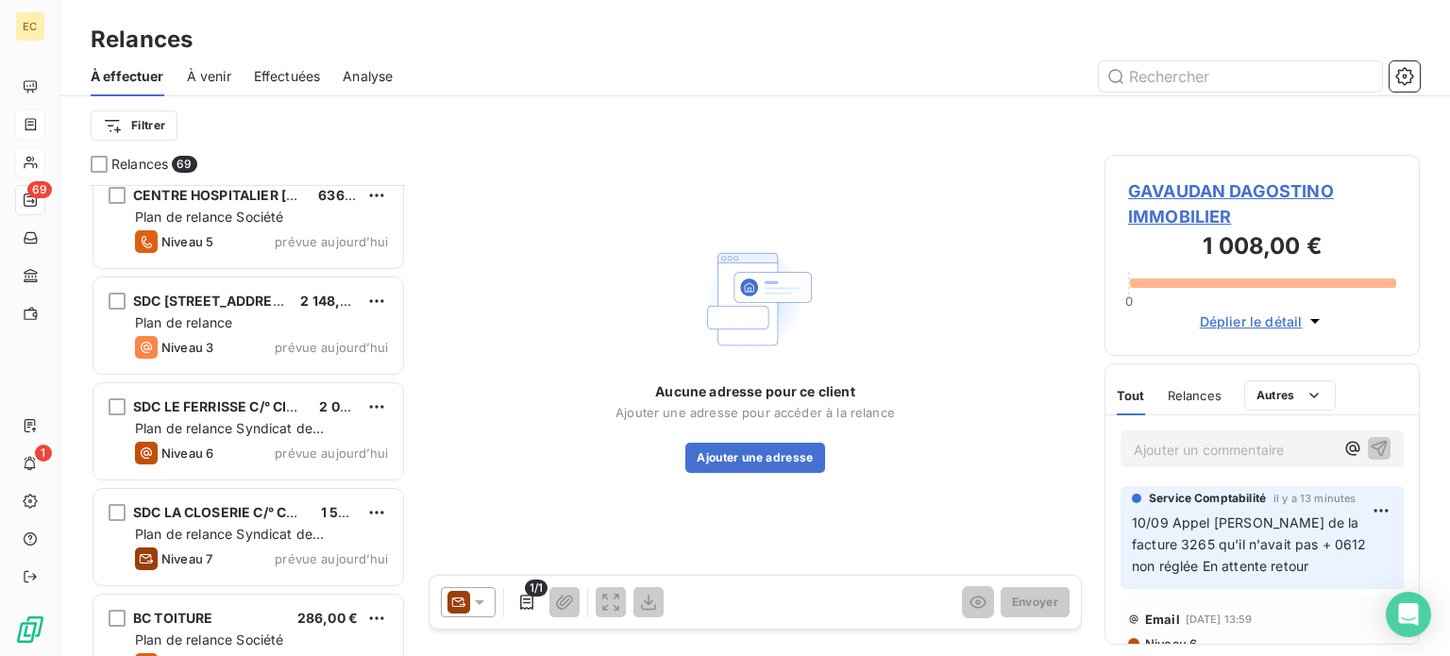
scroll to position [6822, 0]
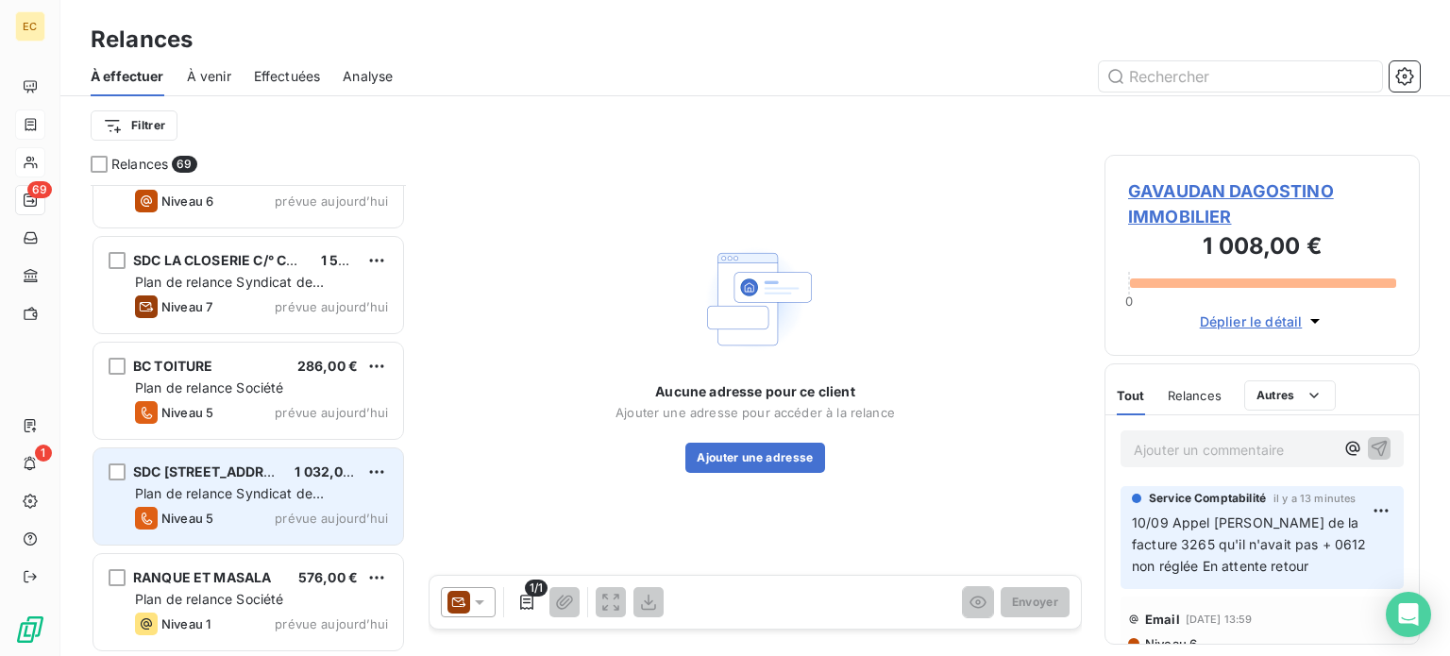
click at [219, 502] on div "SDC 33, RUE GRIGNAN C/° SL IMMOBILIER 1 032,00 € Plan de relance Syndicat de co…" at bounding box center [248, 496] width 310 height 96
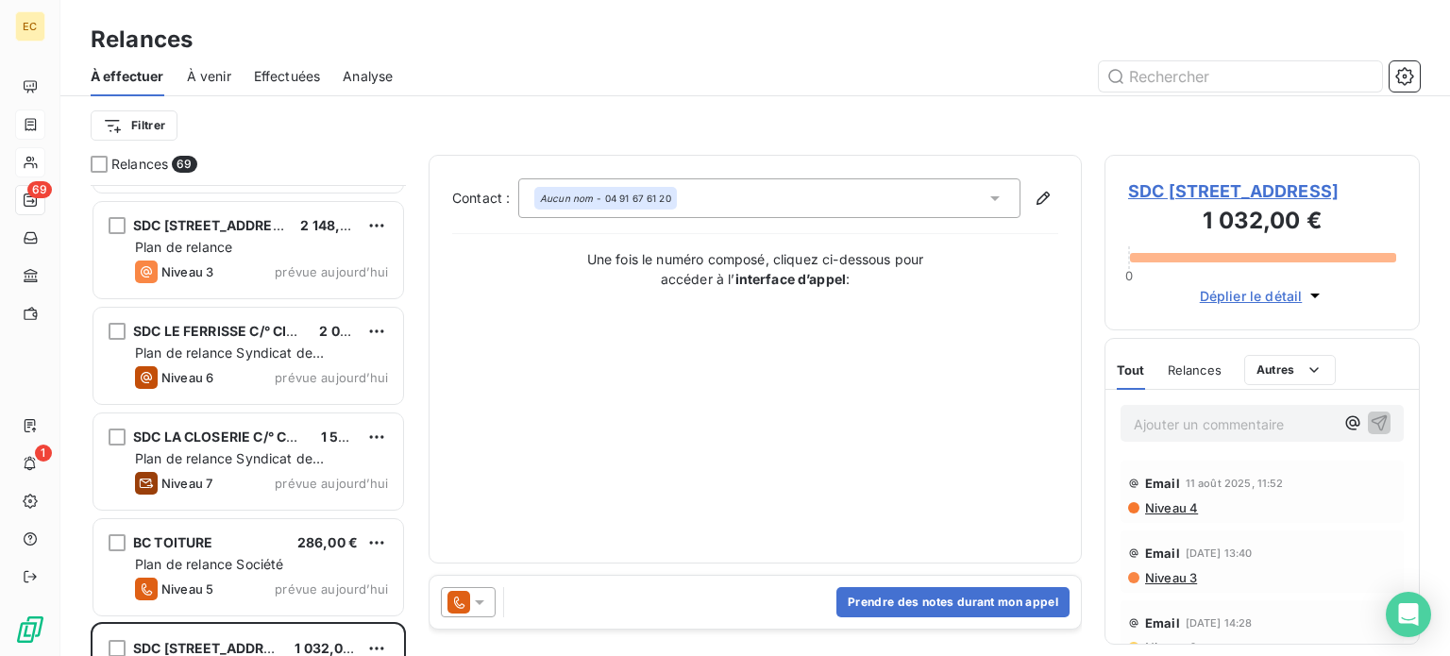
scroll to position [6634, 0]
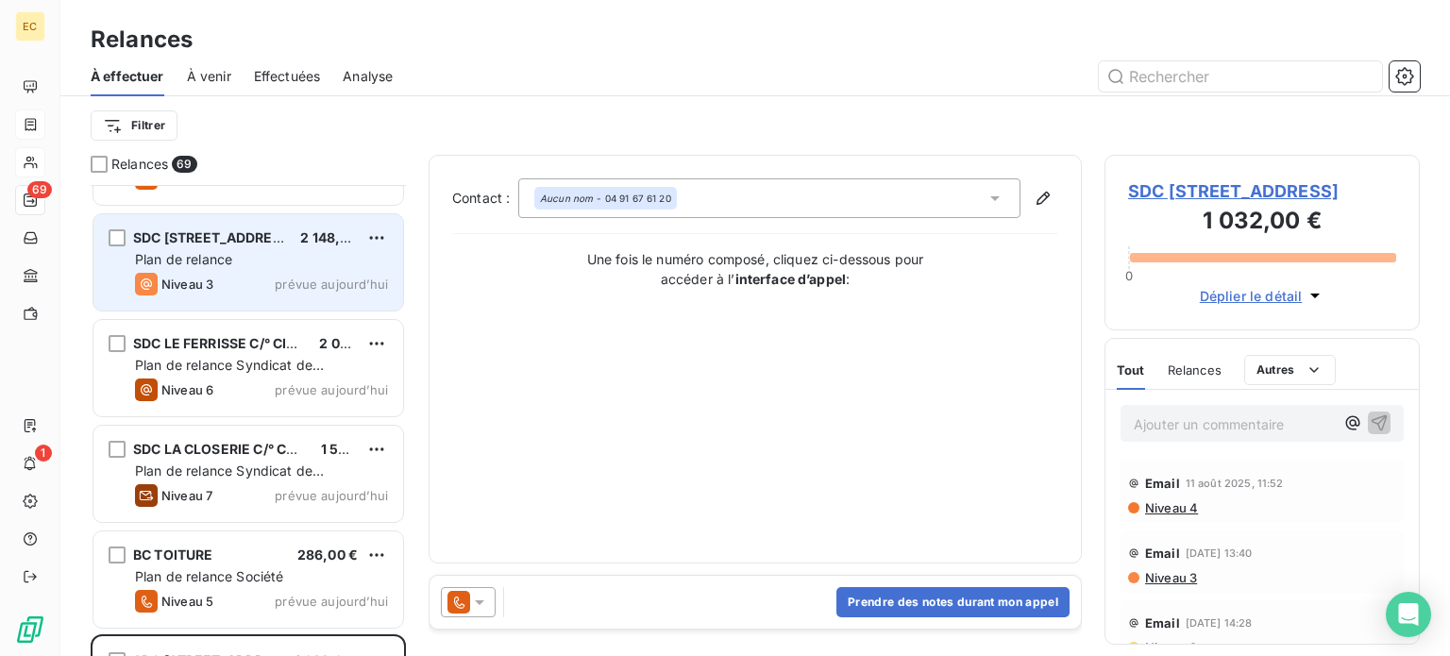
click at [215, 271] on div "SDC 1, RUE GUINTRAND - 2/4, RUE DU PANIER C/° 2 148,00 € Plan de relance Niveau…" at bounding box center [248, 262] width 310 height 96
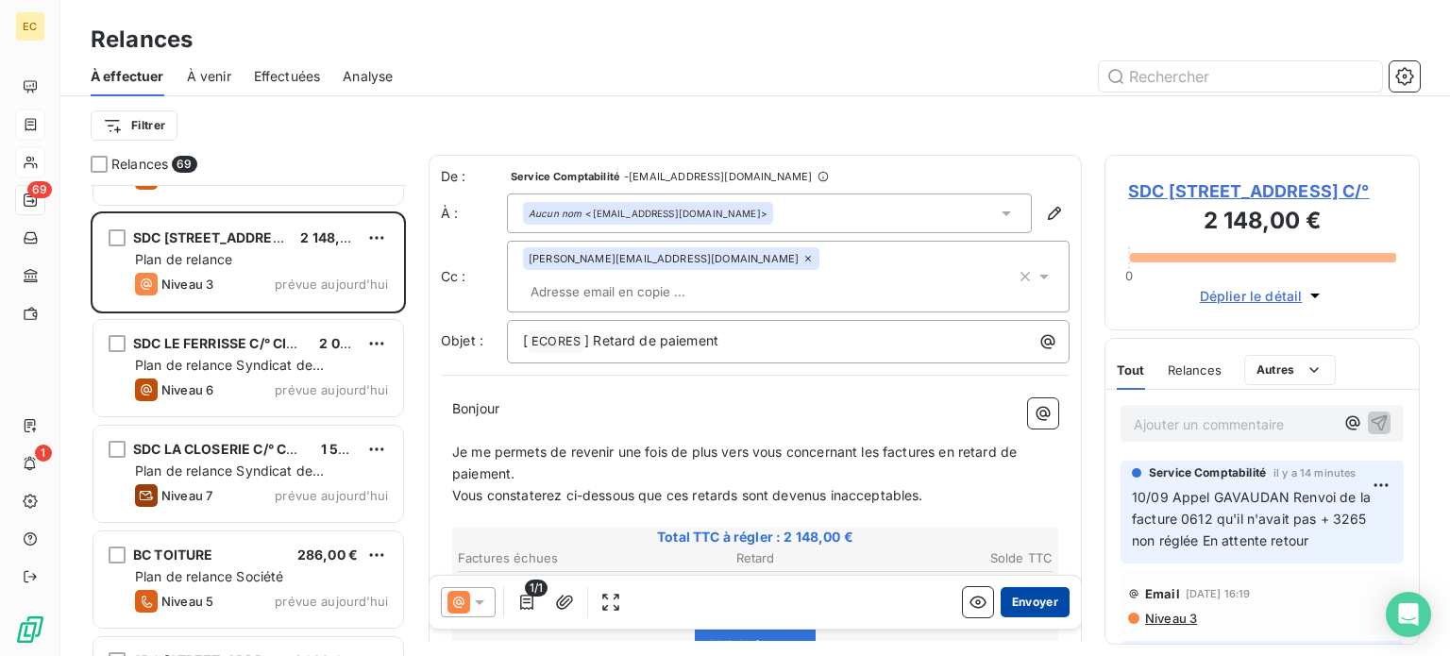
click at [1008, 599] on button "Envoyer" at bounding box center [1034, 602] width 69 height 30
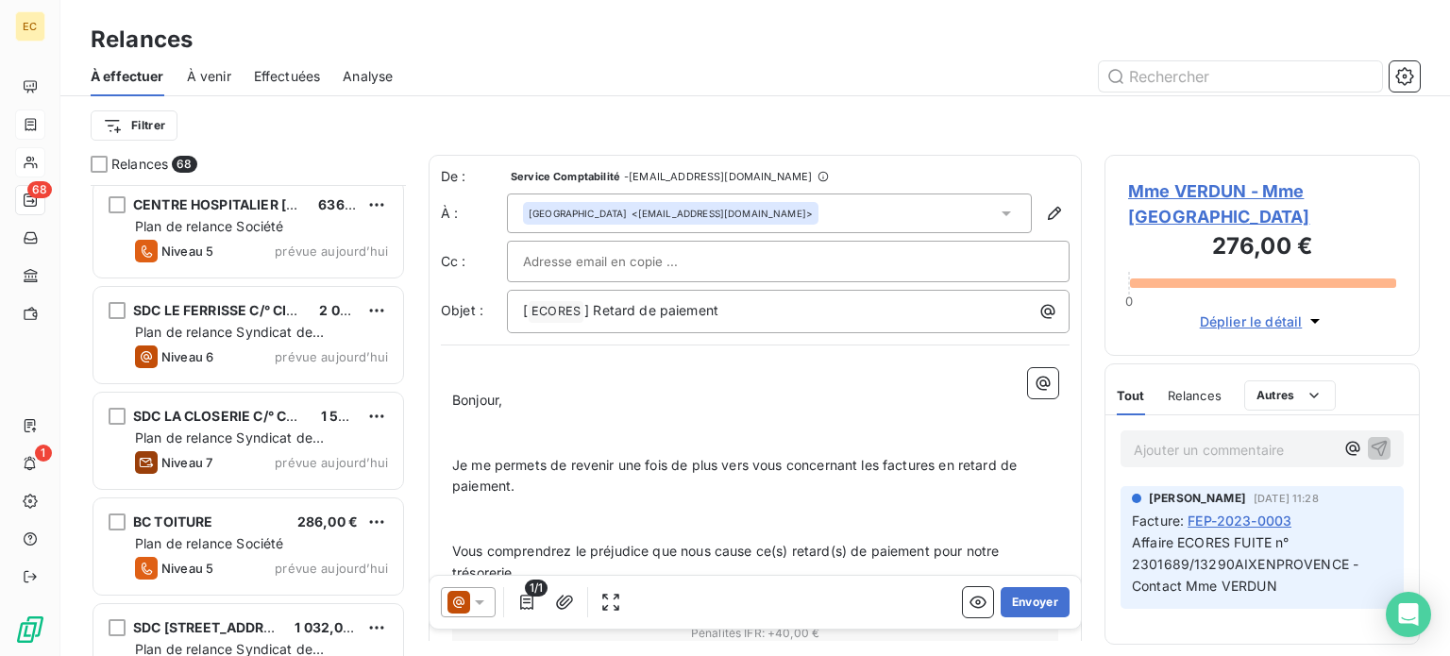
scroll to position [6445, 0]
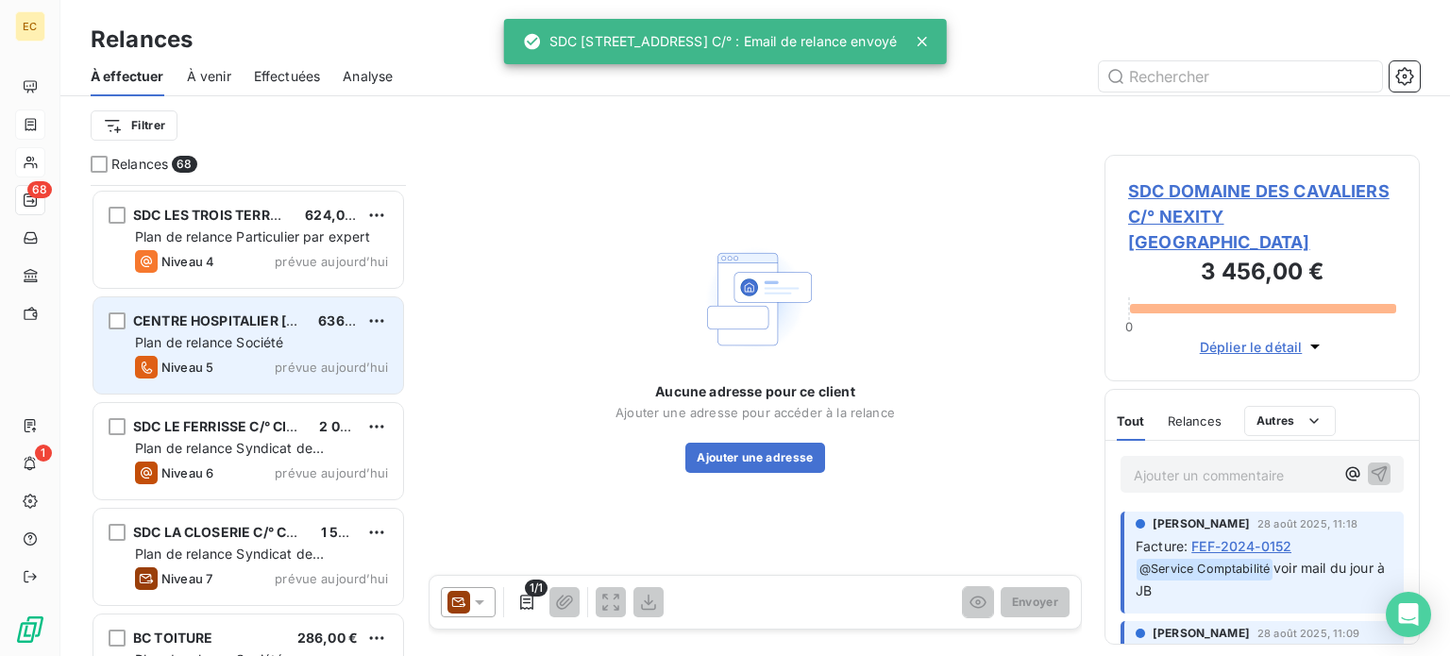
click at [229, 352] on div "CENTRE HOSPITALIER EDMOND GARCIN 636,00 € Plan de relance Société Niveau 5 prév…" at bounding box center [248, 345] width 310 height 96
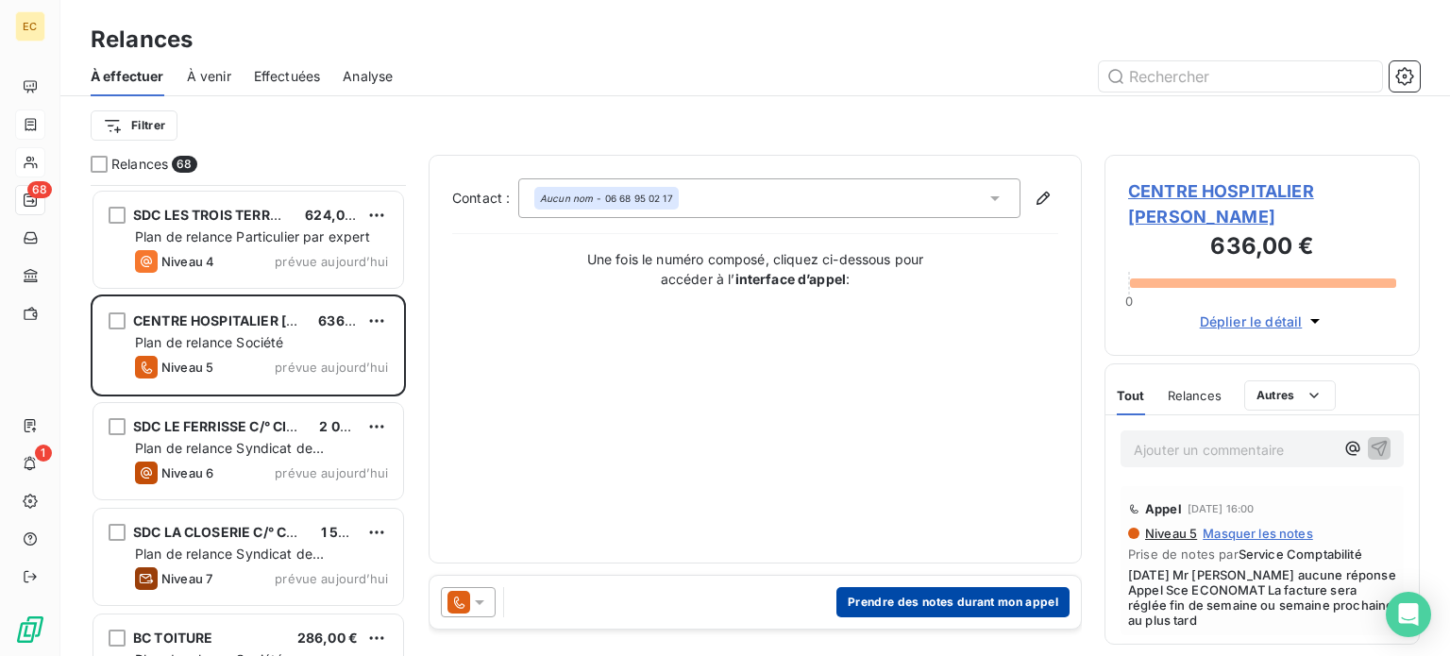
click at [921, 599] on button "Prendre des notes durant mon appel" at bounding box center [952, 602] width 233 height 30
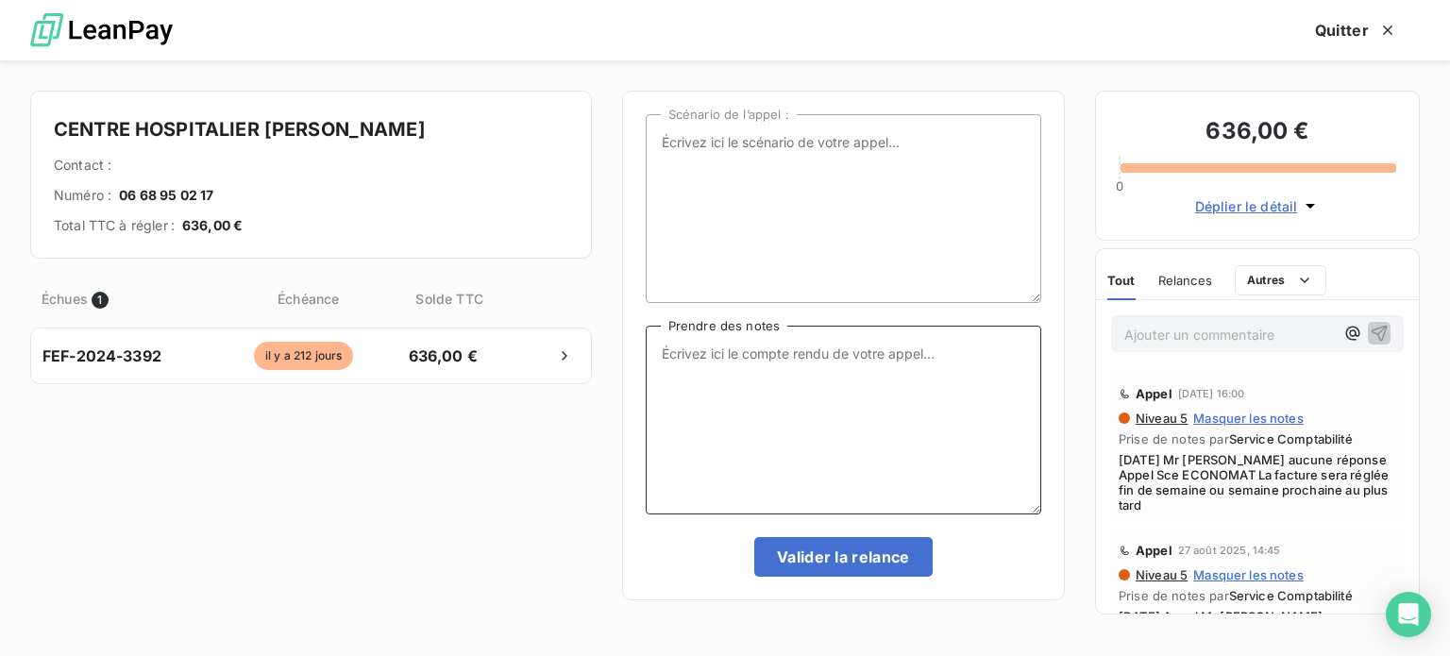
click at [663, 357] on textarea "Prendre des notes" at bounding box center [843, 420] width 395 height 189
type textarea "10/09/25 Appel Mr TAPIZ"
click at [1393, 29] on icon "button" at bounding box center [1387, 30] width 19 height 19
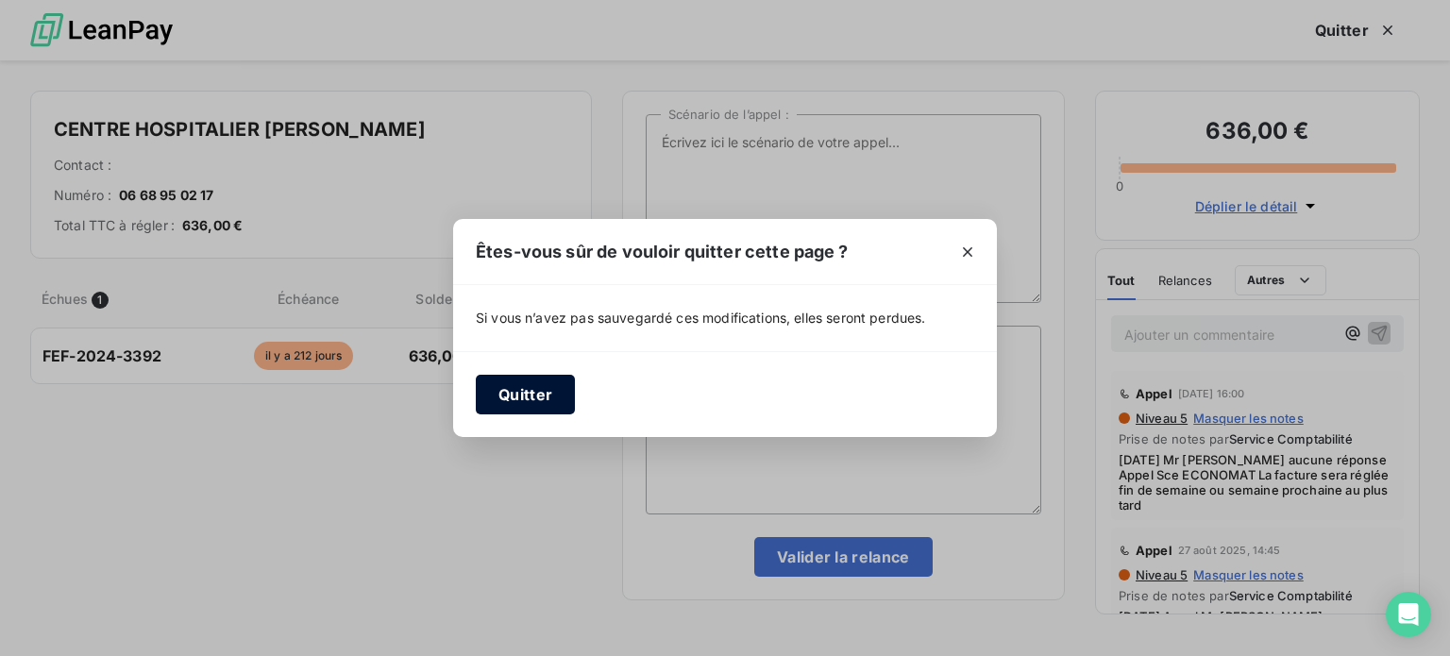
click at [528, 396] on button "Quitter" at bounding box center [525, 395] width 99 height 40
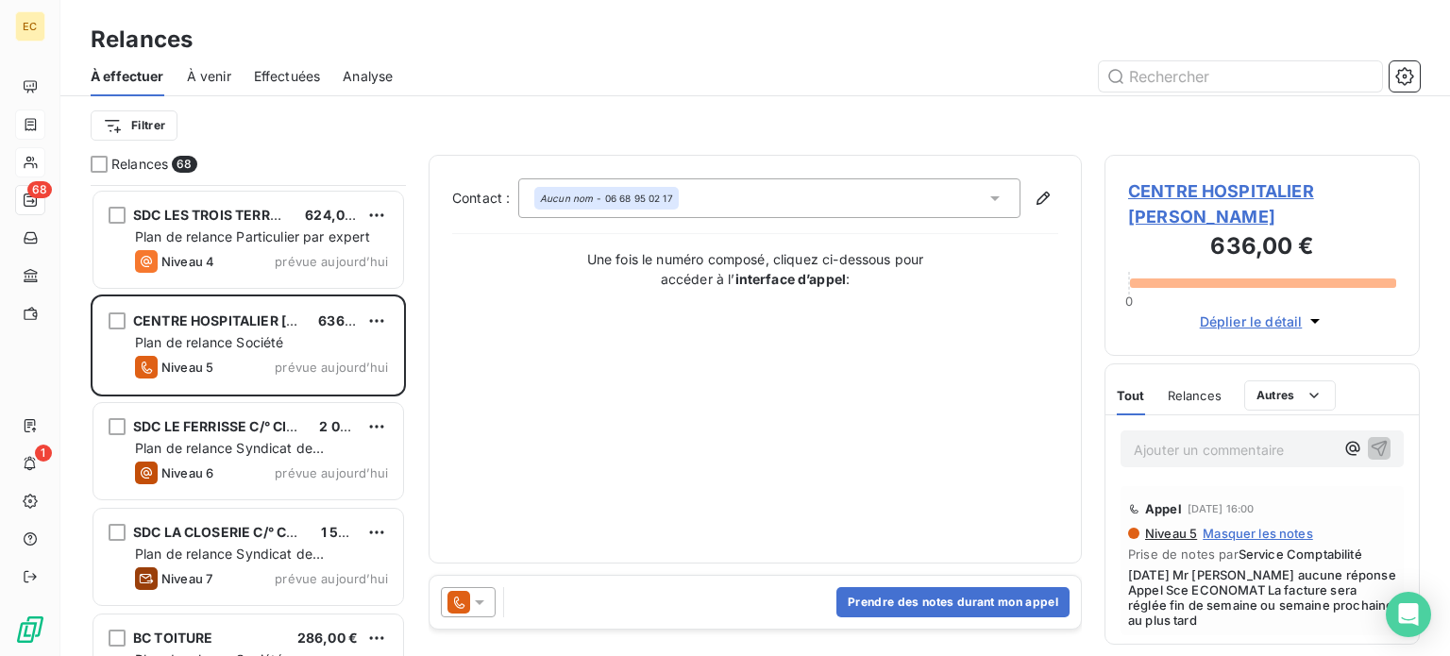
click at [1202, 193] on span "CENTRE HOSPITALIER [PERSON_NAME]" at bounding box center [1262, 203] width 268 height 51
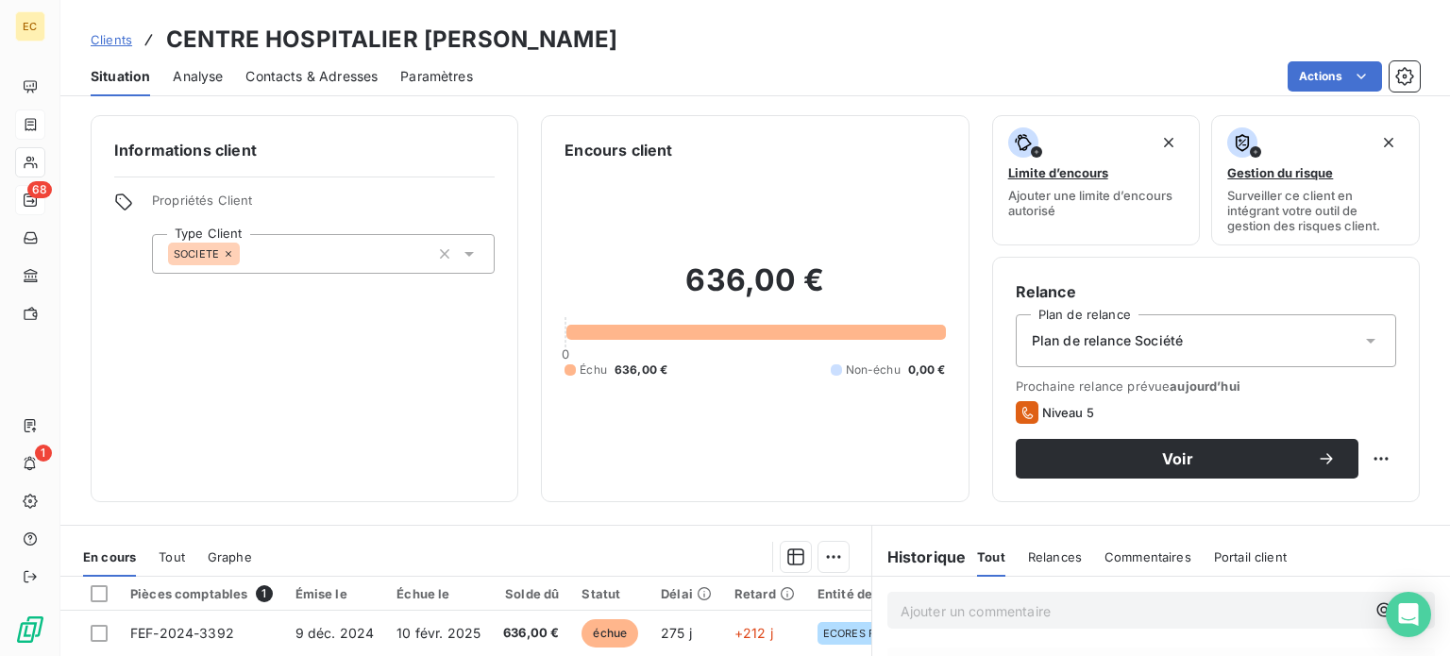
click at [303, 82] on span "Contacts & Adresses" at bounding box center [311, 76] width 132 height 19
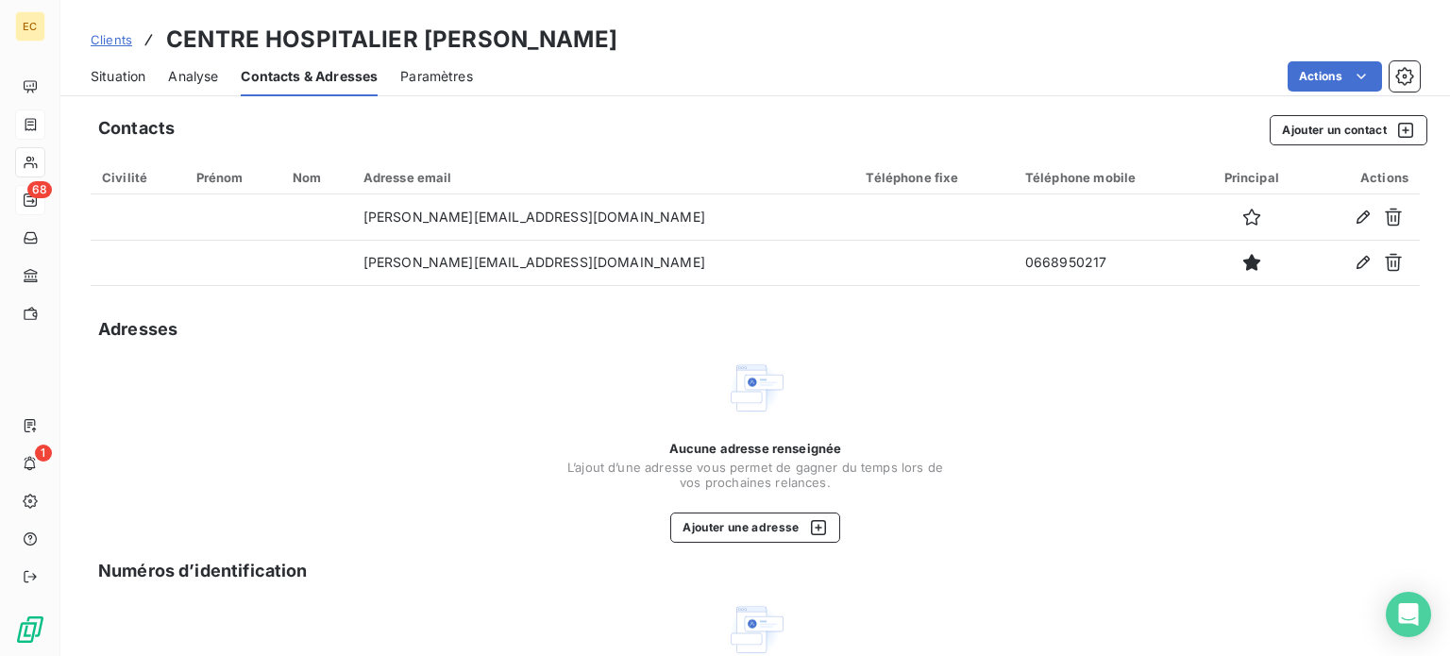
click at [124, 84] on span "Situation" at bounding box center [118, 76] width 55 height 19
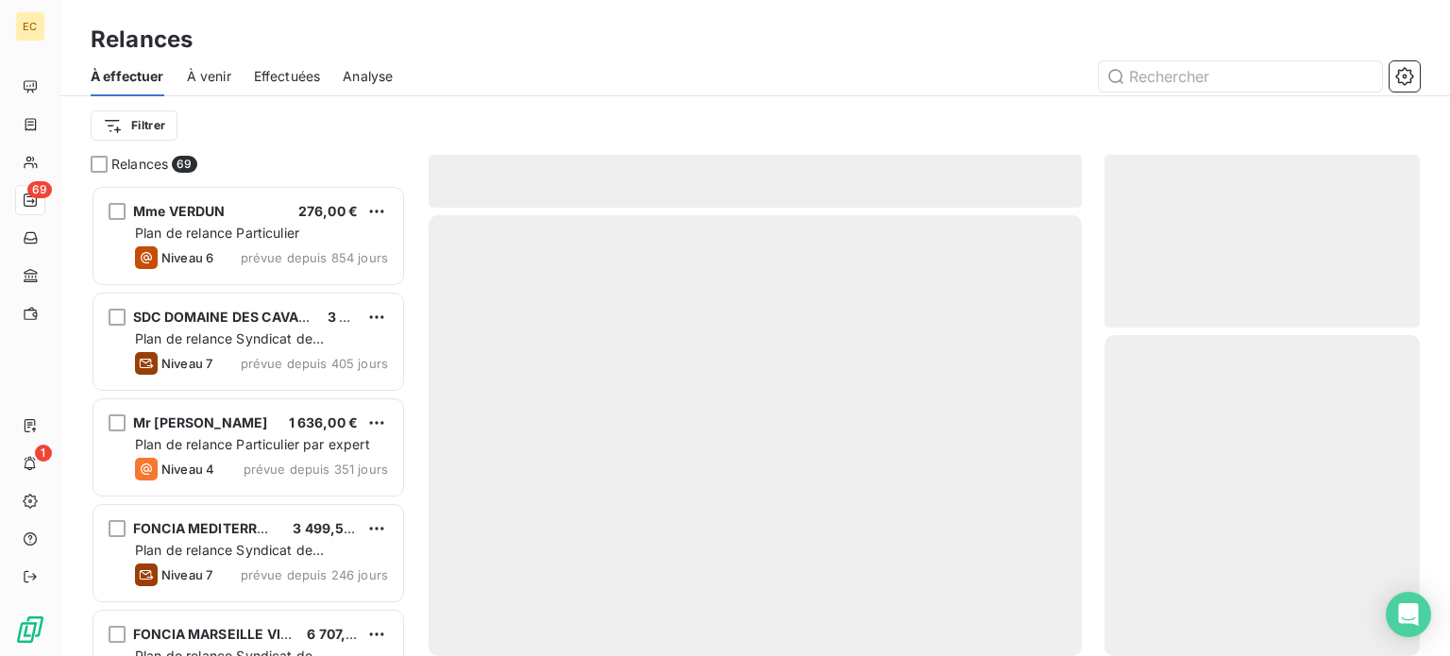
scroll to position [457, 300]
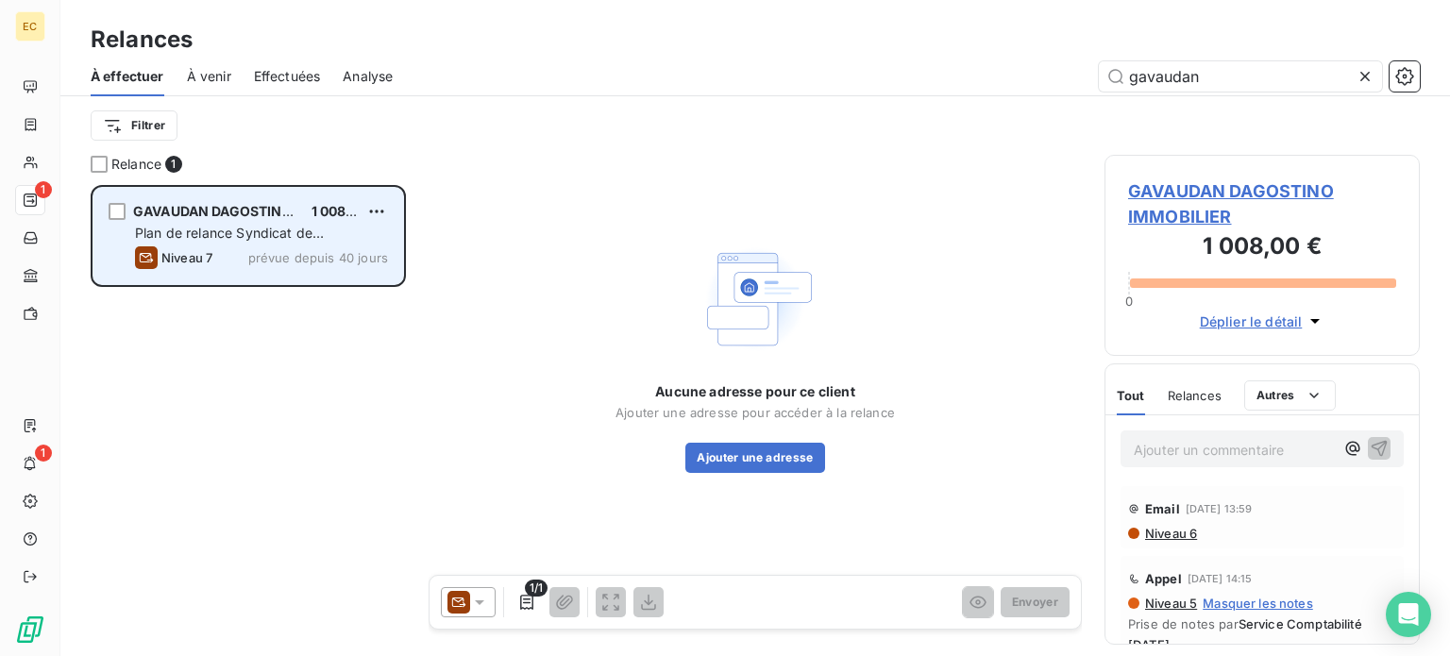
scroll to position [457, 300]
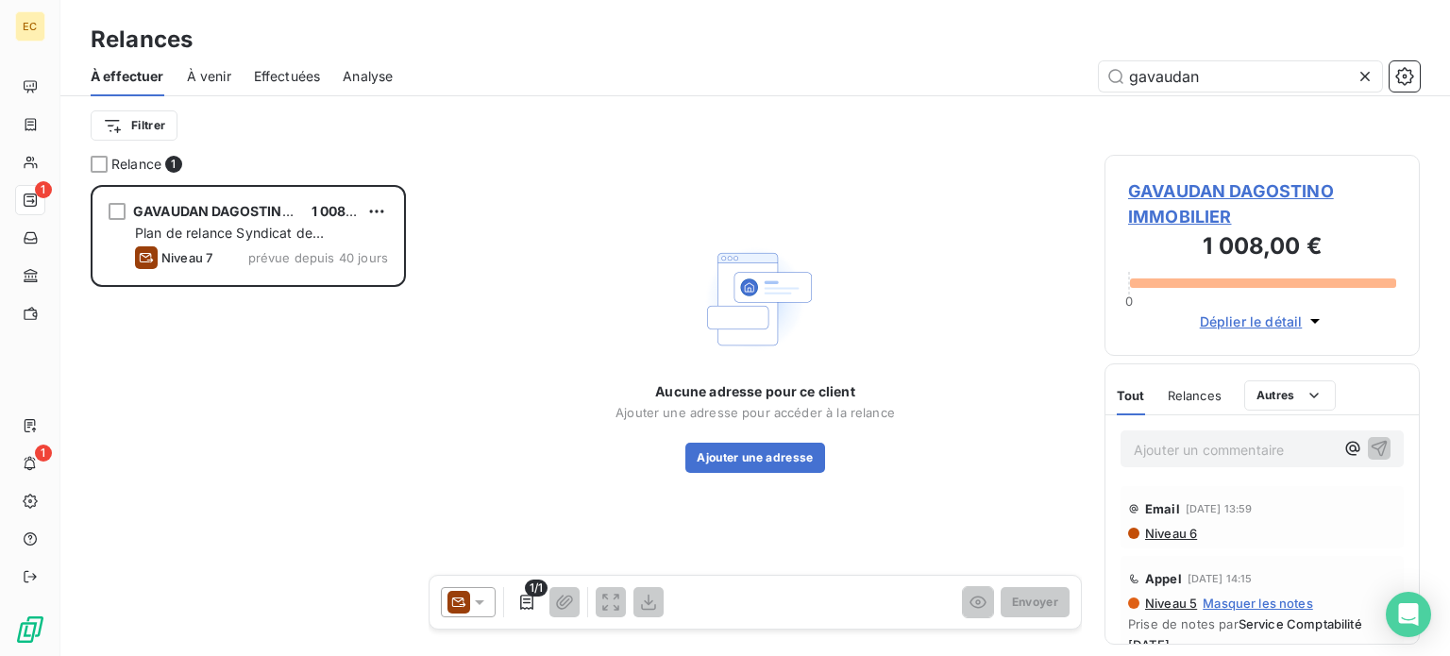
type input "gavaudan"
click at [1171, 193] on span "GAVAUDAN DAGOSTINO IMMOBILIER" at bounding box center [1262, 203] width 268 height 51
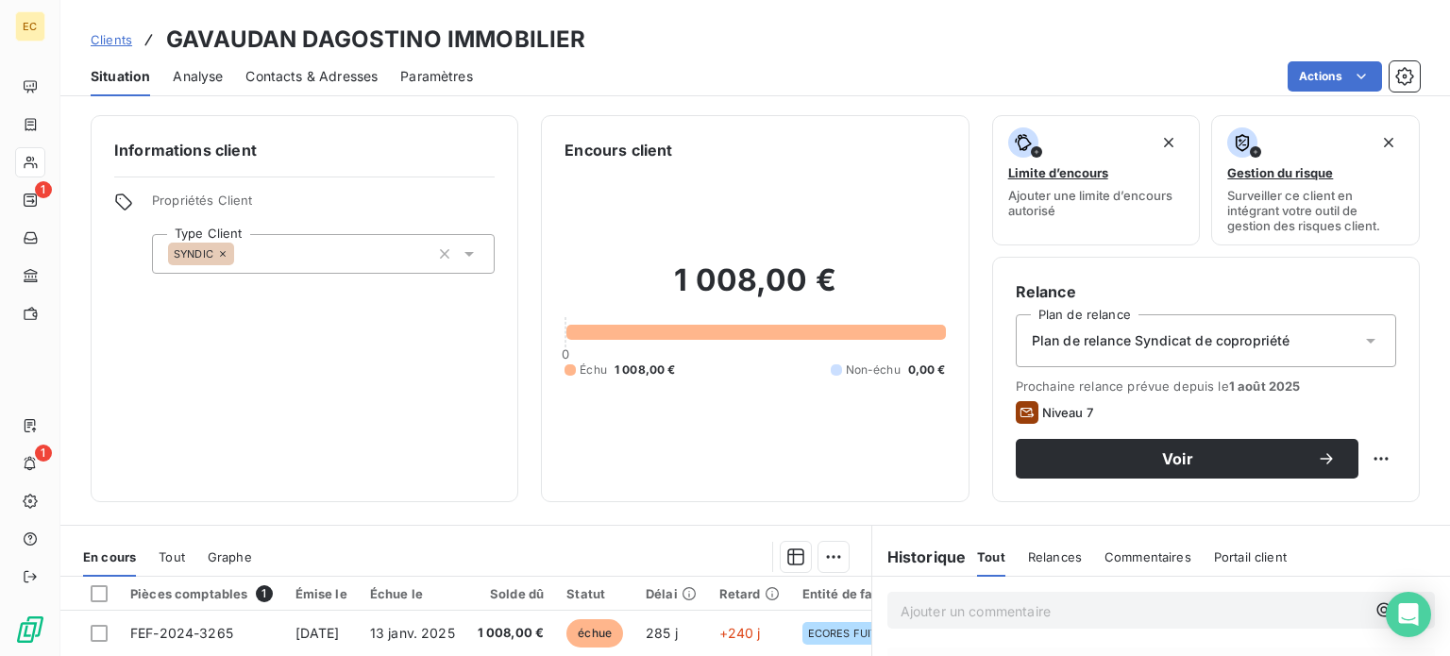
scroll to position [189, 0]
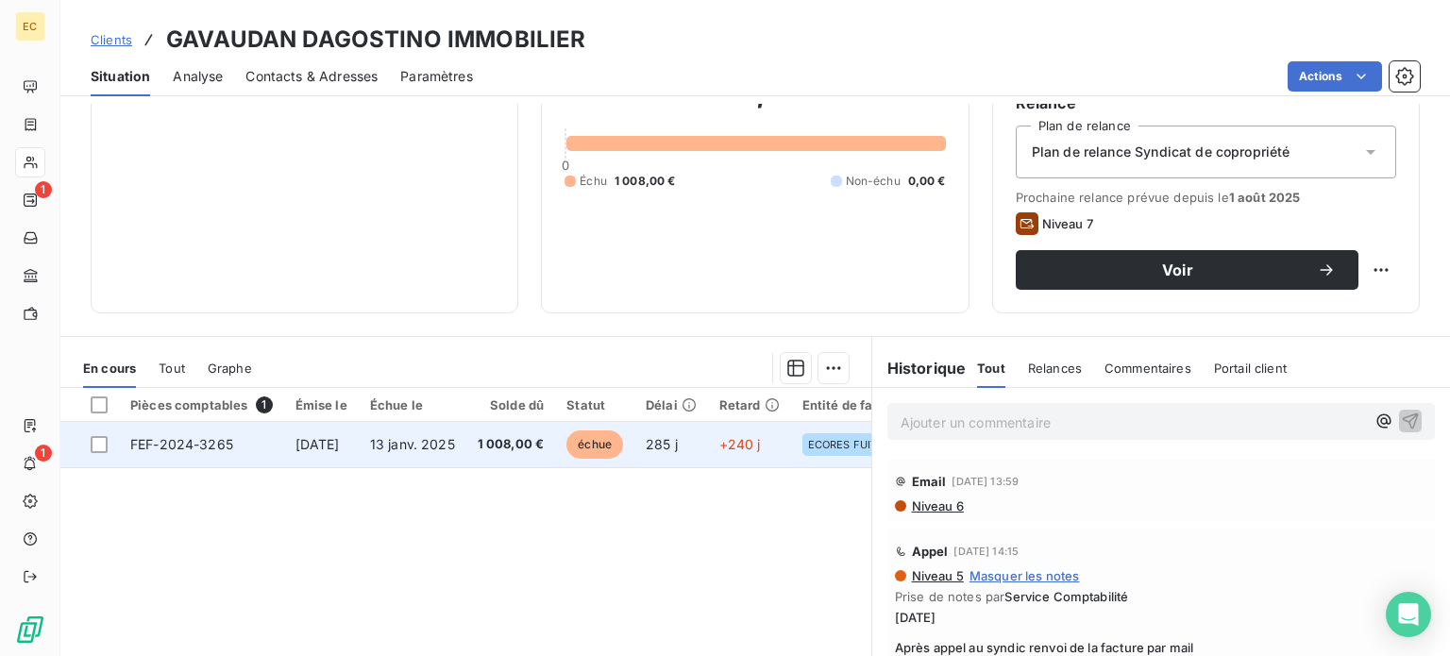
click at [340, 442] on span "29 nov. 2024" at bounding box center [317, 444] width 44 height 16
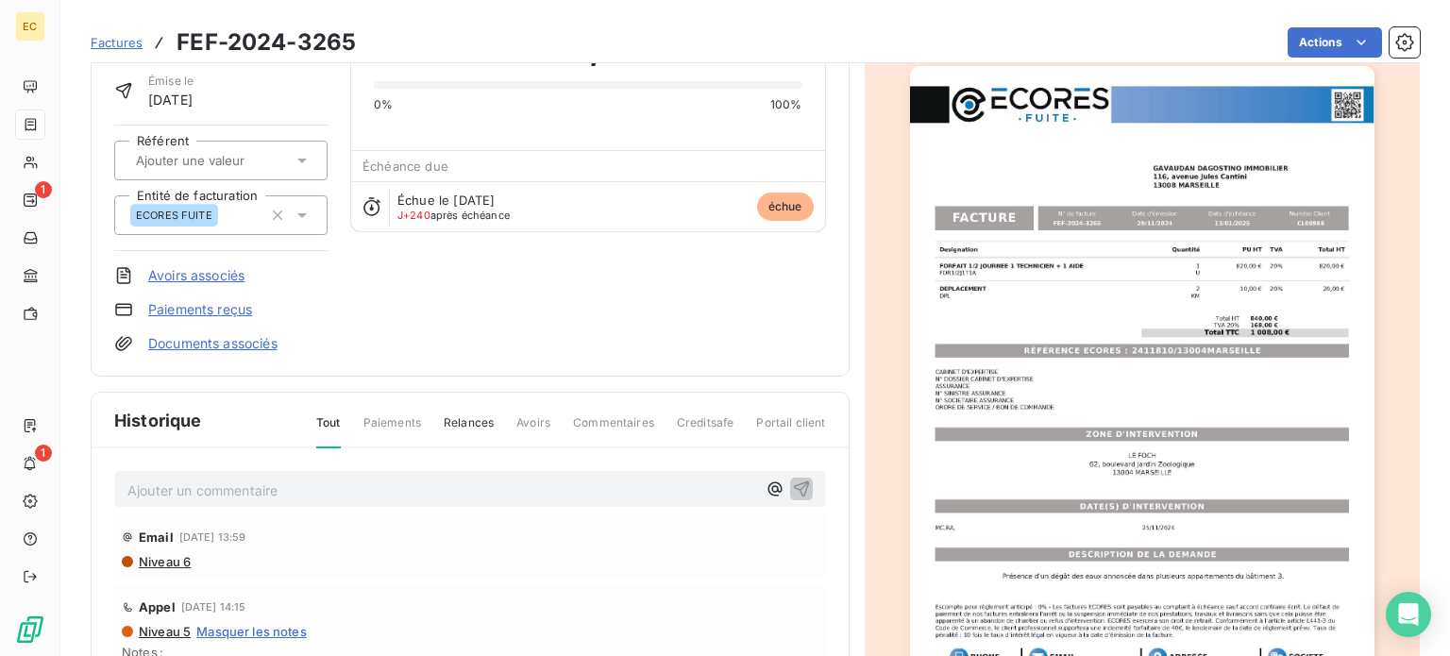
scroll to position [191, 0]
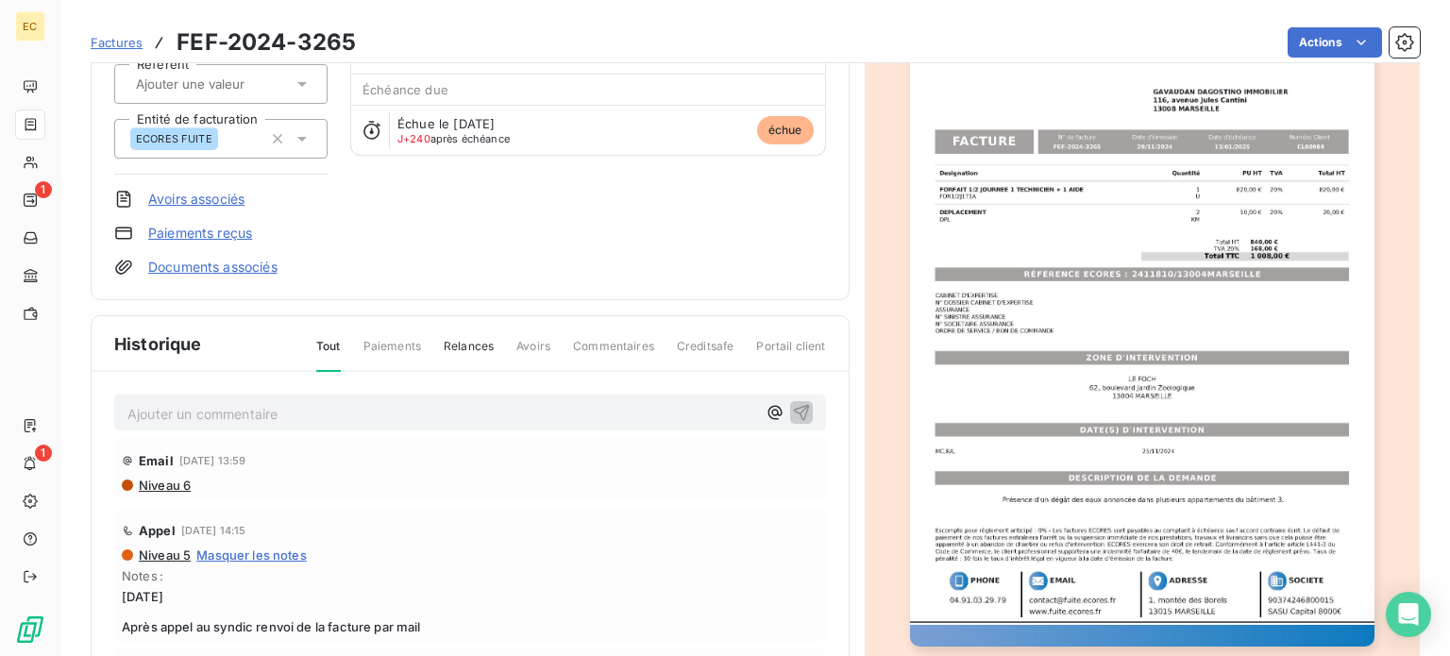
click at [1140, 332] on img "button" at bounding box center [1142, 318] width 464 height 656
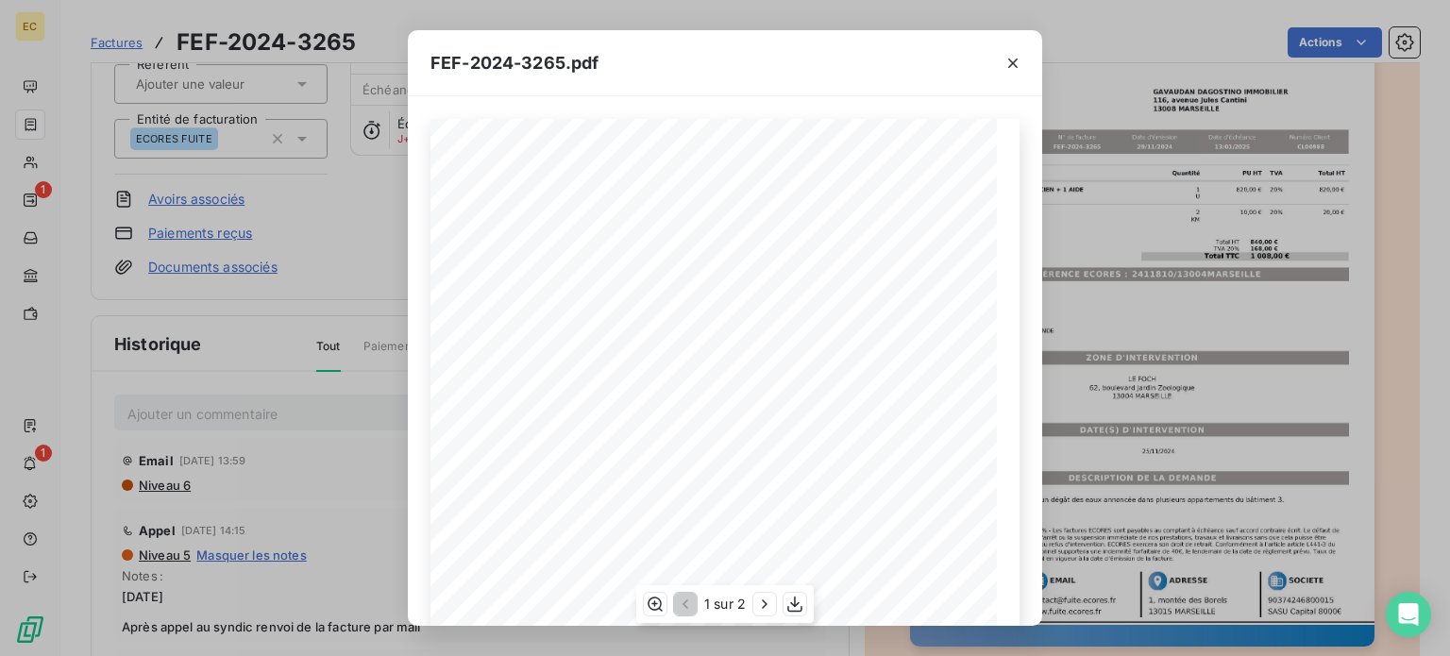
scroll to position [189, 0]
click at [1007, 63] on icon "button" at bounding box center [1012, 63] width 19 height 19
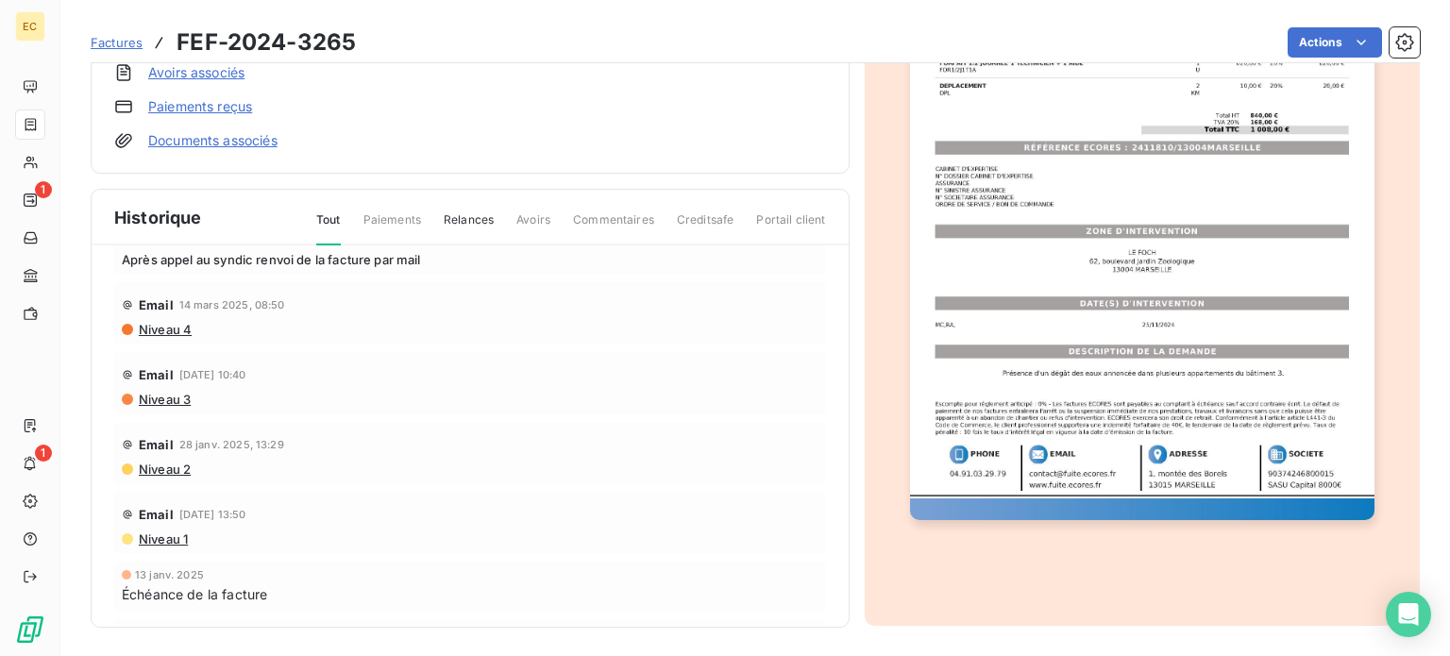
scroll to position [283, 0]
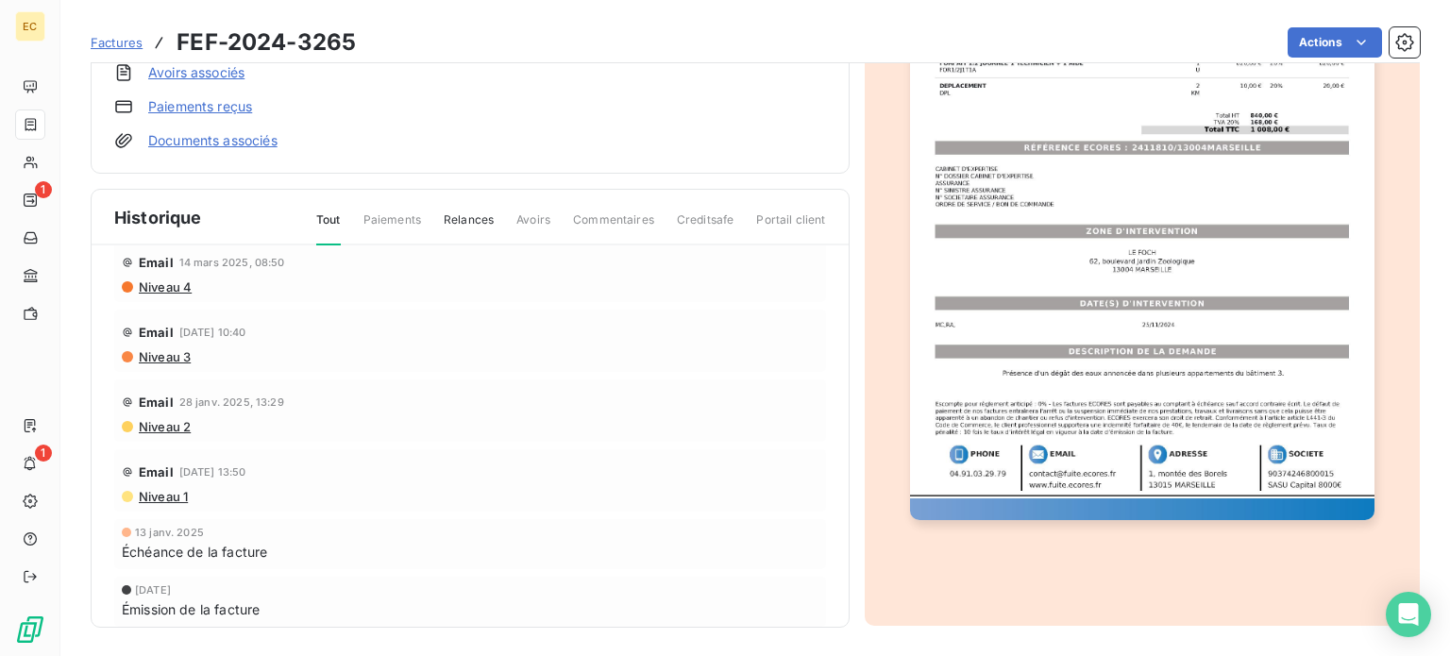
click at [160, 496] on span "Niveau 1" at bounding box center [162, 496] width 51 height 15
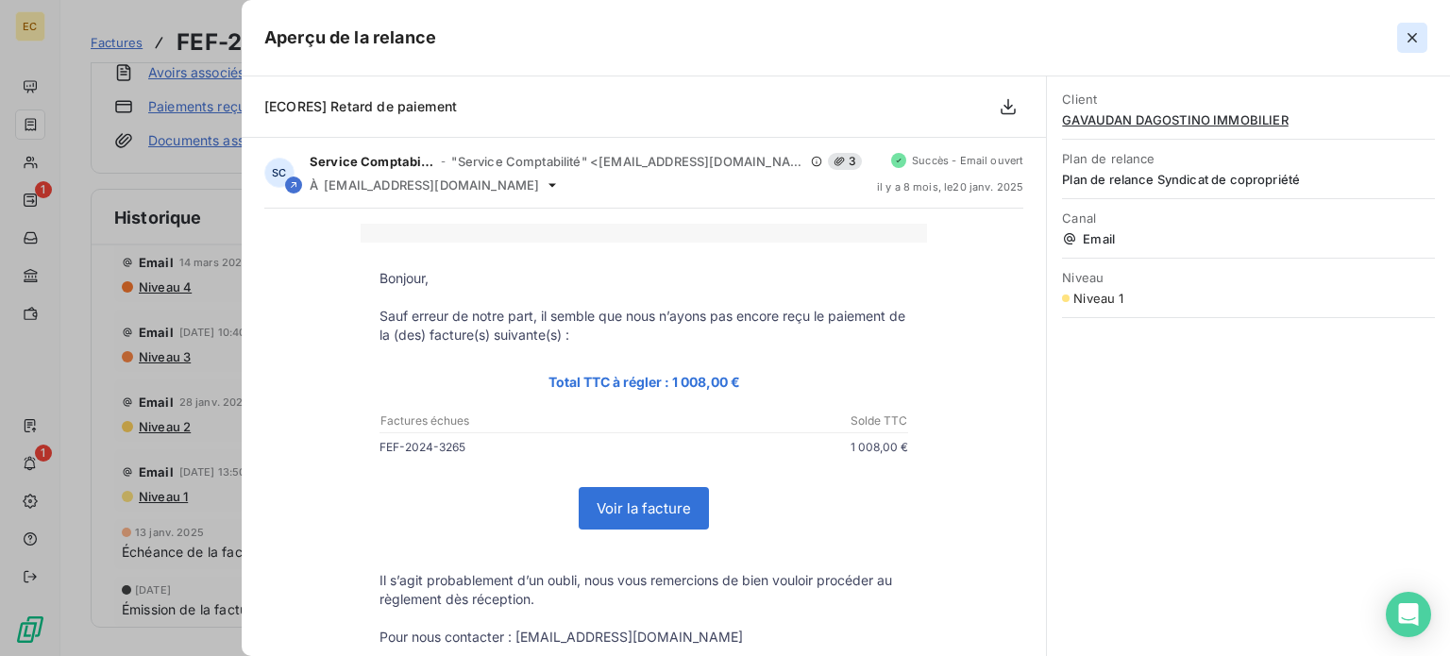
click at [1413, 38] on icon "button" at bounding box center [1411, 37] width 9 height 9
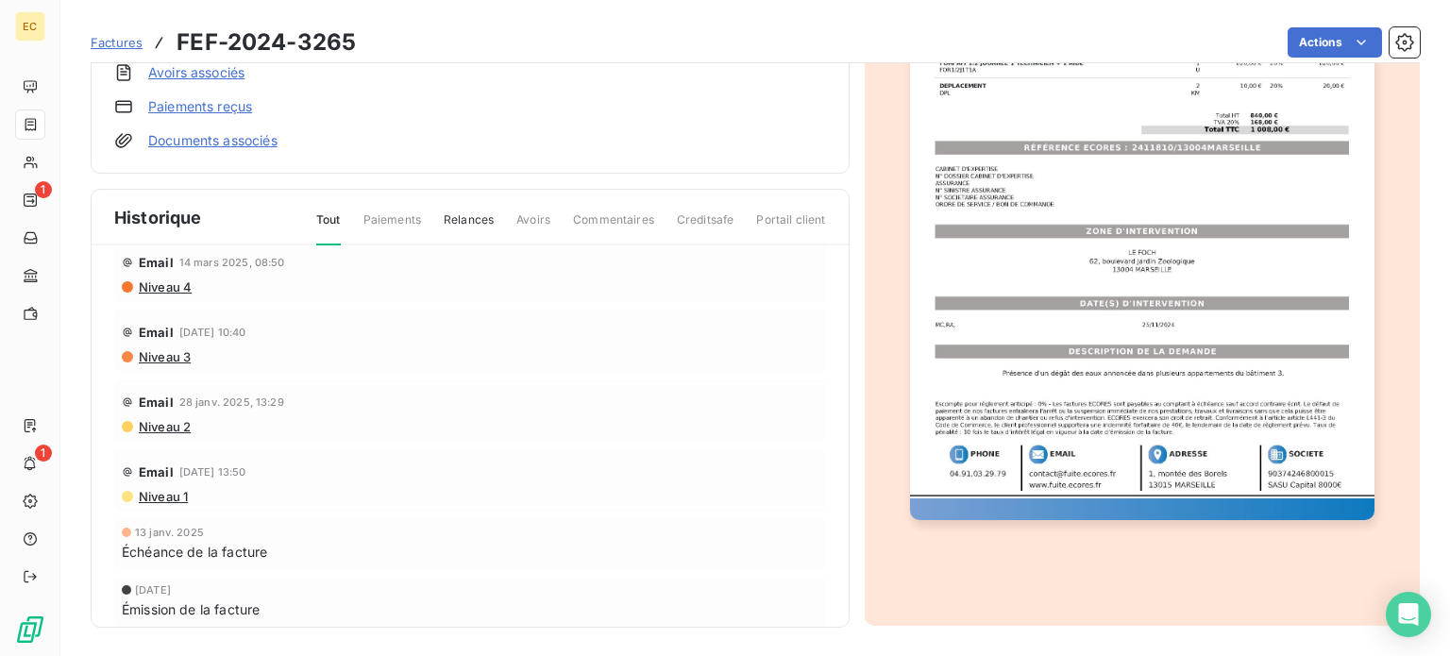
click at [170, 357] on span "Niveau 3" at bounding box center [164, 356] width 54 height 15
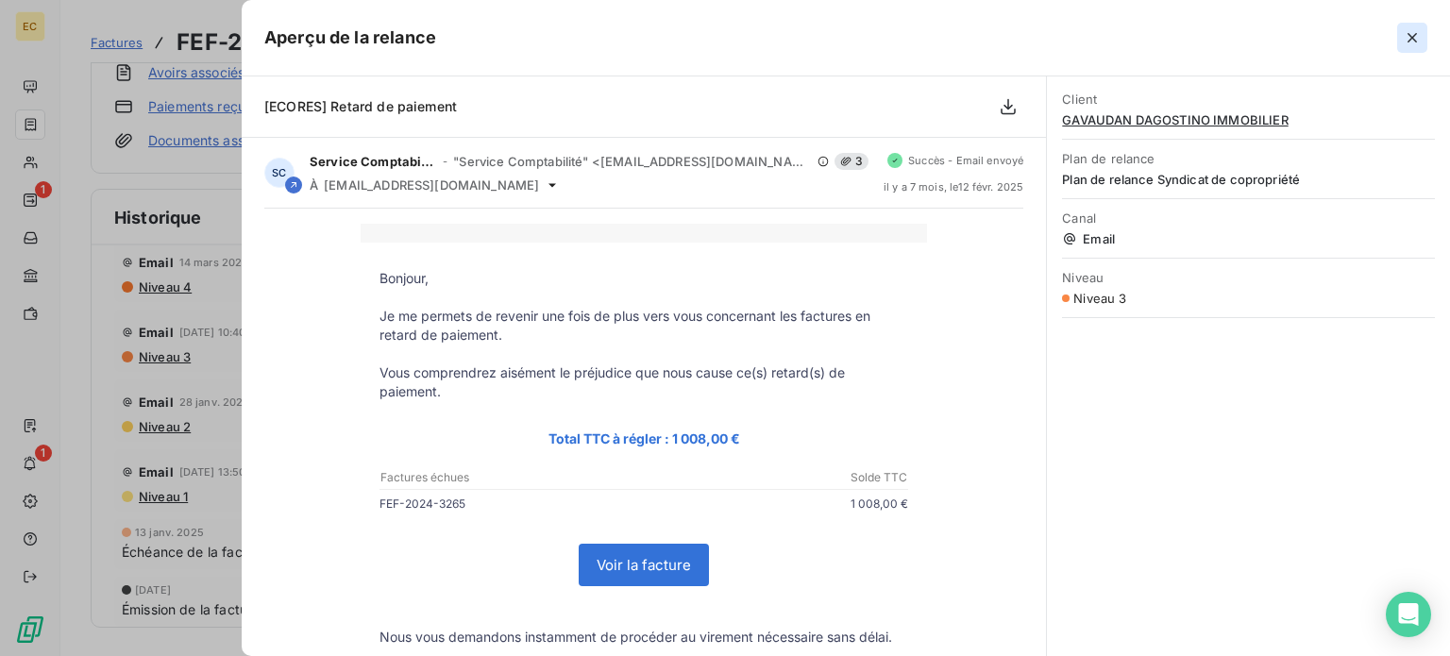
click at [1410, 36] on icon "button" at bounding box center [1411, 37] width 9 height 9
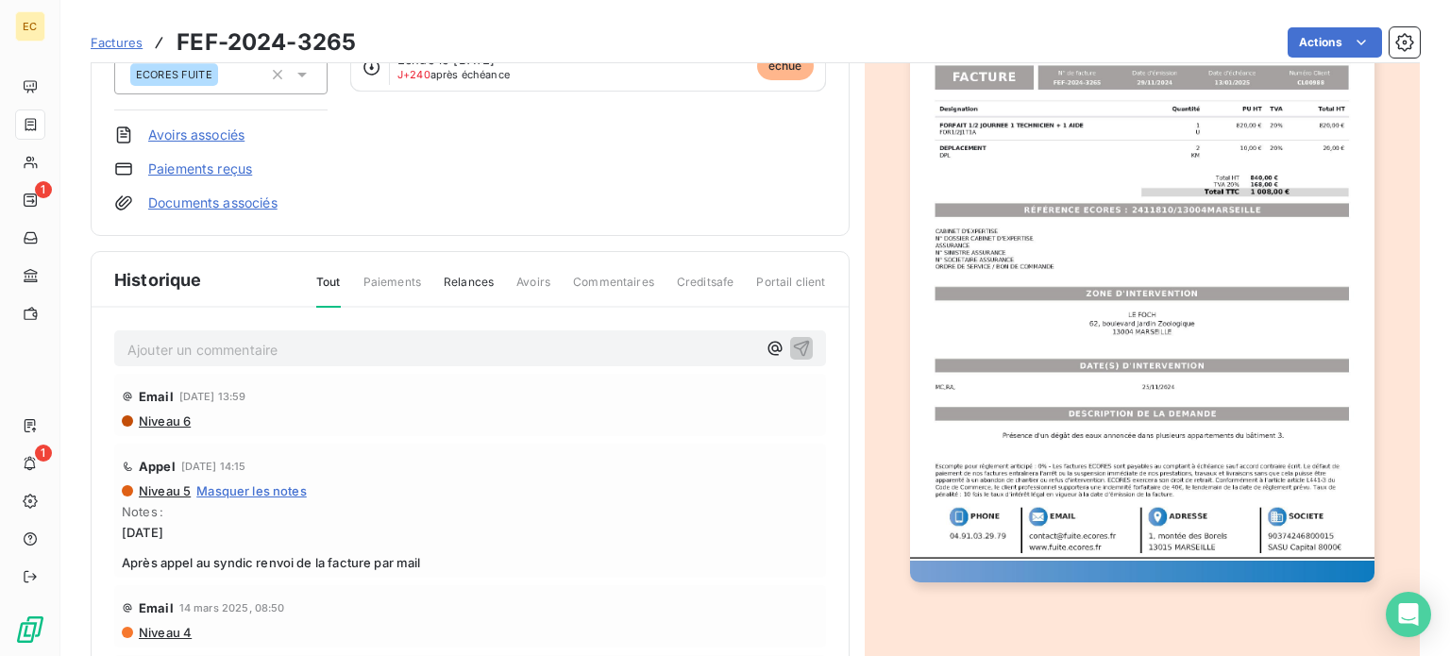
scroll to position [317, 0]
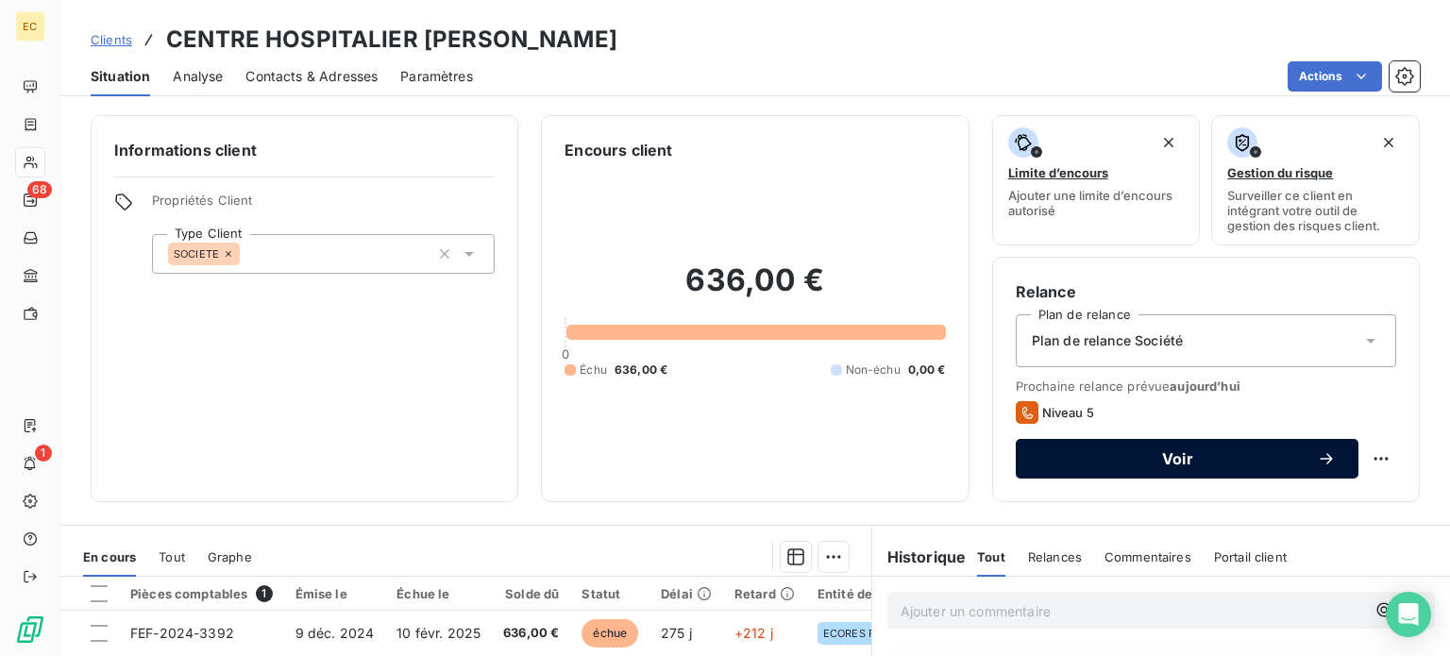
click at [1152, 461] on span "Voir" at bounding box center [1177, 458] width 278 height 15
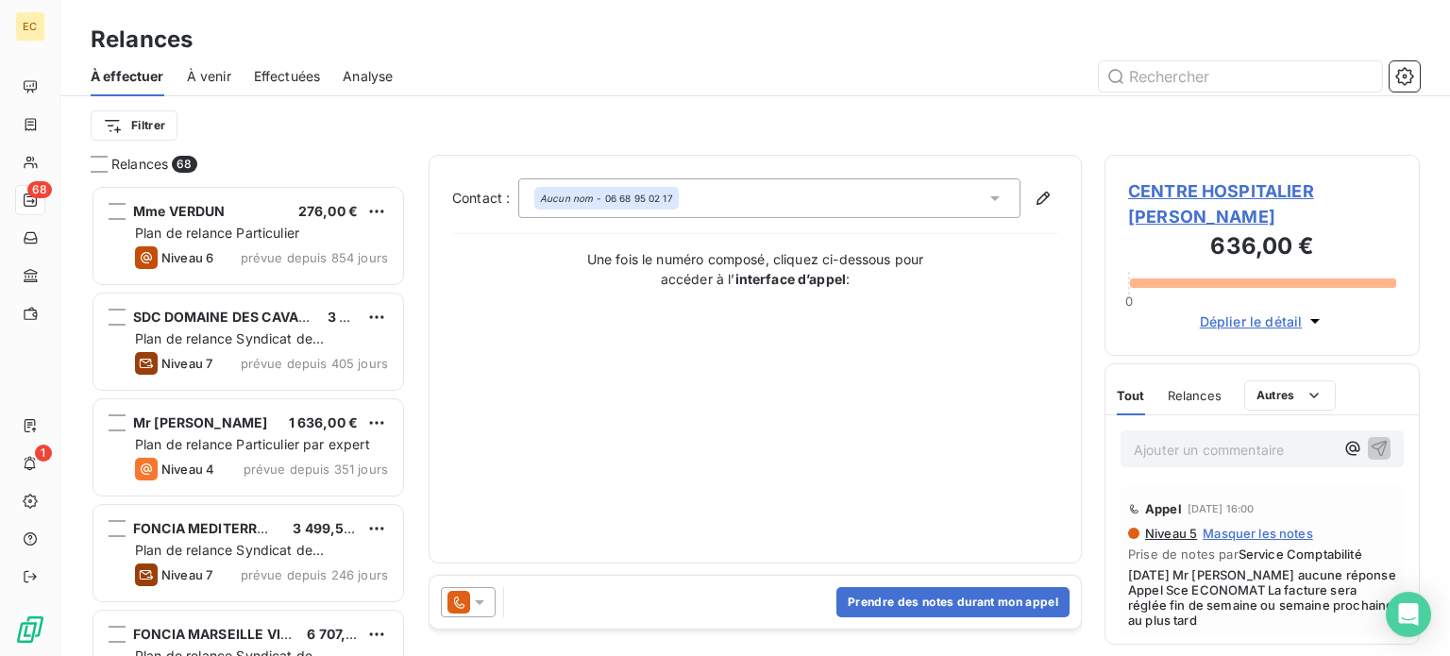
scroll to position [457, 300]
click at [903, 599] on button "Prendre des notes durant mon appel" at bounding box center [952, 602] width 233 height 30
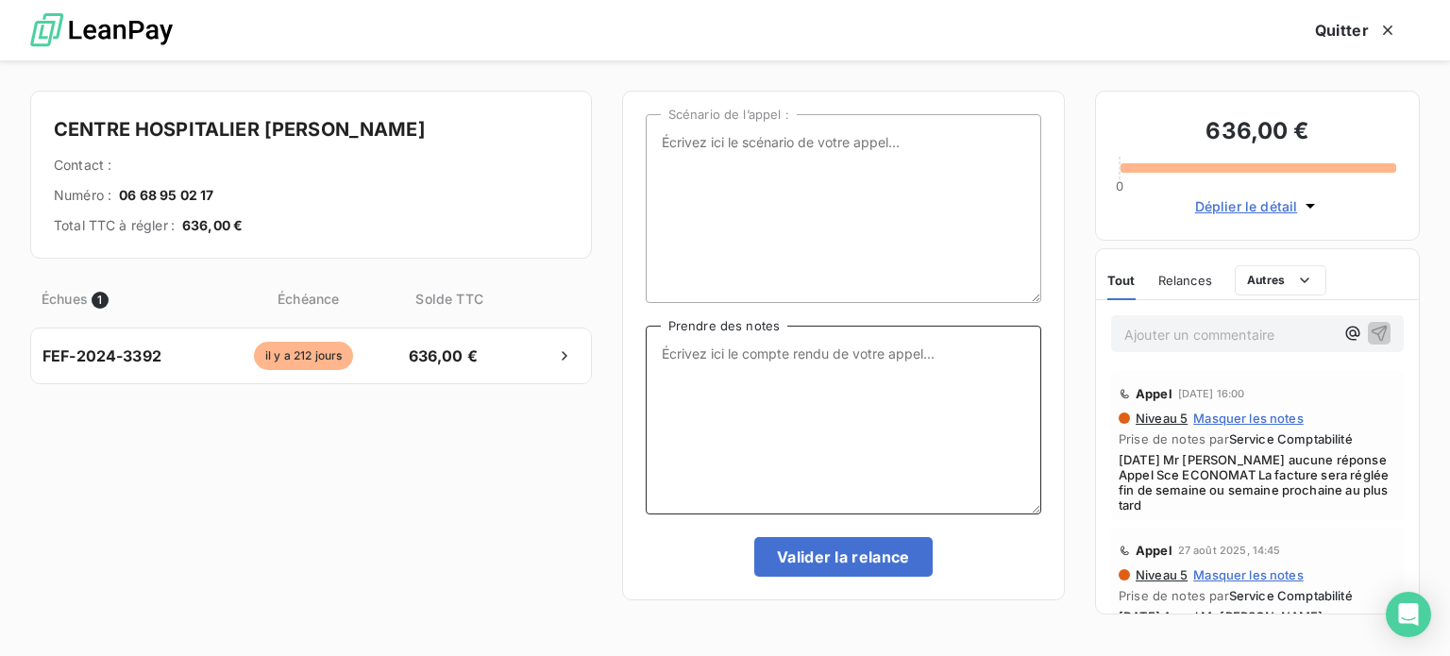
click at [710, 358] on textarea "Prendre des notes" at bounding box center [843, 420] width 395 height 189
click at [763, 378] on textarea "10/09/25 Appel Mme MAZARES Responsable Sce ECONOMAT" at bounding box center [843, 420] width 395 height 189
click at [854, 369] on textarea "10/09/25 Appel Mme MAZARES Responsable Sce ECONOMAT règlement d'ici" at bounding box center [843, 420] width 395 height 189
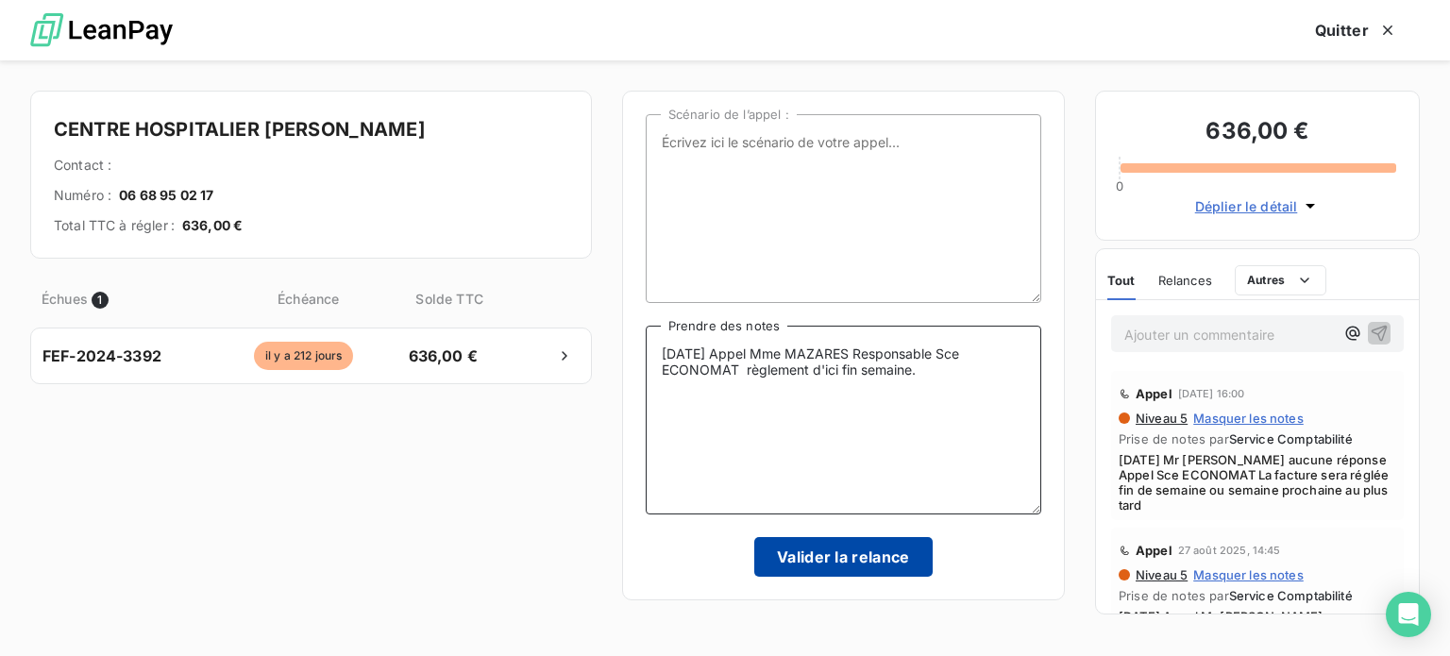
type textarea "10/09/25 Appel Mme MAZARES Responsable Sce ECONOMAT règlement d'ici fin semaine."
click at [884, 559] on button "Valider la relance" at bounding box center [843, 557] width 178 height 40
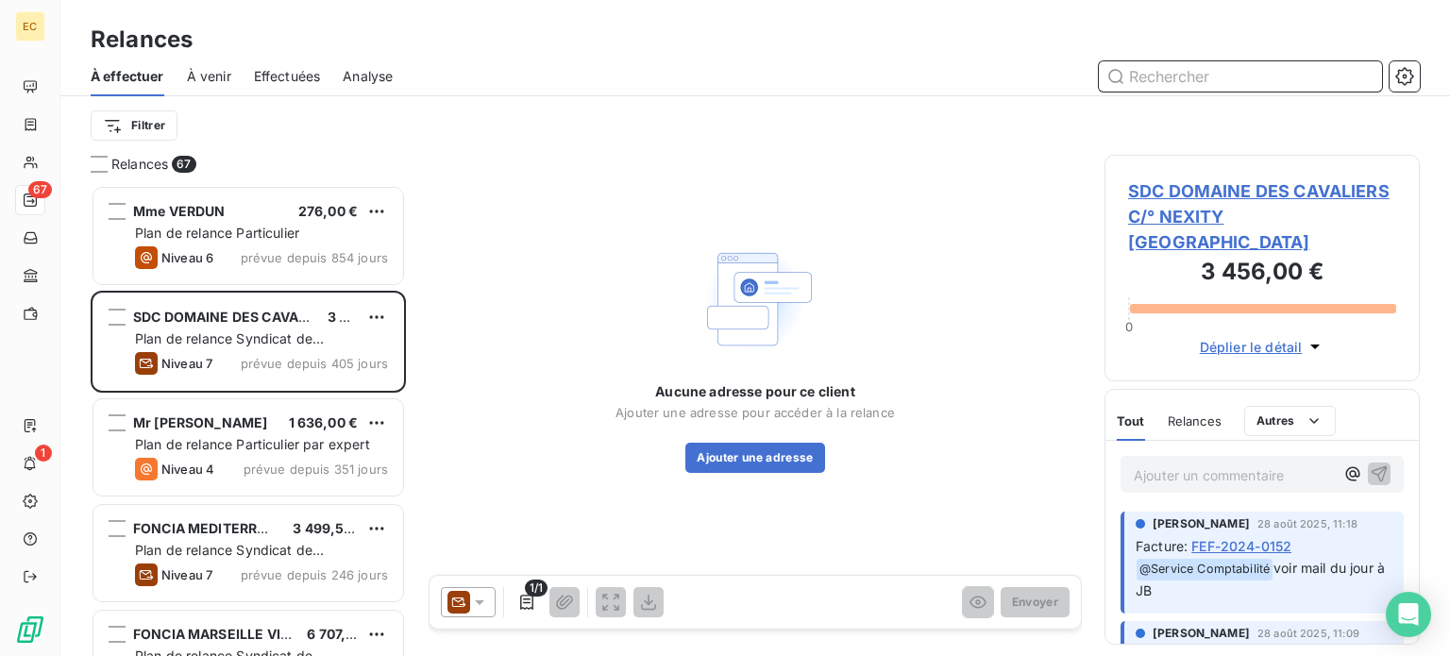
click at [270, 79] on span "Effectuées" at bounding box center [287, 76] width 67 height 19
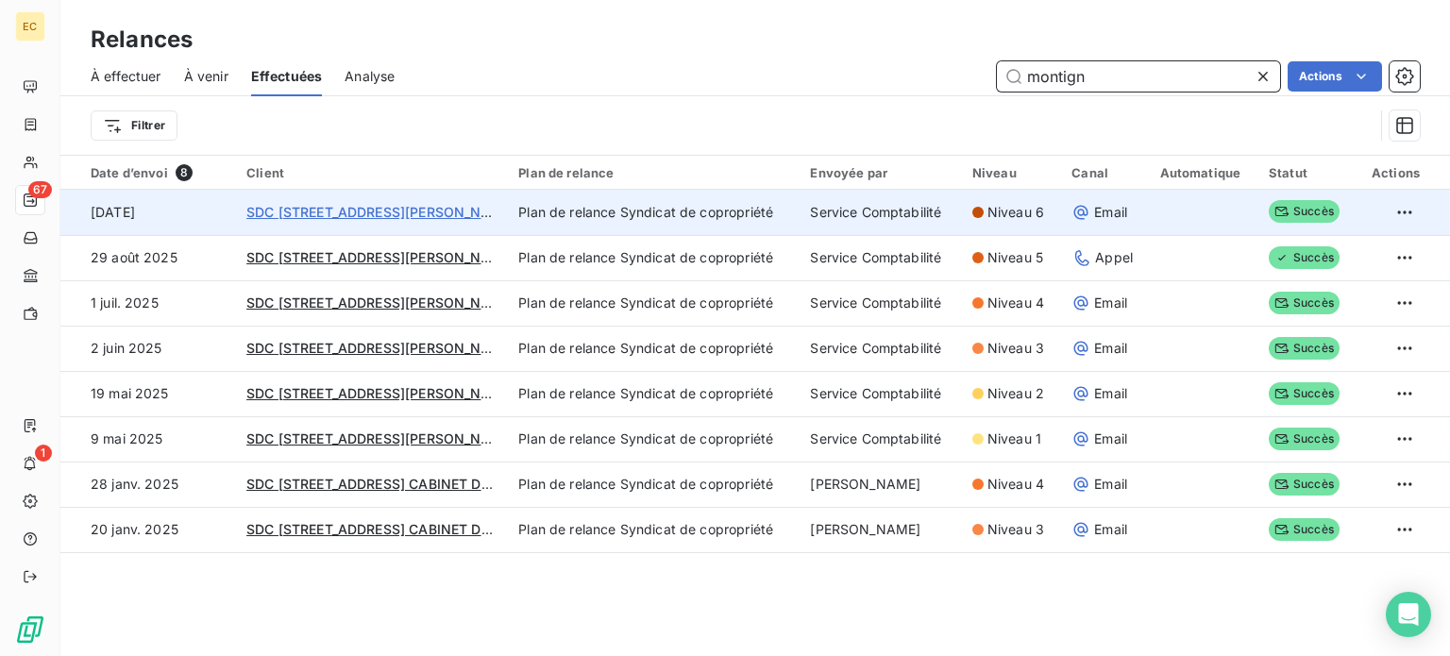
type input "montign"
click at [342, 209] on span "SDC [STREET_ADDRESS][PERSON_NAME]" at bounding box center [380, 212] width 269 height 16
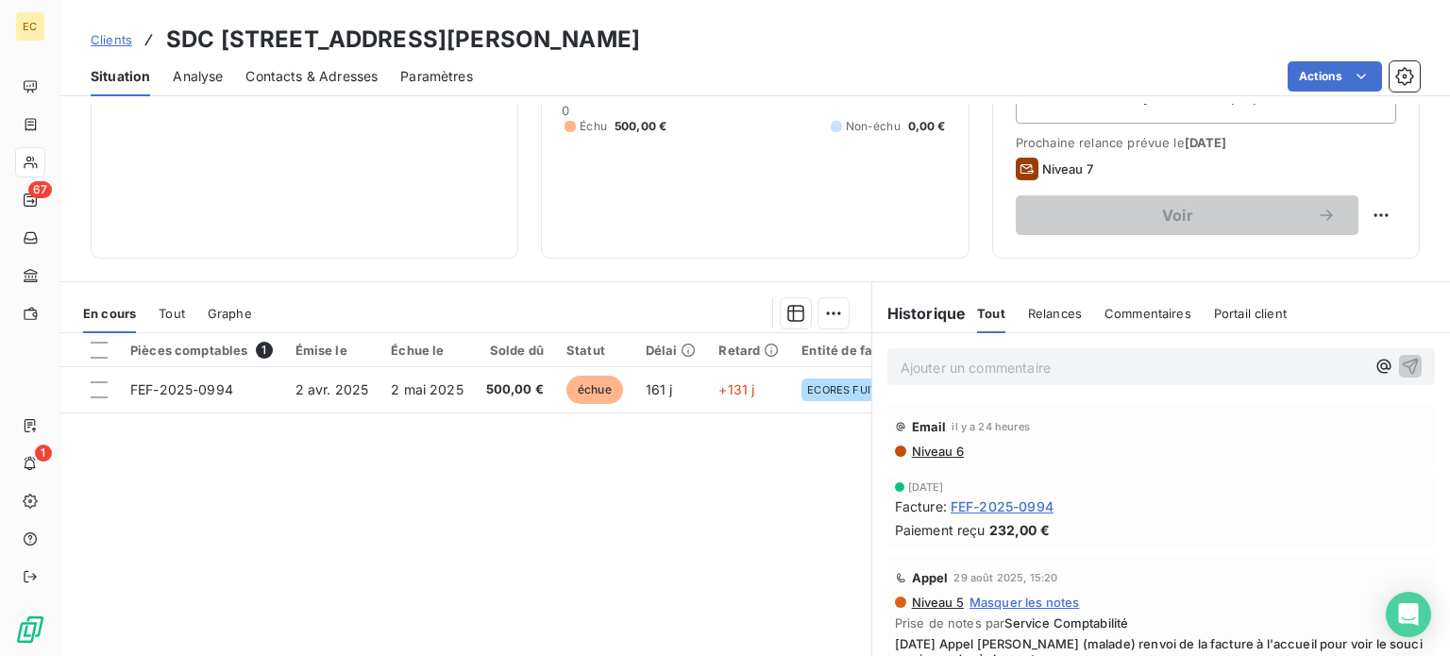
scroll to position [283, 0]
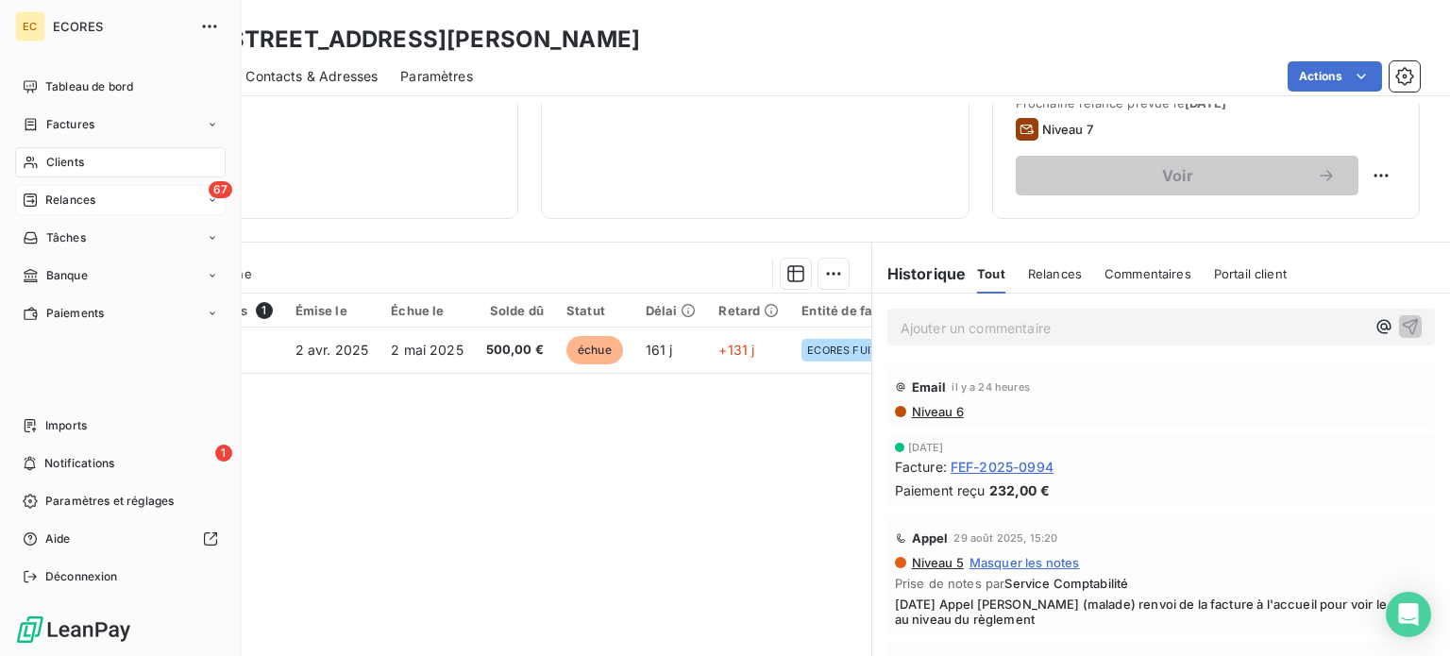
click at [64, 203] on span "Relances" at bounding box center [70, 200] width 50 height 17
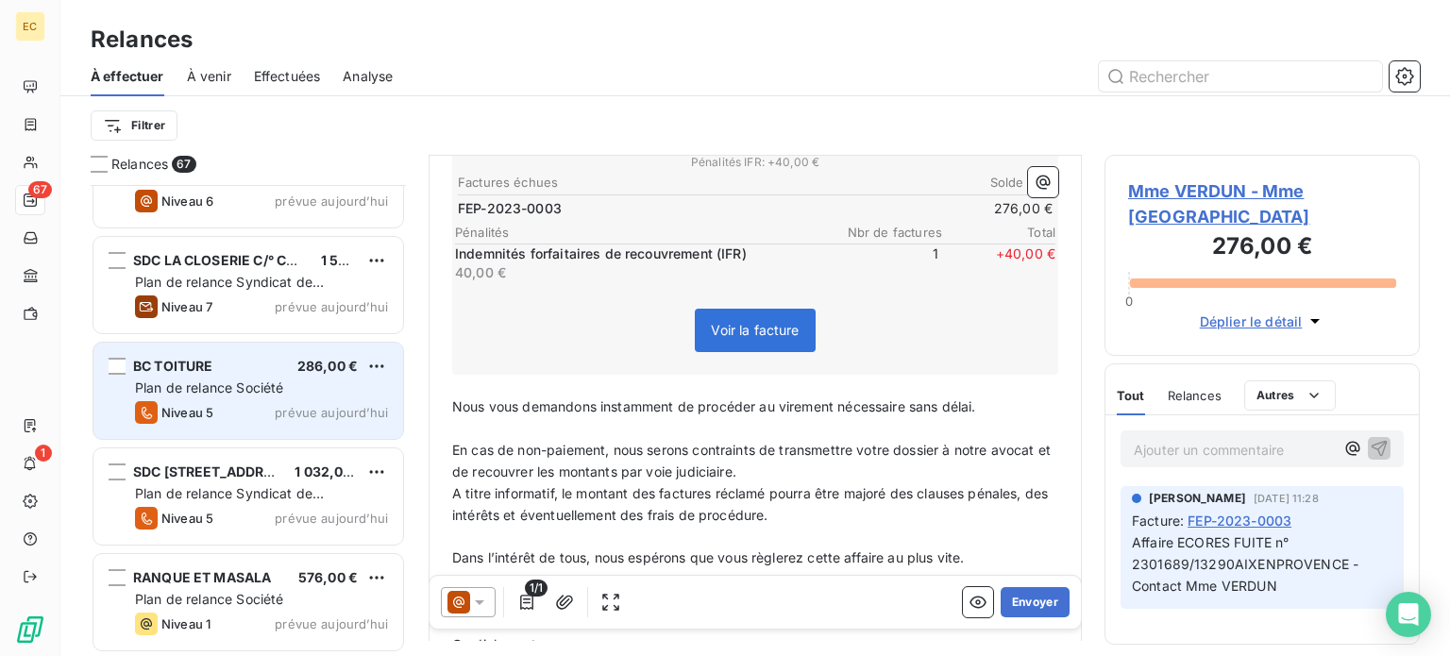
scroll to position [6516, 0]
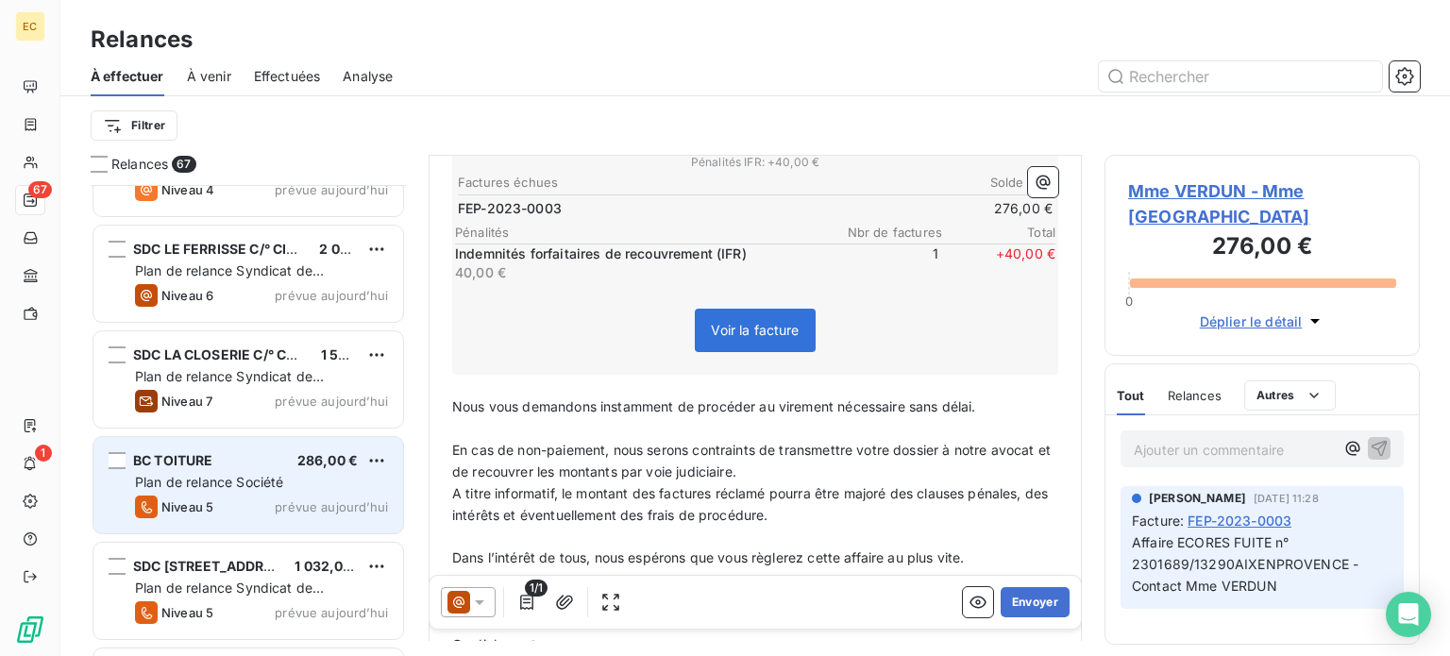
click at [258, 478] on span "Plan de relance Société" at bounding box center [209, 482] width 148 height 16
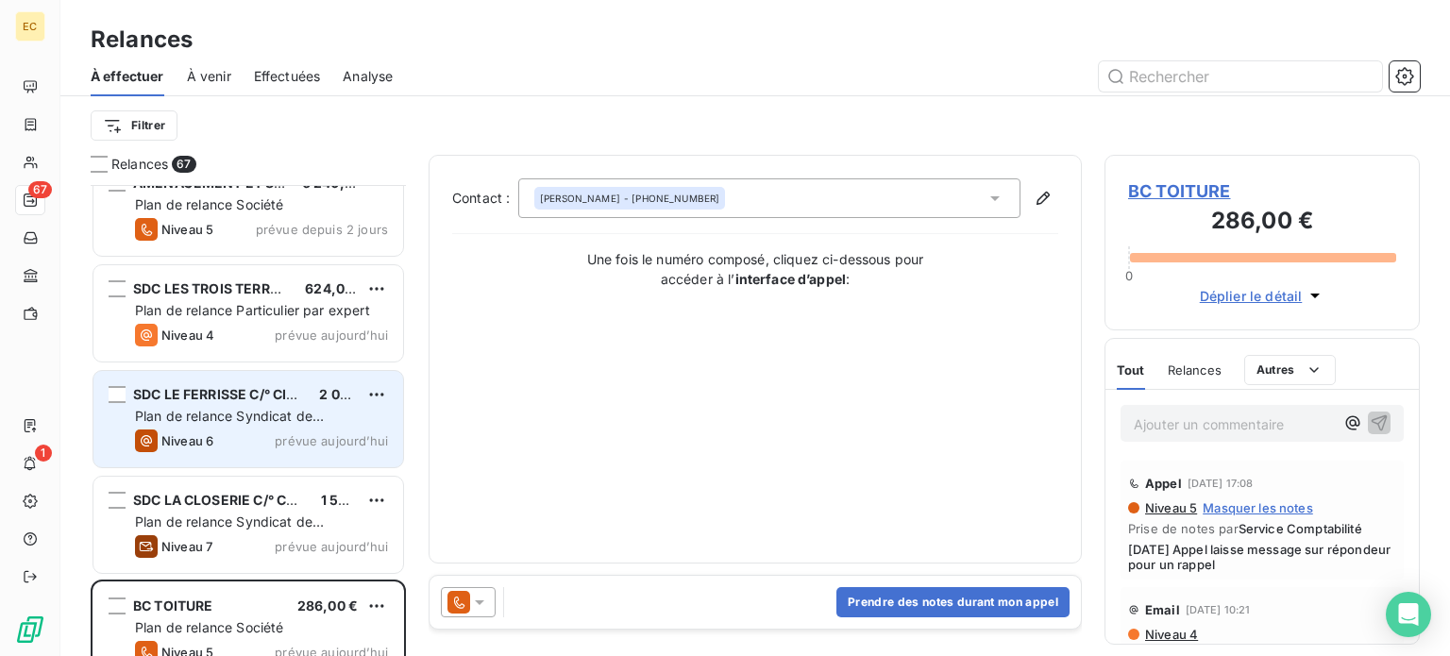
scroll to position [6328, 0]
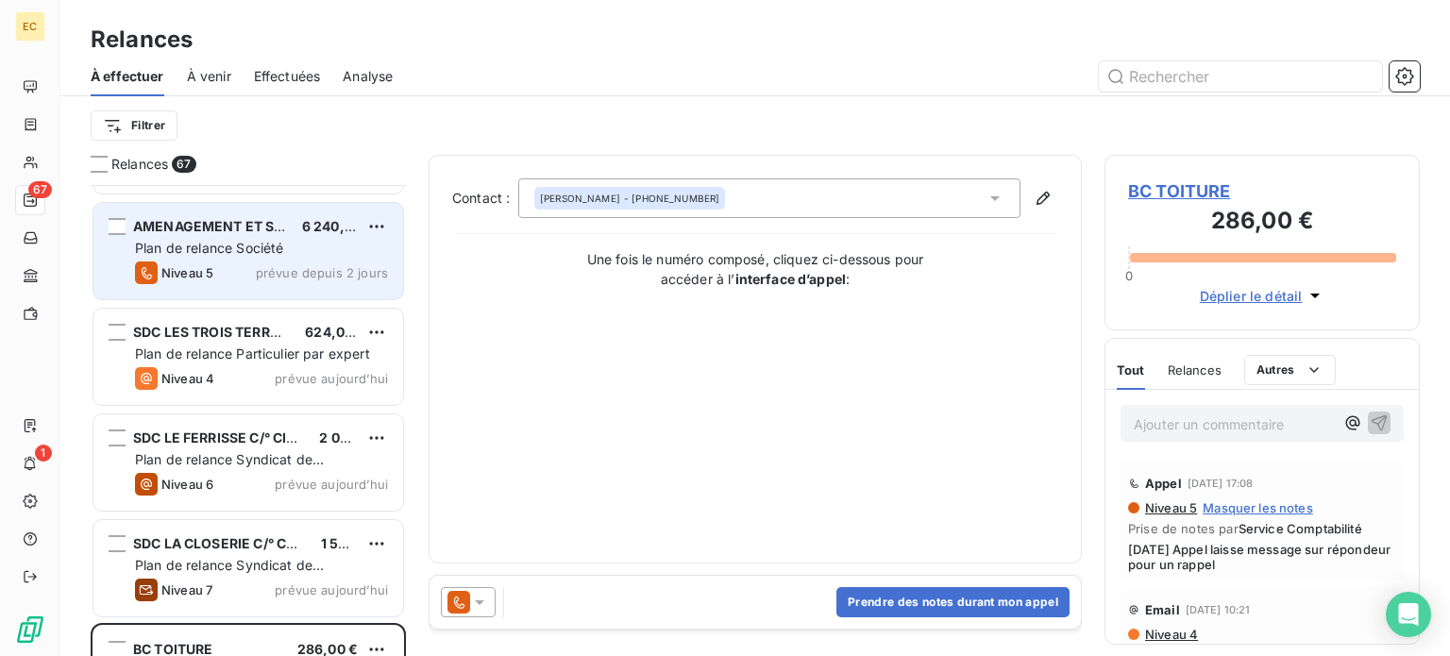
click at [249, 266] on div "Niveau 5 prévue depuis 2 jours" at bounding box center [261, 272] width 253 height 23
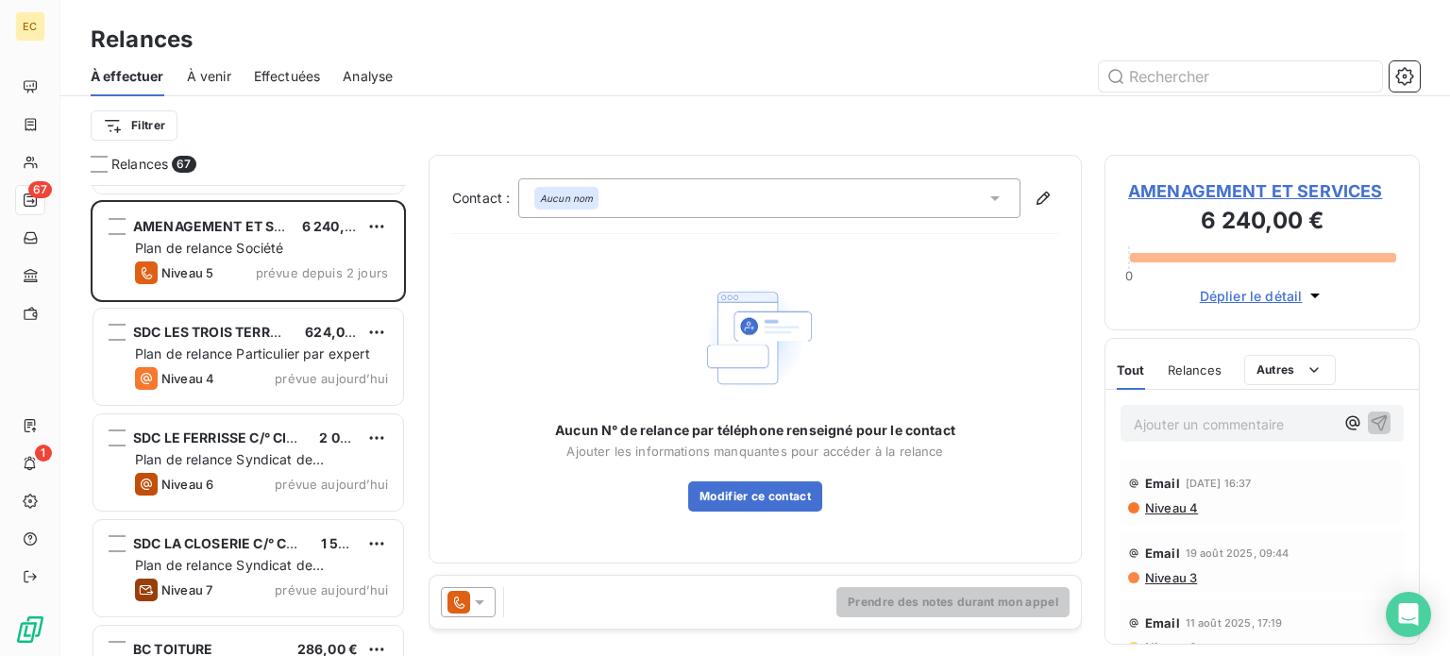
click at [1167, 193] on span "AMENAGEMENT ET SERVICES" at bounding box center [1262, 190] width 268 height 25
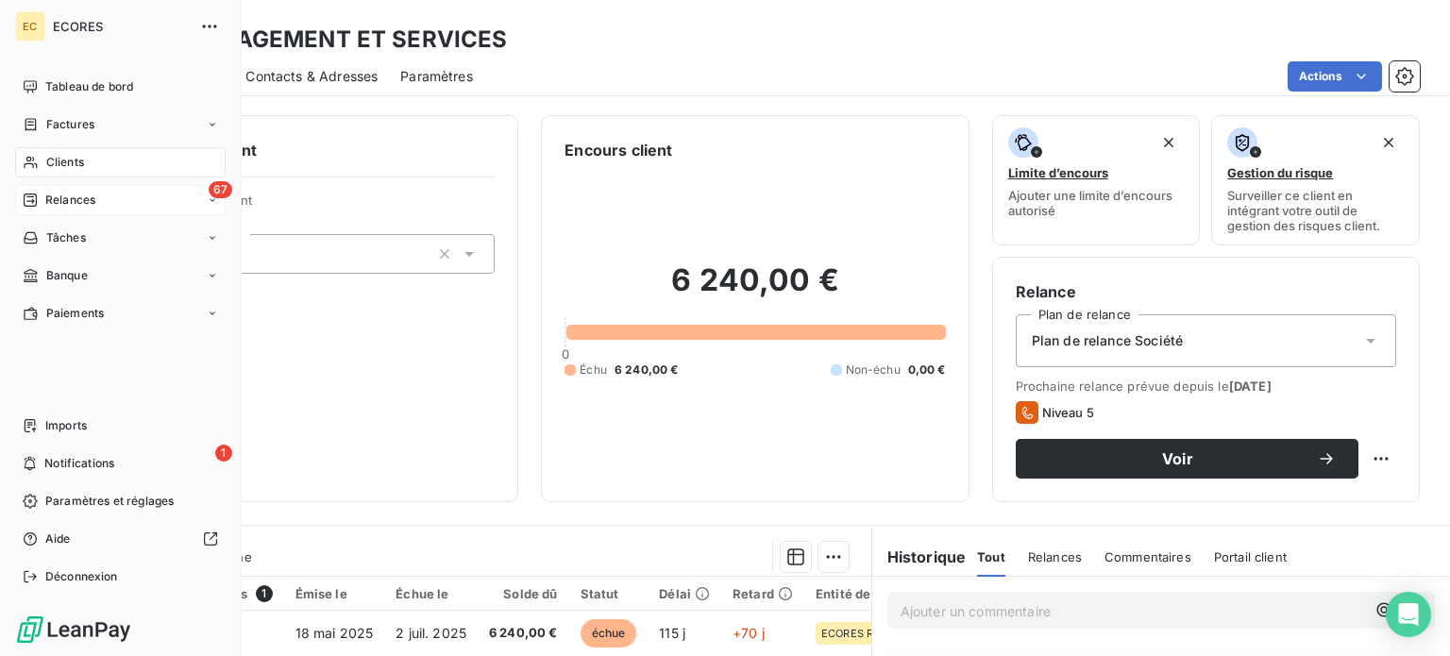
click at [61, 201] on span "Relances" at bounding box center [70, 200] width 50 height 17
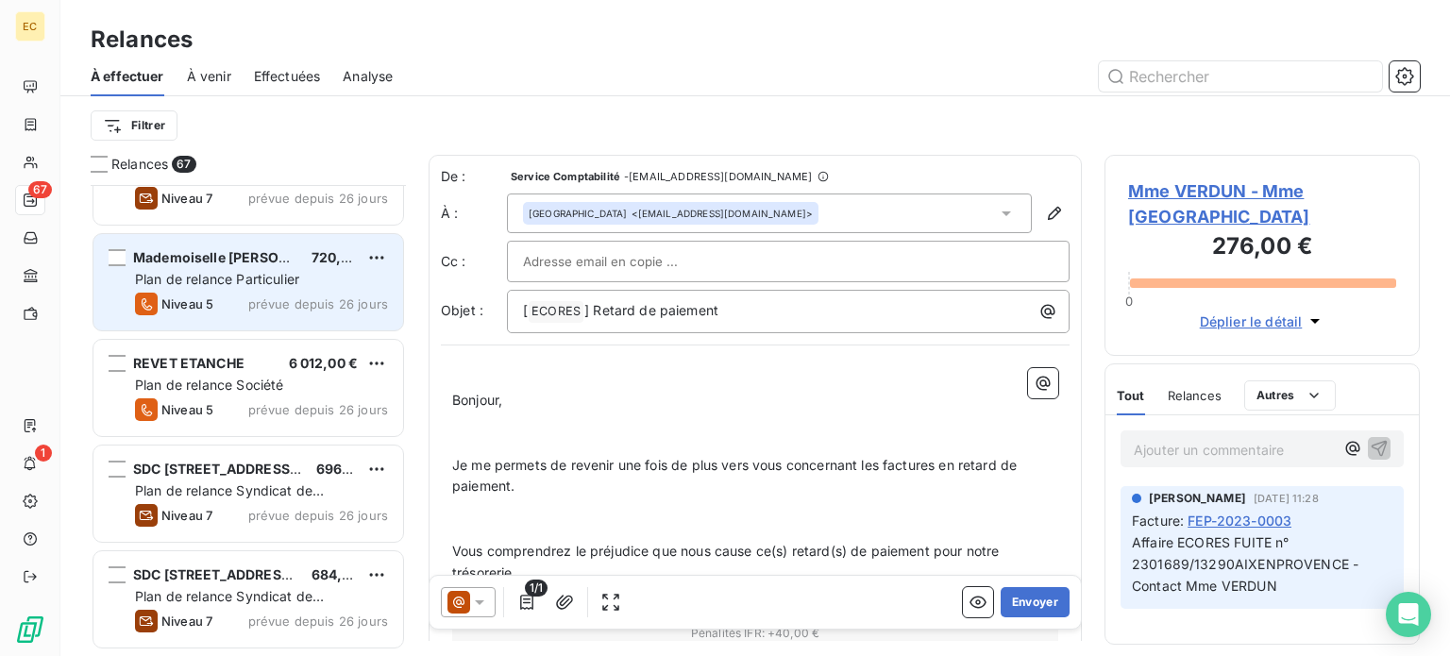
scroll to position [1793, 0]
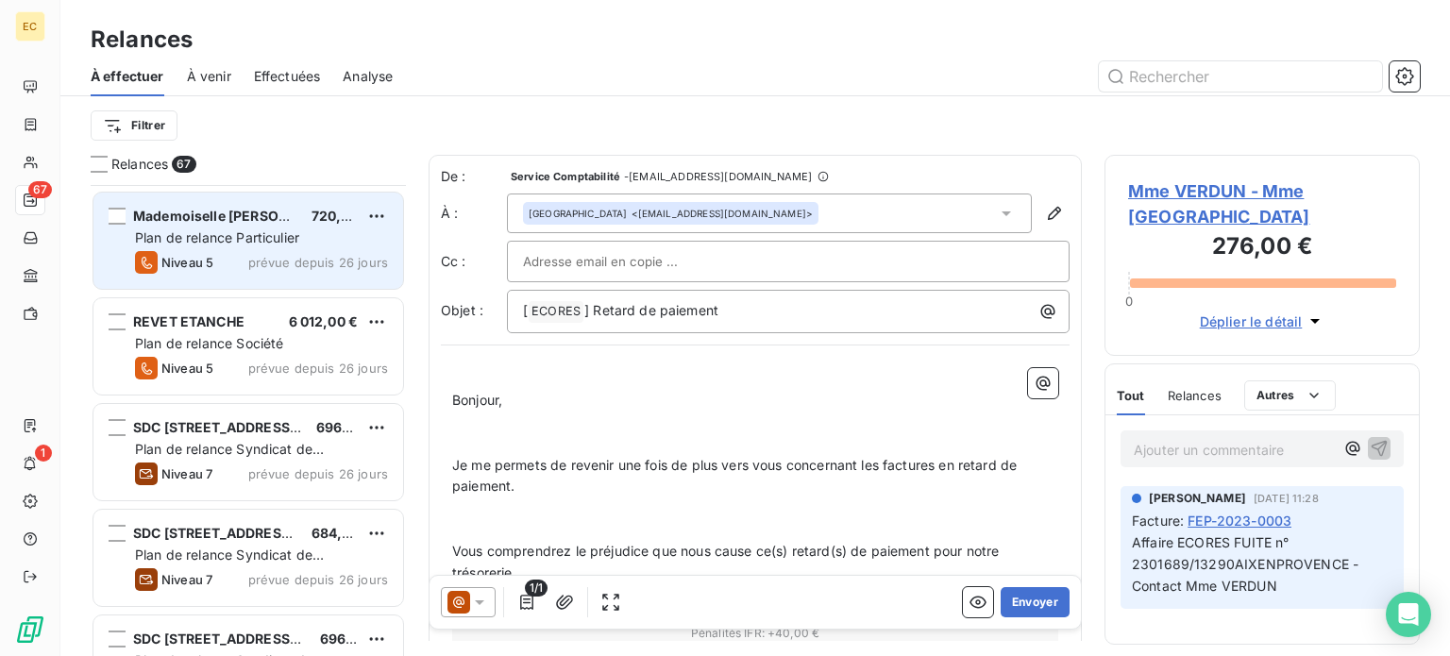
click at [242, 340] on span "Plan de relance Société" at bounding box center [209, 343] width 148 height 16
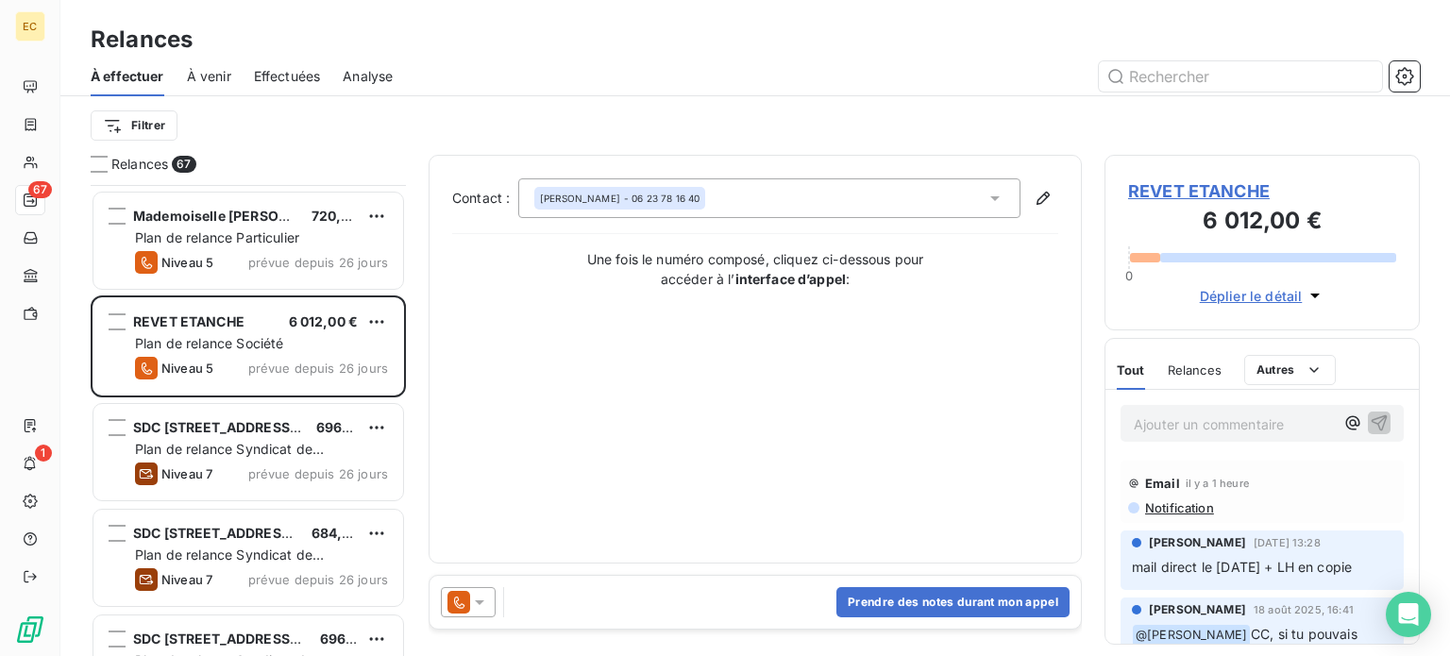
click at [1183, 192] on span "REVET ETANCHE" at bounding box center [1262, 190] width 268 height 25
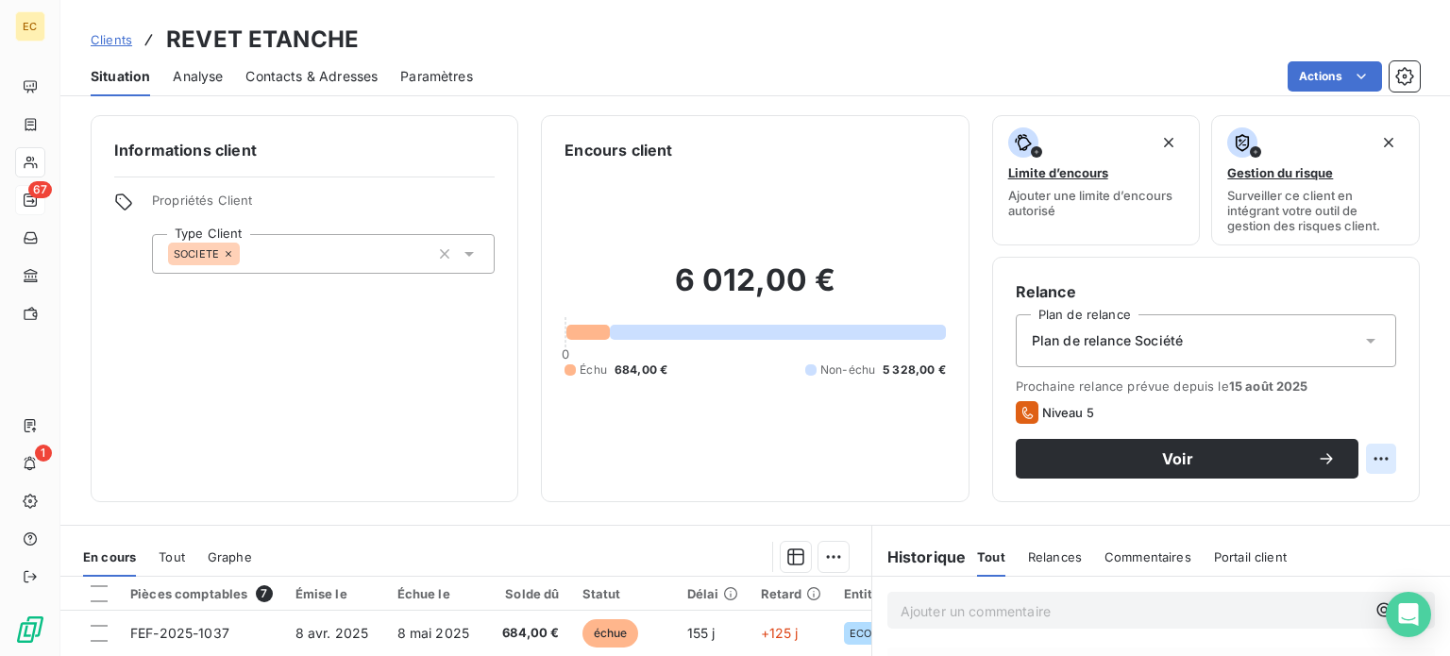
click at [1374, 456] on html "EC 67 1 Clients REVET ETANCHE Situation Analyse Contacts & Adresses Paramètres …" at bounding box center [725, 328] width 1450 height 656
click at [1291, 502] on div "Replanifier cette action" at bounding box center [1288, 500] width 169 height 30
select select "8"
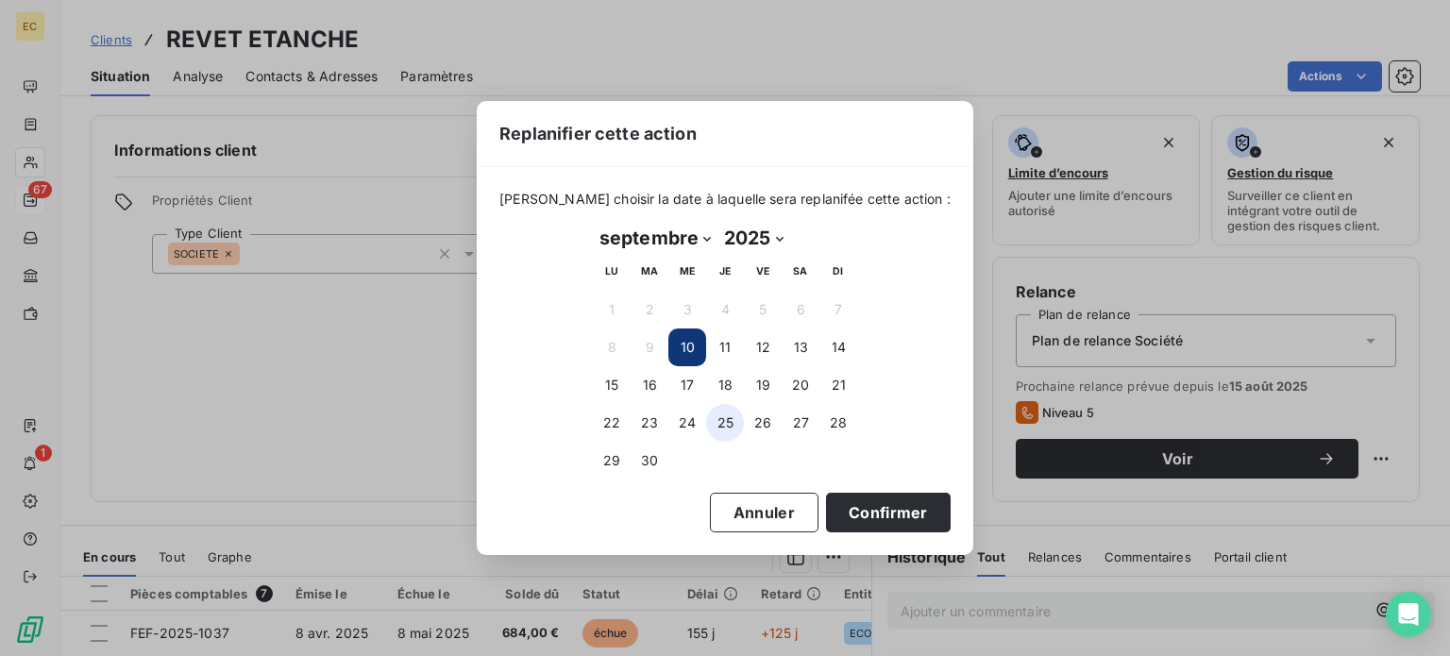
click at [727, 426] on button "25" at bounding box center [725, 423] width 38 height 38
click at [833, 512] on button "Confirmer" at bounding box center [888, 513] width 125 height 40
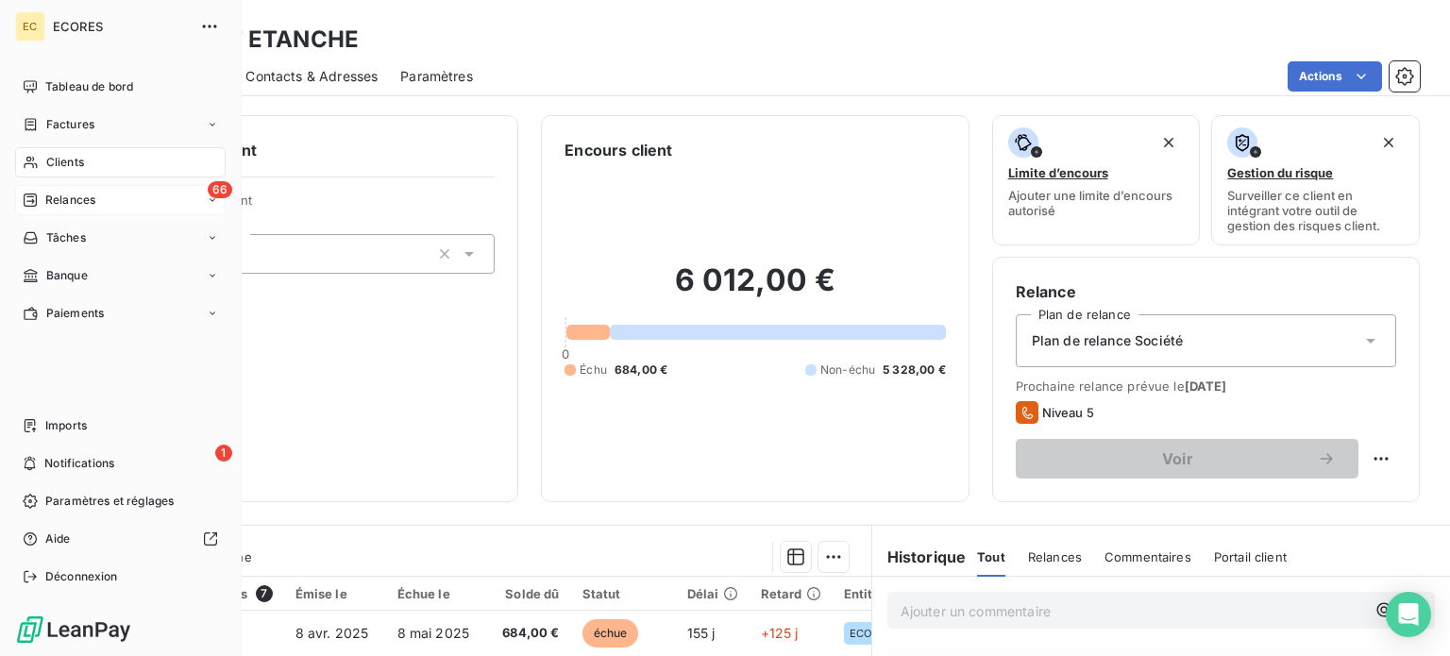
click at [57, 203] on span "Relances" at bounding box center [70, 200] width 50 height 17
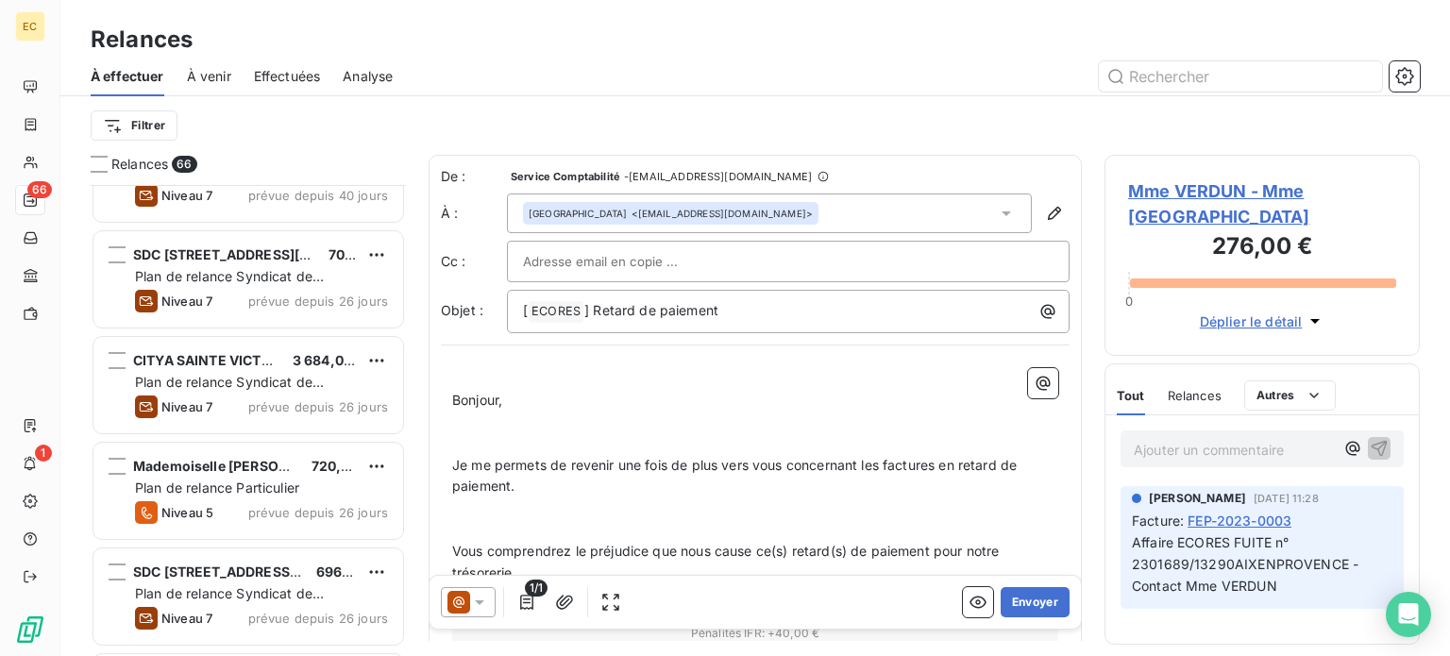
scroll to position [1604, 0]
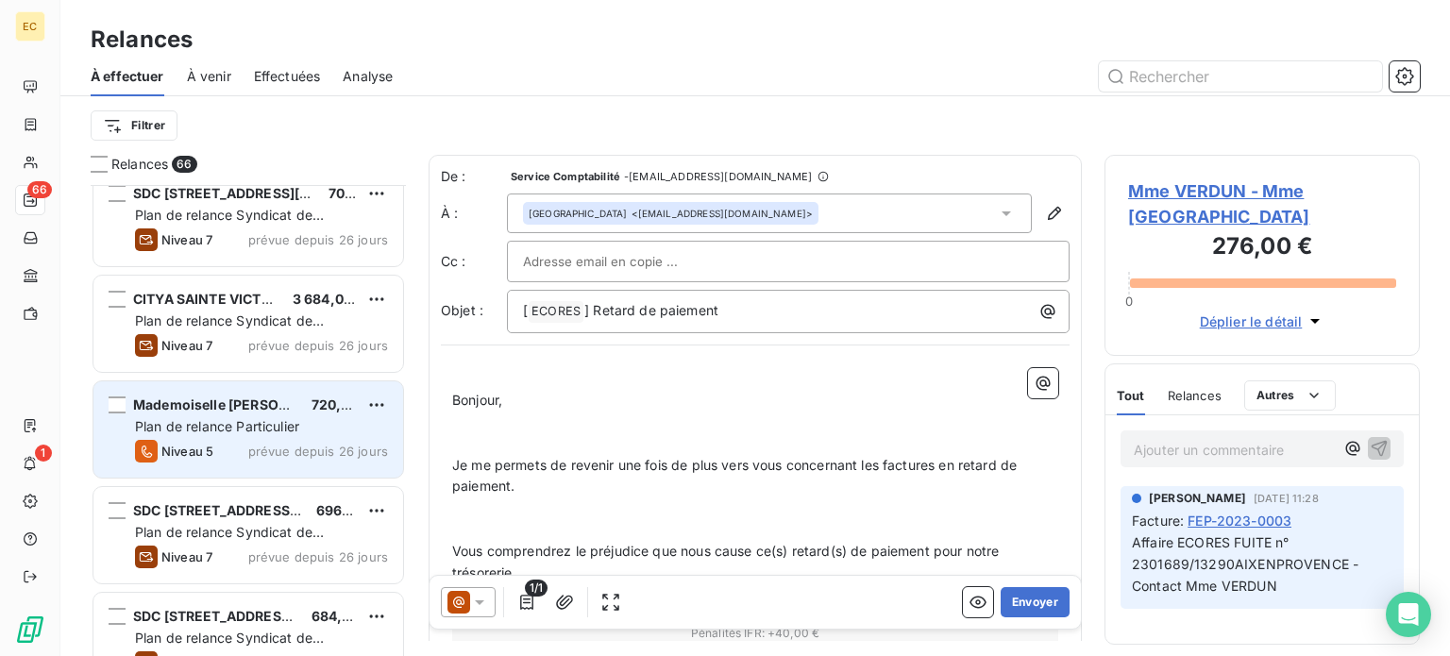
click at [255, 417] on div "Plan de relance Particulier" at bounding box center [261, 426] width 253 height 19
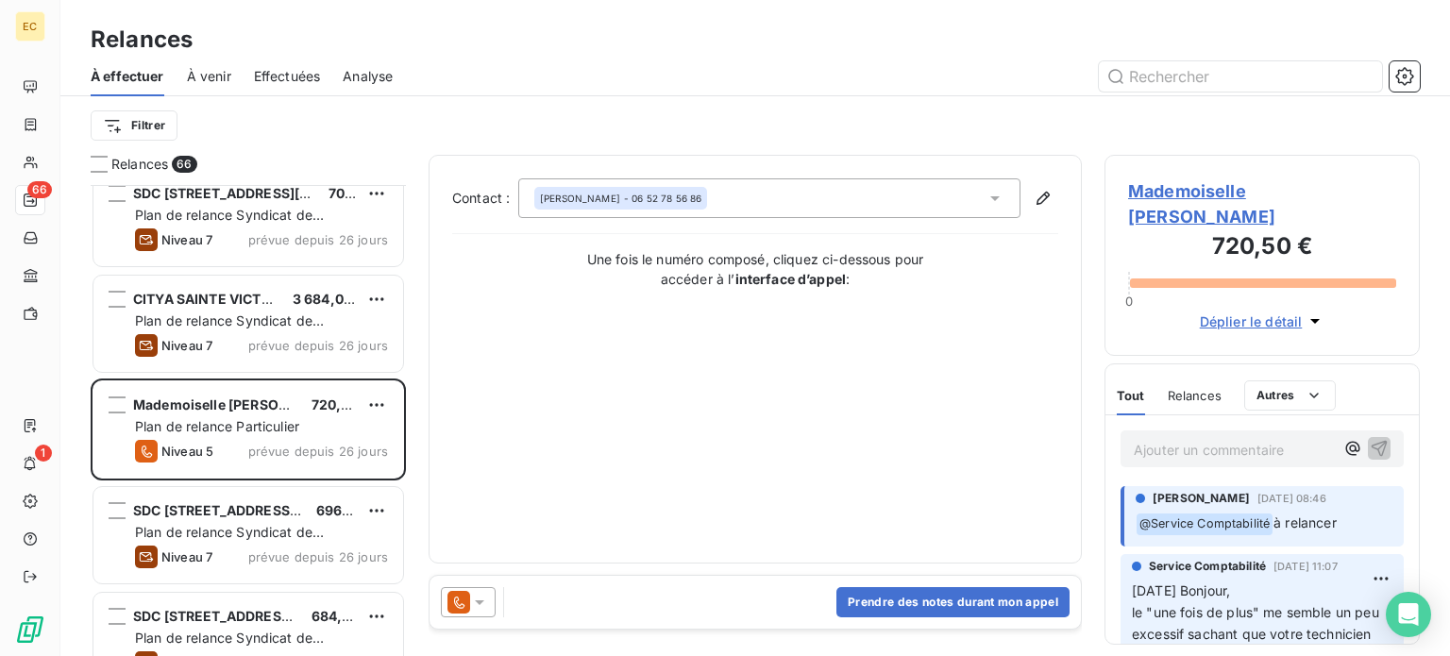
click at [1218, 438] on p "Ajouter un commentaire ﻿" at bounding box center [1233, 450] width 200 height 24
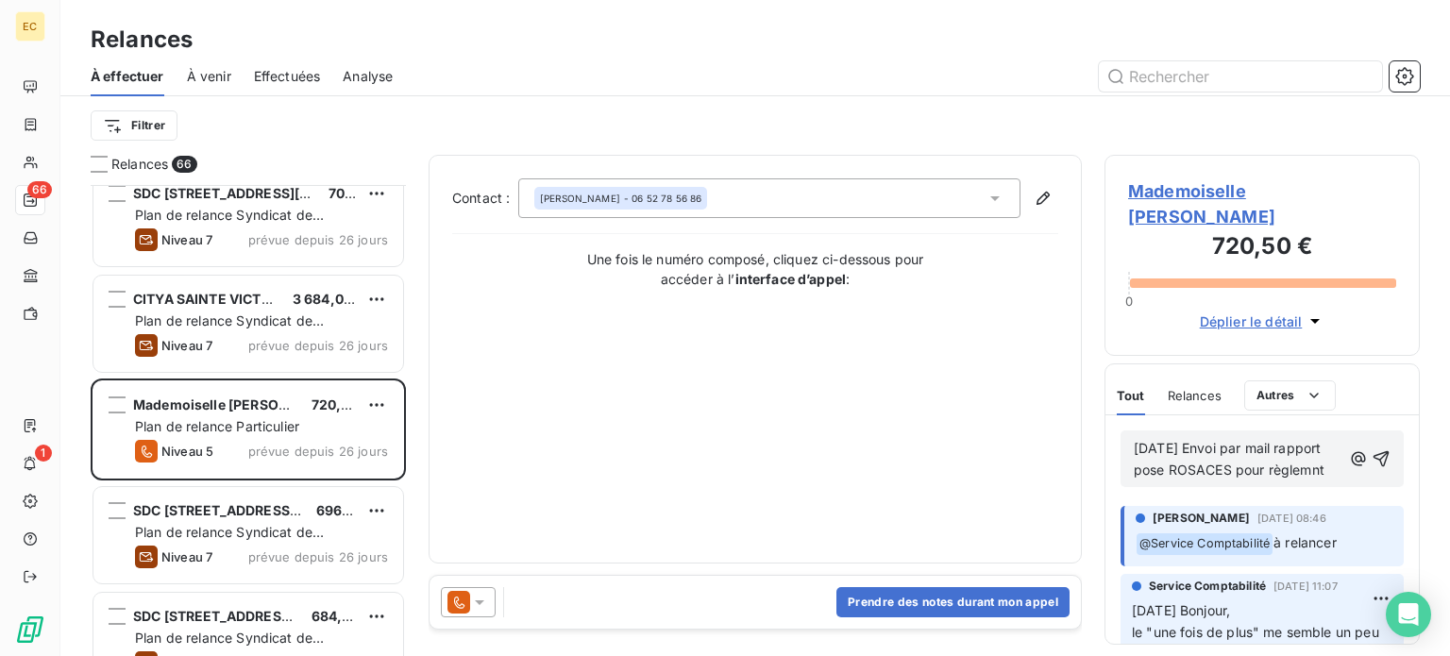
click at [1174, 467] on span "10/09/25 Envoi par mail rapport pose ROSACES pour règlemnt" at bounding box center [1229, 459] width 192 height 38
click at [1191, 440] on span "10/09/25 Envoi par mail rapport pose ROSACES pour règlement" at bounding box center [1232, 459] width 198 height 38
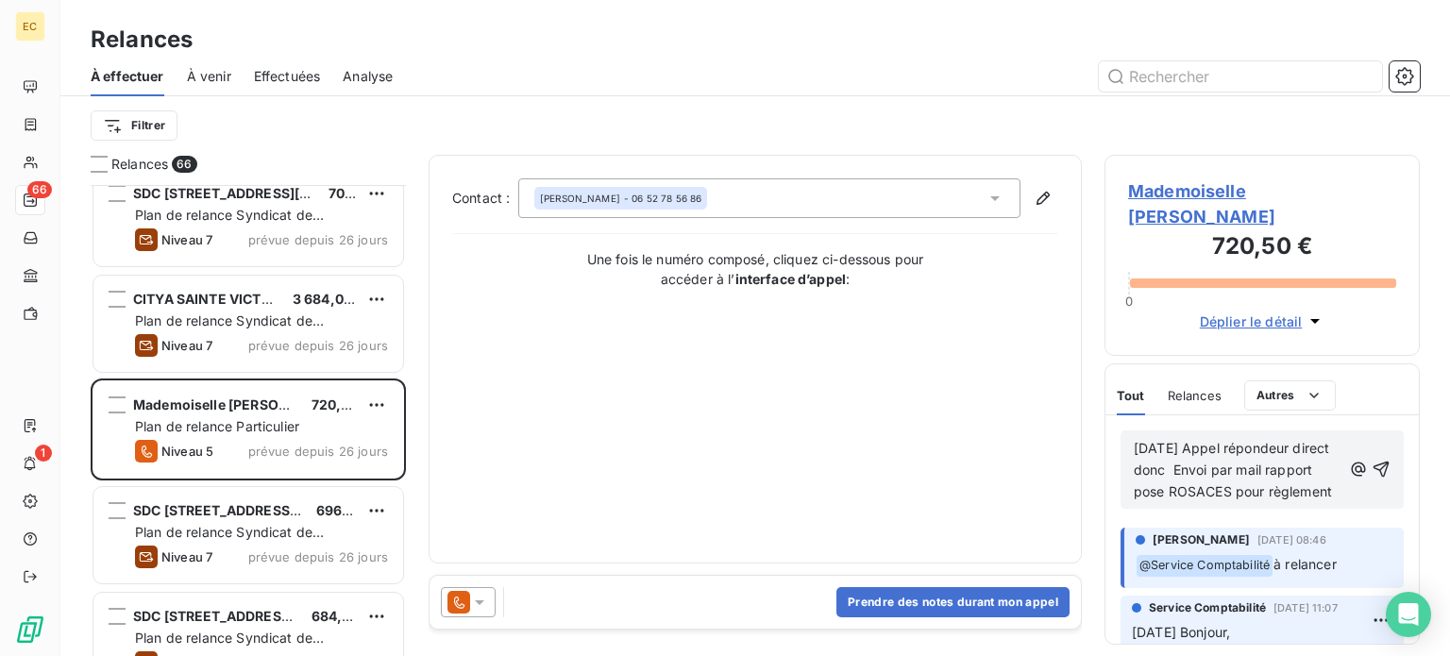
drag, startPoint x: 1203, startPoint y: 488, endPoint x: 1110, endPoint y: 428, distance: 110.7
click at [1110, 428] on div "10/09/25 Appel répondeur direct donc Envoi par mail rapport pose ROSACES pour r…" at bounding box center [1261, 469] width 313 height 109
copy span "10/09/25 Appel répondeur direct donc Envoi par mail rapport pose ROSACES pour r…"
click at [909, 607] on button "Prendre des notes durant mon appel" at bounding box center [952, 602] width 233 height 30
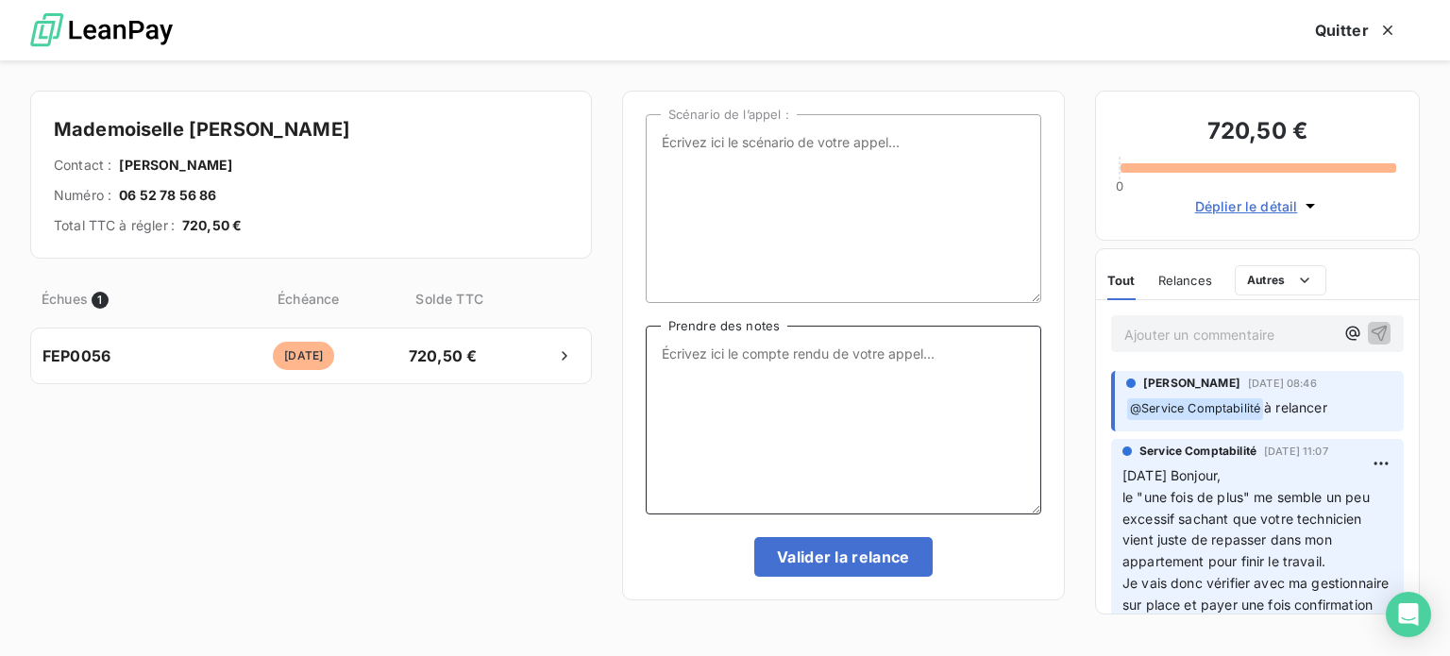
click at [721, 365] on textarea "Prendre des notes" at bounding box center [843, 420] width 395 height 189
paste textarea "10/09/25 Appel répondeur direct donc Envoi par mail rapport pose ROSACES pour r…"
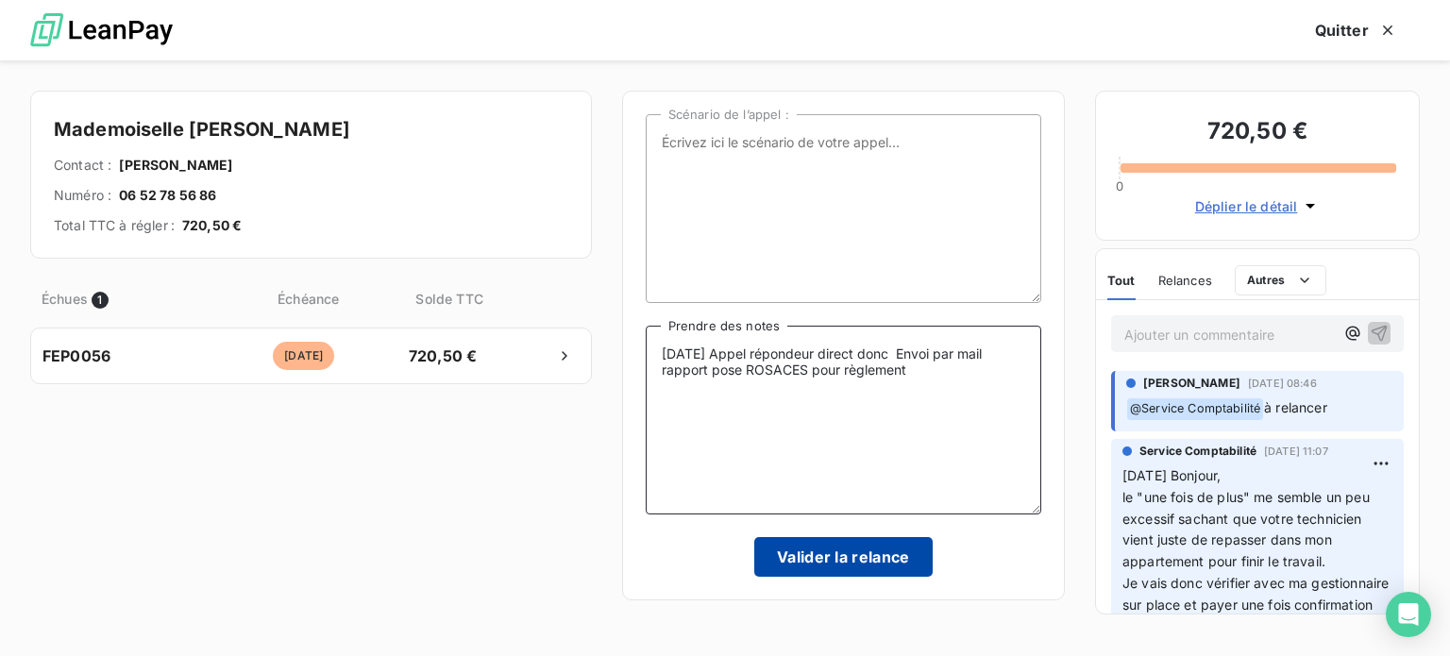
type textarea "10/09/25 Appel répondeur direct donc Envoi par mail rapport pose ROSACES pour r…"
click at [846, 560] on button "Valider la relance" at bounding box center [843, 557] width 178 height 40
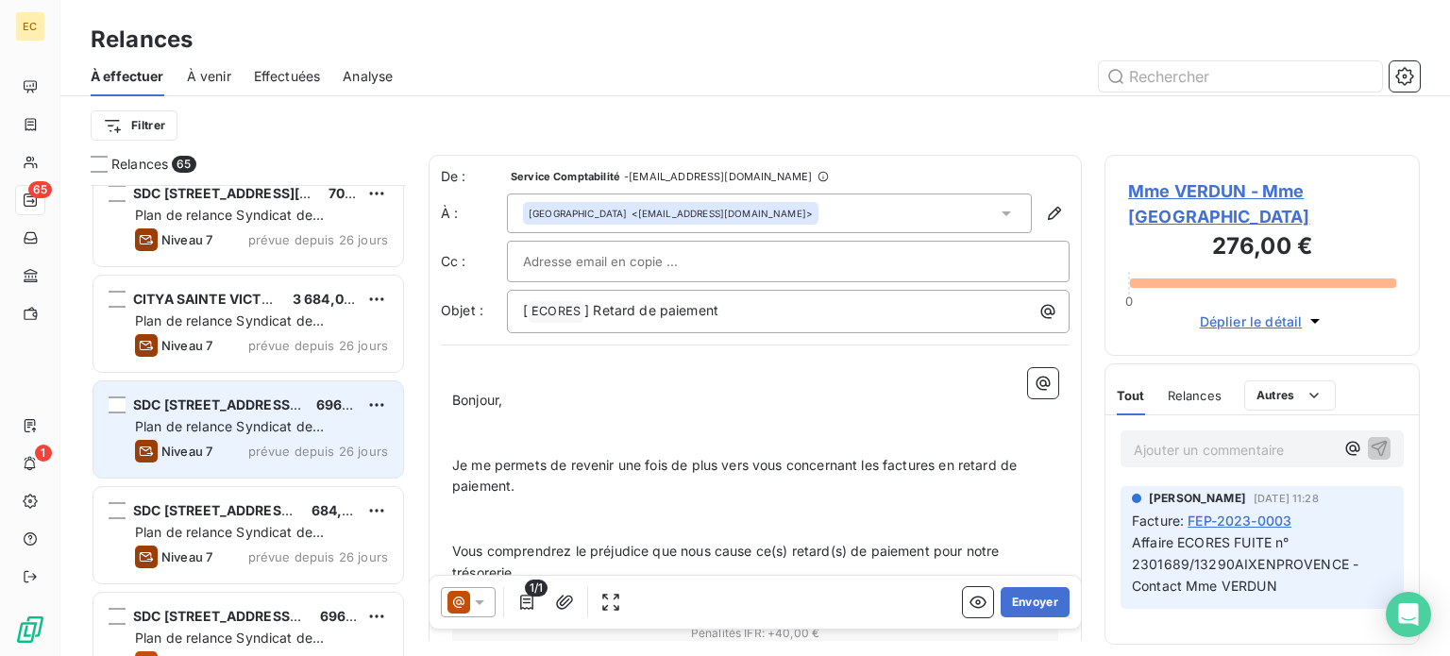
scroll to position [1887, 0]
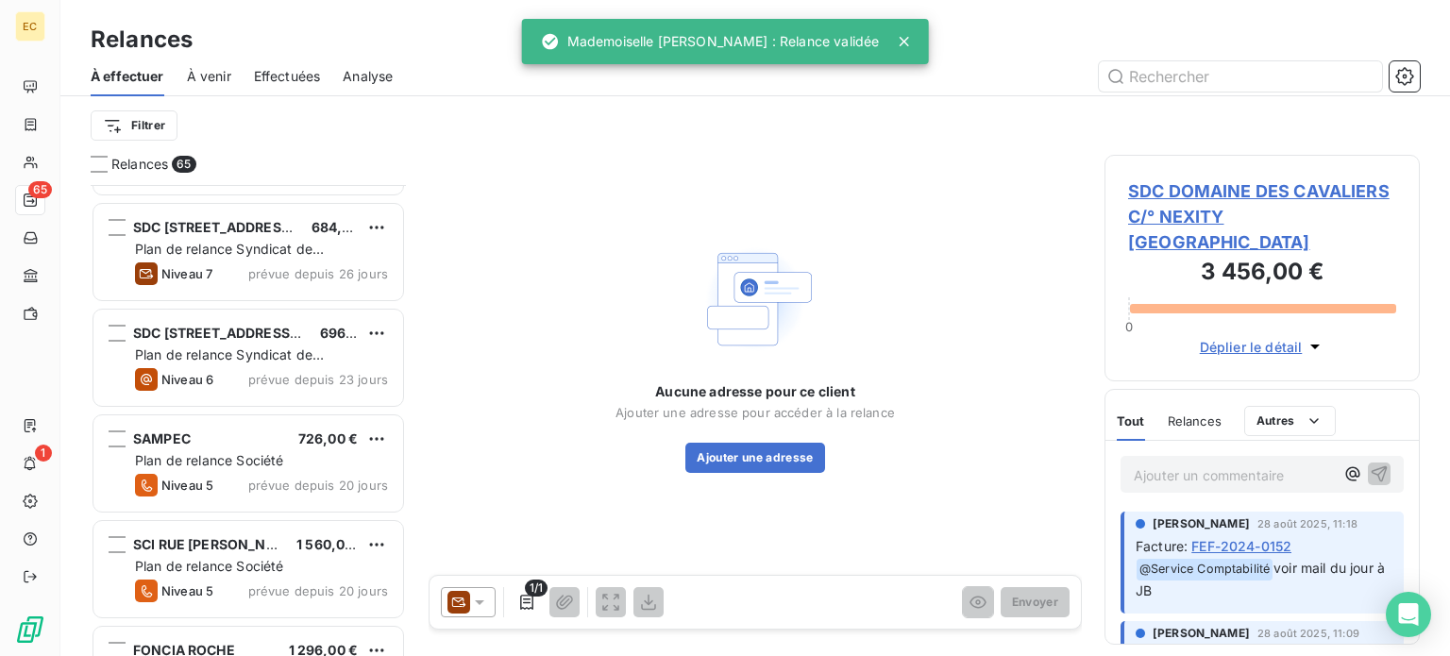
click at [264, 430] on div "SAMPEC 726,00 €" at bounding box center [261, 438] width 253 height 17
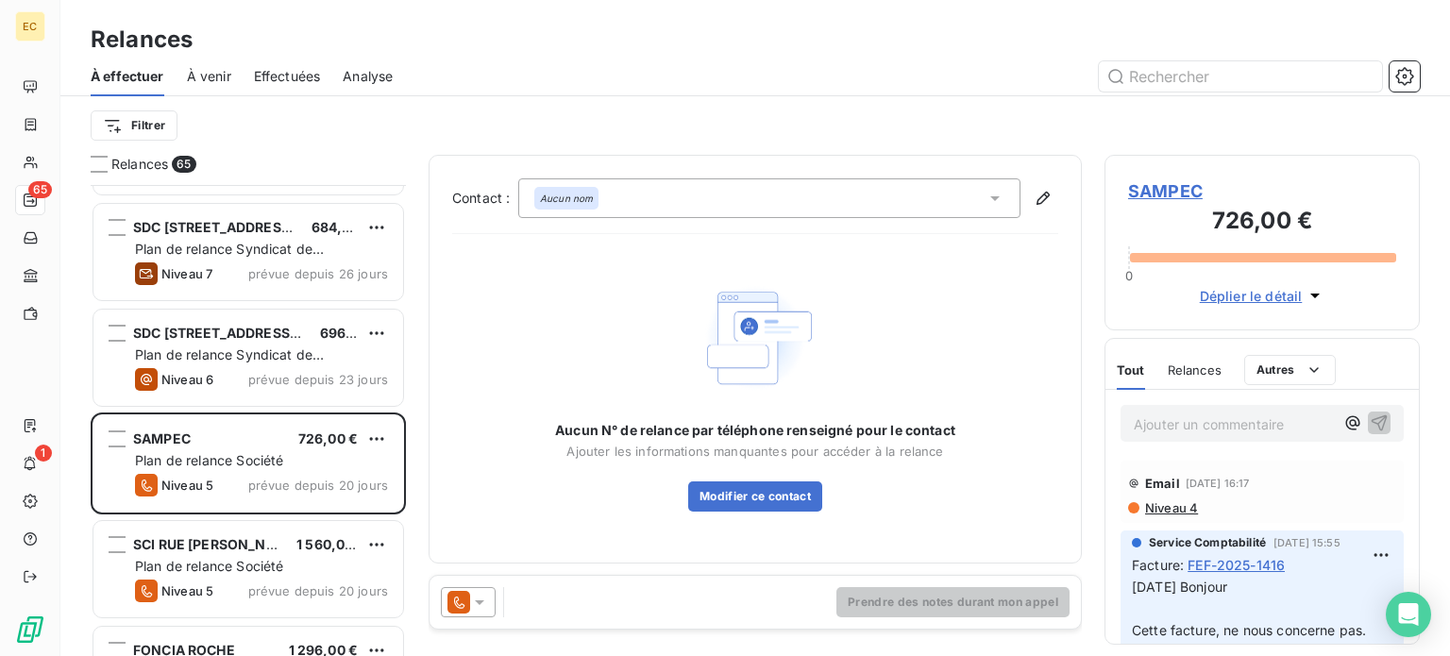
scroll to position [94, 0]
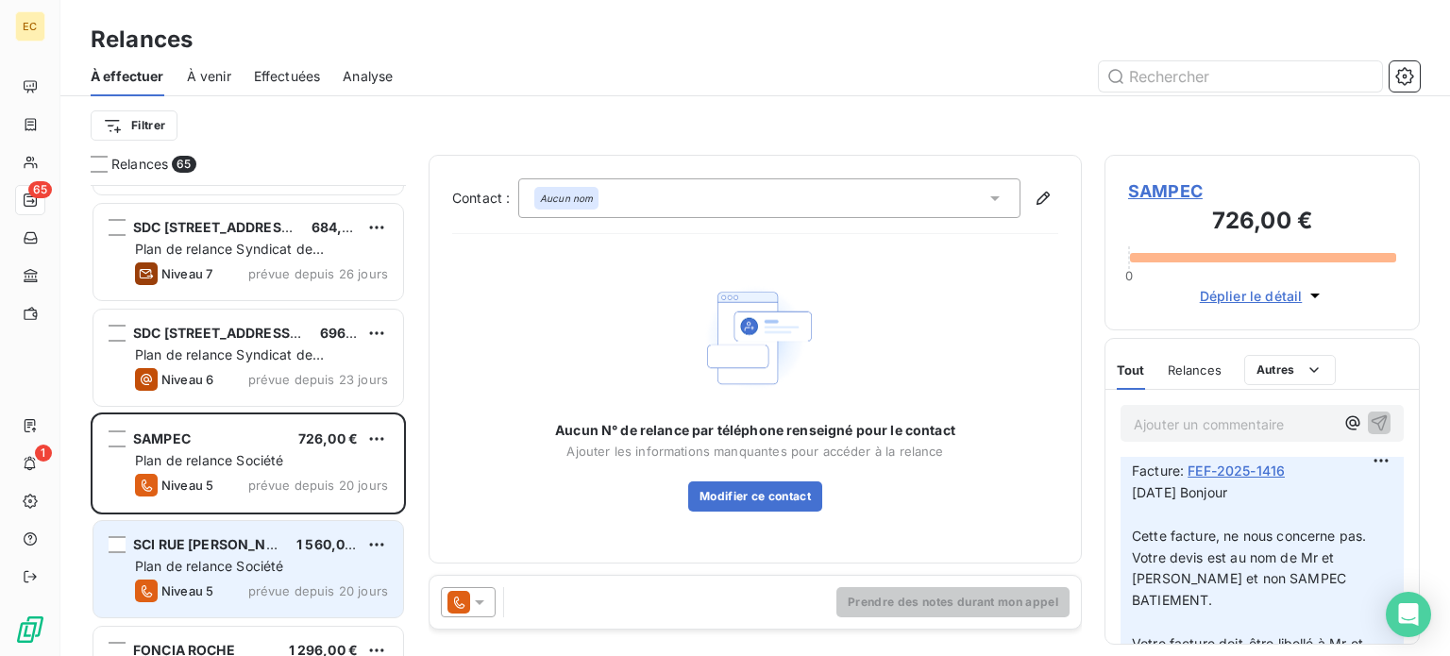
click at [242, 559] on span "Plan de relance Société" at bounding box center [209, 566] width 148 height 16
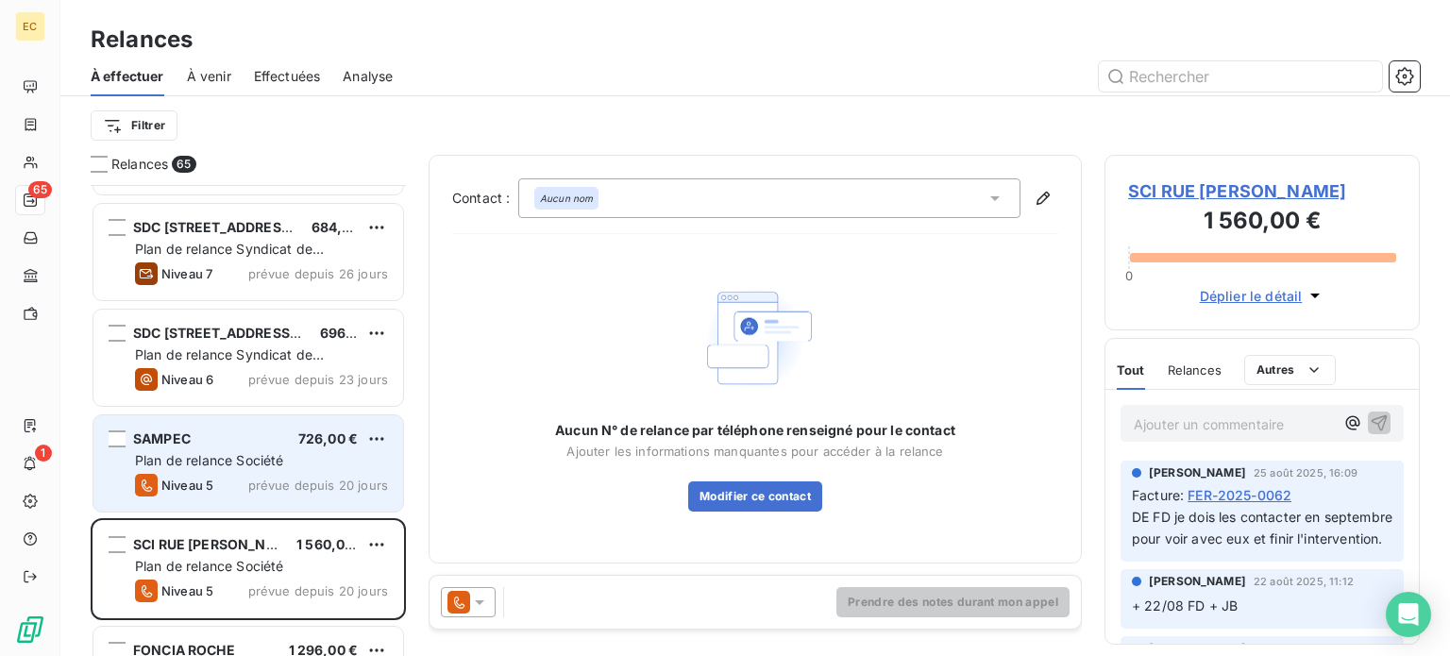
click at [195, 474] on div "Niveau 5" at bounding box center [174, 485] width 78 height 23
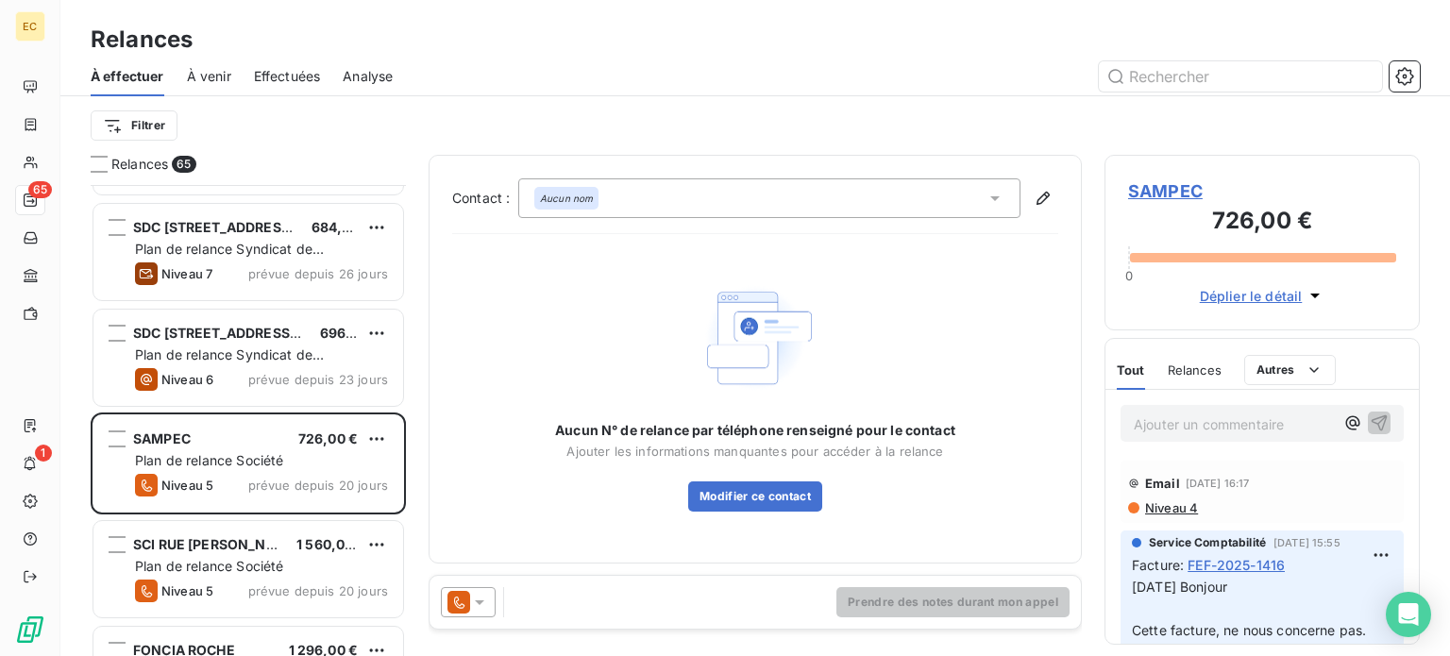
click at [1163, 186] on span "SAMPEC" at bounding box center [1262, 190] width 268 height 25
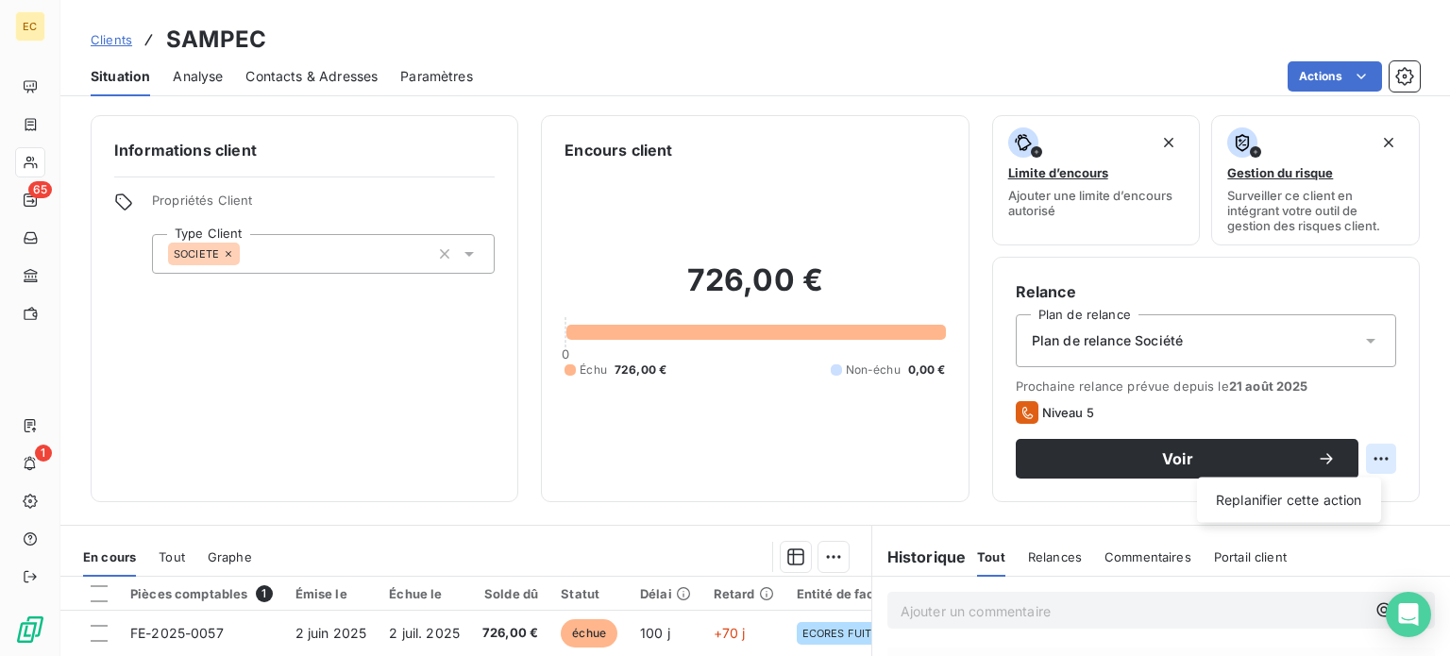
click at [1365, 457] on html "EC 65 1 Clients SAMPEC Situation Analyse Contacts & Adresses Paramètres Actions…" at bounding box center [725, 328] width 1450 height 656
click at [1255, 505] on div "Replanifier cette action" at bounding box center [1288, 500] width 169 height 30
select select "8"
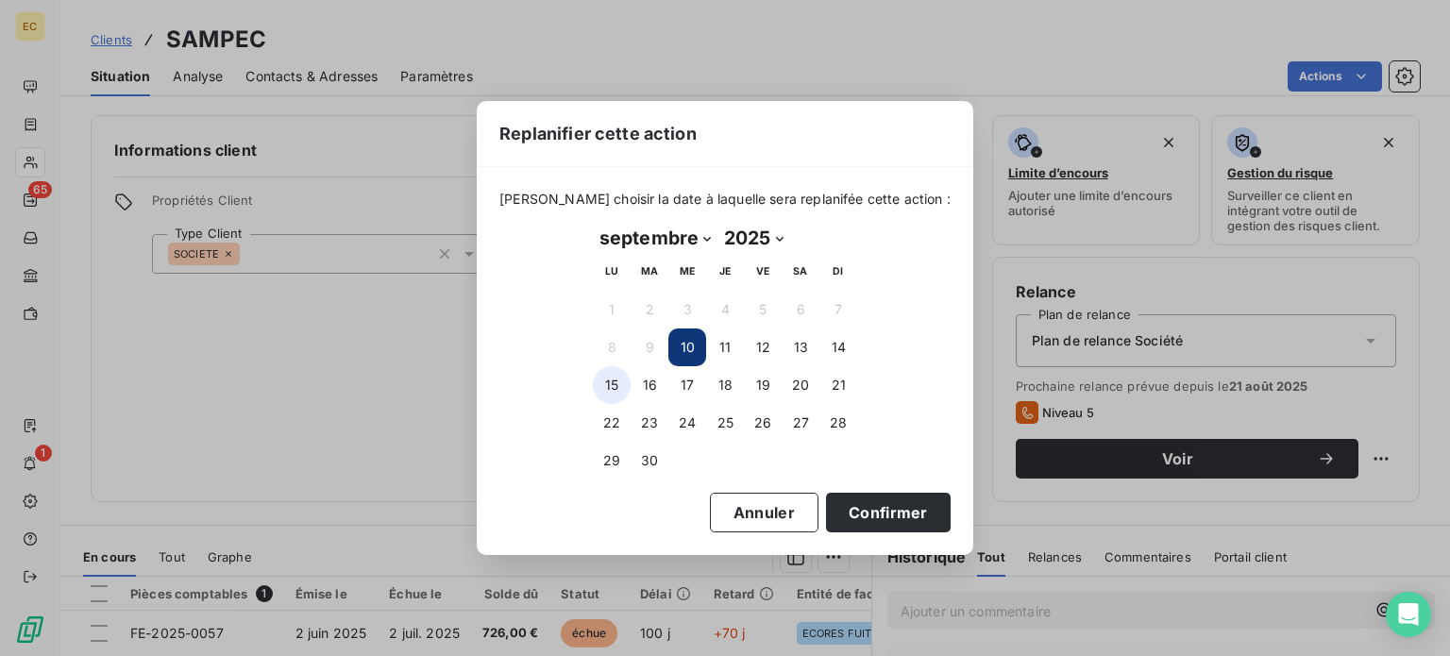
click at [612, 390] on button "15" at bounding box center [612, 385] width 38 height 38
click at [826, 511] on button "Confirmer" at bounding box center [888, 513] width 125 height 40
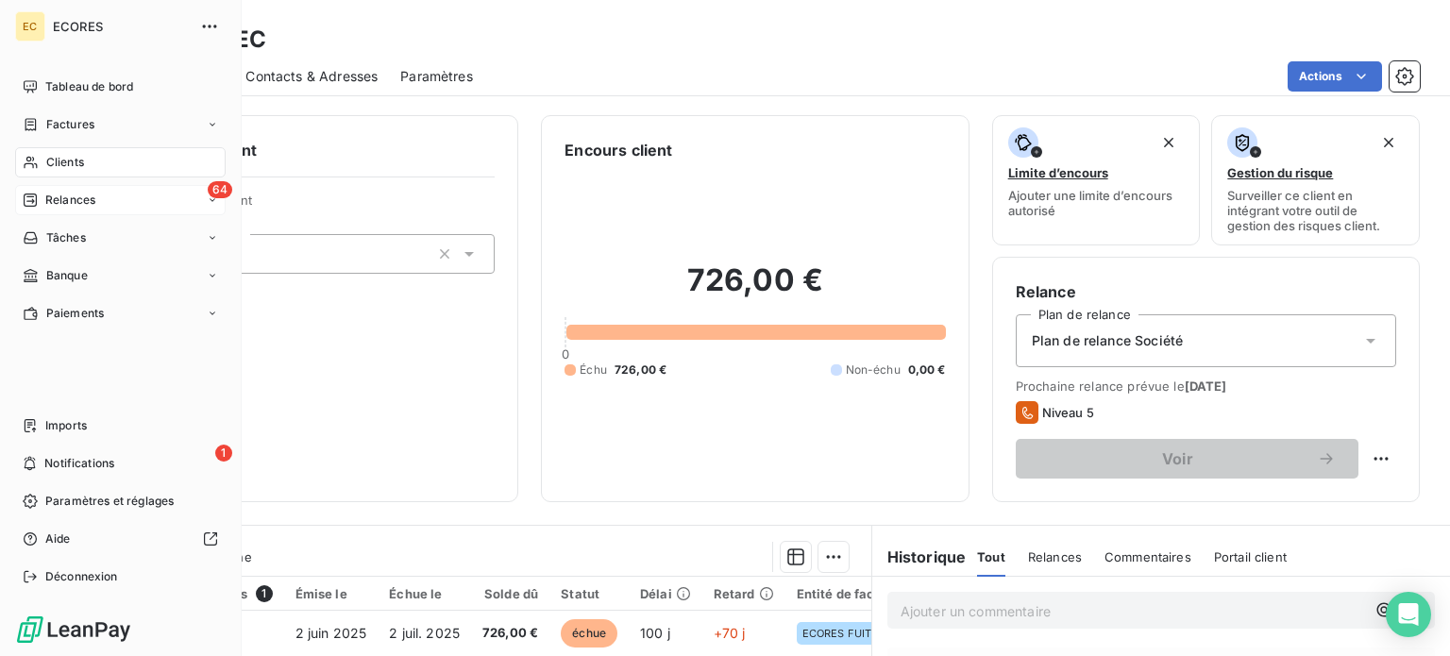
click at [53, 199] on span "Relances" at bounding box center [70, 200] width 50 height 17
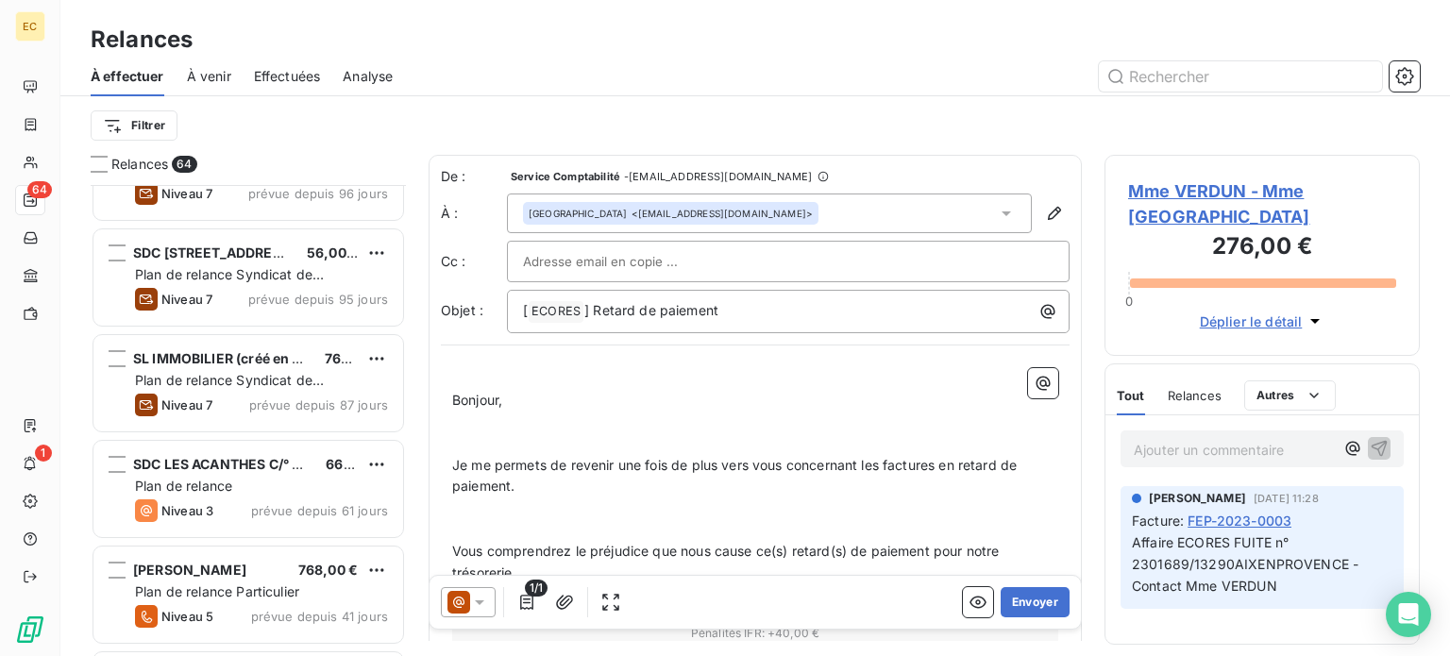
scroll to position [944, 0]
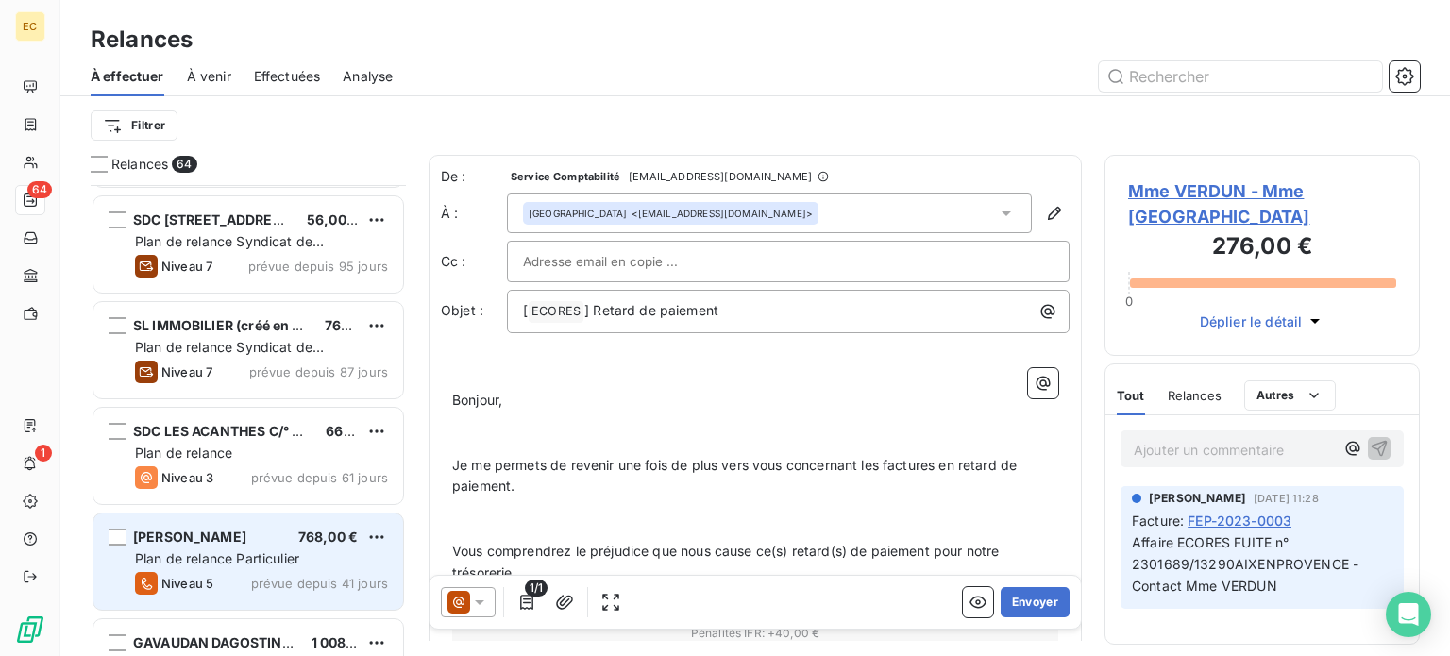
click at [268, 562] on span "Plan de relance Particulier" at bounding box center [217, 558] width 164 height 16
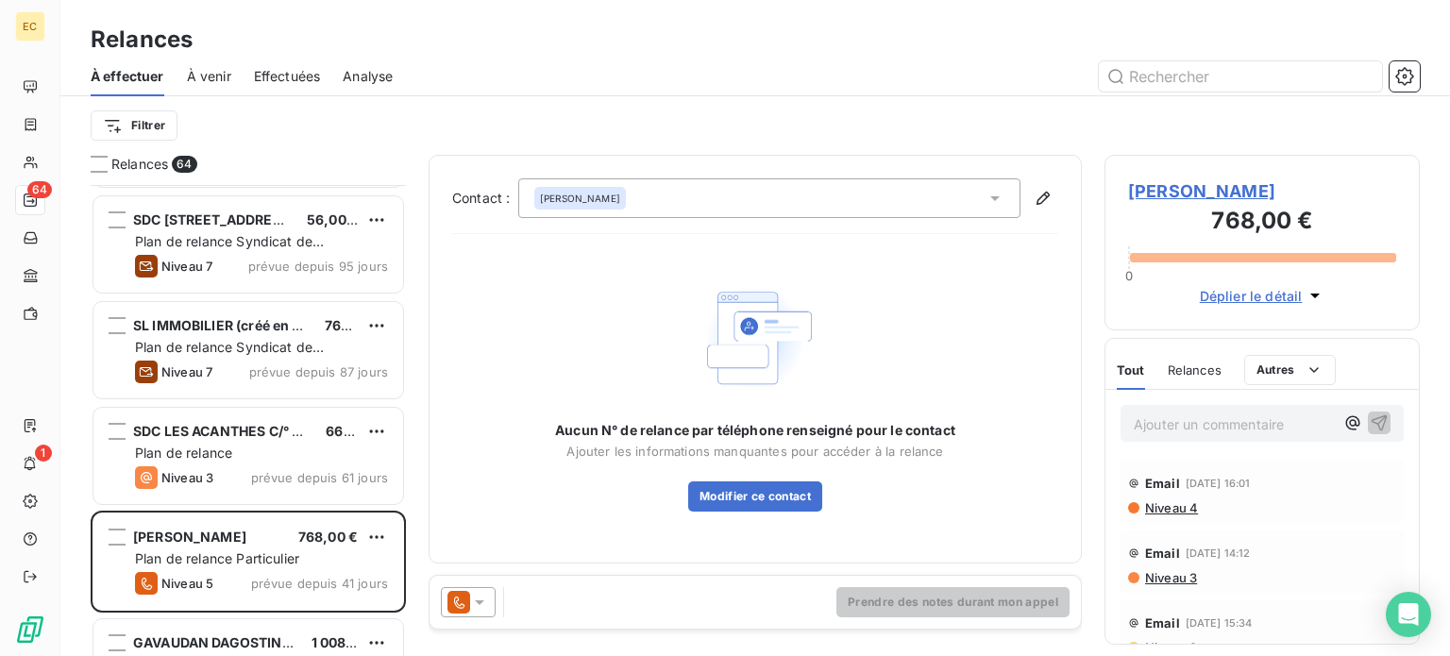
click at [1188, 191] on span "Mr SQUILBIN Frédéric" at bounding box center [1262, 190] width 268 height 25
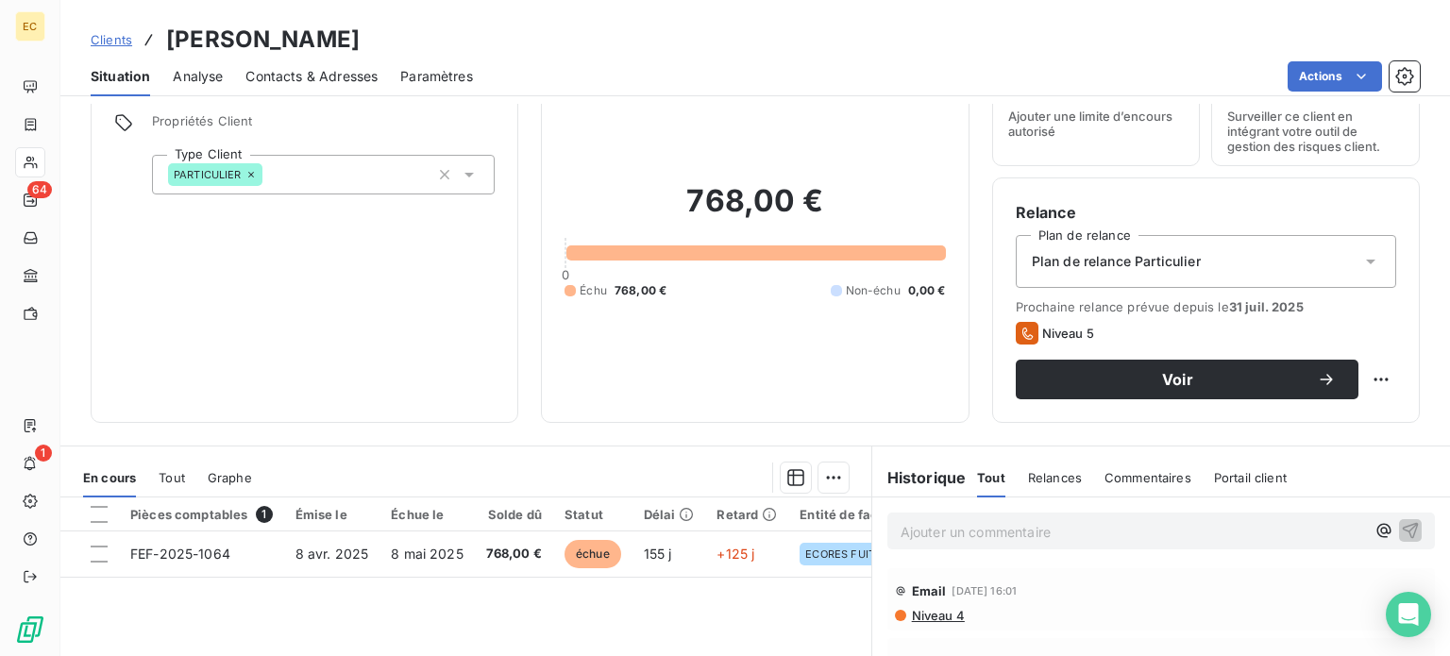
scroll to position [189, 0]
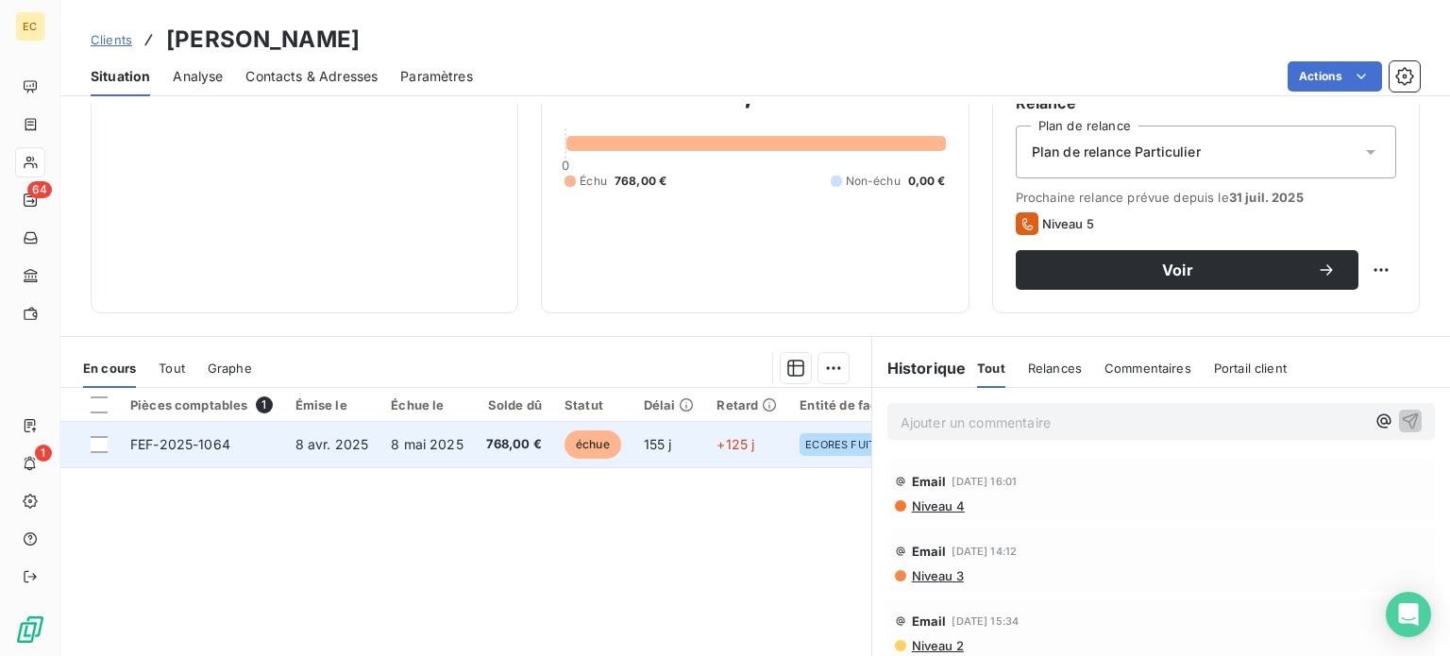
click at [399, 453] on td "8 mai 2025" at bounding box center [426, 444] width 95 height 45
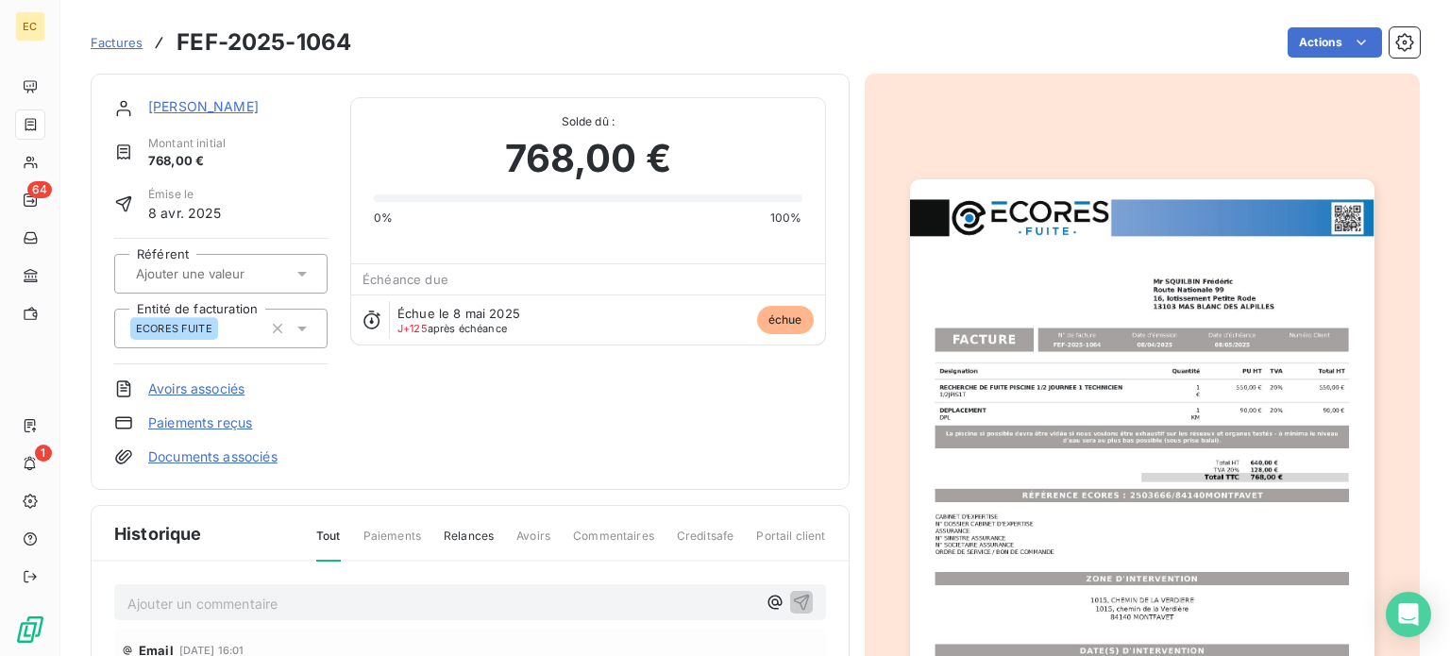
click at [1091, 471] on img "button" at bounding box center [1142, 507] width 464 height 656
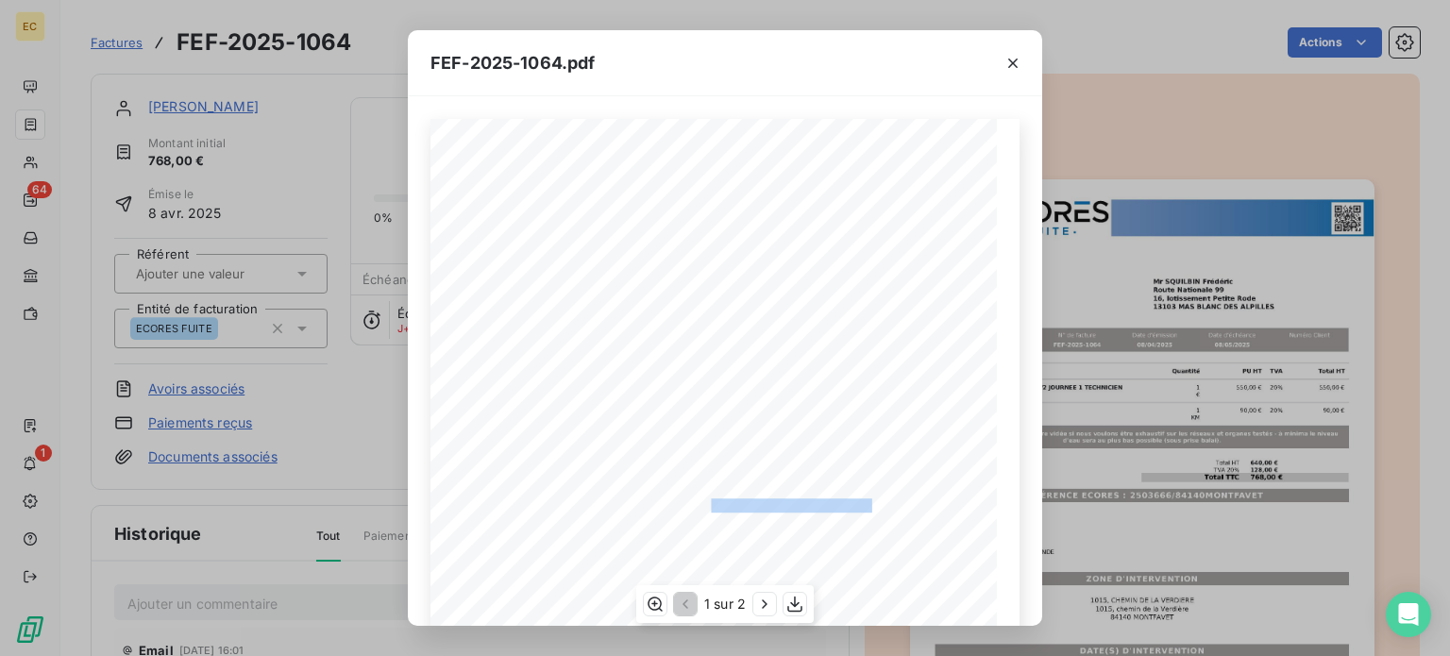
drag, startPoint x: 863, startPoint y: 502, endPoint x: 702, endPoint y: 501, distance: 160.4
click at [702, 501] on span "RÉFÉRENCE ECORES : 2503666/84140MONTFAVET" at bounding box center [726, 503] width 294 height 9
copy span "2503666/84140MONTFAVET"
click at [1017, 60] on icon "button" at bounding box center [1012, 63] width 19 height 19
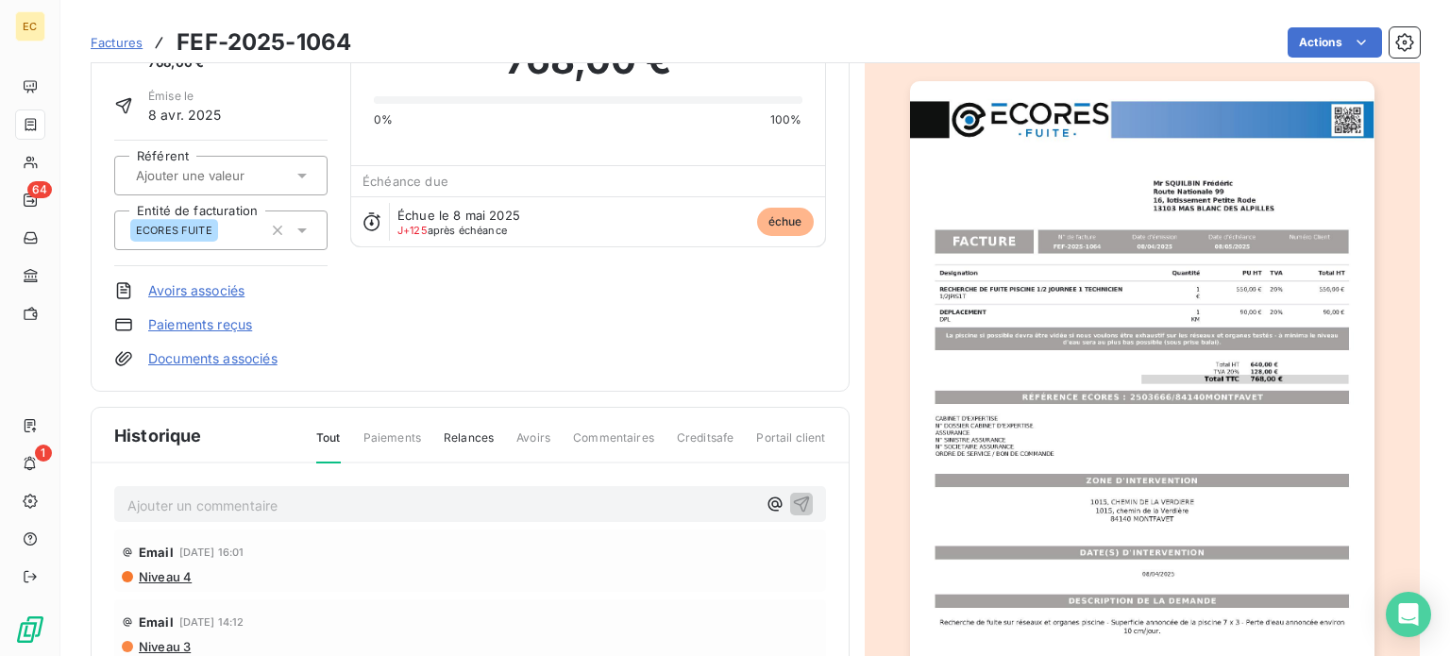
scroll to position [191, 0]
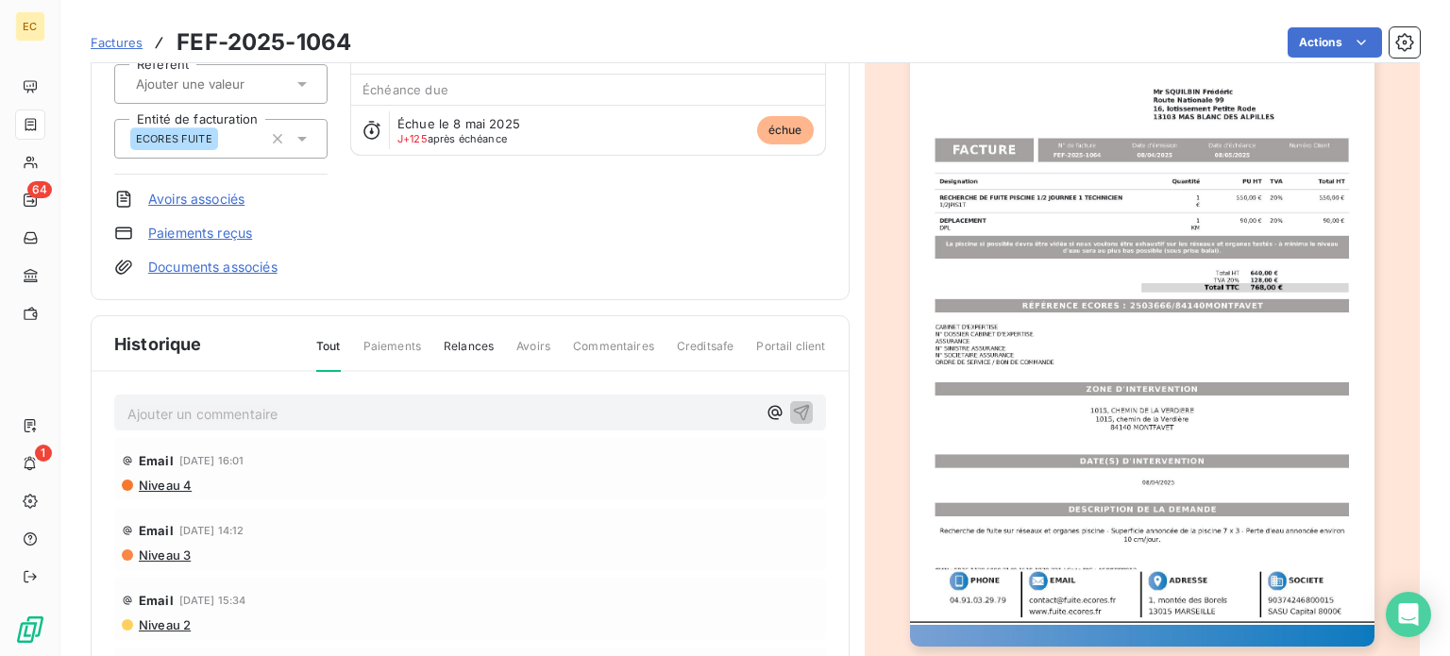
click at [162, 487] on span "Niveau 4" at bounding box center [164, 485] width 55 height 15
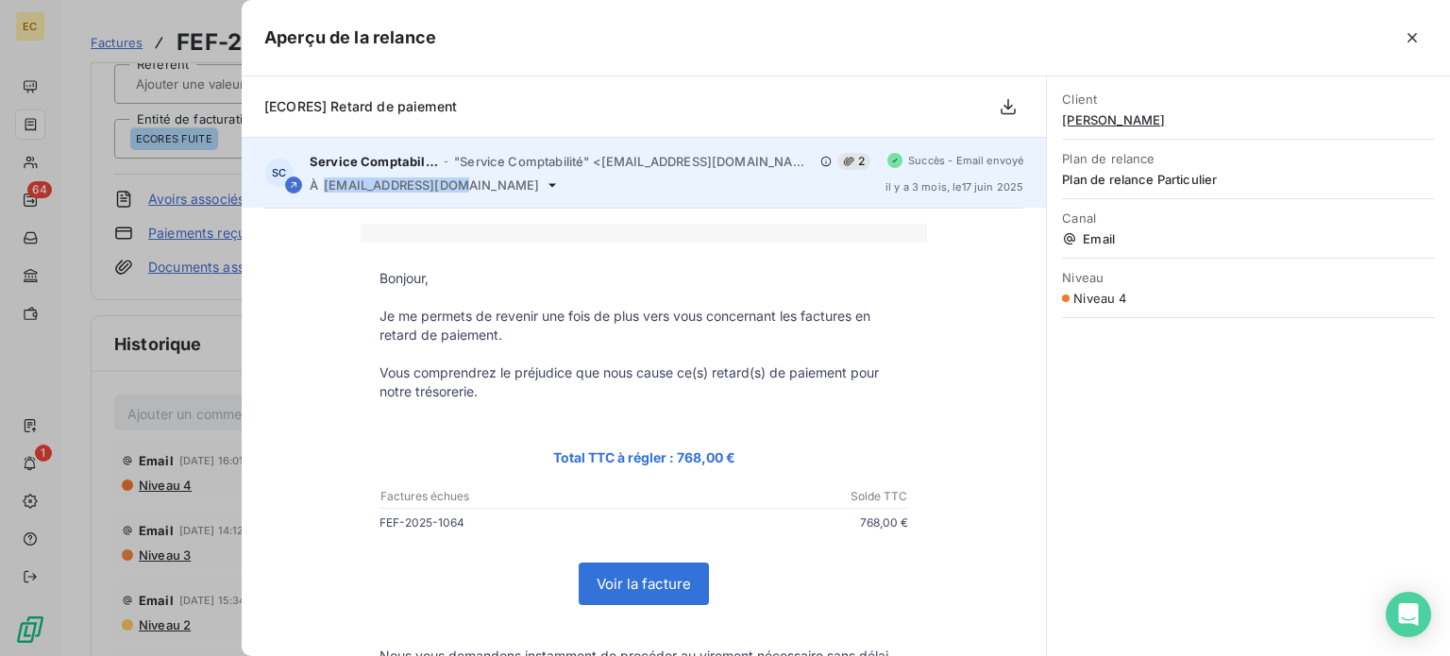
drag, startPoint x: 452, startPoint y: 190, endPoint x: 325, endPoint y: 188, distance: 127.4
click at [325, 188] on div "À kawa.fred@orange.fr" at bounding box center [590, 184] width 561 height 15
copy span "kawa.fred@orange.fr"
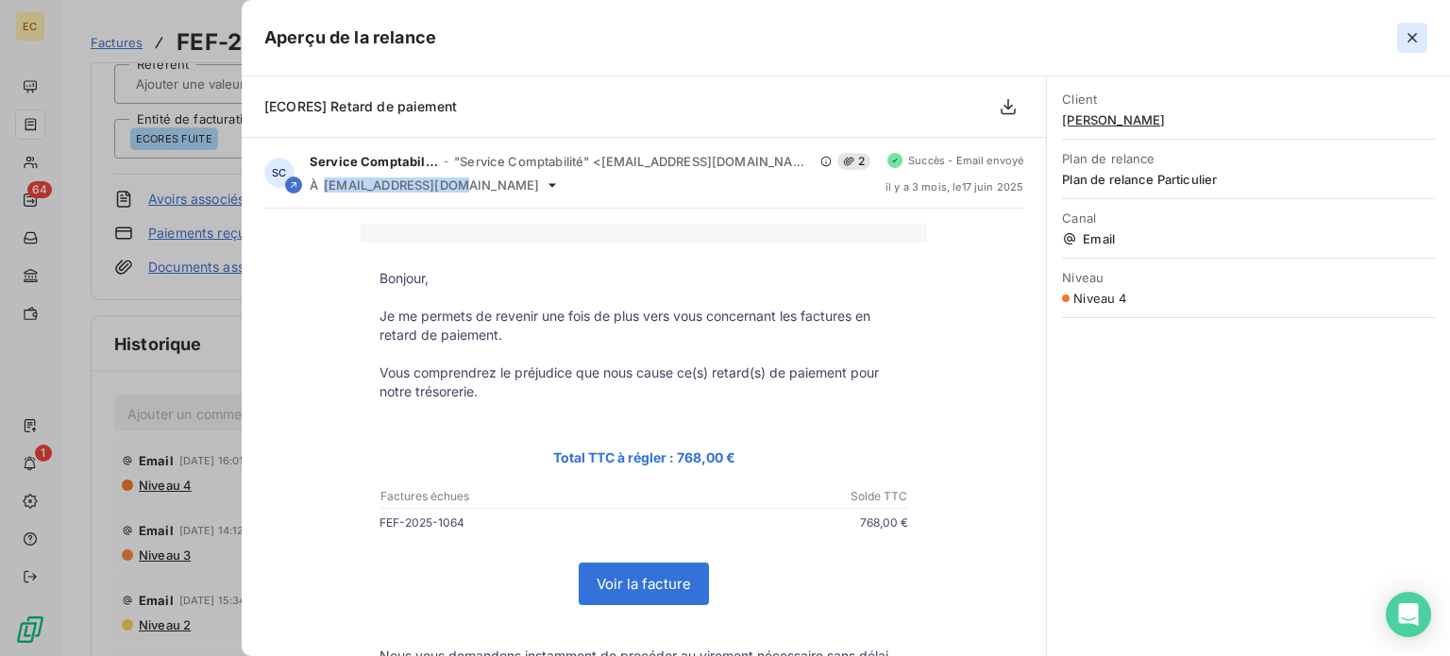
click at [1414, 31] on icon "button" at bounding box center [1411, 37] width 19 height 19
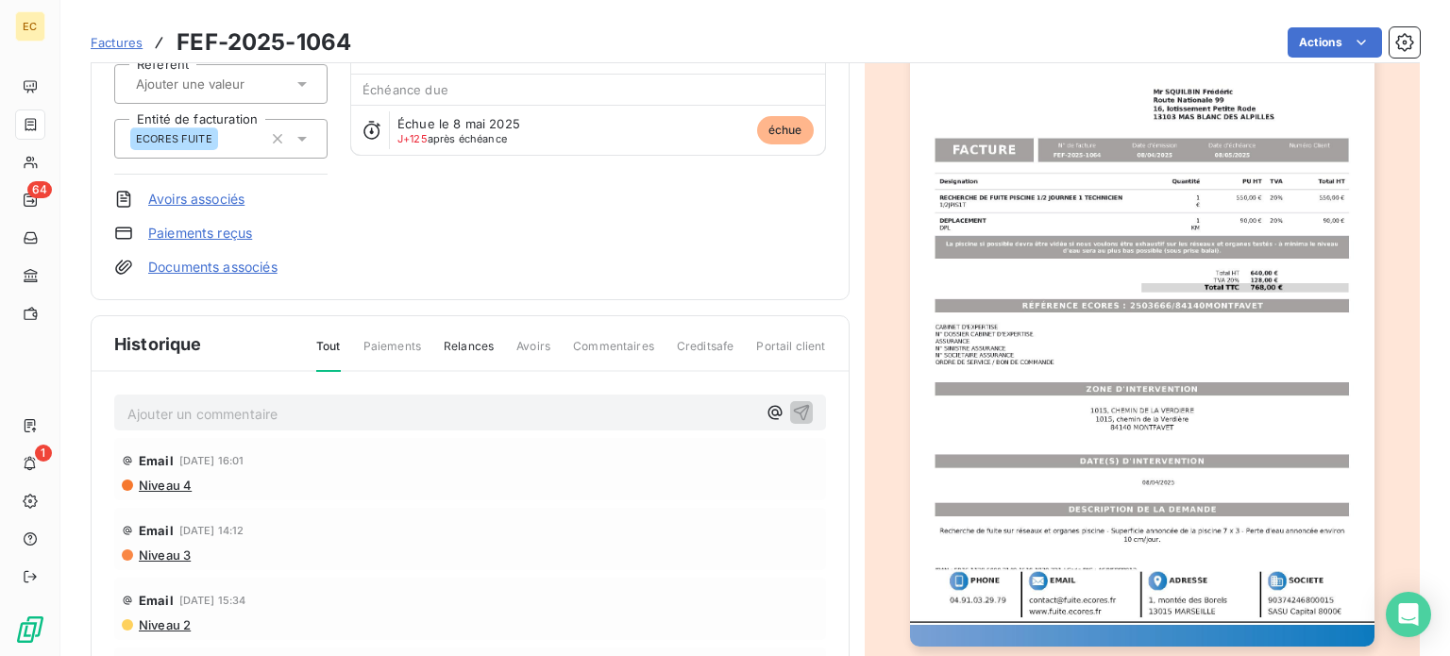
scroll to position [0, 0]
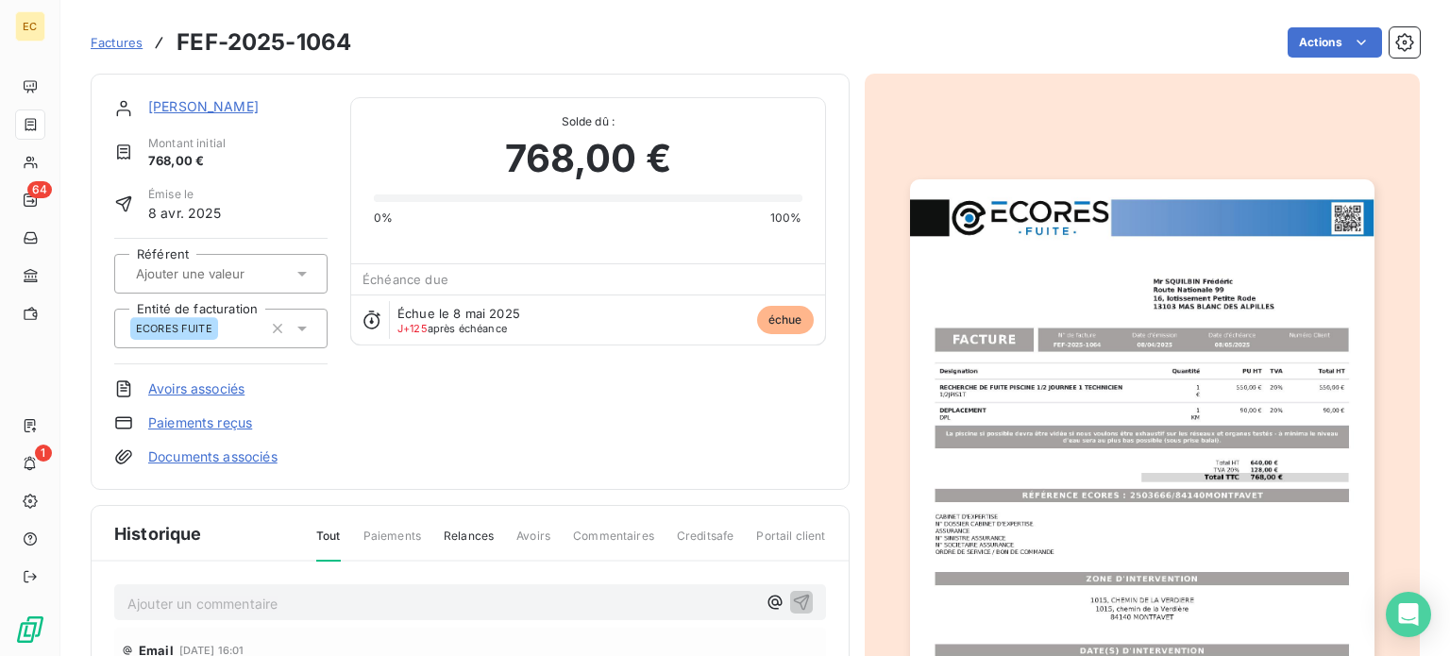
click at [231, 109] on link "Mr SQUILBIN Frédéric" at bounding box center [203, 106] width 110 height 16
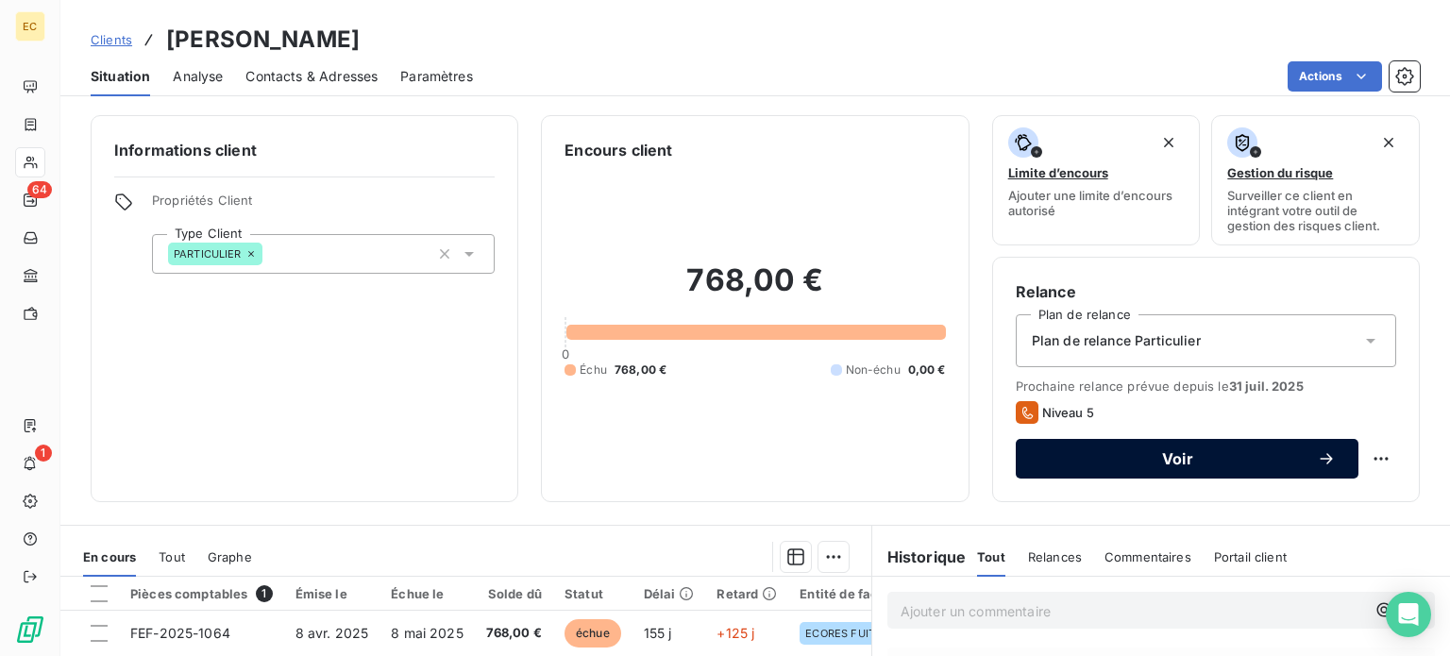
click at [1105, 456] on span "Voir" at bounding box center [1177, 458] width 278 height 15
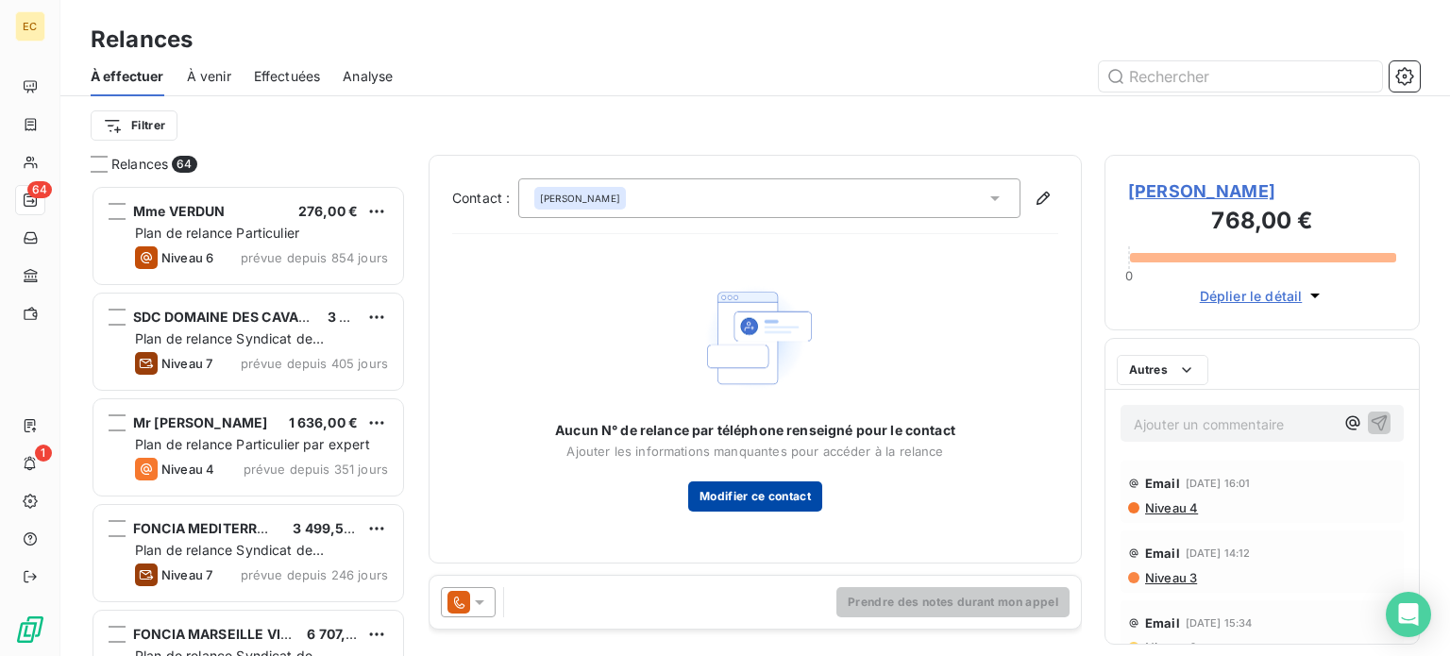
scroll to position [457, 300]
click at [478, 603] on icon at bounding box center [479, 602] width 9 height 5
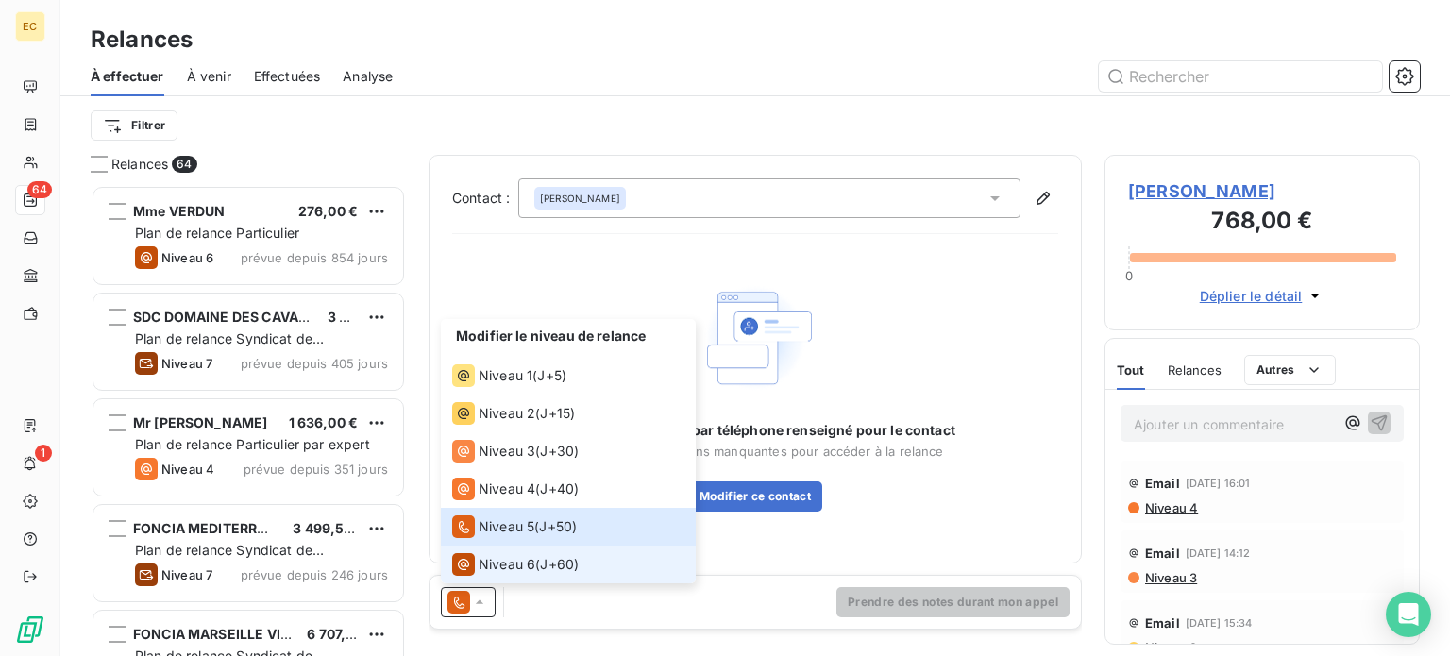
click at [507, 567] on span "Niveau 6" at bounding box center [506, 564] width 57 height 19
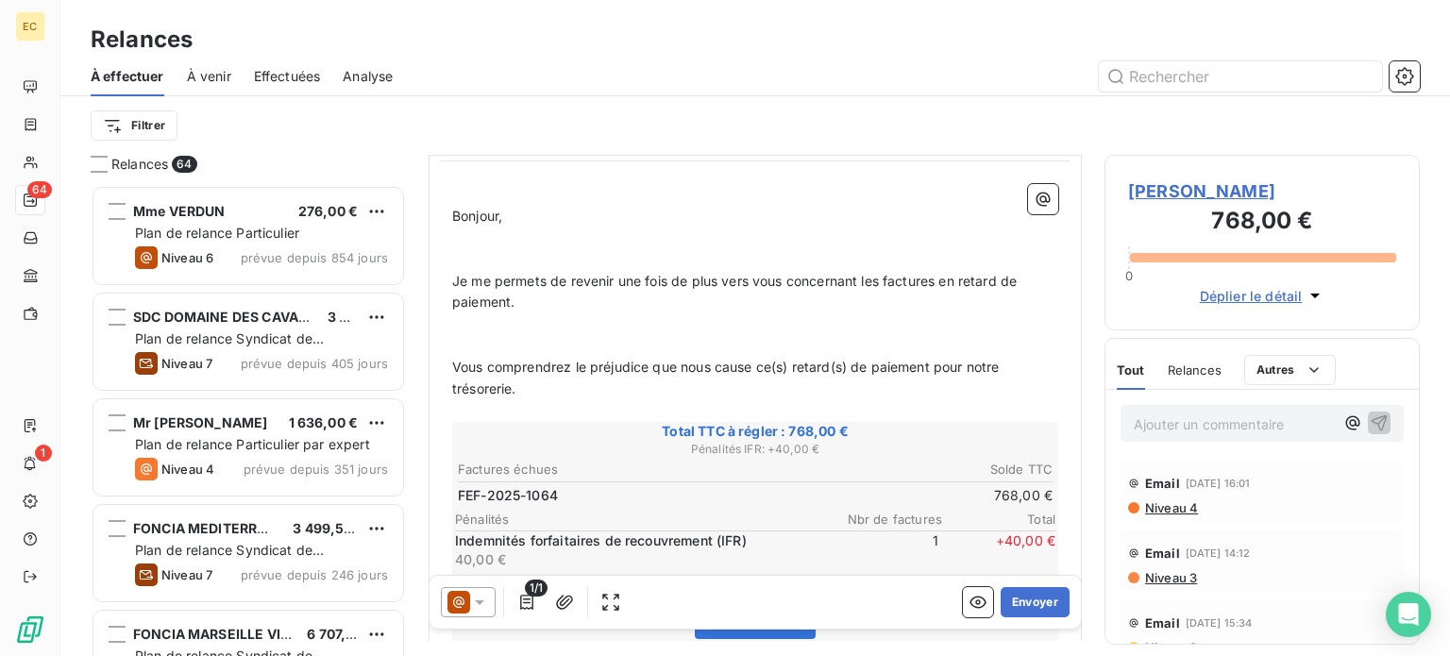
scroll to position [189, 0]
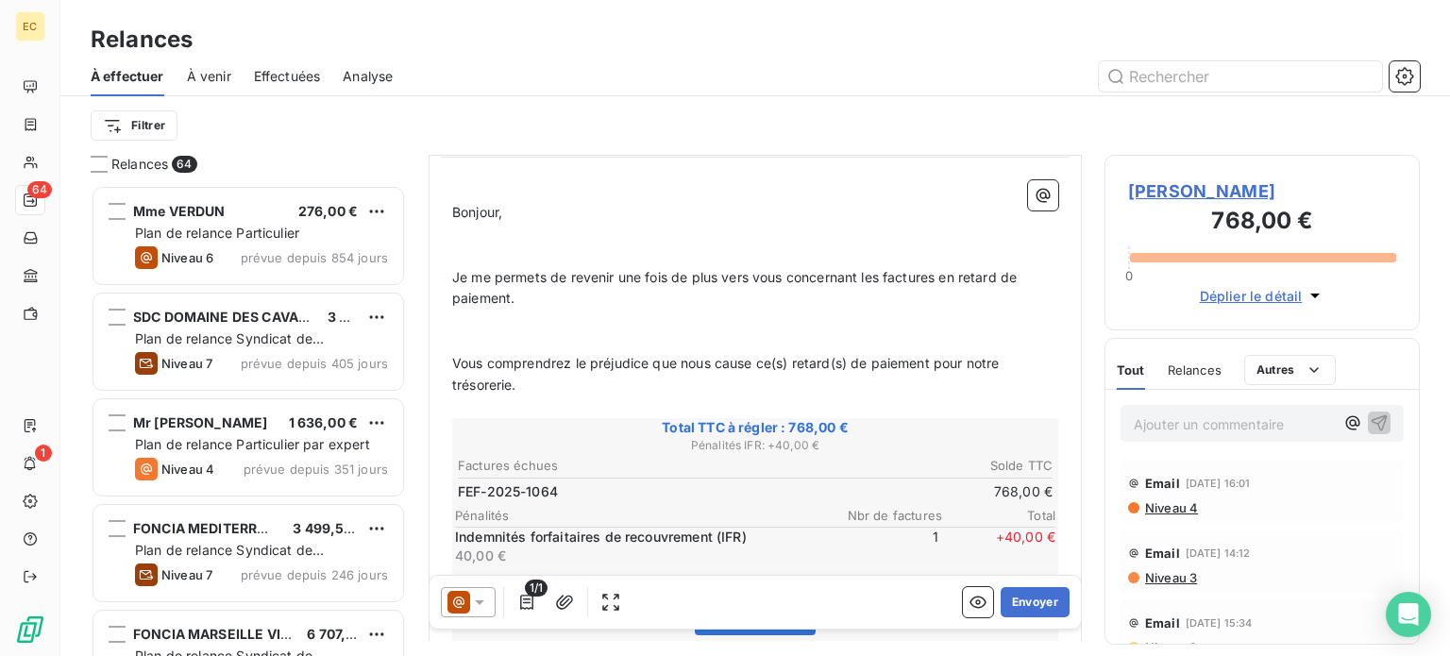
click at [1170, 192] on span "Mr SQUILBIN Frédéric" at bounding box center [1262, 190] width 268 height 25
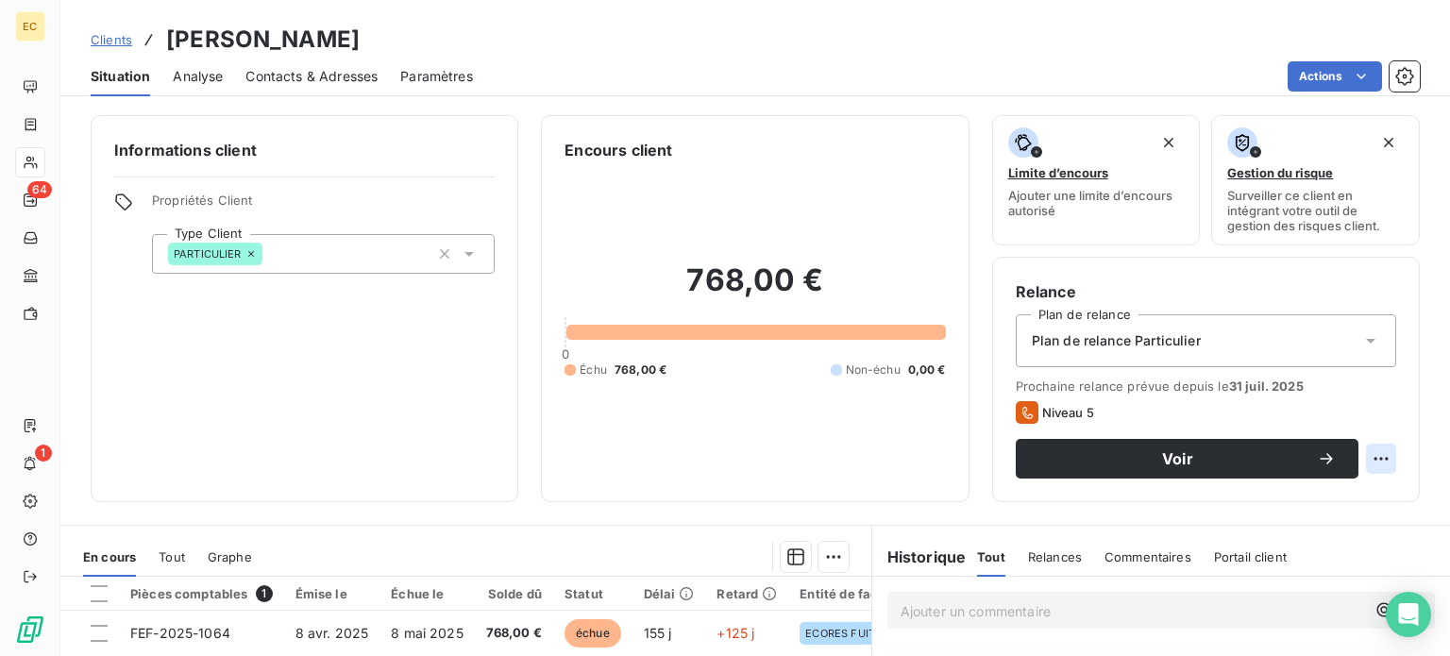
click at [1361, 462] on html "EC 64 1 Clients Mr SQUILBIN Frédéric Situation Analyse Contacts & Adresses Para…" at bounding box center [725, 328] width 1450 height 656
click at [1329, 497] on div "Replanifier cette action" at bounding box center [1288, 500] width 169 height 30
select select "8"
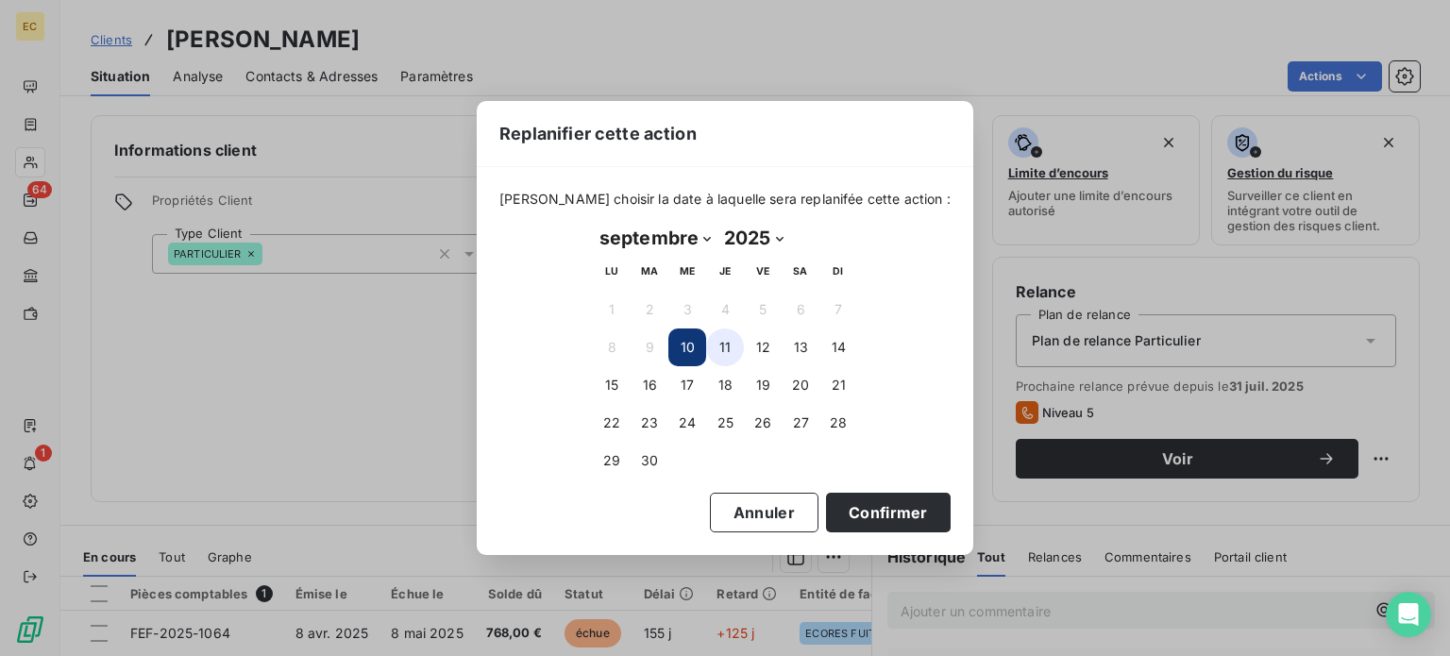
click at [721, 357] on button "11" at bounding box center [725, 347] width 38 height 38
click at [850, 518] on button "Confirmer" at bounding box center [888, 513] width 125 height 40
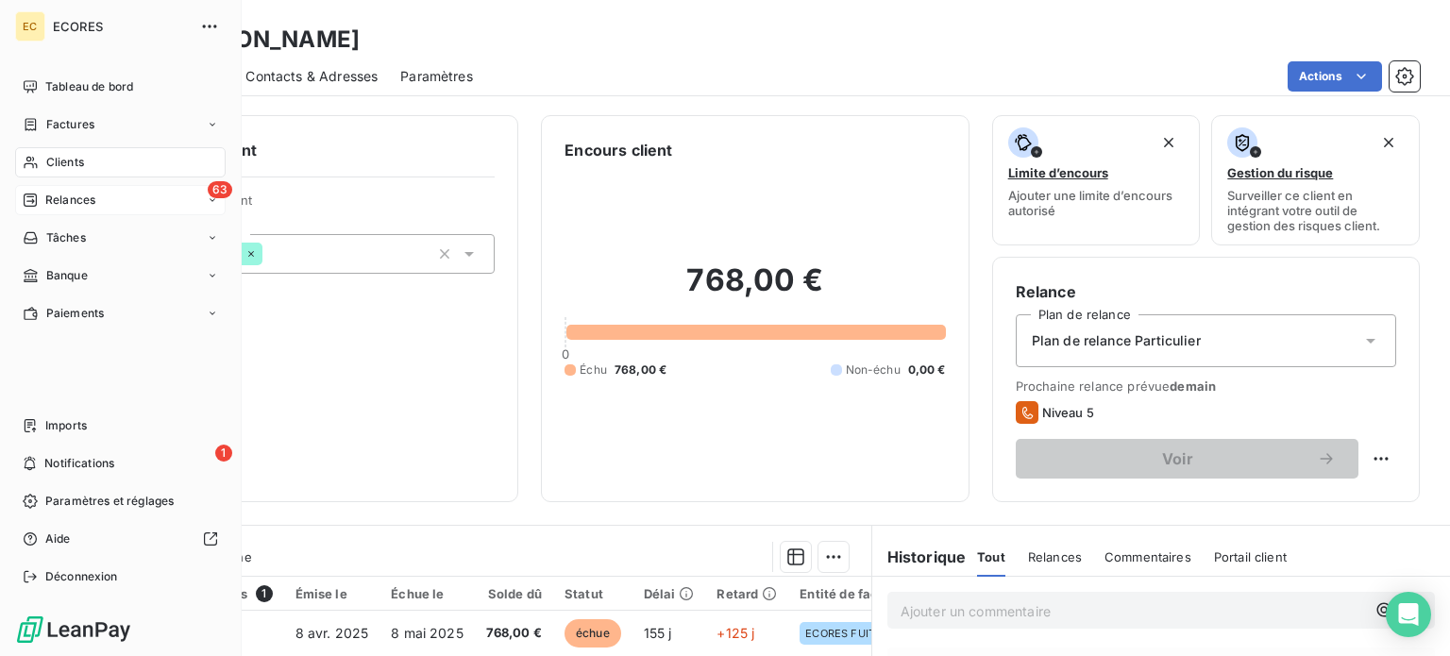
click at [56, 199] on span "Relances" at bounding box center [70, 200] width 50 height 17
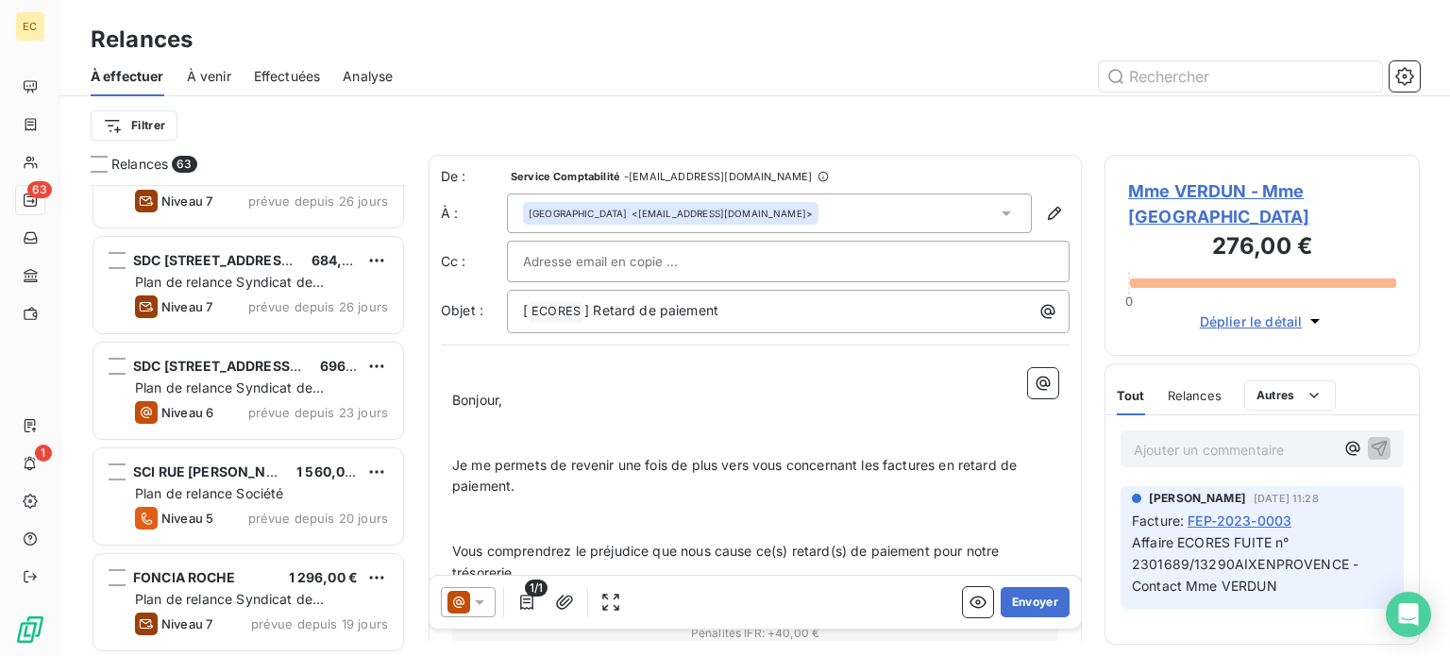
scroll to position [1793, 0]
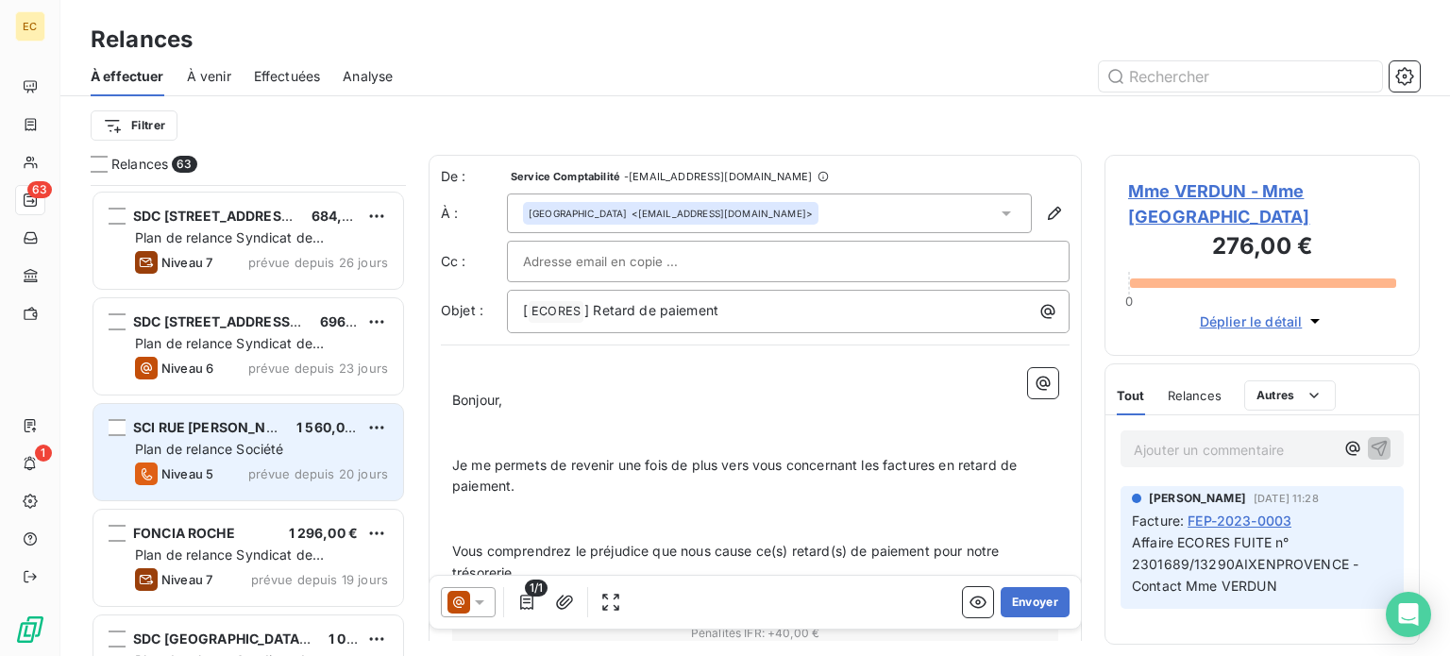
click at [226, 444] on span "Plan de relance Société" at bounding box center [209, 449] width 148 height 16
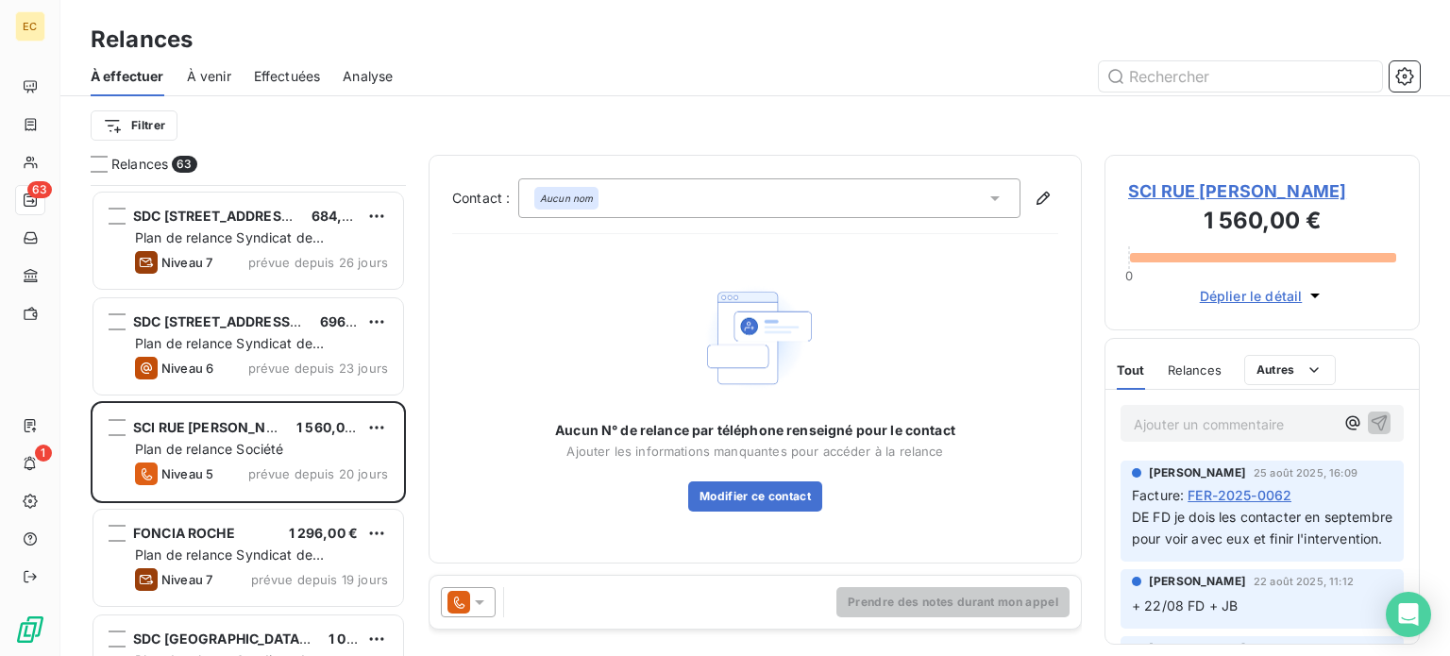
click at [1169, 192] on span "SCI RUE [PERSON_NAME]" at bounding box center [1262, 190] width 268 height 25
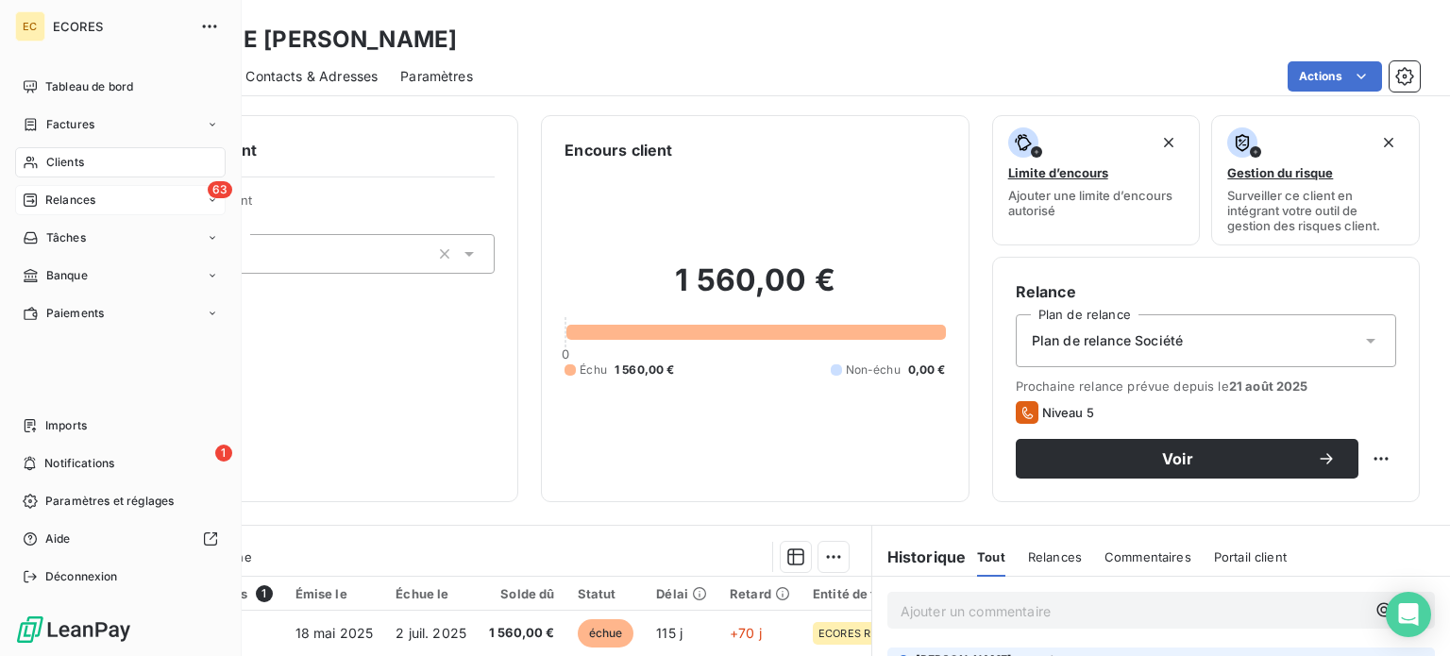
click at [57, 199] on span "Relances" at bounding box center [70, 200] width 50 height 17
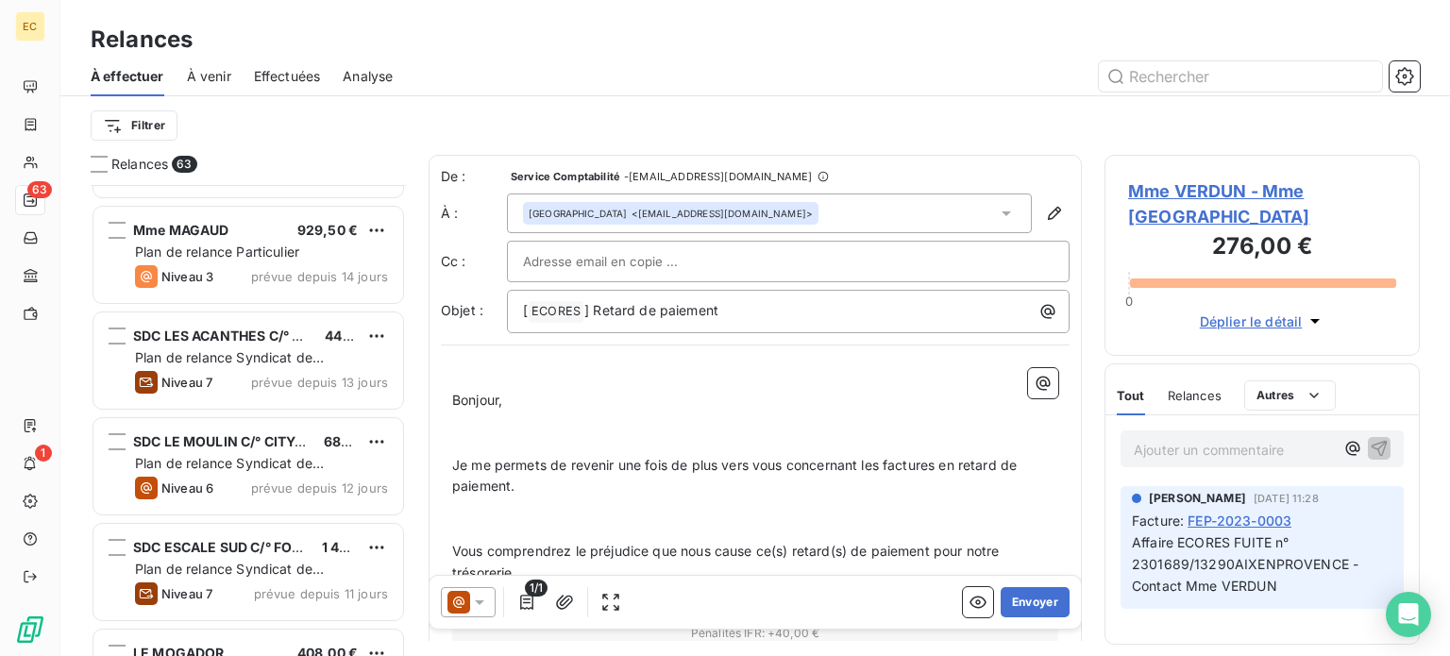
scroll to position [2737, 0]
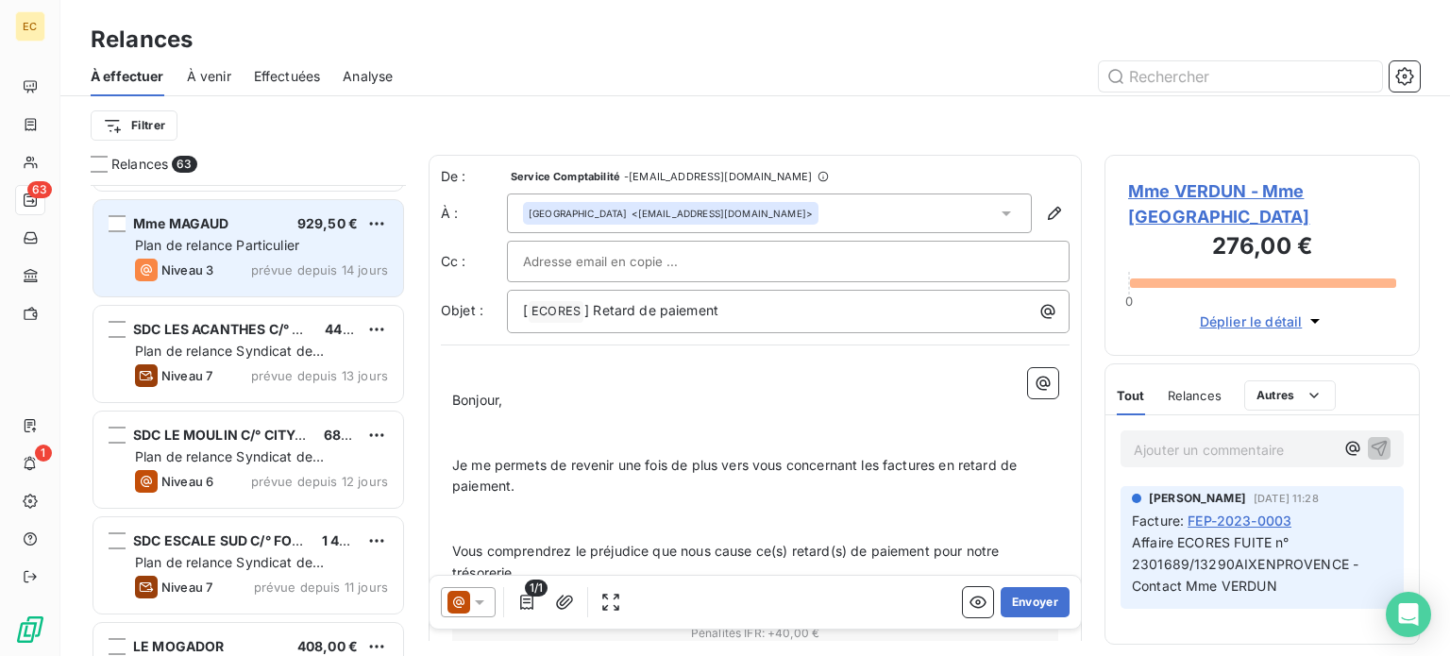
click at [186, 241] on span "Plan de relance Particulier" at bounding box center [217, 245] width 164 height 16
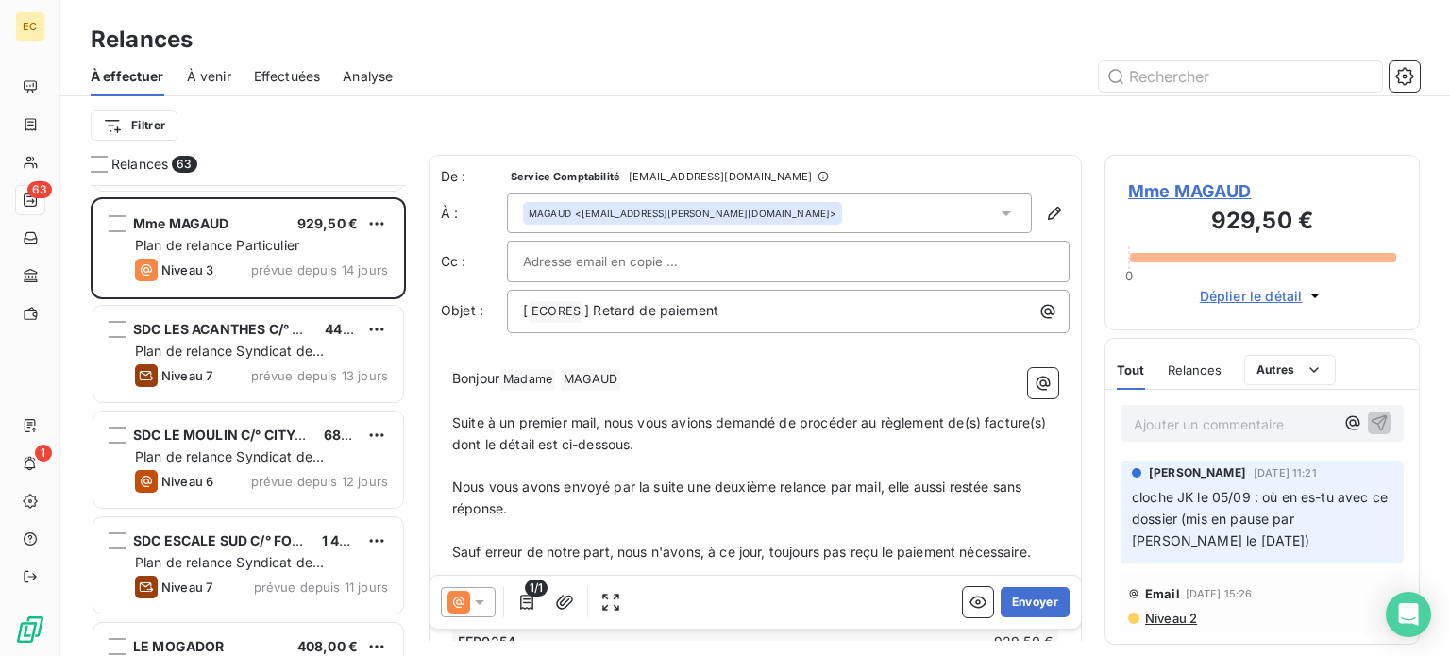
click at [1182, 426] on p "Ajouter un commentaire ﻿" at bounding box center [1233, 424] width 200 height 24
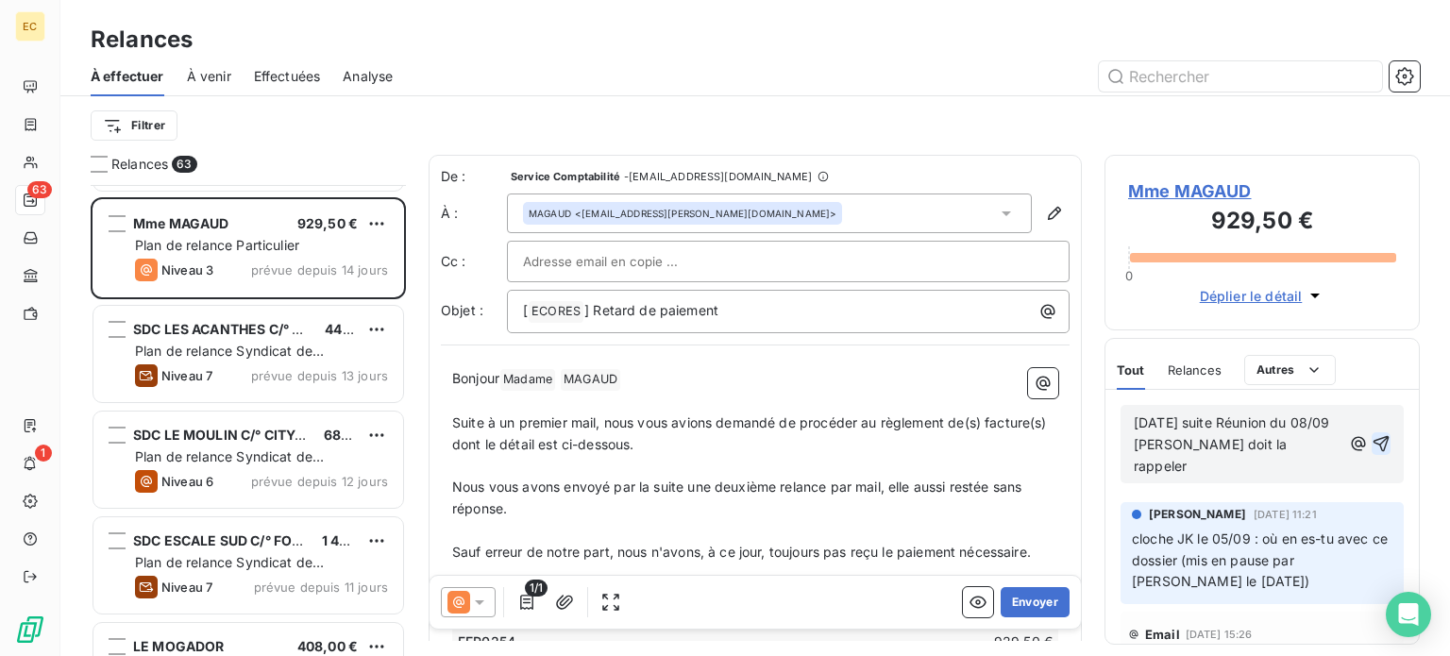
click at [1373, 436] on icon "button" at bounding box center [1381, 444] width 16 height 16
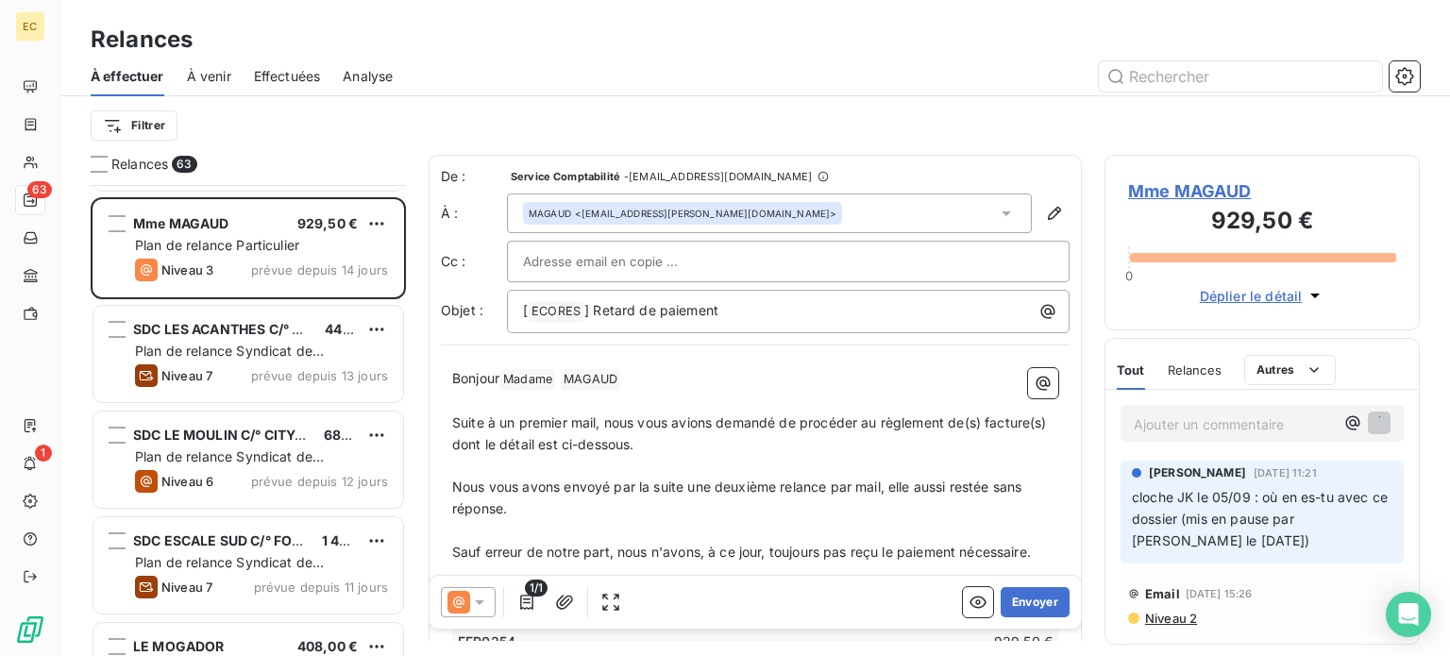
click at [1191, 195] on span "Mme MAGAUD" at bounding box center [1262, 190] width 268 height 25
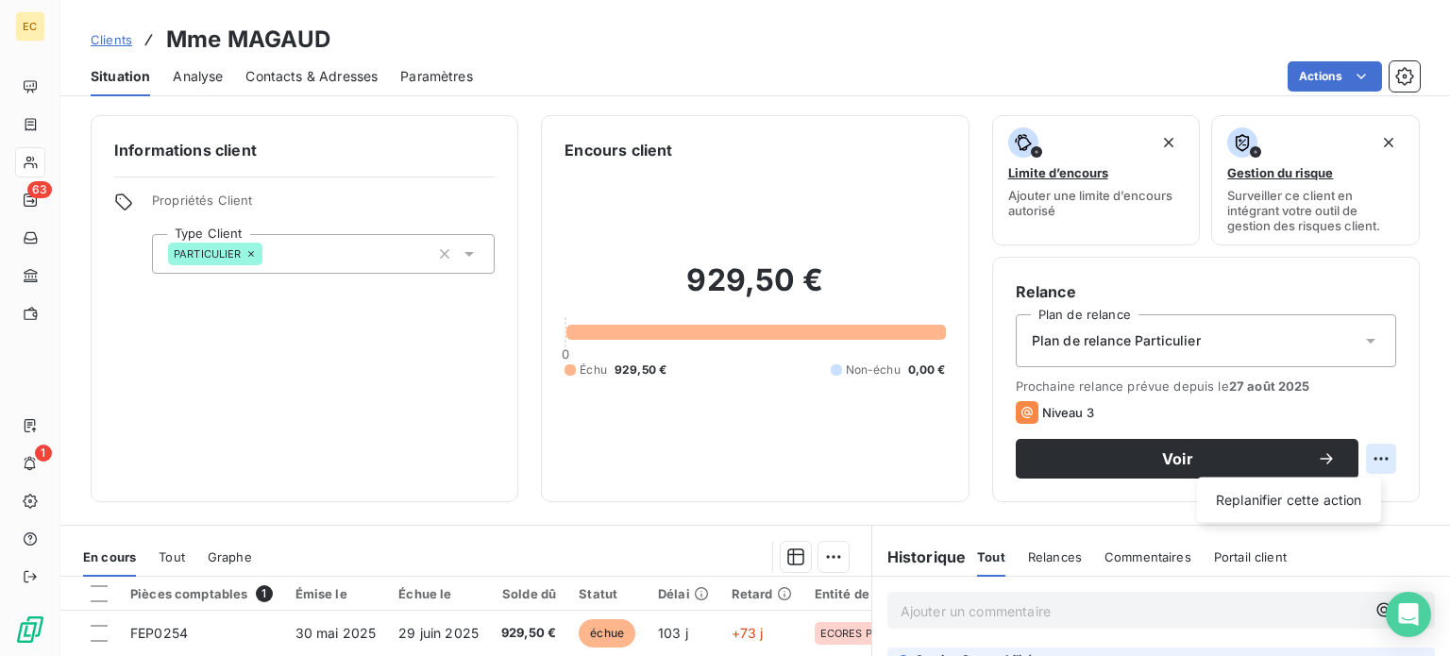
click at [1367, 465] on html "EC 63 1 Clients Mme MAGAUD Situation Analyse Contacts & Adresses Paramètres Act…" at bounding box center [725, 328] width 1450 height 656
click at [1340, 503] on div "Replanifier cette action" at bounding box center [1288, 500] width 169 height 30
select select "8"
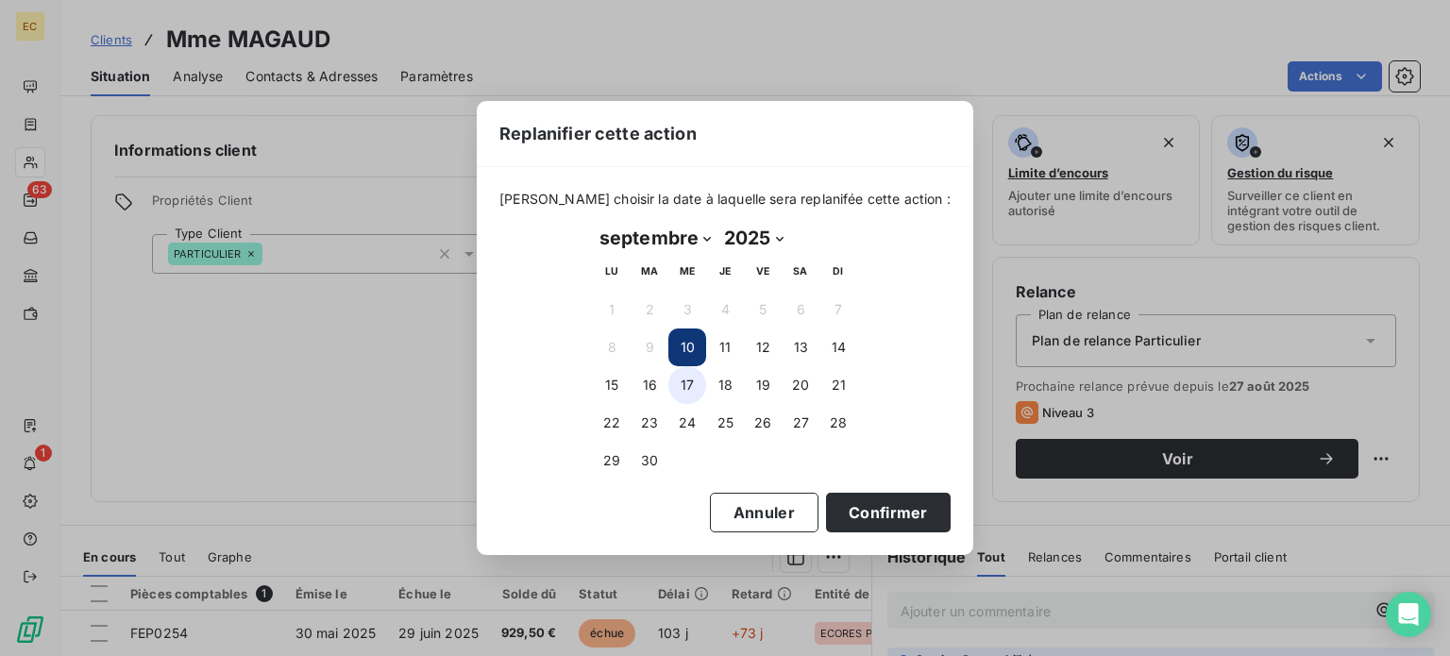
click at [682, 388] on button "17" at bounding box center [687, 385] width 38 height 38
click at [841, 509] on button "Confirmer" at bounding box center [888, 513] width 125 height 40
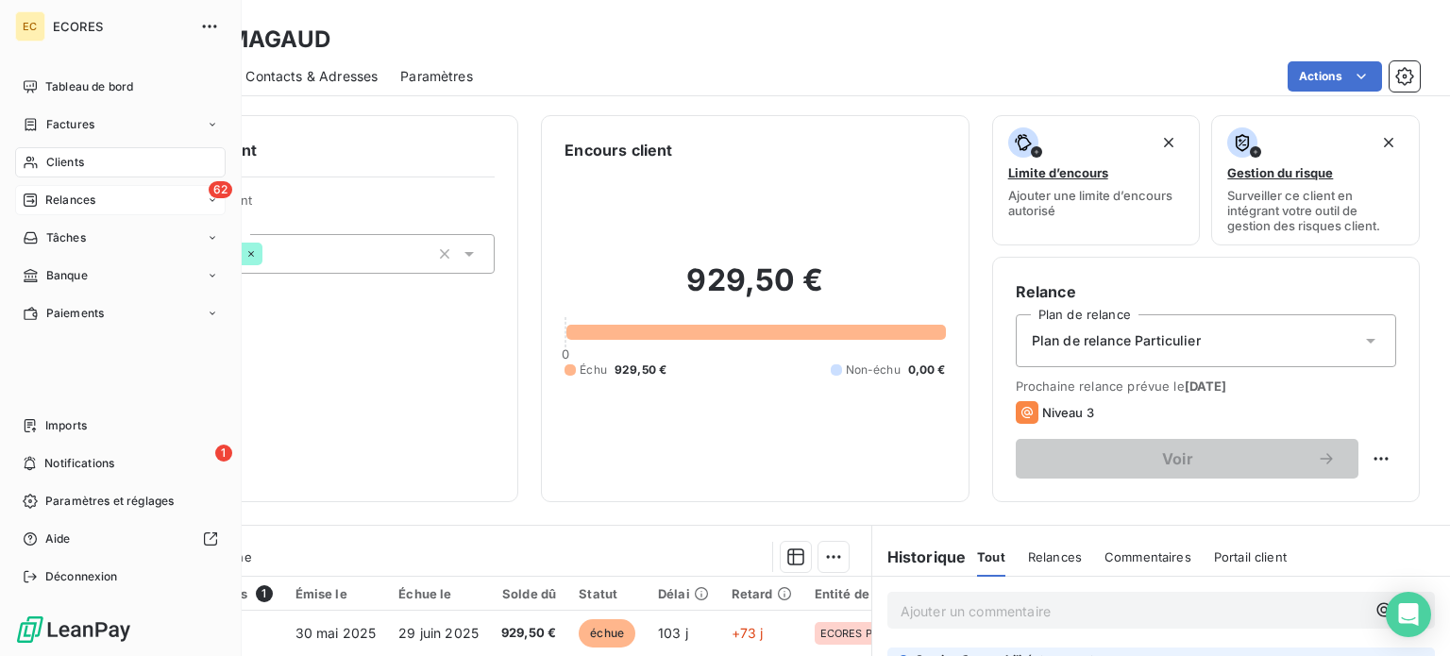
click at [41, 201] on div "Relances" at bounding box center [59, 200] width 73 height 17
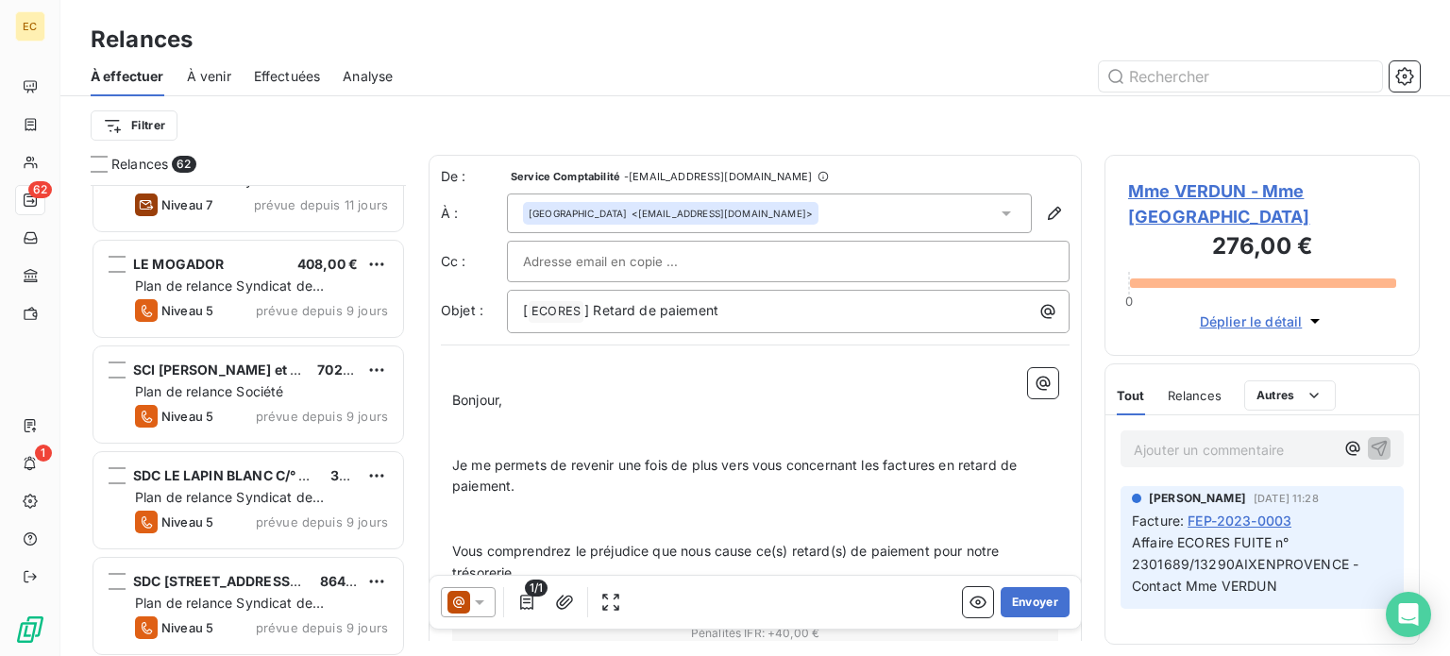
scroll to position [3020, 0]
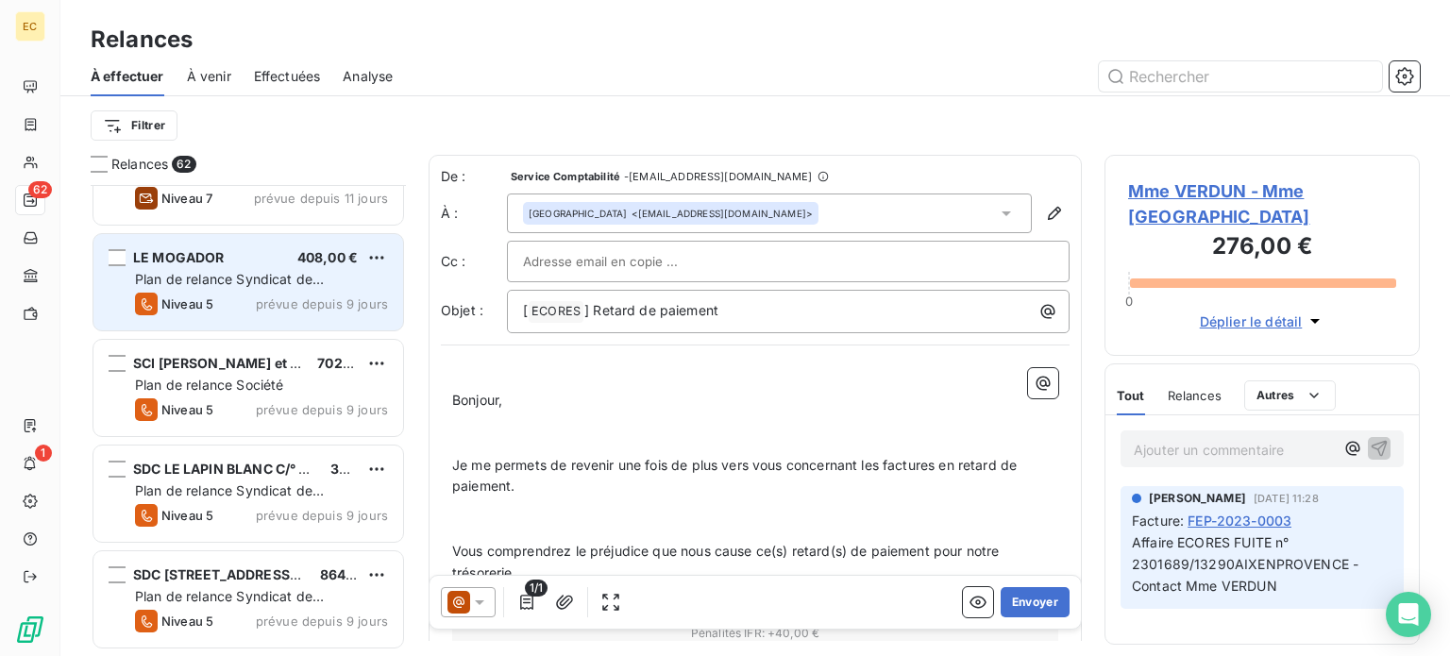
click at [193, 293] on div "Niveau 5" at bounding box center [174, 304] width 78 height 23
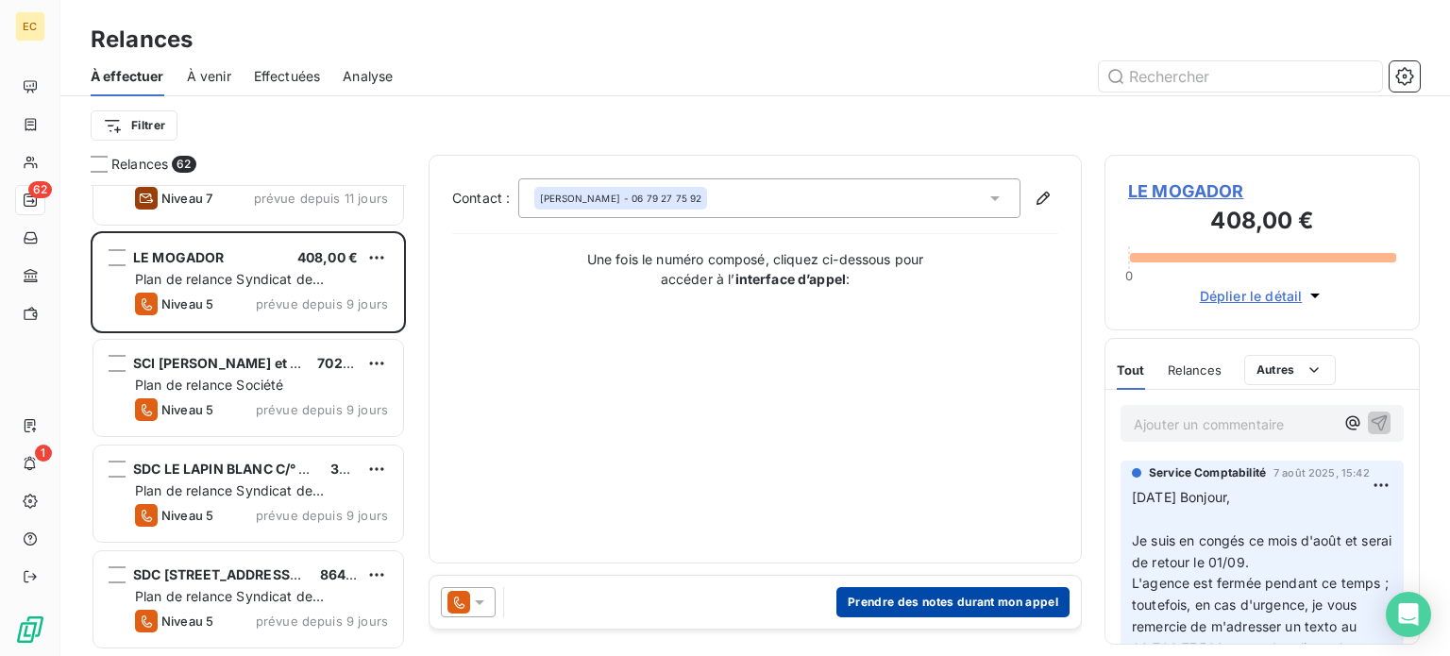
click at [904, 604] on button "Prendre des notes durant mon appel" at bounding box center [952, 602] width 233 height 30
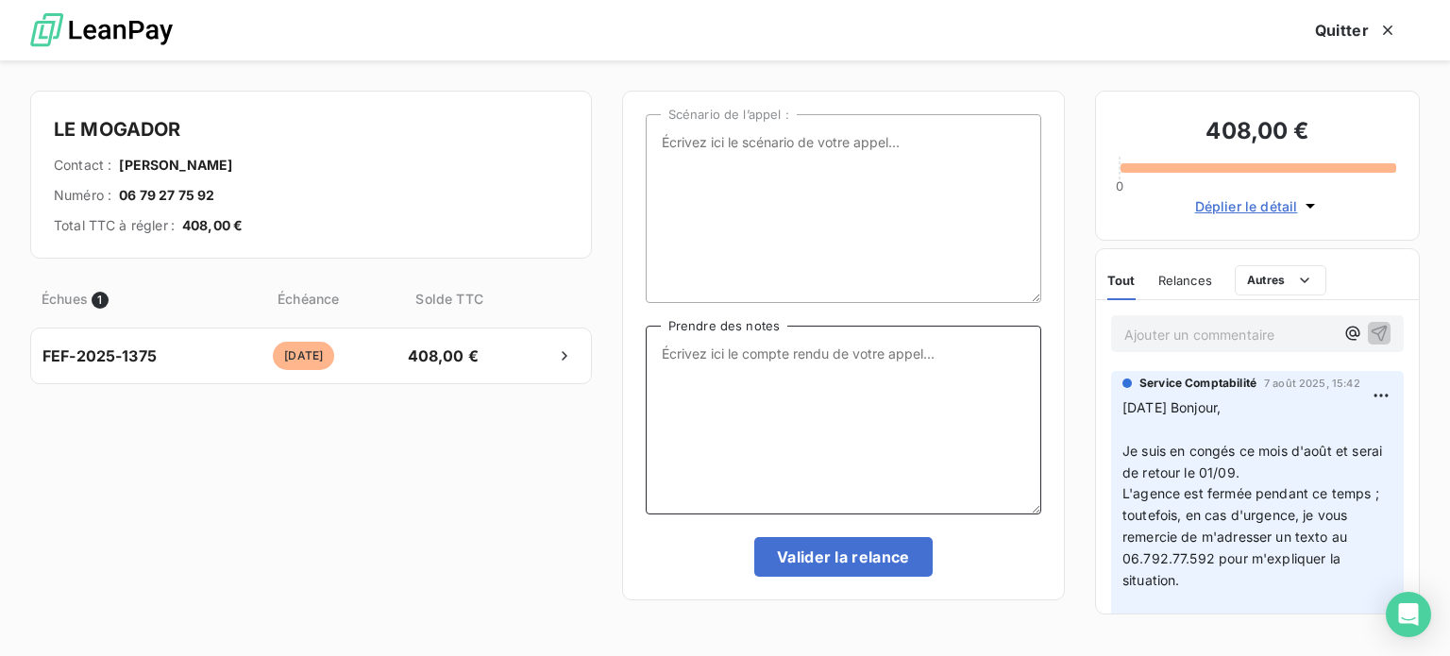
click at [706, 355] on textarea "Prendre des notes" at bounding box center [843, 420] width 395 height 189
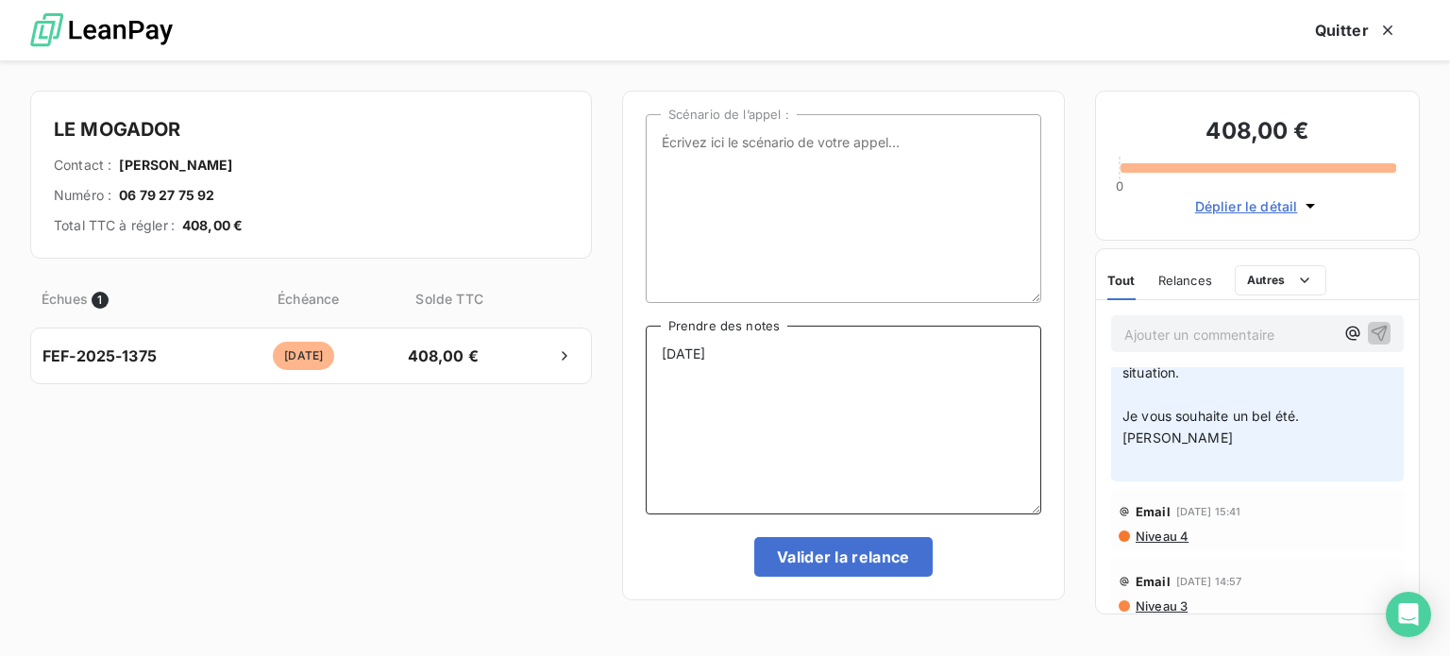
scroll to position [283, 0]
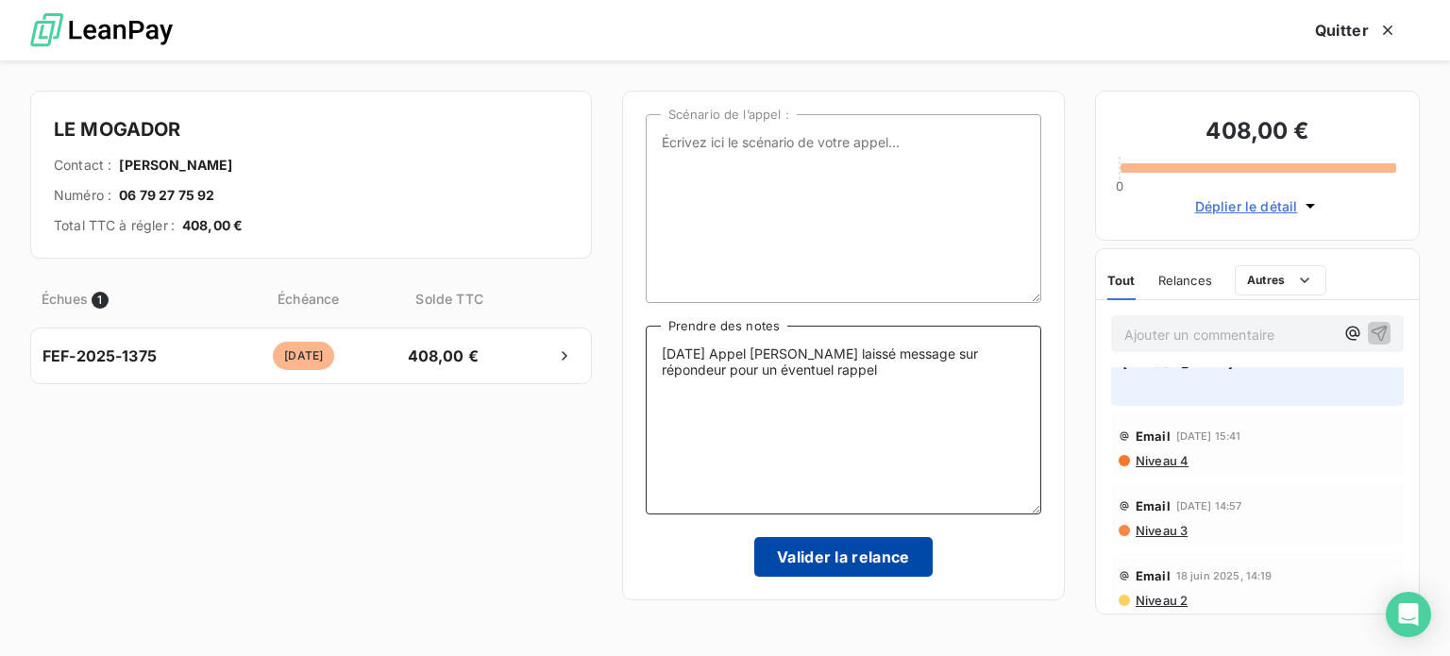
type textarea "10/09/25 Appel Mme ANTON laissé message sur répondeur pour un éventuel rappel"
click at [869, 548] on button "Valider la relance" at bounding box center [843, 557] width 178 height 40
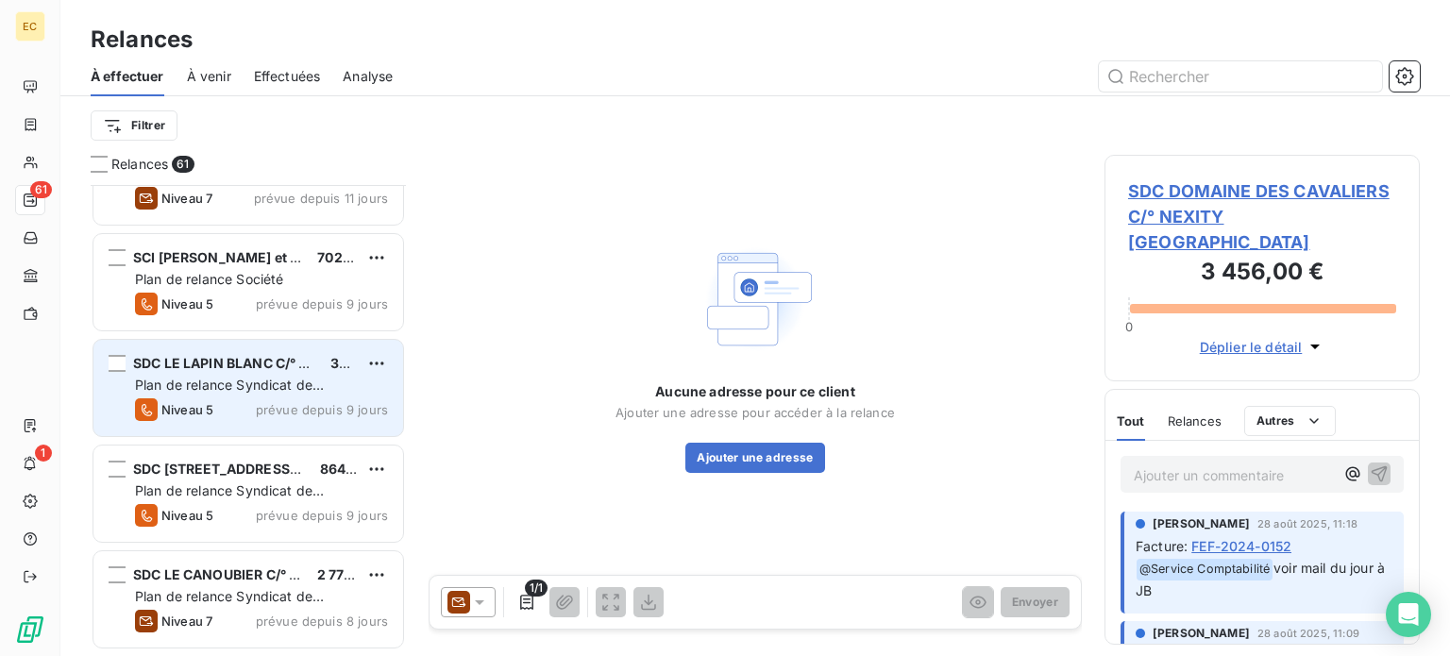
click at [280, 392] on span "Plan de relance Syndicat de copropriété" at bounding box center [229, 394] width 189 height 35
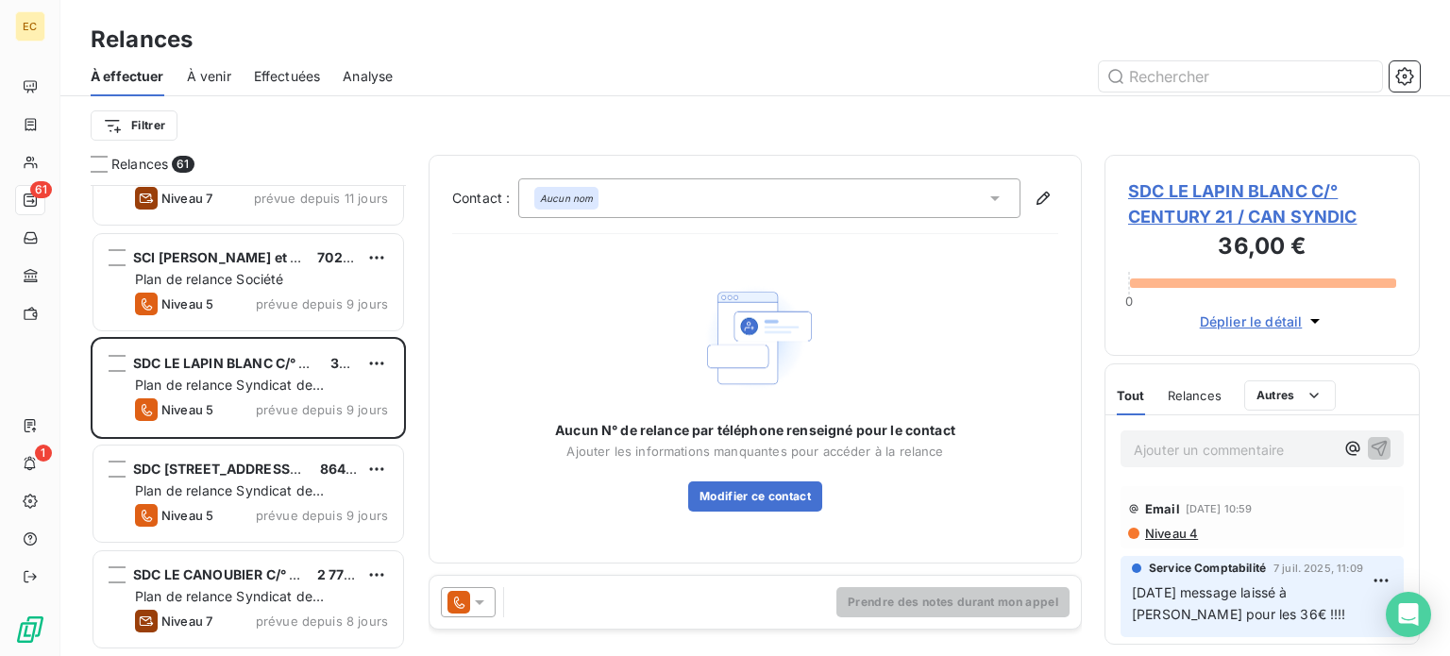
click at [1219, 218] on span "SDC LE LAPIN BLANC C/° CENTURY 21 / CAN SYNDIC" at bounding box center [1262, 203] width 268 height 51
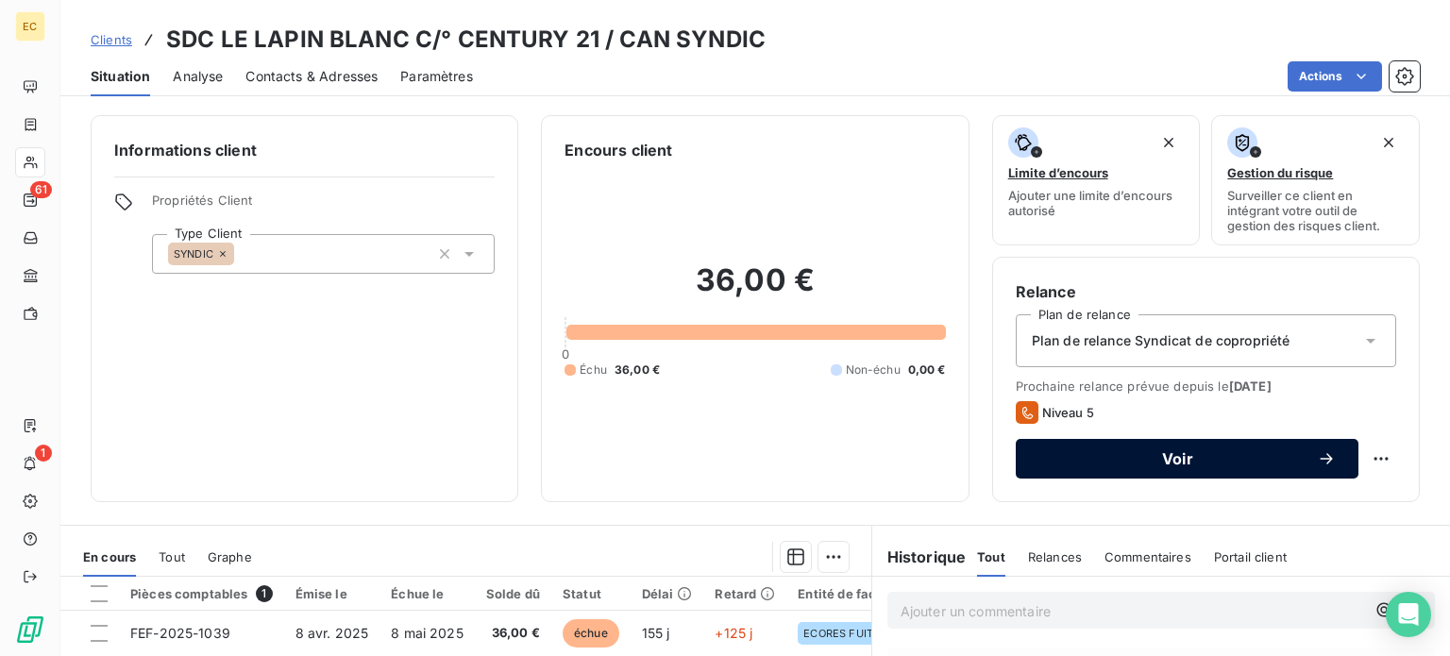
click at [1096, 458] on span "Voir" at bounding box center [1177, 458] width 278 height 15
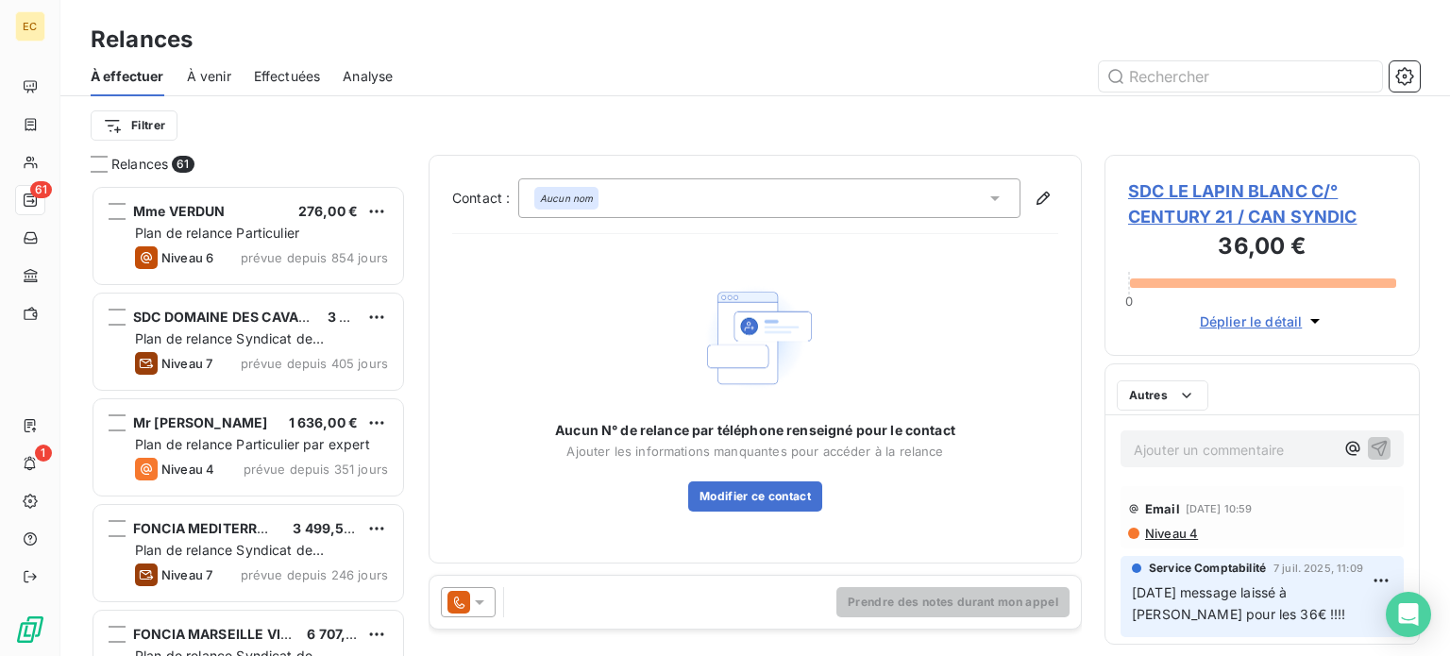
scroll to position [457, 300]
click at [996, 203] on icon at bounding box center [994, 198] width 19 height 19
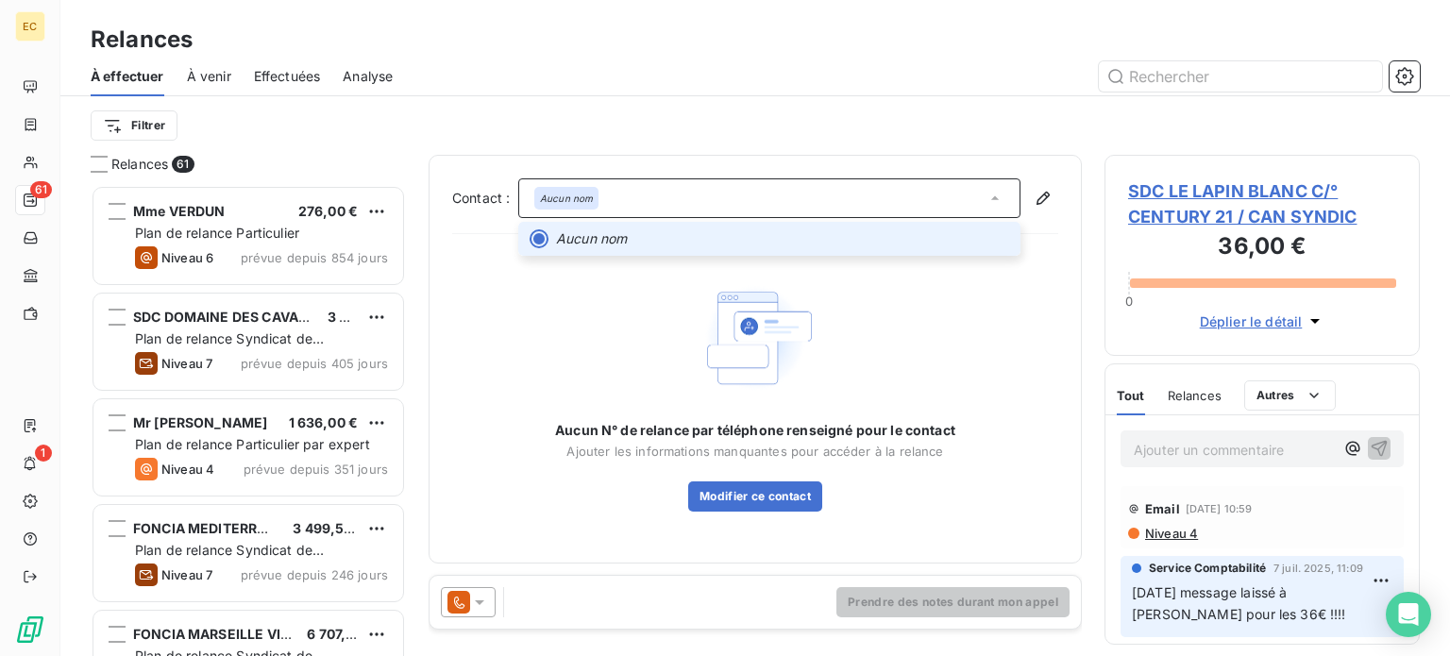
click at [1164, 210] on span "SDC LE LAPIN BLANC C/° CENTURY 21 / CAN SYNDIC" at bounding box center [1262, 203] width 268 height 51
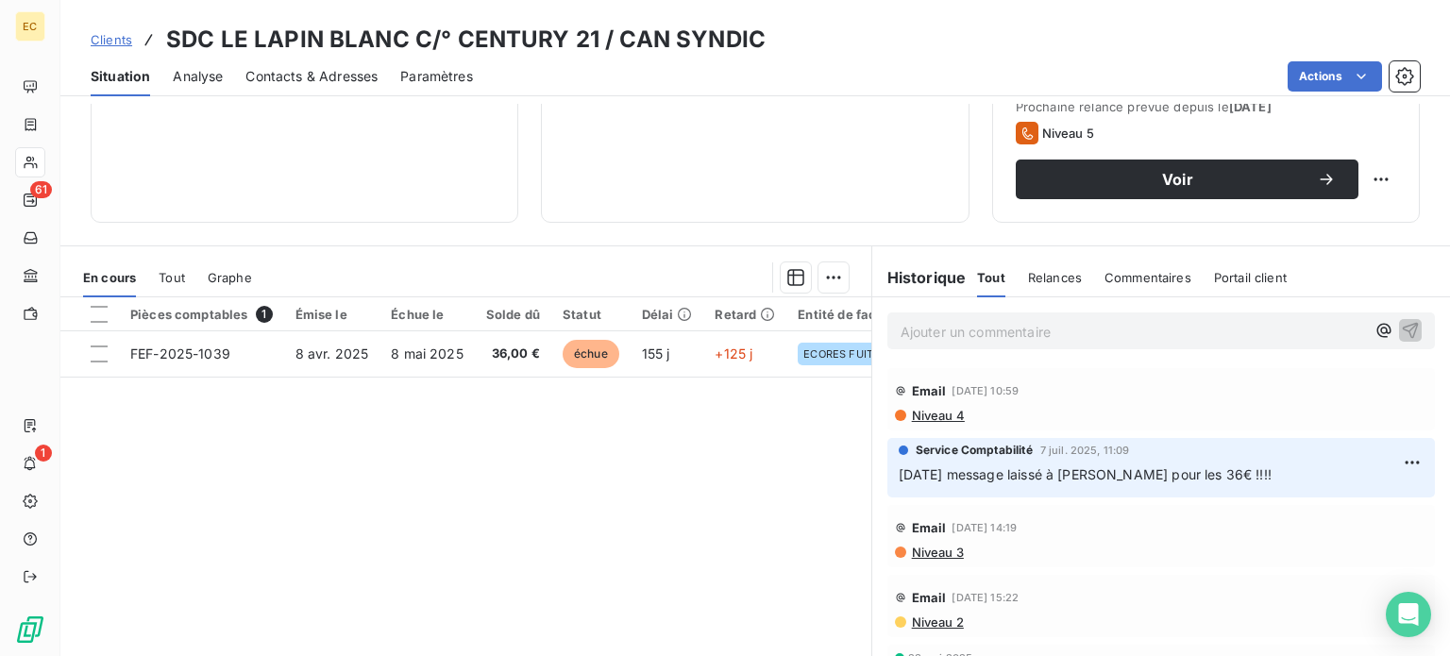
scroll to position [283, 0]
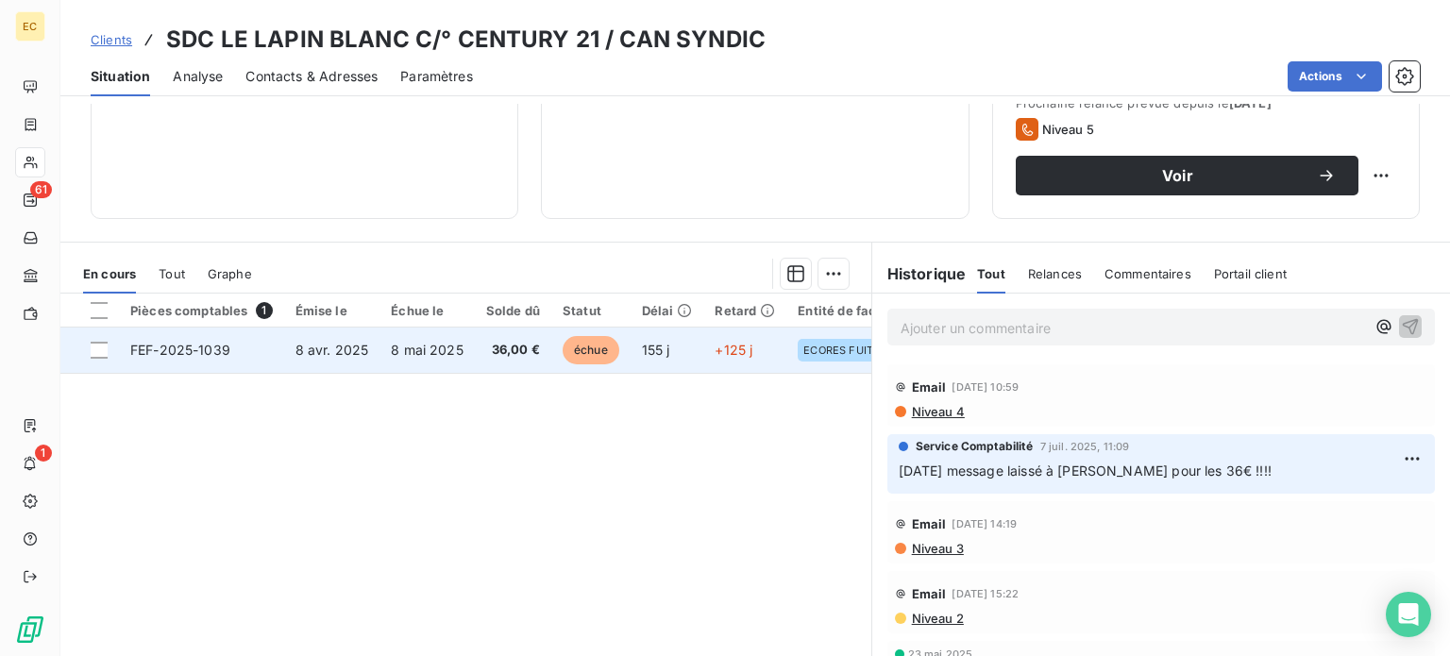
click at [440, 350] on span "8 mai 2025" at bounding box center [427, 350] width 73 height 16
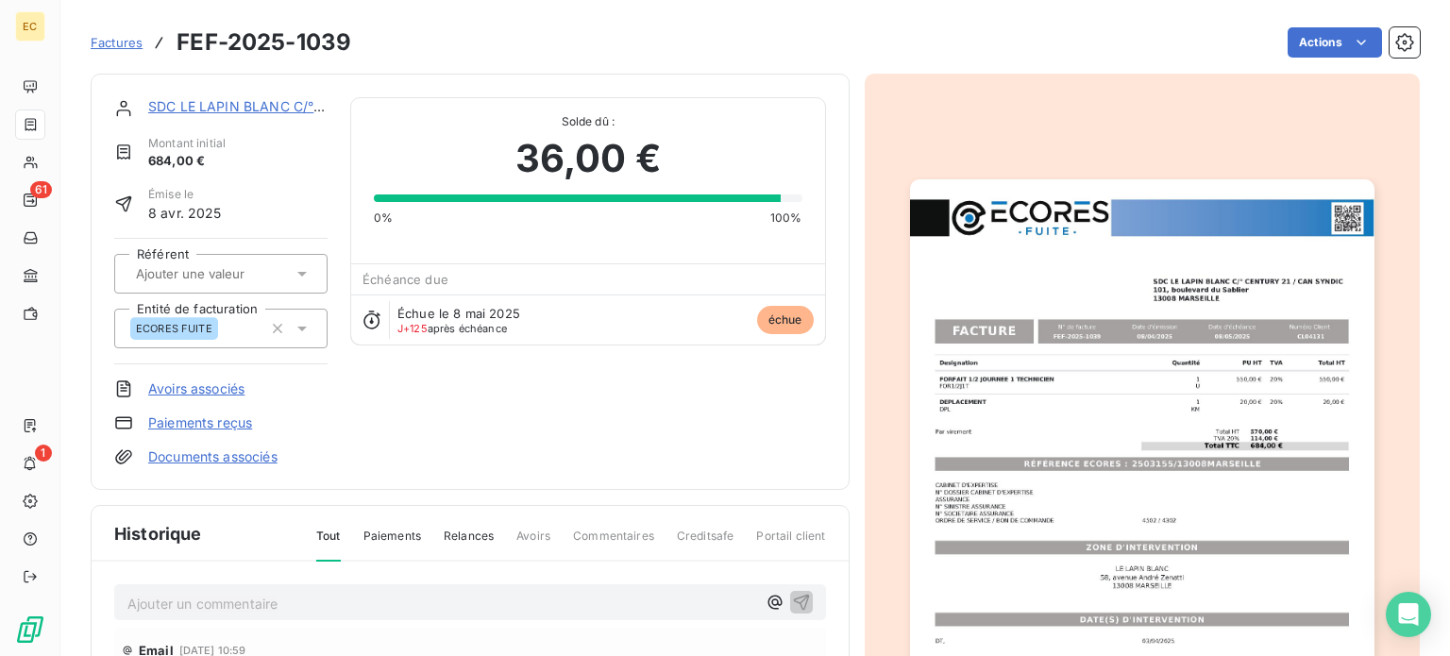
click at [1068, 470] on img "button" at bounding box center [1142, 507] width 464 height 656
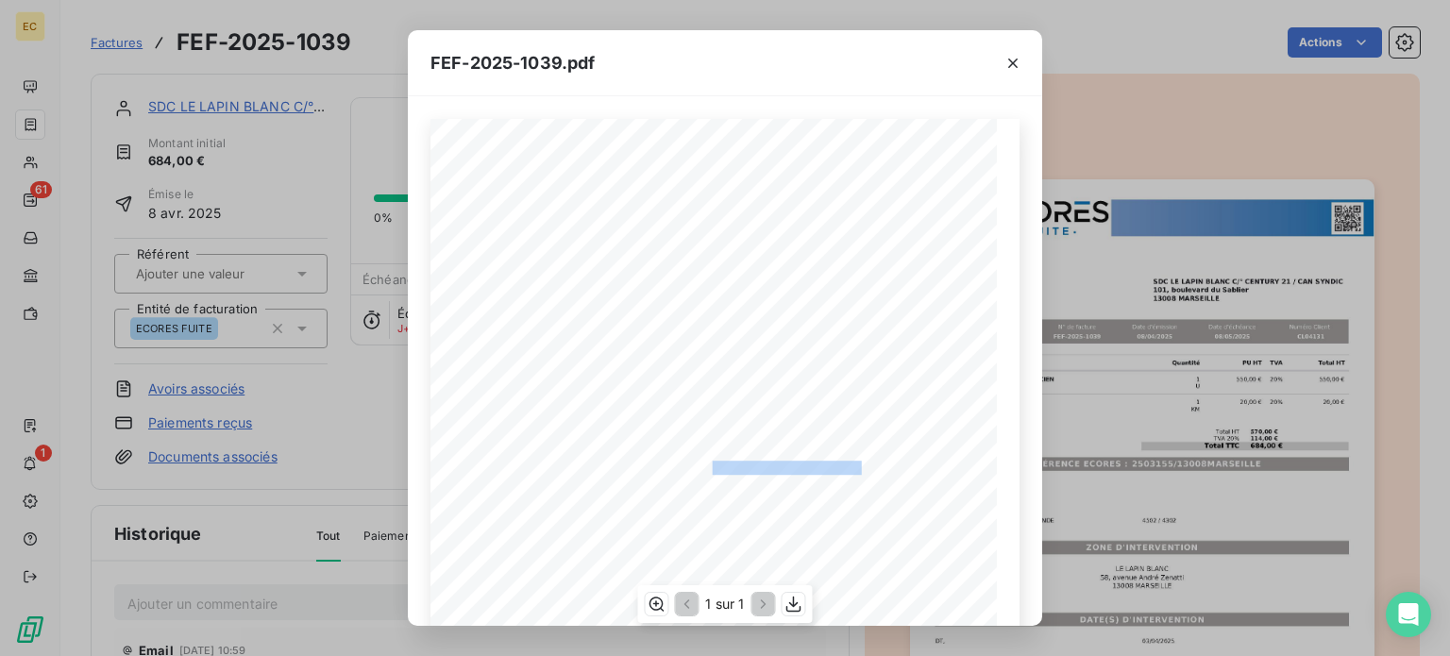
drag, startPoint x: 857, startPoint y: 465, endPoint x: 702, endPoint y: 468, distance: 154.8
click at [702, 468] on span "RÉFÉRENCE ECORES : 2503155/13008MARSEILLE" at bounding box center [724, 465] width 288 height 9
copy span "2503155/13008MARSEILL"
click at [1017, 64] on icon "button" at bounding box center [1012, 63] width 19 height 19
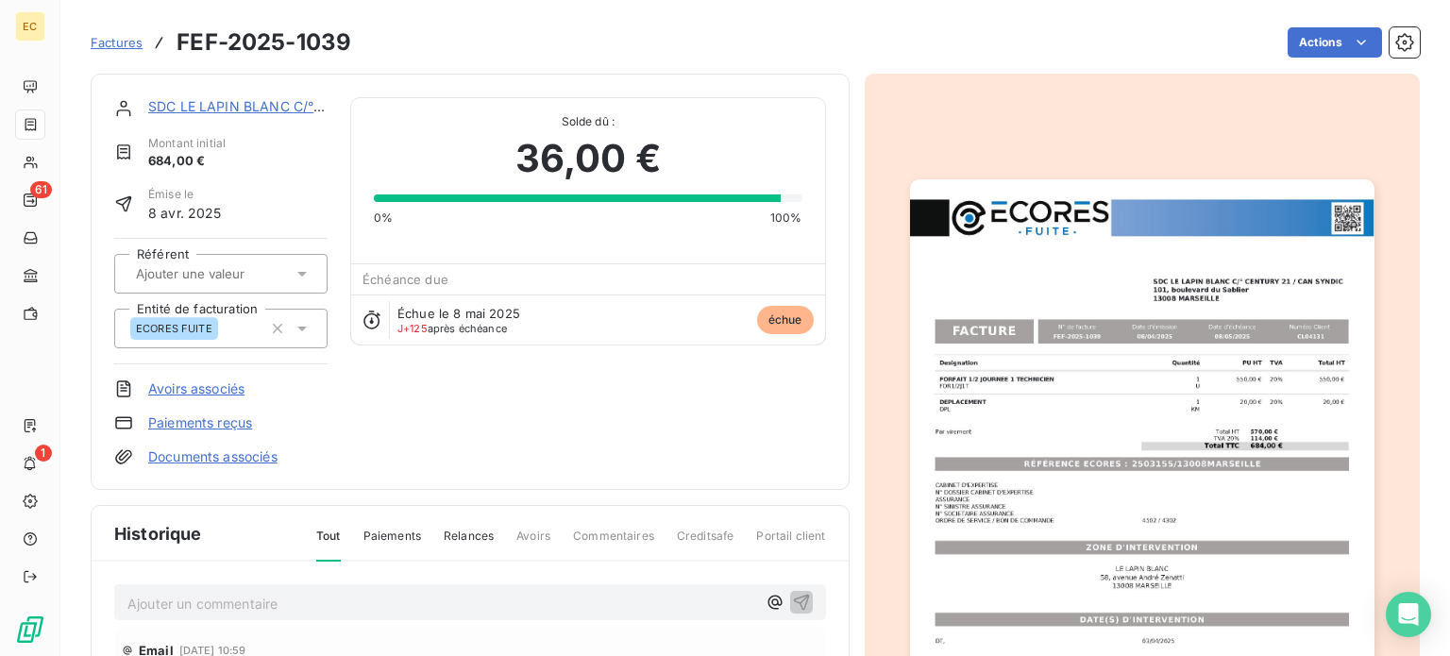
click at [263, 103] on link "SDC LE LAPIN BLANC C/° CENTURY 21 / CAN SYNDIC" at bounding box center [323, 106] width 350 height 16
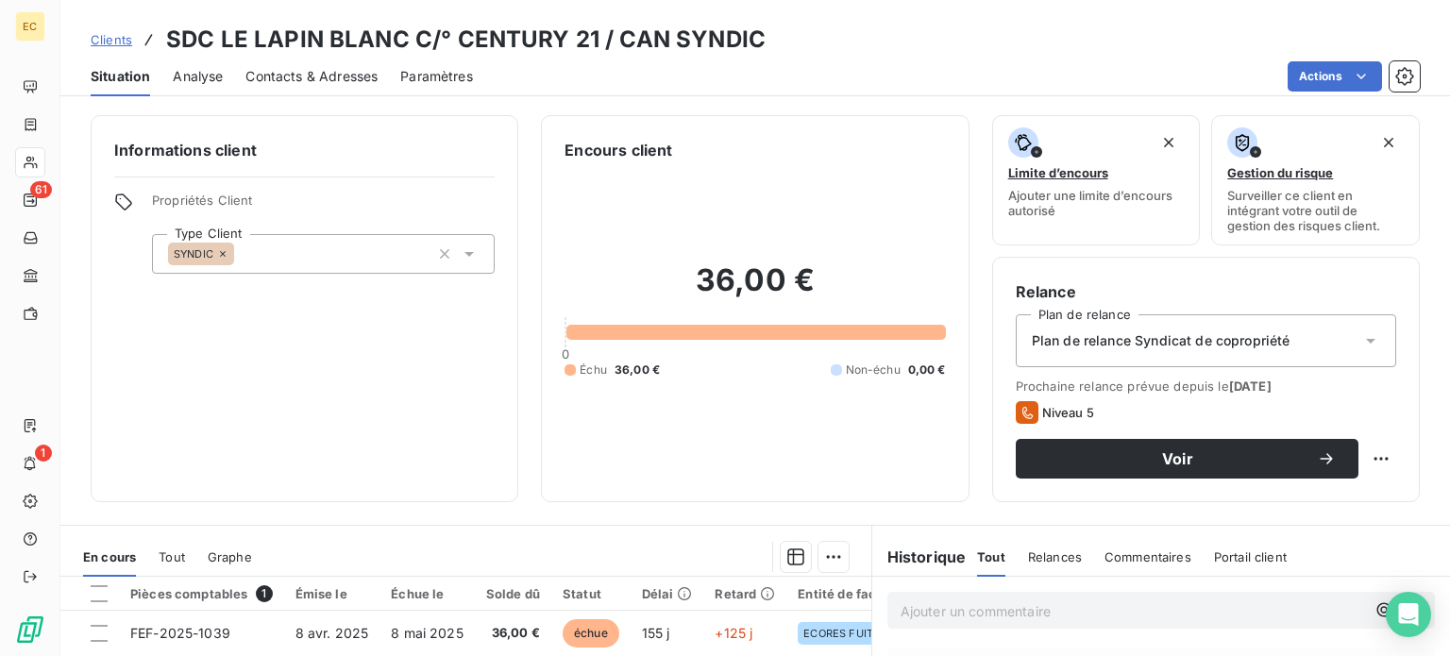
click at [318, 77] on span "Contacts & Adresses" at bounding box center [311, 76] width 132 height 19
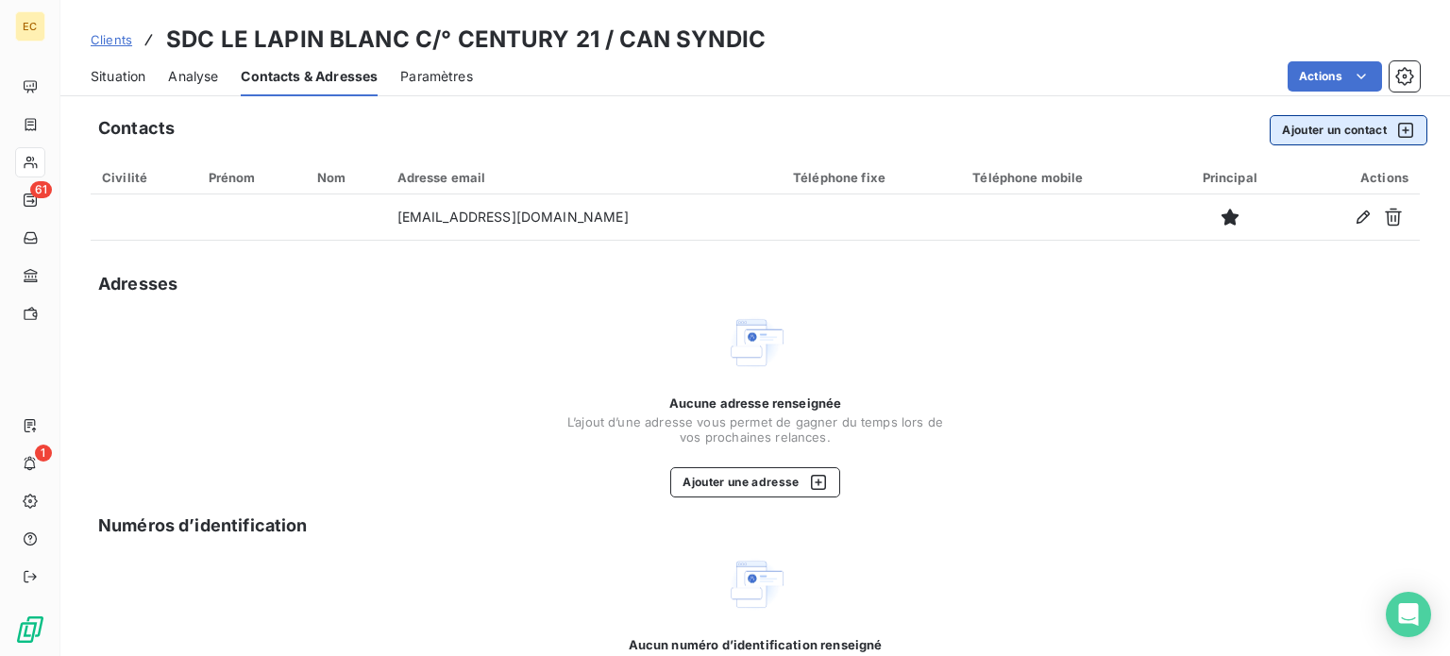
click at [1300, 132] on button "Ajouter un contact" at bounding box center [1348, 130] width 158 height 30
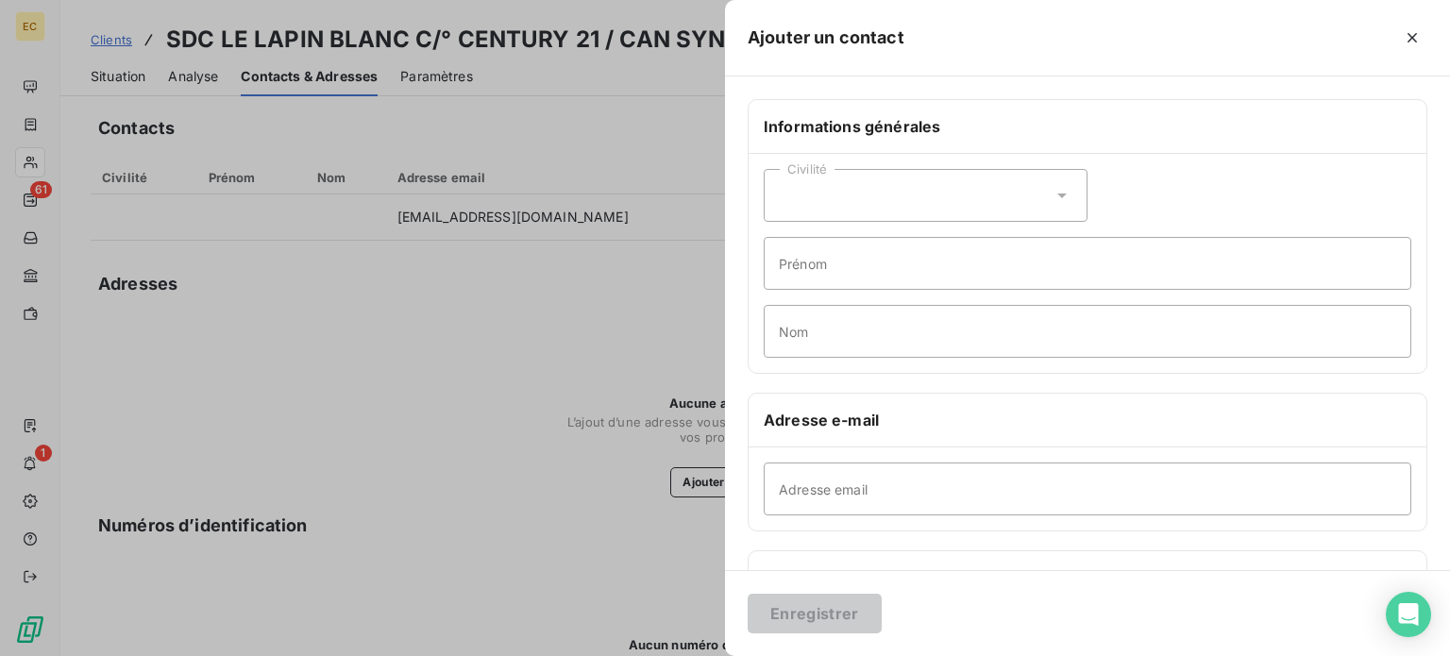
click at [918, 193] on div "Civilité" at bounding box center [925, 195] width 324 height 53
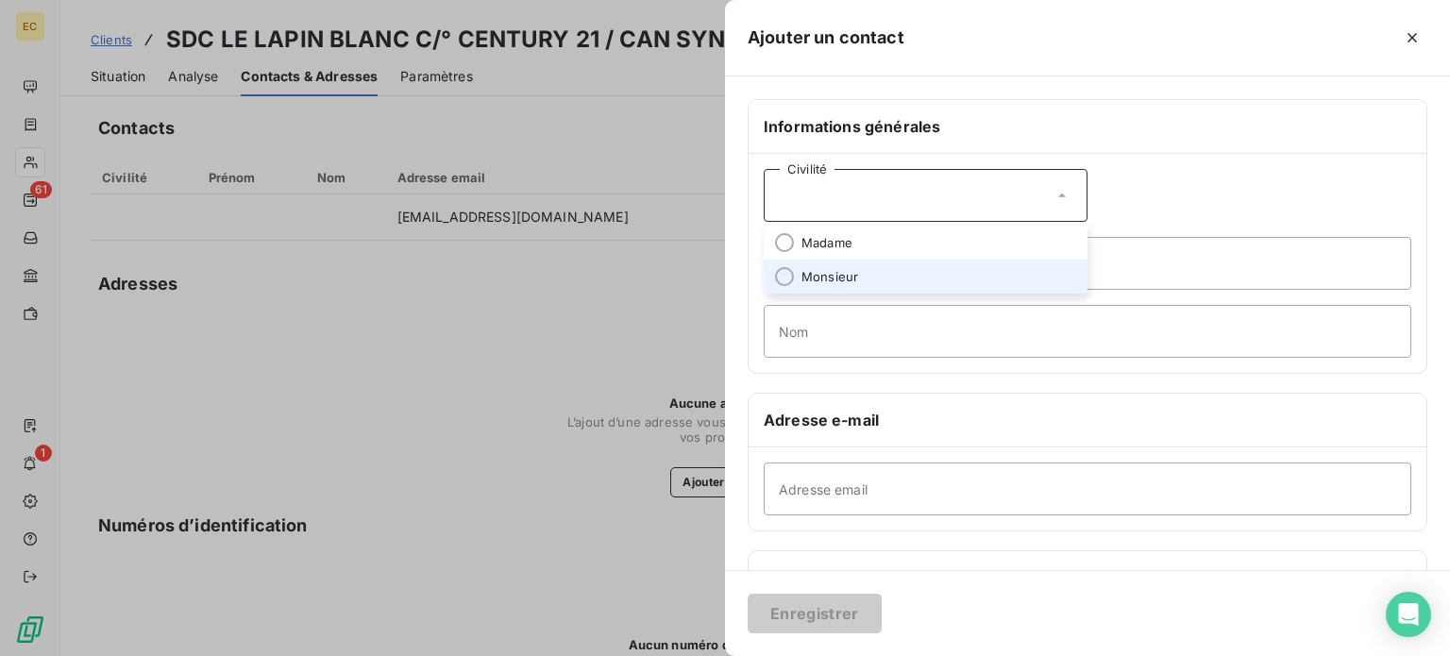
click at [887, 266] on li "Monsieur" at bounding box center [925, 277] width 324 height 34
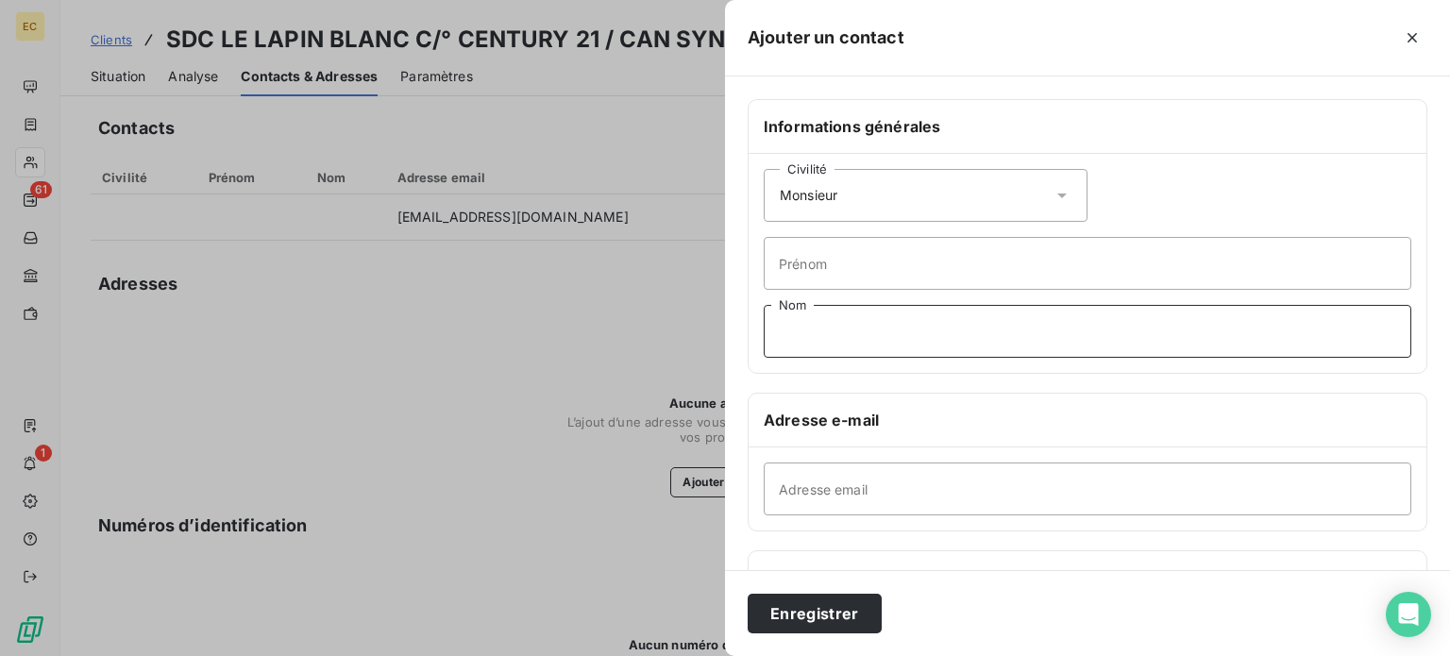
click at [848, 332] on input "Nom" at bounding box center [1086, 331] width 647 height 53
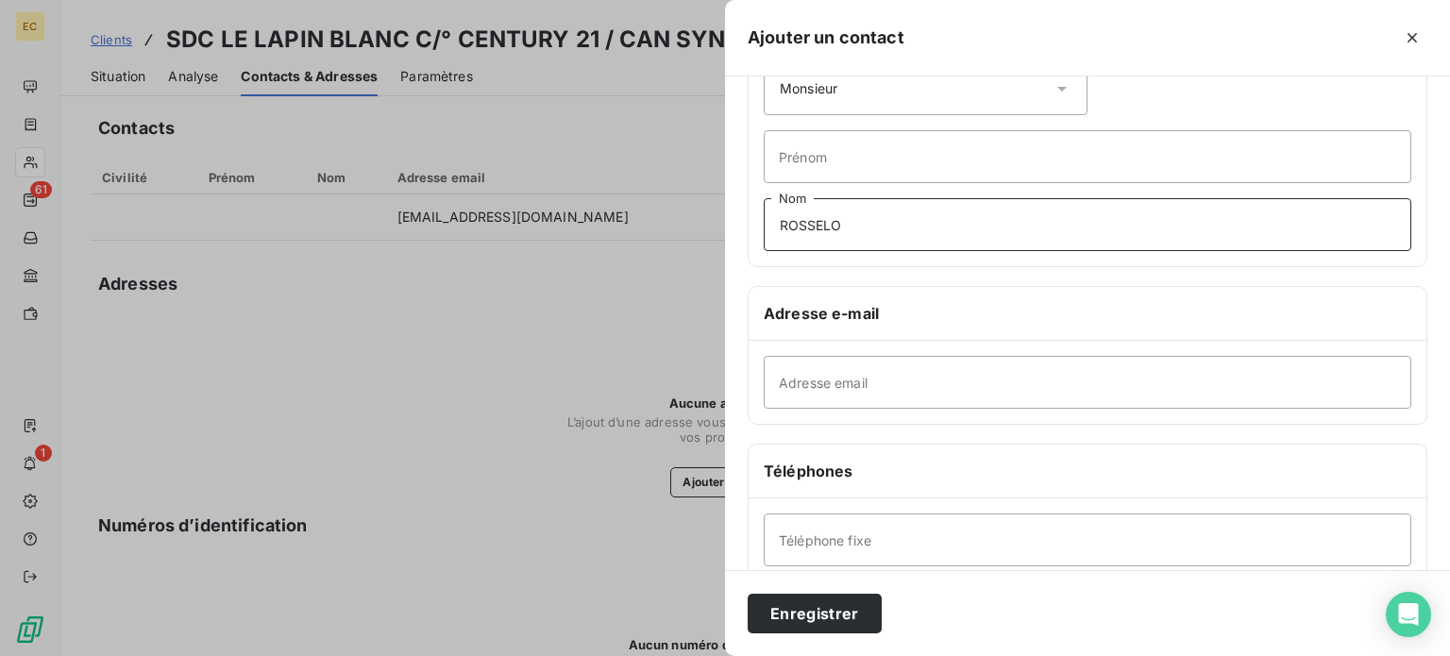
scroll to position [189, 0]
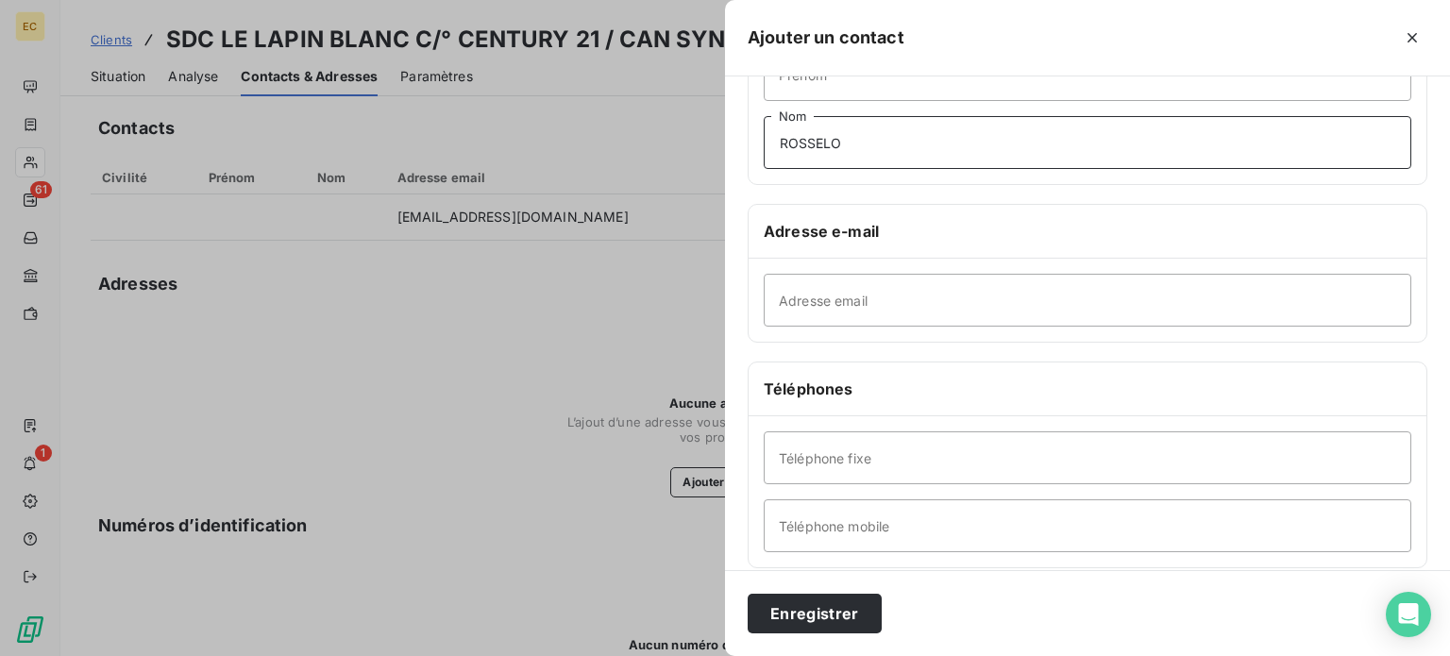
type input "ROSSELO"
click at [809, 512] on input "Téléphone mobile" at bounding box center [1086, 525] width 647 height 53
type input "0634841637"
click at [800, 614] on button "Enregistrer" at bounding box center [814, 614] width 134 height 40
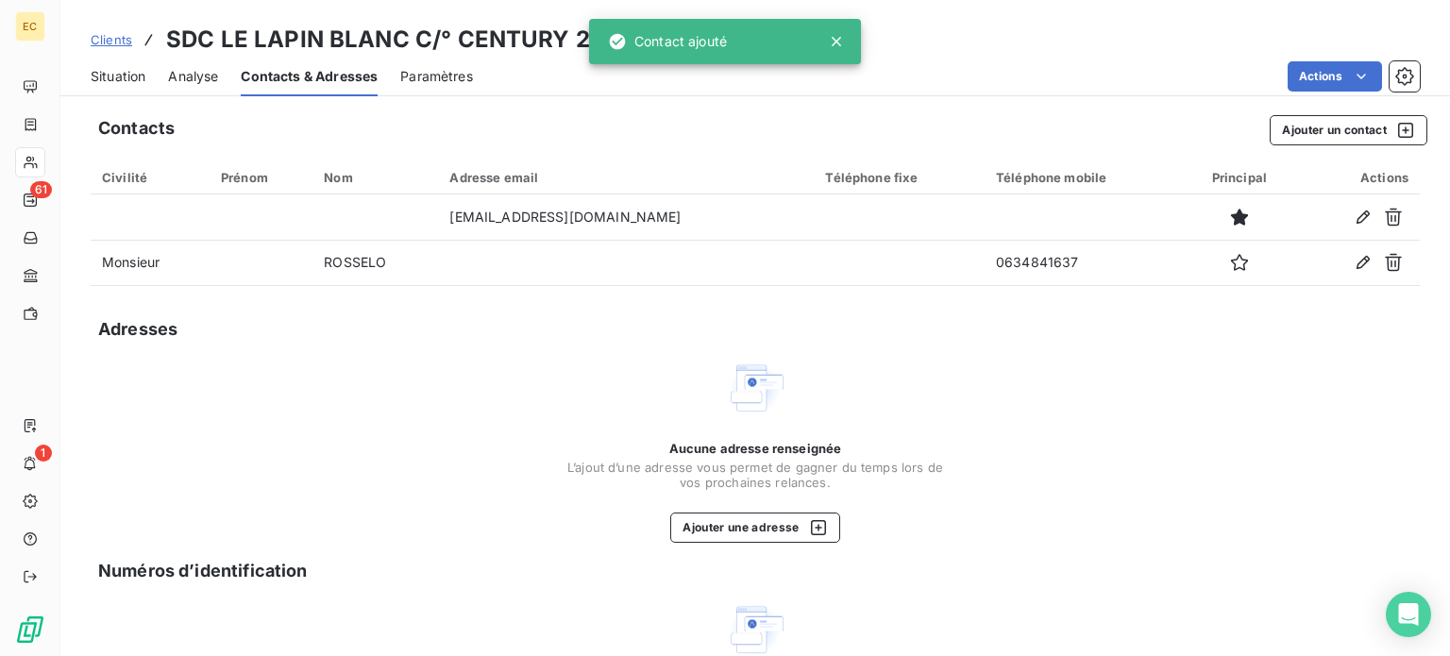
click at [136, 73] on span "Situation" at bounding box center [118, 76] width 55 height 19
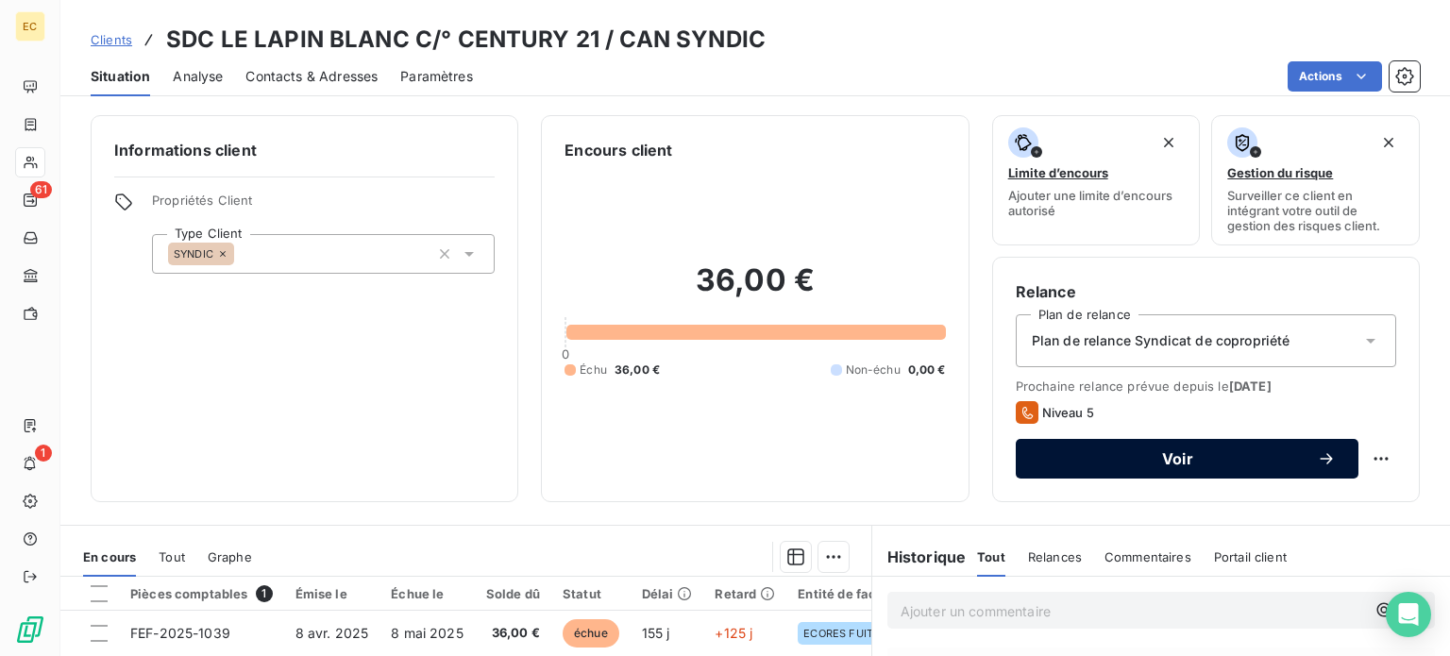
click at [1121, 451] on span "Voir" at bounding box center [1177, 458] width 278 height 15
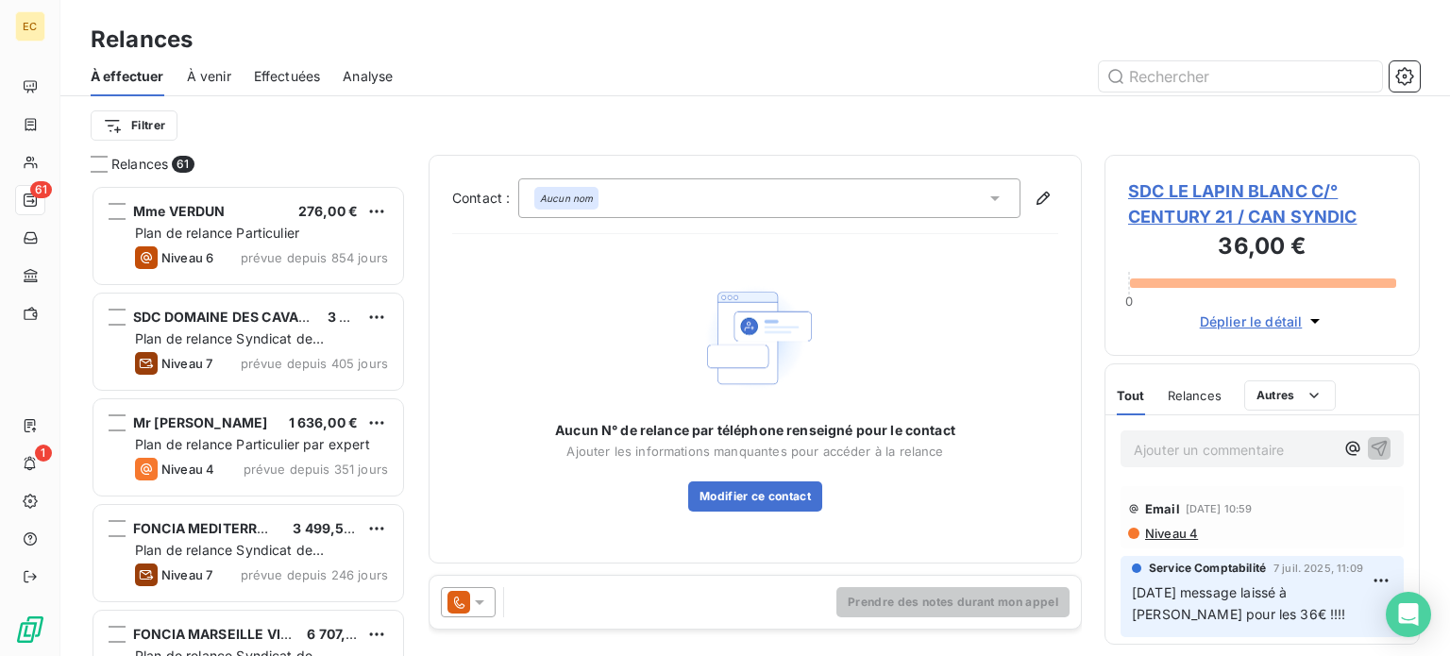
scroll to position [457, 300]
click at [997, 196] on icon at bounding box center [994, 198] width 9 height 5
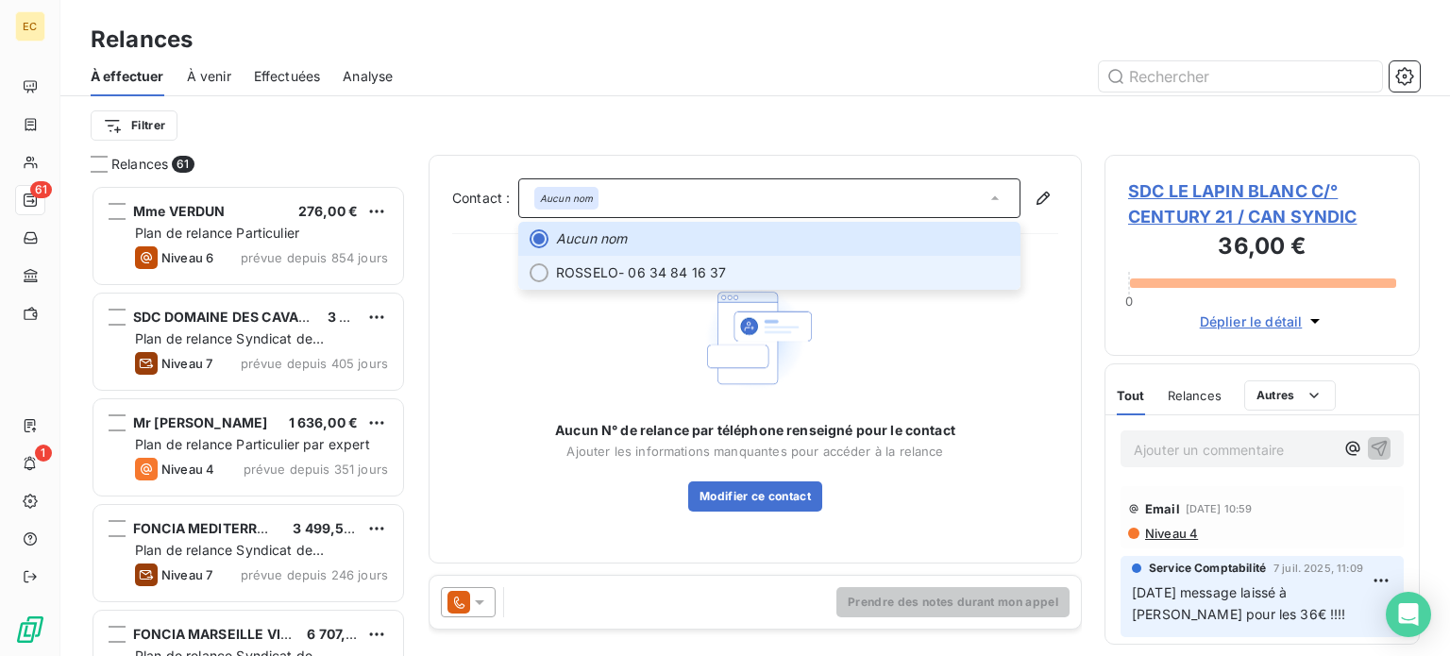
click at [897, 263] on span "ROSSELO - 06 34 84 16 37" at bounding box center [782, 272] width 453 height 19
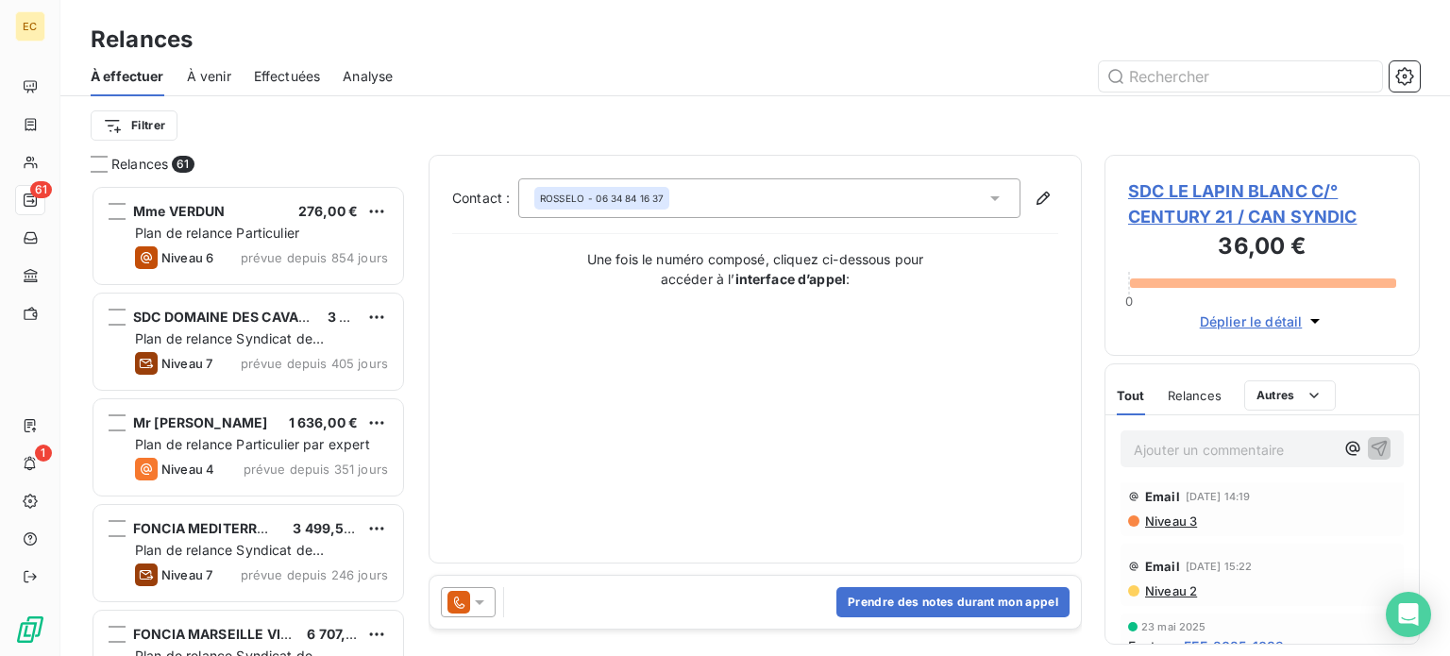
scroll to position [189, 0]
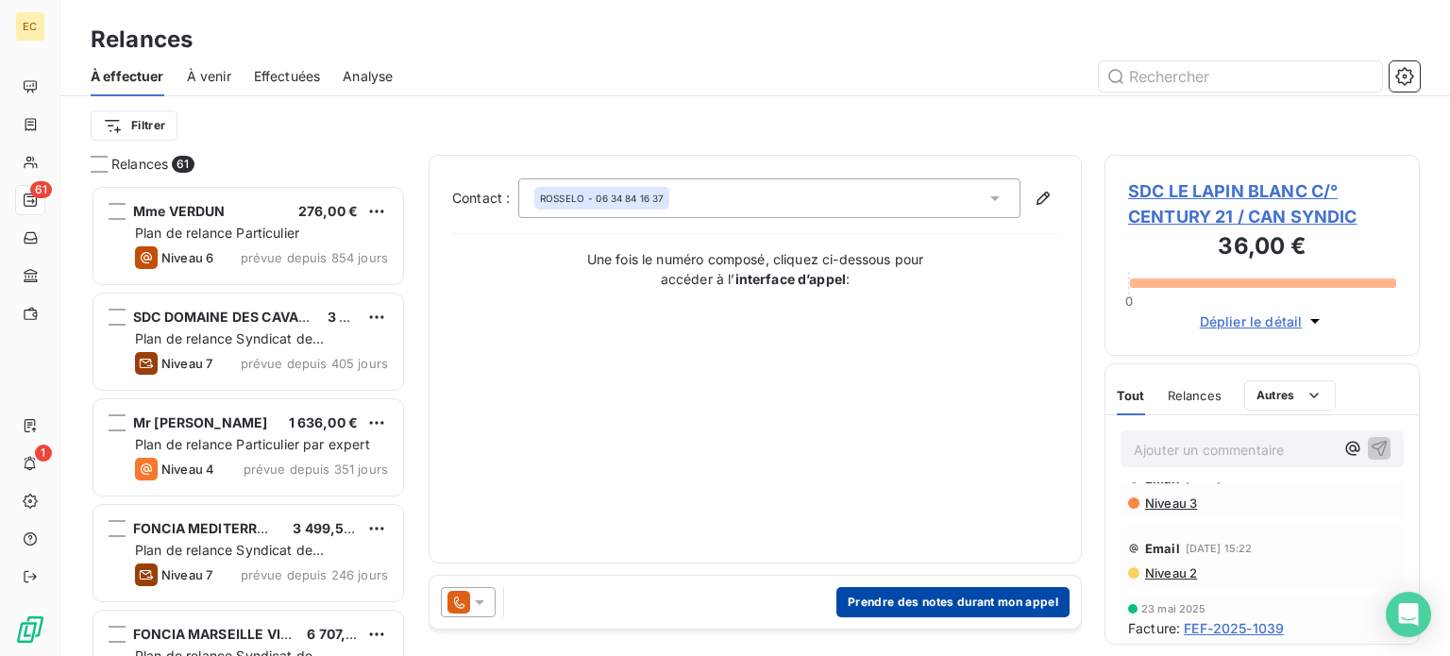
click at [965, 606] on button "Prendre des notes durant mon appel" at bounding box center [952, 602] width 233 height 30
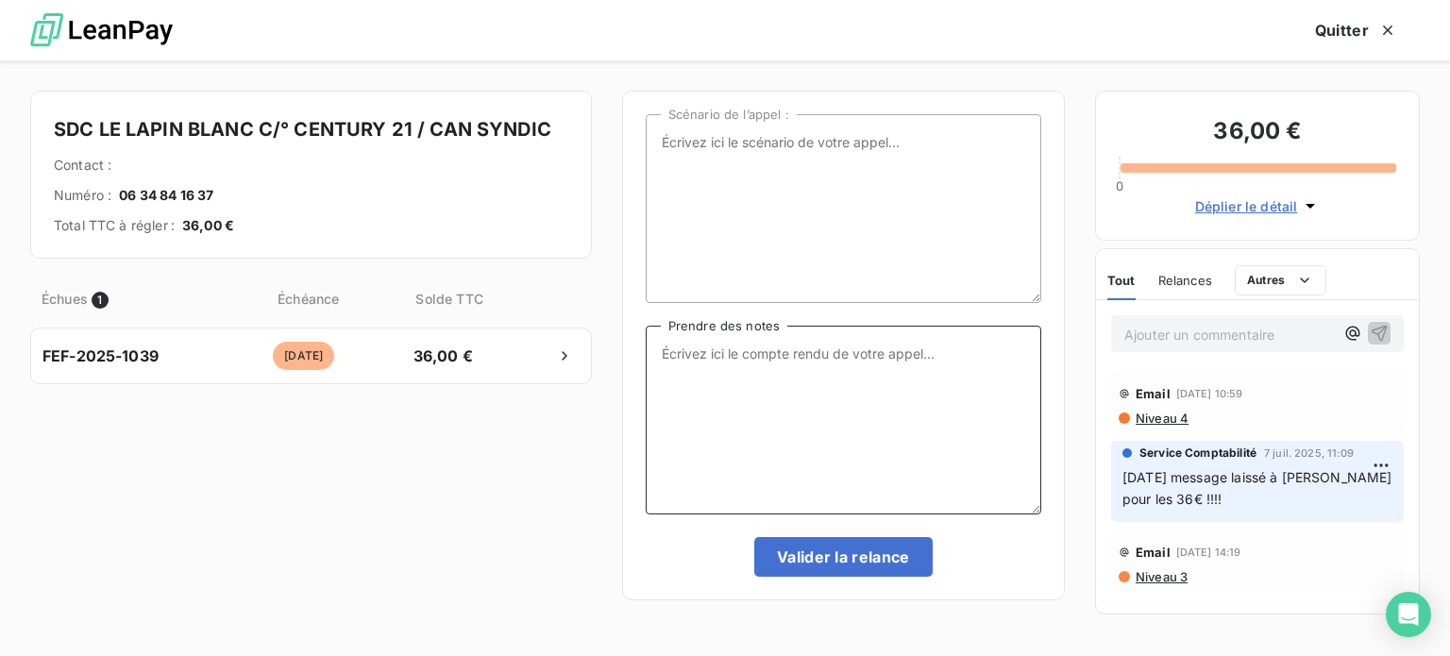
click at [817, 362] on textarea "Prendre des notes" at bounding box center [843, 420] width 395 height 189
type textarea "10/09/25 Appel Mr ROSSELO répondeur."
click at [861, 561] on button "Valider la relance" at bounding box center [843, 557] width 178 height 40
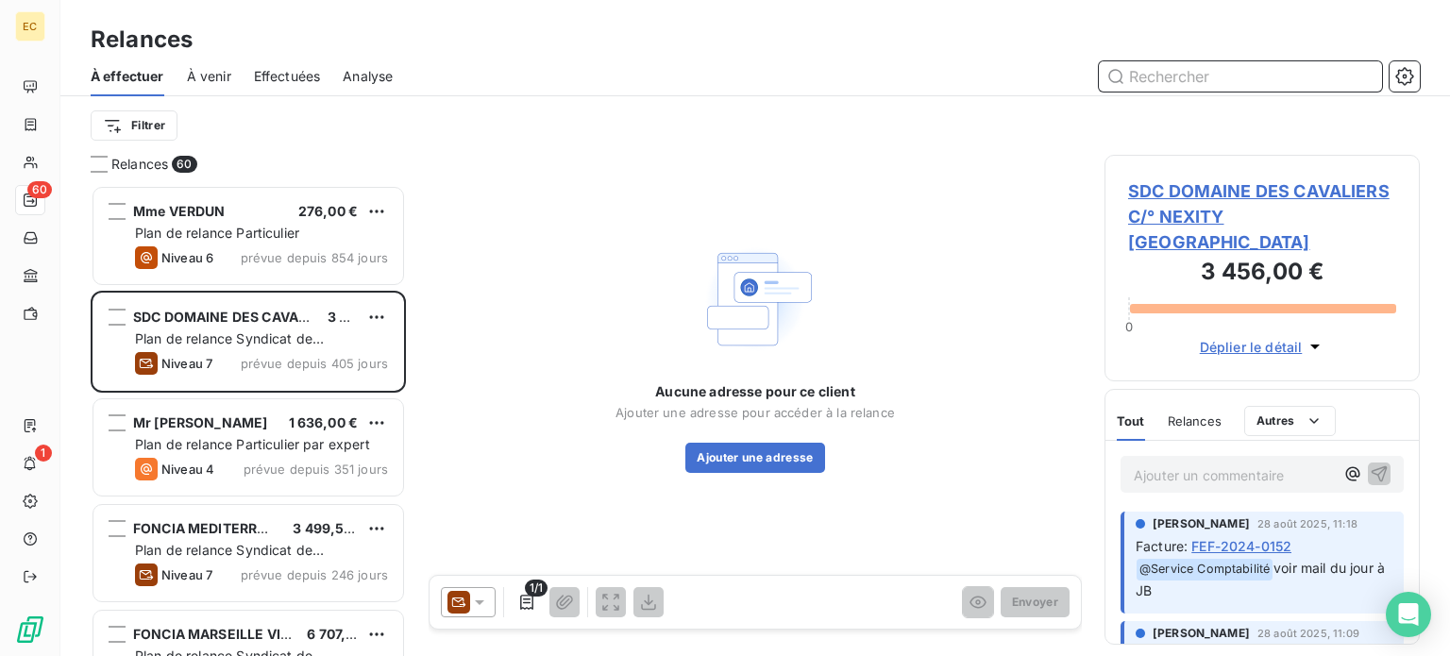
click at [277, 81] on span "Effectuées" at bounding box center [287, 76] width 67 height 19
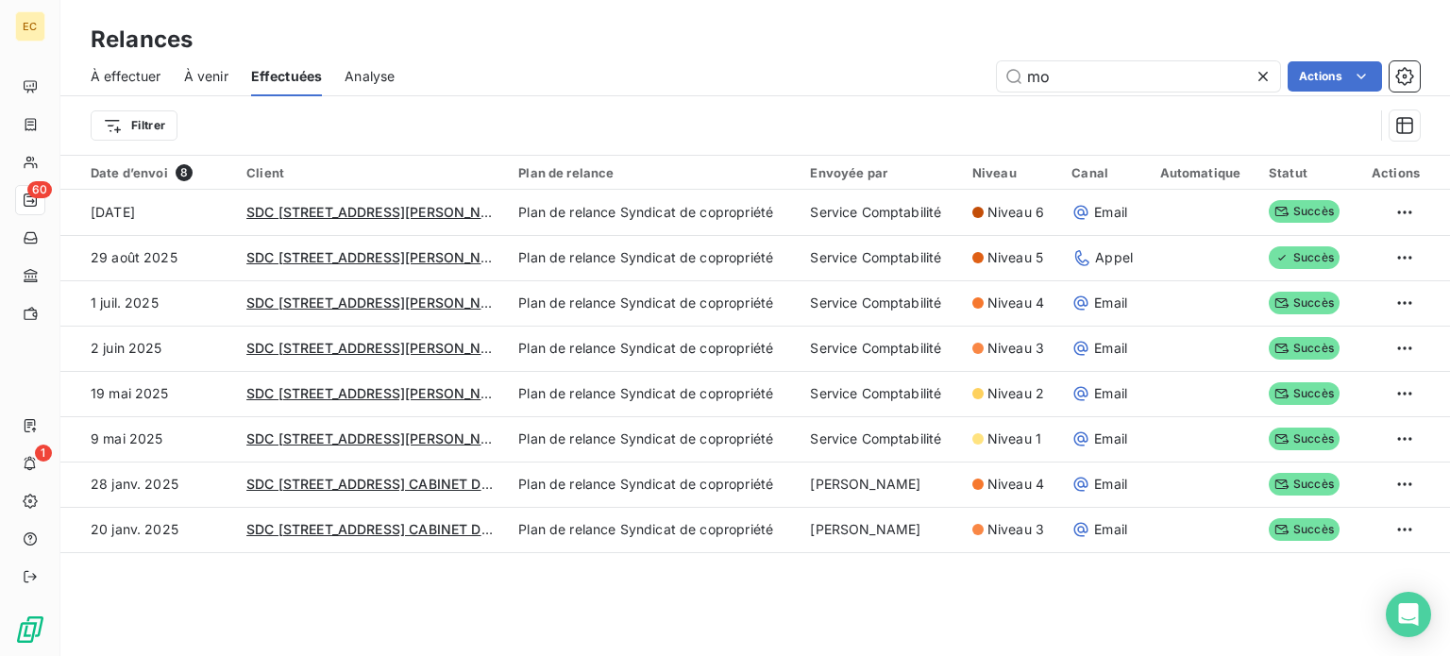
type input "m"
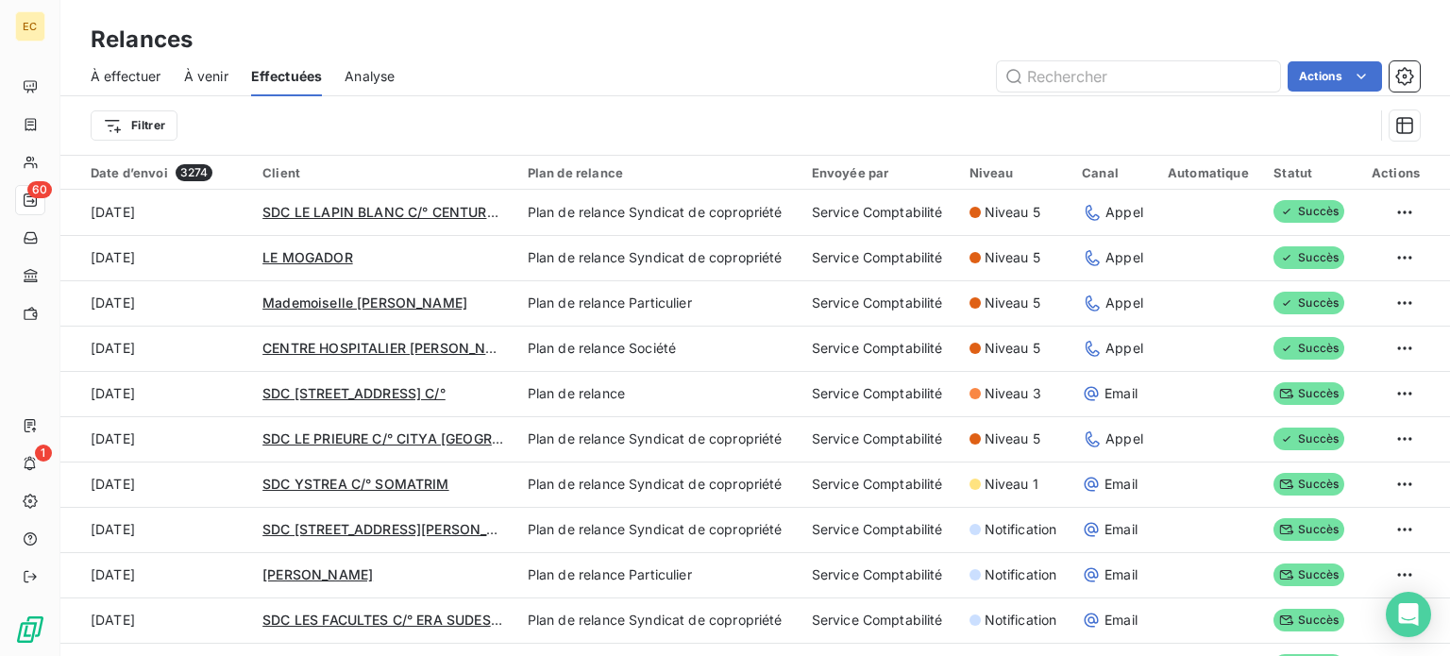
click at [143, 71] on span "À effectuer" at bounding box center [126, 76] width 71 height 19
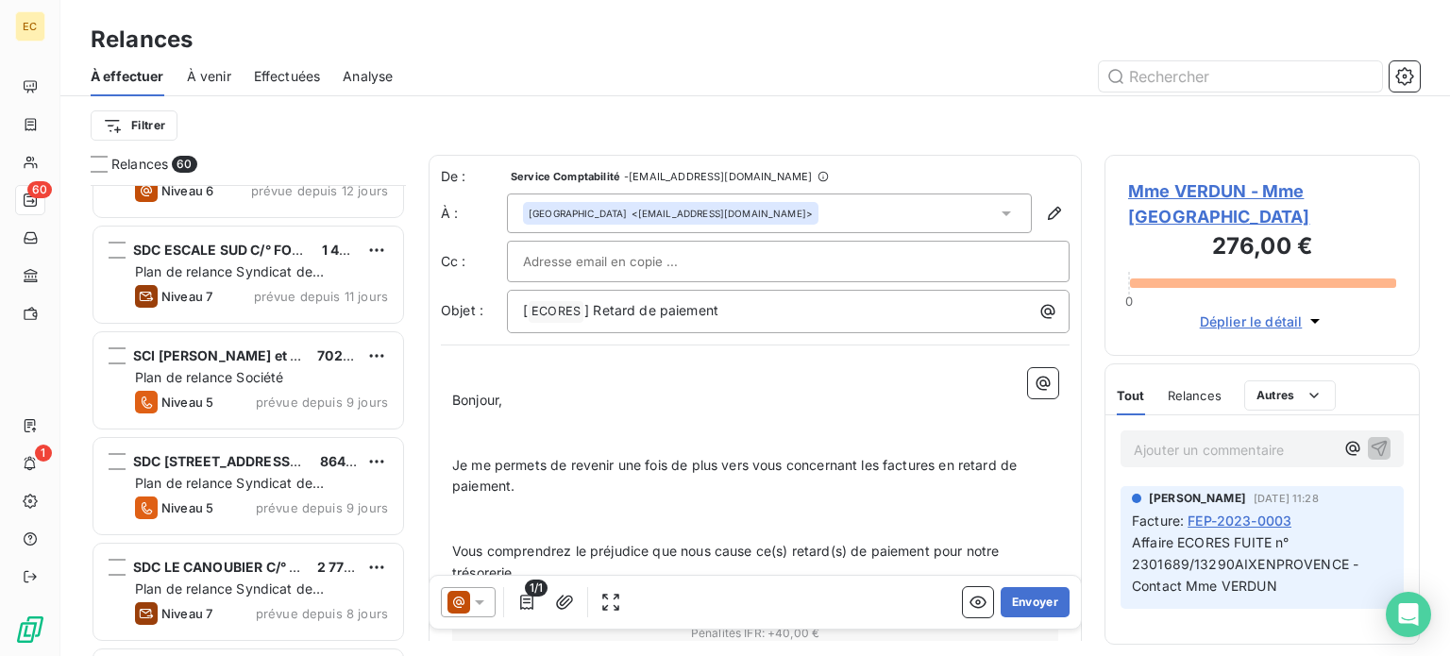
scroll to position [2926, 0]
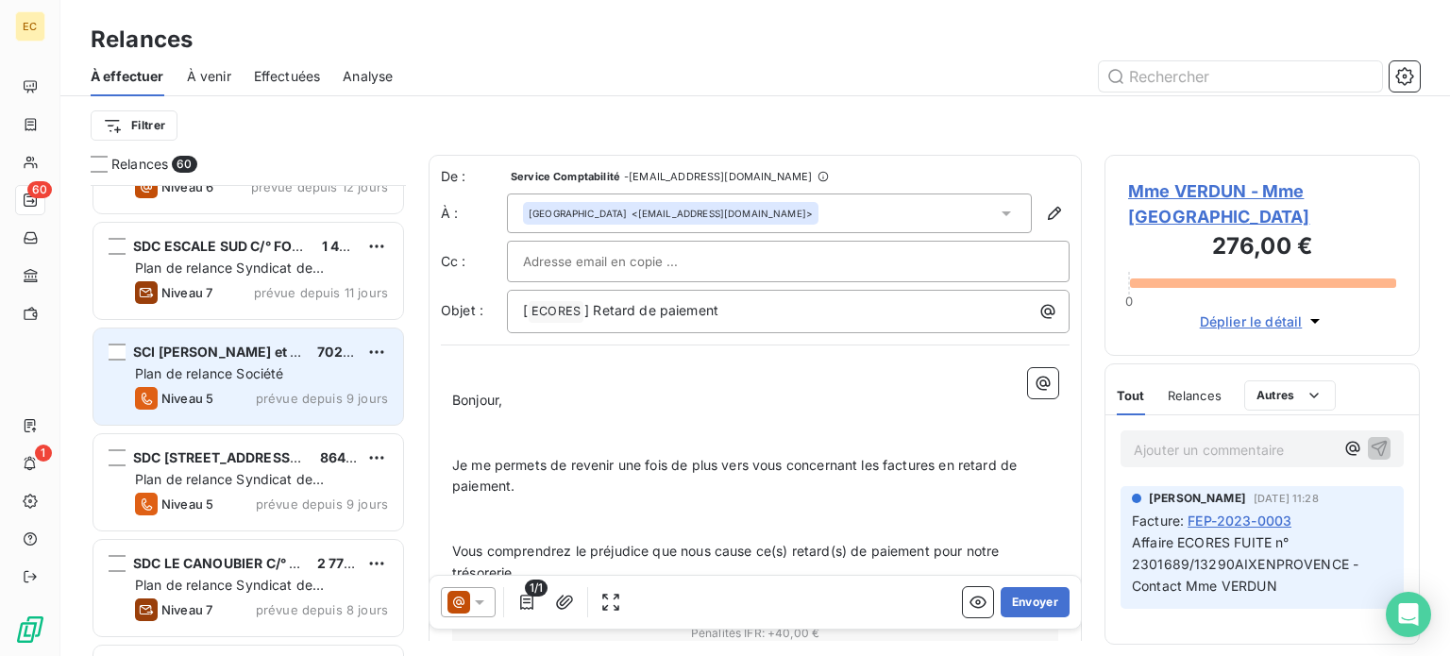
click at [251, 369] on span "Plan de relance Société" at bounding box center [209, 373] width 148 height 16
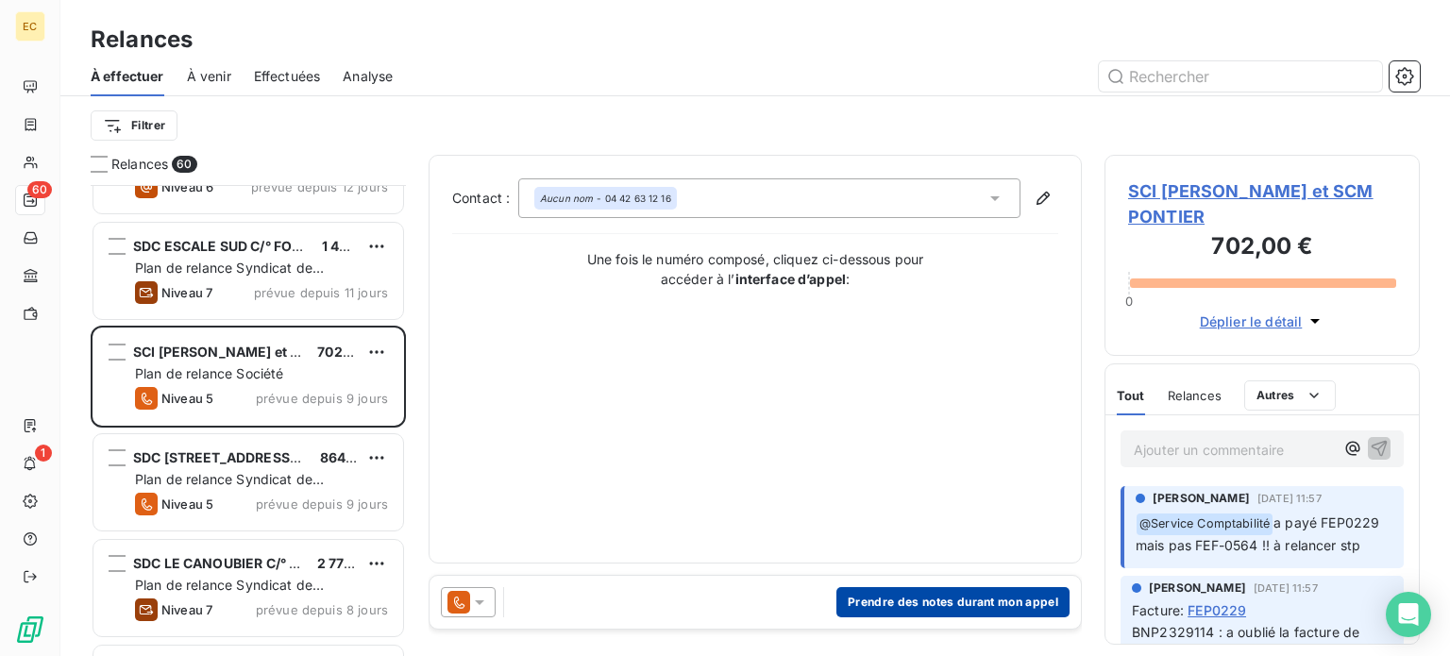
click at [926, 606] on button "Prendre des notes durant mon appel" at bounding box center [952, 602] width 233 height 30
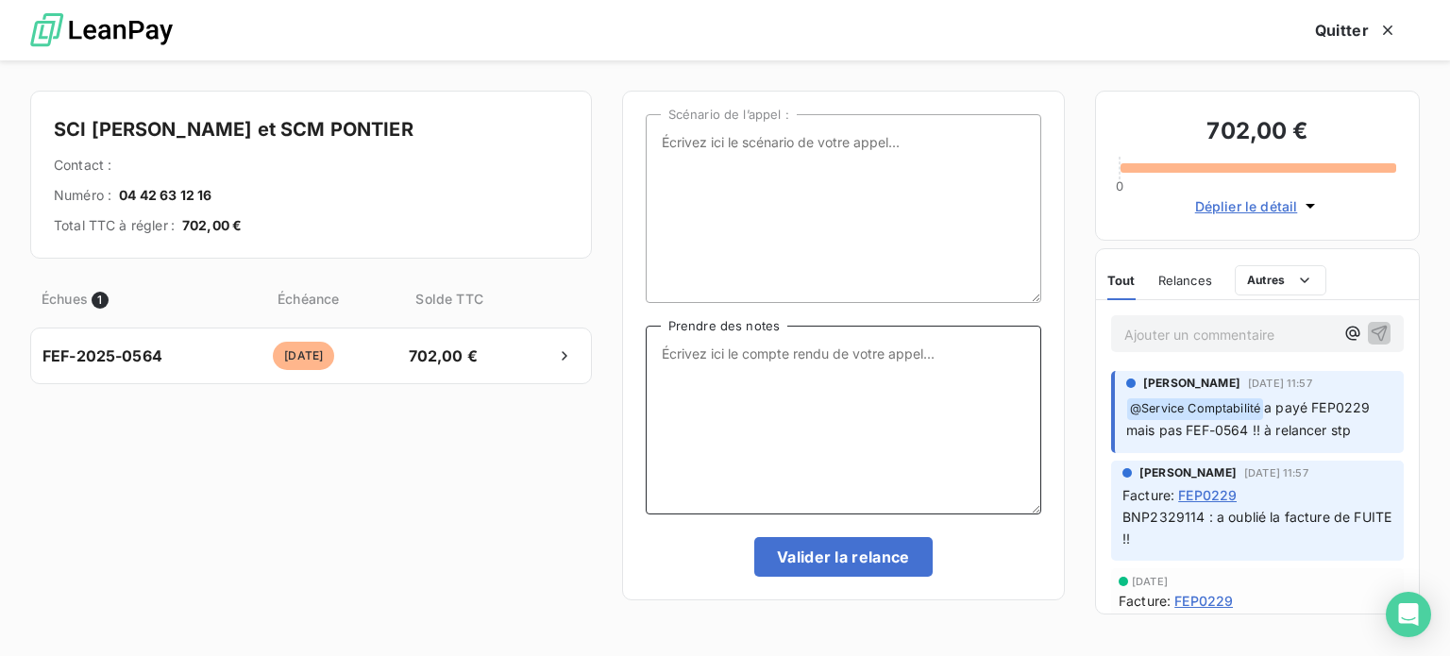
click at [698, 361] on textarea "Prendre des notes" at bounding box center [843, 420] width 395 height 189
click at [774, 353] on textarea "Prendre des notes" at bounding box center [843, 420] width 395 height 189
click at [871, 353] on textarea "10/09/25 Appel cabinet Réglemnt posté fin de semaine" at bounding box center [843, 420] width 395 height 189
click at [847, 348] on textarea "10/09/25 Appel cabinet Réglemnt par chèque posté fin de semaine" at bounding box center [843, 420] width 395 height 189
click at [955, 353] on textarea "10/09/25 Appel cabinet Règlement par chèque posté fin de semaine" at bounding box center [843, 420] width 395 height 189
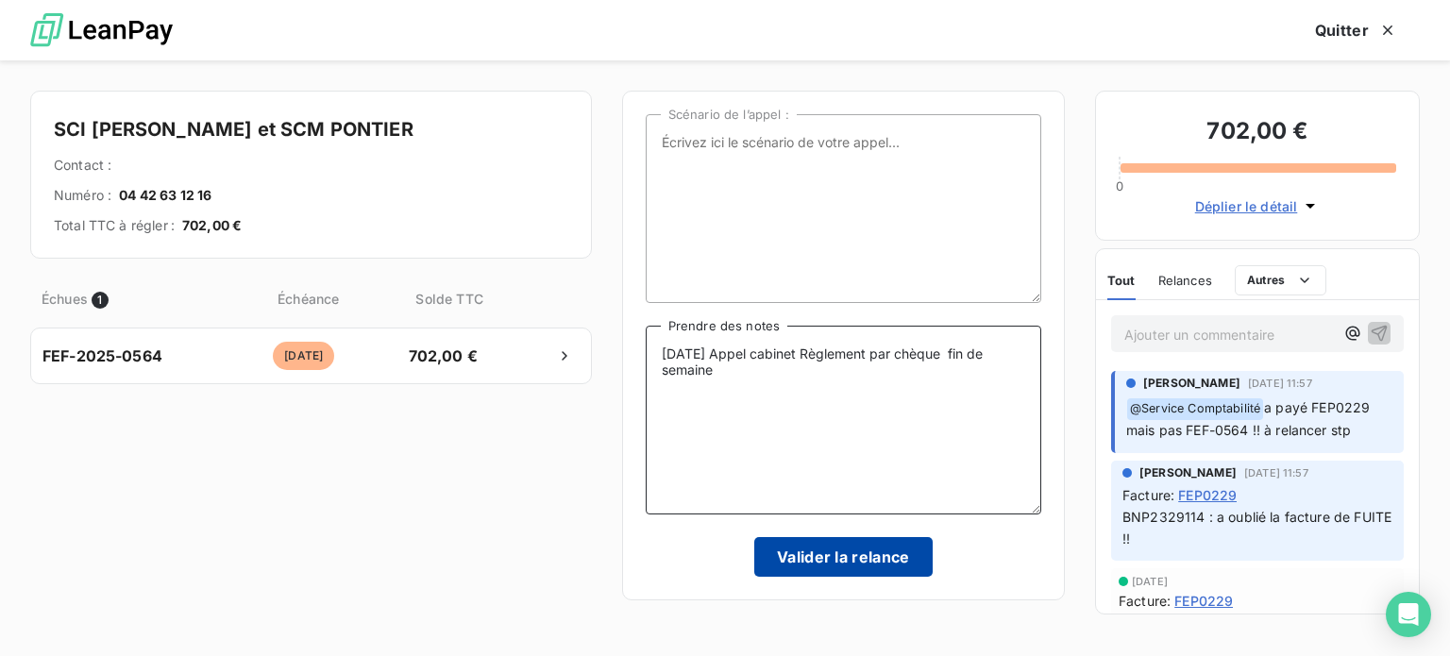
type textarea "10/09/25 Appel cabinet Règlement par chèque fin de semaine"
click at [829, 558] on button "Valider la relance" at bounding box center [843, 557] width 178 height 40
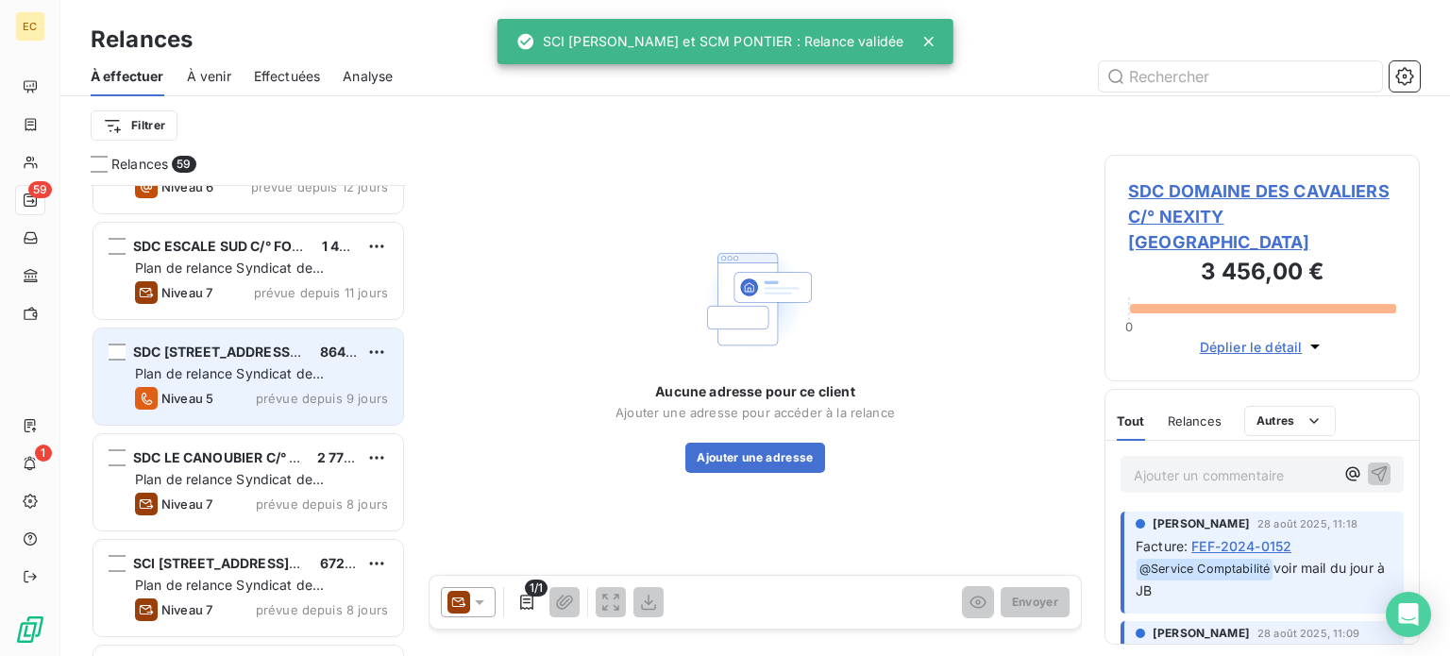
click at [279, 391] on span "prévue depuis 9 jours" at bounding box center [322, 398] width 132 height 15
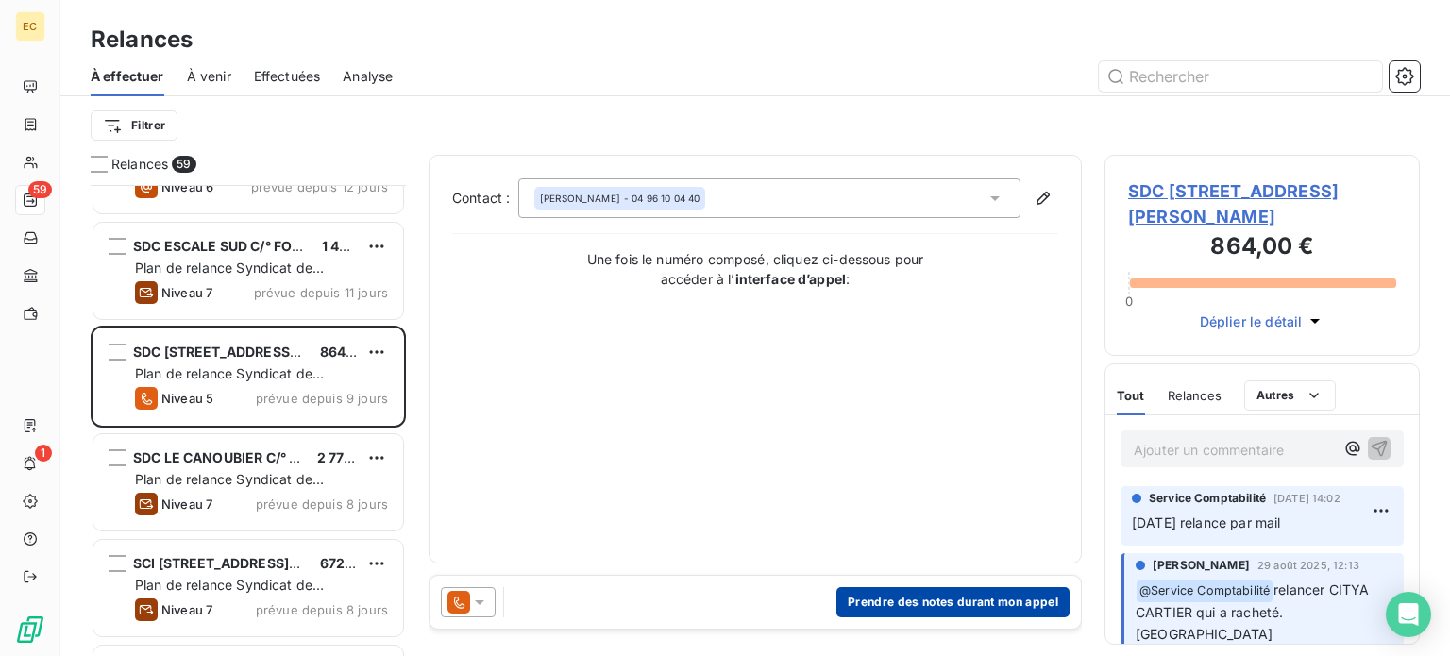
click at [966, 596] on button "Prendre des notes durant mon appel" at bounding box center [952, 602] width 233 height 30
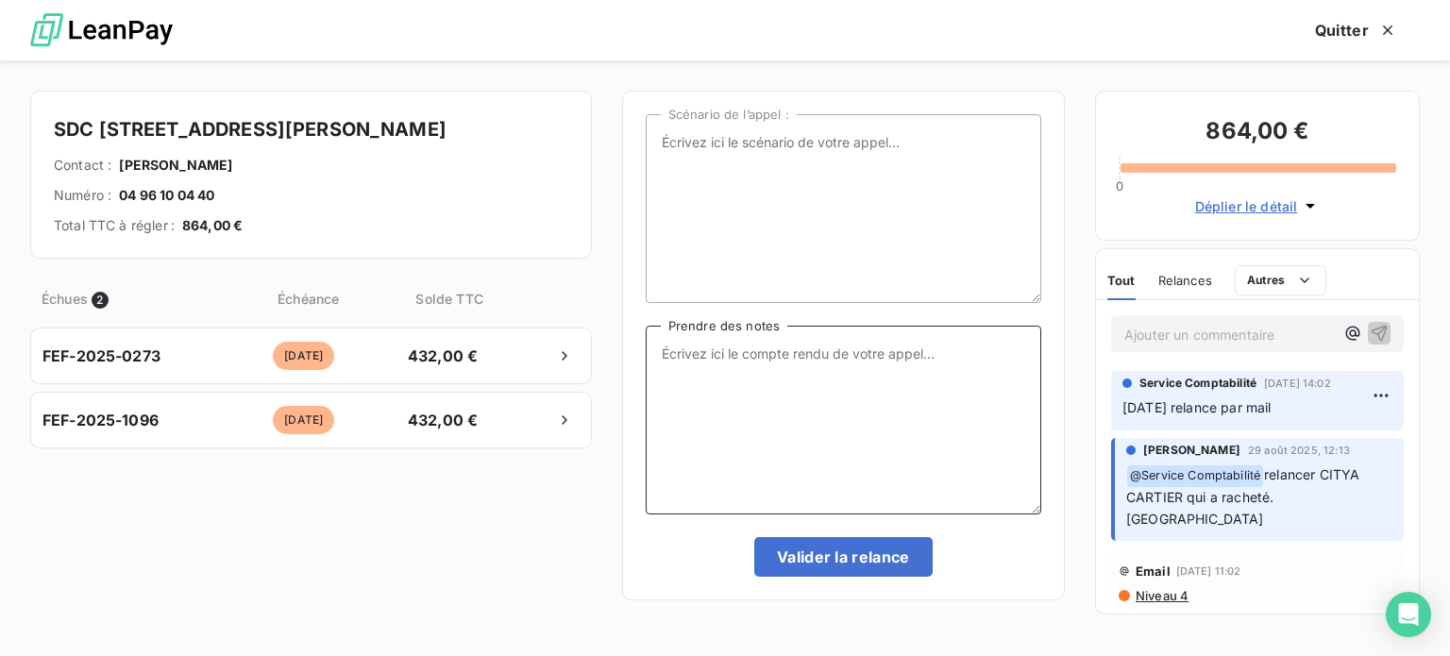
click at [701, 365] on textarea "Prendre des notes" at bounding box center [843, 420] width 395 height 189
type textarea "[DATE] Appel"
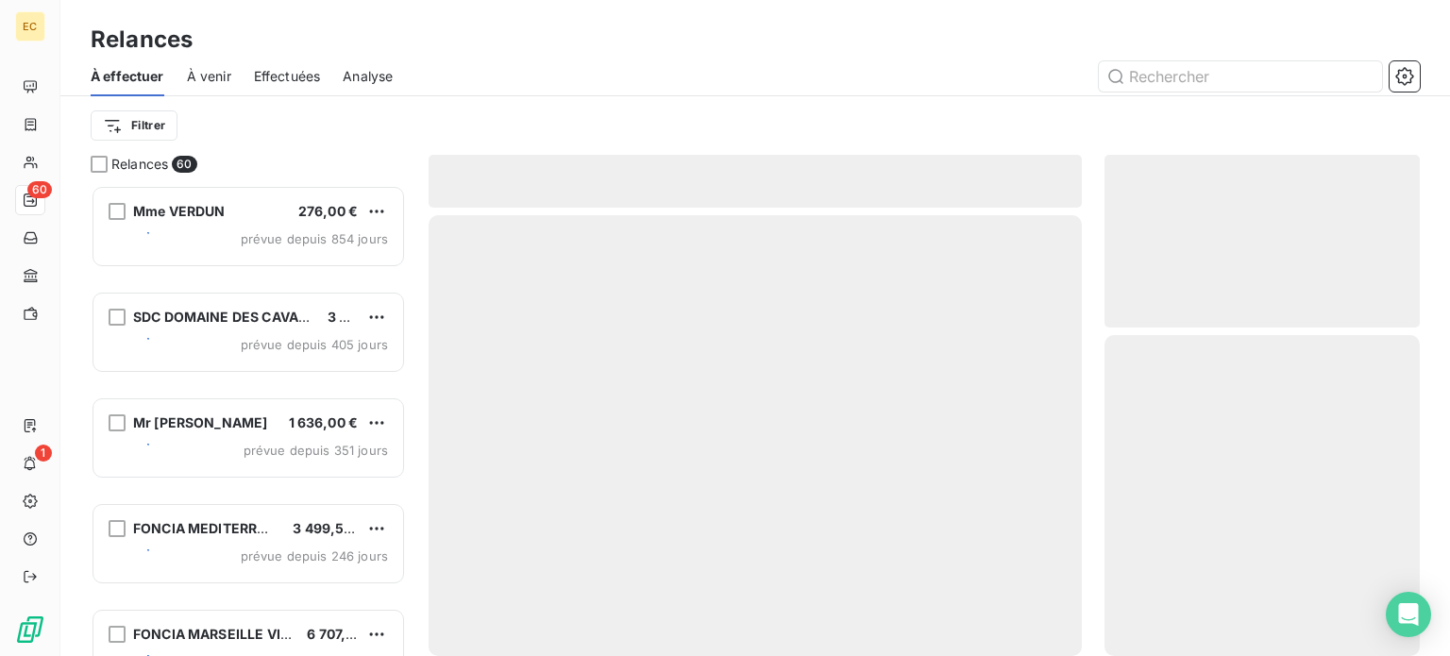
scroll to position [457, 300]
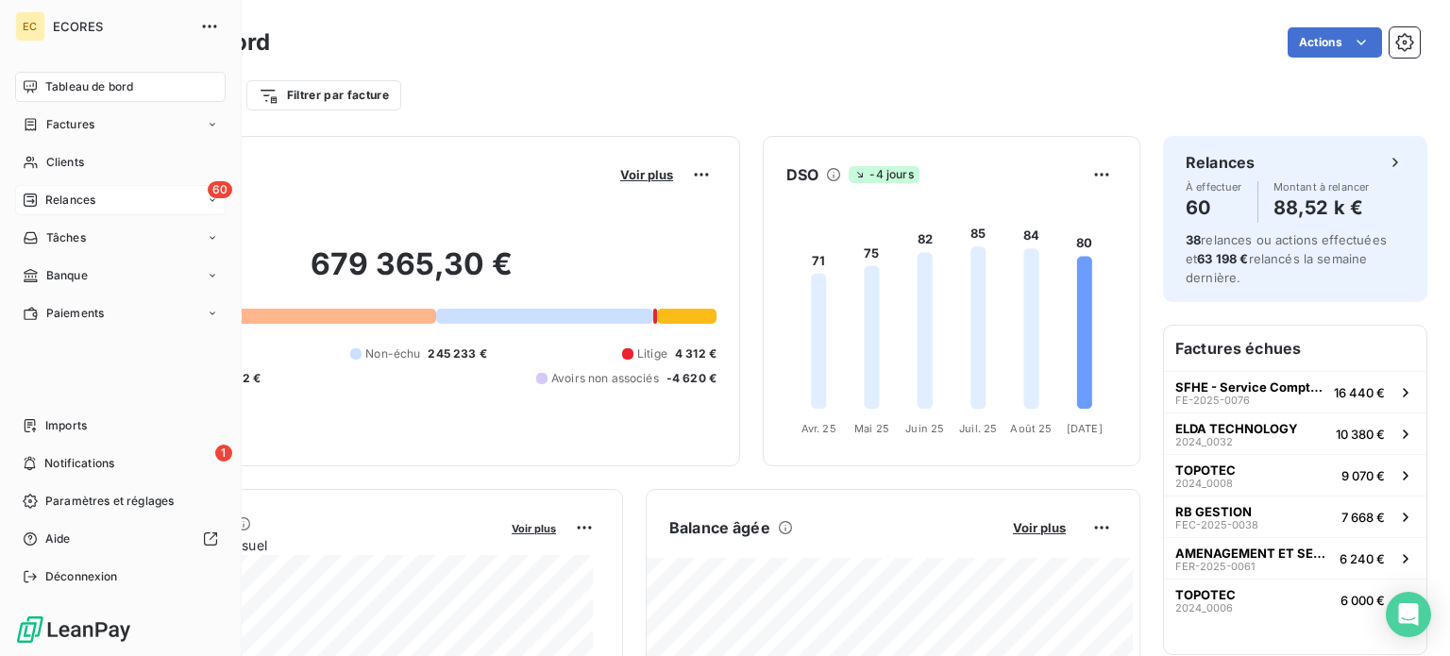
click at [58, 198] on span "Relances" at bounding box center [70, 200] width 50 height 17
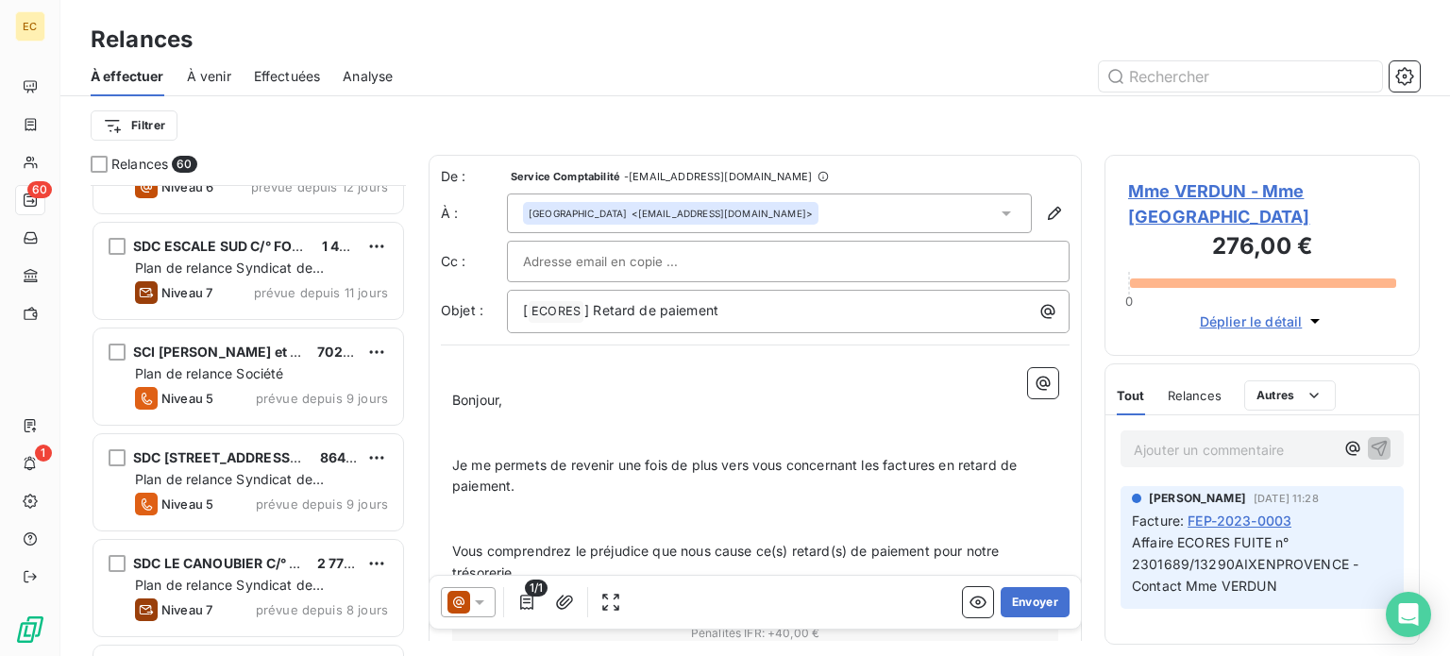
scroll to position [3020, 0]
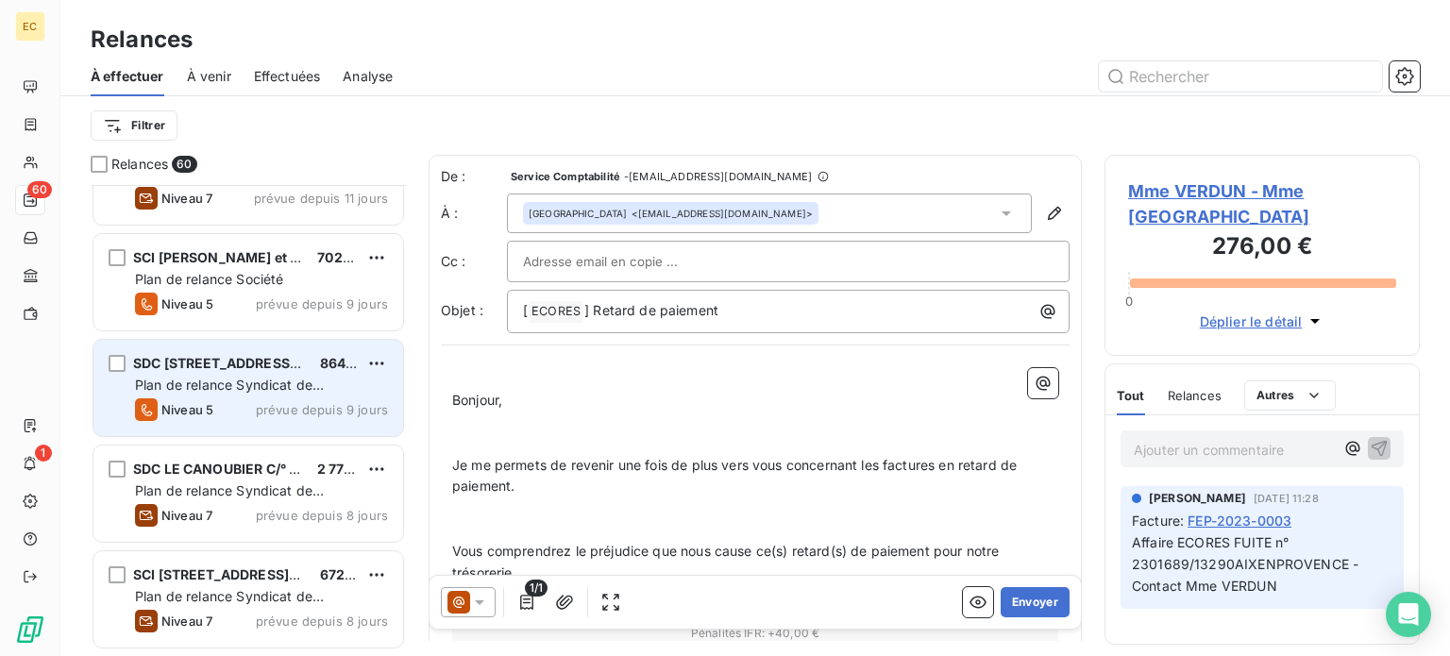
click at [288, 377] on span "Plan de relance Syndicat de copropriété" at bounding box center [229, 394] width 189 height 35
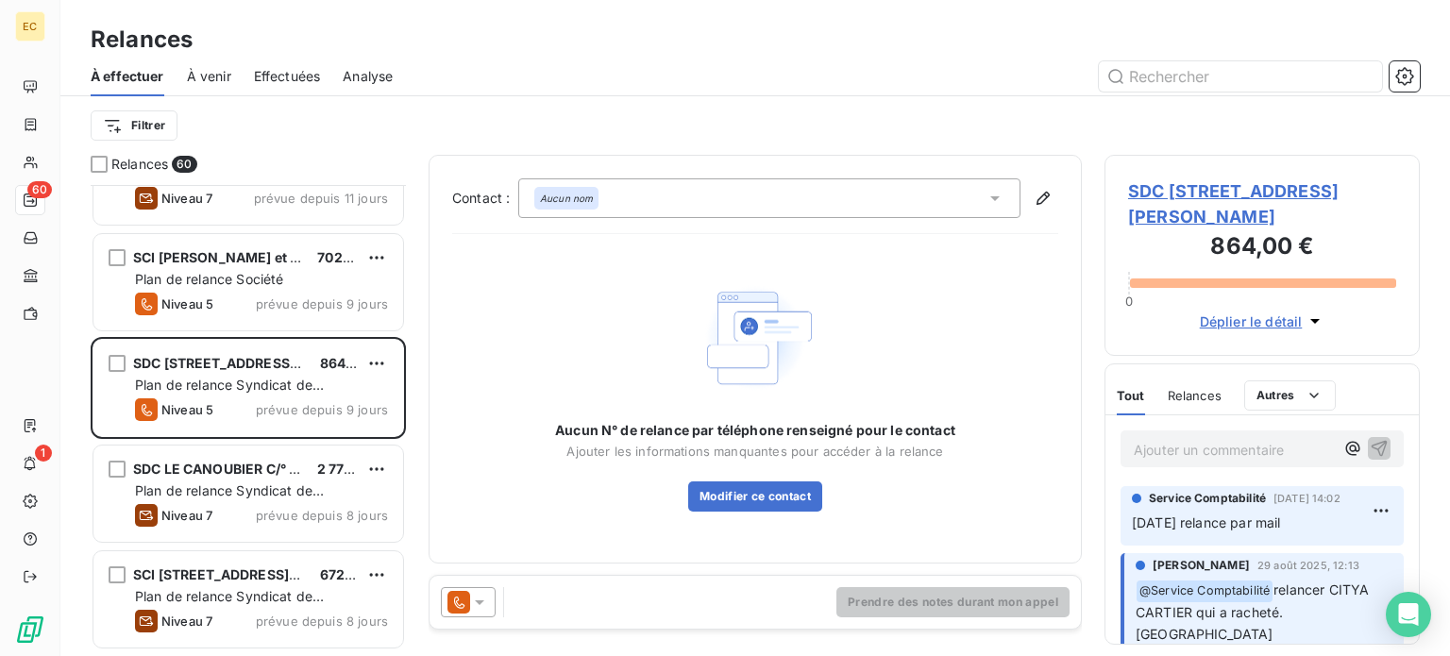
click at [1208, 218] on span "SDC [STREET_ADDRESS][PERSON_NAME]" at bounding box center [1262, 203] width 268 height 51
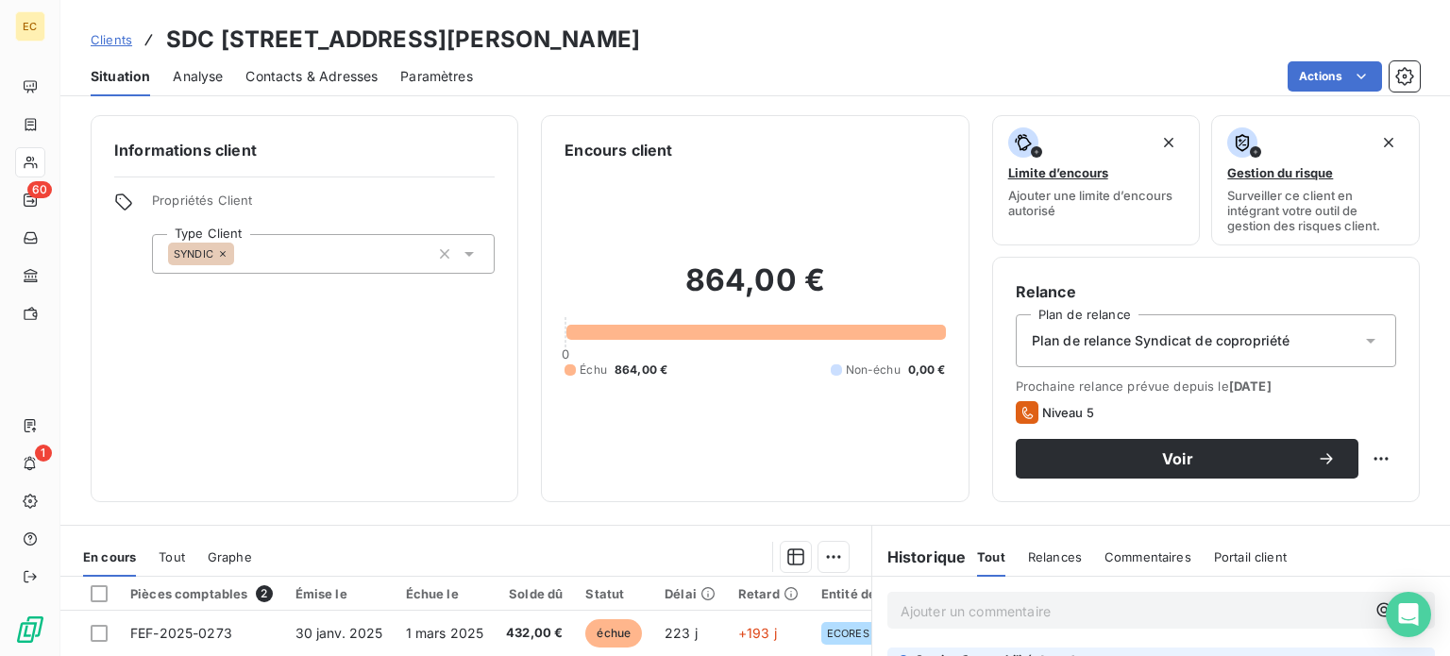
scroll to position [189, 0]
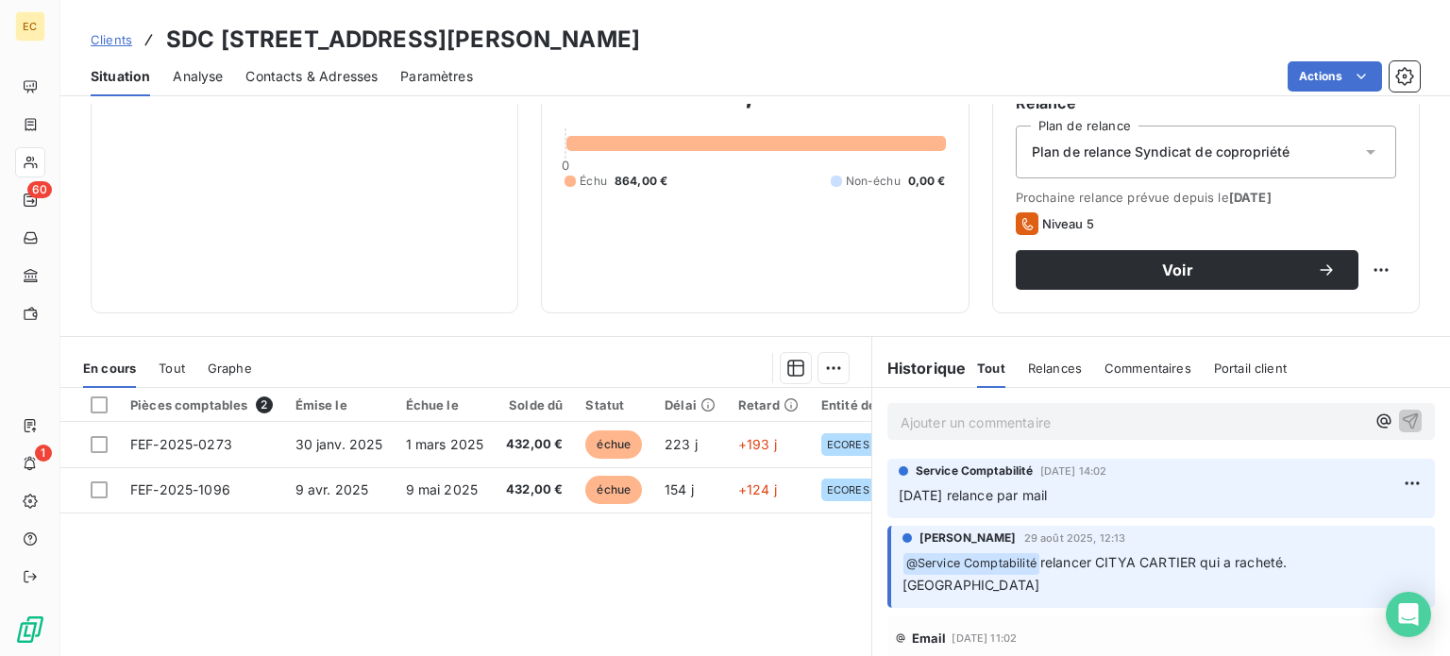
click at [306, 75] on span "Contacts & Adresses" at bounding box center [311, 76] width 132 height 19
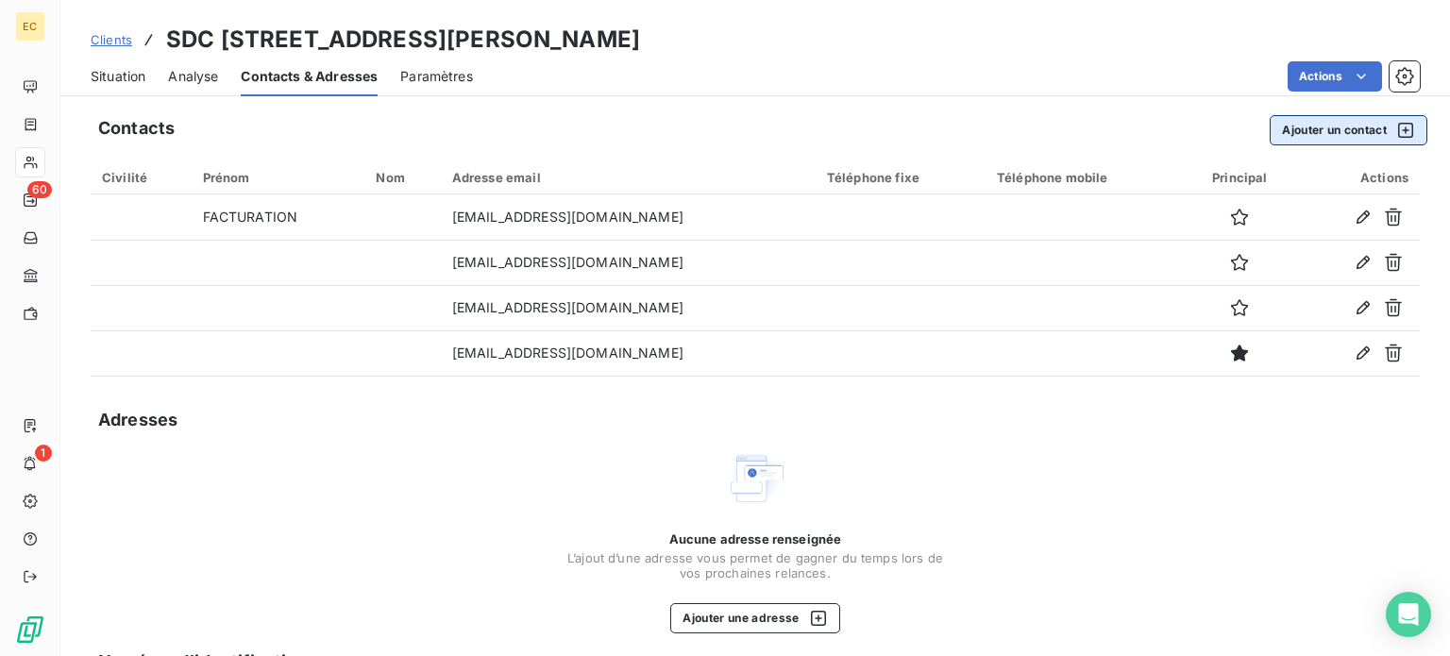
click at [1277, 136] on button "Ajouter un contact" at bounding box center [1348, 130] width 158 height 30
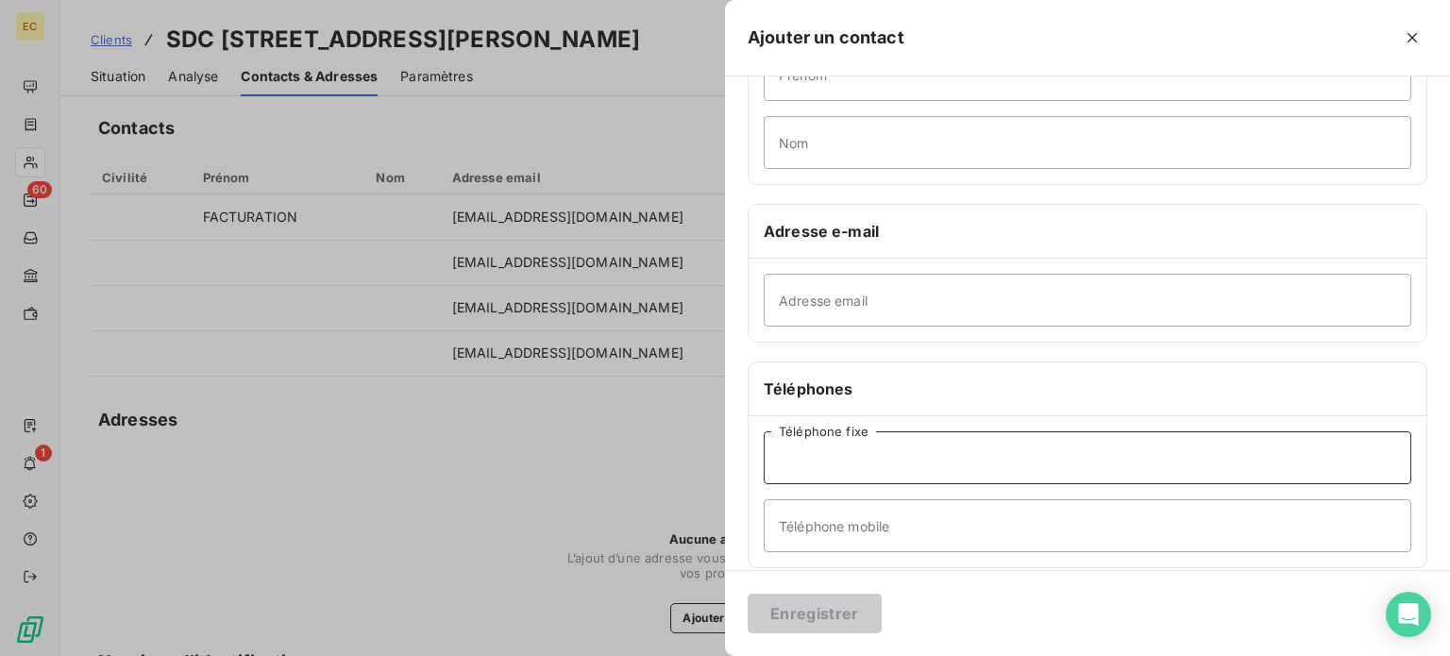
paste input "04 96 10 04 40"
type input "04 96 10 04 40"
click at [820, 143] on input "Nom" at bounding box center [1086, 142] width 647 height 53
paste input "CENTOFANTI"
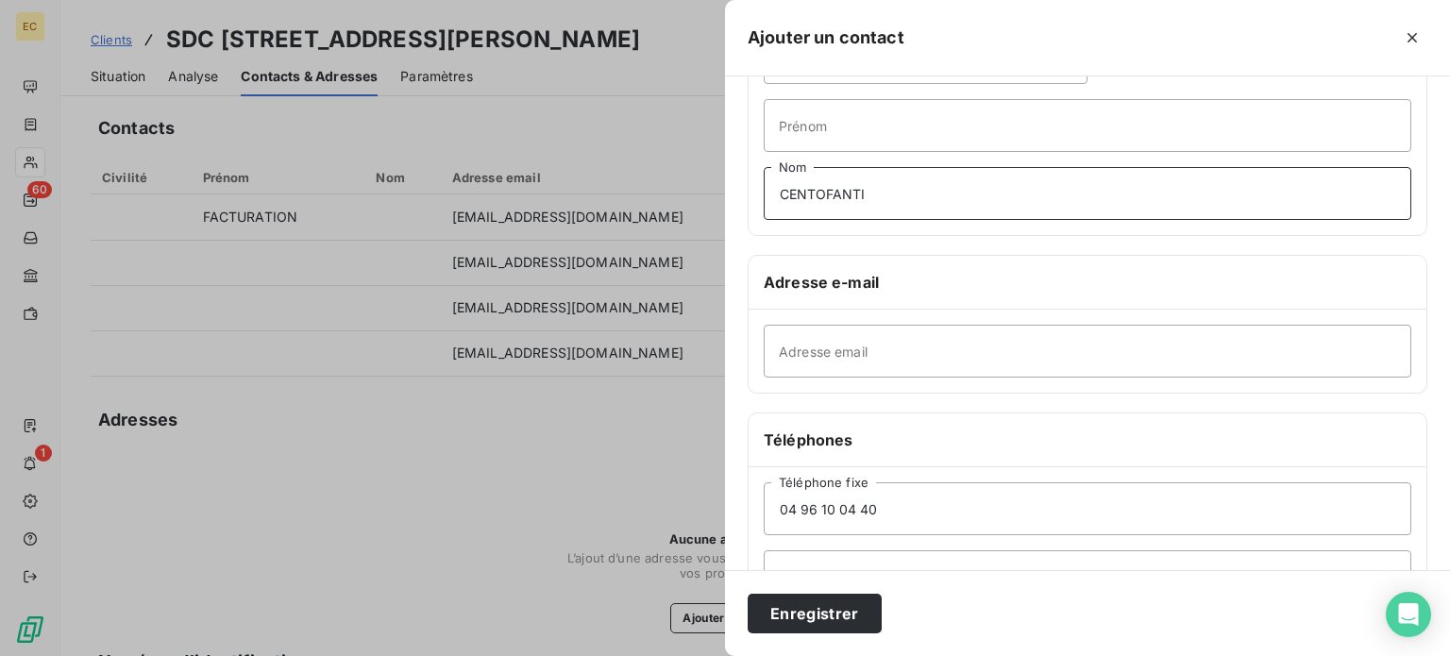
scroll to position [0, 0]
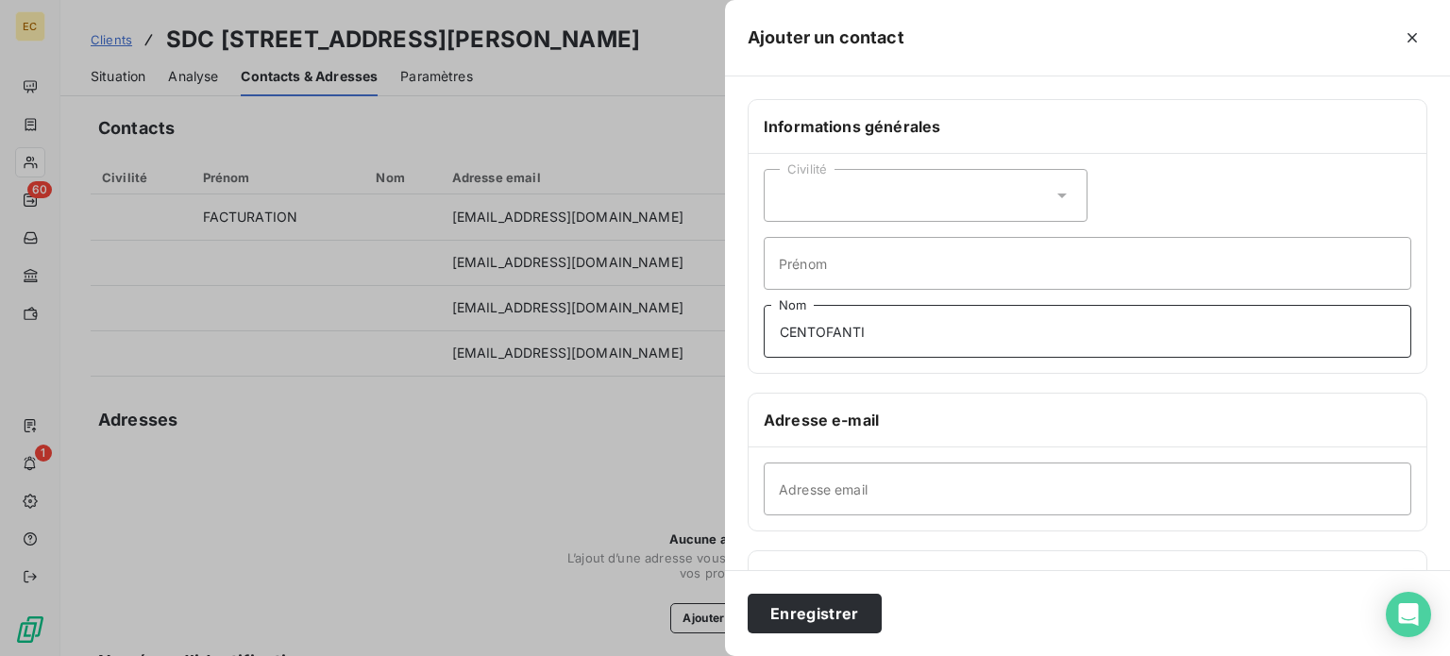
type input "CENTOFANTI"
click at [835, 206] on div "Civilité" at bounding box center [925, 195] width 324 height 53
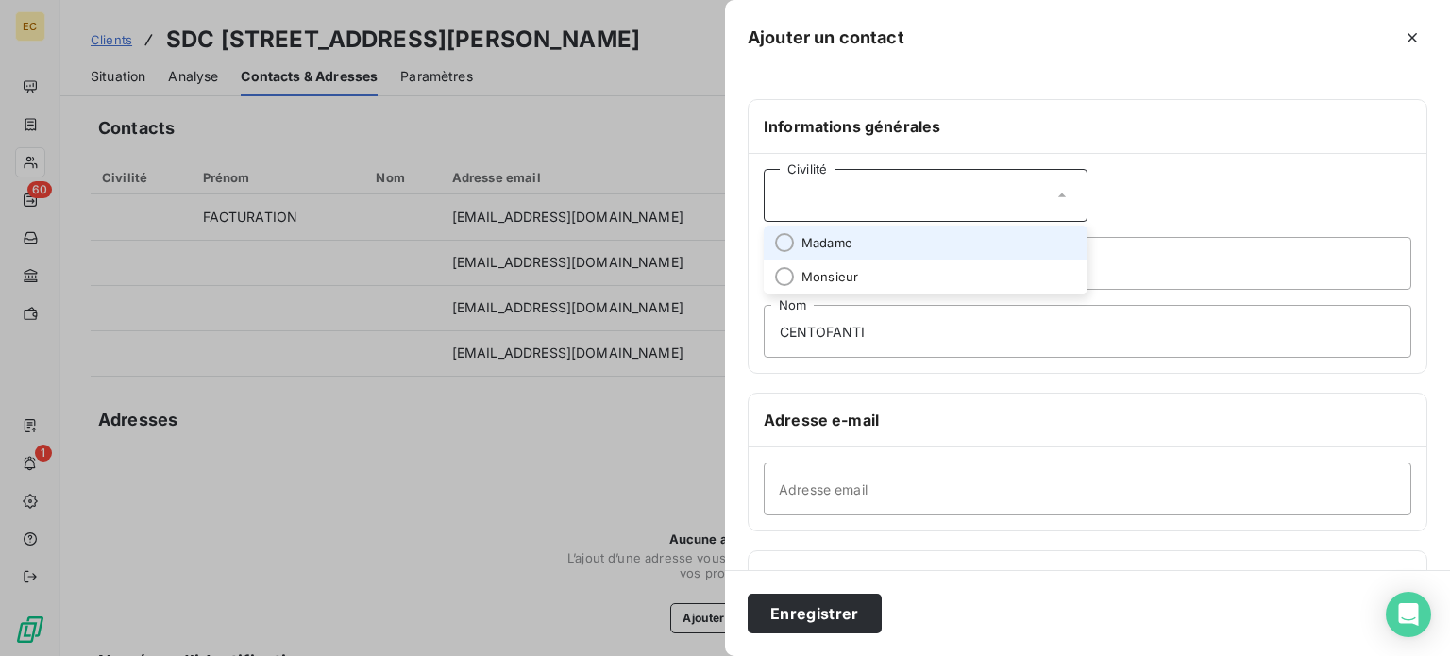
click at [846, 238] on span "Madame" at bounding box center [826, 243] width 51 height 18
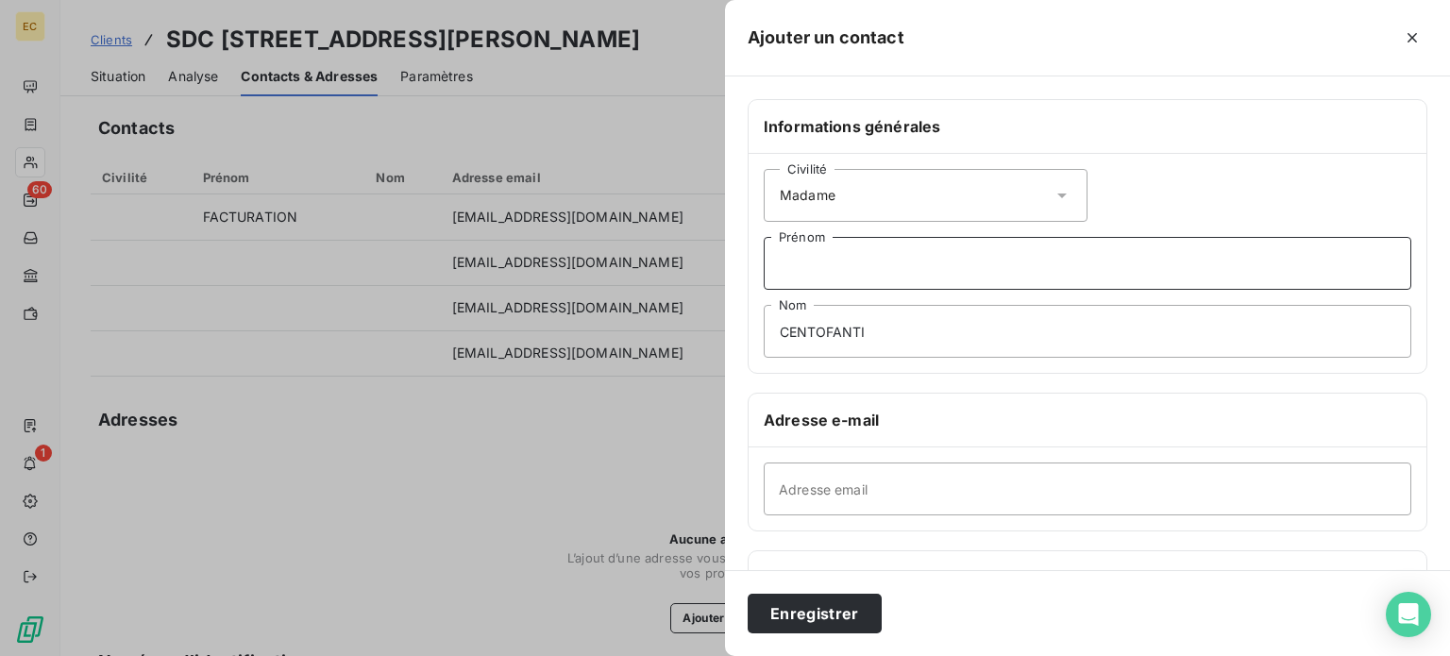
click at [854, 265] on input "Prénom" at bounding box center [1086, 263] width 647 height 53
type input "Albane"
click at [780, 488] on input "Adresse email" at bounding box center [1086, 488] width 647 height 53
paste input "acentofanti@citya.com"
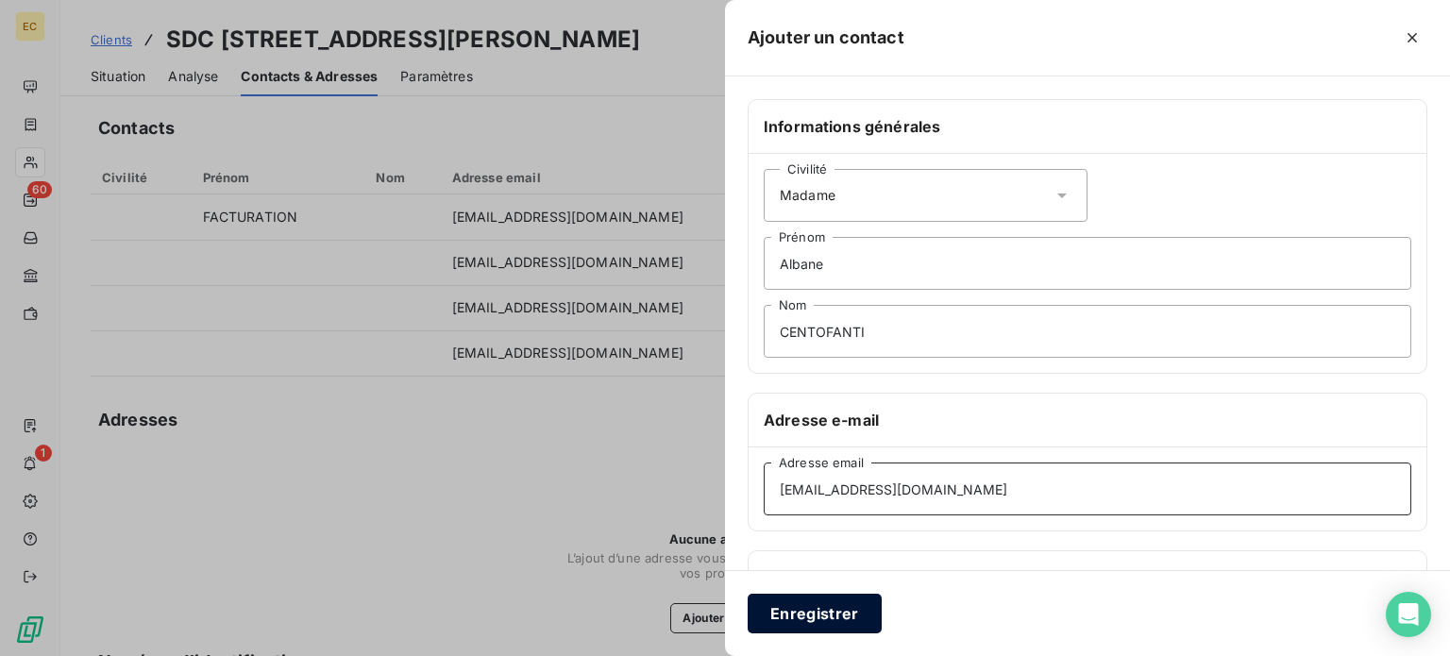
type input "acentofanti@citya.com"
click at [841, 609] on button "Enregistrer" at bounding box center [814, 614] width 134 height 40
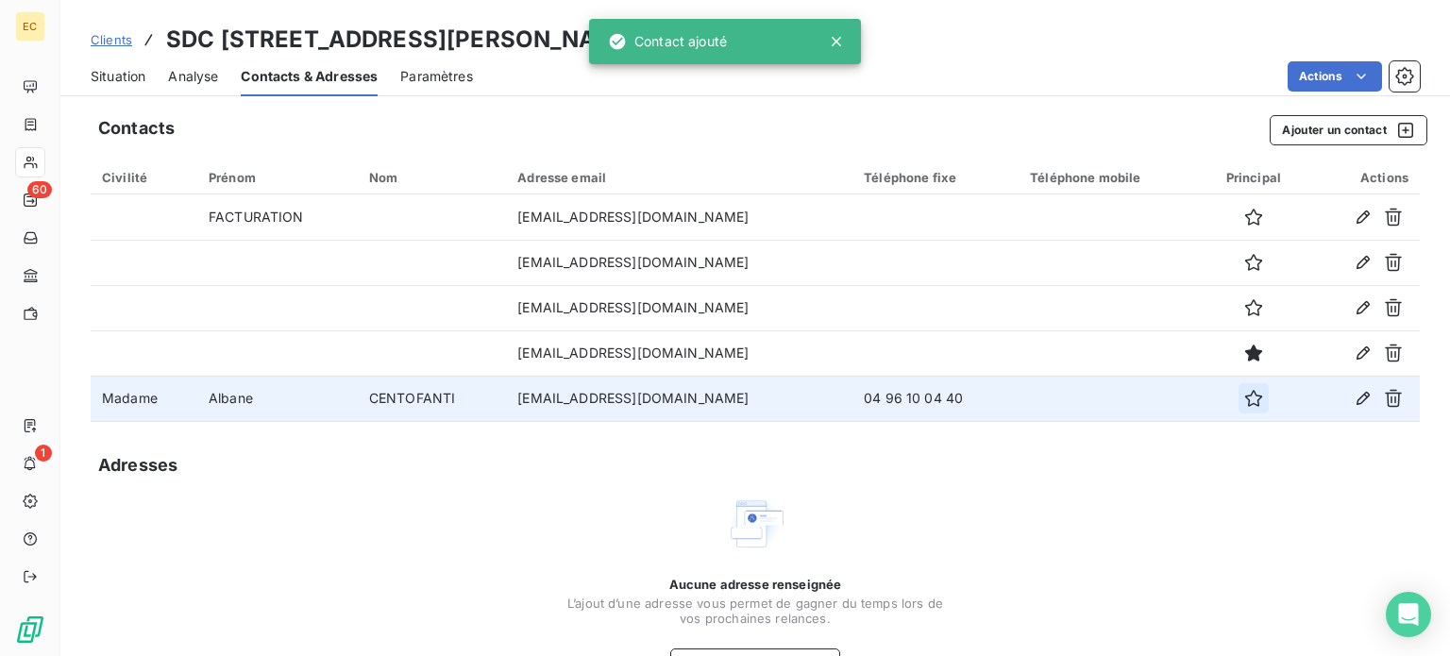
click at [1245, 399] on icon "button" at bounding box center [1253, 398] width 17 height 17
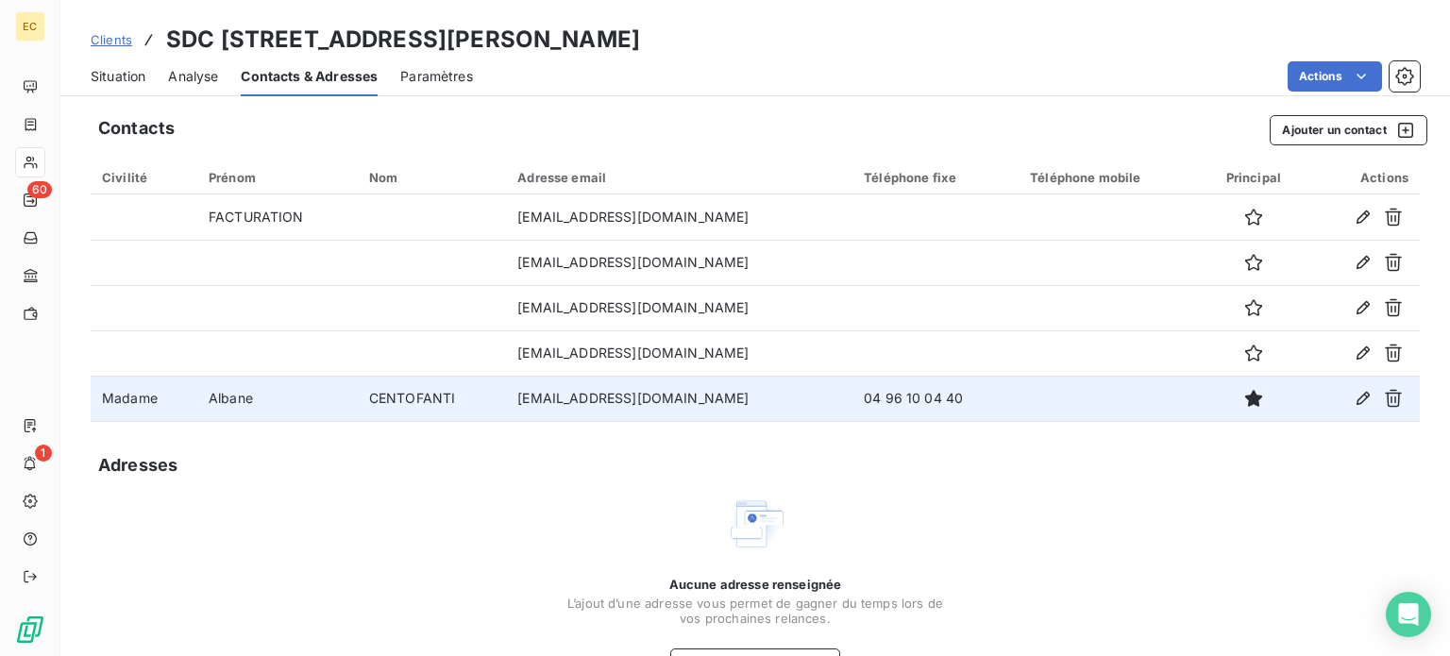
click at [116, 82] on span "Situation" at bounding box center [118, 76] width 55 height 19
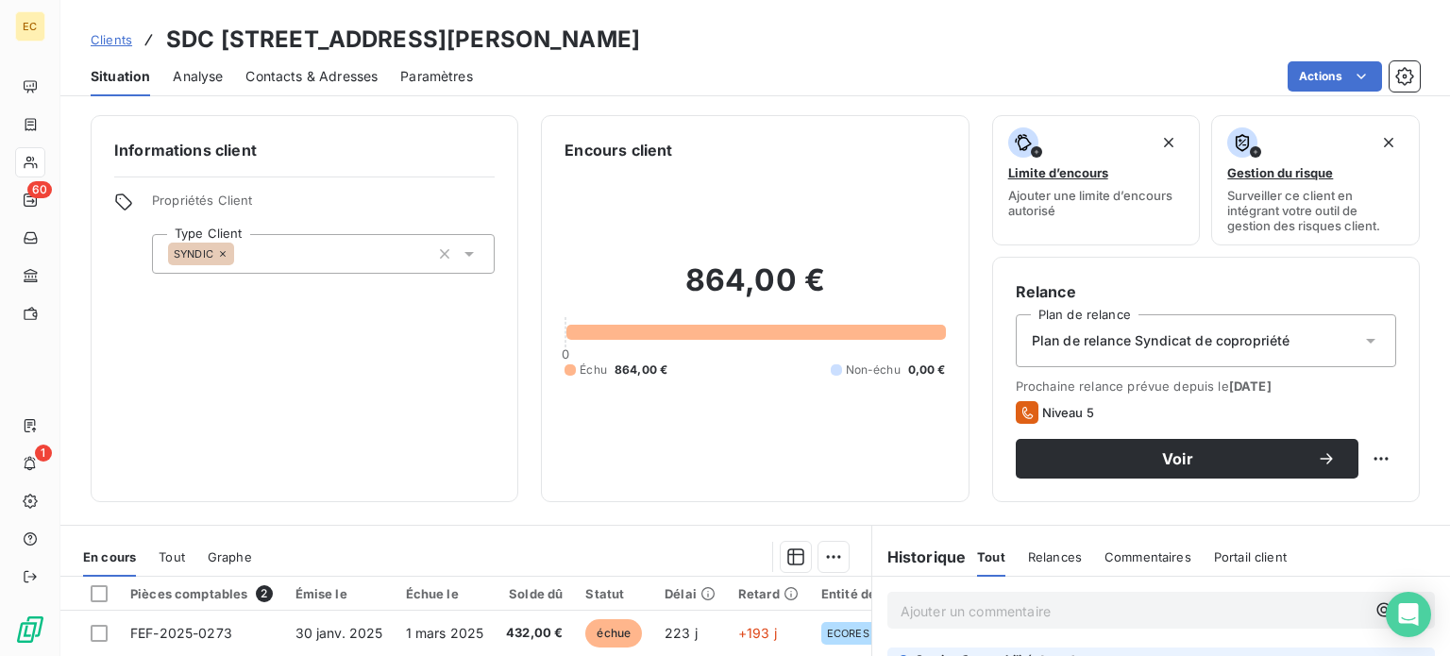
scroll to position [189, 0]
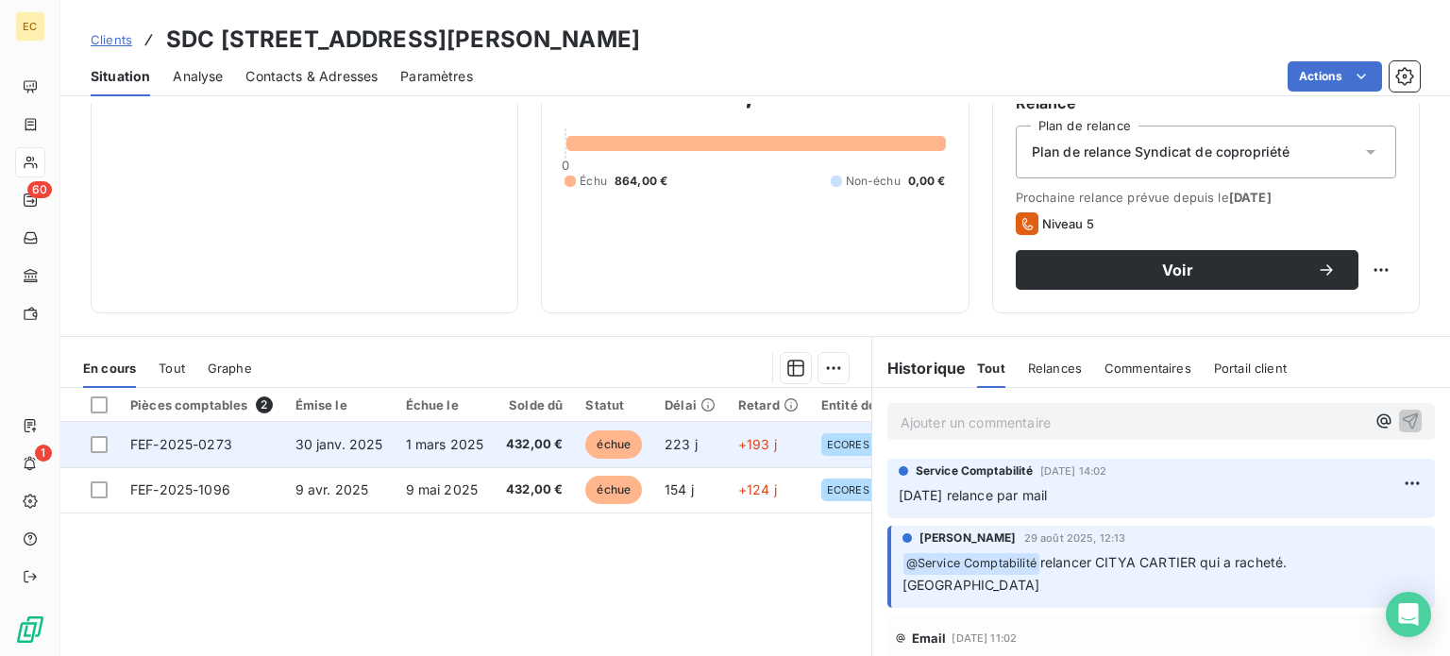
click at [357, 437] on span "30 janv. 2025" at bounding box center [339, 444] width 88 height 16
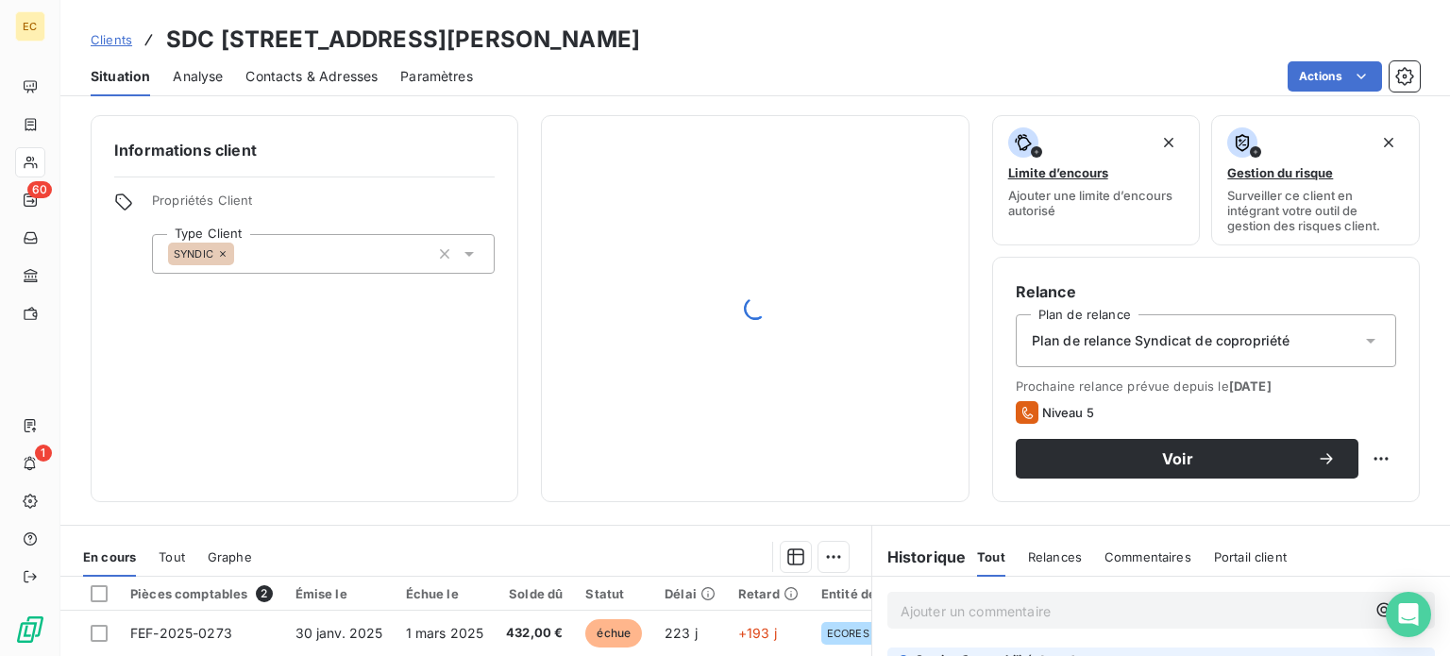
scroll to position [189, 0]
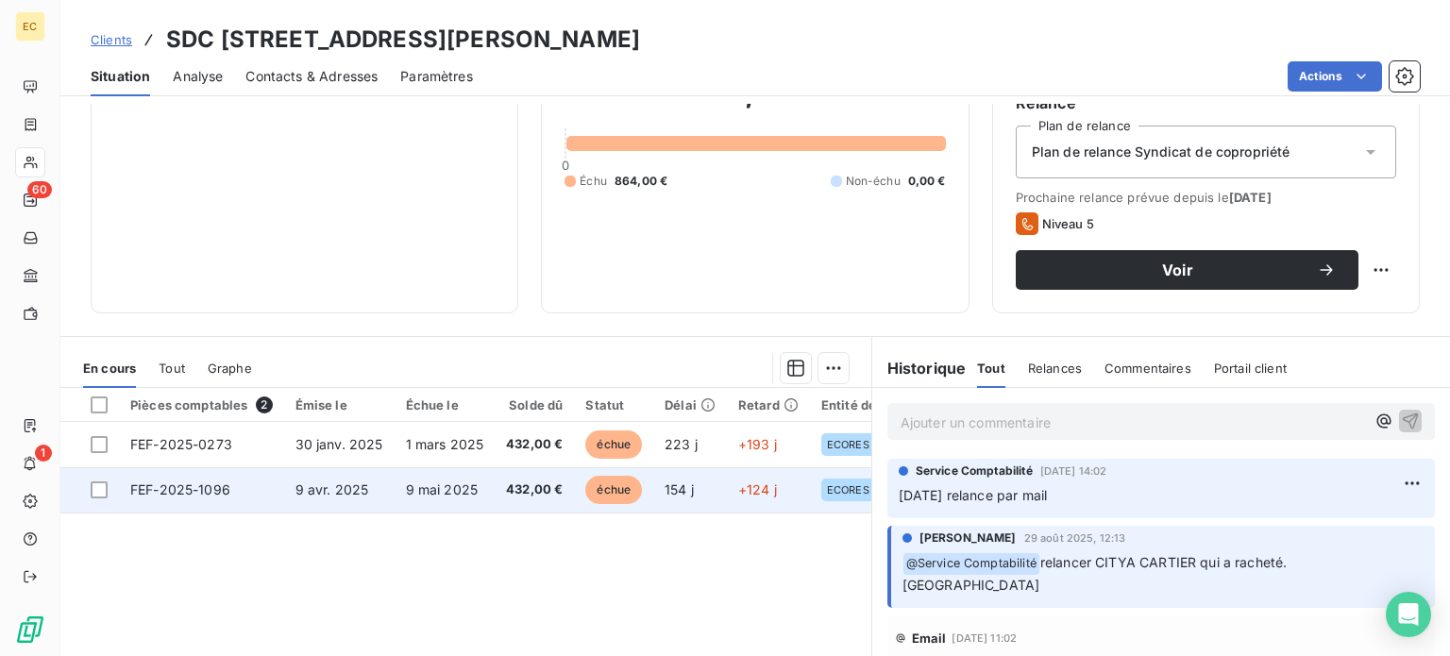
click at [355, 491] on span "9 avr. 2025" at bounding box center [332, 489] width 74 height 16
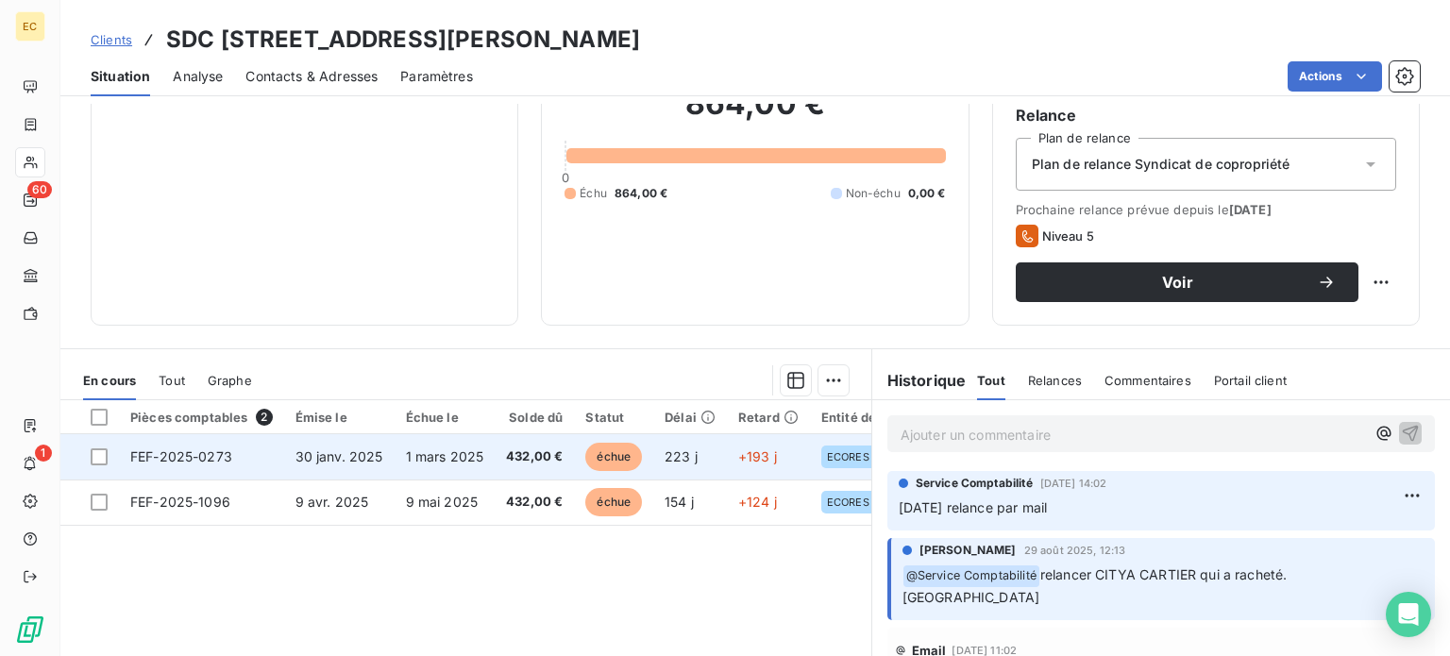
scroll to position [189, 0]
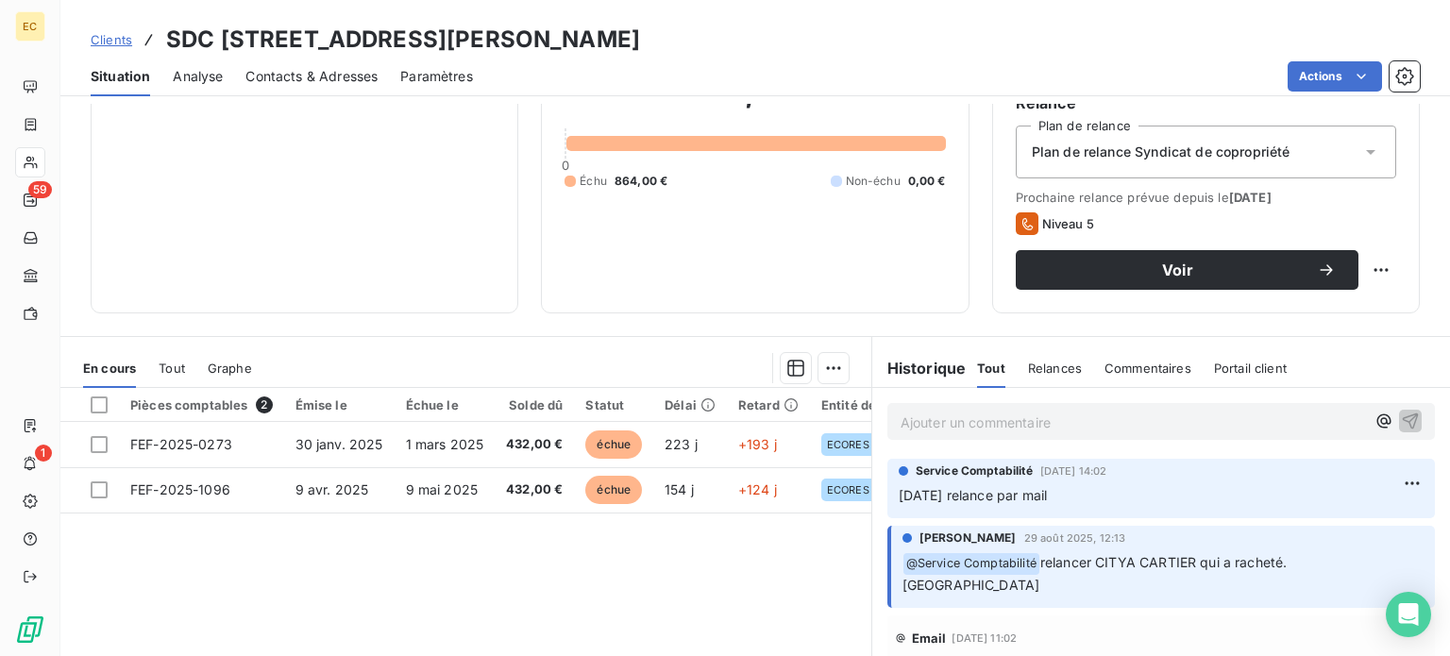
click at [931, 422] on p "Ajouter un commentaire ﻿" at bounding box center [1132, 423] width 464 height 24
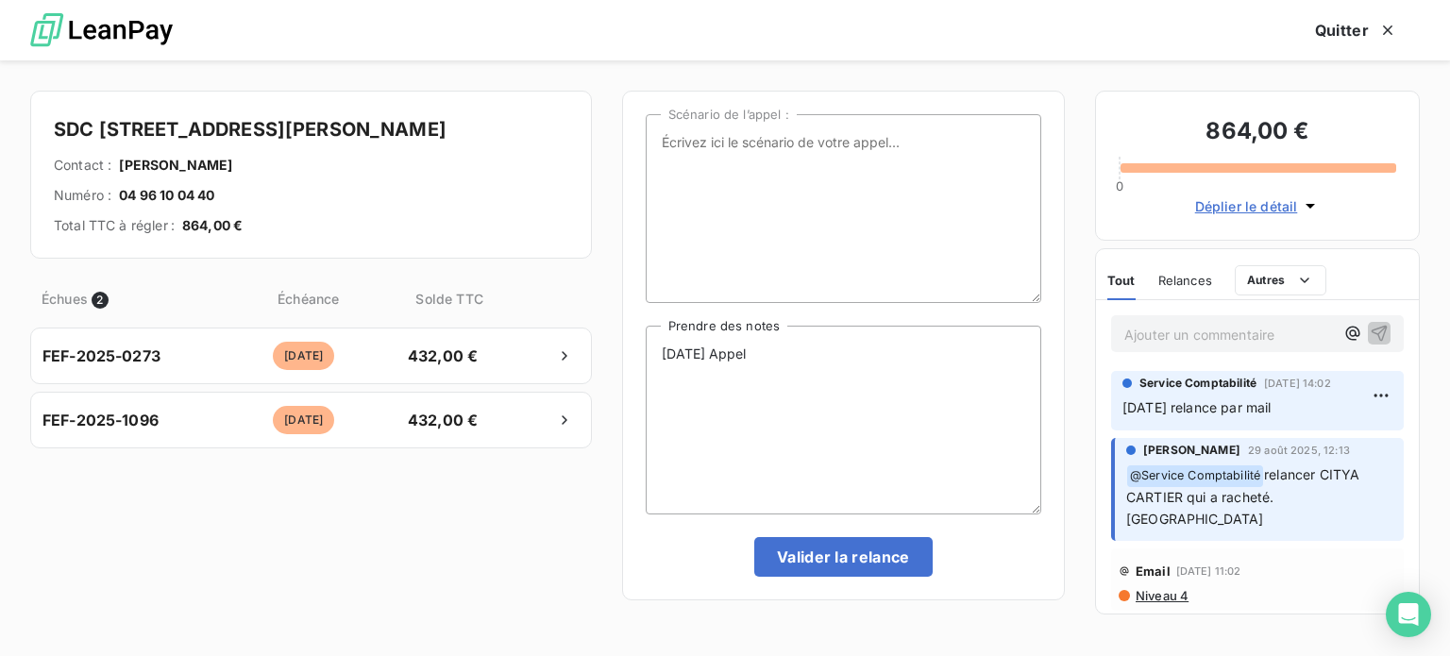
scroll to position [457, 300]
click at [1154, 337] on p "Ajouter un commentaire ﻿" at bounding box center [1229, 335] width 210 height 24
click at [786, 359] on textarea "[DATE] Appel" at bounding box center [843, 420] width 395 height 189
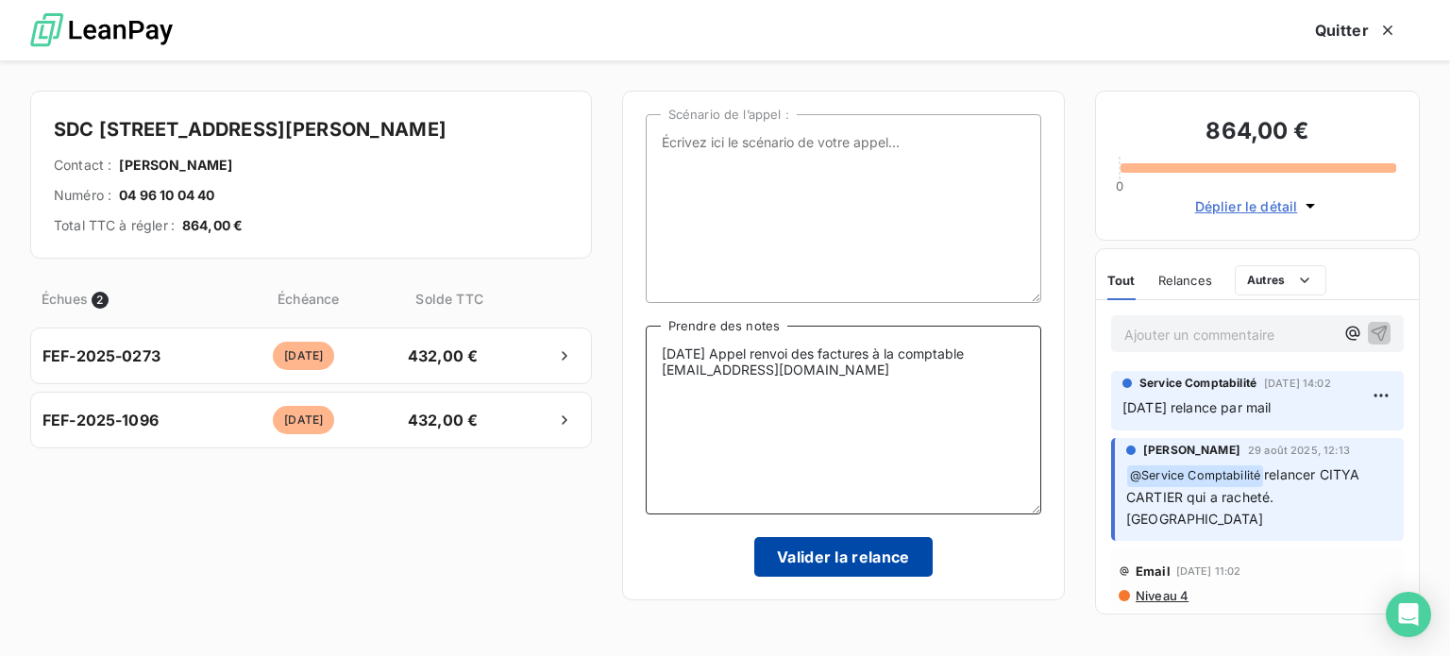
type textarea "[DATE] Appel renvoi des factures à la comptable [EMAIL_ADDRESS][DOMAIN_NAME]"
click at [820, 559] on button "Valider la relance" at bounding box center [843, 557] width 178 height 40
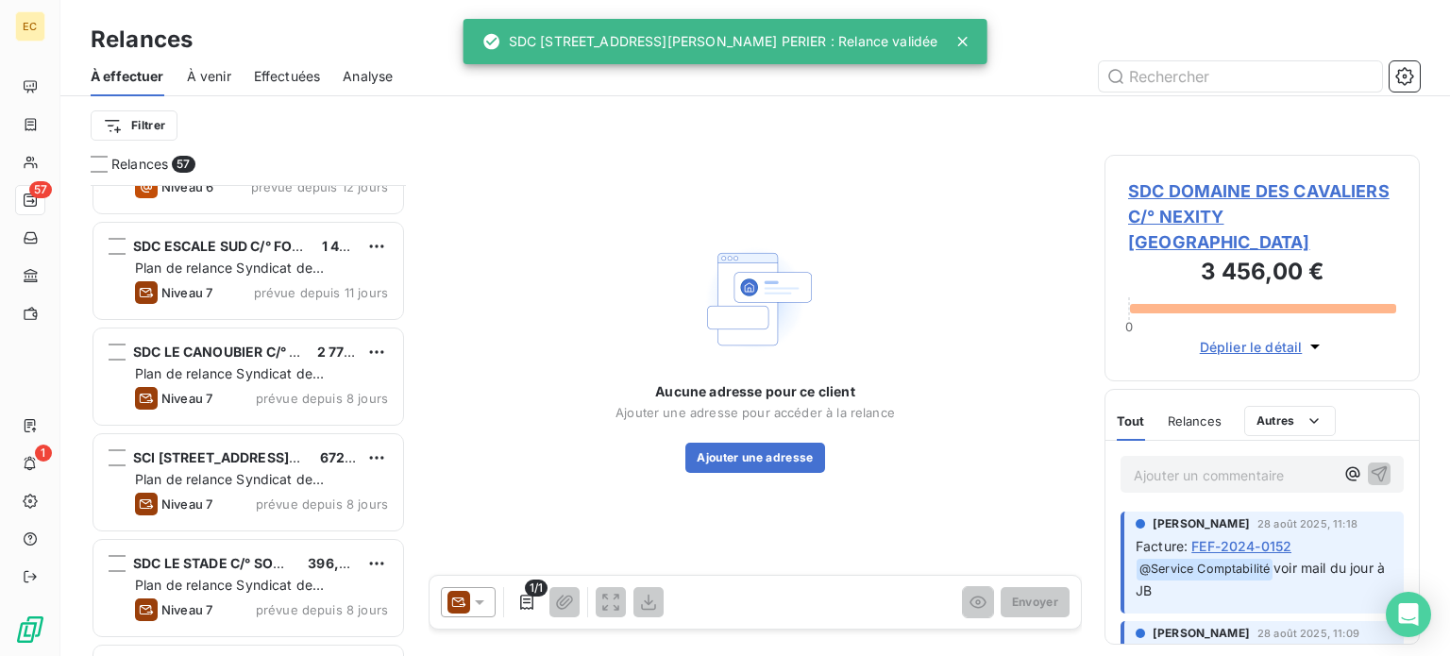
click at [290, 79] on span "Effectuées" at bounding box center [287, 76] width 67 height 19
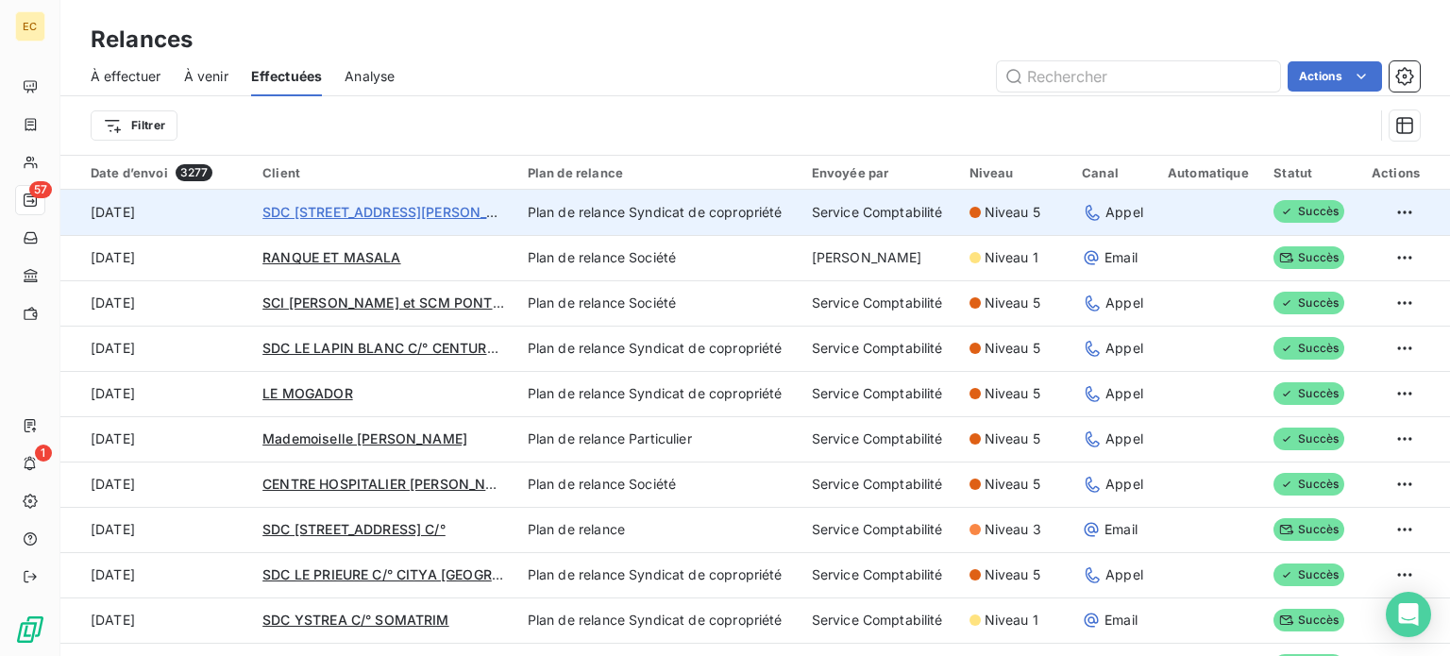
click at [310, 213] on span "SDC [STREET_ADDRESS][PERSON_NAME]" at bounding box center [396, 212] width 269 height 16
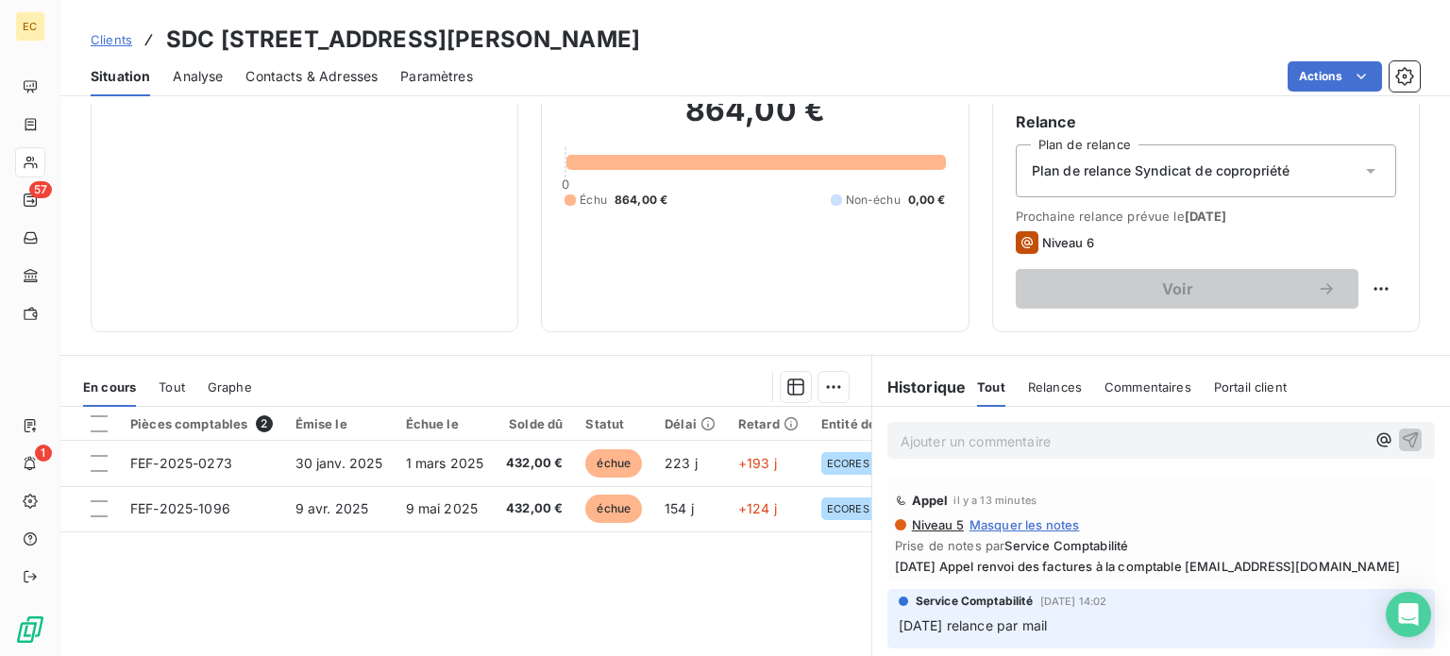
scroll to position [283, 0]
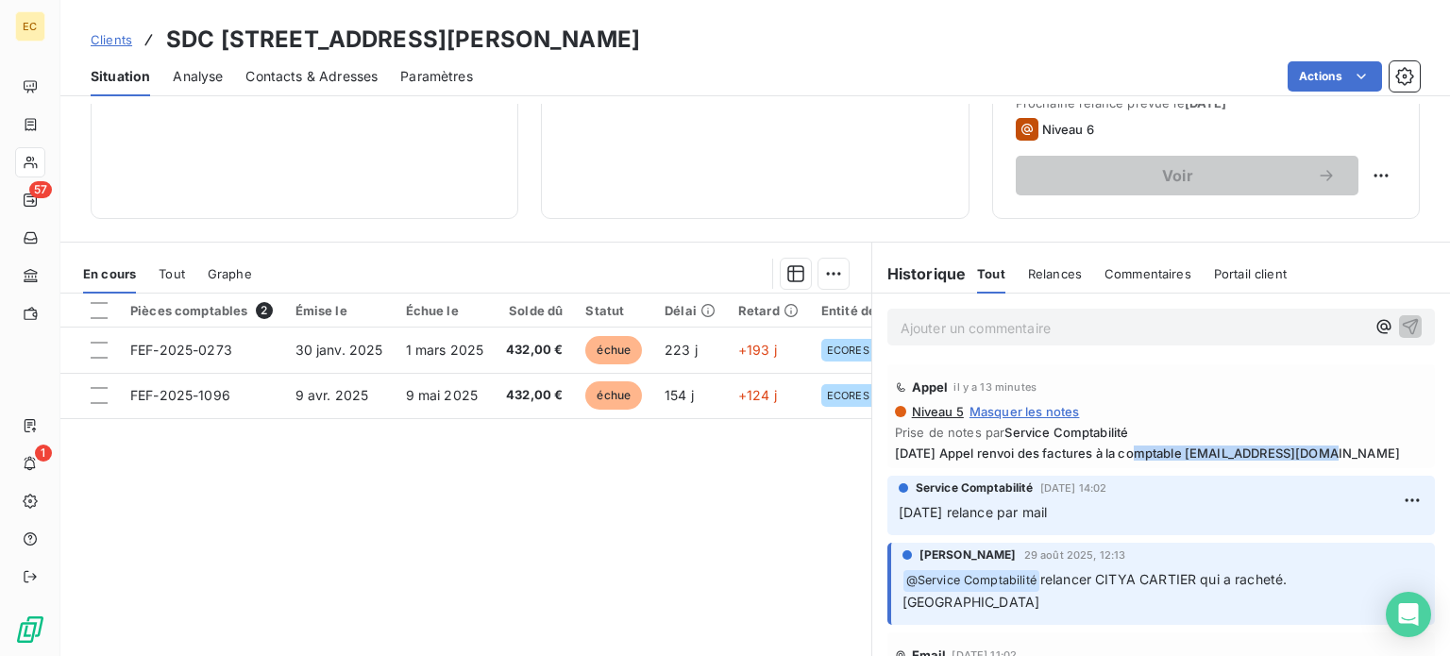
drag, startPoint x: 1311, startPoint y: 452, endPoint x: 1125, endPoint y: 456, distance: 186.0
click at [1125, 456] on span "[DATE] Appel renvoi des factures à la comptable [EMAIL_ADDRESS][DOMAIN_NAME]" at bounding box center [1161, 452] width 532 height 15
copy span "comptable [EMAIL_ADDRESS][DOMAIN_NAME]"
click at [1270, 394] on div "Appel il y a 13 minutes" at bounding box center [1161, 387] width 532 height 30
drag, startPoint x: 1313, startPoint y: 454, endPoint x: 1191, endPoint y: 461, distance: 121.9
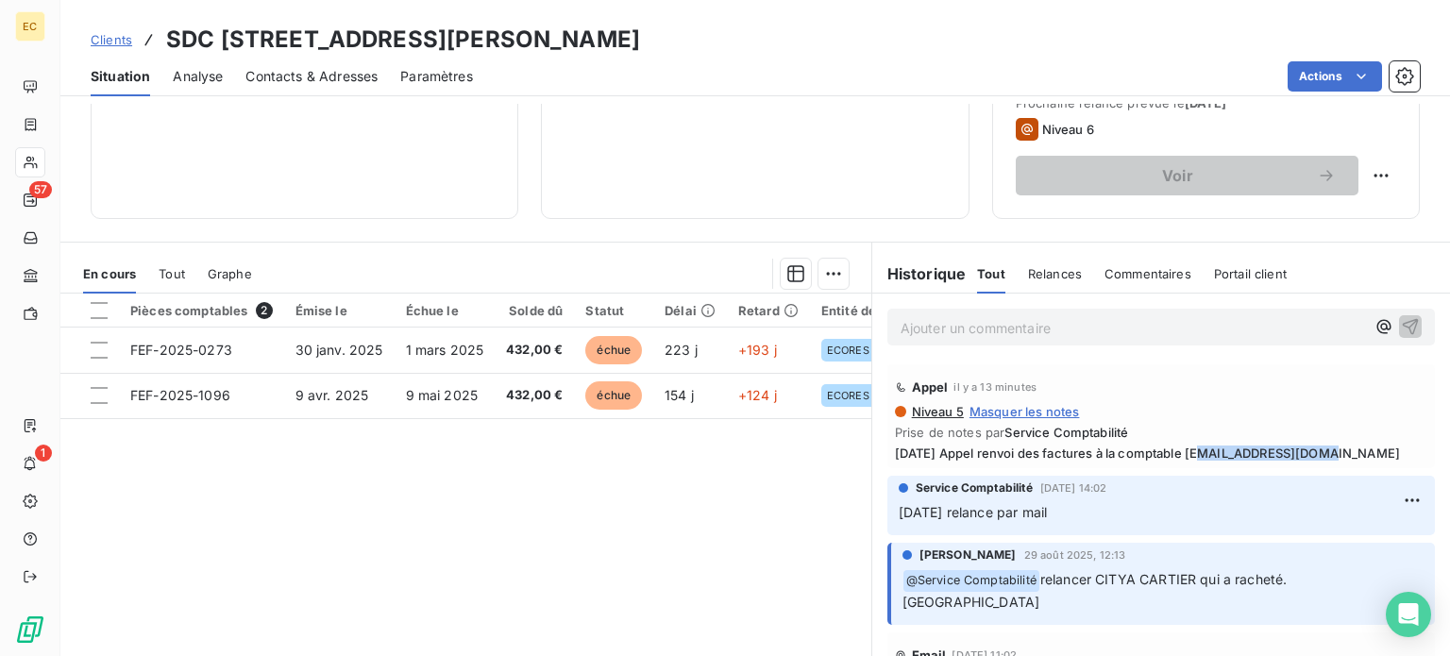
click at [1191, 461] on div "Appel il y a 13 minutes Niveau 5 Masquer les notes Prise de notes par Service C…" at bounding box center [1160, 416] width 547 height 104
copy span "[EMAIL_ADDRESS][DOMAIN_NAME]"
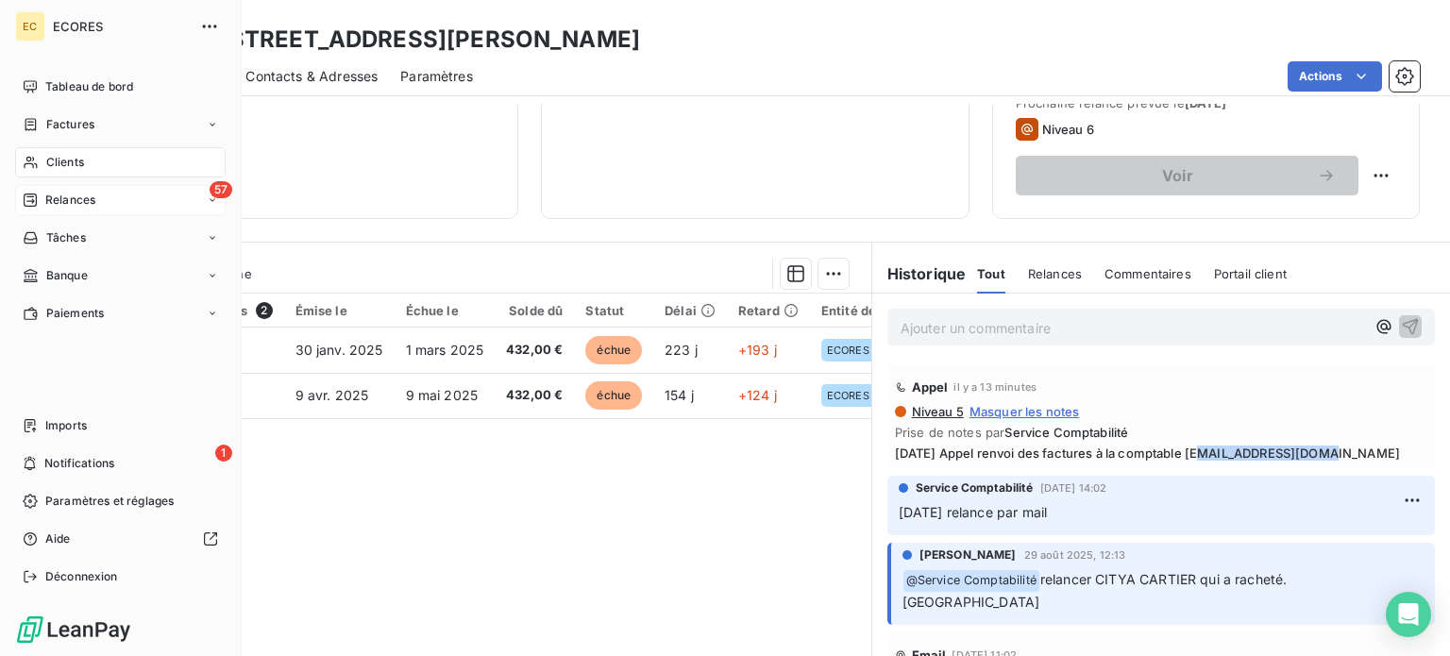
click at [68, 203] on span "Relances" at bounding box center [70, 200] width 50 height 17
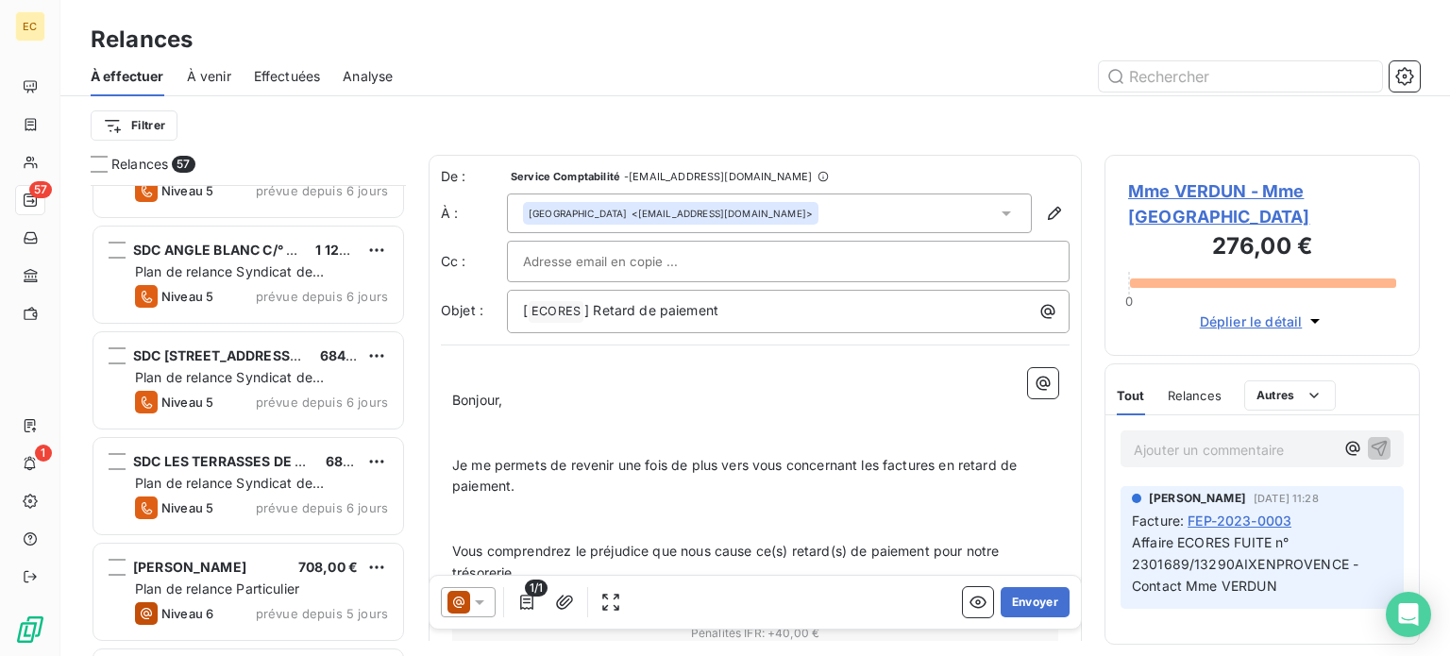
scroll to position [5096, 0]
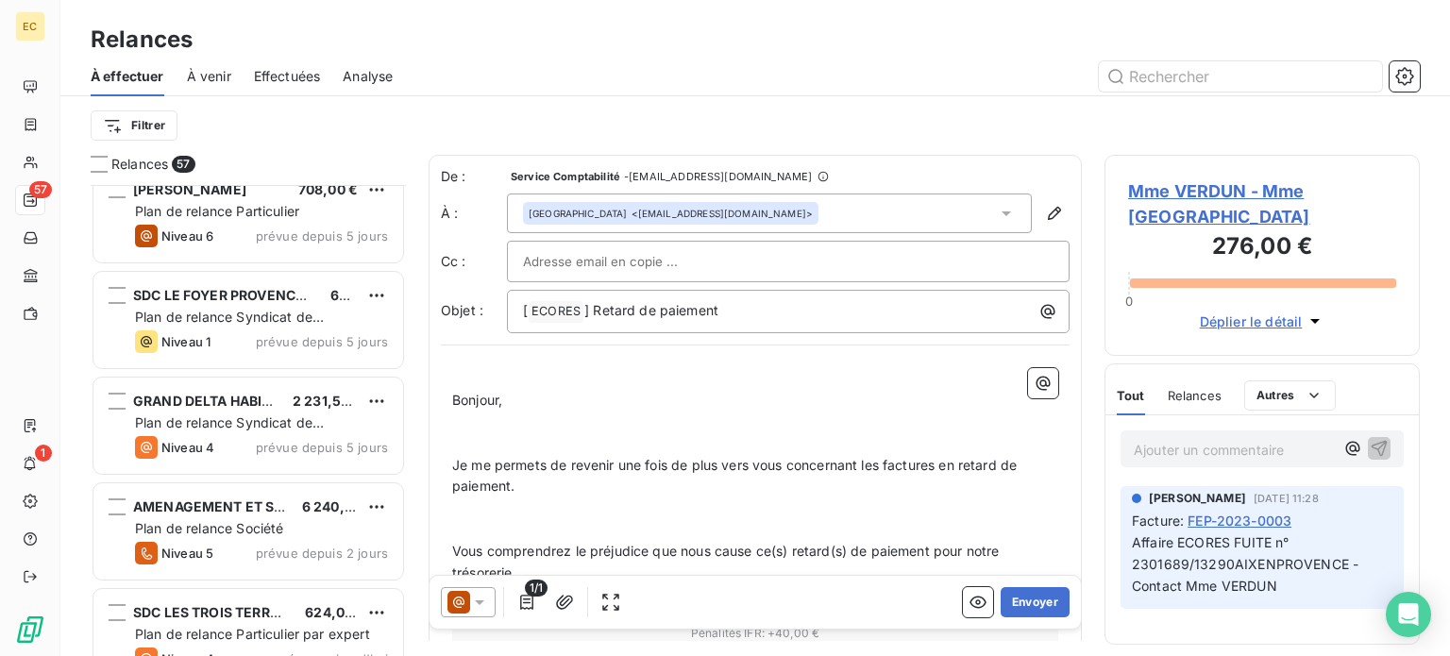
click at [239, 323] on span "Plan de relance Syndicat de copropriété" at bounding box center [229, 326] width 189 height 35
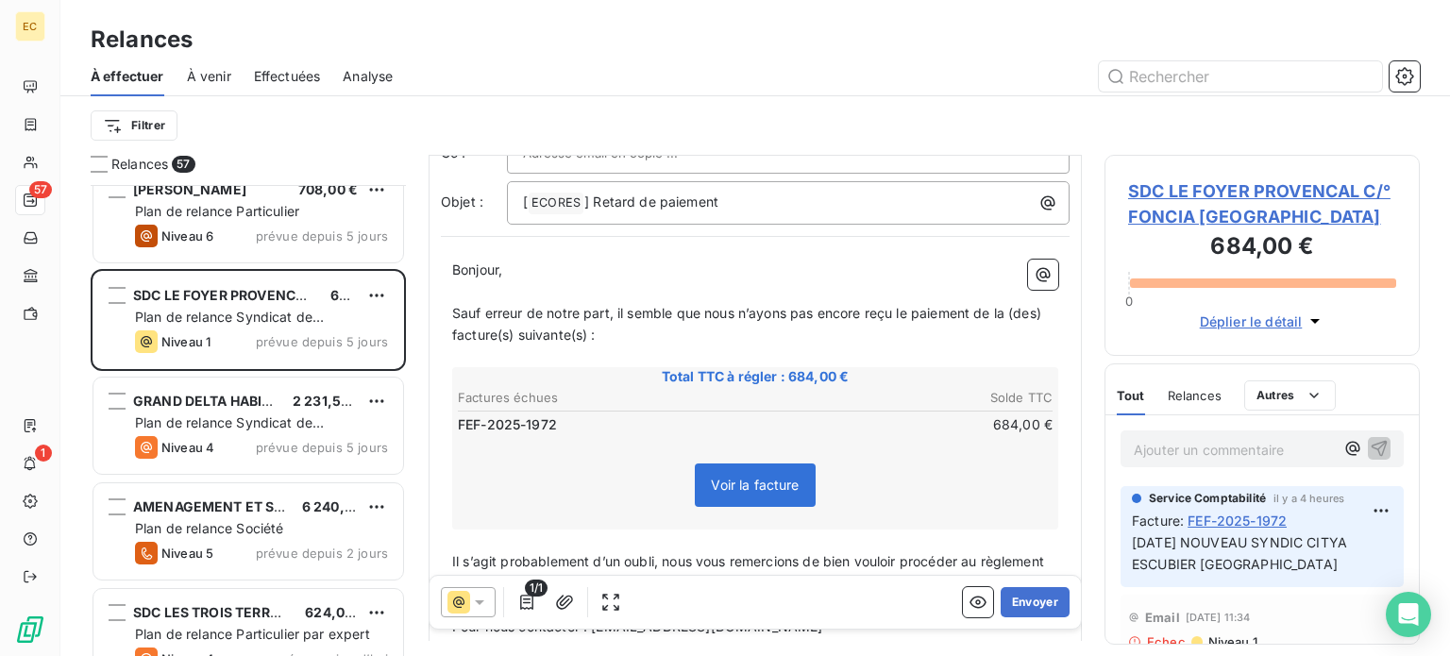
scroll to position [189, 0]
